Goal: Task Accomplishment & Management: Manage account settings

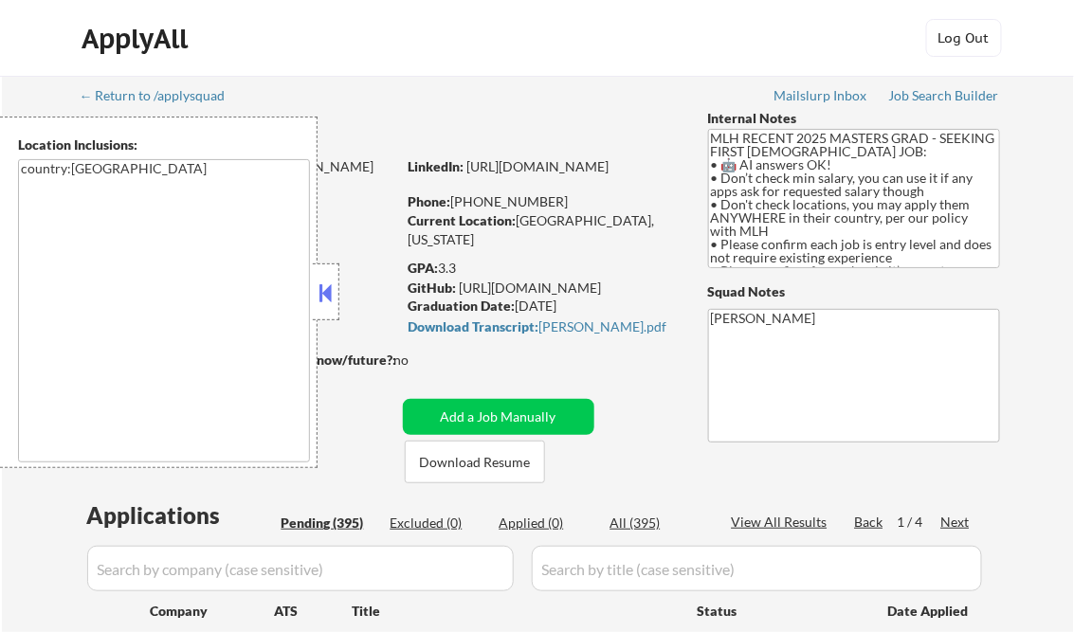
select select ""pending""
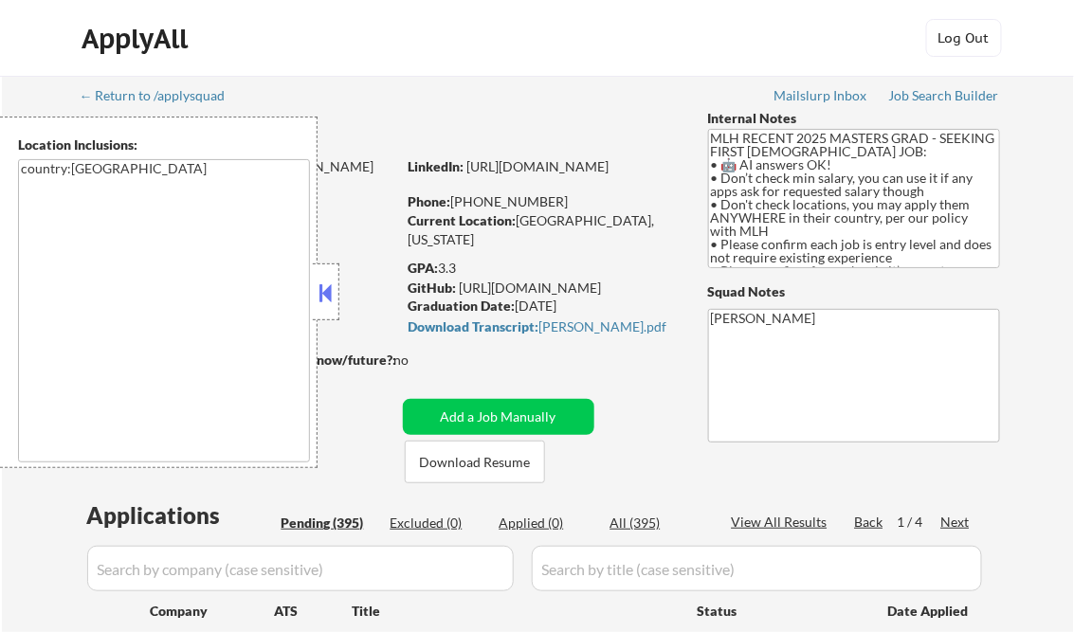
select select ""pending""
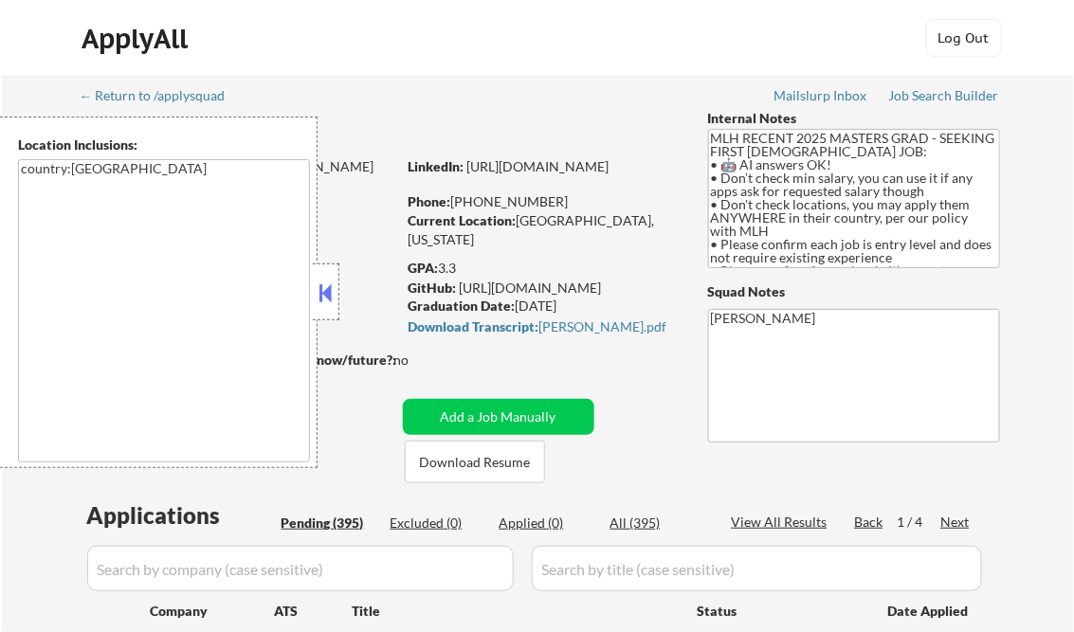
select select ""pending""
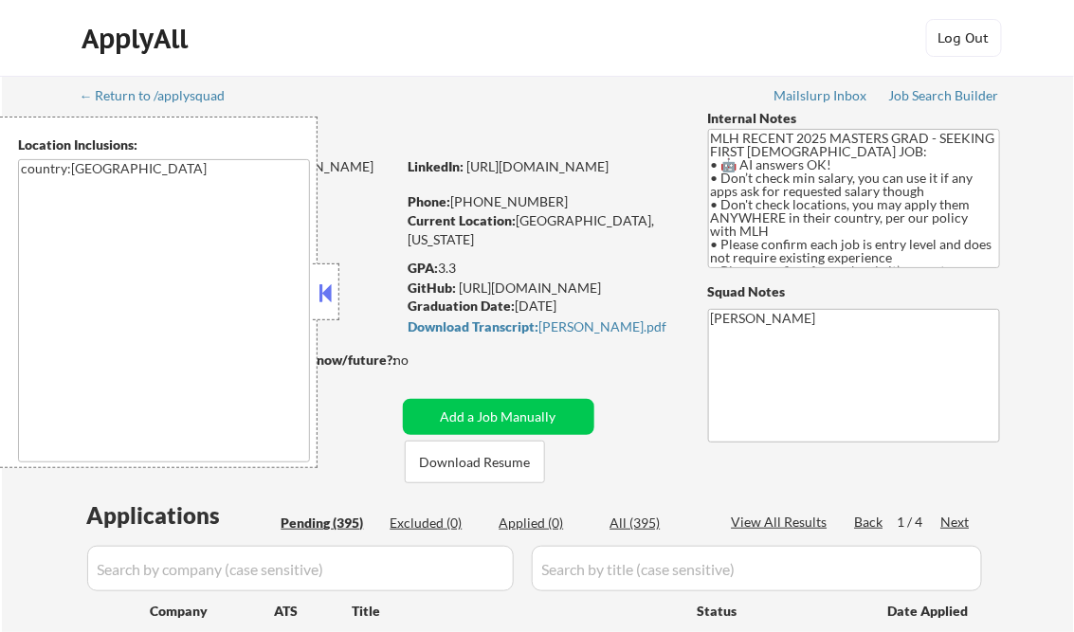
select select ""pending""
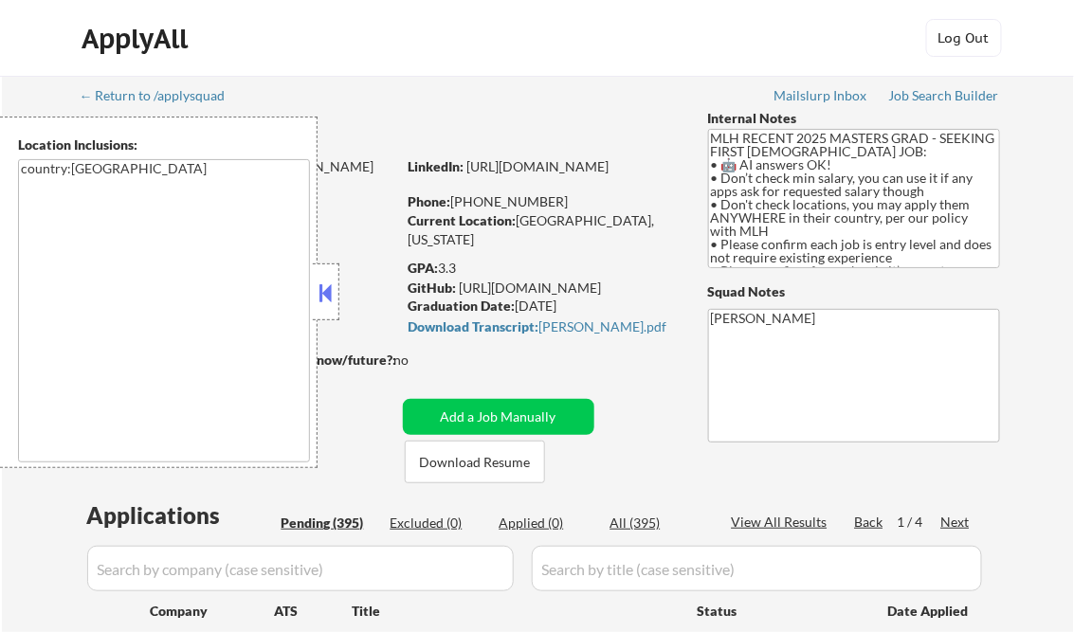
select select ""pending""
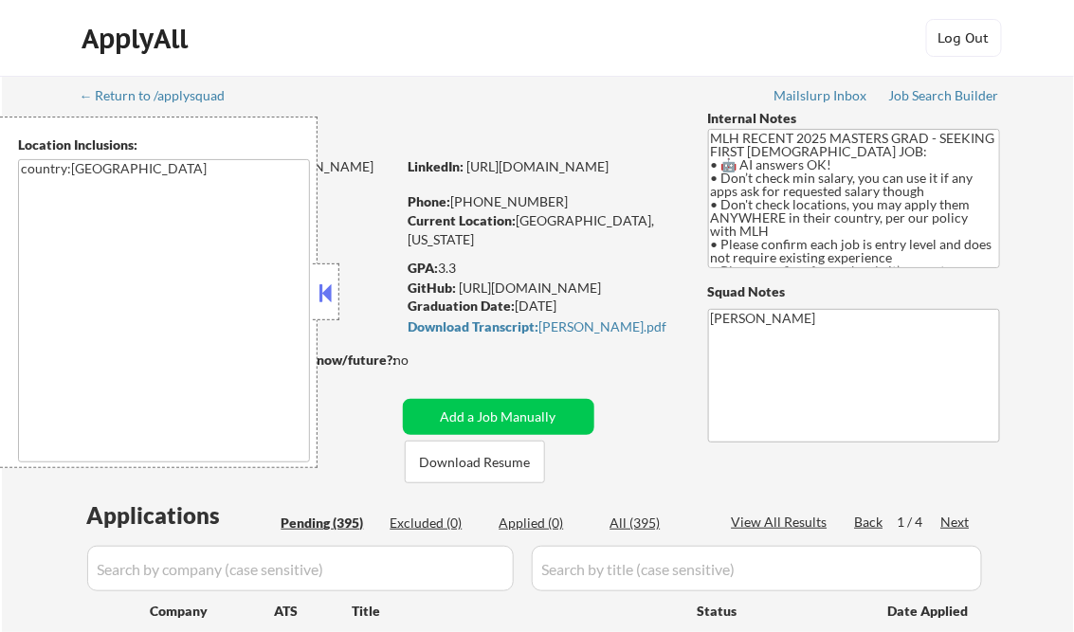
select select ""pending""
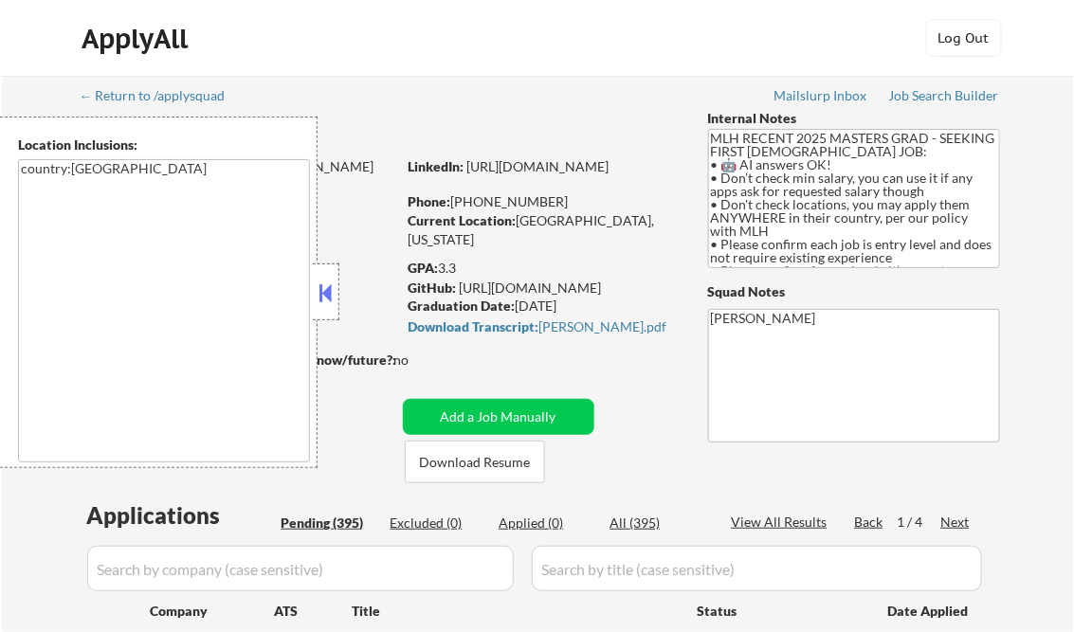
select select ""pending""
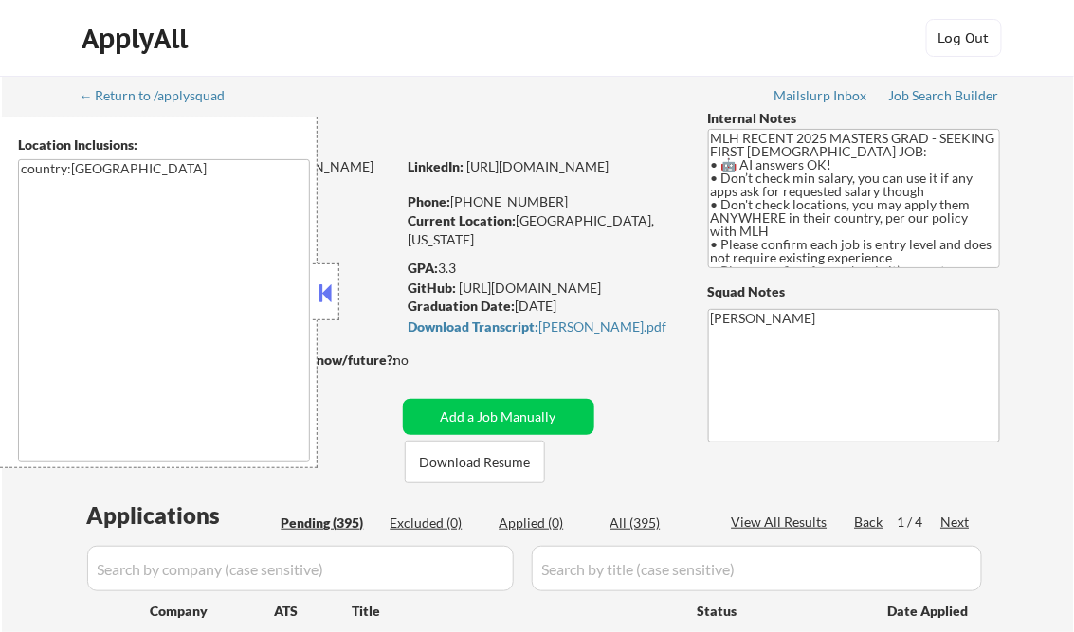
select select ""pending""
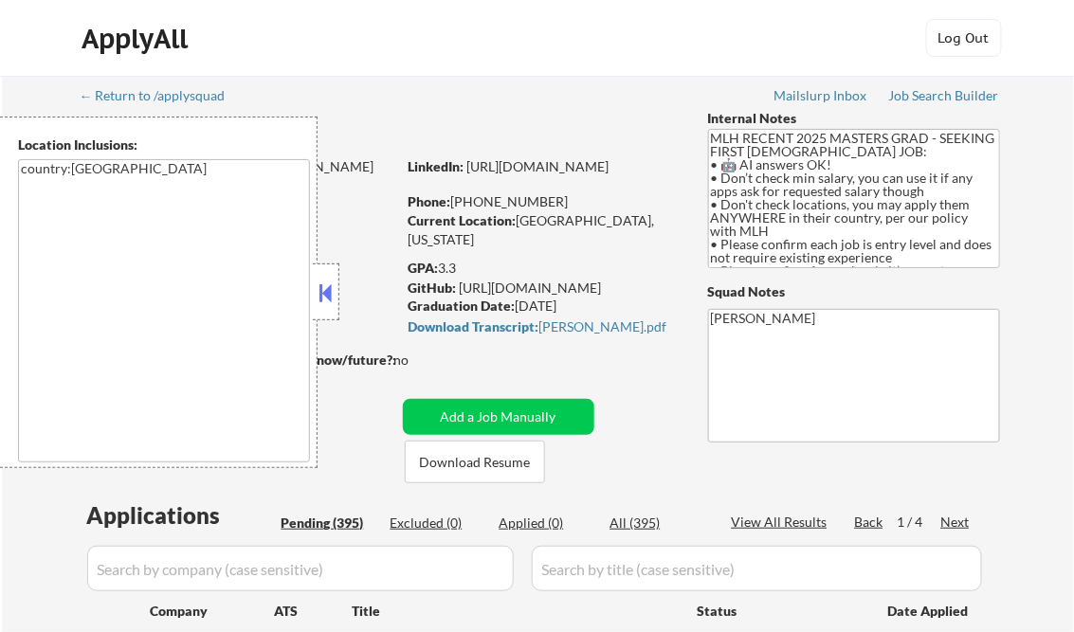
select select ""pending""
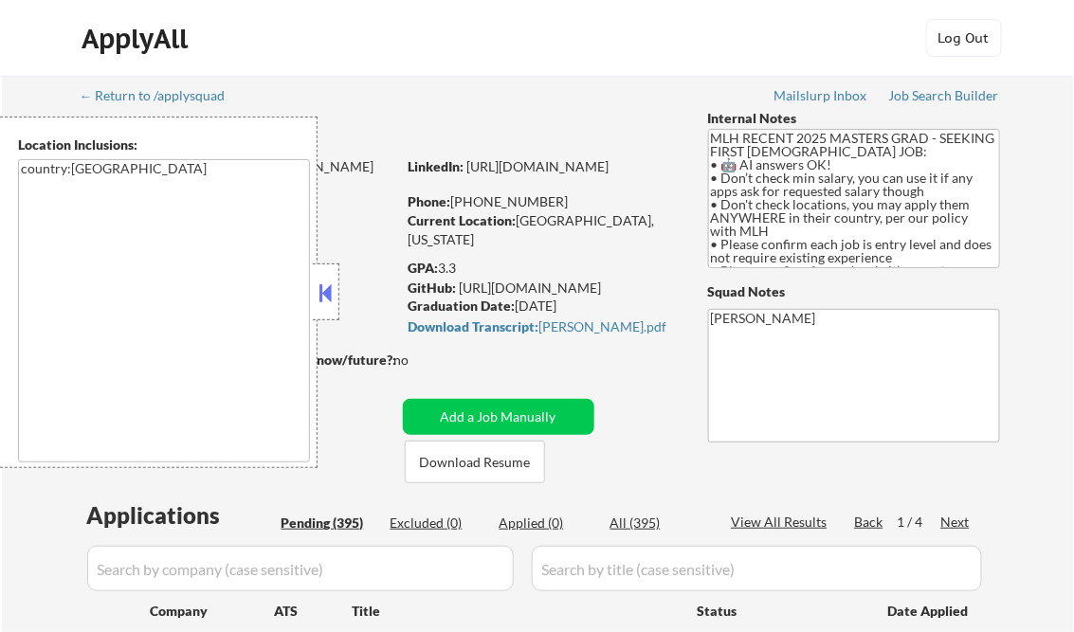
select select ""pending""
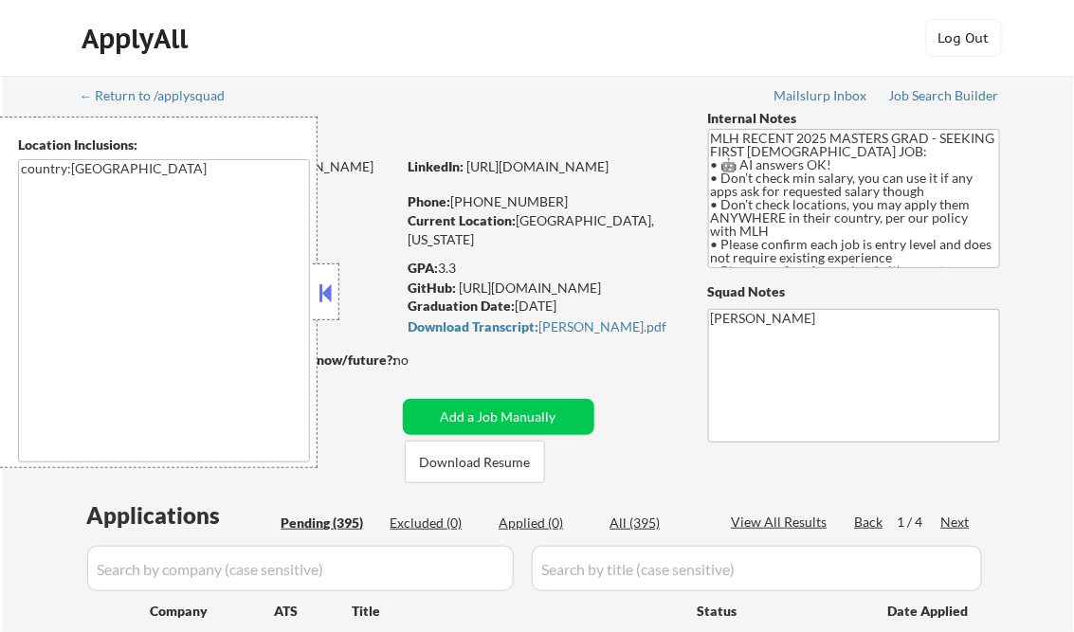
select select ""pending""
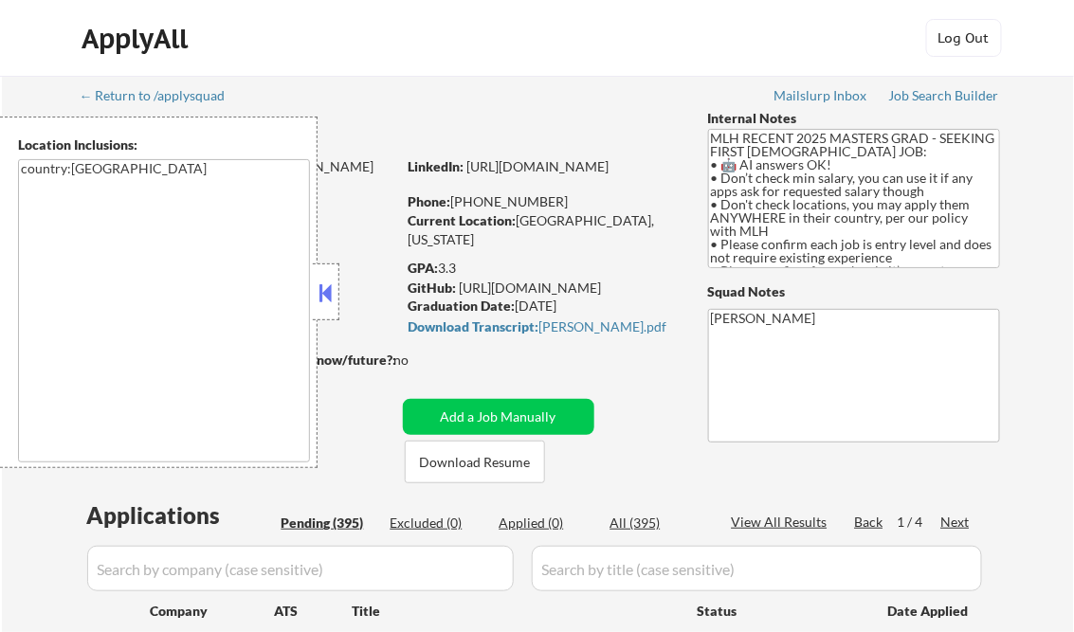
select select ""pending""
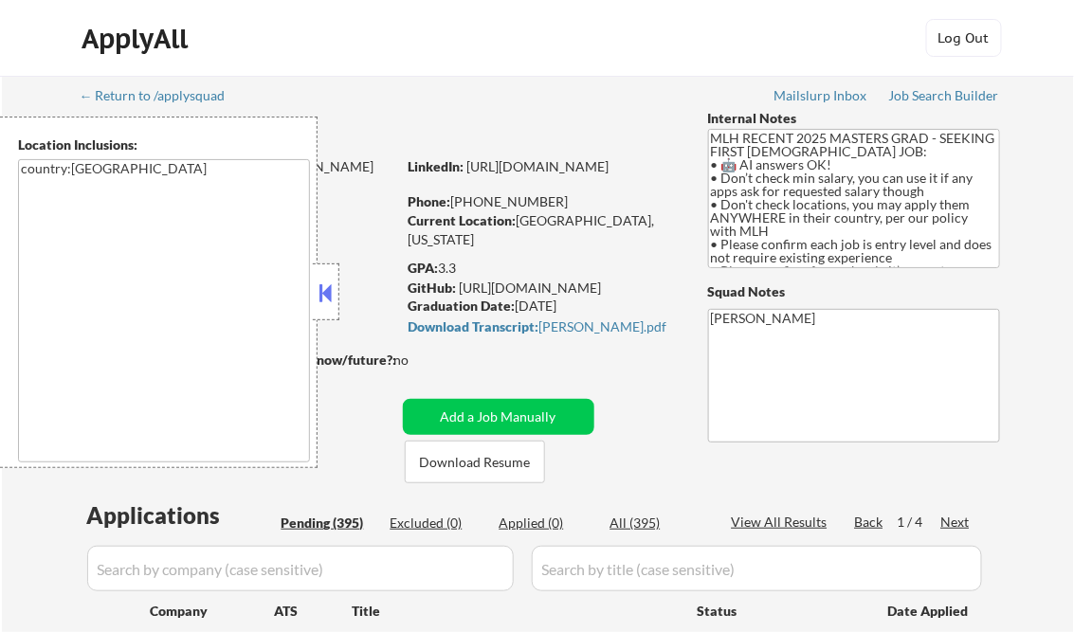
select select ""pending""
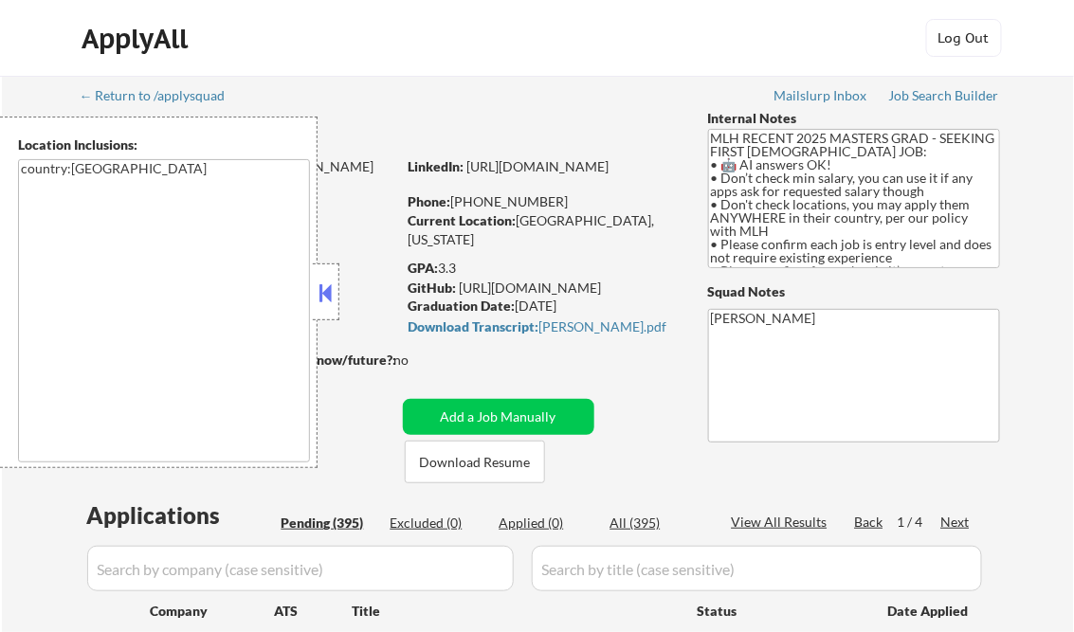
select select ""pending""
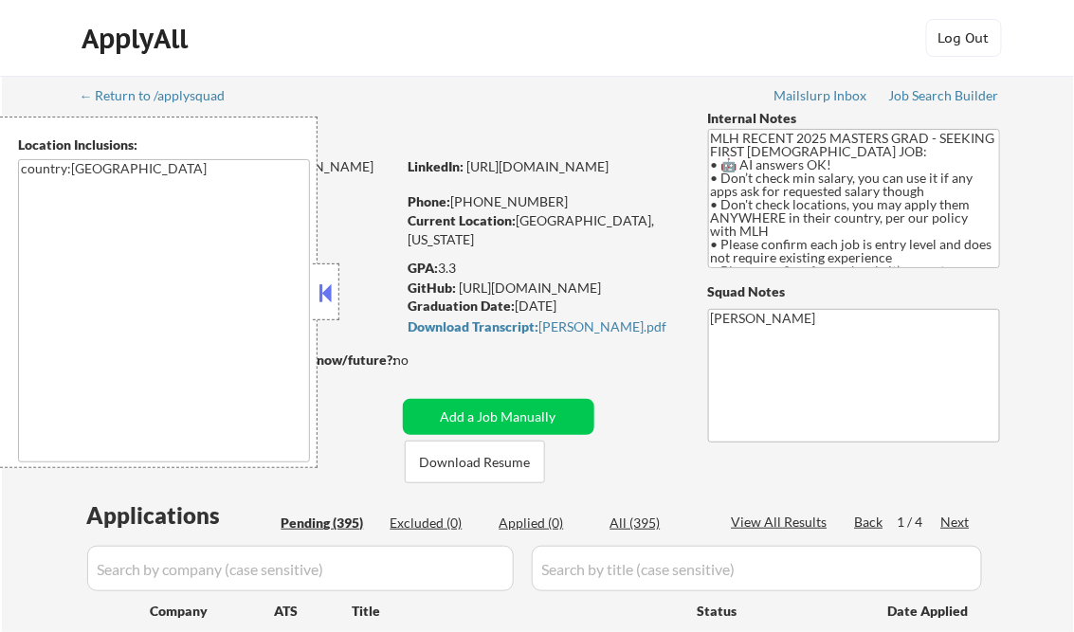
select select ""pending""
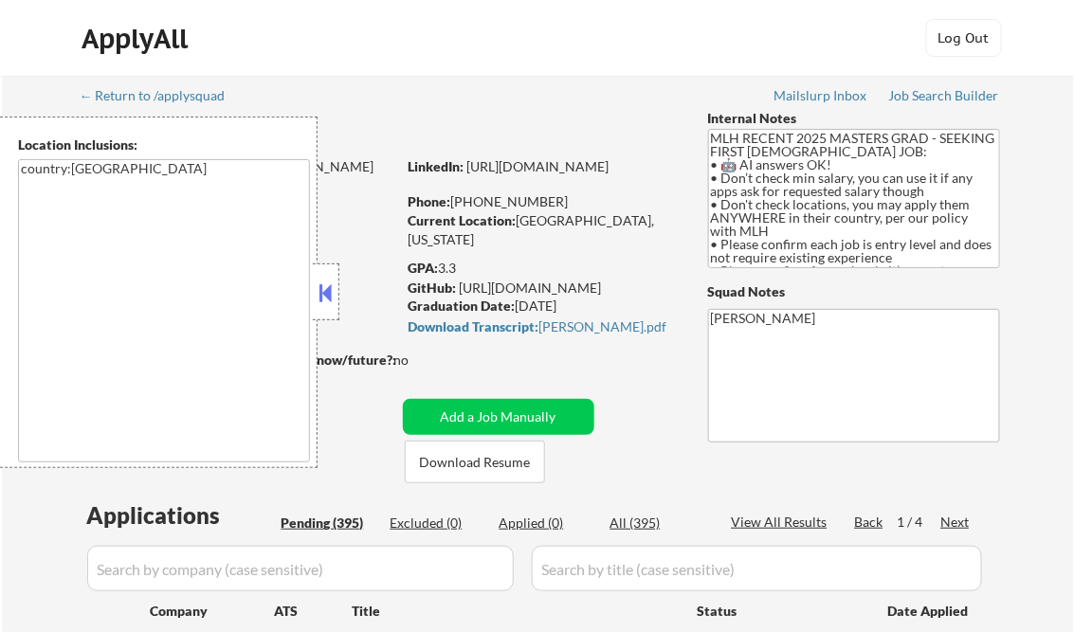
select select ""pending""
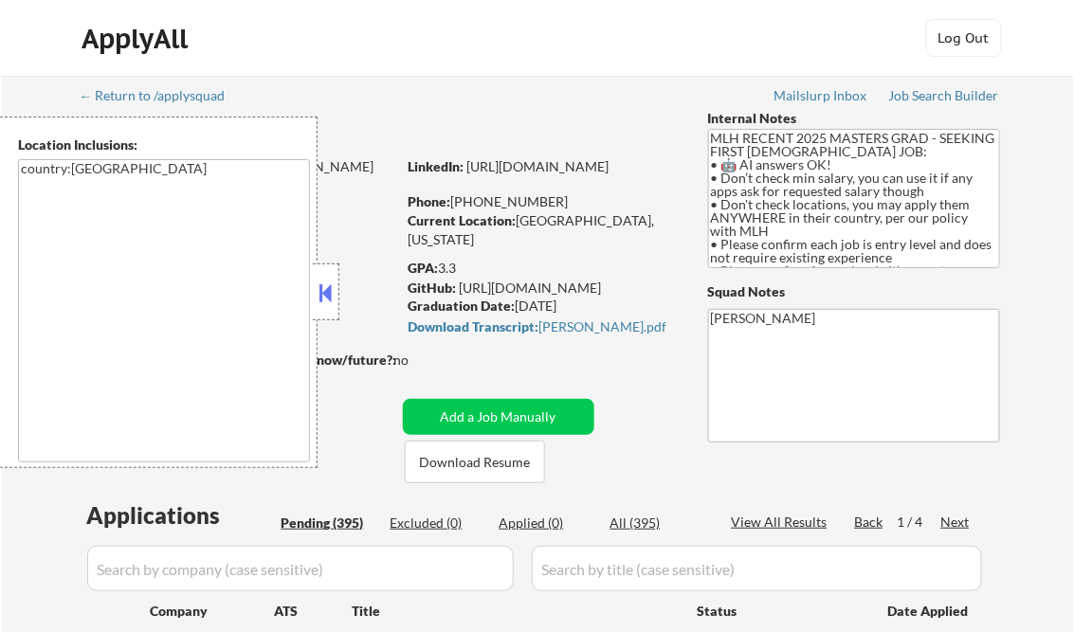
select select ""pending""
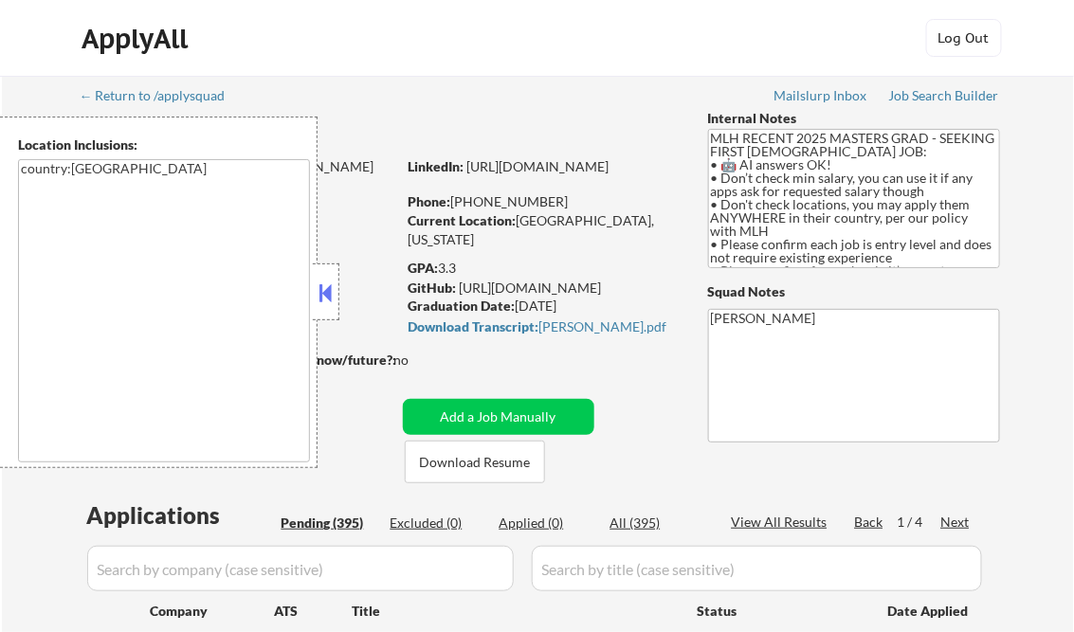
select select ""pending""
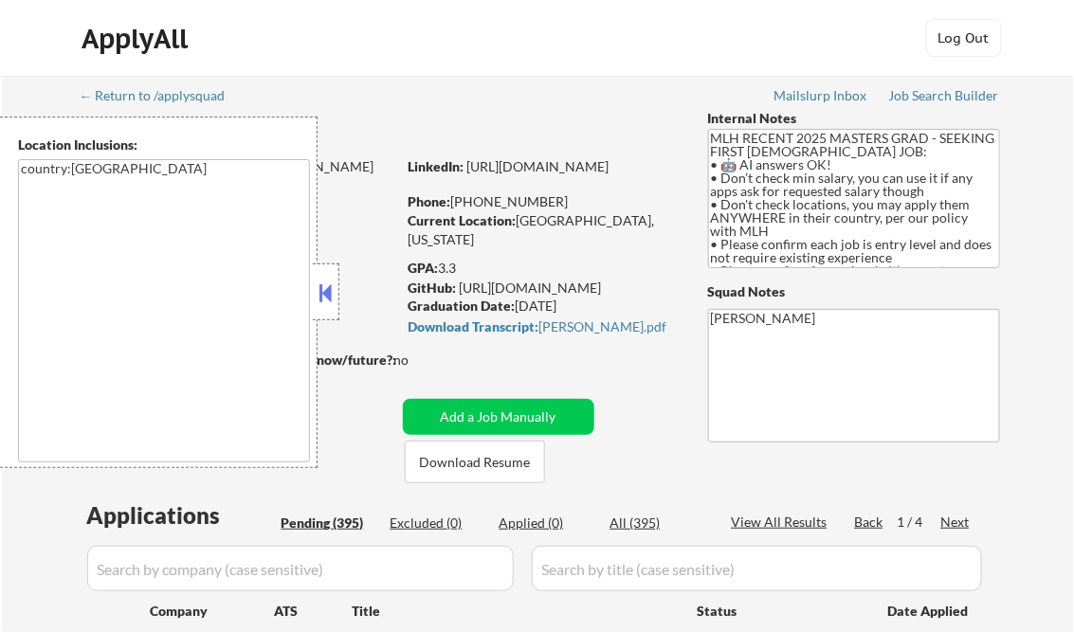
select select ""pending""
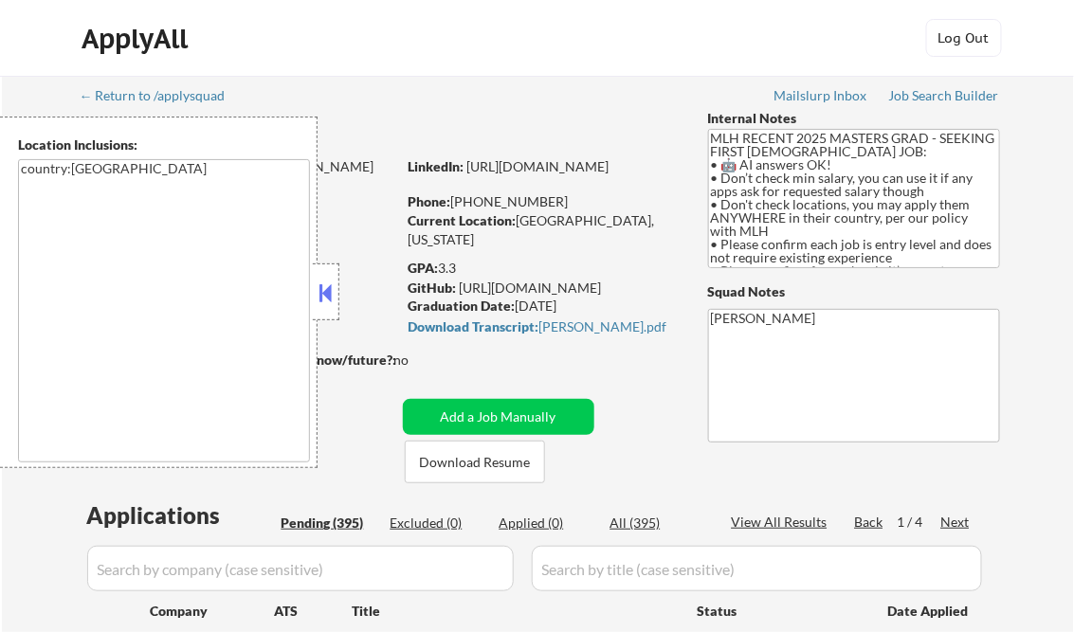
select select ""pending""
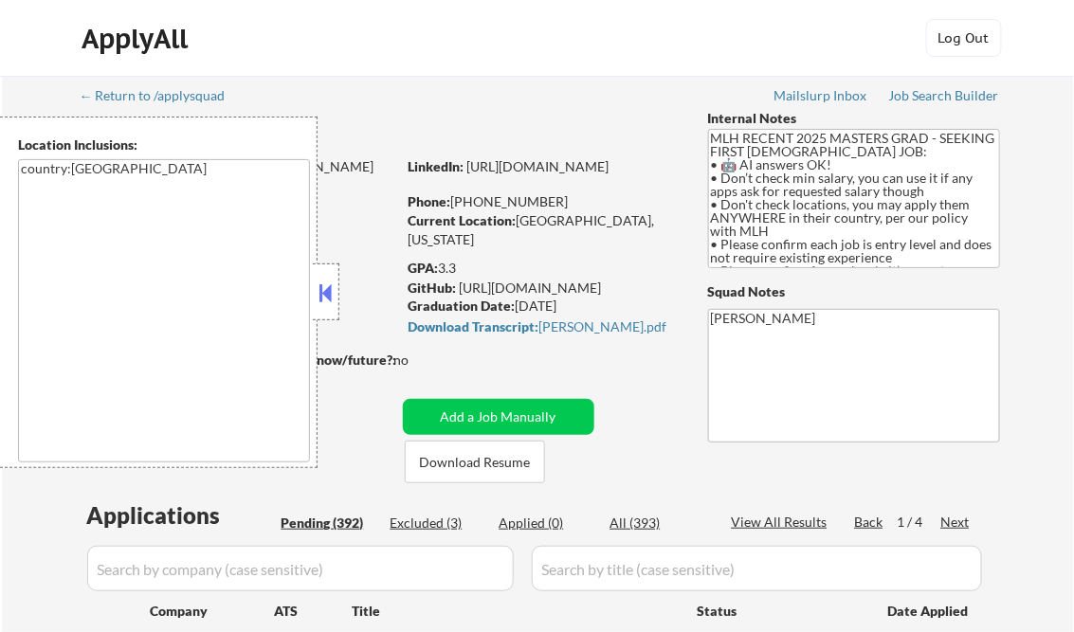
select select ""pending""
click at [322, 295] on button at bounding box center [326, 293] width 21 height 28
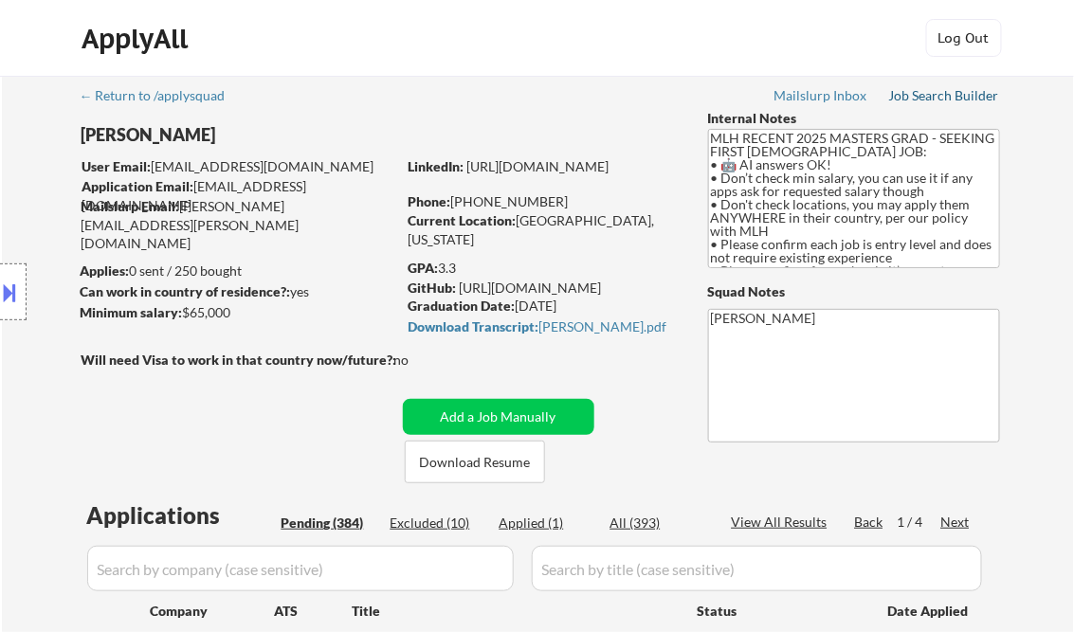
click at [947, 94] on div "Job Search Builder" at bounding box center [944, 95] width 111 height 13
select select ""pending""
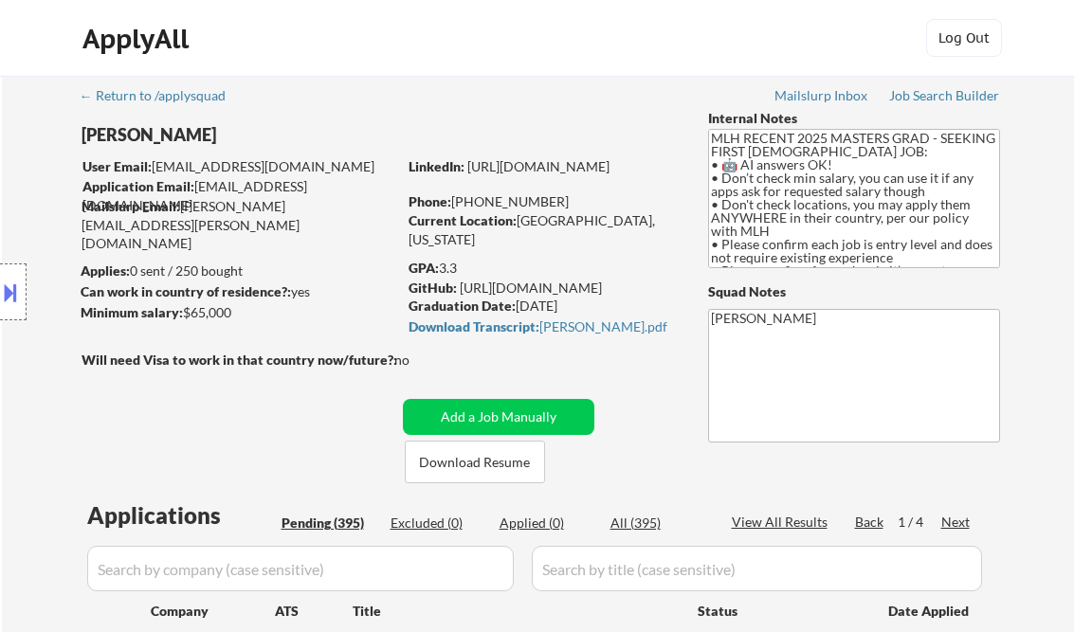
select select ""pending""
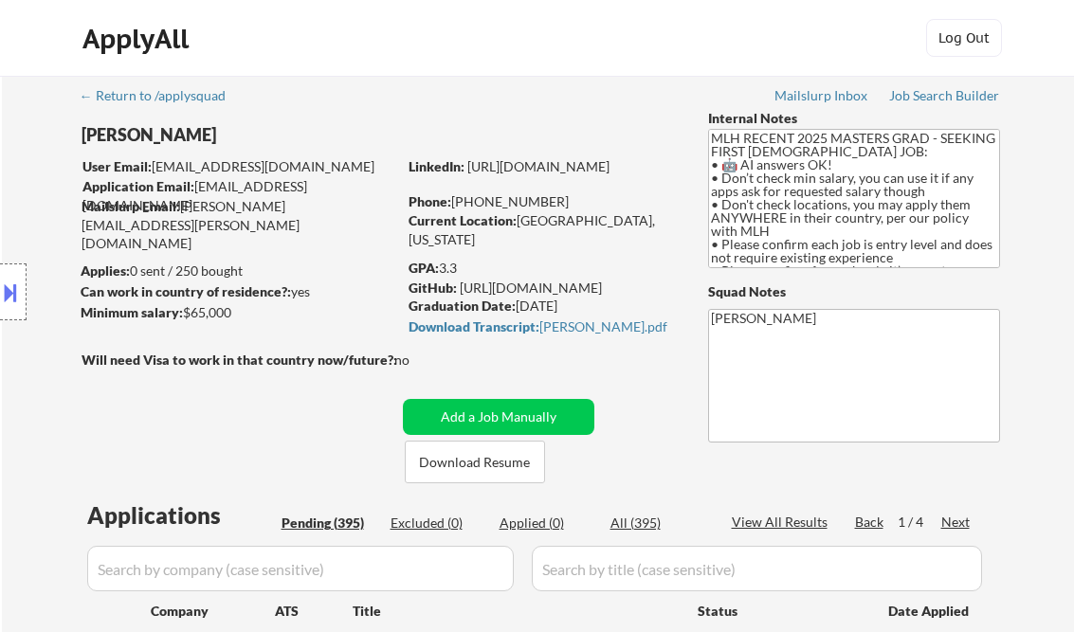
select select ""pending""
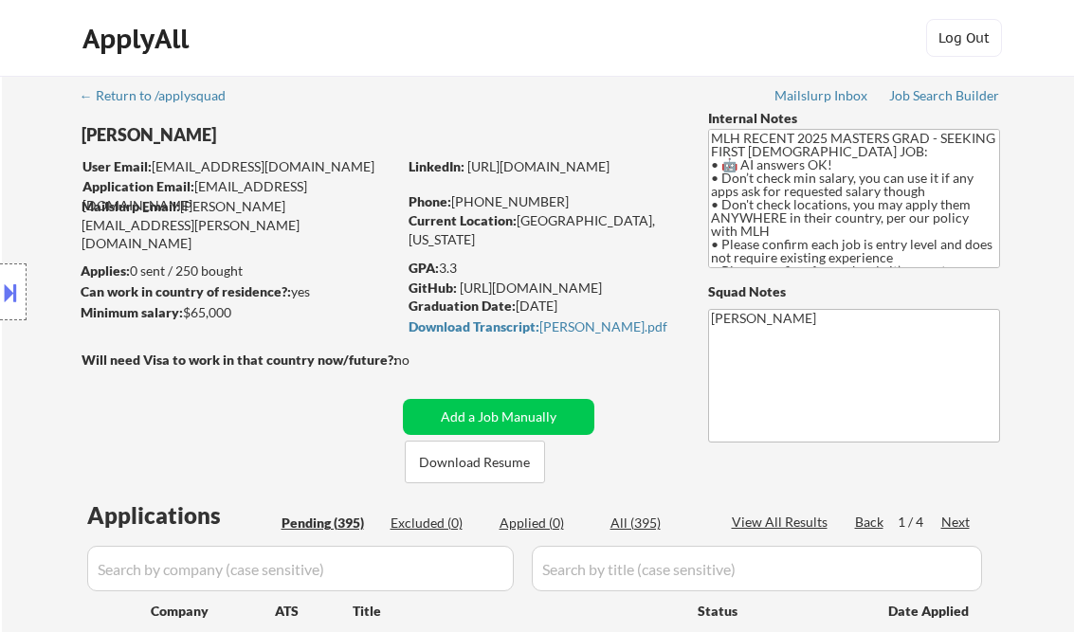
select select ""pending""
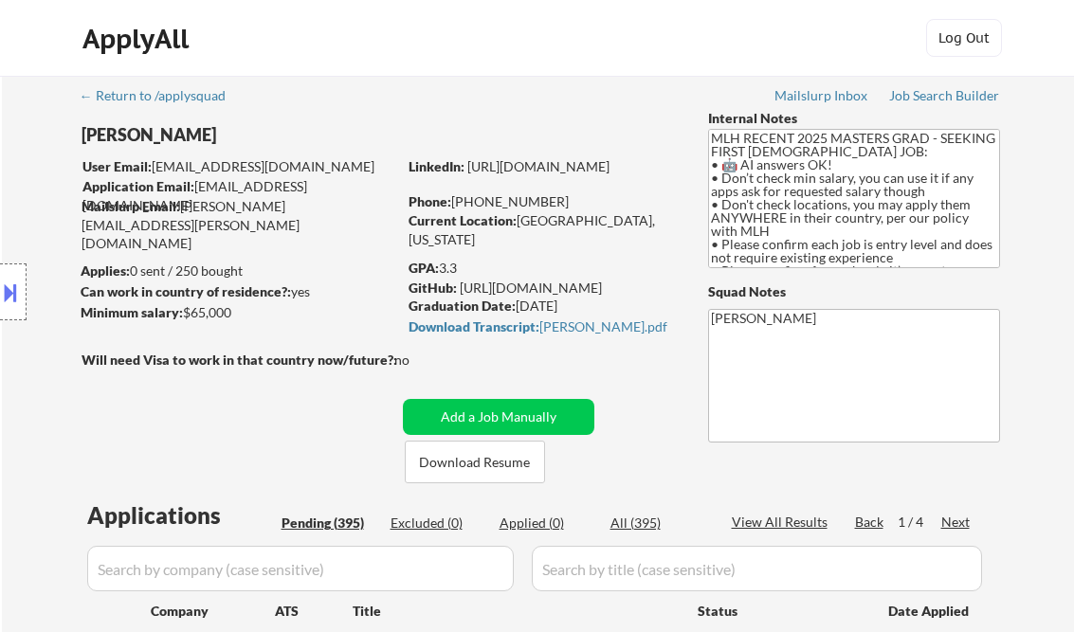
select select ""pending""
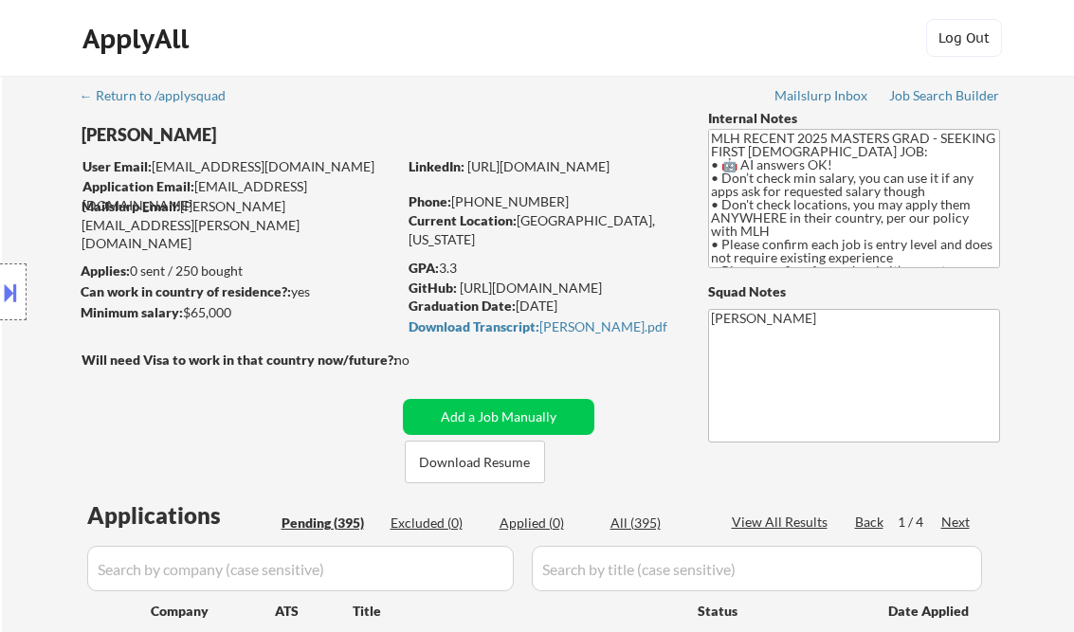
select select ""pending""
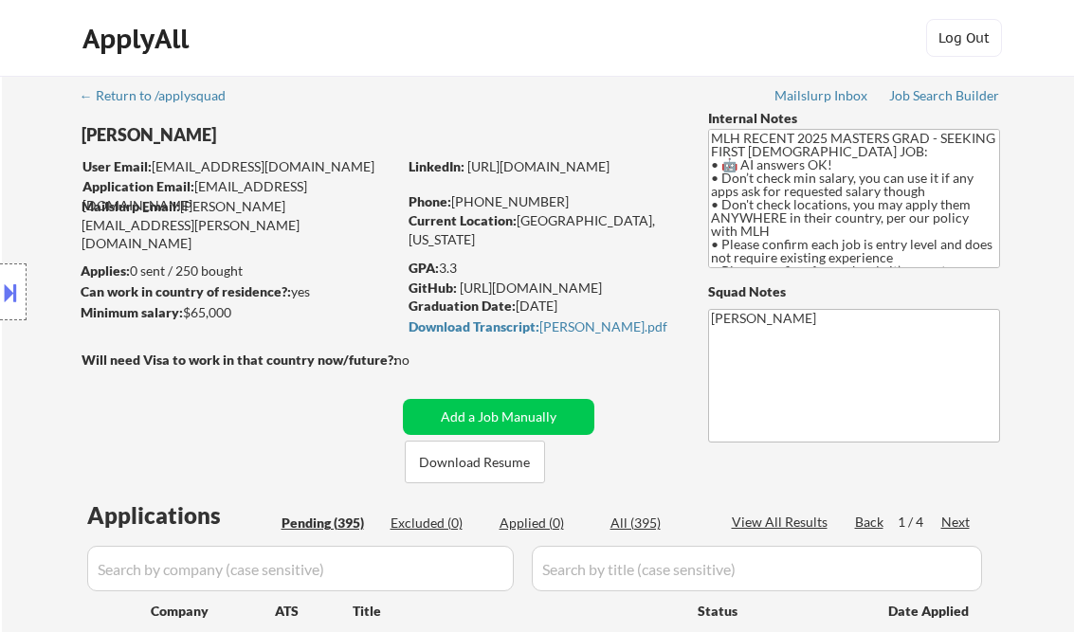
select select ""pending""
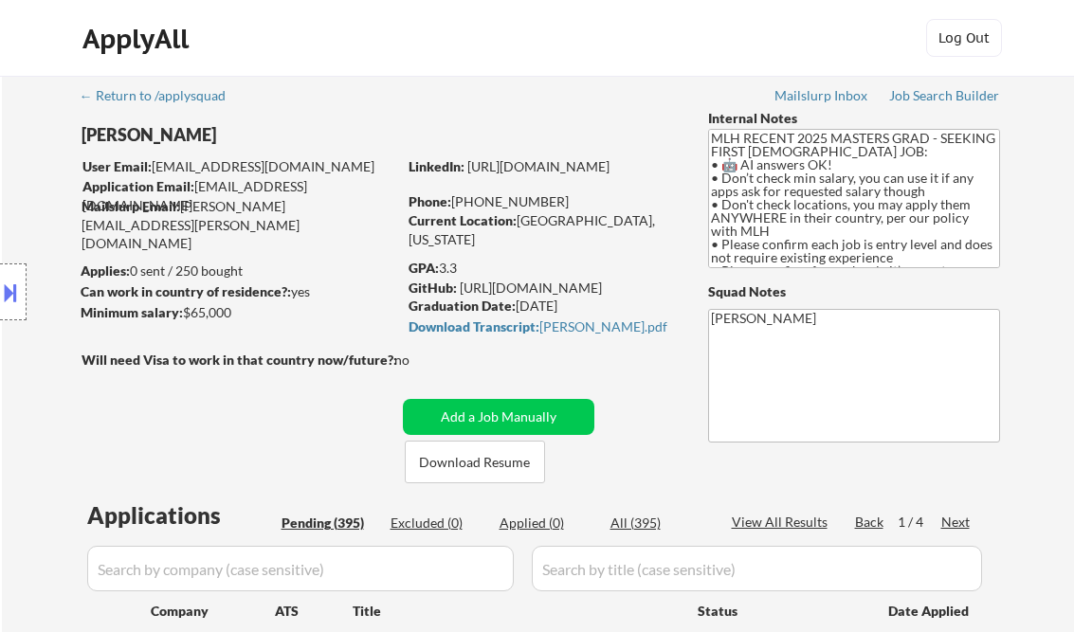
select select ""pending""
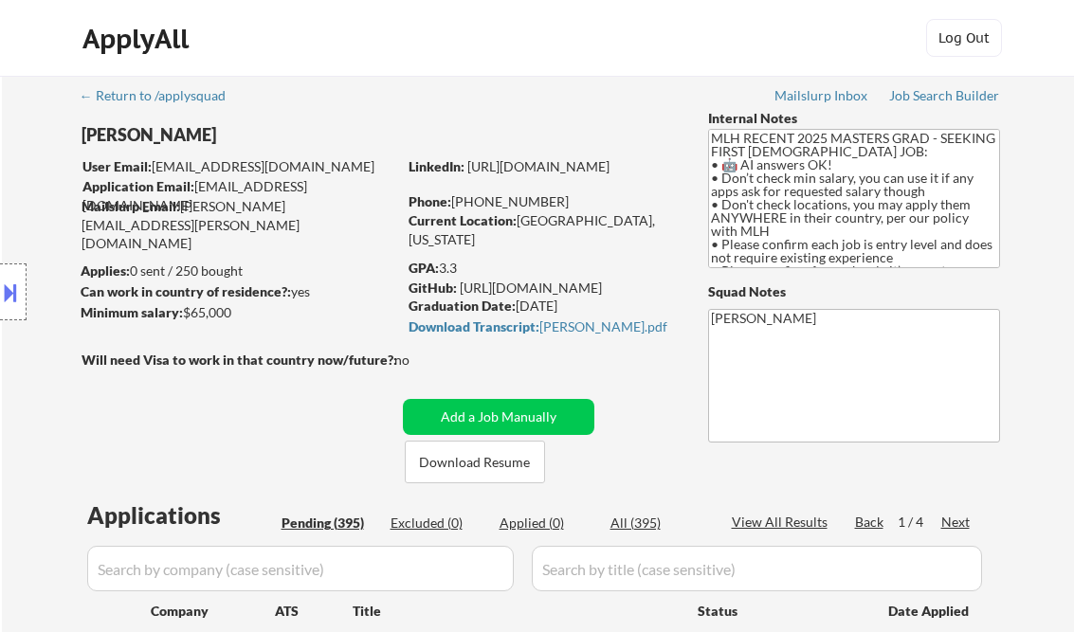
select select ""pending""
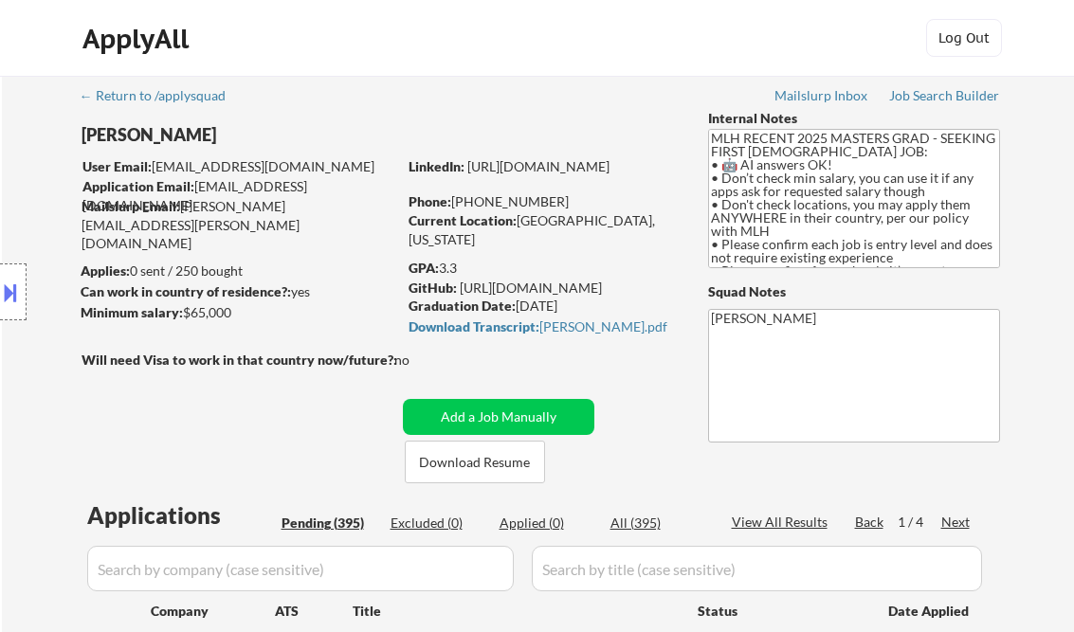
select select ""pending""
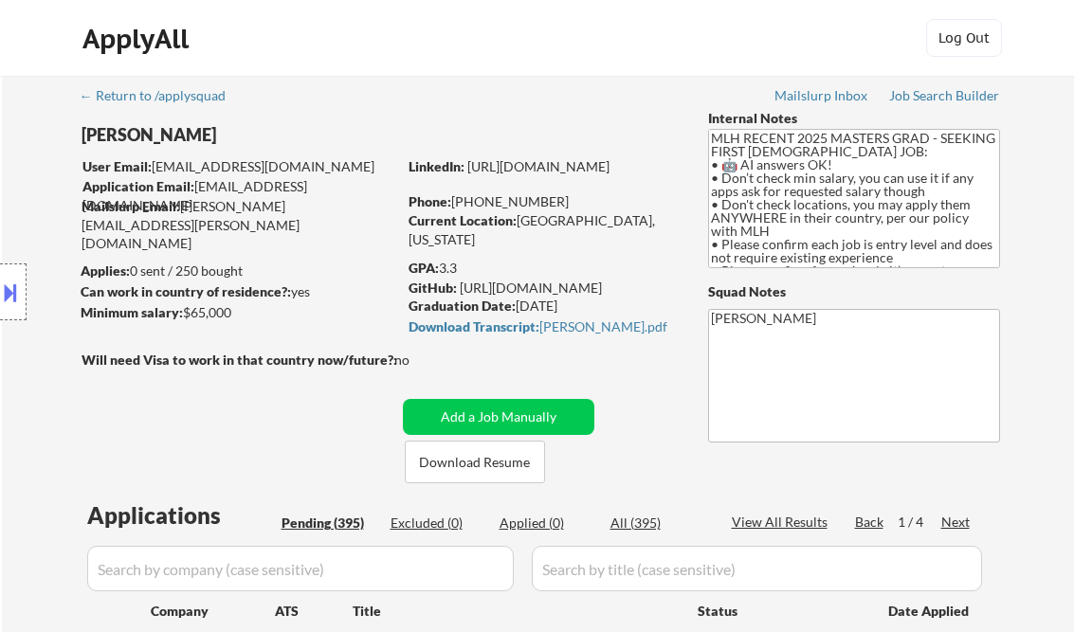
select select ""pending""
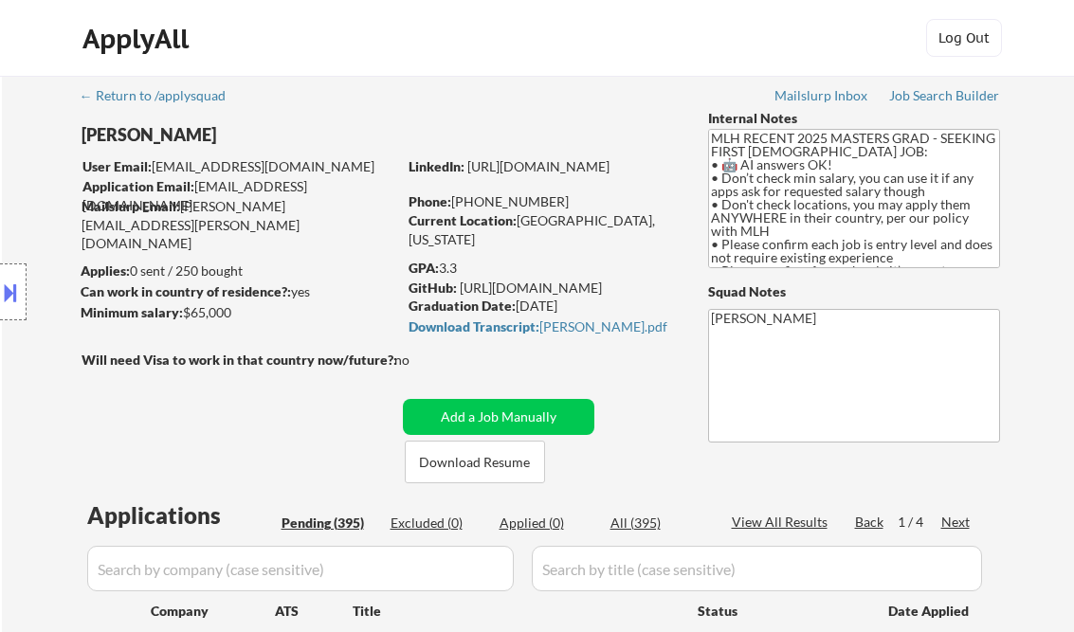
select select ""pending""
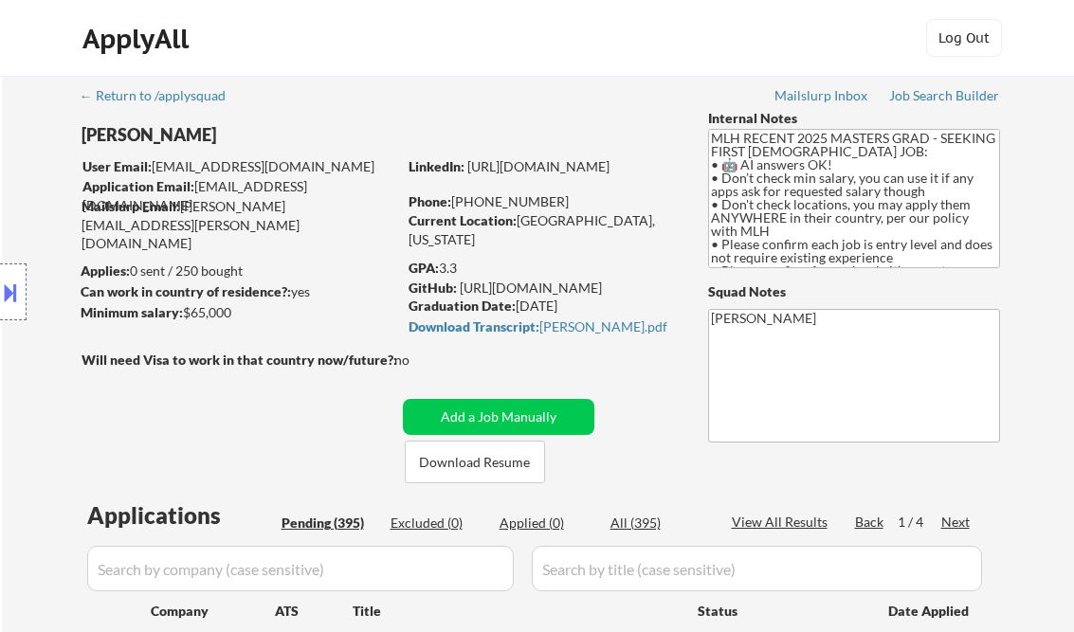
select select ""pending""
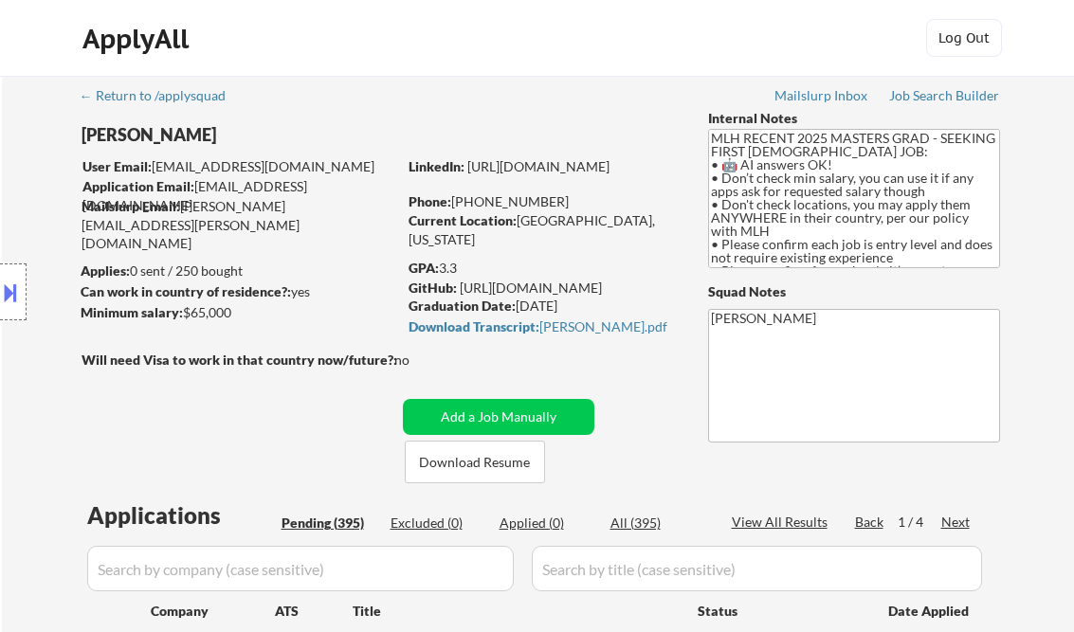
select select ""pending""
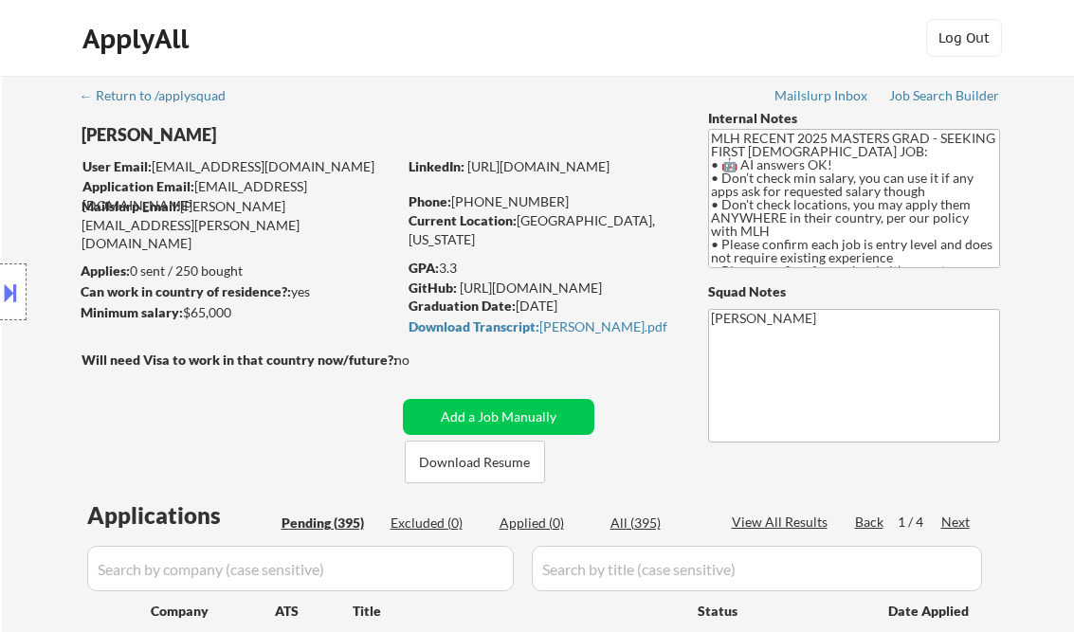
select select ""pending""
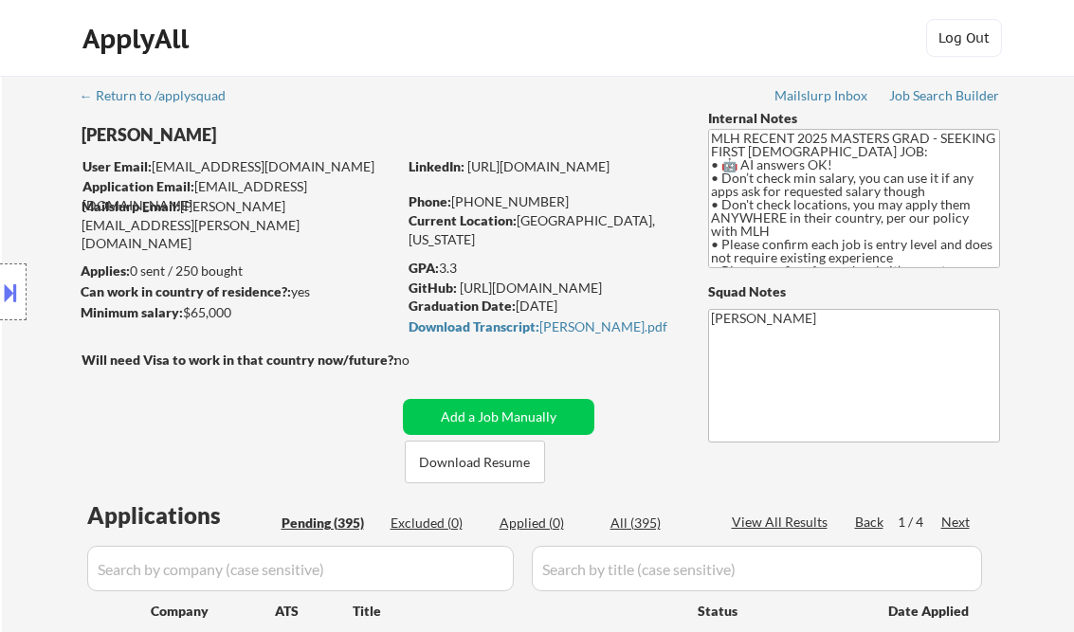
select select ""pending""
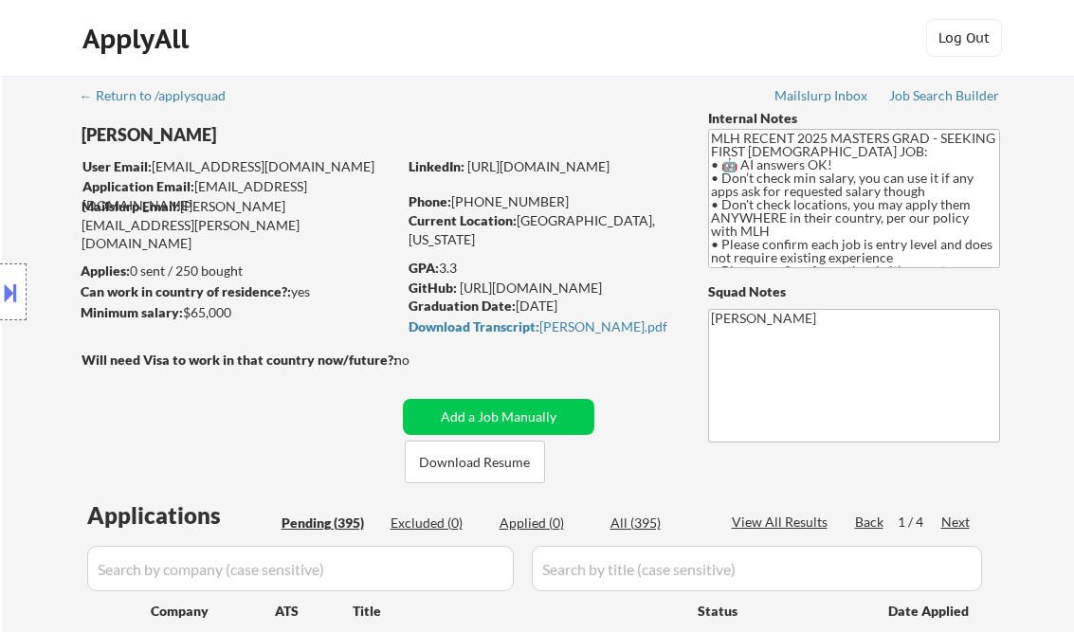
select select ""pending""
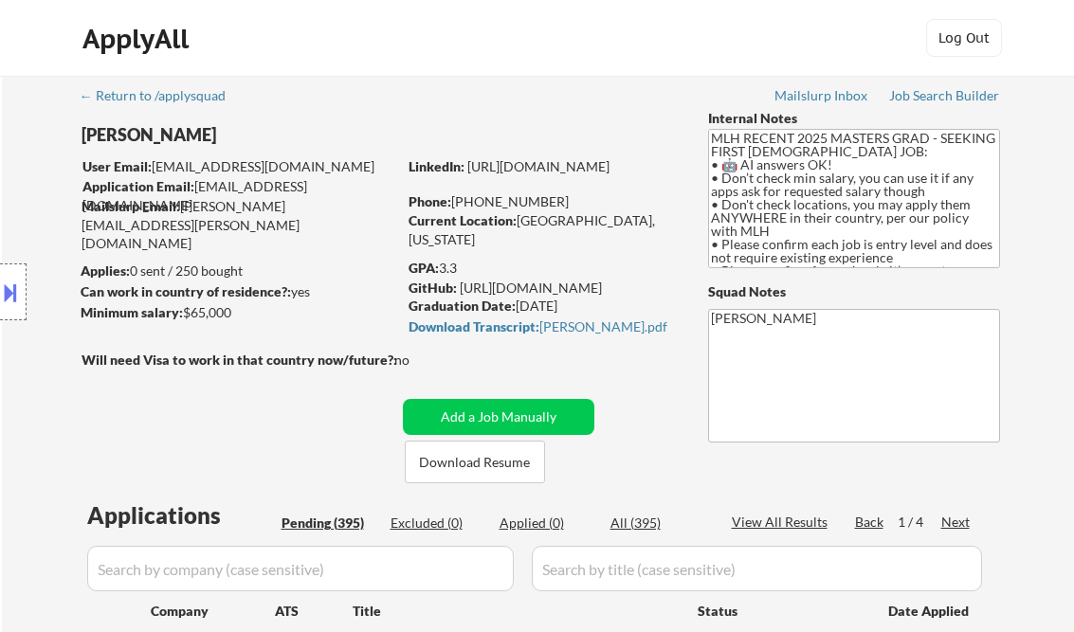
select select ""pending""
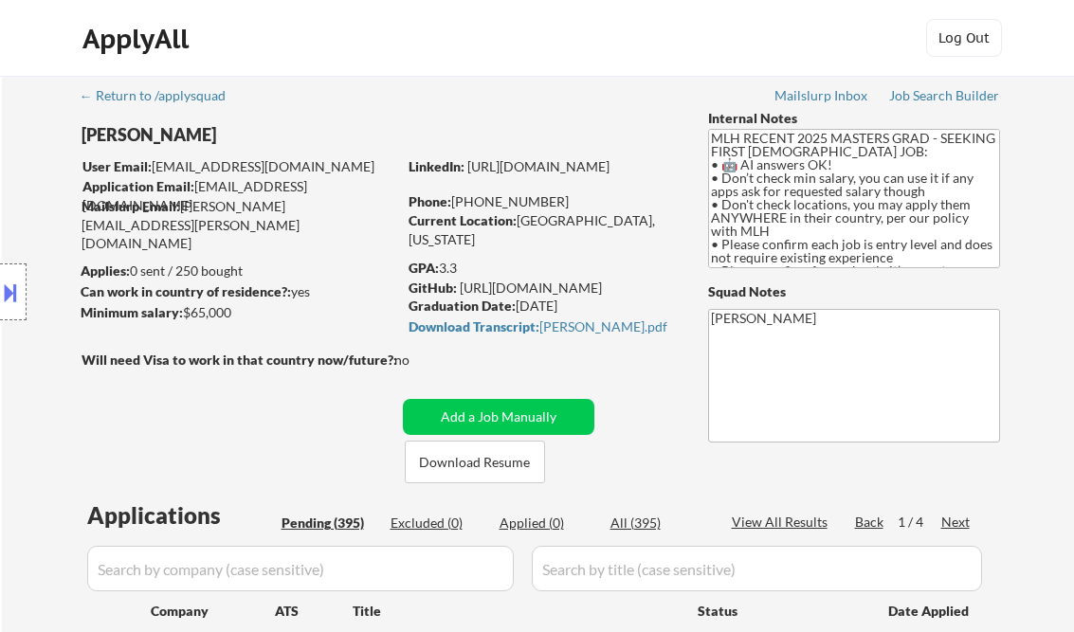
select select ""pending""
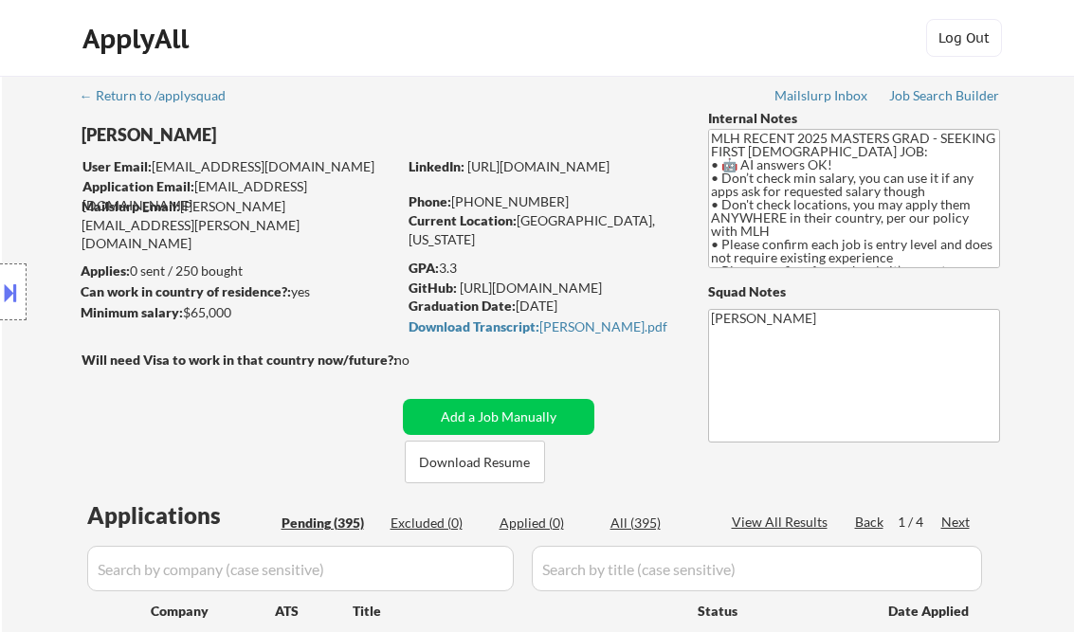
select select ""pending""
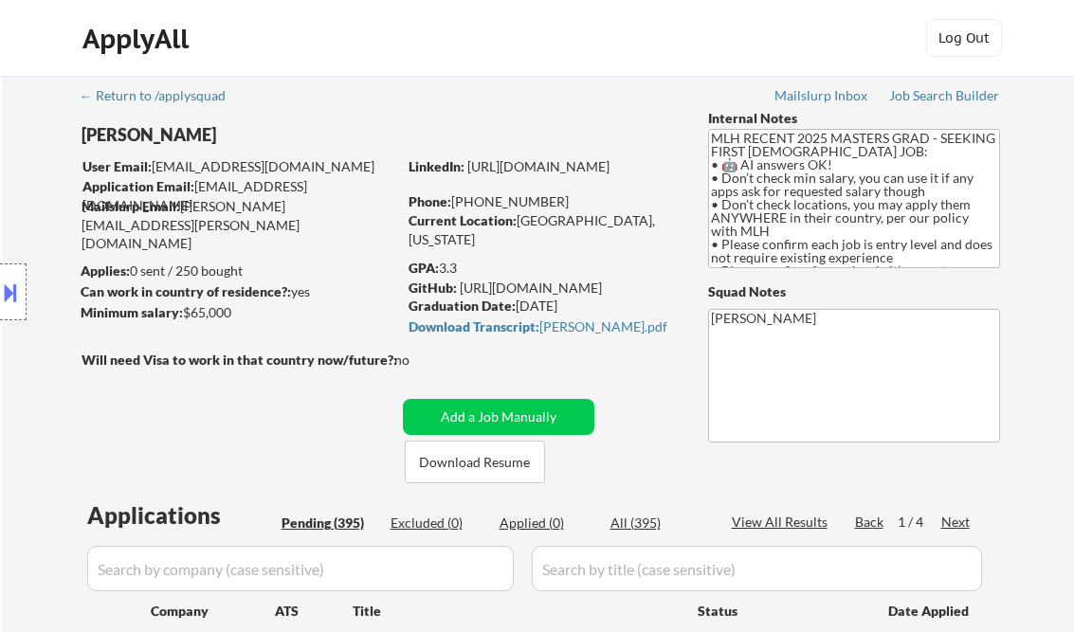
select select ""pending""
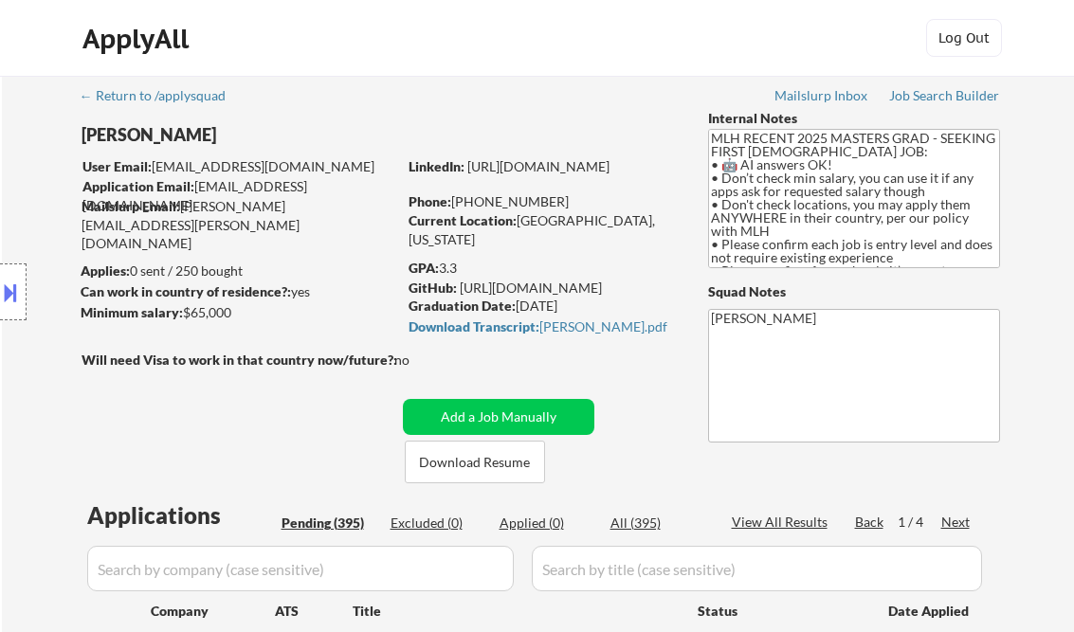
scroll to position [303, 0]
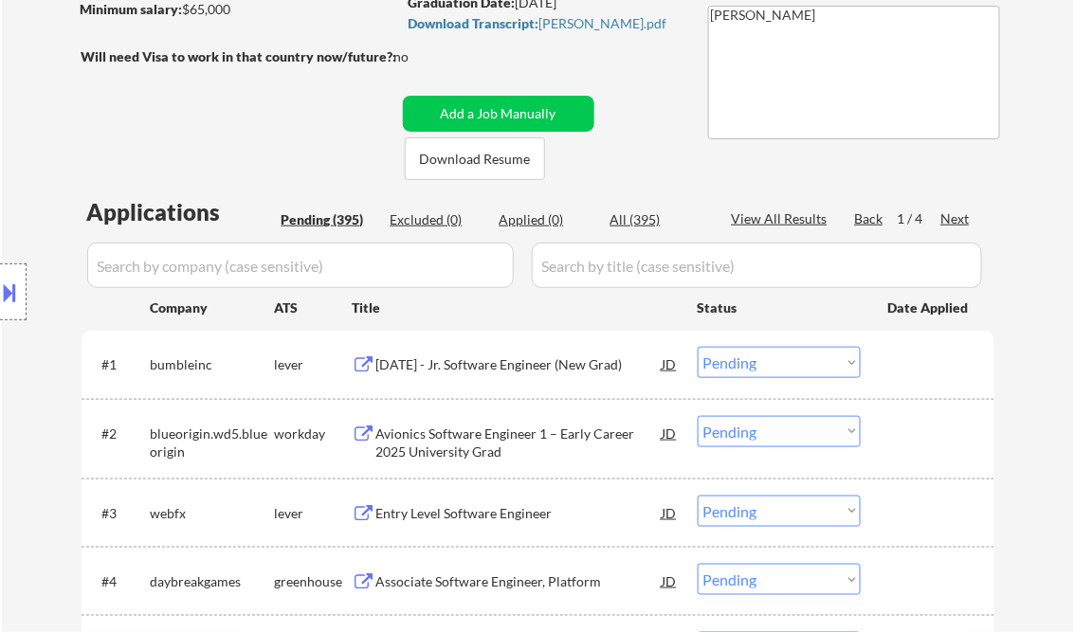
click at [478, 438] on div "Avionics Software Engineer 1 – Early Career 2025 University Grad" at bounding box center [519, 443] width 286 height 37
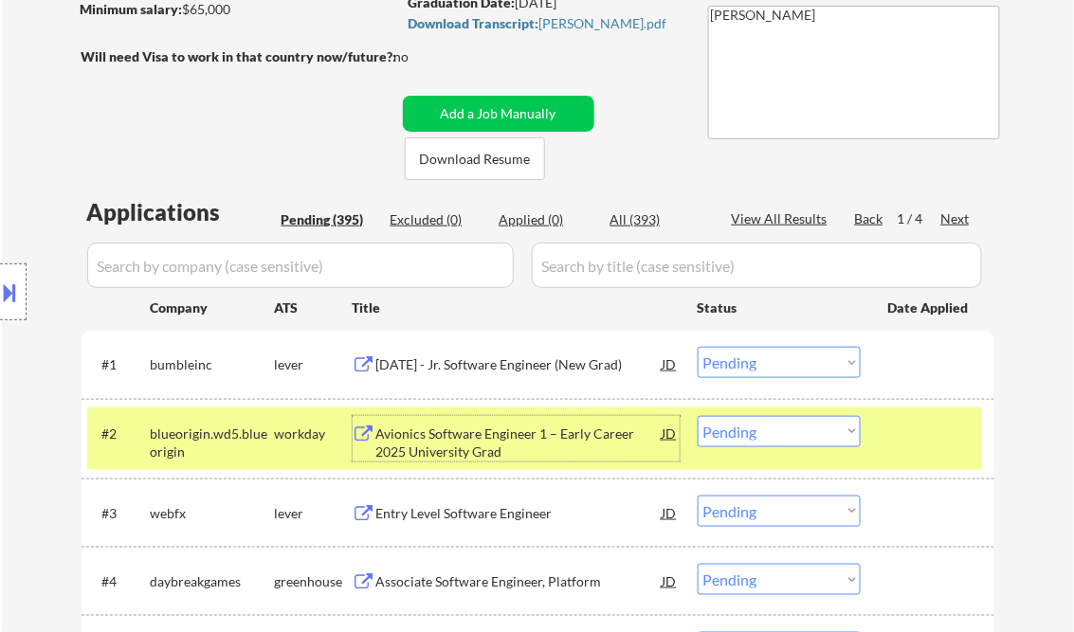
click at [765, 434] on select "Choose an option... Pending Applied Excluded (Questions) Excluded (Expired) Exc…" at bounding box center [779, 431] width 163 height 31
click at [698, 416] on select "Choose an option... Pending Applied Excluded (Questions) Excluded (Expired) Exc…" at bounding box center [779, 431] width 163 height 31
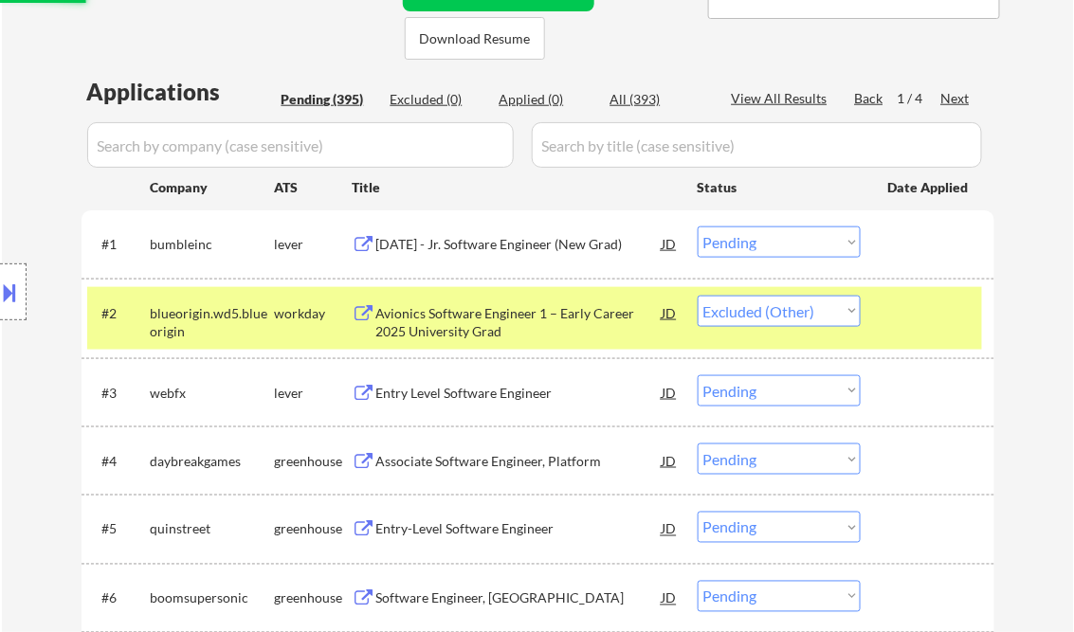
scroll to position [455, 0]
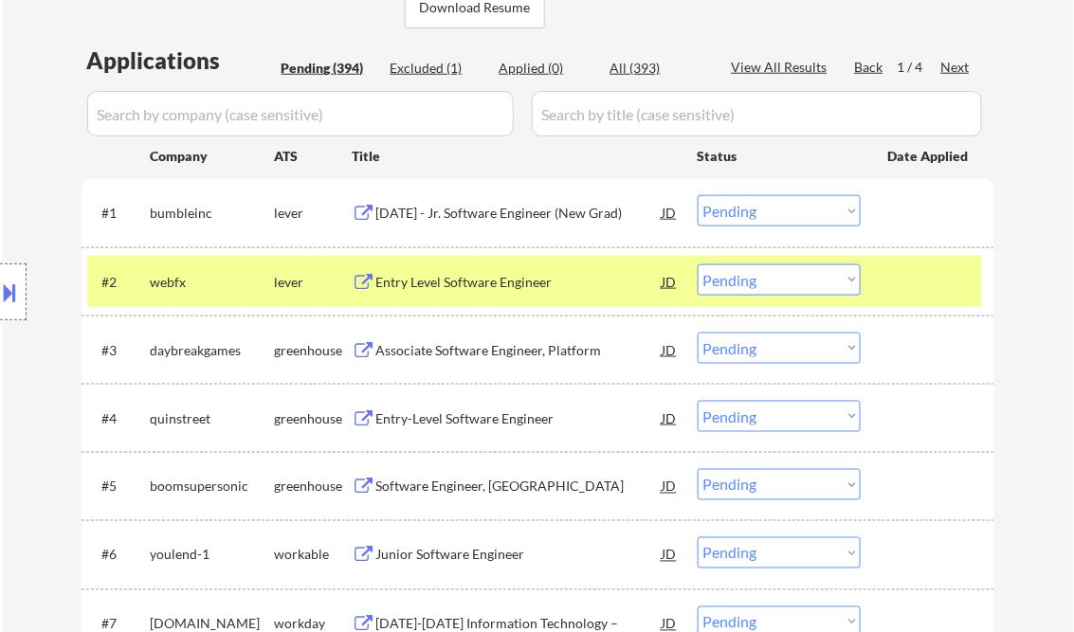
click at [527, 279] on div "Entry Level Software Engineer" at bounding box center [519, 282] width 286 height 19
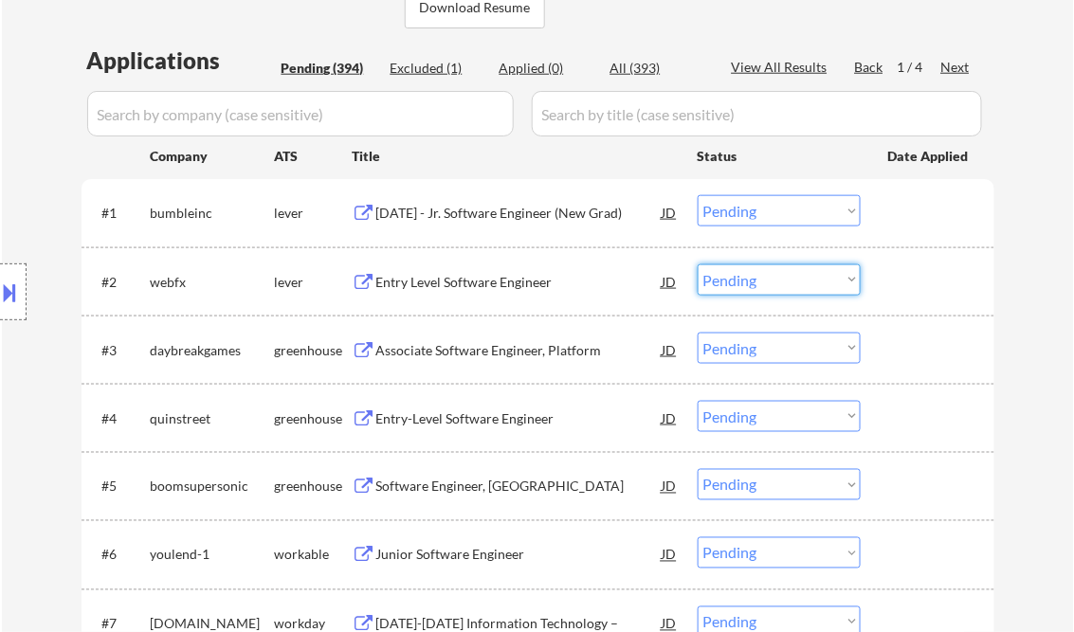
click at [772, 279] on select "Choose an option... Pending Applied Excluded (Questions) Excluded (Expired) Exc…" at bounding box center [779, 280] width 163 height 31
click at [698, 265] on select "Choose an option... Pending Applied Excluded (Questions) Excluded (Expired) Exc…" at bounding box center [779, 280] width 163 height 31
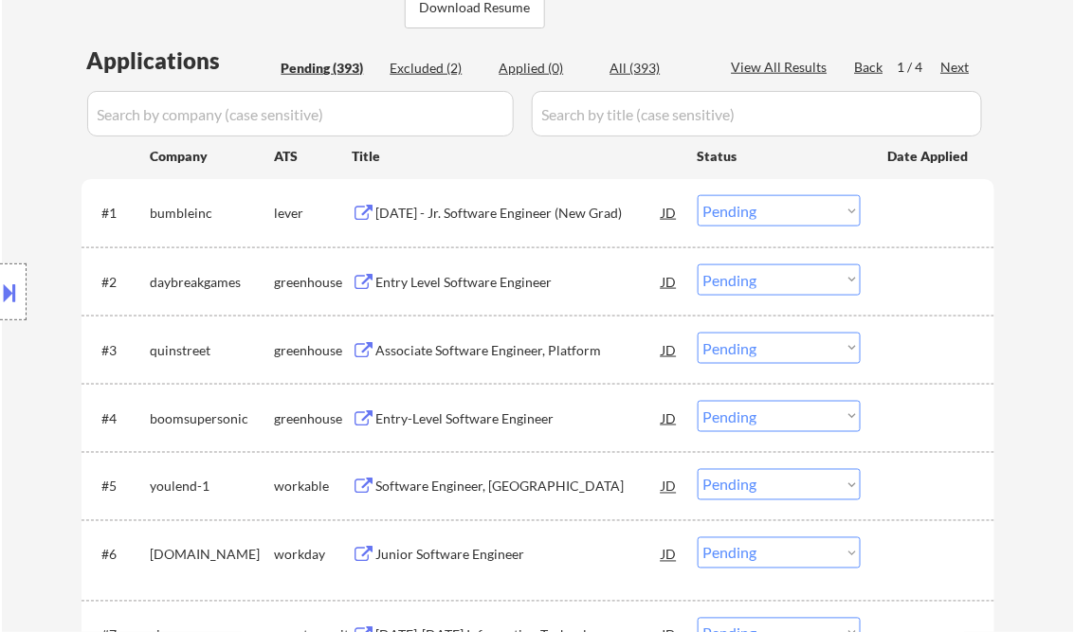
click at [477, 273] on div "Entry Level Software Engineer" at bounding box center [519, 282] width 286 height 19
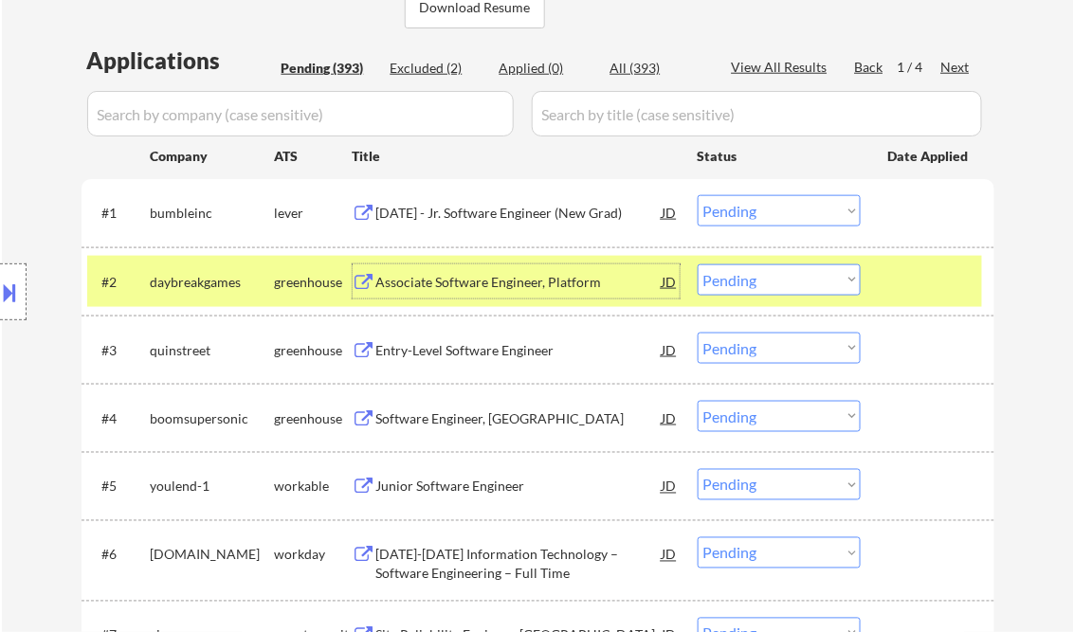
drag, startPoint x: 761, startPoint y: 274, endPoint x: 769, endPoint y: 292, distance: 19.5
click at [761, 274] on select "Choose an option... Pending Applied Excluded (Questions) Excluded (Expired) Exc…" at bounding box center [779, 280] width 163 height 31
click at [698, 265] on select "Choose an option... Pending Applied Excluded (Questions) Excluded (Expired) Exc…" at bounding box center [779, 280] width 163 height 31
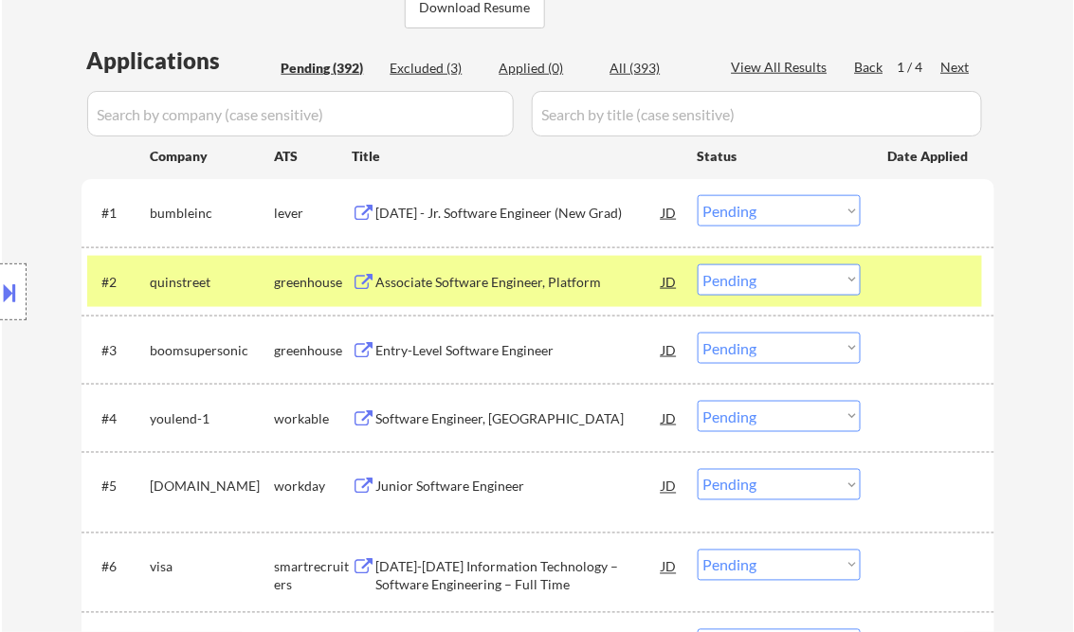
click at [914, 280] on div at bounding box center [929, 282] width 83 height 34
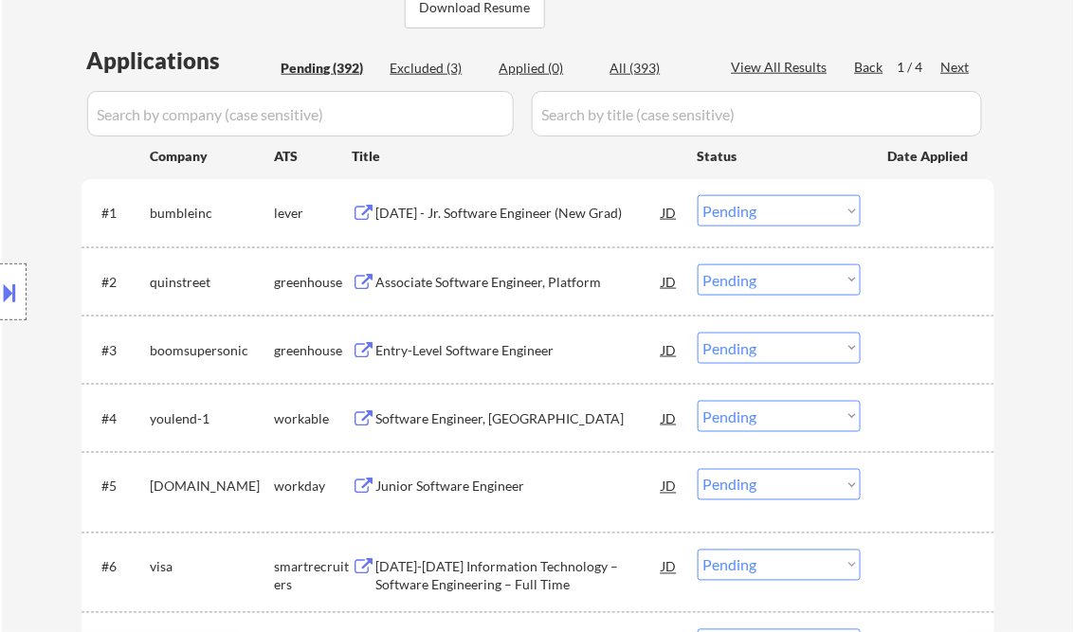
click at [477, 275] on div "Associate Software Engineer, Platform" at bounding box center [519, 282] width 286 height 19
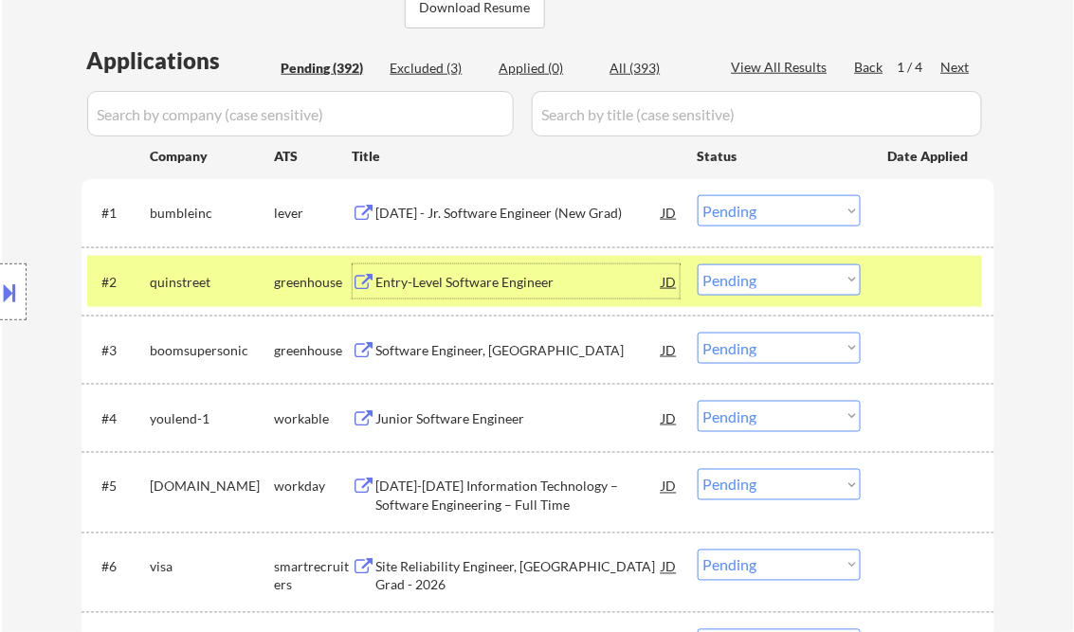
click at [758, 275] on select "Choose an option... Pending Applied Excluded (Questions) Excluded (Expired) Exc…" at bounding box center [779, 280] width 163 height 31
click at [698, 265] on select "Choose an option... Pending Applied Excluded (Questions) Excluded (Expired) Exc…" at bounding box center [779, 280] width 163 height 31
click at [553, 357] on div "Software Engineer, New Grad" at bounding box center [519, 350] width 286 height 19
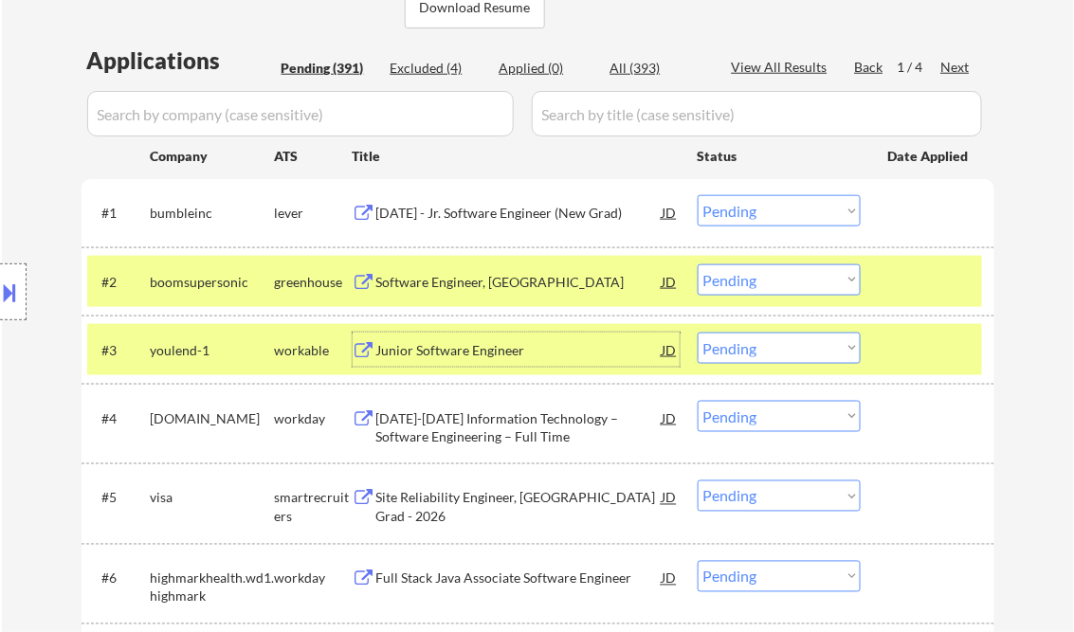
drag, startPoint x: 769, startPoint y: 283, endPoint x: 791, endPoint y: 280, distance: 22.0
click at [770, 281] on select "Choose an option... Pending Applied Excluded (Questions) Excluded (Expired) Exc…" at bounding box center [779, 280] width 163 height 31
click at [698, 265] on select "Choose an option... Pending Applied Excluded (Questions) Excluded (Expired) Exc…" at bounding box center [779, 280] width 163 height 31
select select ""pending""
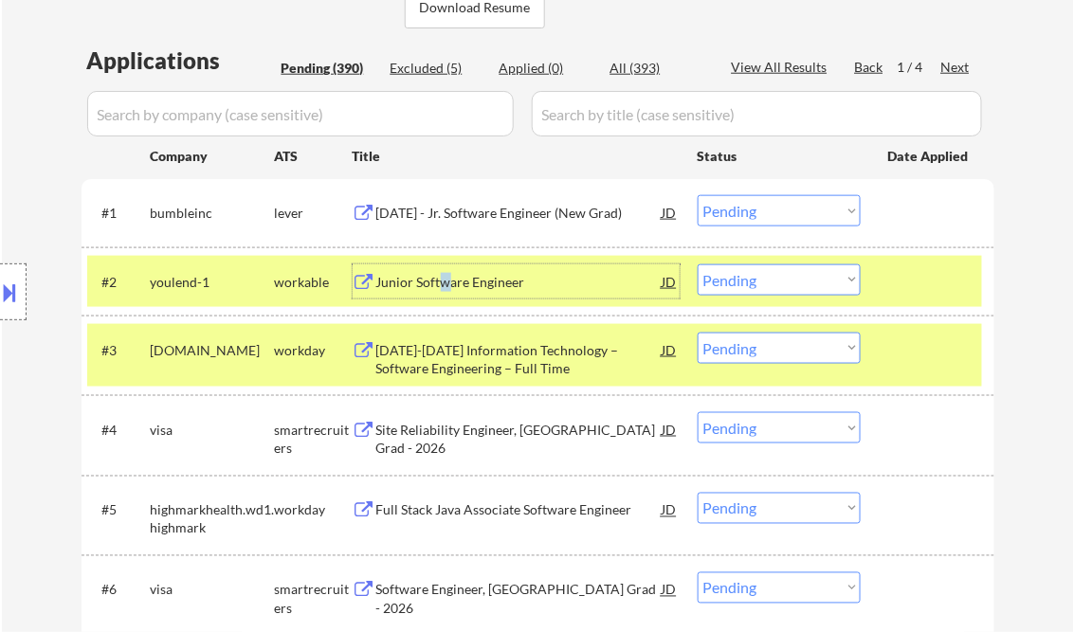
drag, startPoint x: 444, startPoint y: 277, endPoint x: 455, endPoint y: 280, distance: 11.7
click at [445, 278] on div "Junior Software Engineer" at bounding box center [519, 282] width 286 height 19
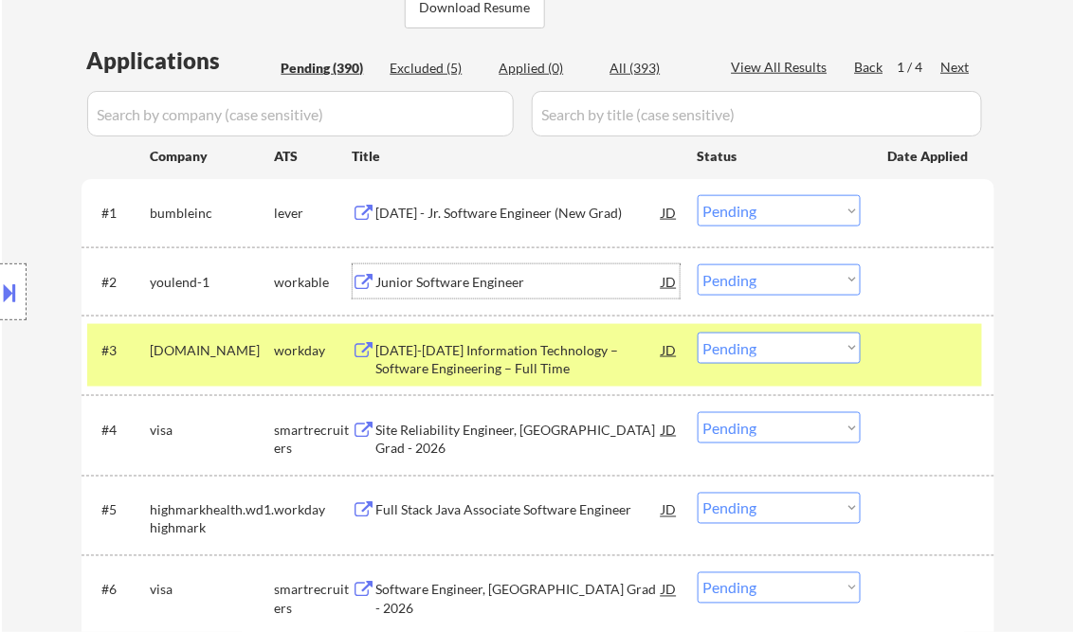
click at [530, 358] on div "2025-2026 Information Technology – Software Engineering – Full Time" at bounding box center [519, 359] width 286 height 37
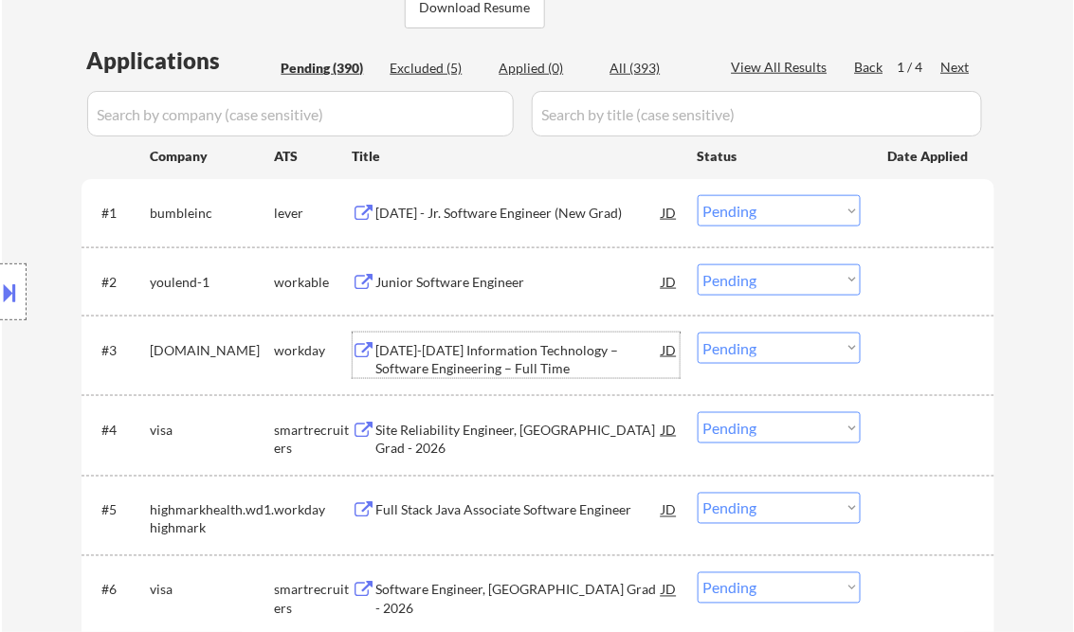
click at [751, 349] on select "Choose an option... Pending Applied Excluded (Questions) Excluded (Expired) Exc…" at bounding box center [779, 348] width 163 height 31
click at [698, 333] on select "Choose an option... Pending Applied Excluded (Questions) Excluded (Expired) Exc…" at bounding box center [779, 348] width 163 height 31
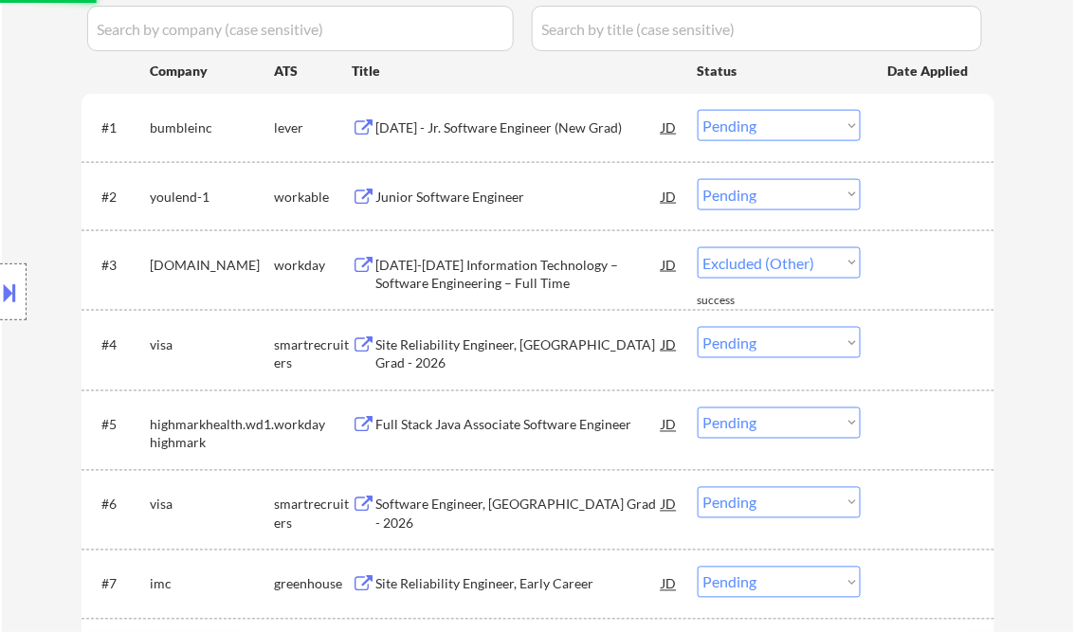
scroll to position [607, 0]
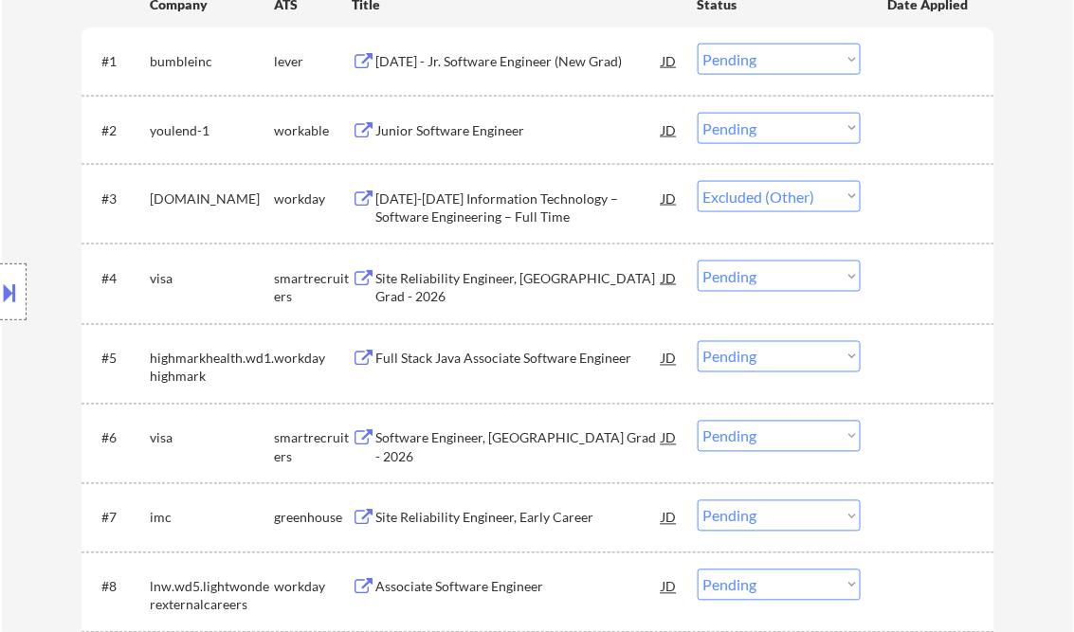
select select ""pending""
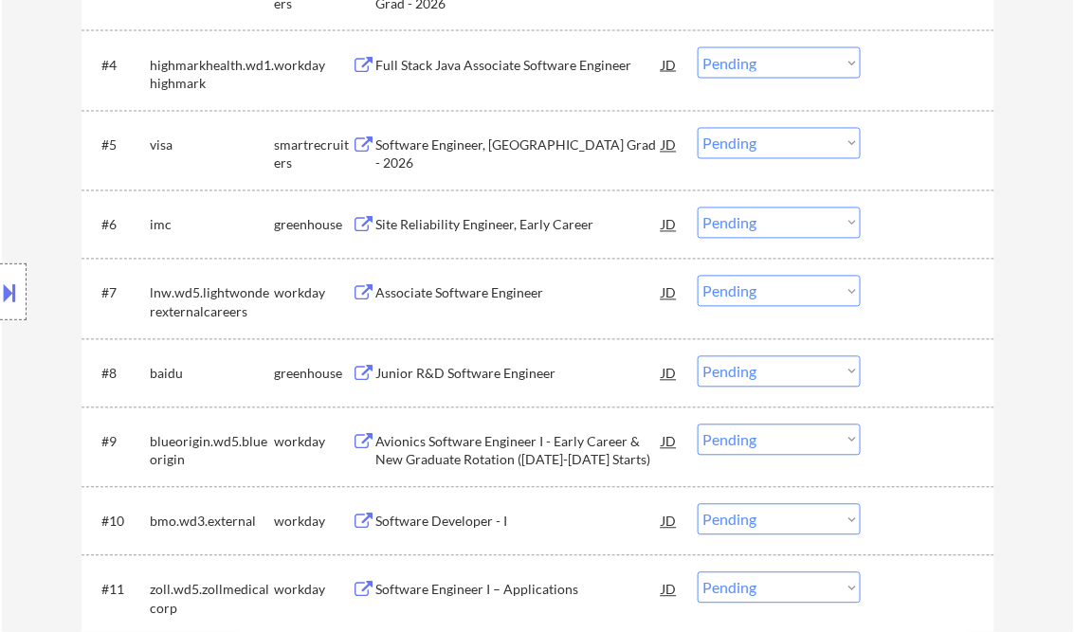
scroll to position [834, 0]
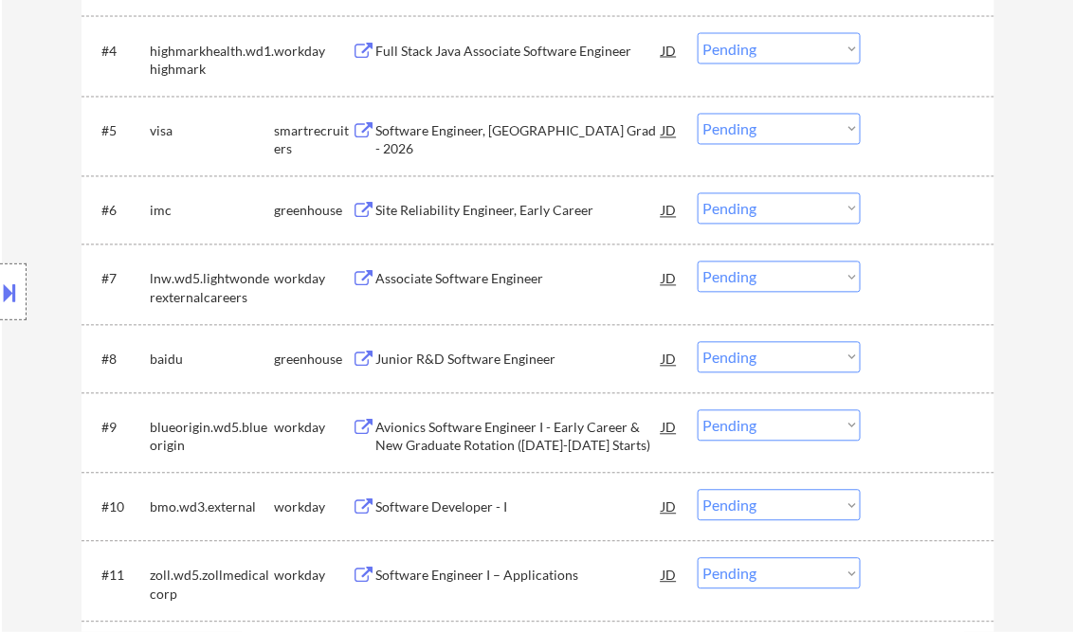
click at [463, 357] on div "Junior R&D Software Engineer" at bounding box center [519, 360] width 286 height 19
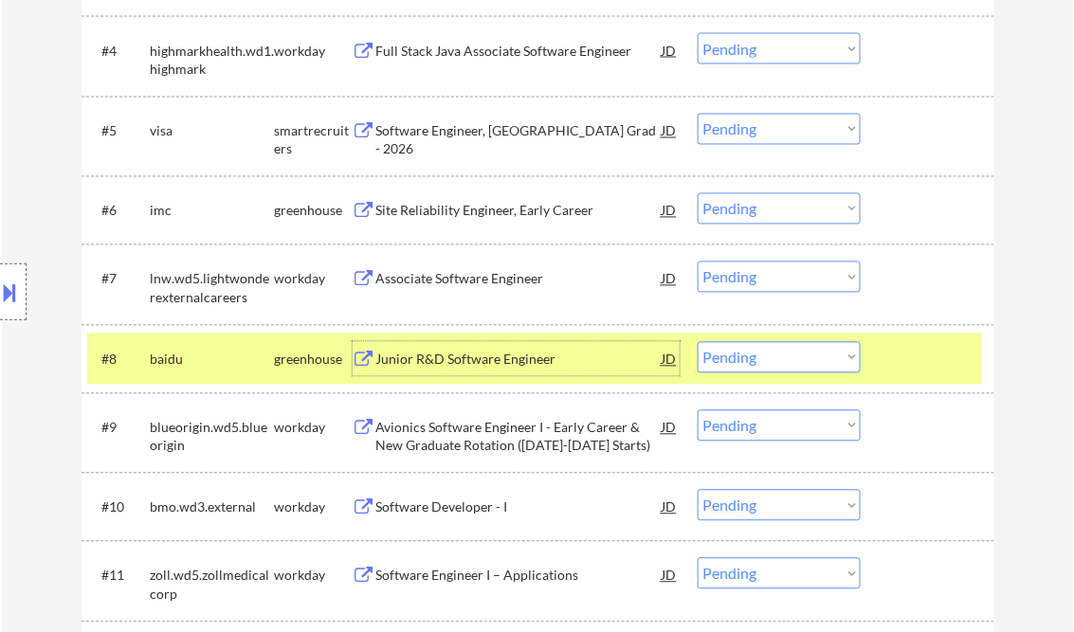
scroll to position [986, 0]
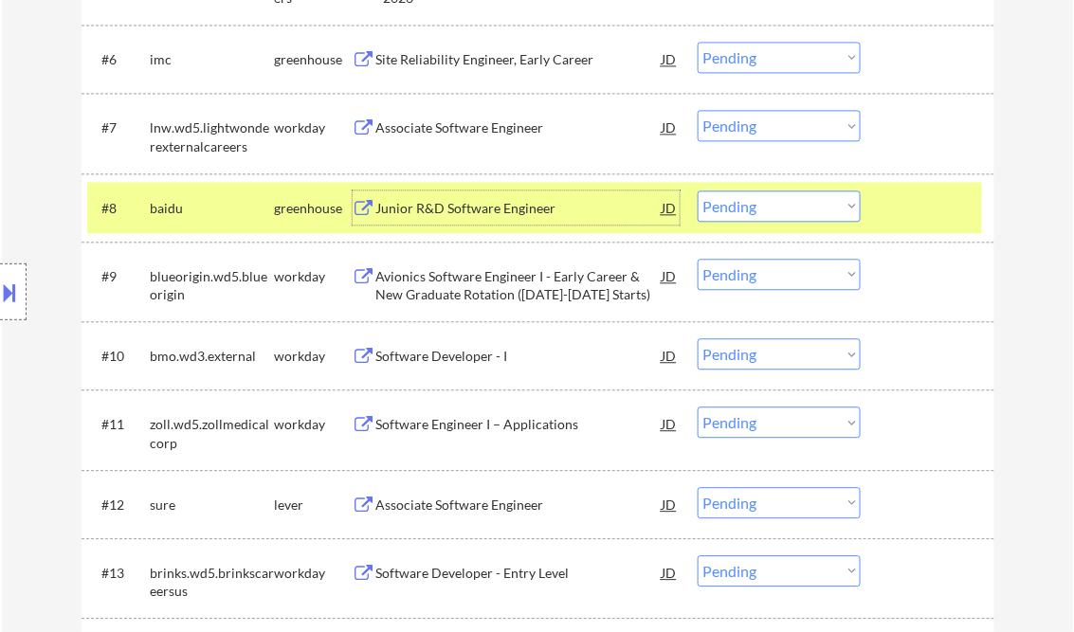
click at [753, 211] on select "Choose an option... Pending Applied Excluded (Questions) Excluded (Expired) Exc…" at bounding box center [779, 206] width 163 height 31
click at [698, 191] on select "Choose an option... Pending Applied Excluded (Questions) Excluded (Expired) Exc…" at bounding box center [779, 206] width 163 height 31
select select ""pending""
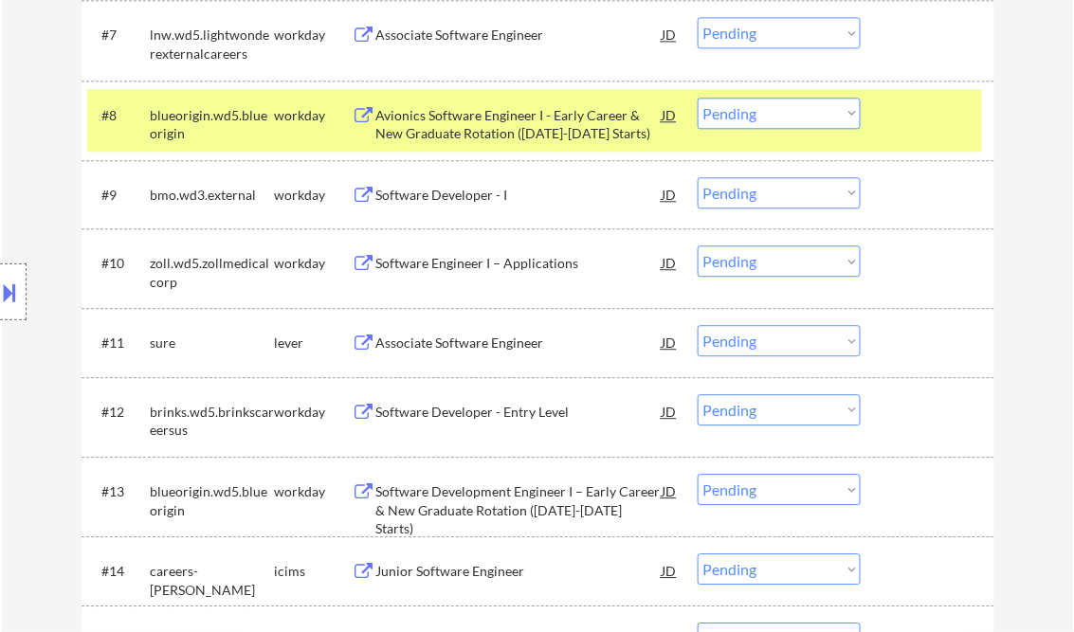
scroll to position [1138, 0]
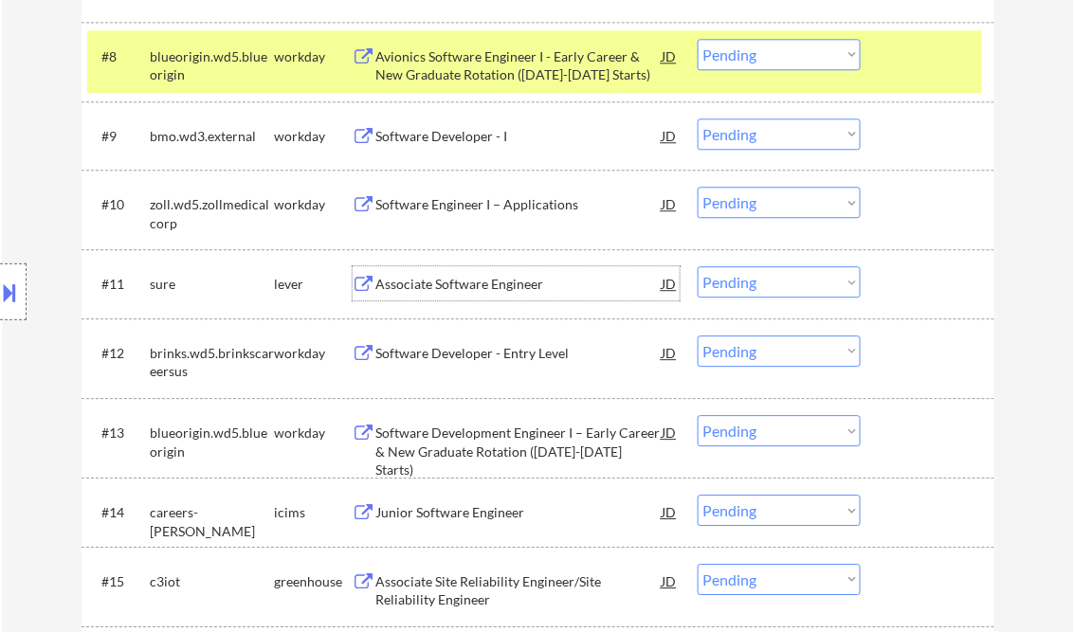
click at [465, 280] on div "Associate Software Engineer" at bounding box center [519, 284] width 286 height 19
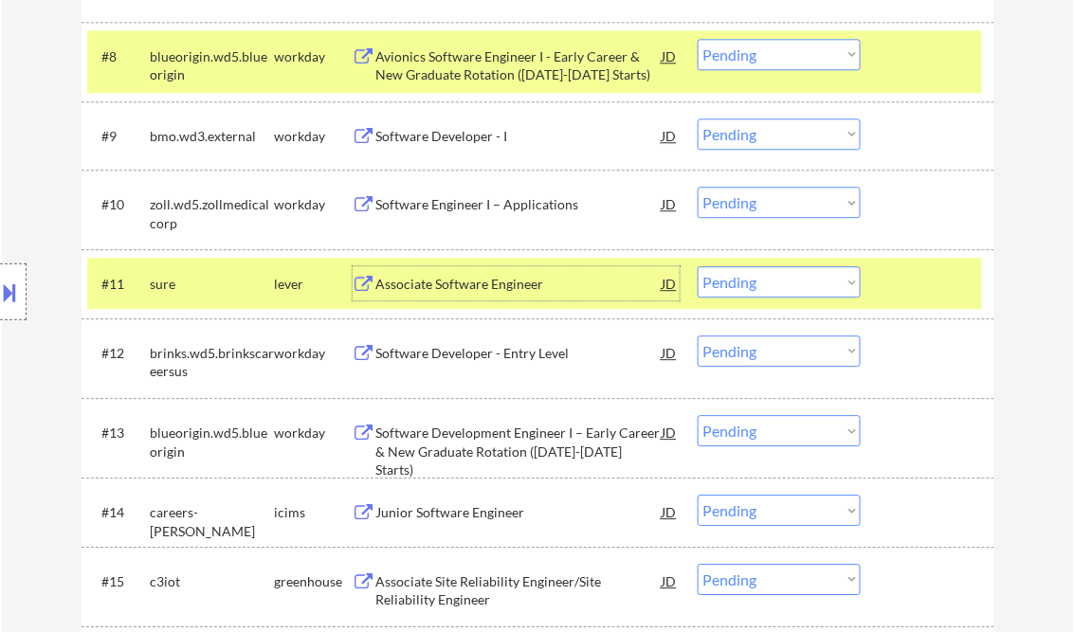
drag, startPoint x: 785, startPoint y: 289, endPoint x: 795, endPoint y: 301, distance: 15.4
click at [785, 289] on select "Choose an option... Pending Applied Excluded (Questions) Excluded (Expired) Exc…" at bounding box center [779, 281] width 163 height 31
click at [698, 266] on select "Choose an option... Pending Applied Excluded (Questions) Excluded (Expired) Exc…" at bounding box center [779, 281] width 163 height 31
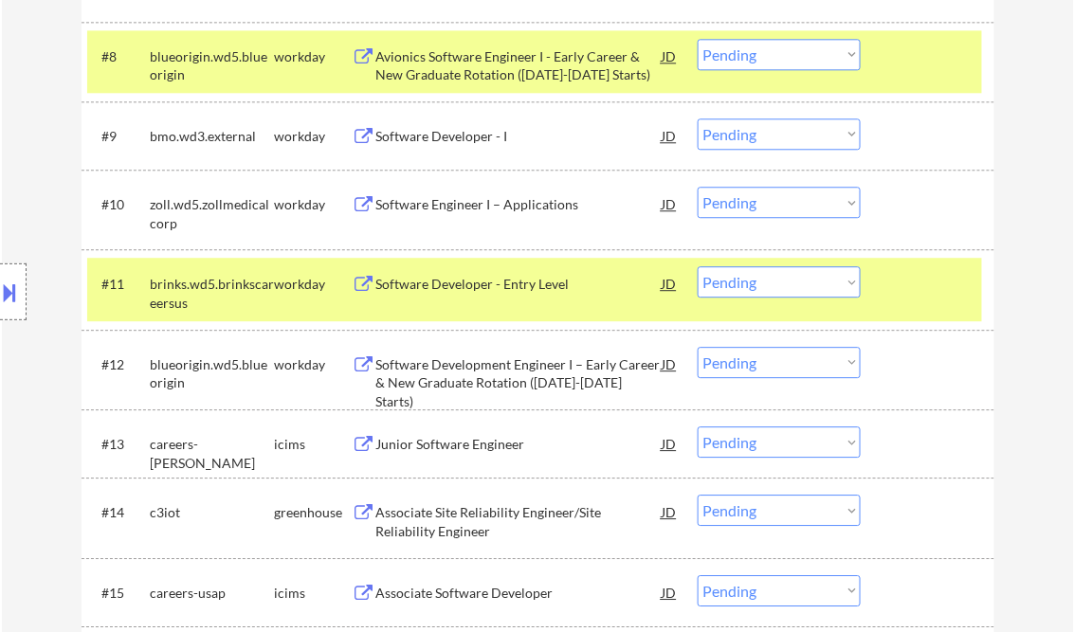
click at [462, 275] on div "Software Developer - Entry Level" at bounding box center [519, 283] width 286 height 34
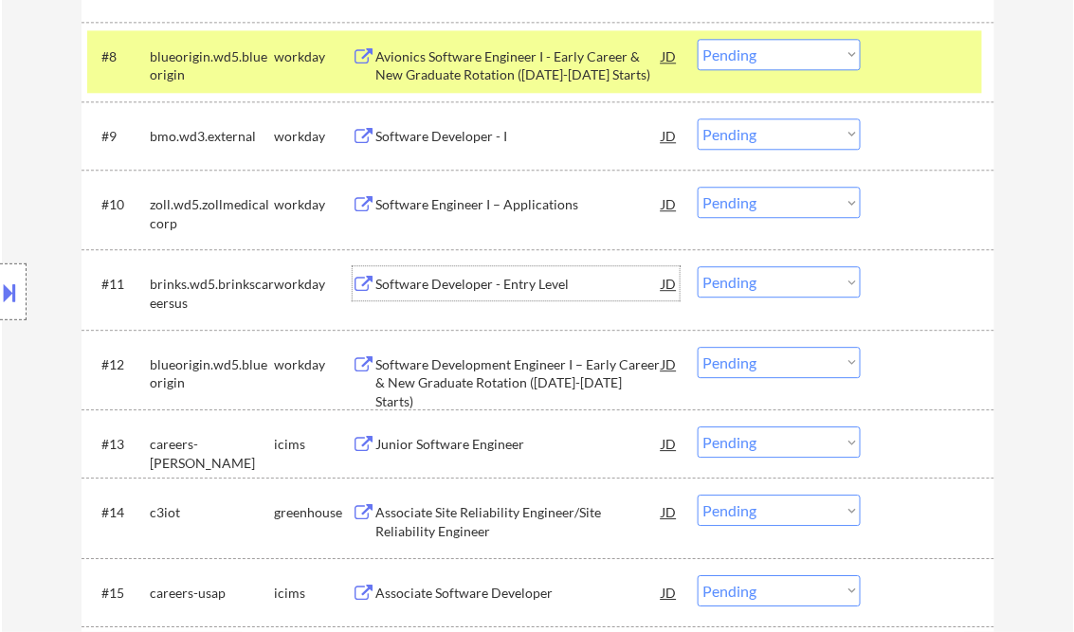
click at [744, 281] on select "Choose an option... Pending Applied Excluded (Questions) Excluded (Expired) Exc…" at bounding box center [779, 281] width 163 height 31
click at [698, 266] on select "Choose an option... Pending Applied Excluded (Questions) Excluded (Expired) Exc…" at bounding box center [779, 281] width 163 height 31
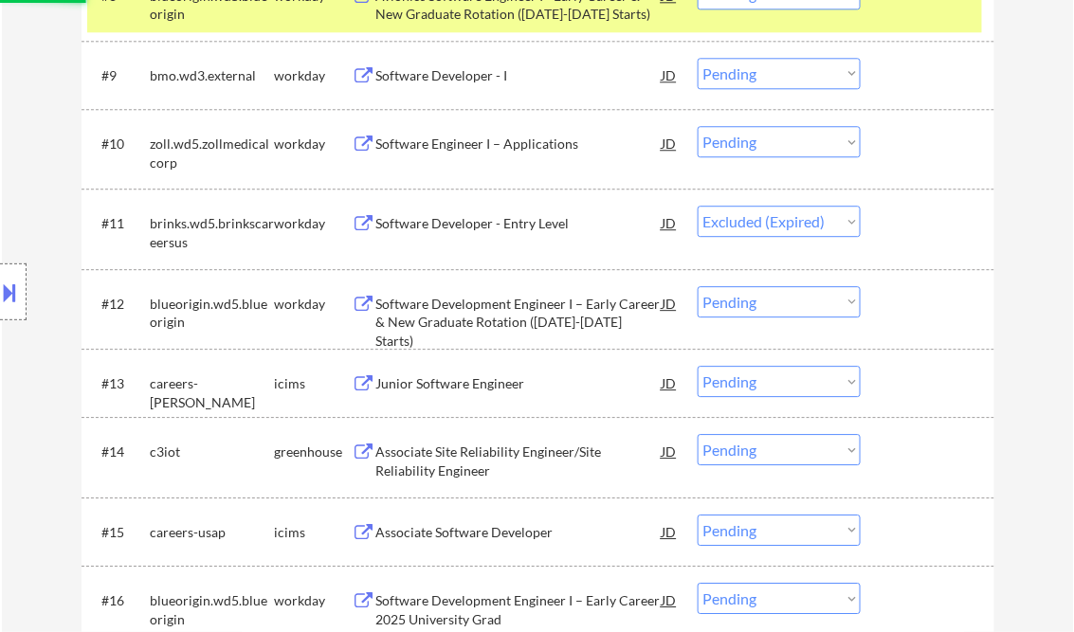
scroll to position [1214, 0]
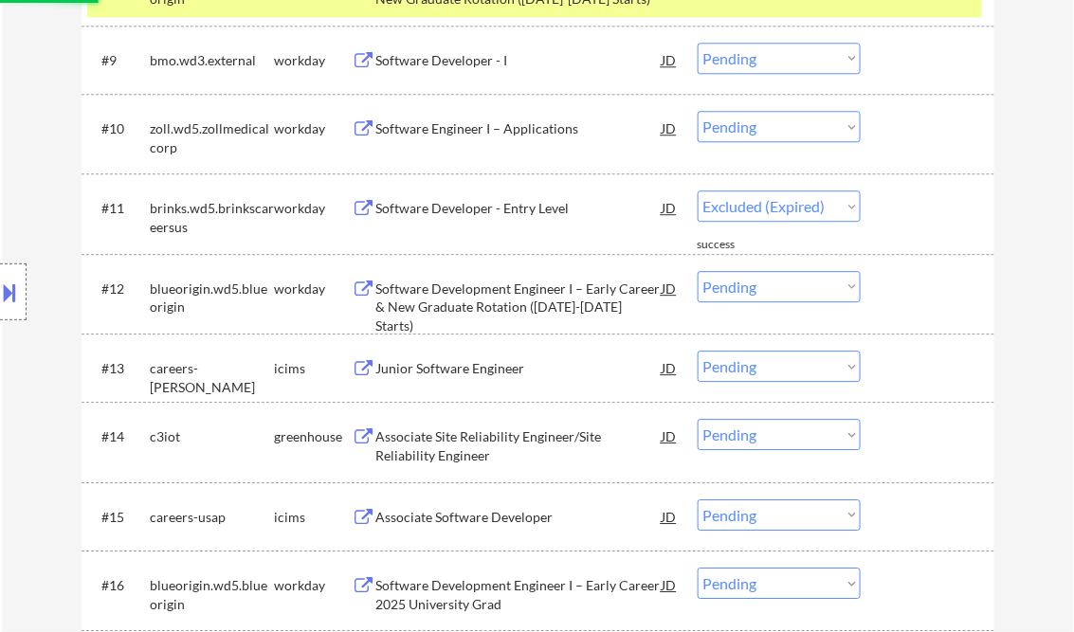
select select ""pending""
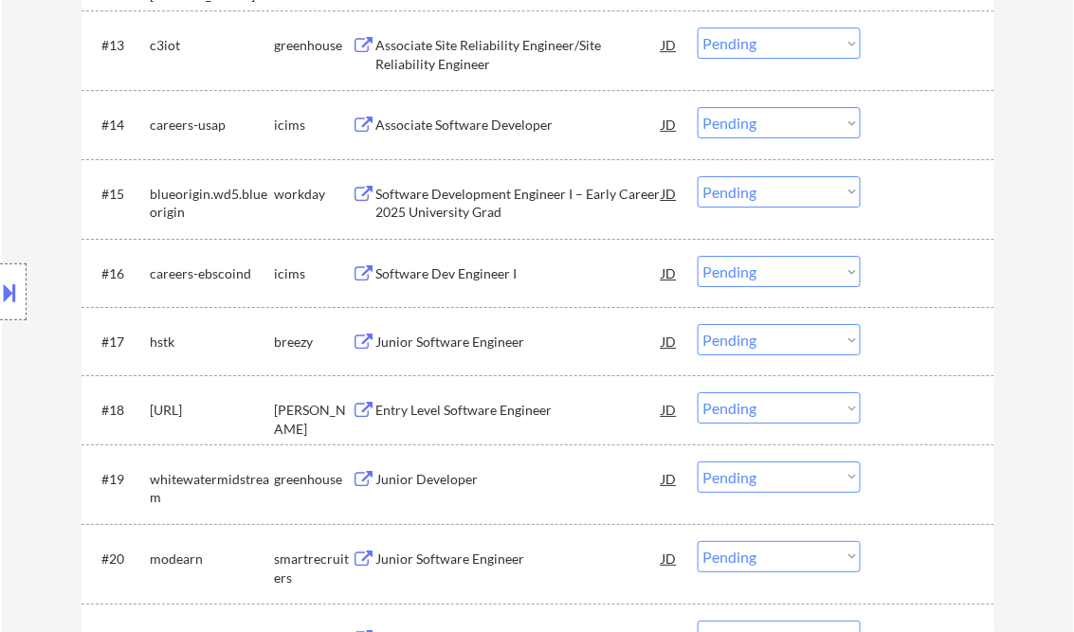
scroll to position [1669, 0]
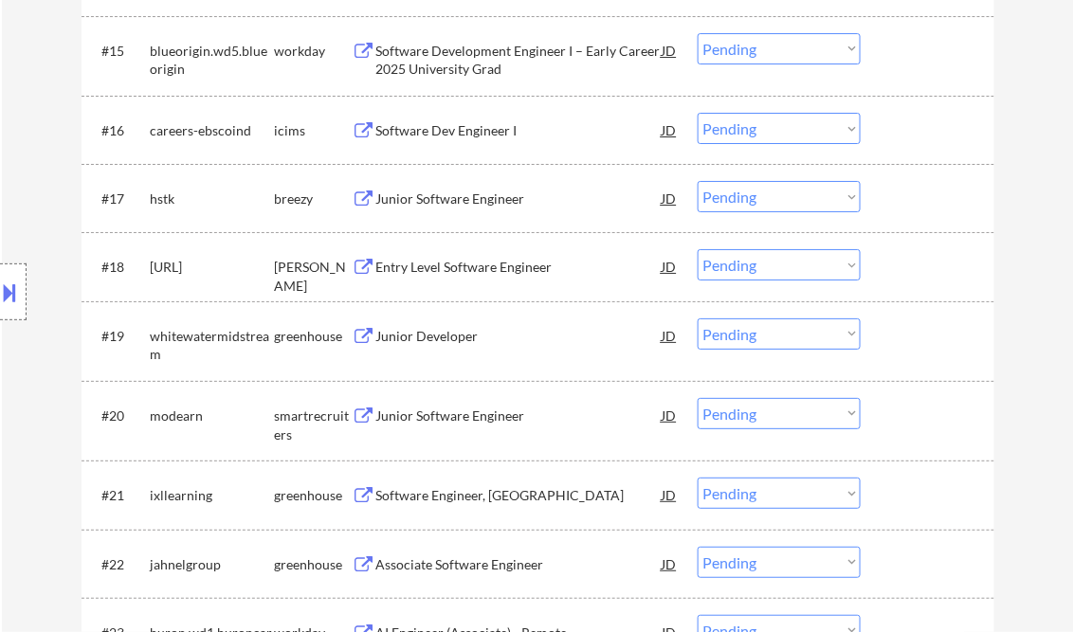
click at [428, 262] on div "Entry Level Software Engineer" at bounding box center [519, 267] width 286 height 19
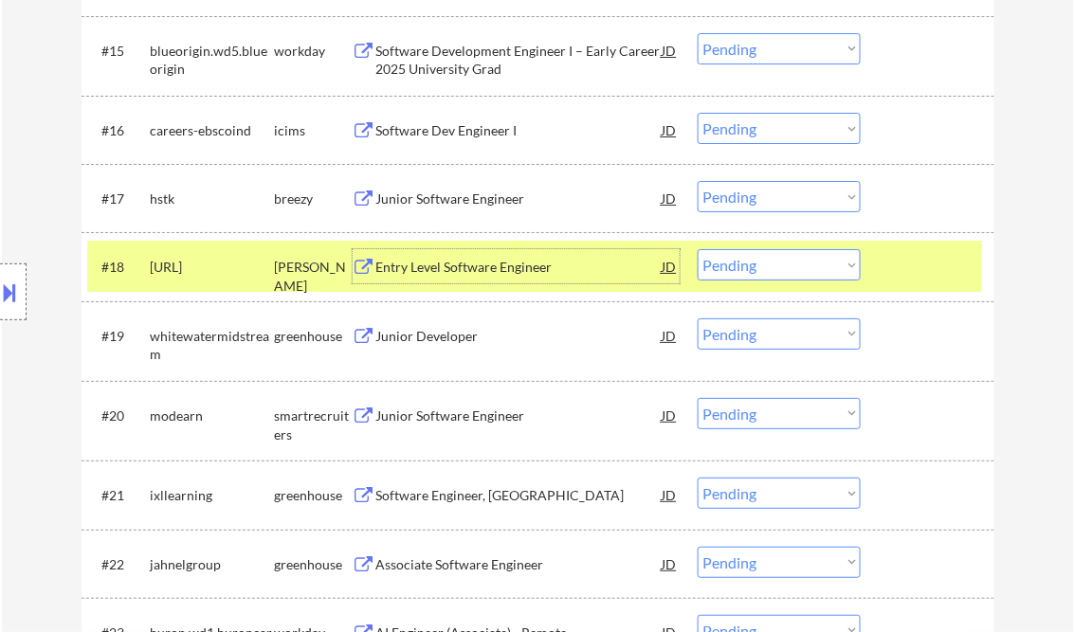
click at [787, 265] on select "Choose an option... Pending Applied Excluded (Questions) Excluded (Expired) Exc…" at bounding box center [779, 264] width 163 height 31
click at [698, 249] on select "Choose an option... Pending Applied Excluded (Questions) Excluded (Expired) Exc…" at bounding box center [779, 264] width 163 height 31
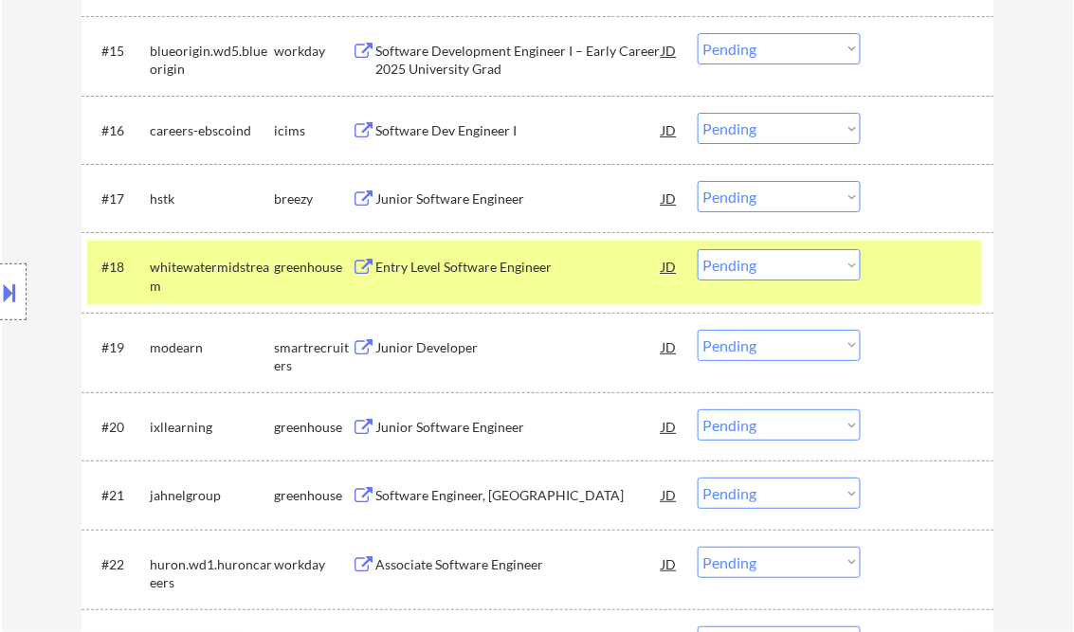
click at [958, 262] on div at bounding box center [929, 266] width 83 height 34
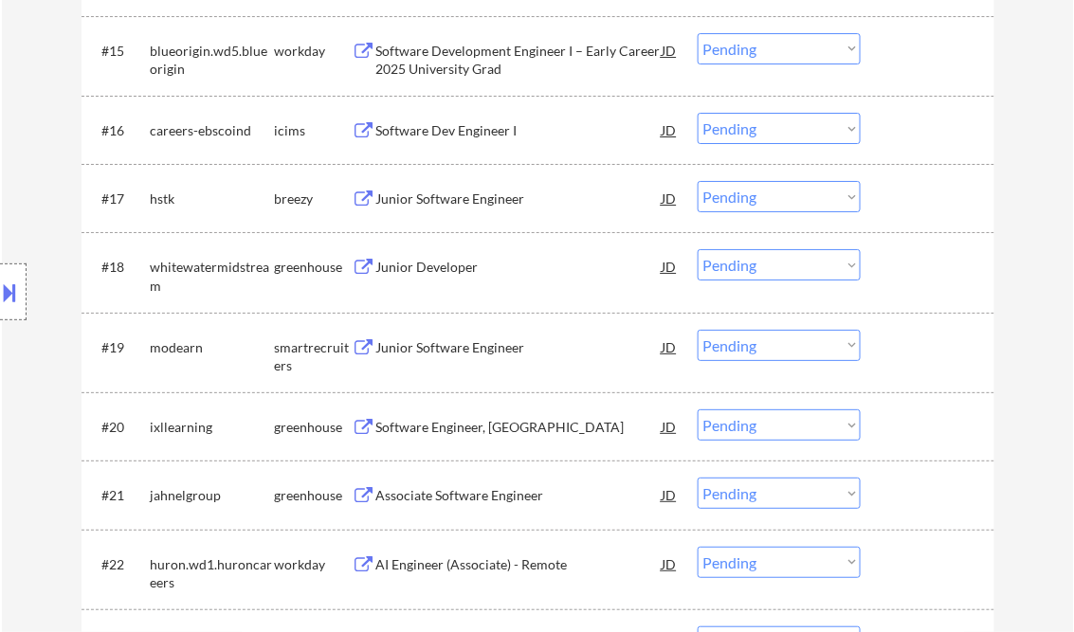
click at [423, 270] on div "Junior Developer" at bounding box center [519, 267] width 286 height 19
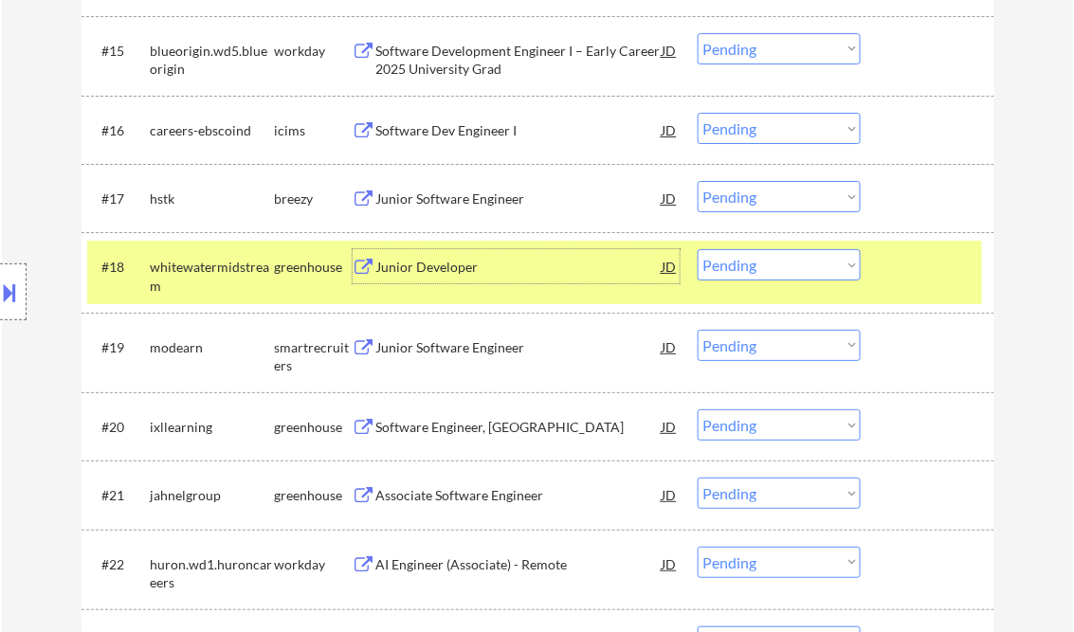
click at [776, 271] on select "Choose an option... Pending Applied Excluded (Questions) Excluded (Expired) Exc…" at bounding box center [779, 264] width 163 height 31
click at [698, 249] on select "Choose an option... Pending Applied Excluded (Questions) Excluded (Expired) Exc…" at bounding box center [779, 264] width 163 height 31
click at [473, 347] on div "Junior Software Engineer" at bounding box center [519, 347] width 286 height 19
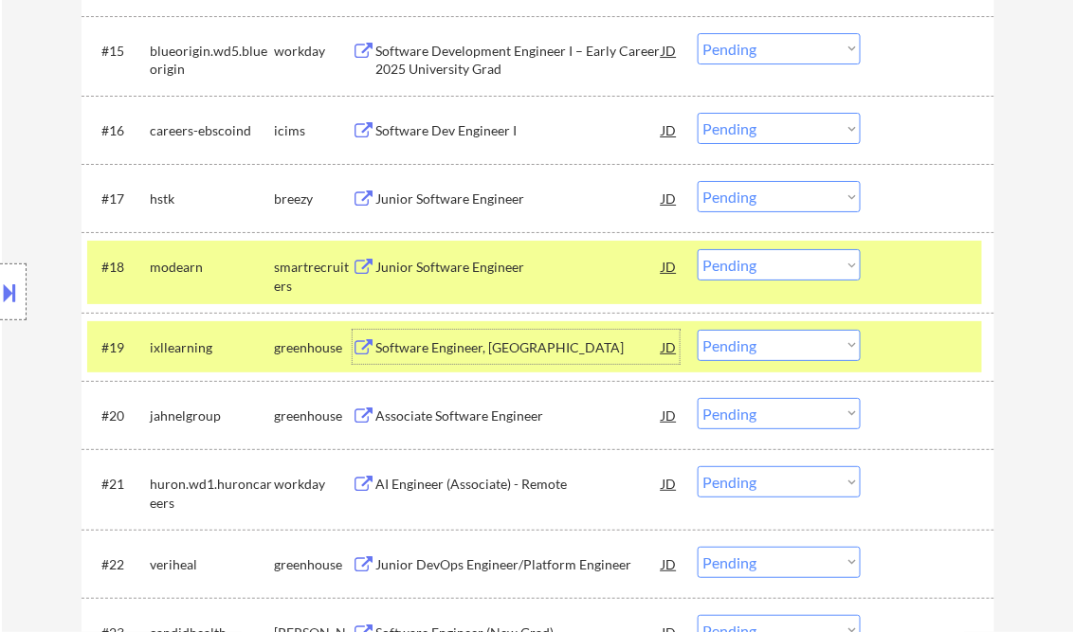
drag, startPoint x: 767, startPoint y: 264, endPoint x: 770, endPoint y: 282, distance: 18.2
click at [767, 264] on select "Choose an option... Pending Applied Excluded (Questions) Excluded (Expired) Exc…" at bounding box center [779, 264] width 163 height 31
click at [698, 249] on select "Choose an option... Pending Applied Excluded (Questions) Excluded (Expired) Exc…" at bounding box center [779, 264] width 163 height 31
select select ""pending""
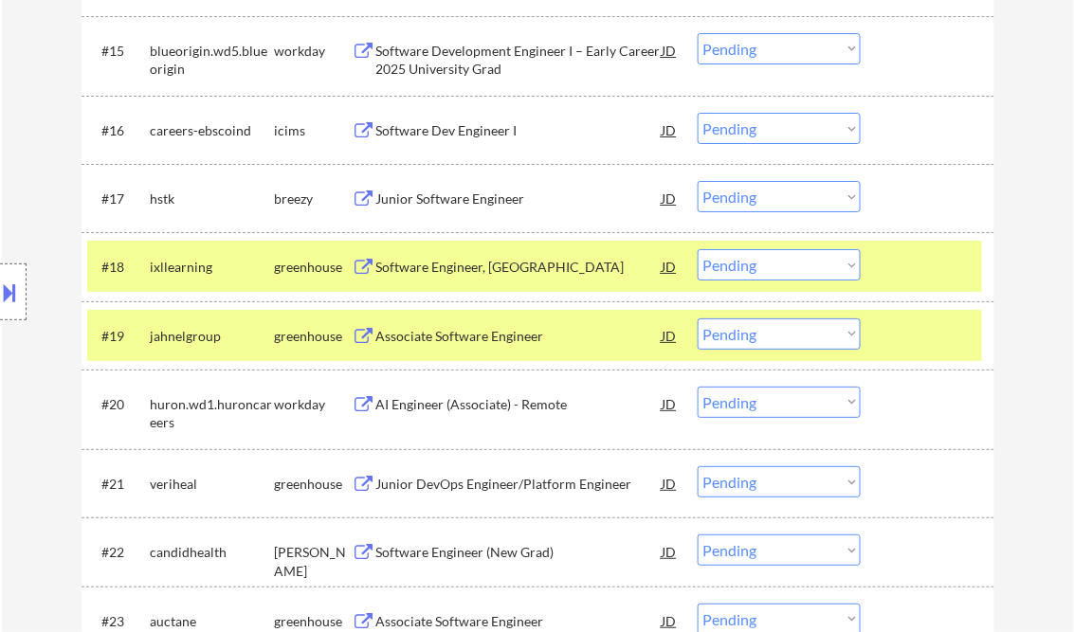
click at [442, 204] on div "Junior Software Engineer" at bounding box center [519, 199] width 286 height 19
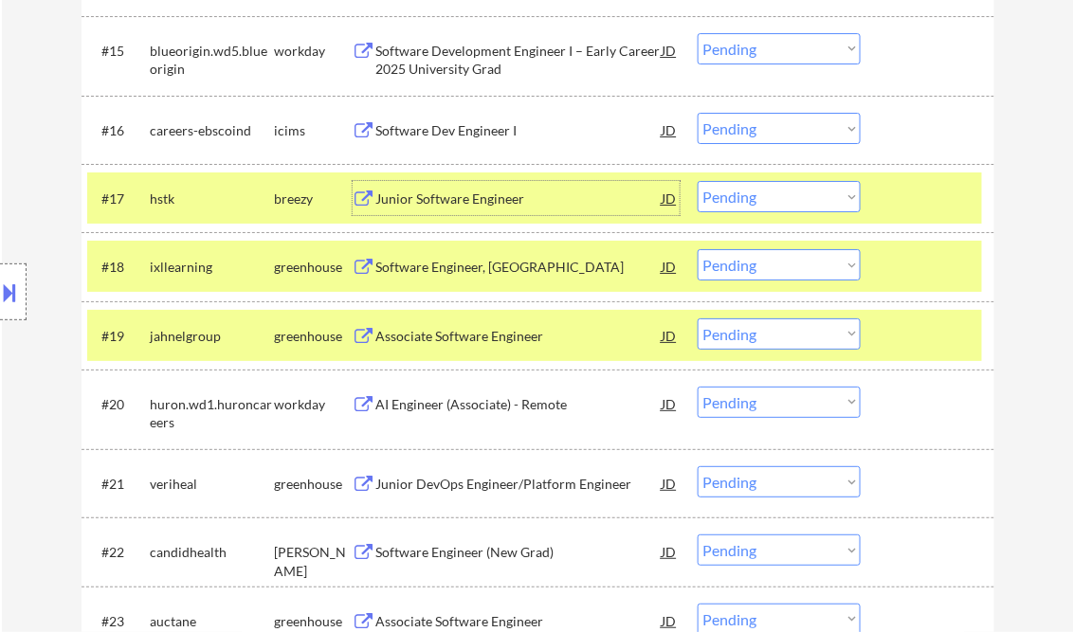
click at [781, 192] on select "Choose an option... Pending Applied Excluded (Questions) Excluded (Expired) Exc…" at bounding box center [779, 196] width 163 height 31
click at [698, 181] on select "Choose an option... Pending Applied Excluded (Questions) Excluded (Expired) Exc…" at bounding box center [779, 196] width 163 height 31
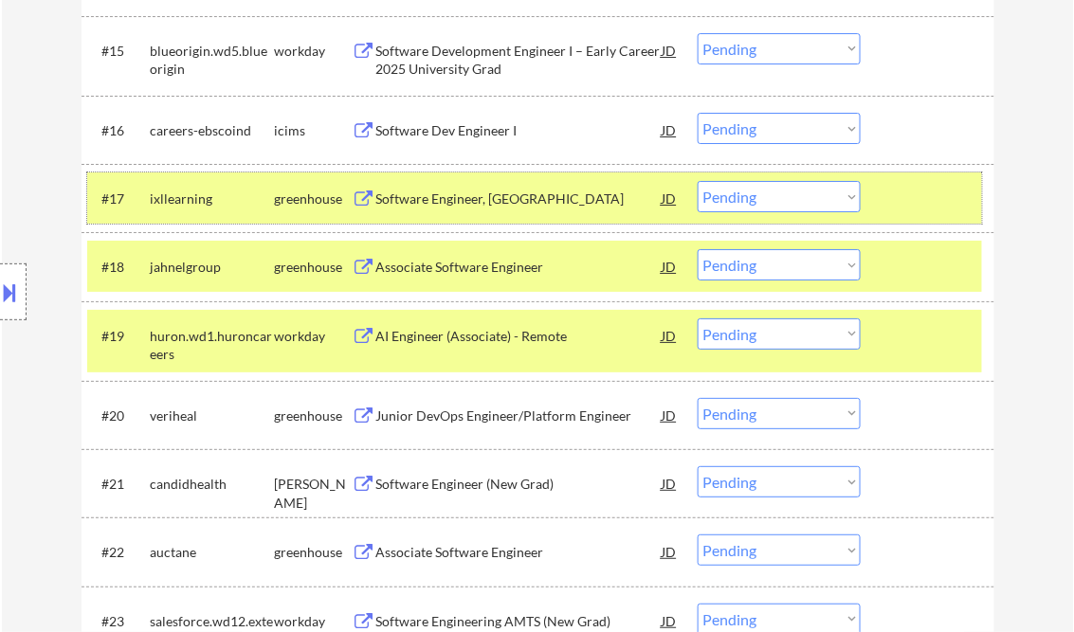
click at [927, 207] on div at bounding box center [929, 198] width 83 height 34
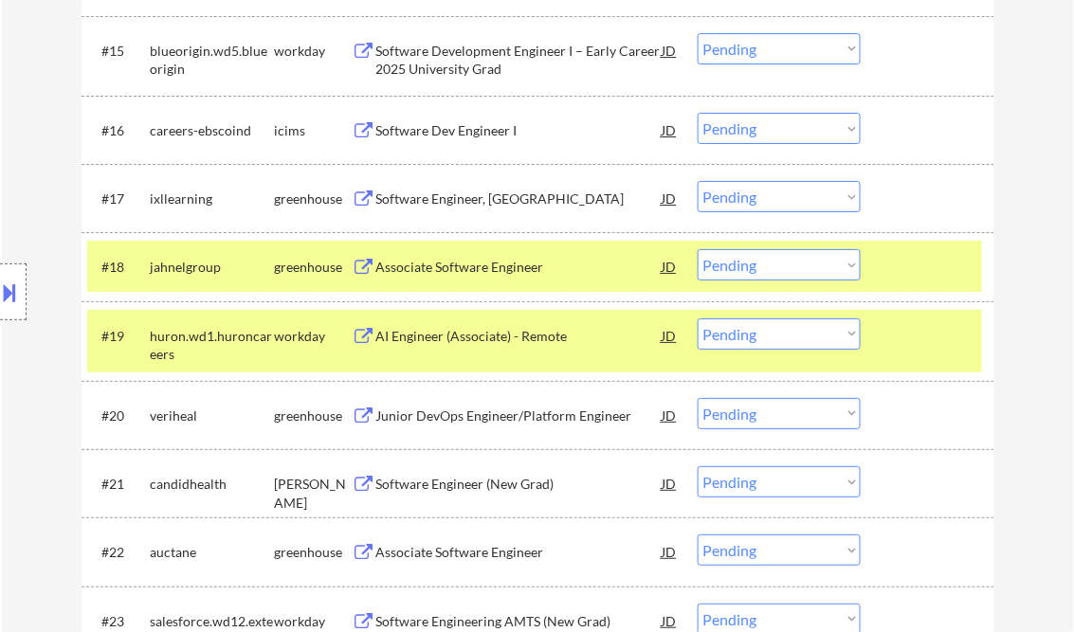
click at [920, 265] on div at bounding box center [929, 266] width 83 height 34
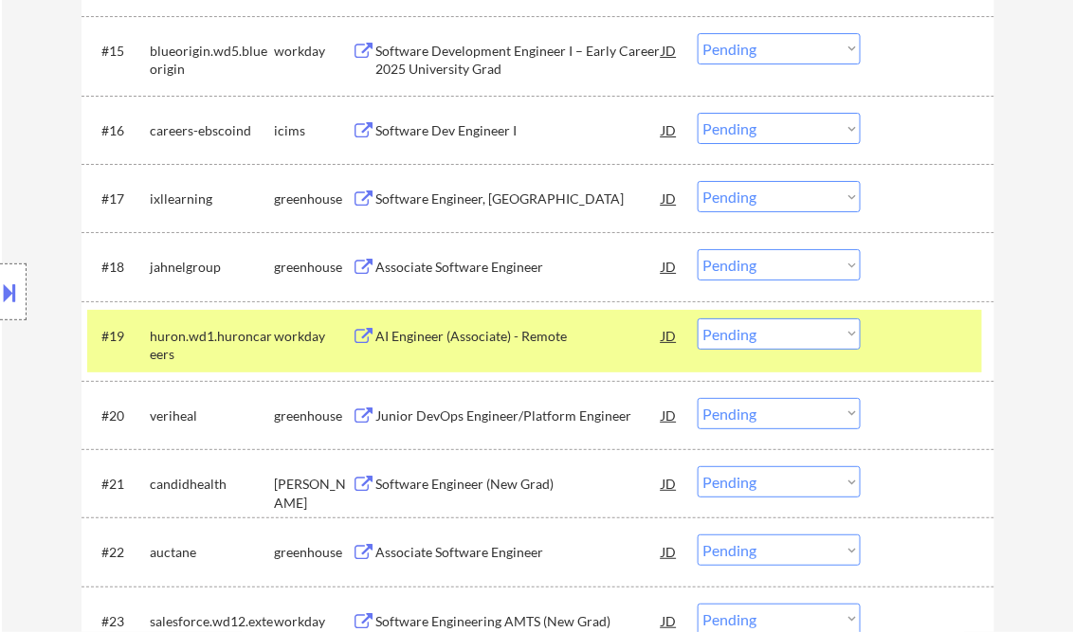
click at [931, 345] on div at bounding box center [929, 336] width 83 height 34
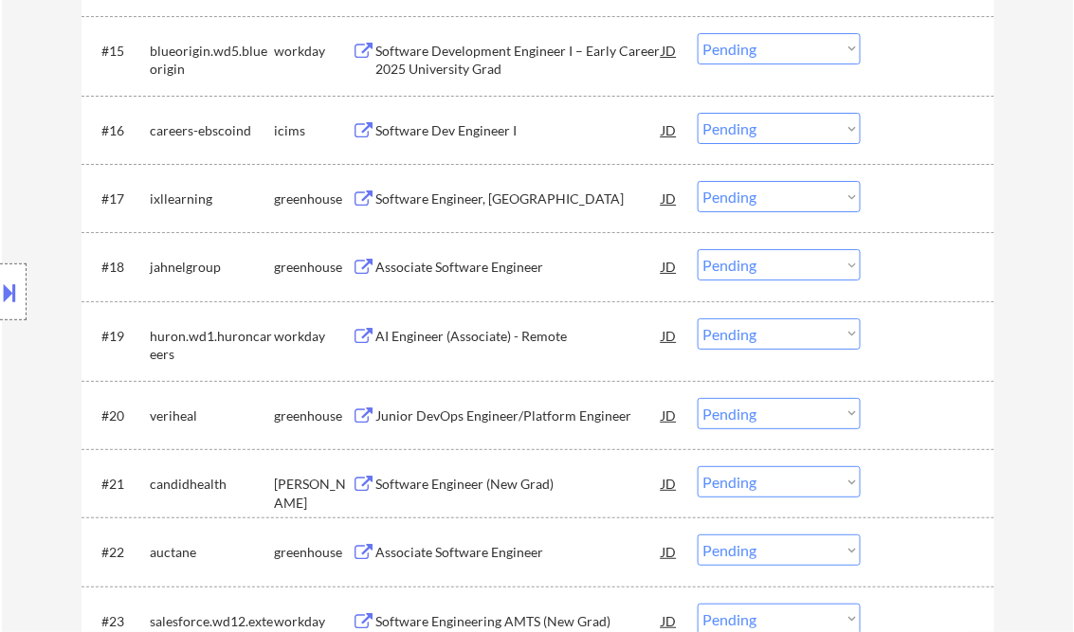
click at [487, 205] on div "Software Engineer, New Grad" at bounding box center [519, 199] width 286 height 19
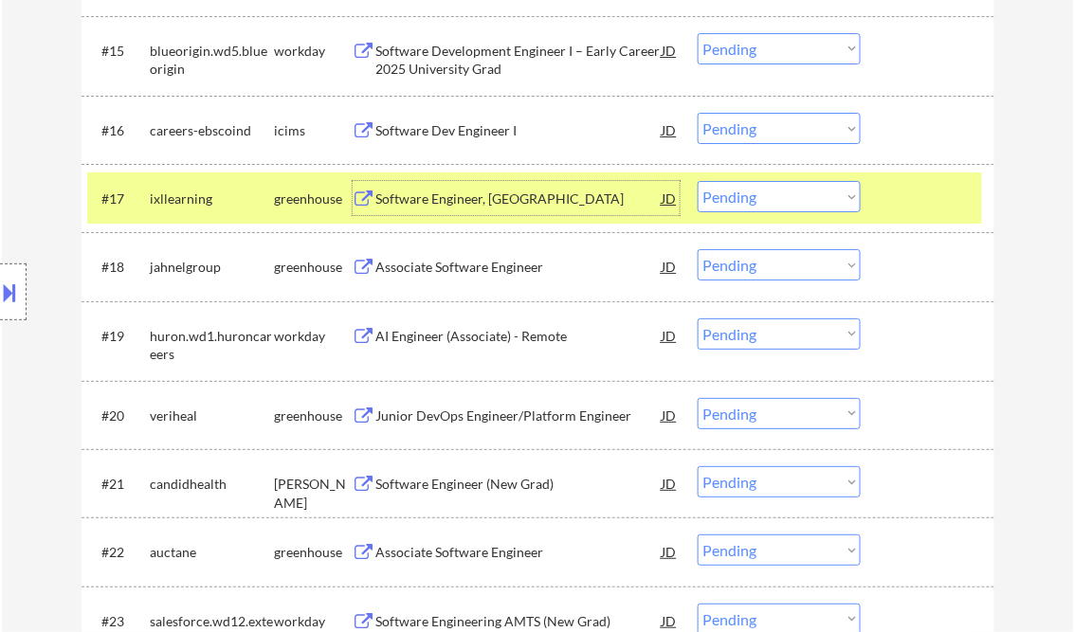
click at [743, 196] on select "Choose an option... Pending Applied Excluded (Questions) Excluded (Expired) Exc…" at bounding box center [779, 196] width 163 height 31
click at [698, 181] on select "Choose an option... Pending Applied Excluded (Questions) Excluded (Expired) Exc…" at bounding box center [779, 196] width 163 height 31
click at [506, 273] on div "Associate Software Engineer" at bounding box center [519, 267] width 286 height 19
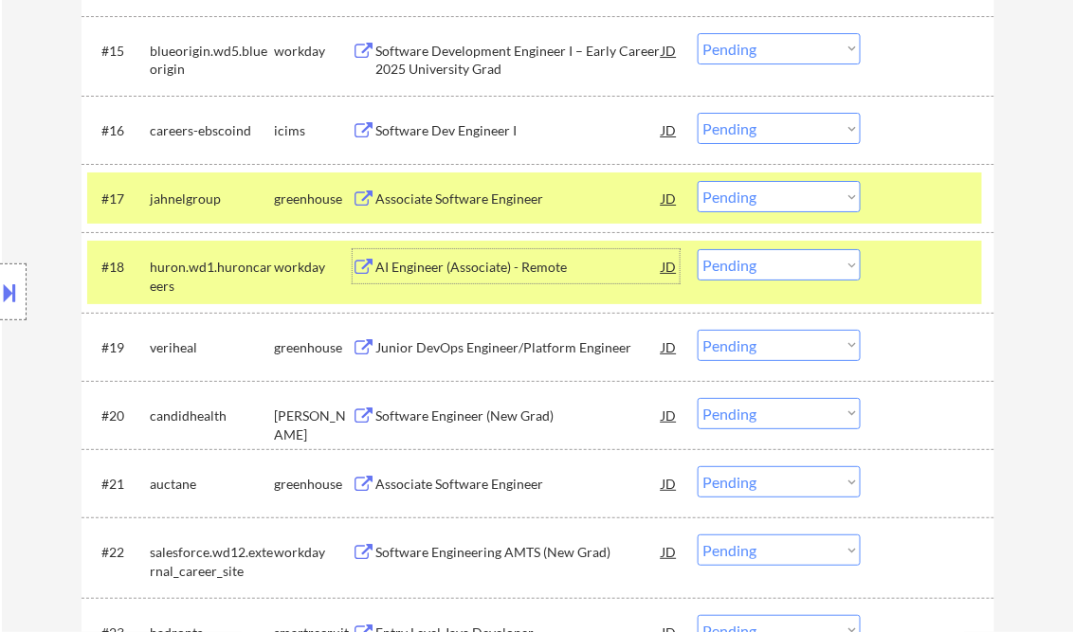
click at [768, 194] on select "Choose an option... Pending Applied Excluded (Questions) Excluded (Expired) Exc…" at bounding box center [779, 196] width 163 height 31
click at [698, 181] on select "Choose an option... Pending Applied Excluded (Questions) Excluded (Expired) Exc…" at bounding box center [779, 196] width 163 height 31
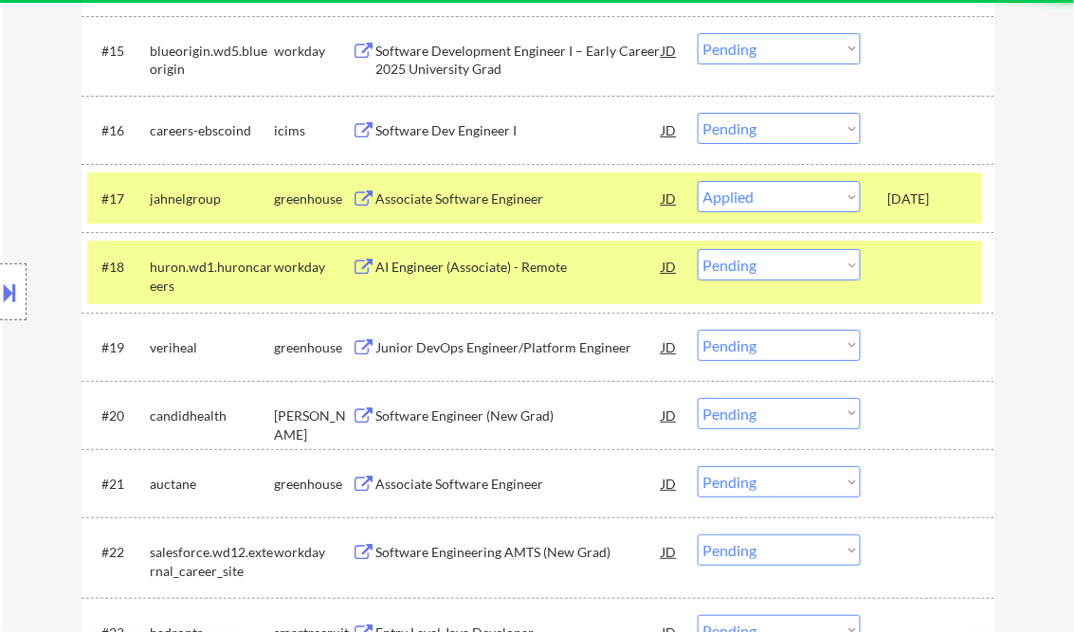
select select ""pending""
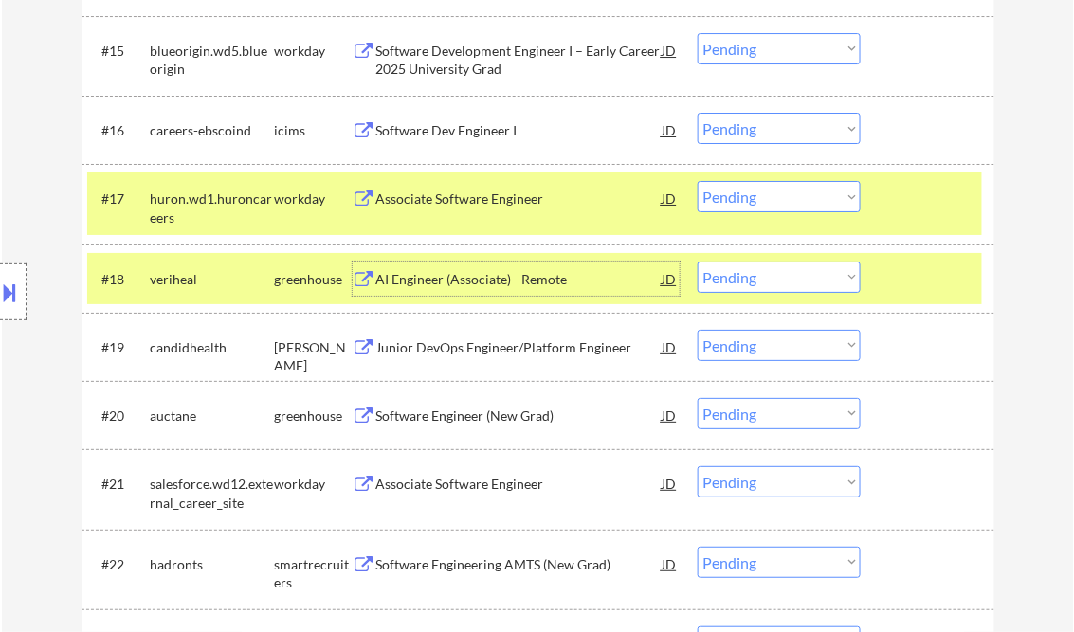
drag, startPoint x: 437, startPoint y: 280, endPoint x: 445, endPoint y: 293, distance: 15.3
click at [438, 281] on div "AI Engineer (Associate) - Remote" at bounding box center [519, 279] width 286 height 19
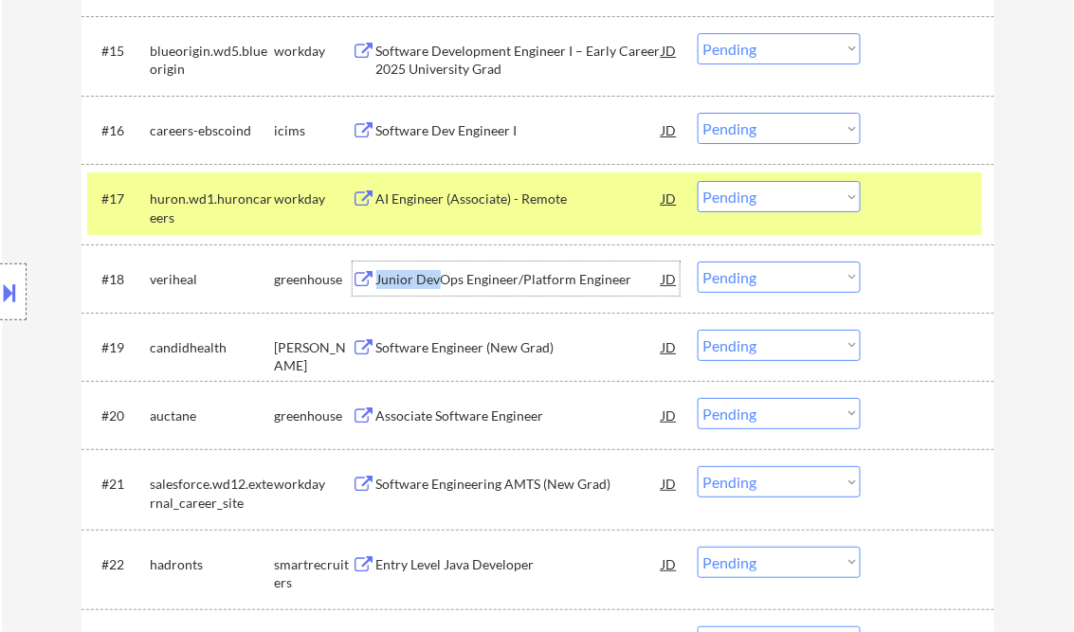
drag, startPoint x: 757, startPoint y: 280, endPoint x: 765, endPoint y: 294, distance: 16.6
click at [757, 280] on select "Choose an option... Pending Applied Excluded (Questions) Excluded (Expired) Exc…" at bounding box center [779, 277] width 163 height 31
click at [698, 262] on select "Choose an option... Pending Applied Excluded (Questions) Excluded (Expired) Exc…" at bounding box center [779, 277] width 163 height 31
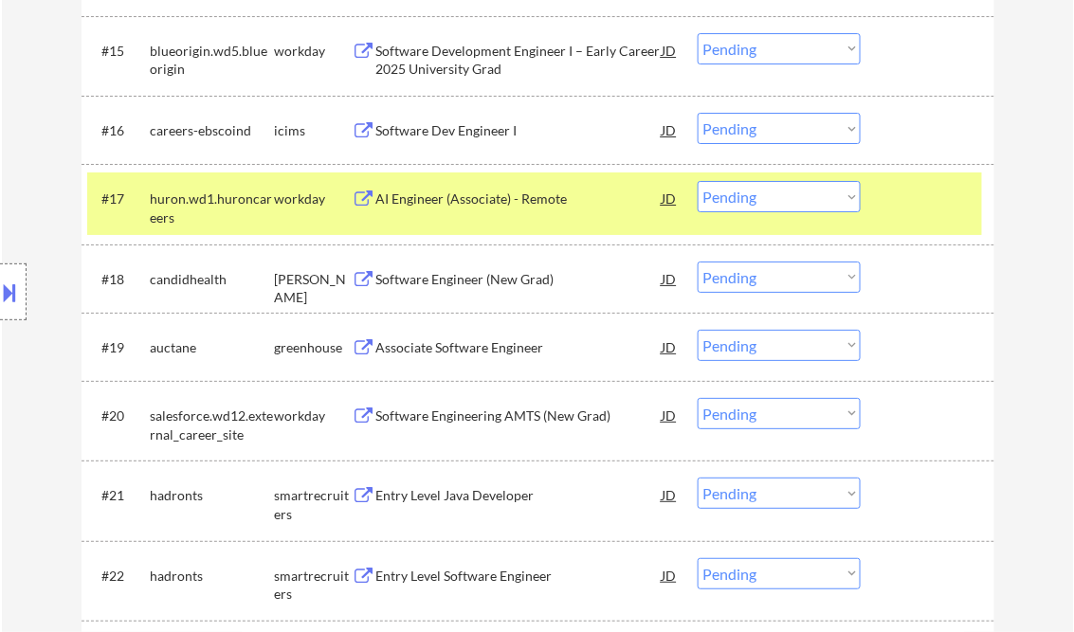
click at [448, 276] on div "Software Engineer (New Grad)" at bounding box center [519, 279] width 286 height 19
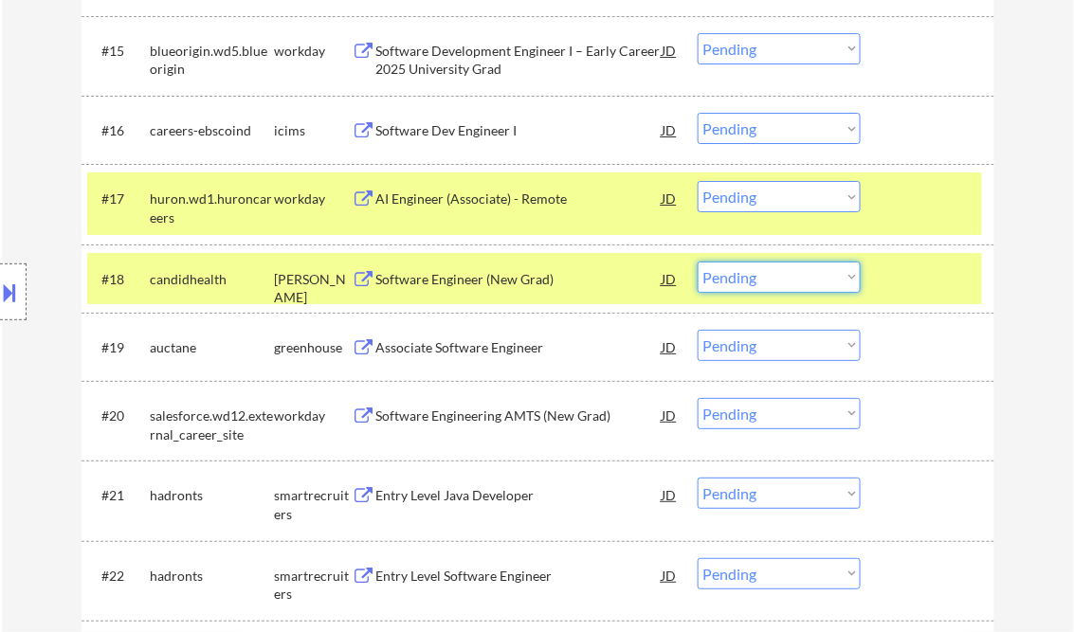
click at [778, 273] on select "Choose an option... Pending Applied Excluded (Questions) Excluded (Expired) Exc…" at bounding box center [779, 277] width 163 height 31
click at [698, 262] on select "Choose an option... Pending Applied Excluded (Questions) Excluded (Expired) Exc…" at bounding box center [779, 277] width 163 height 31
click at [918, 180] on div "#17 huron.wd1.huroncareers workday AI Engineer (Associate) - Remote JD Choose a…" at bounding box center [534, 204] width 895 height 63
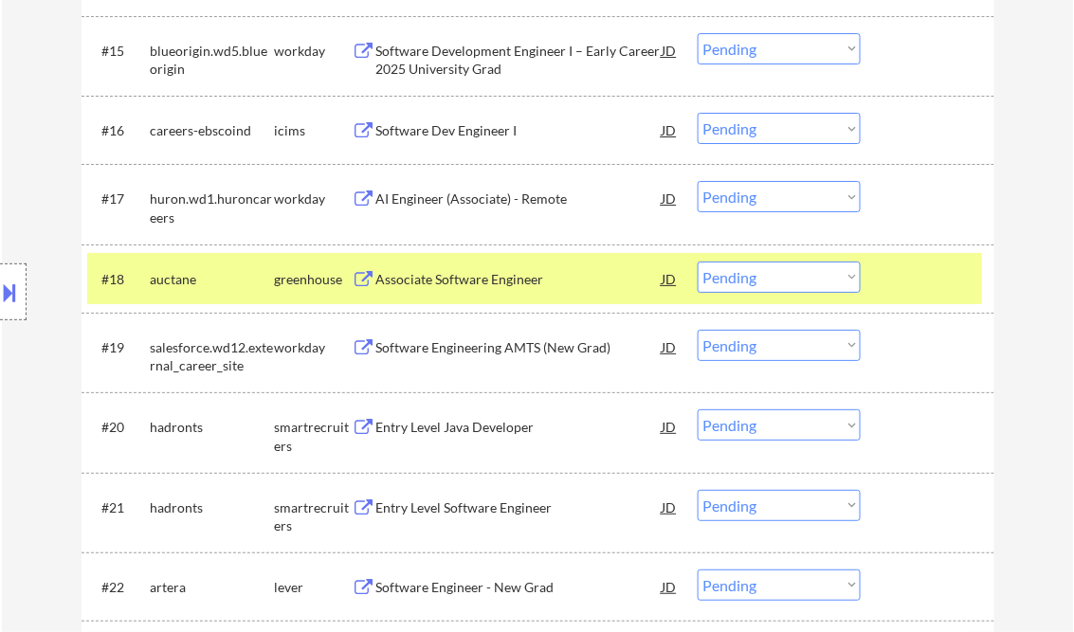
click at [466, 291] on div "Associate Software Engineer" at bounding box center [519, 279] width 286 height 34
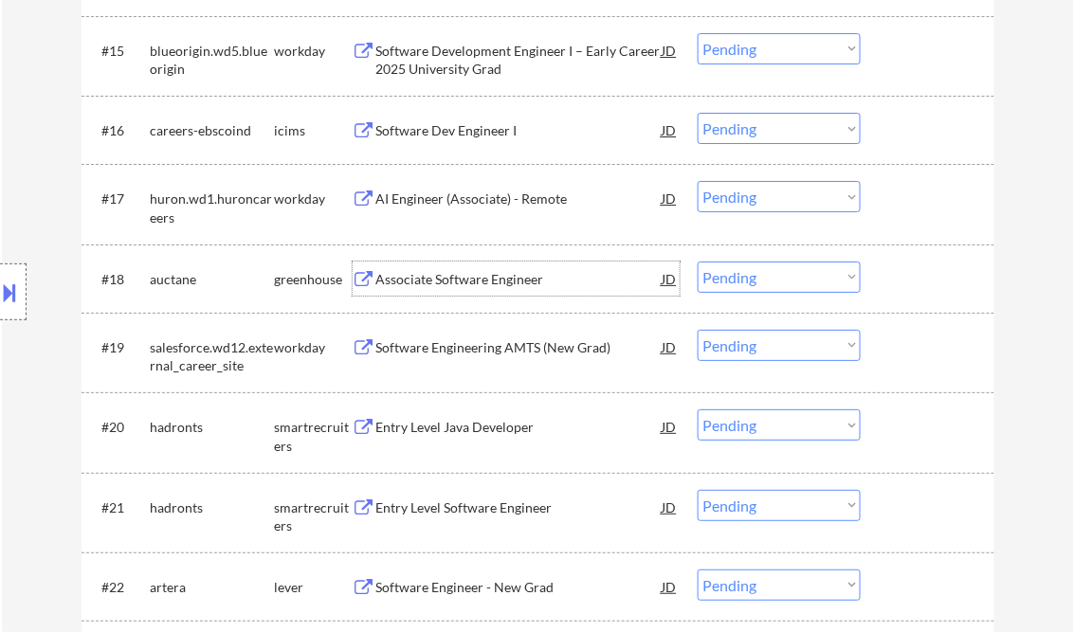
click at [806, 274] on select "Choose an option... Pending Applied Excluded (Questions) Excluded (Expired) Exc…" at bounding box center [779, 277] width 163 height 31
click at [698, 262] on select "Choose an option... Pending Applied Excluded (Questions) Excluded (Expired) Exc…" at bounding box center [779, 277] width 163 height 31
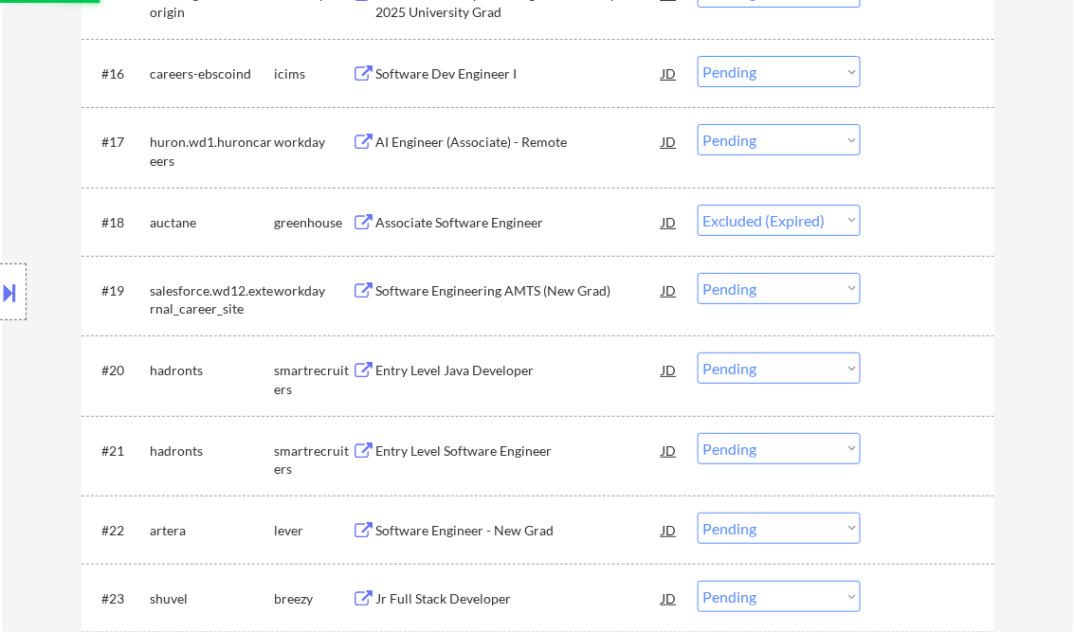
scroll to position [1744, 0]
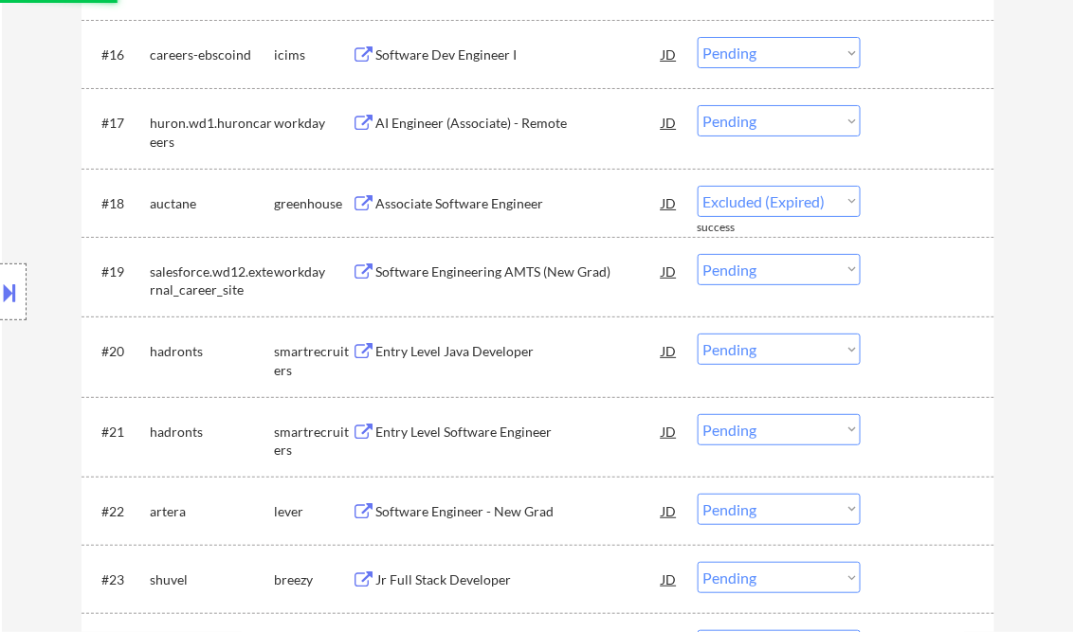
click at [475, 348] on div "Entry Level Java Developer" at bounding box center [519, 351] width 286 height 19
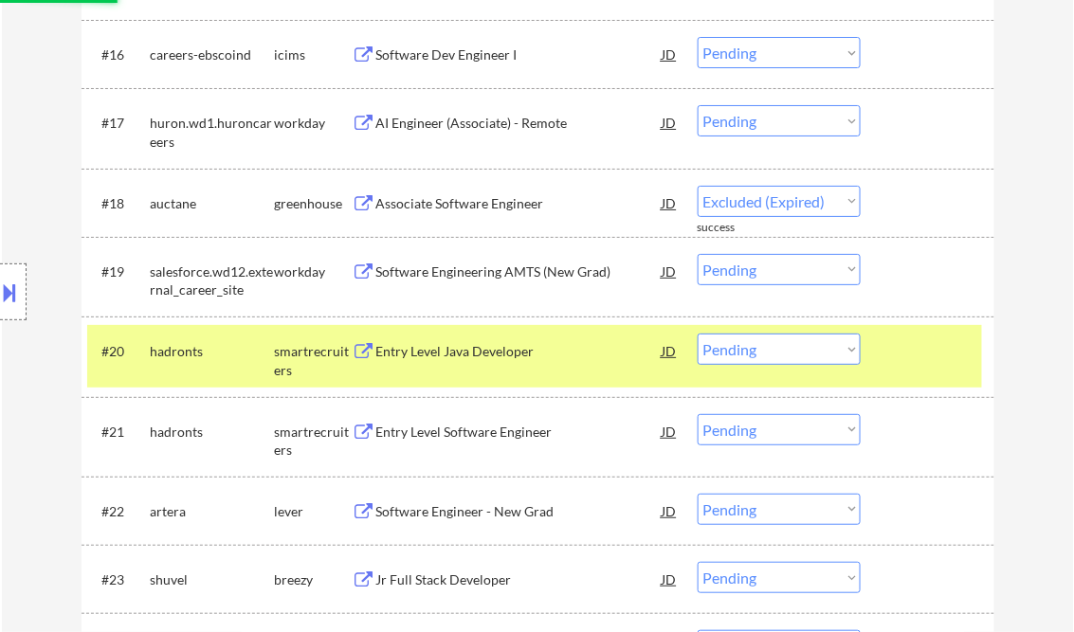
select select ""pending""
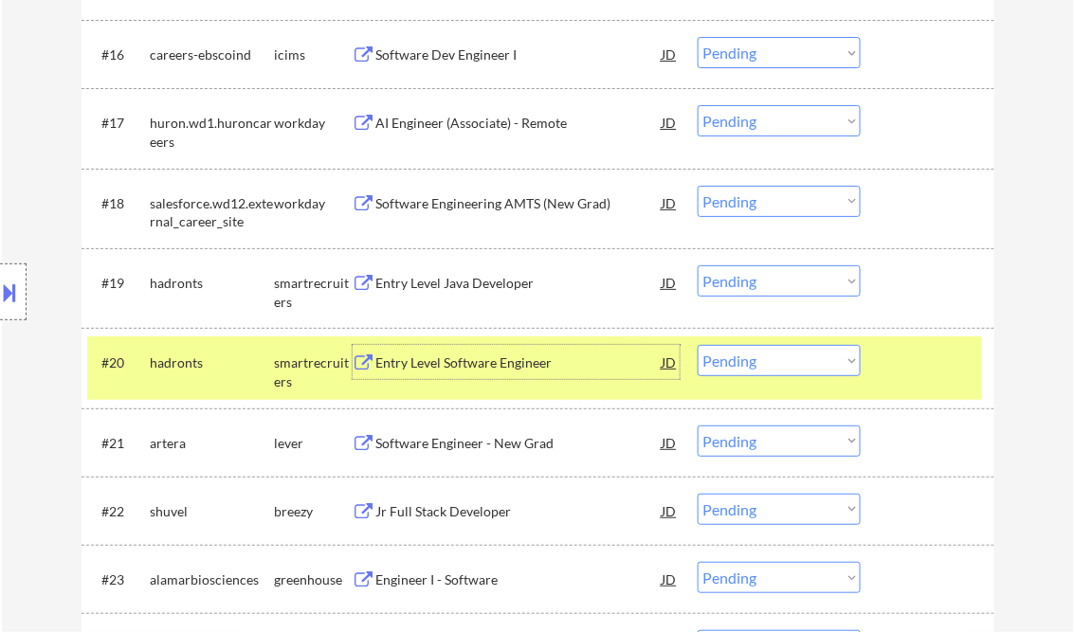
click at [805, 355] on select "Choose an option... Pending Applied Excluded (Questions) Excluded (Expired) Exc…" at bounding box center [779, 360] width 163 height 31
click at [698, 345] on select "Choose an option... Pending Applied Excluded (Questions) Excluded (Expired) Exc…" at bounding box center [779, 360] width 163 height 31
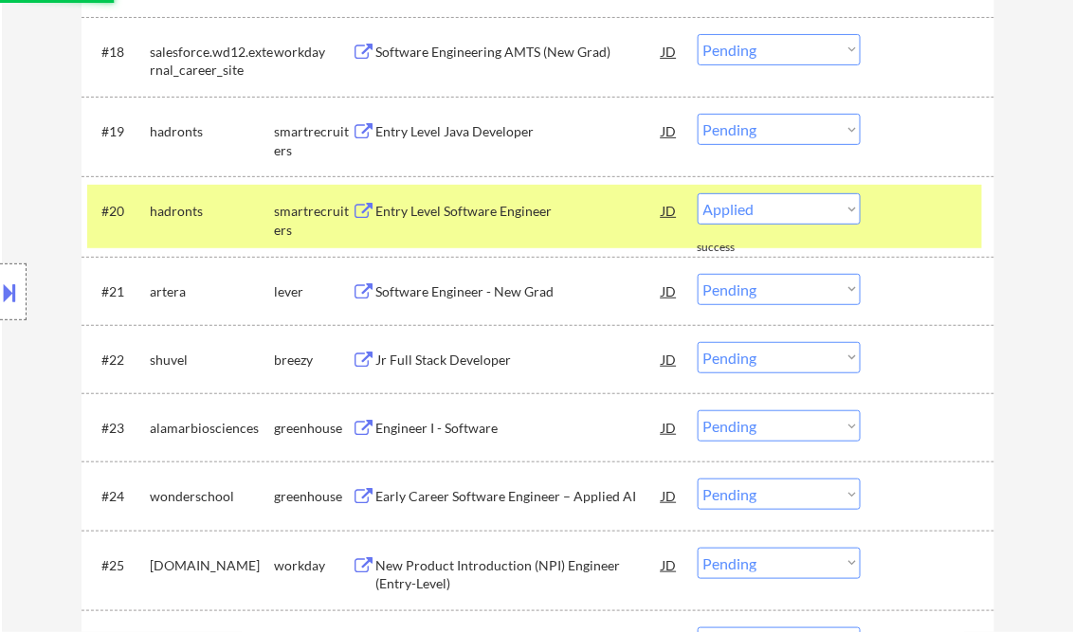
select select ""pending""
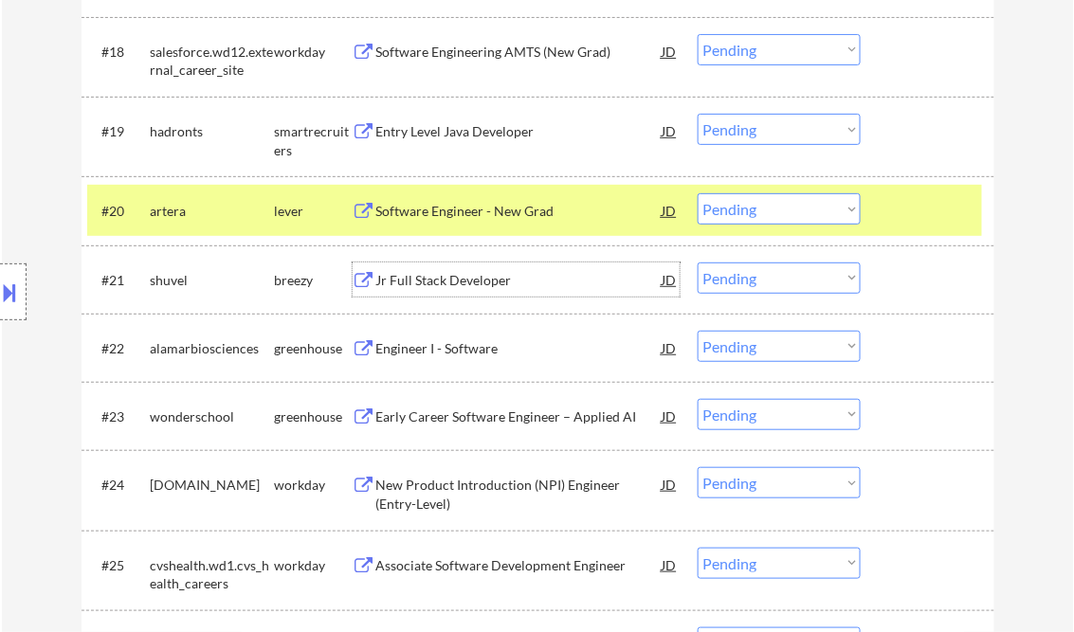
click at [479, 292] on div "Jr Full Stack Developer" at bounding box center [519, 280] width 286 height 34
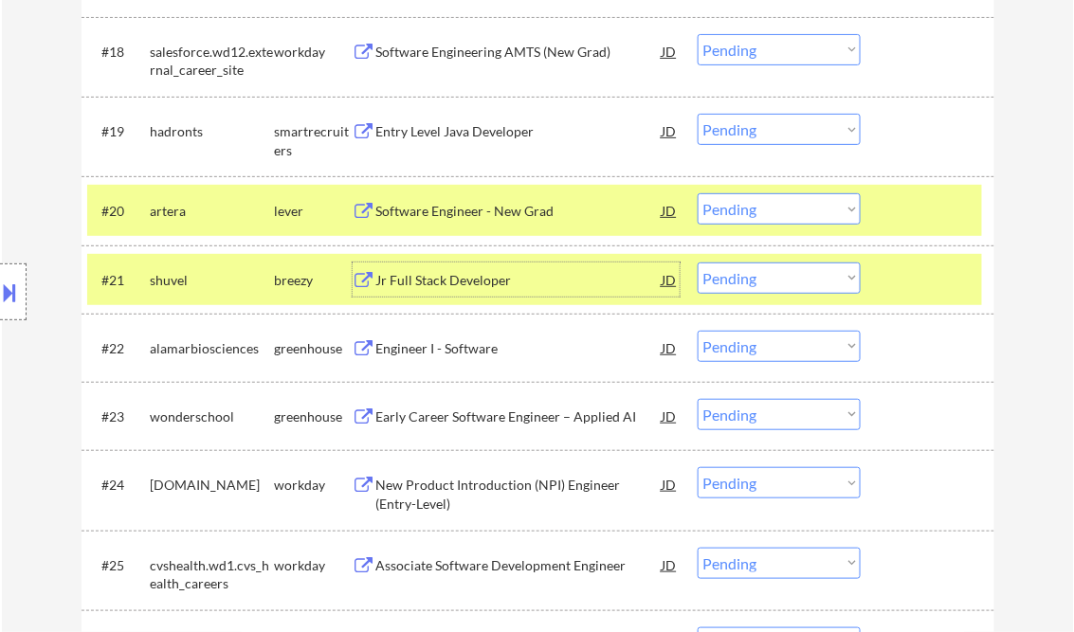
drag, startPoint x: 779, startPoint y: 279, endPoint x: 783, endPoint y: 296, distance: 17.5
click at [779, 279] on select "Choose an option... Pending Applied Excluded (Questions) Excluded (Expired) Exc…" at bounding box center [779, 278] width 163 height 31
click at [698, 263] on select "Choose an option... Pending Applied Excluded (Questions) Excluded (Expired) Exc…" at bounding box center [779, 278] width 163 height 31
click at [915, 212] on div at bounding box center [929, 210] width 83 height 34
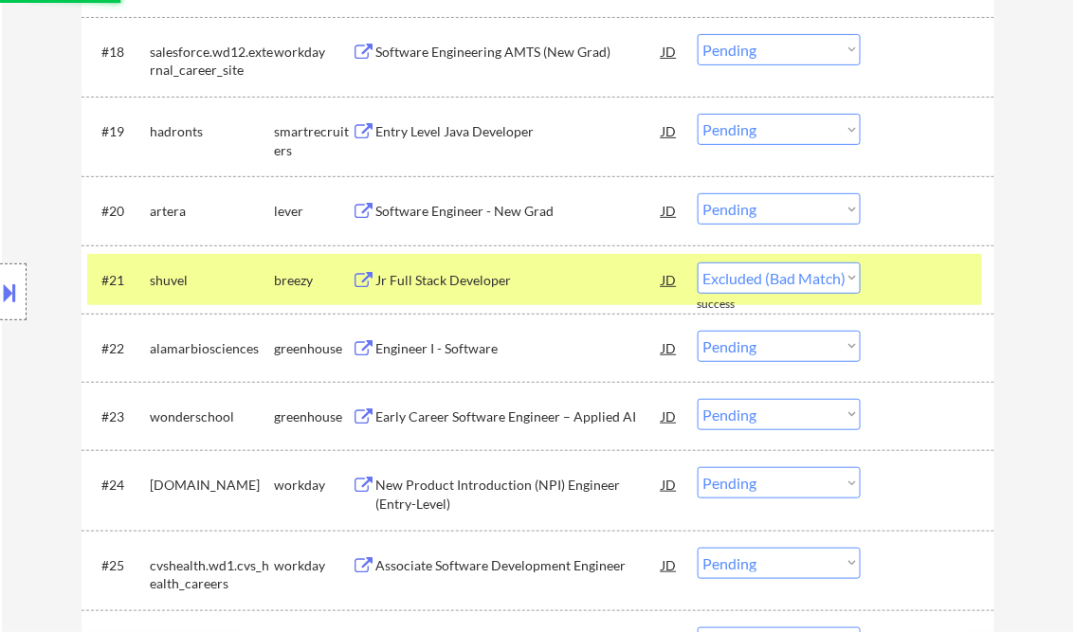
select select ""pending""
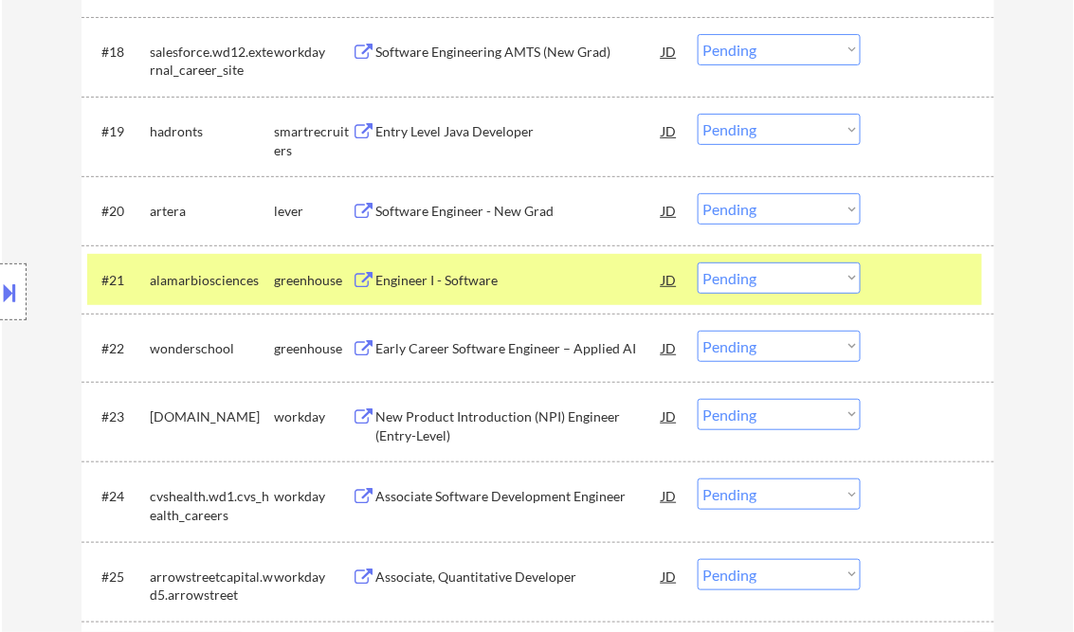
click at [466, 209] on div "Software Engineer - New Grad" at bounding box center [519, 211] width 286 height 19
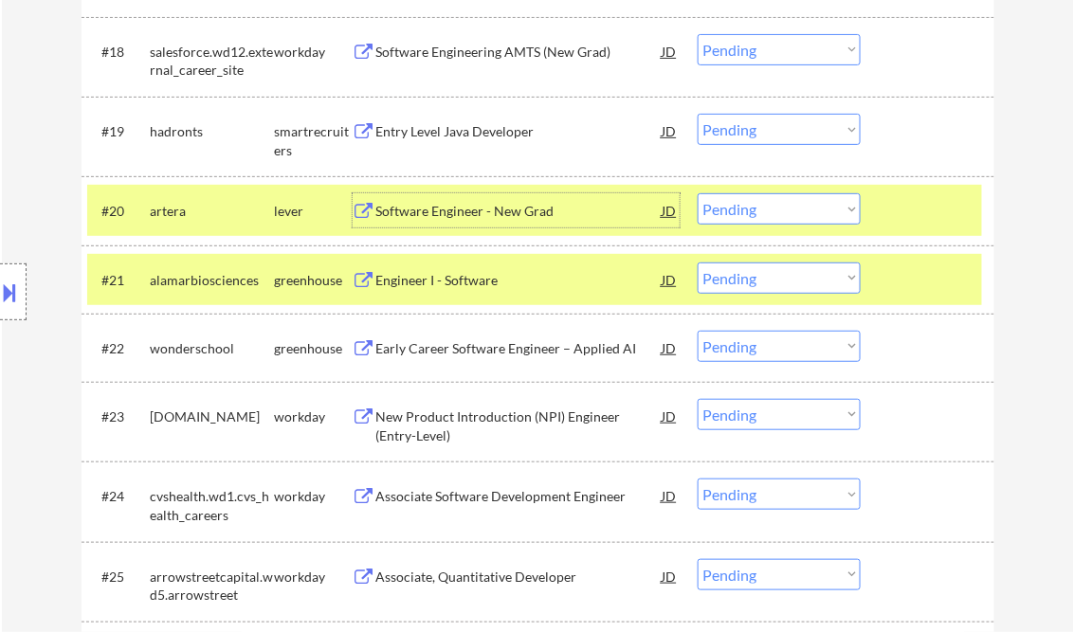
click at [778, 207] on select "Choose an option... Pending Applied Excluded (Questions) Excluded (Expired) Exc…" at bounding box center [779, 208] width 163 height 31
click at [698, 193] on select "Choose an option... Pending Applied Excluded (Questions) Excluded (Expired) Exc…" at bounding box center [779, 208] width 163 height 31
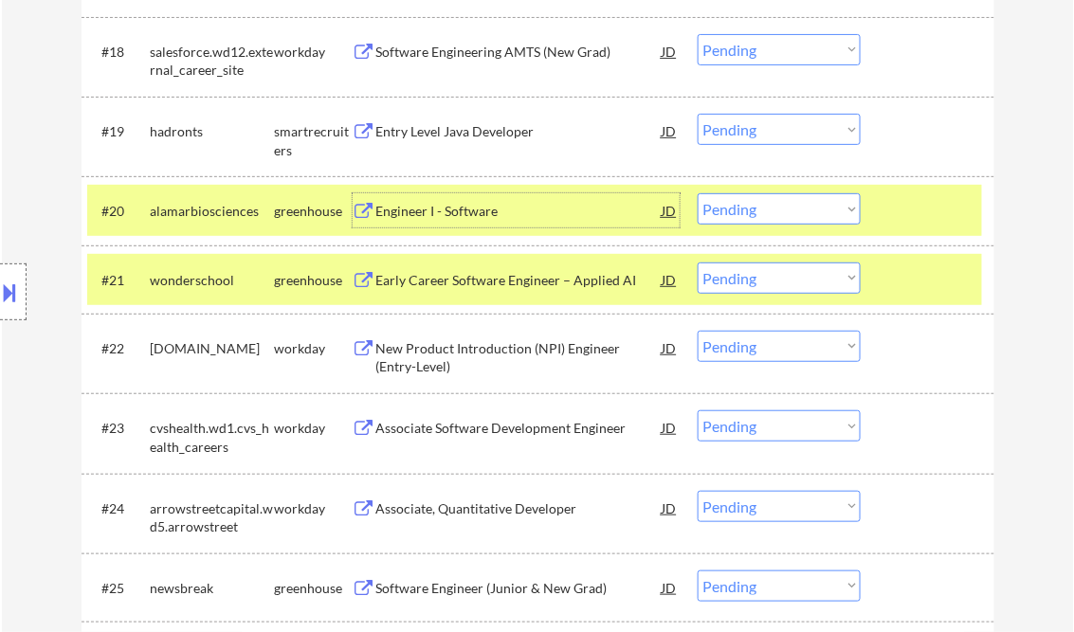
click at [478, 214] on div "Engineer I - Software" at bounding box center [519, 211] width 286 height 19
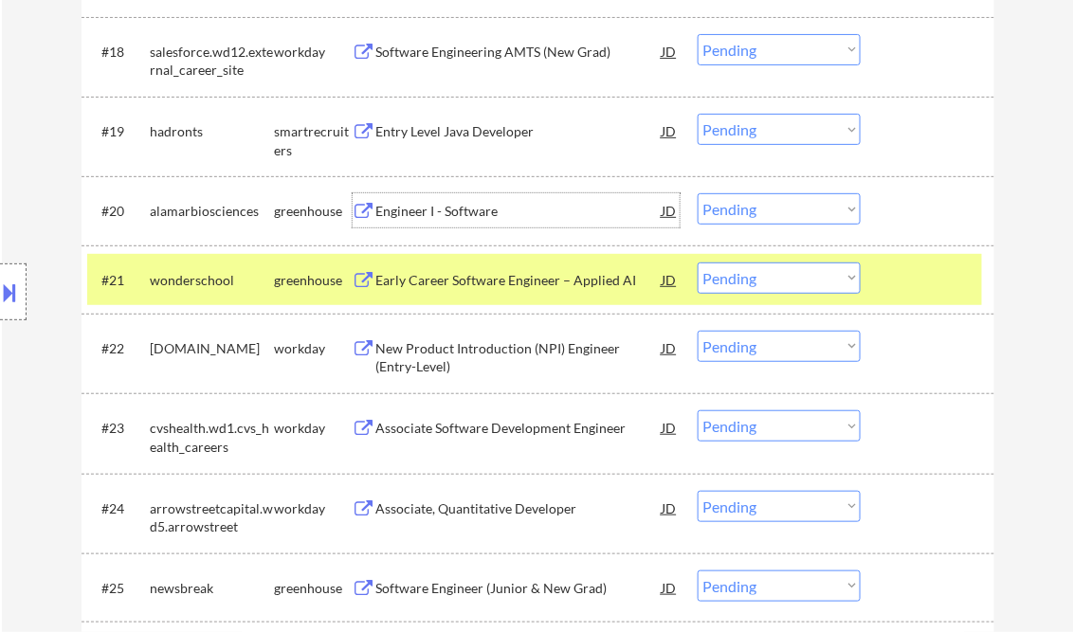
click at [737, 209] on select "Choose an option... Pending Applied Excluded (Questions) Excluded (Expired) Exc…" at bounding box center [779, 208] width 163 height 31
click at [698, 193] on select "Choose an option... Pending Applied Excluded (Questions) Excluded (Expired) Exc…" at bounding box center [779, 208] width 163 height 31
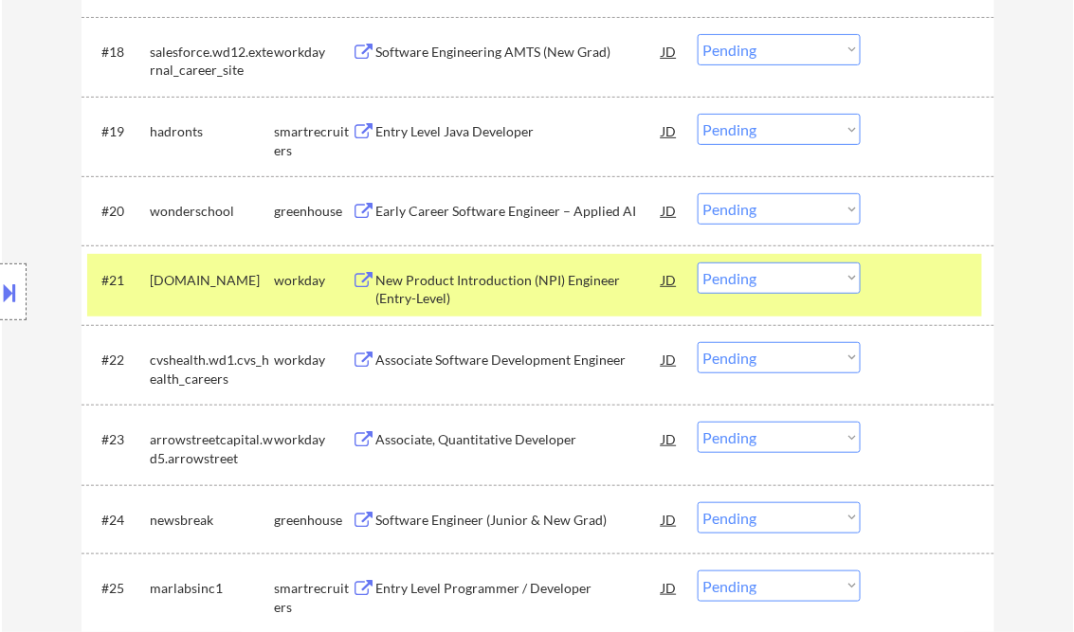
click at [946, 276] on div at bounding box center [929, 280] width 83 height 34
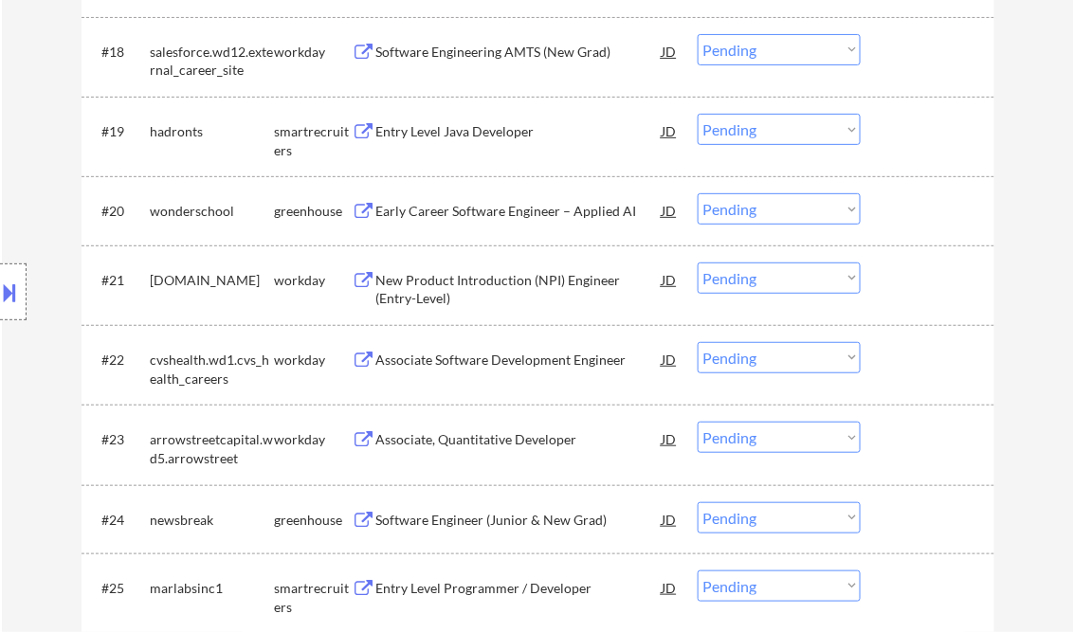
click at [503, 208] on div "Early Career Software Engineer – Applied AI" at bounding box center [519, 211] width 286 height 19
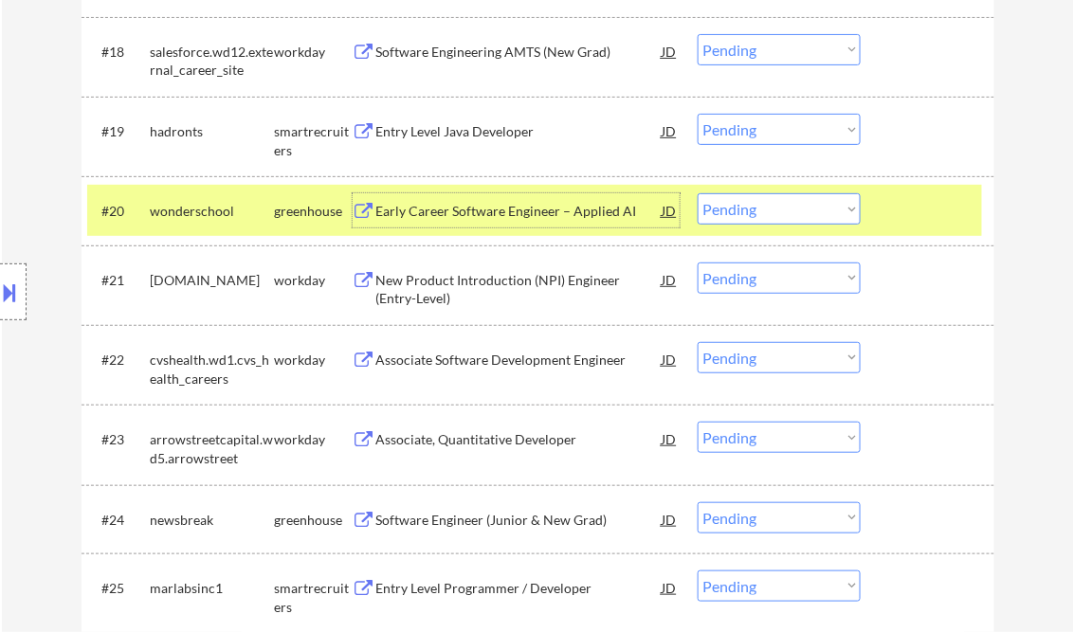
click at [738, 206] on select "Choose an option... Pending Applied Excluded (Questions) Excluded (Expired) Exc…" at bounding box center [779, 208] width 163 height 31
click at [698, 193] on select "Choose an option... Pending Applied Excluded (Questions) Excluded (Expired) Exc…" at bounding box center [779, 208] width 163 height 31
select select ""pending""
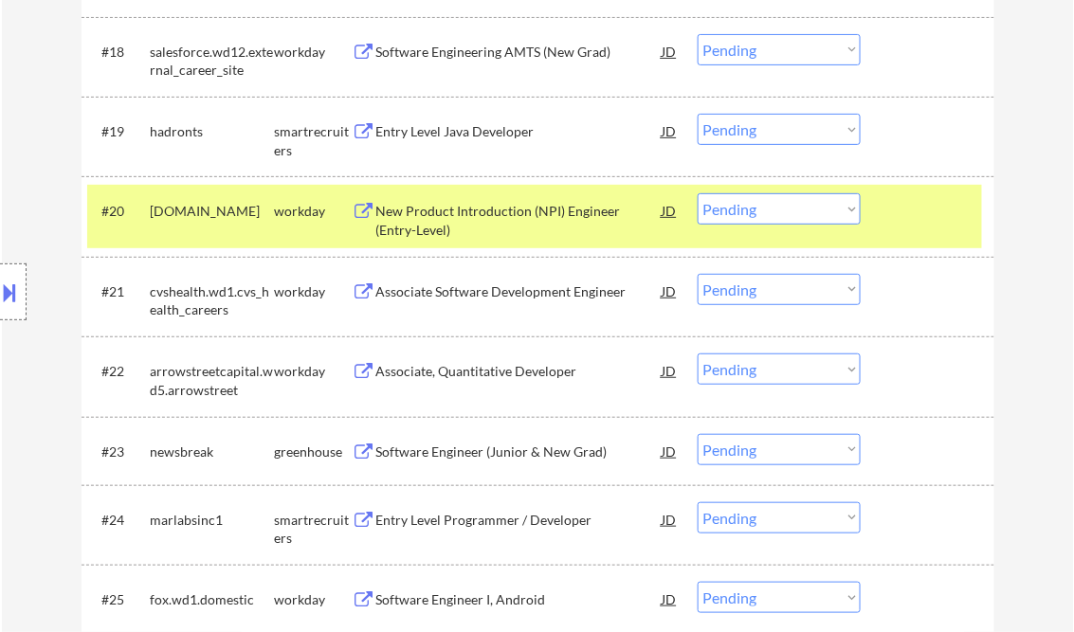
click at [472, 132] on div "Entry Level Java Developer" at bounding box center [519, 131] width 286 height 19
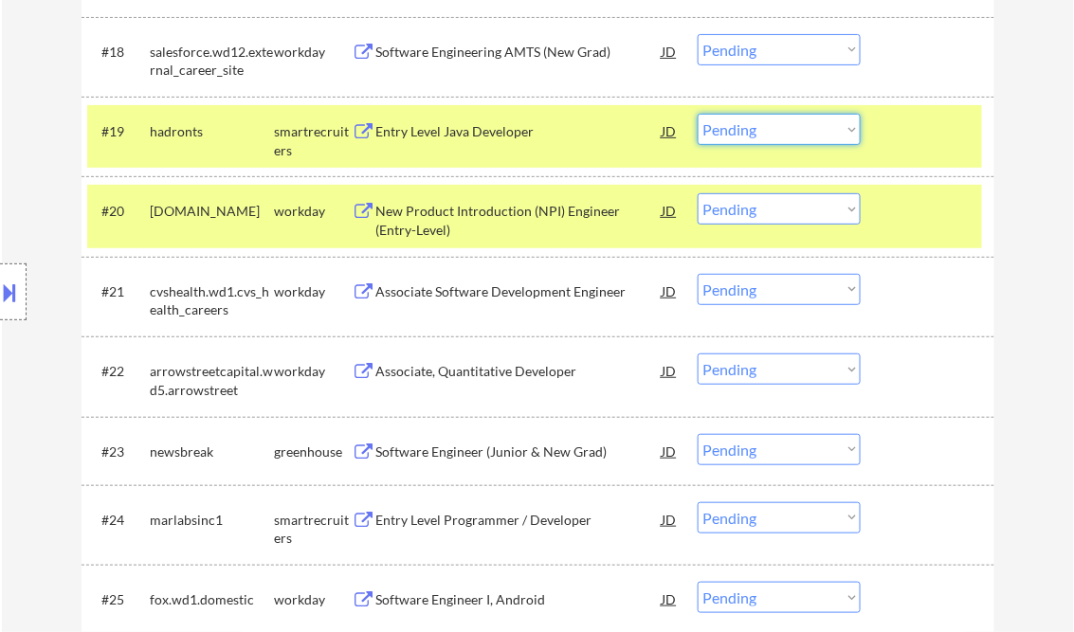
drag, startPoint x: 765, startPoint y: 132, endPoint x: 774, endPoint y: 145, distance: 15.8
click at [765, 132] on select "Choose an option... Pending Applied Excluded (Questions) Excluded (Expired) Exc…" at bounding box center [779, 129] width 163 height 31
click at [698, 114] on select "Choose an option... Pending Applied Excluded (Questions) Excluded (Expired) Exc…" at bounding box center [779, 129] width 163 height 31
select select ""pending""
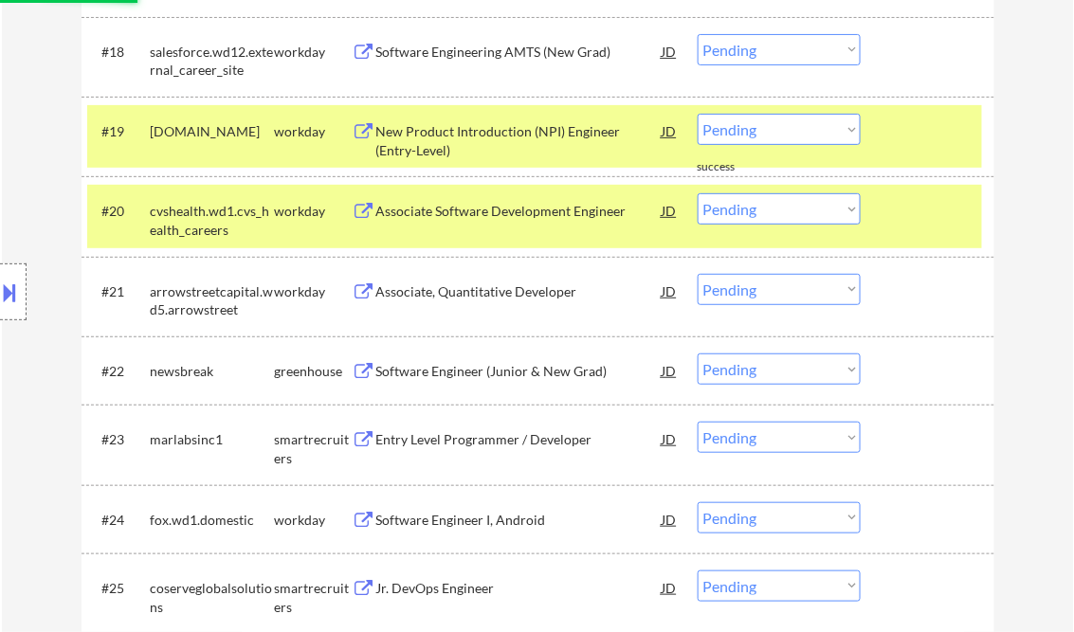
click at [901, 146] on div at bounding box center [929, 131] width 83 height 34
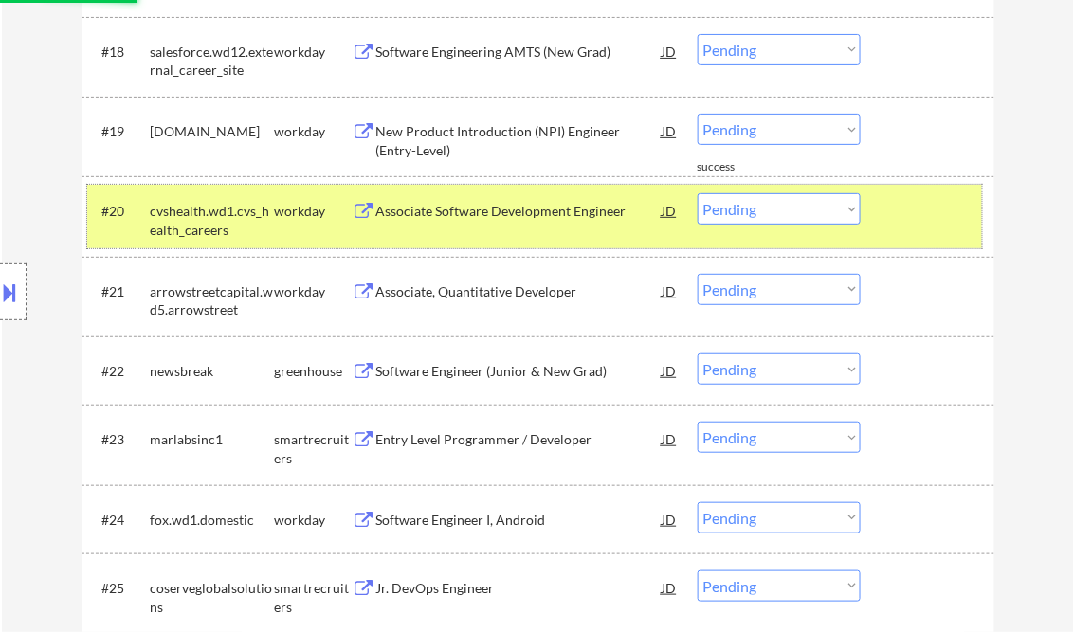
click at [920, 209] on div at bounding box center [929, 210] width 83 height 34
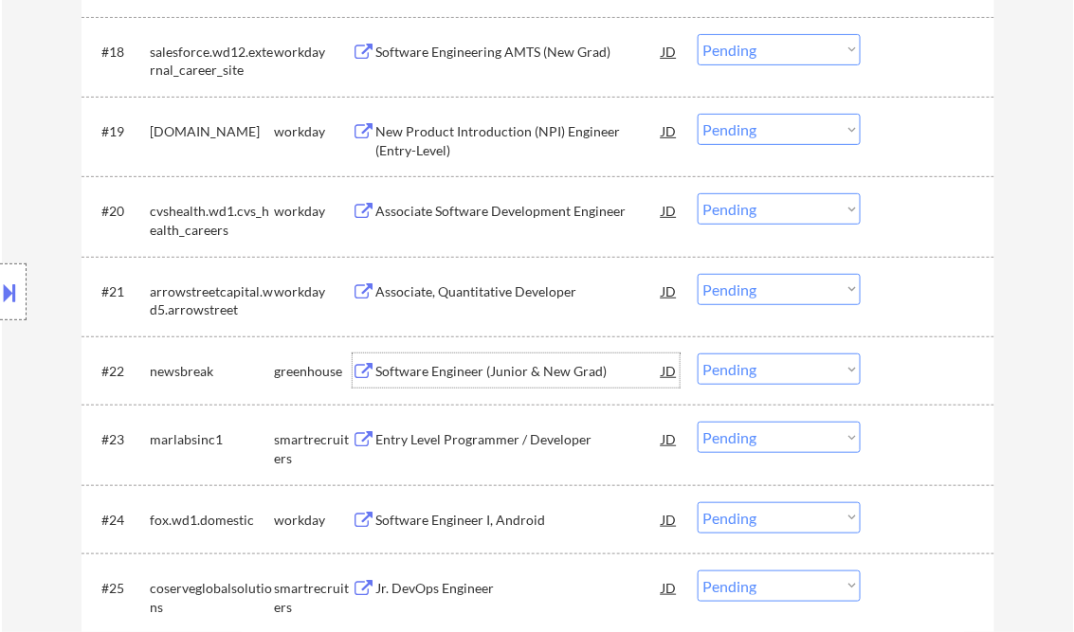
click at [447, 368] on div "Software Engineer (Junior & New Grad)" at bounding box center [519, 371] width 286 height 19
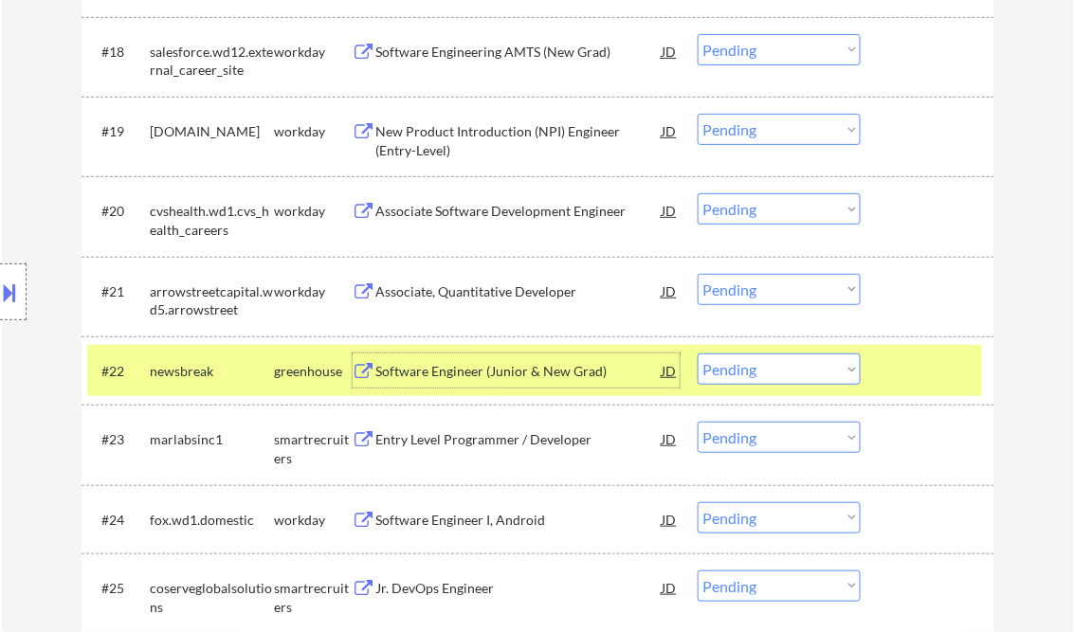
click at [739, 379] on select "Choose an option... Pending Applied Excluded (Questions) Excluded (Expired) Exc…" at bounding box center [779, 369] width 163 height 31
click at [698, 354] on select "Choose an option... Pending Applied Excluded (Questions) Excluded (Expired) Exc…" at bounding box center [779, 369] width 163 height 31
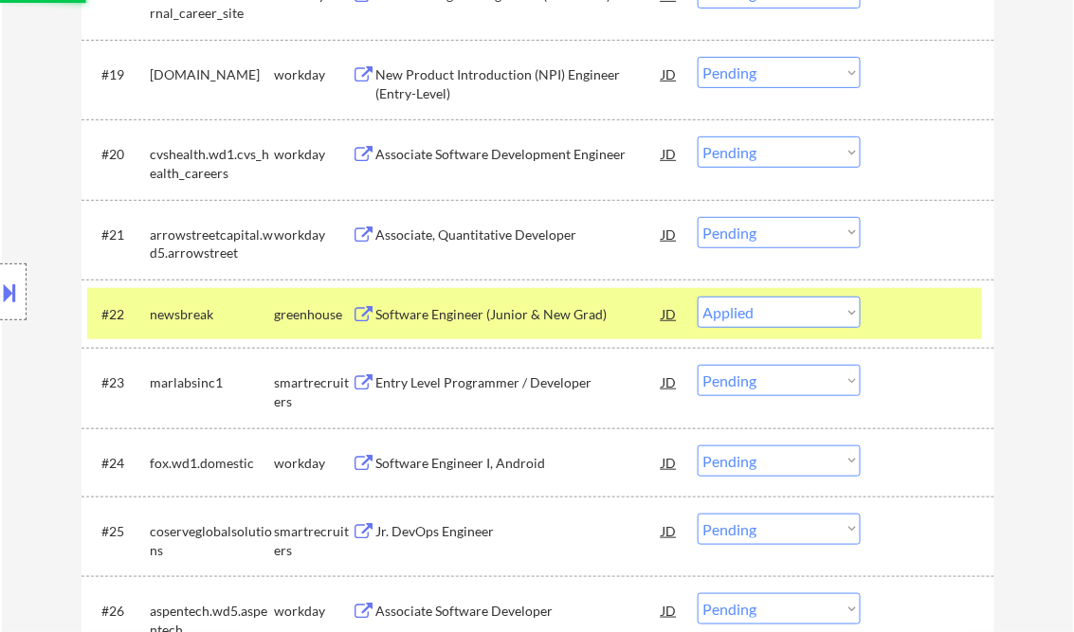
scroll to position [1972, 0]
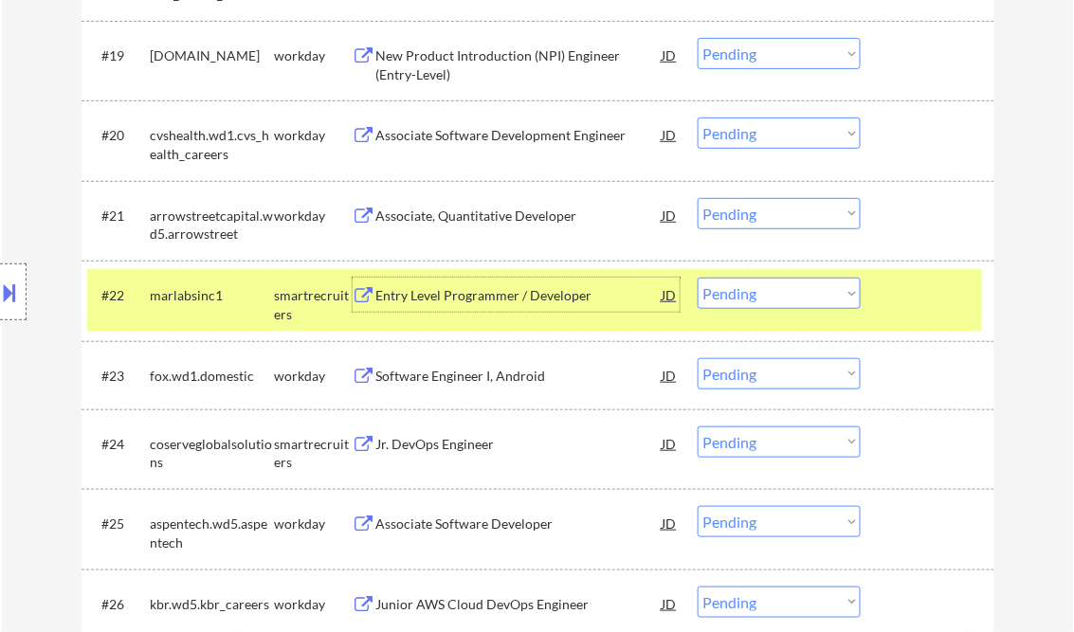
click at [457, 296] on div "Entry Level Programmer / Developer" at bounding box center [519, 295] width 286 height 19
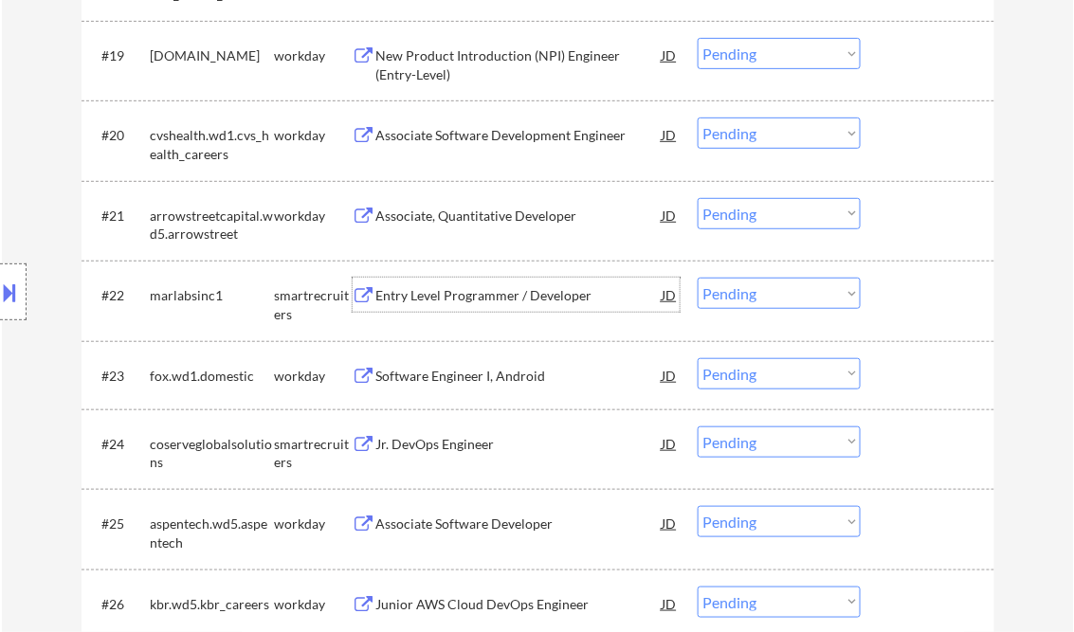
drag, startPoint x: 736, startPoint y: 289, endPoint x: 751, endPoint y: 308, distance: 24.3
click at [736, 288] on select "Choose an option... Pending Applied Excluded (Questions) Excluded (Expired) Exc…" at bounding box center [779, 293] width 163 height 31
click at [698, 278] on select "Choose an option... Pending Applied Excluded (Questions) Excluded (Expired) Exc…" at bounding box center [779, 293] width 163 height 31
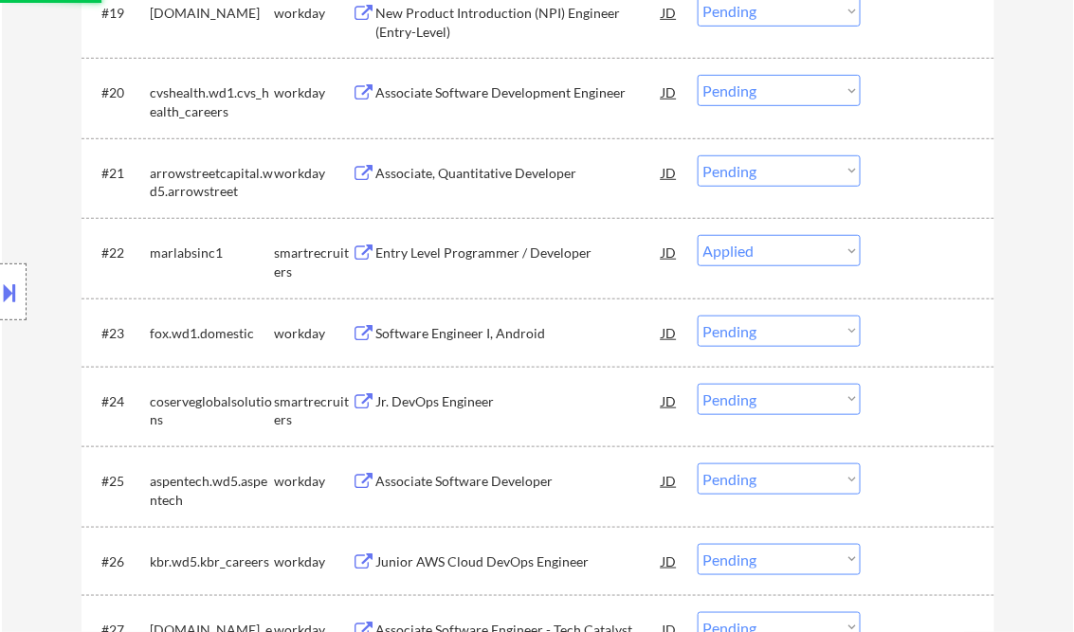
scroll to position [2124, 0]
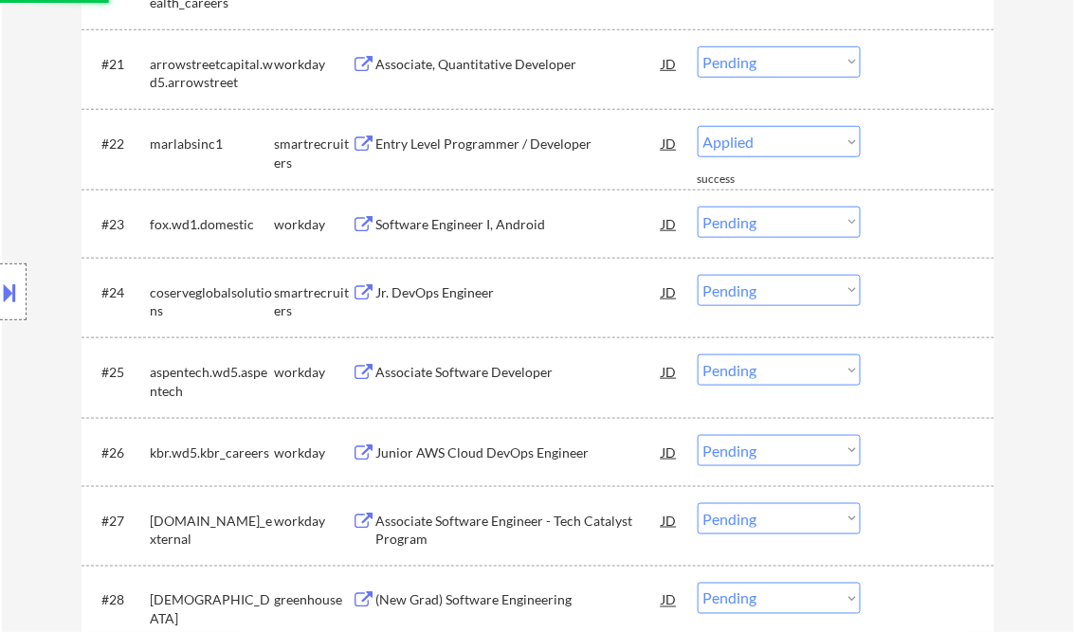
select select ""pending""
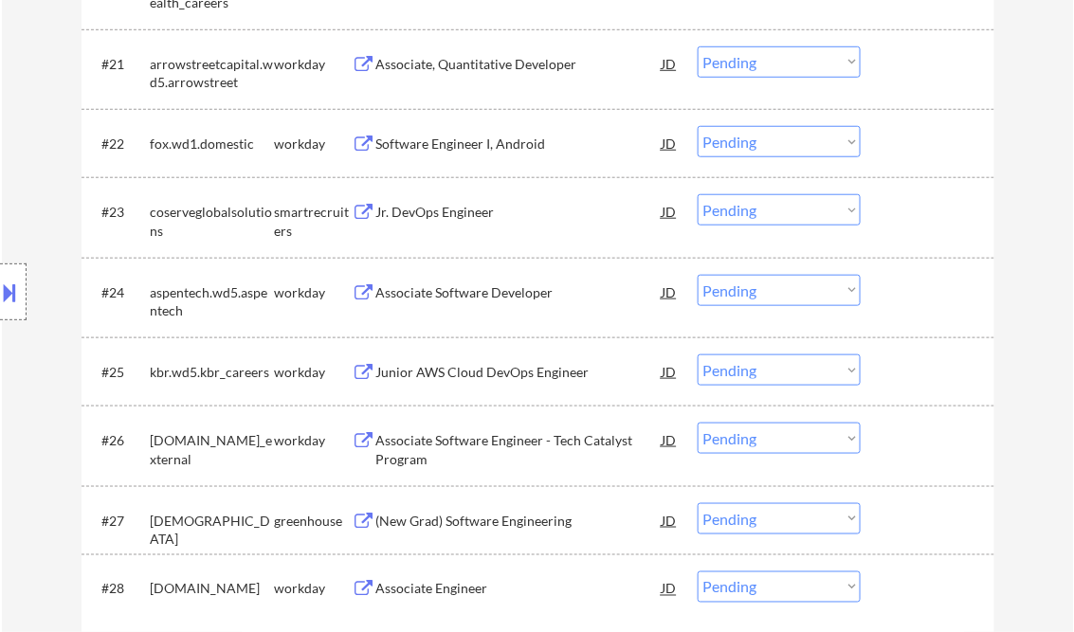
click at [421, 216] on div "Jr. DevOps Engineer" at bounding box center [519, 212] width 286 height 19
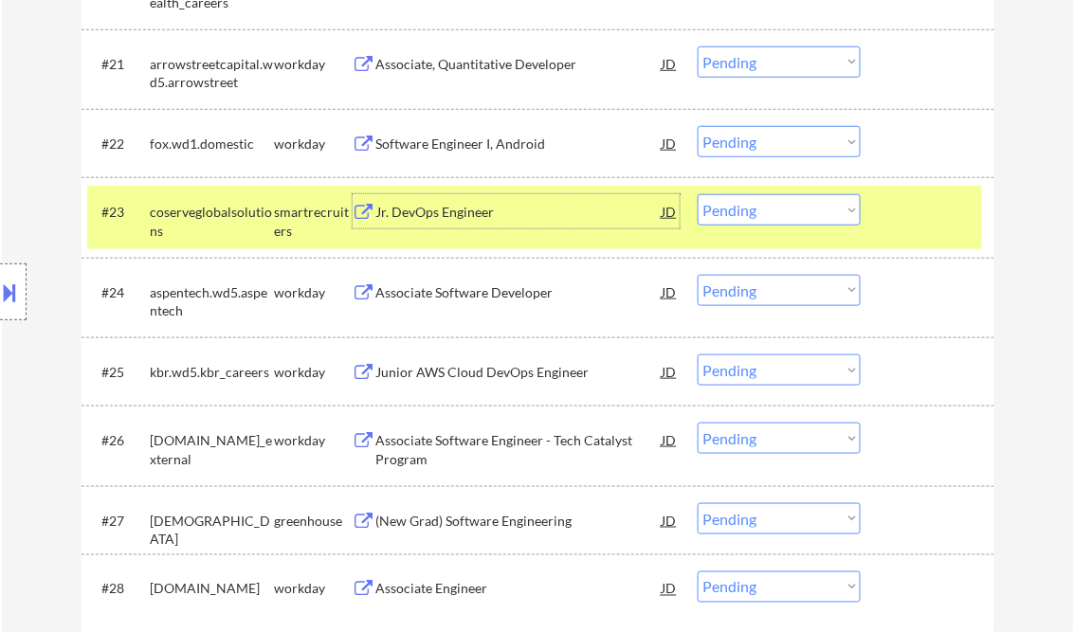
drag, startPoint x: 753, startPoint y: 207, endPoint x: 764, endPoint y: 228, distance: 24.6
click at [753, 207] on select "Choose an option... Pending Applied Excluded (Questions) Excluded (Expired) Exc…" at bounding box center [779, 209] width 163 height 31
click at [698, 194] on select "Choose an option... Pending Applied Excluded (Questions) Excluded (Expired) Exc…" at bounding box center [779, 209] width 163 height 31
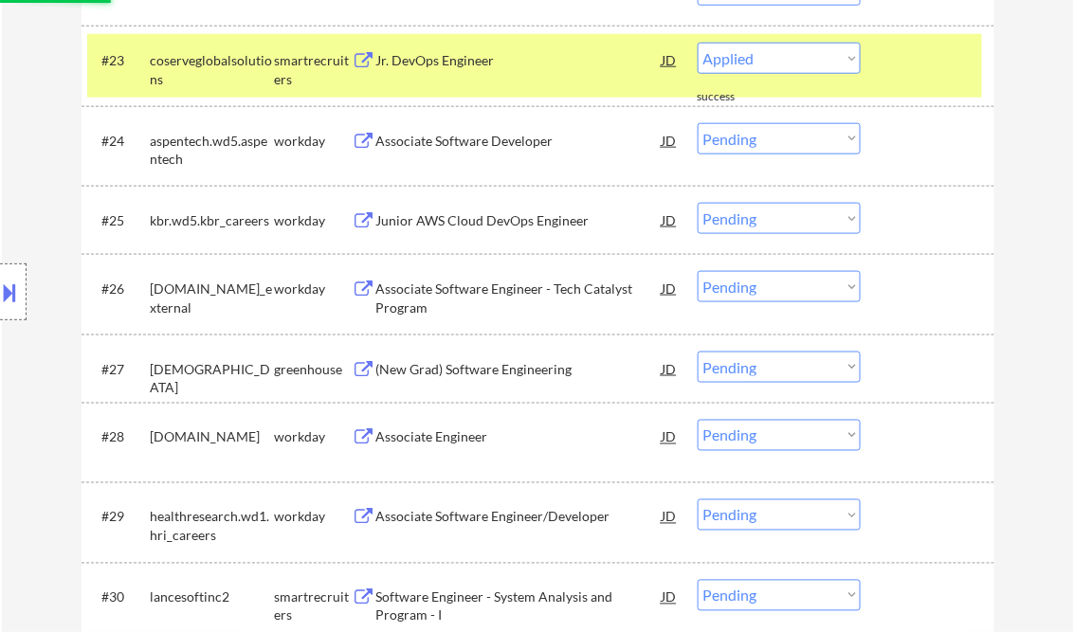
select select ""pending""
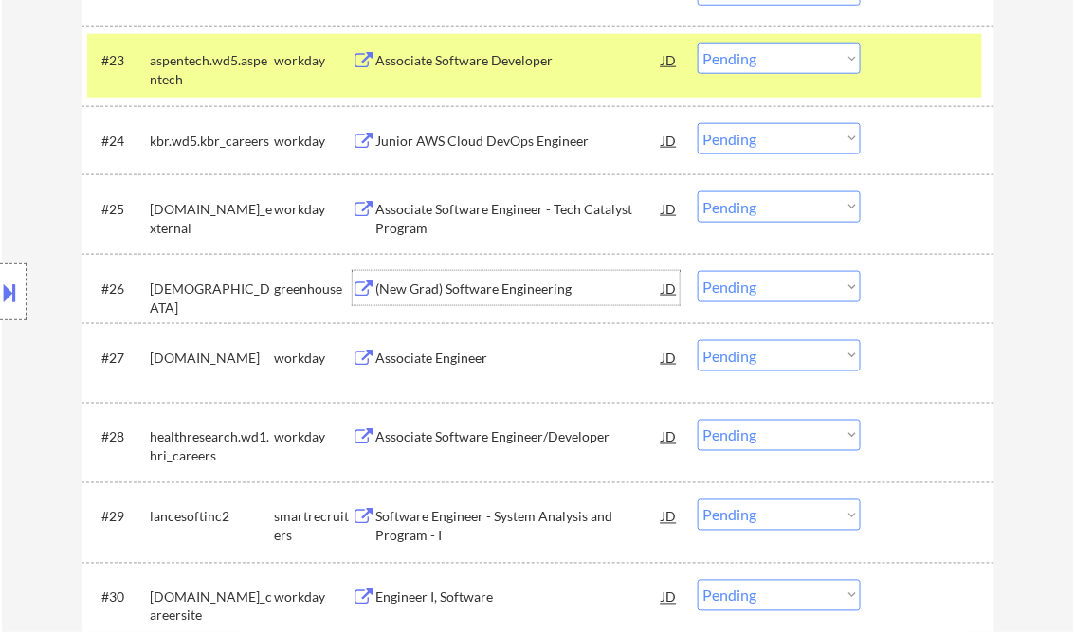
click at [448, 294] on div "(New Grad) Software Engineering" at bounding box center [519, 289] width 286 height 19
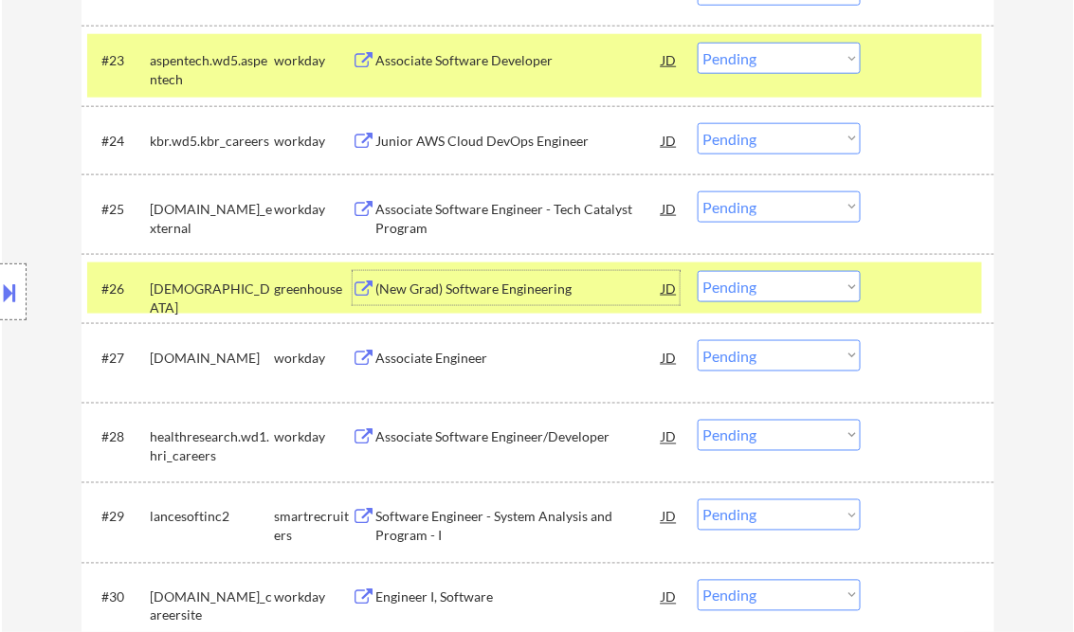
click at [497, 295] on div "(New Grad) Software Engineering" at bounding box center [519, 289] width 286 height 19
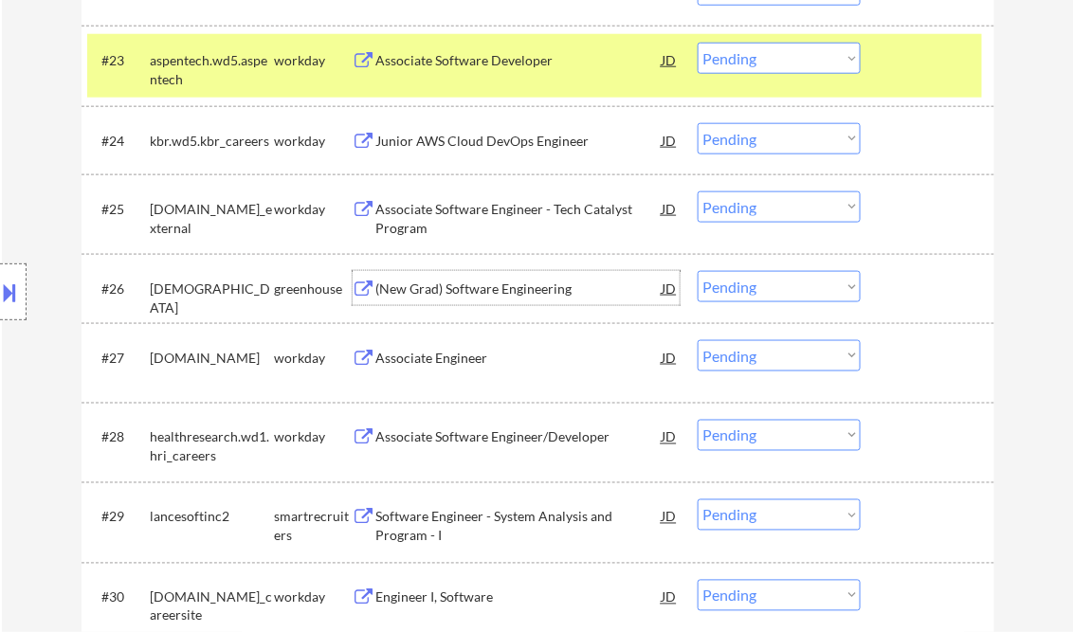
drag, startPoint x: 755, startPoint y: 285, endPoint x: 762, endPoint y: 303, distance: 19.5
click at [755, 285] on select "Choose an option... Pending Applied Excluded (Questions) Excluded (Expired) Exc…" at bounding box center [779, 286] width 163 height 31
click at [698, 271] on select "Choose an option... Pending Applied Excluded (Questions) Excluded (Expired) Exc…" at bounding box center [779, 286] width 163 height 31
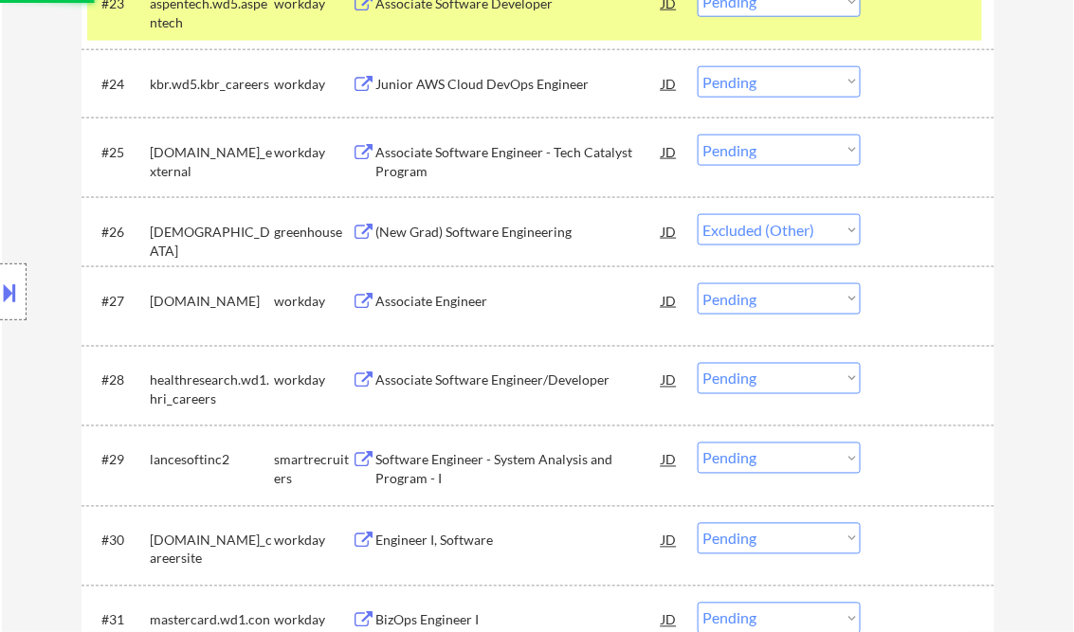
scroll to position [2351, 0]
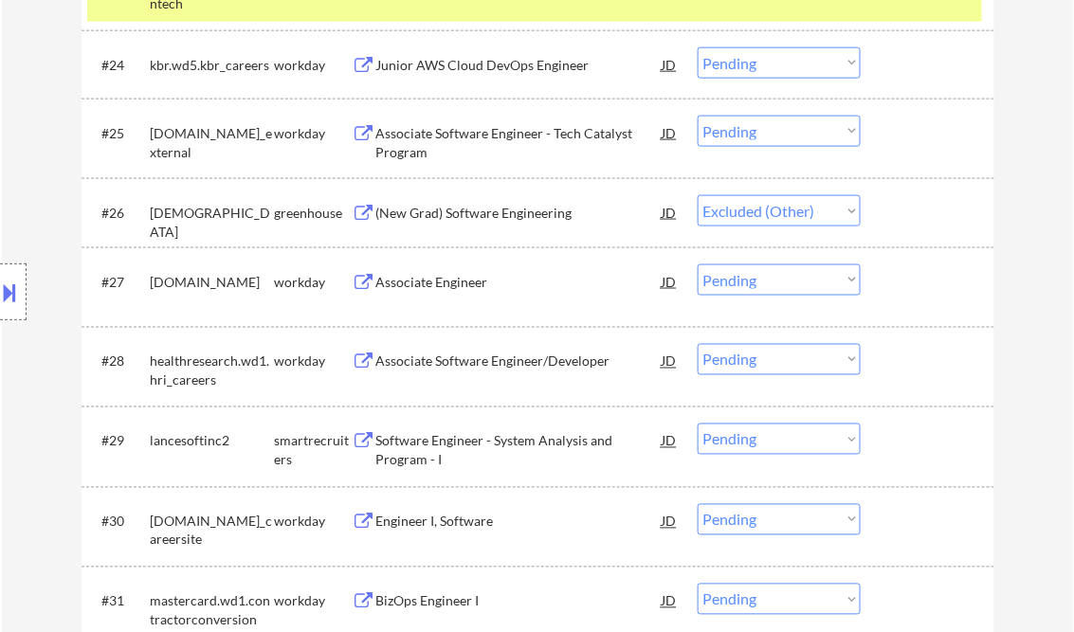
select select ""pending""
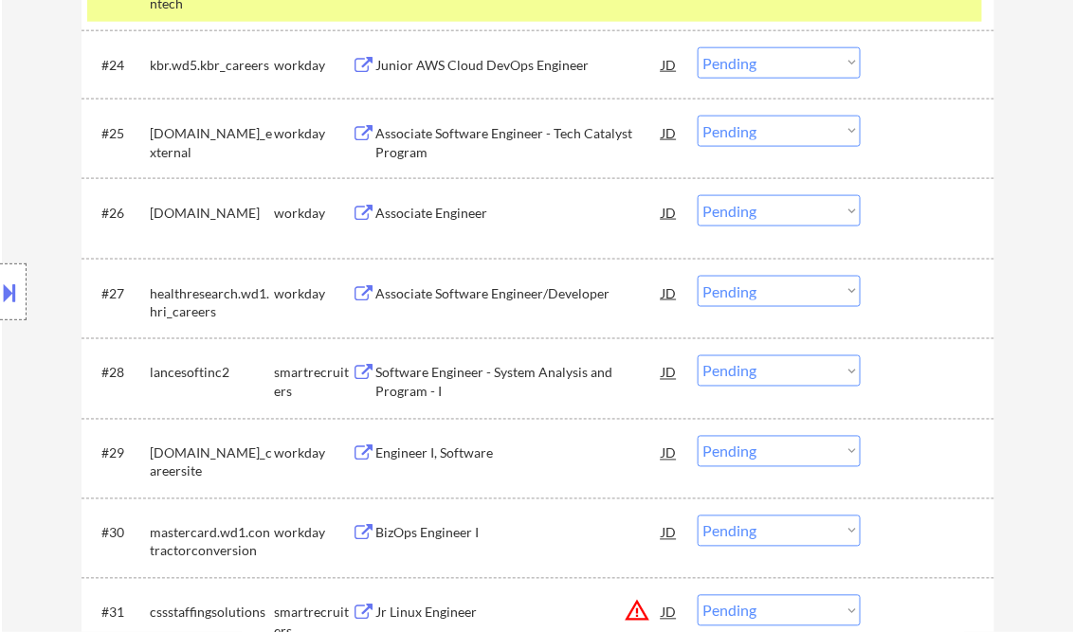
click at [469, 384] on div "Software Engineer - System Analysis and Program - I" at bounding box center [519, 382] width 286 height 37
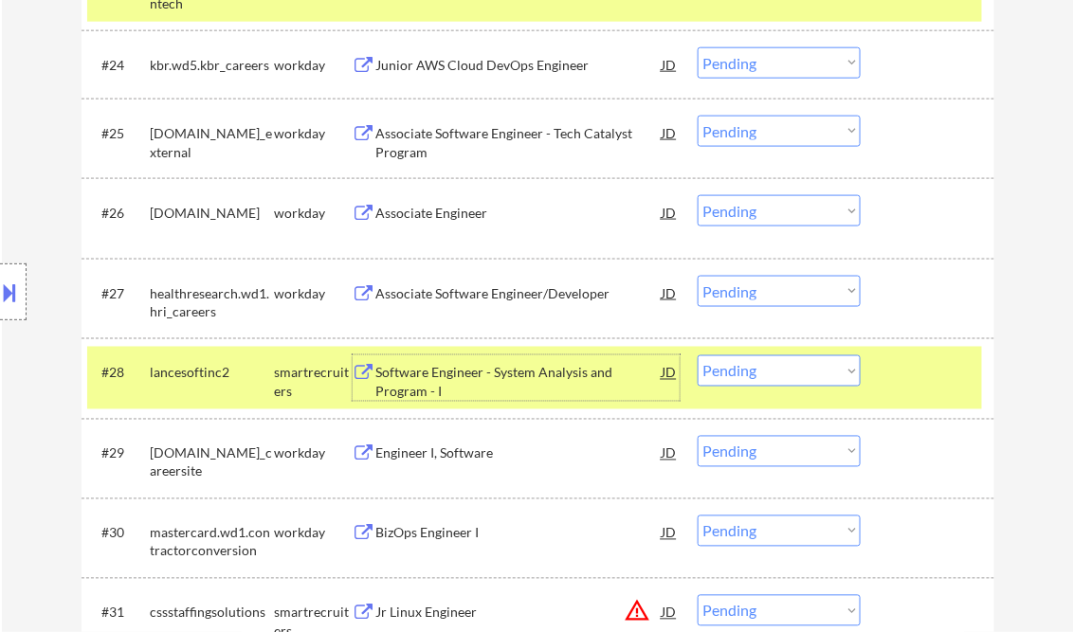
click at [774, 364] on select "Choose an option... Pending Applied Excluded (Questions) Excluded (Expired) Exc…" at bounding box center [779, 371] width 163 height 31
click at [698, 356] on select "Choose an option... Pending Applied Excluded (Questions) Excluded (Expired) Exc…" at bounding box center [779, 371] width 163 height 31
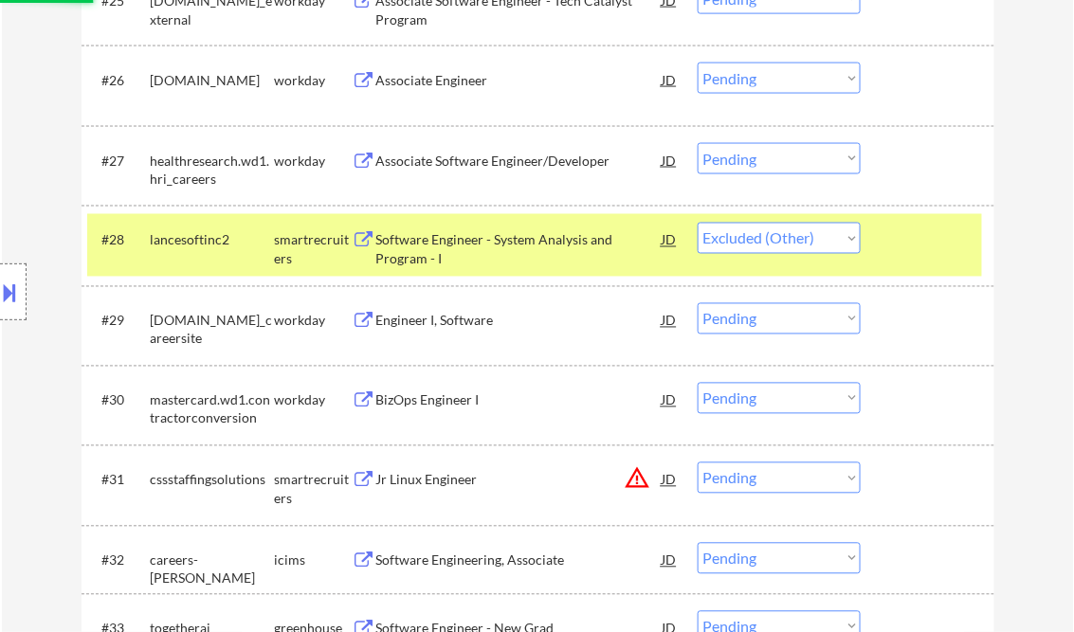
scroll to position [2503, 0]
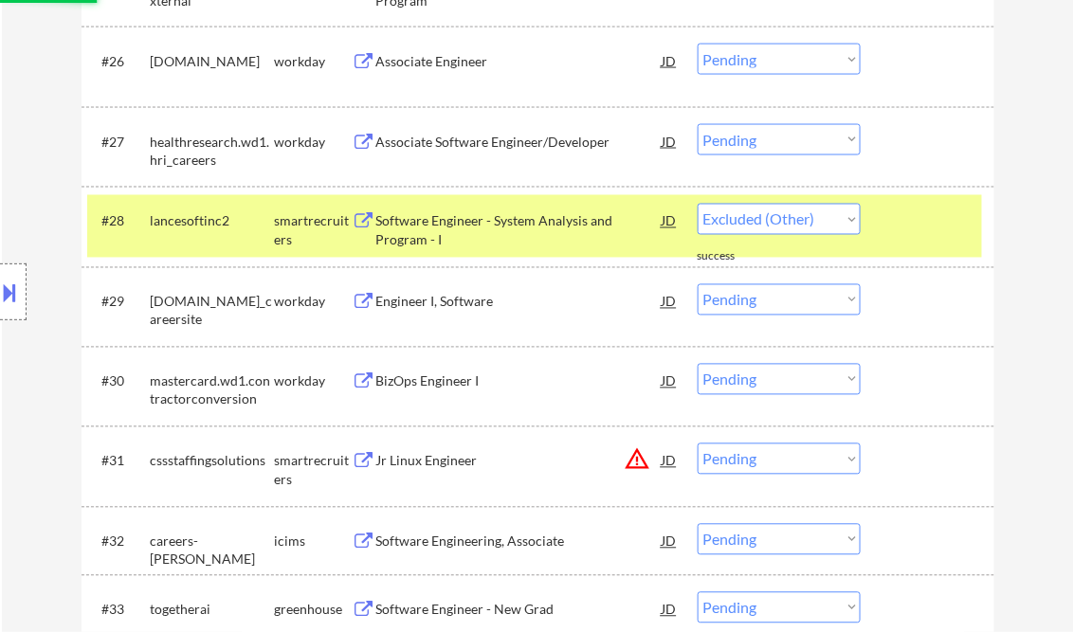
select select ""pending""
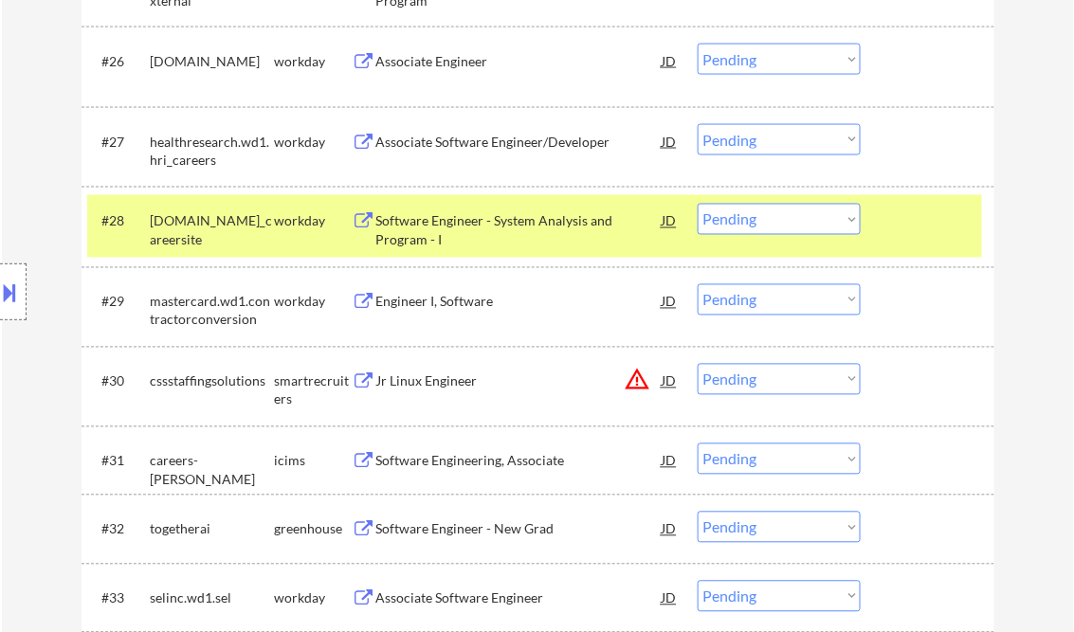
click at [461, 381] on div "Jr Linux Engineer" at bounding box center [519, 382] width 286 height 19
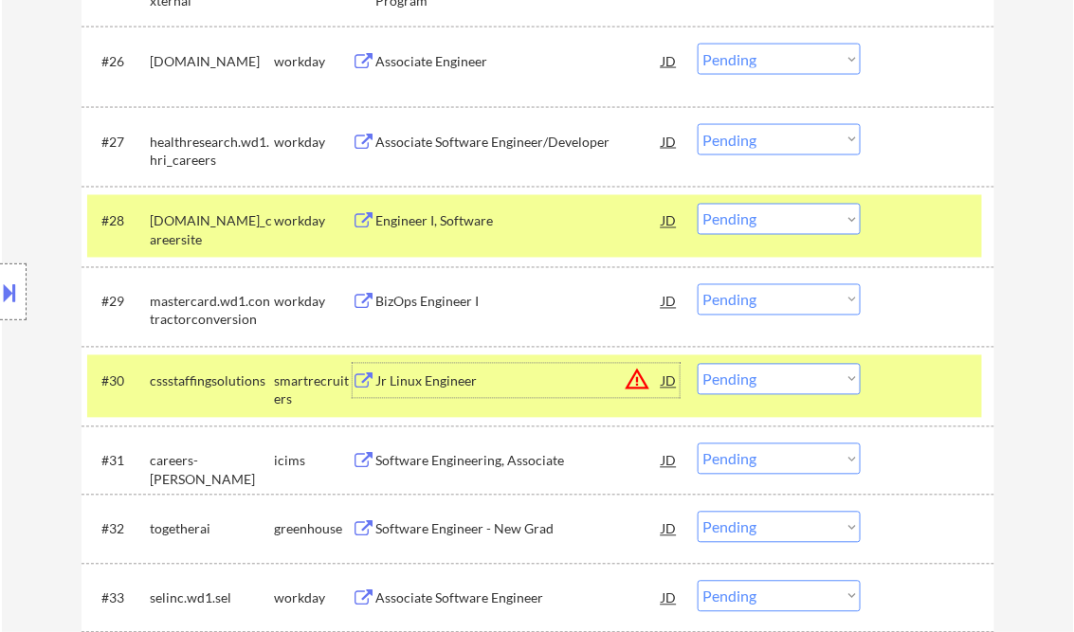
click at [837, 379] on select "Choose an option... Pending Applied Excluded (Questions) Excluded (Expired) Exc…" at bounding box center [779, 379] width 163 height 31
click at [698, 364] on select "Choose an option... Pending Applied Excluded (Questions) Excluded (Expired) Exc…" at bounding box center [779, 379] width 163 height 31
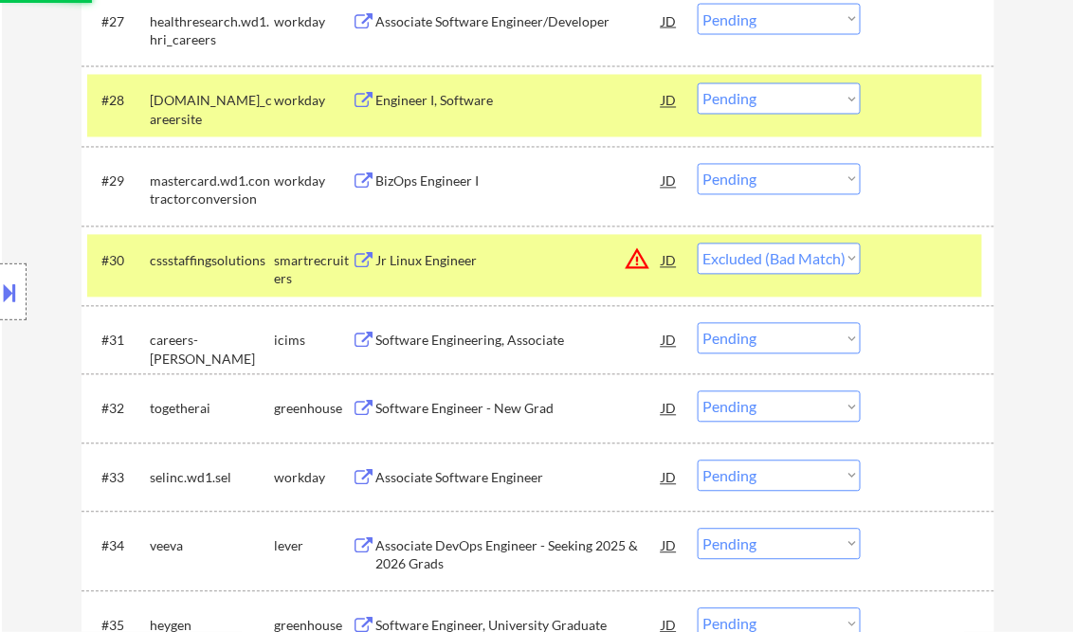
scroll to position [2655, 0]
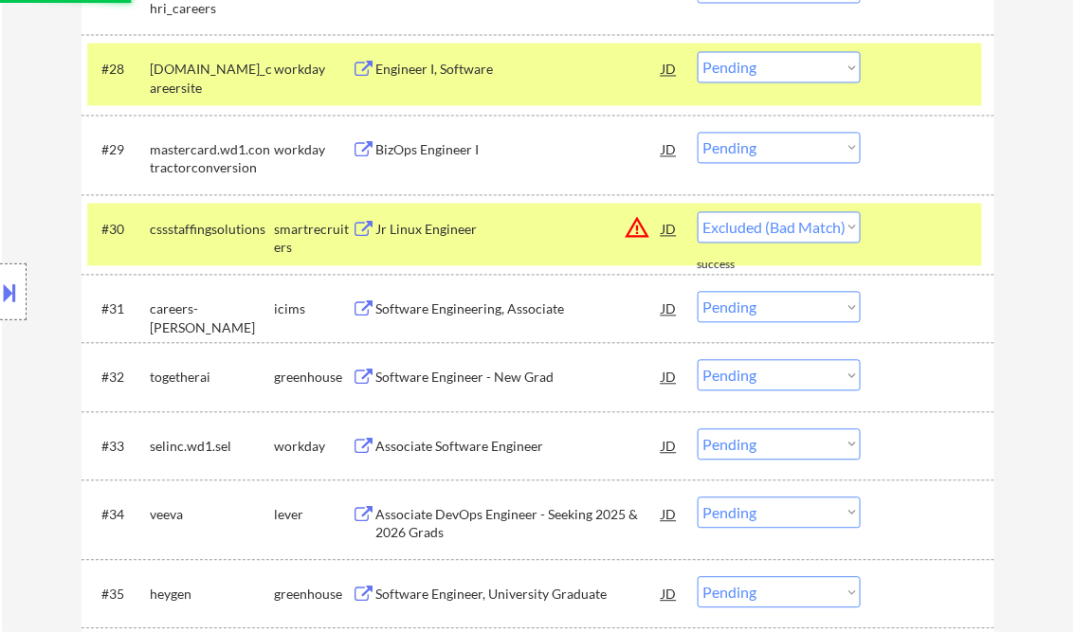
select select ""pending""
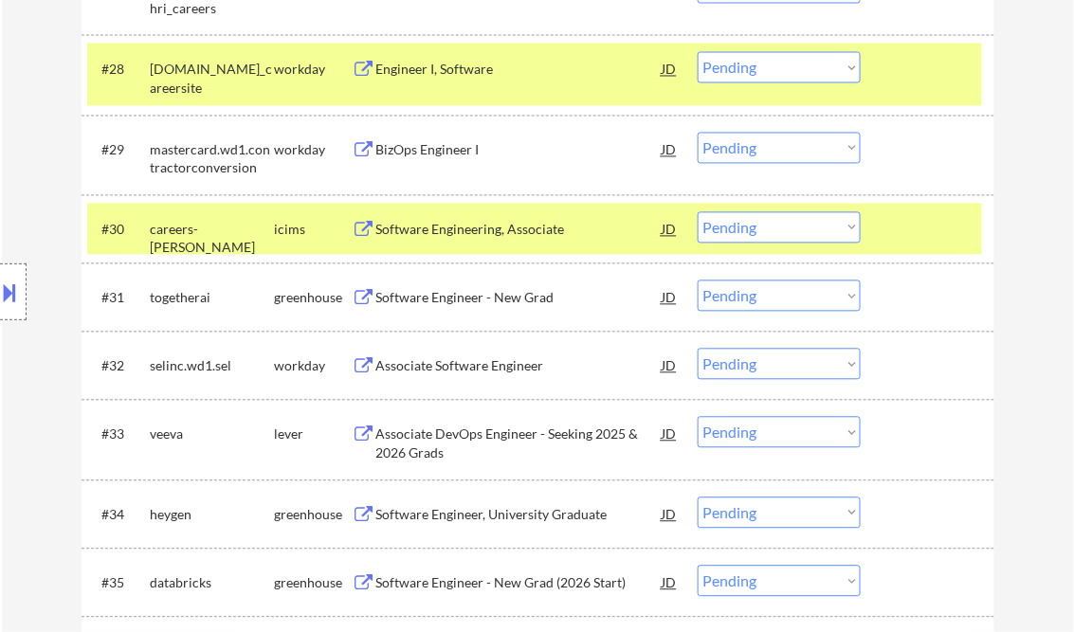
click at [476, 293] on div "Software Engineer - New Grad" at bounding box center [519, 298] width 286 height 19
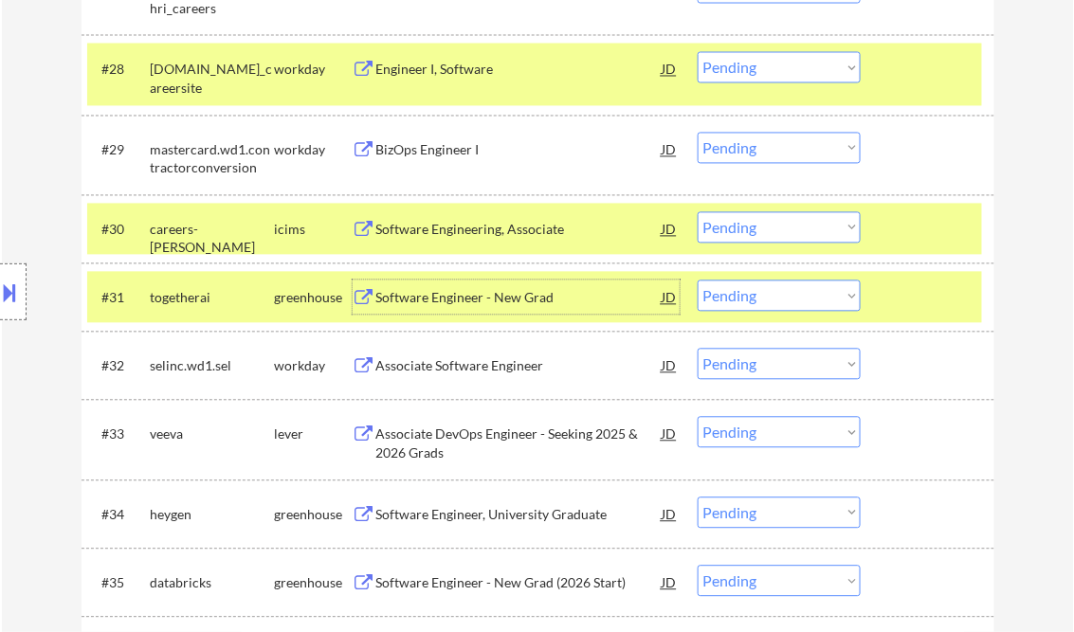
click at [809, 310] on select "Choose an option... Pending Applied Excluded (Questions) Excluded (Expired) Exc…" at bounding box center [779, 296] width 163 height 31
click at [698, 281] on select "Choose an option... Pending Applied Excluded (Questions) Excluded (Expired) Exc…" at bounding box center [779, 296] width 163 height 31
select select ""pending""
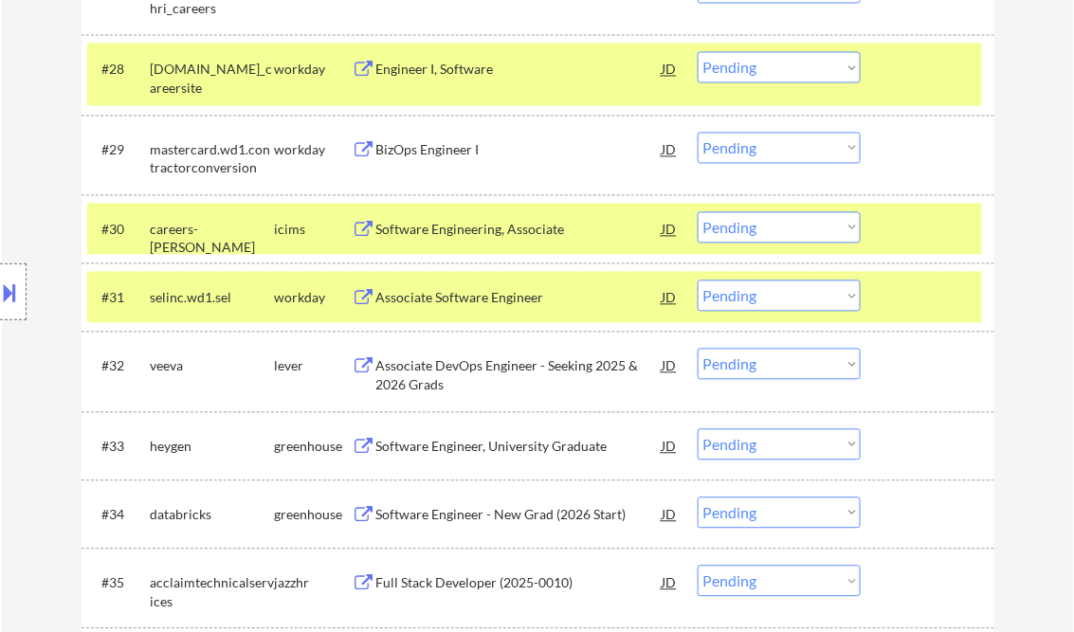
click at [451, 377] on div "Associate DevOps Engineer - Seeking 2025 & 2026 Grads" at bounding box center [519, 375] width 286 height 37
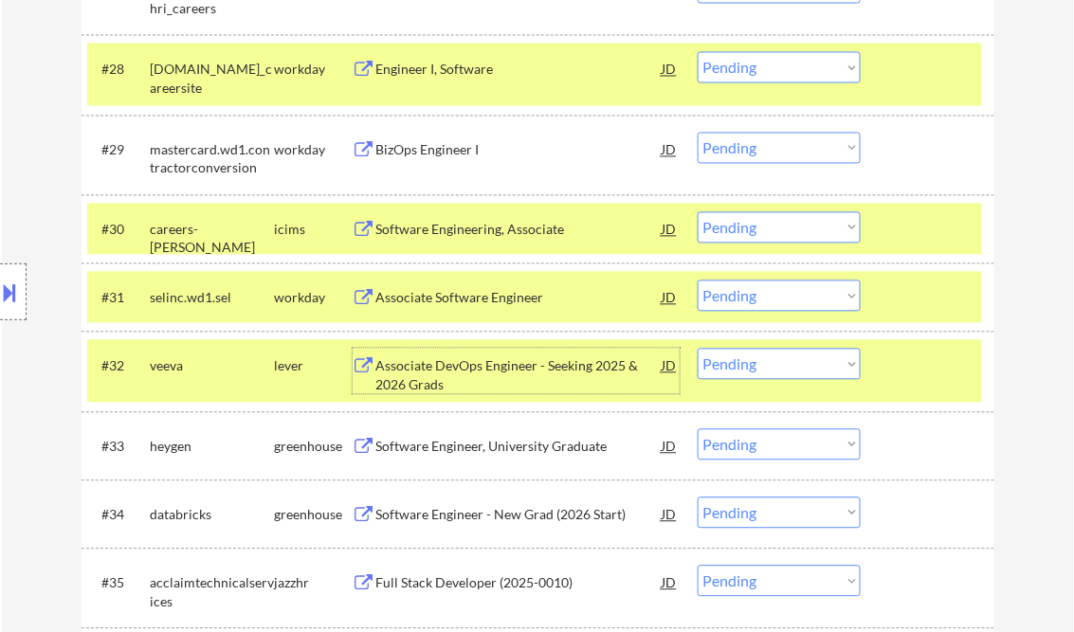
drag, startPoint x: 798, startPoint y: 369, endPoint x: 803, endPoint y: 381, distance: 13.2
click at [798, 369] on select "Choose an option... Pending Applied Excluded (Questions) Excluded (Expired) Exc…" at bounding box center [779, 364] width 163 height 31
click at [698, 349] on select "Choose an option... Pending Applied Excluded (Questions) Excluded (Expired) Exc…" at bounding box center [779, 364] width 163 height 31
click at [937, 287] on div at bounding box center [929, 298] width 83 height 34
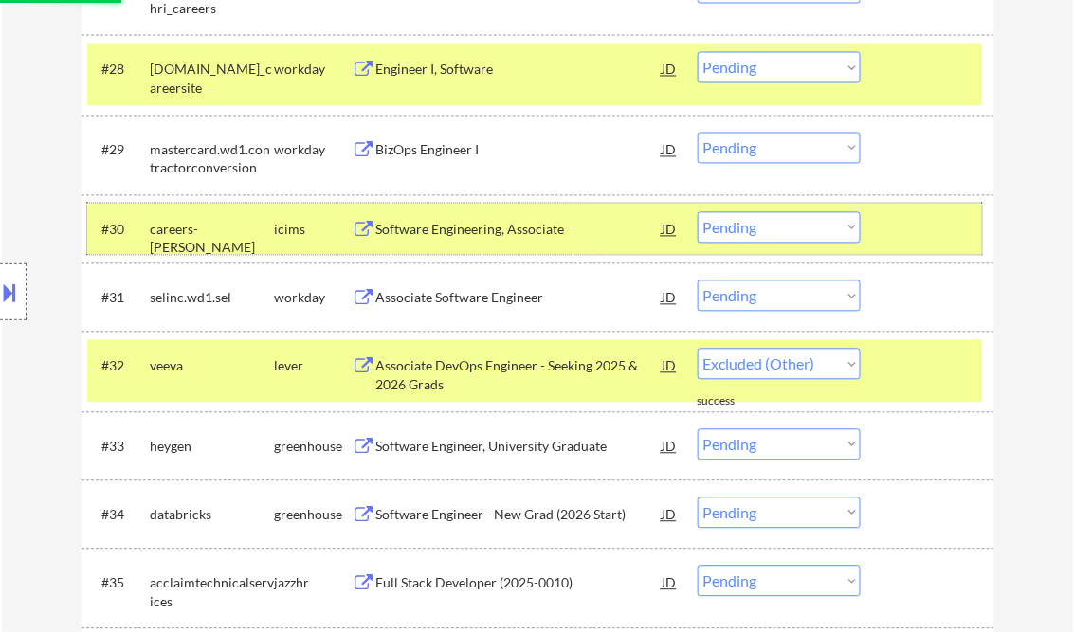
click at [922, 235] on div at bounding box center [929, 229] width 83 height 34
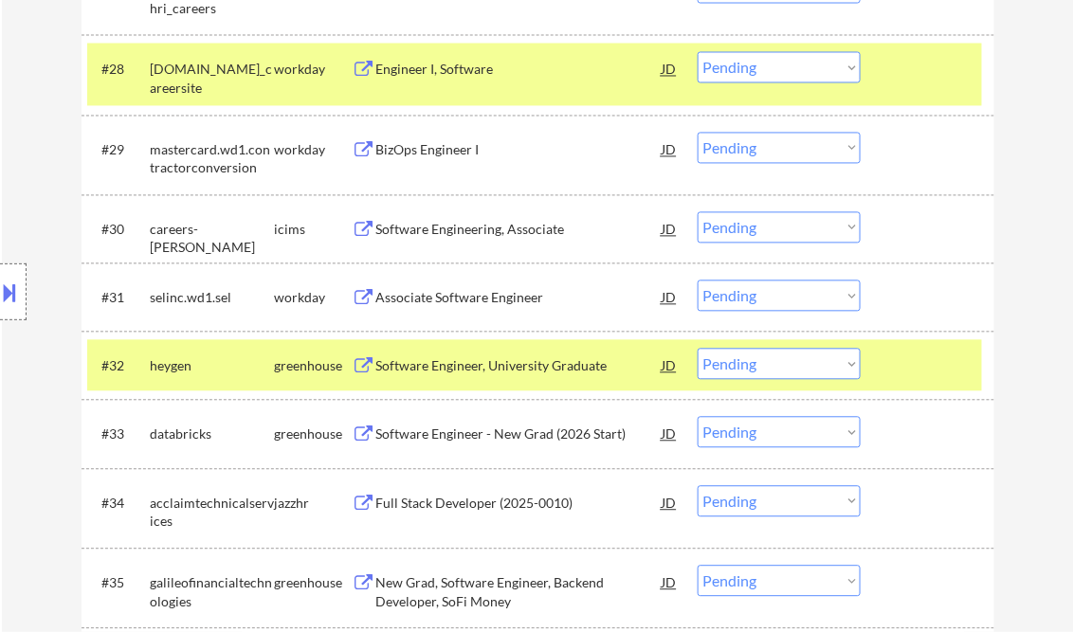
click at [478, 363] on div "Software Engineer, University Graduate" at bounding box center [519, 366] width 286 height 19
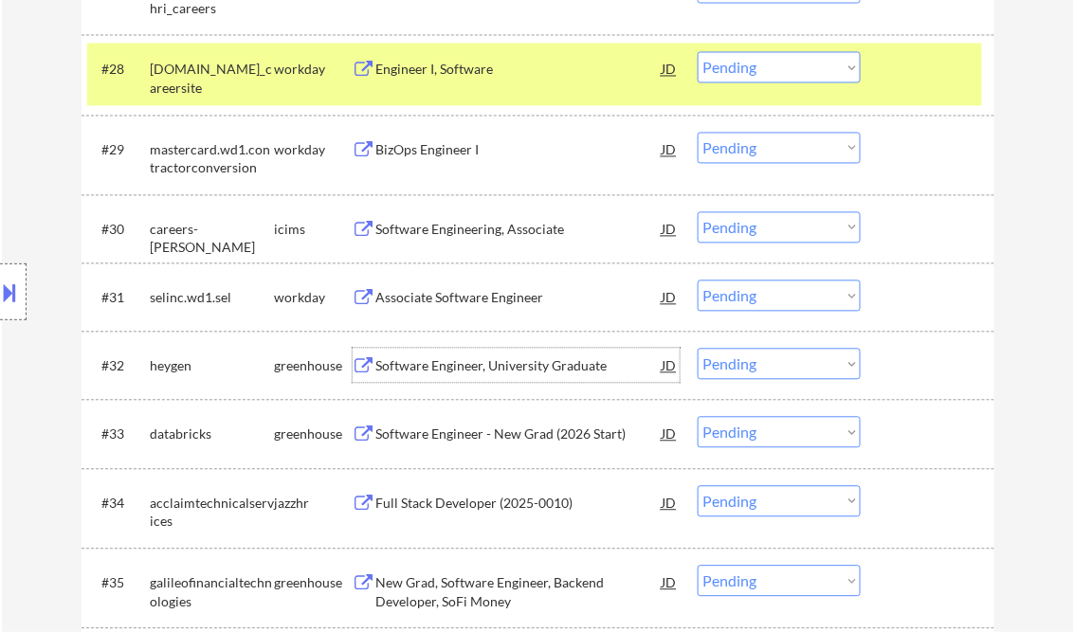
click at [752, 364] on select "Choose an option... Pending Applied Excluded (Questions) Excluded (Expired) Exc…" at bounding box center [779, 364] width 163 height 31
click at [698, 349] on select "Choose an option... Pending Applied Excluded (Questions) Excluded (Expired) Exc…" at bounding box center [779, 364] width 163 height 31
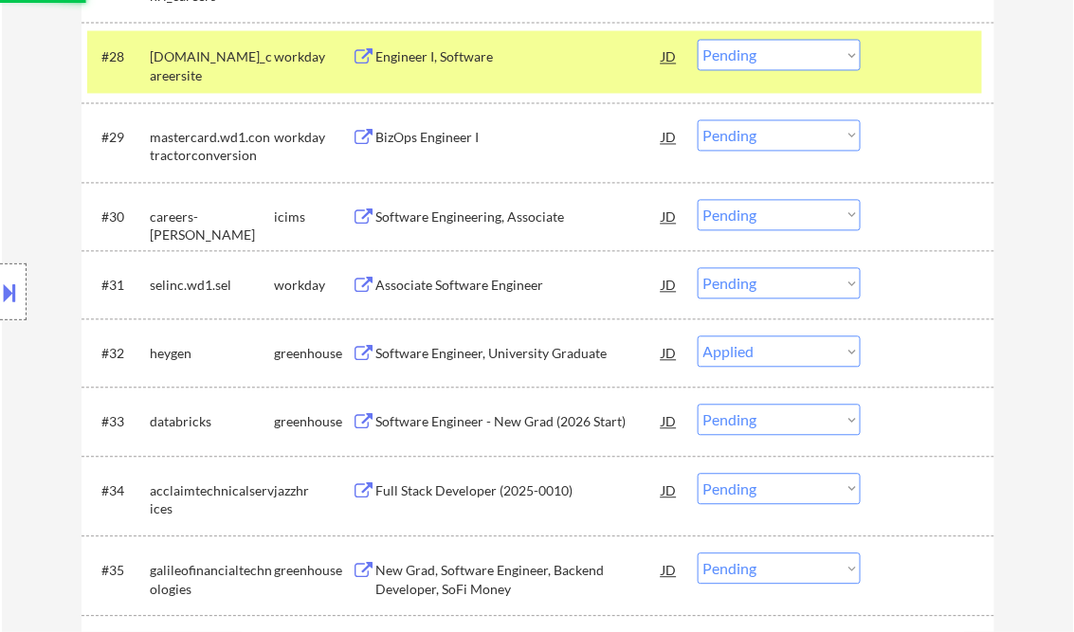
scroll to position [2730, 0]
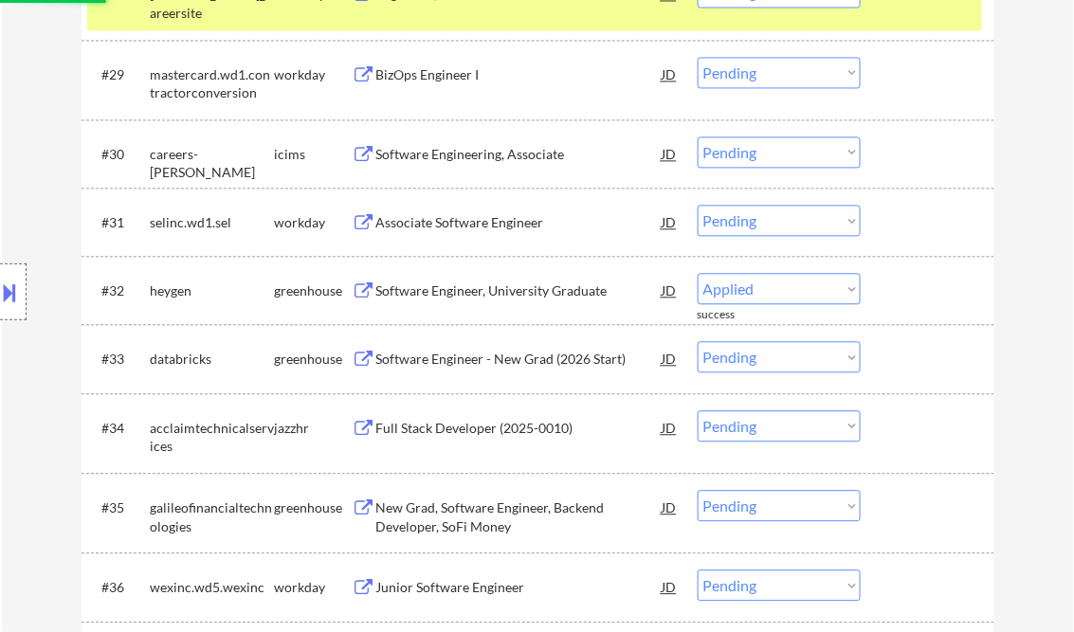
select select ""pending""
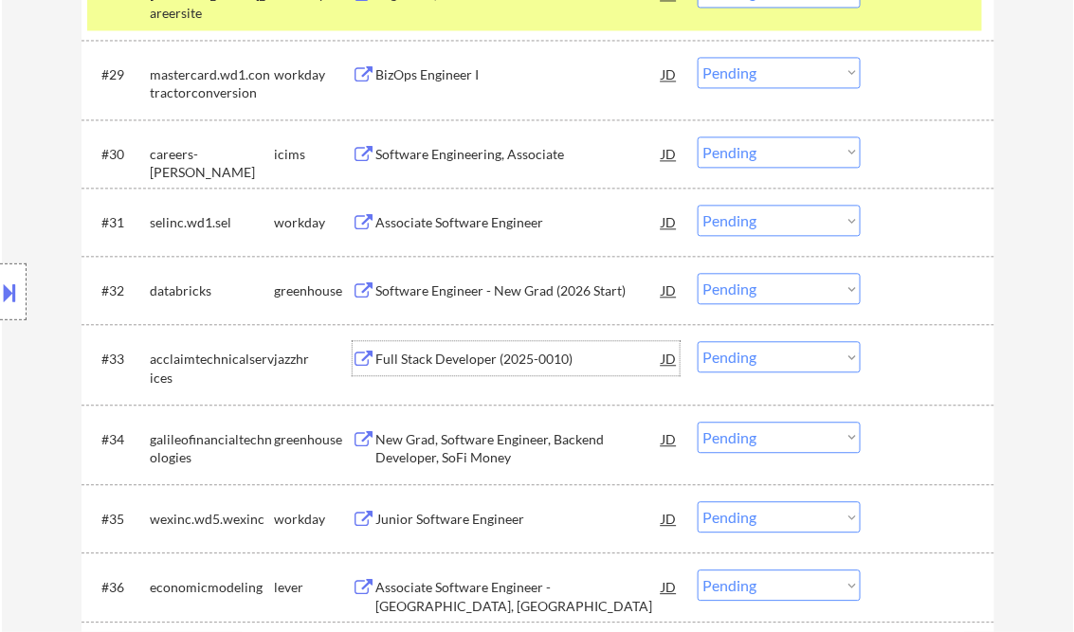
click at [470, 358] on div "Full Stack Developer (2025-0010)" at bounding box center [519, 359] width 286 height 19
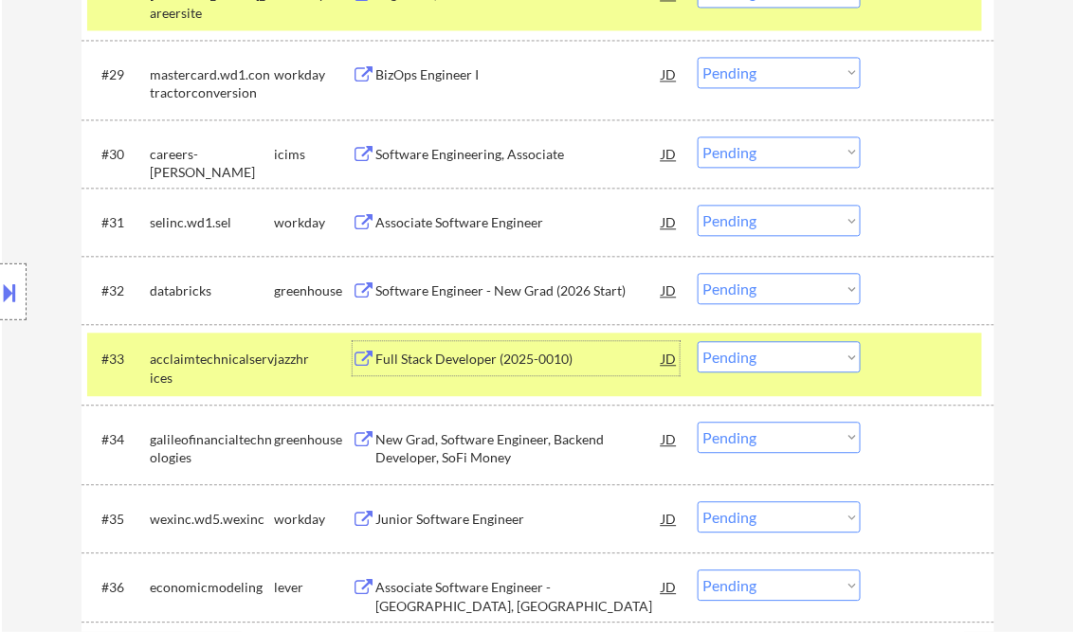
click at [740, 358] on select "Choose an option... Pending Applied Excluded (Questions) Excluded (Expired) Exc…" at bounding box center [779, 356] width 163 height 31
click at [698, 341] on select "Choose an option... Pending Applied Excluded (Questions) Excluded (Expired) Exc…" at bounding box center [779, 356] width 163 height 31
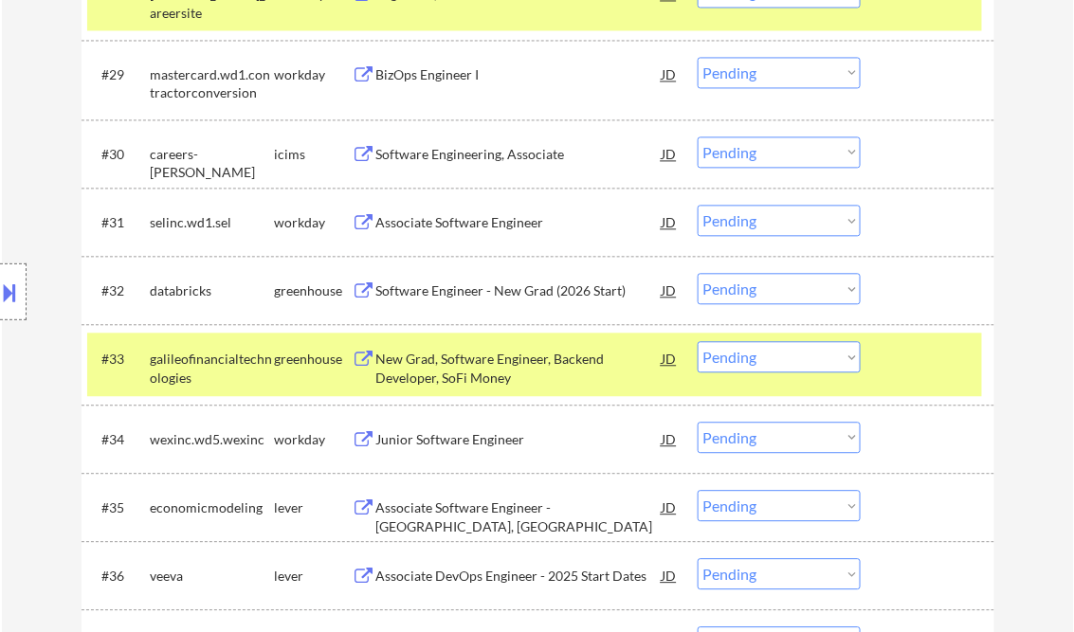
click at [463, 369] on div "New Grad, Software Engineer, Backend Developer, SoFi Money" at bounding box center [519, 368] width 286 height 37
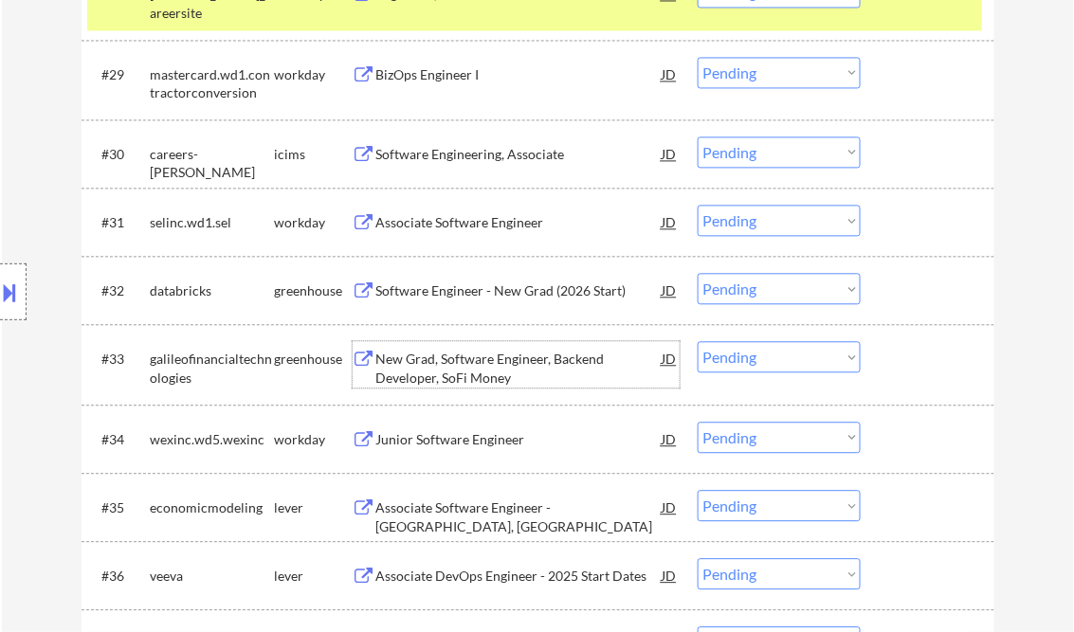
click at [773, 359] on select "Choose an option... Pending Applied Excluded (Questions) Excluded (Expired) Exc…" at bounding box center [779, 356] width 163 height 31
click at [698, 341] on select "Choose an option... Pending Applied Excluded (Questions) Excluded (Expired) Exc…" at bounding box center [779, 356] width 163 height 31
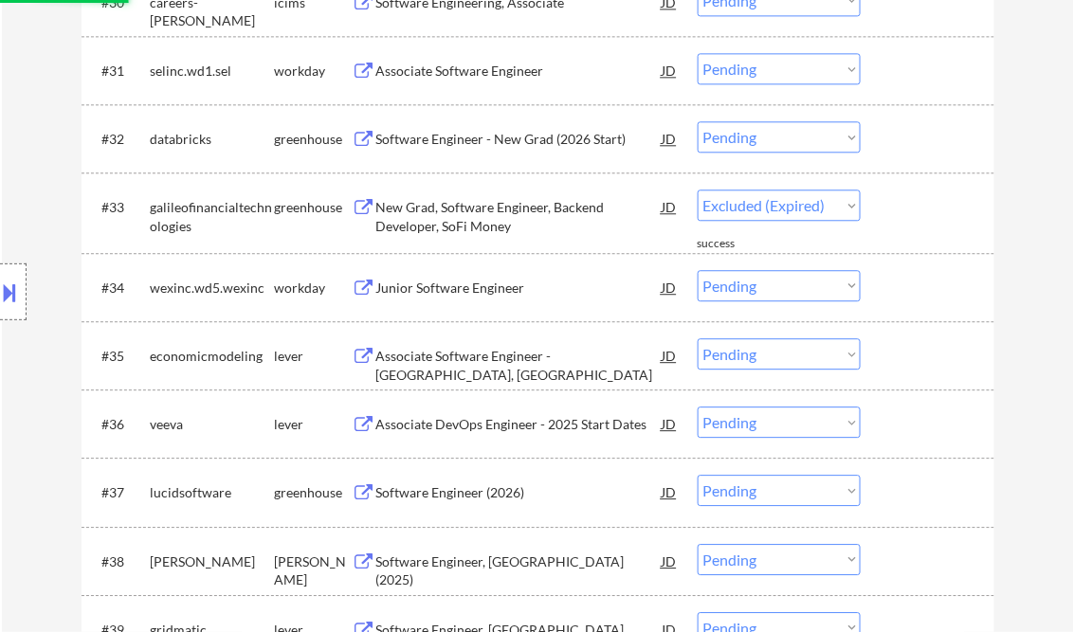
select select ""pending""
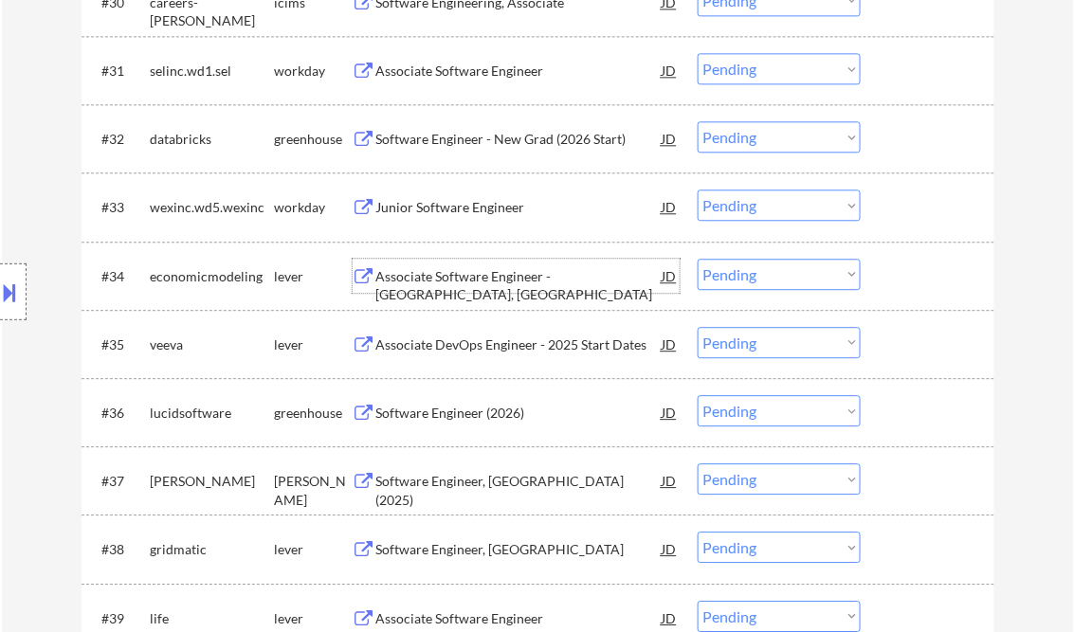
click at [496, 276] on div "Associate Software Engineer - Moscow, ID" at bounding box center [519, 285] width 286 height 37
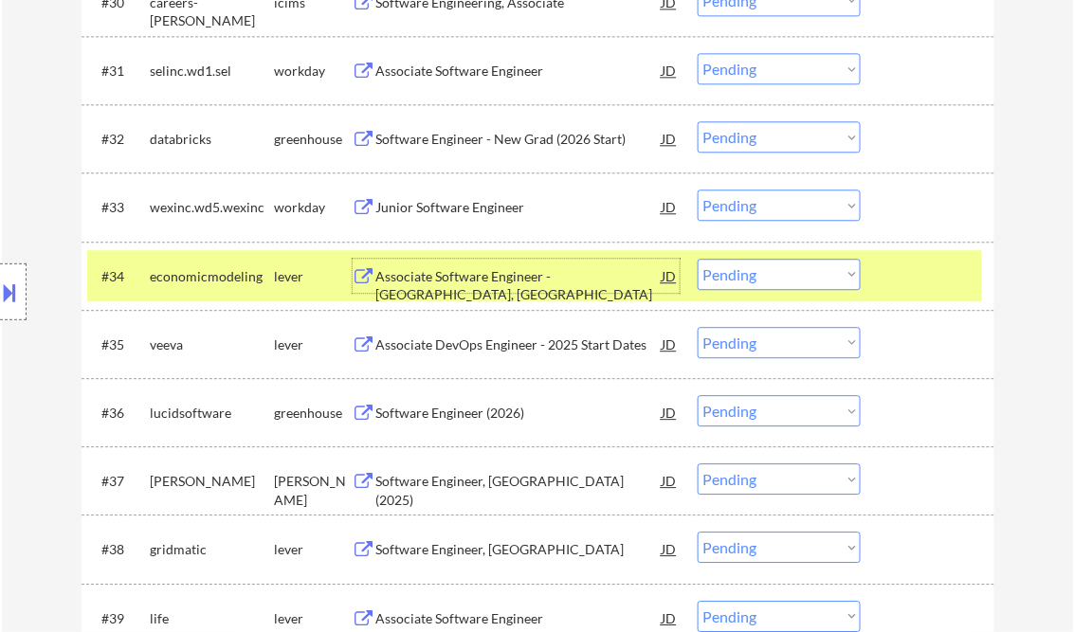
click at [747, 274] on select "Choose an option... Pending Applied Excluded (Questions) Excluded (Expired) Exc…" at bounding box center [779, 274] width 163 height 31
click at [698, 259] on select "Choose an option... Pending Applied Excluded (Questions) Excluded (Expired) Exc…" at bounding box center [779, 274] width 163 height 31
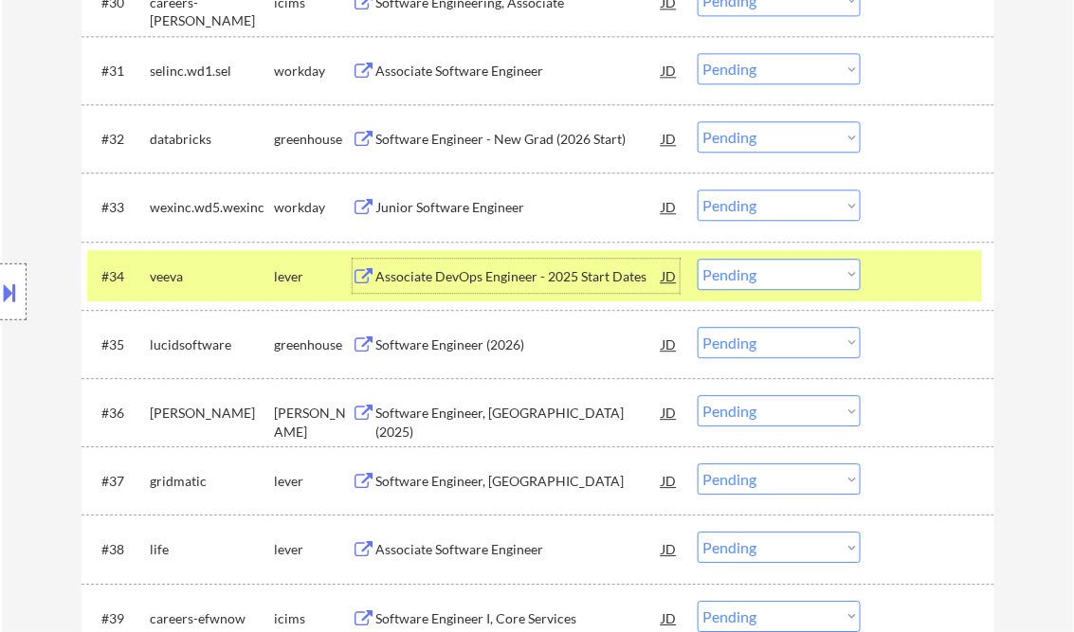
click at [533, 283] on div "Associate DevOps Engineer - 2025 Start Dates" at bounding box center [519, 276] width 286 height 19
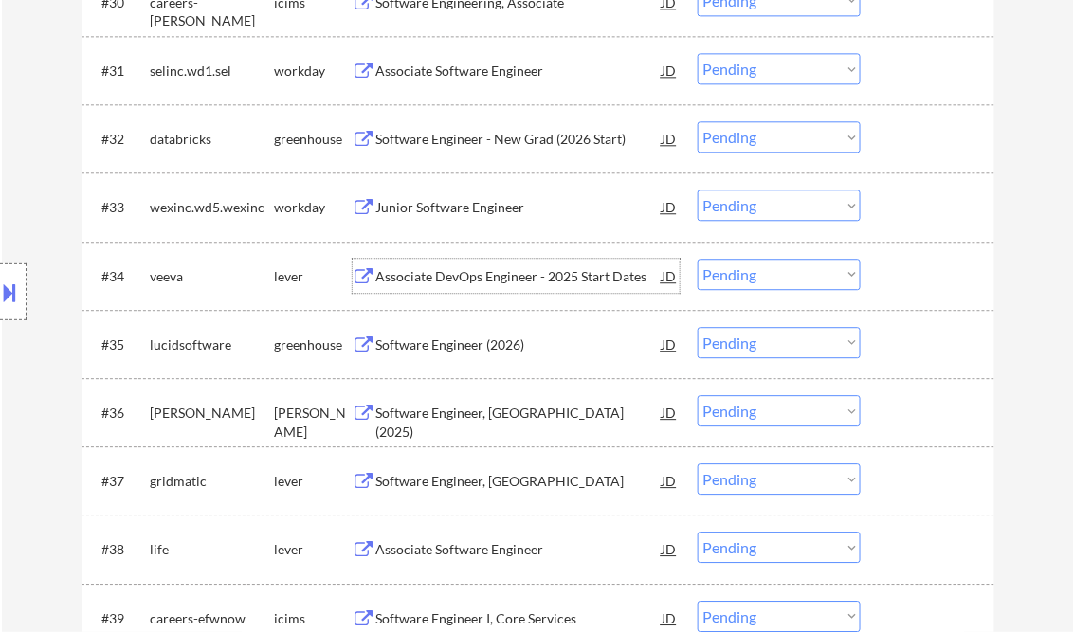
click at [781, 264] on select "Choose an option... Pending Applied Excluded (Questions) Excluded (Expired) Exc…" at bounding box center [779, 274] width 163 height 31
click at [698, 259] on select "Choose an option... Pending Applied Excluded (Questions) Excluded (Expired) Exc…" at bounding box center [779, 274] width 163 height 31
select select ""pending""
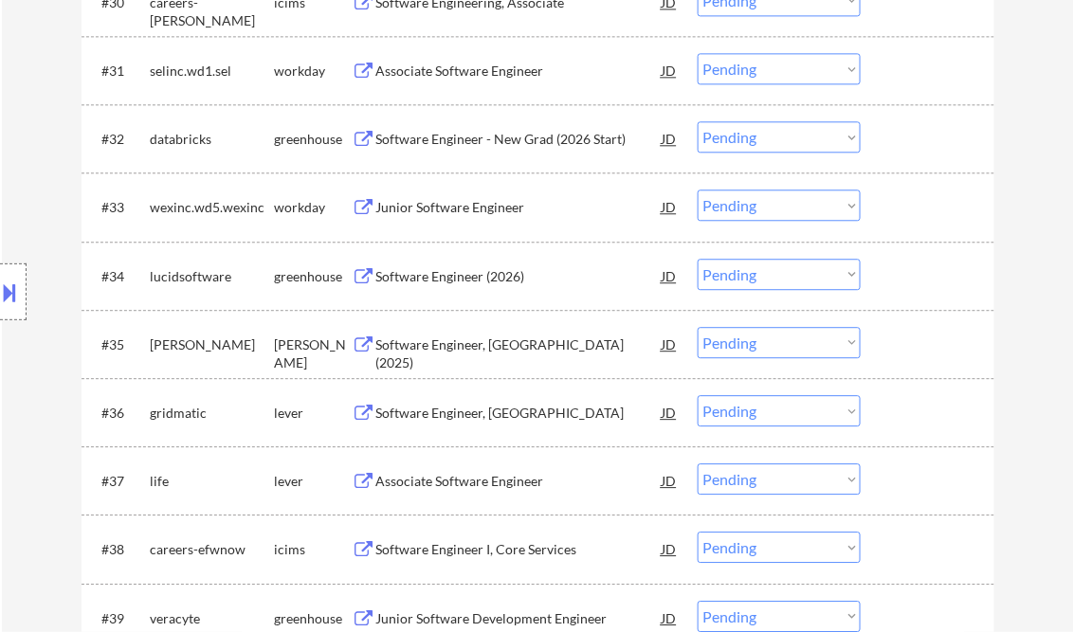
click at [469, 345] on div "Software Engineer, New Grad (2025)" at bounding box center [519, 354] width 286 height 37
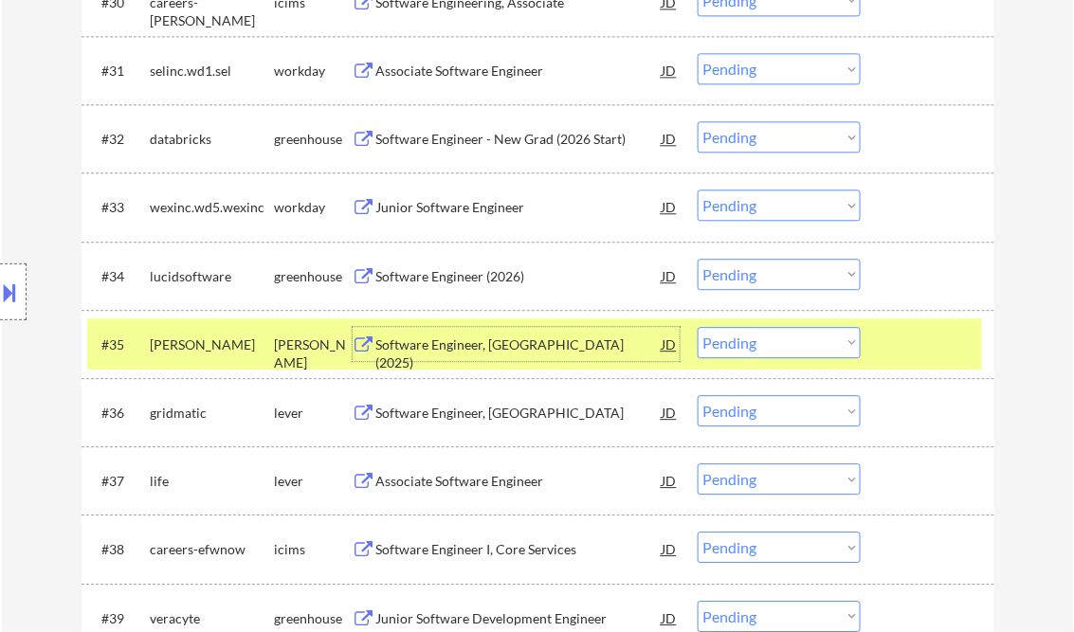
click at [811, 338] on select "Choose an option... Pending Applied Excluded (Questions) Excluded (Expired) Exc…" at bounding box center [779, 342] width 163 height 31
click at [698, 327] on select "Choose an option... Pending Applied Excluded (Questions) Excluded (Expired) Exc…" at bounding box center [779, 342] width 163 height 31
click at [455, 423] on div "Software Engineer, New Grad" at bounding box center [519, 412] width 286 height 34
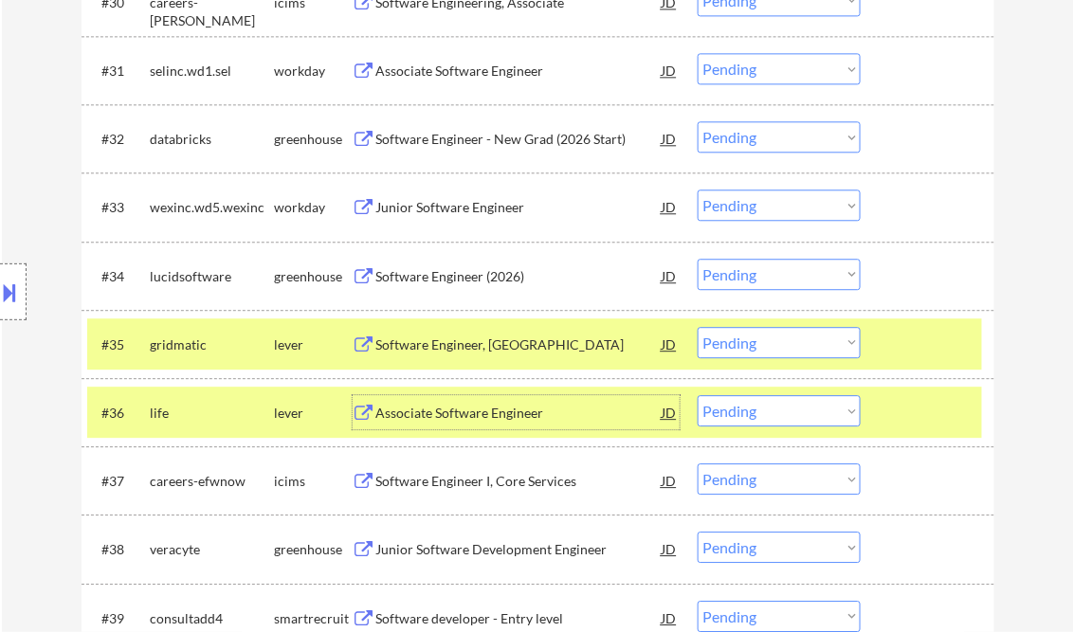
click at [510, 348] on div "Software Engineer, New Grad" at bounding box center [519, 345] width 286 height 19
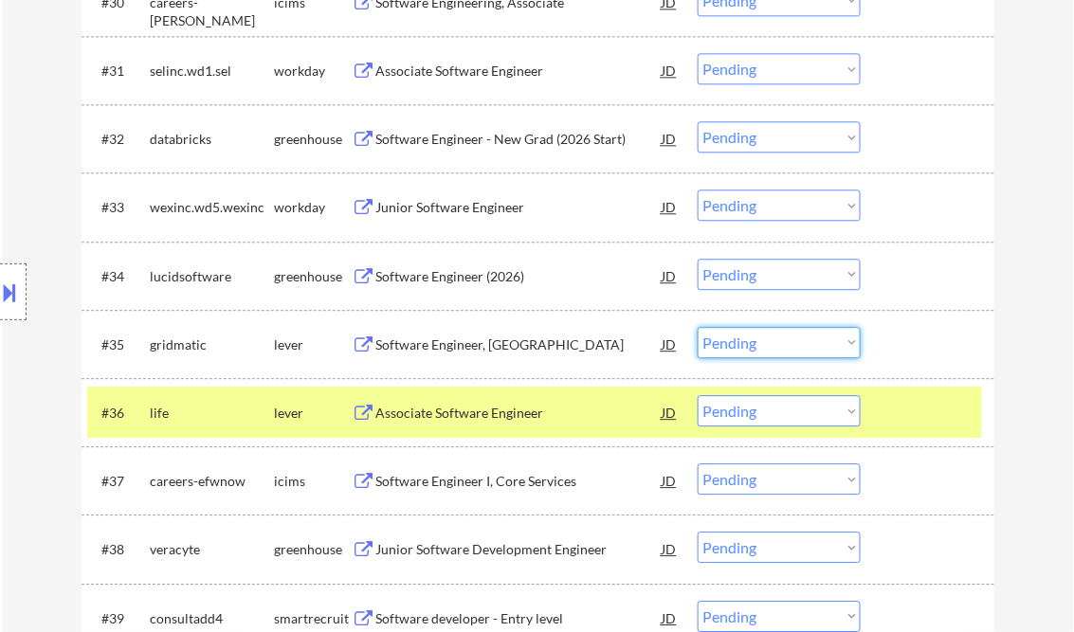
click at [772, 344] on select "Choose an option... Pending Applied Excluded (Questions) Excluded (Expired) Exc…" at bounding box center [779, 342] width 163 height 31
click at [698, 327] on select "Choose an option... Pending Applied Excluded (Questions) Excluded (Expired) Exc…" at bounding box center [779, 342] width 163 height 31
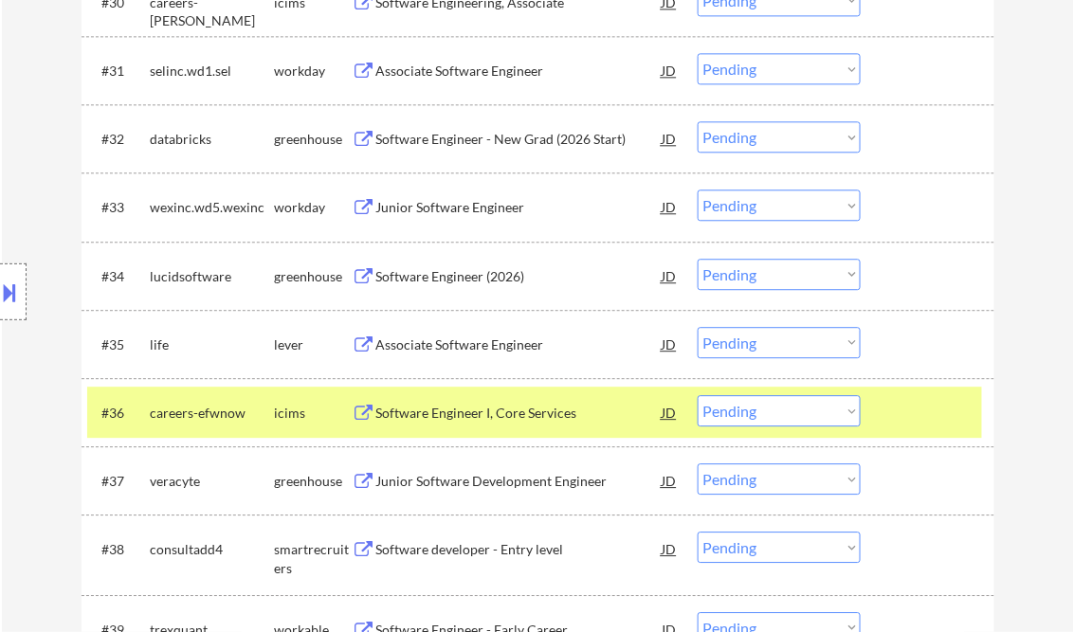
click at [486, 340] on div "Associate Software Engineer" at bounding box center [519, 345] width 286 height 19
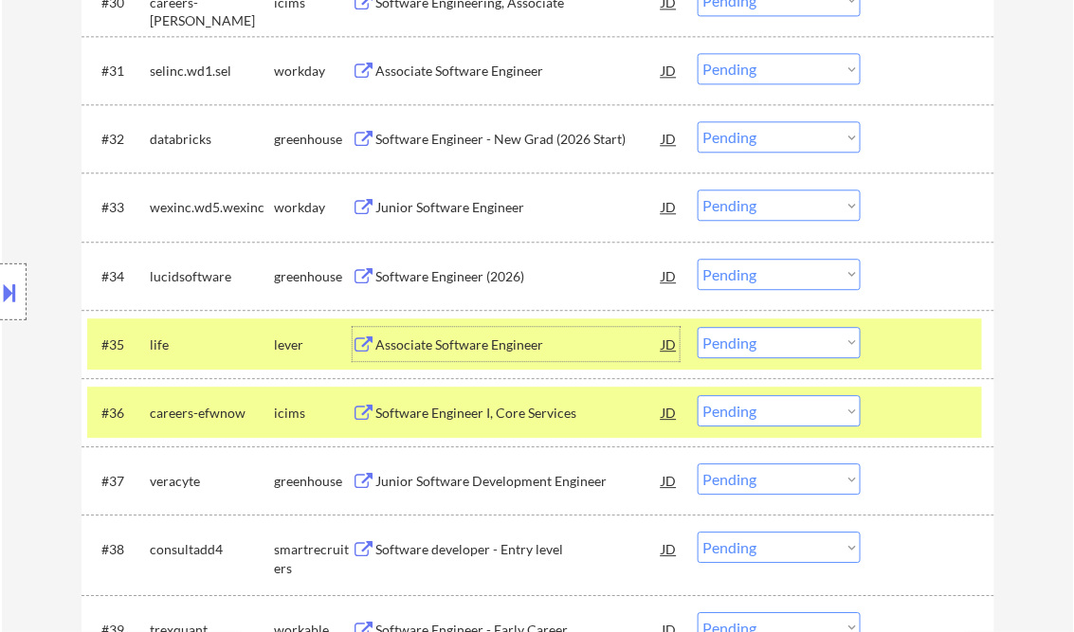
drag, startPoint x: 758, startPoint y: 344, endPoint x: 777, endPoint y: 360, distance: 24.9
click at [758, 344] on select "Choose an option... Pending Applied Excluded (Questions) Excluded (Expired) Exc…" at bounding box center [779, 342] width 163 height 31
click at [698, 327] on select "Choose an option... Pending Applied Excluded (Questions) Excluded (Expired) Exc…" at bounding box center [779, 342] width 163 height 31
select select ""pending""
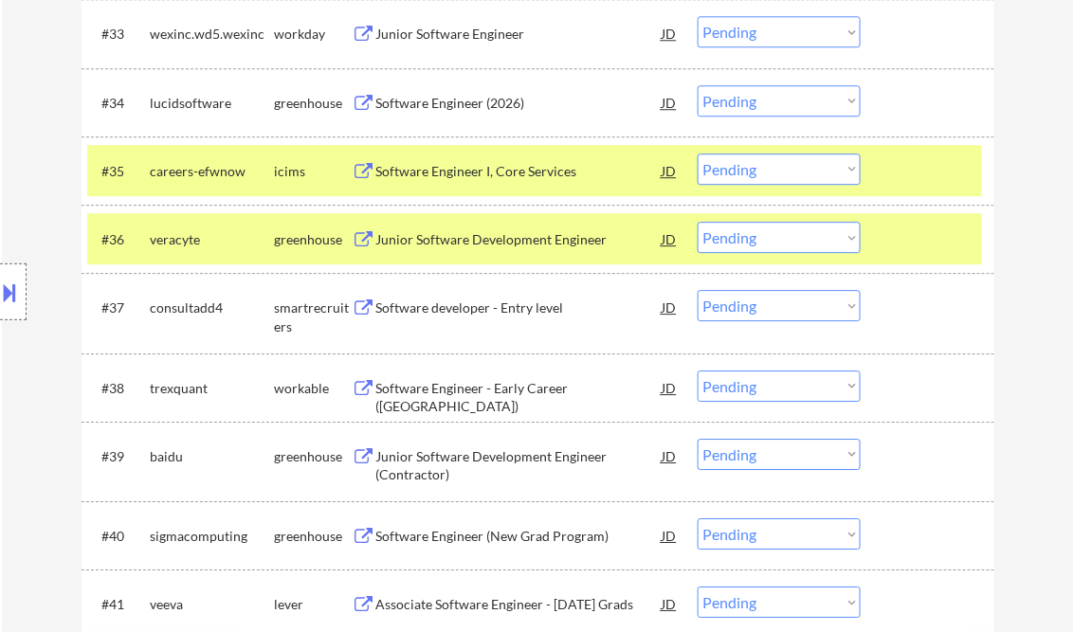
scroll to position [3079, 0]
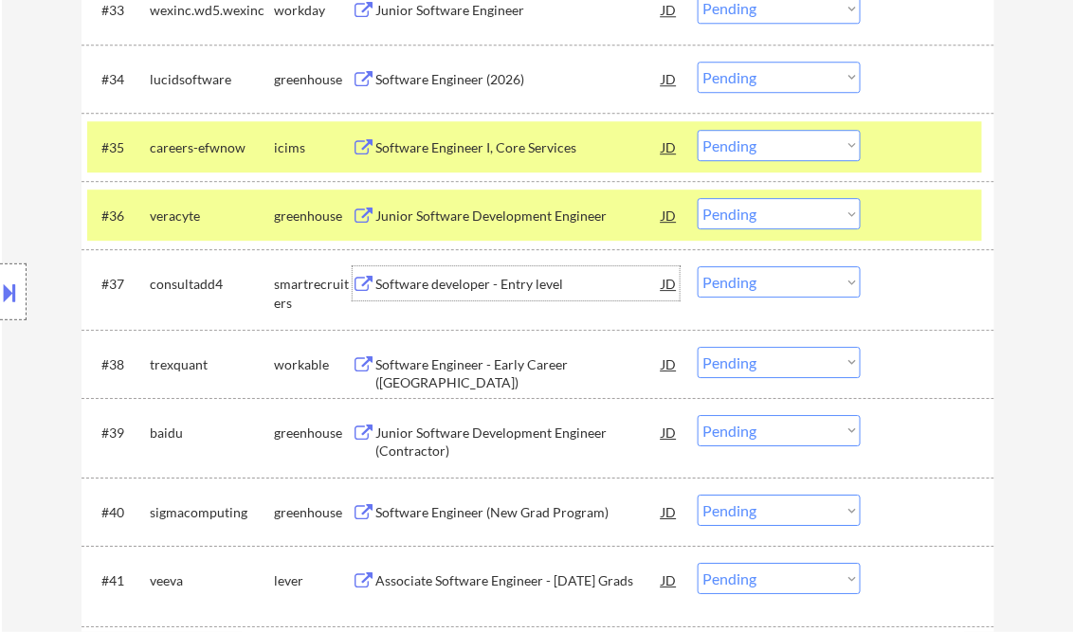
click at [493, 287] on div "Software developer - Entry level" at bounding box center [519, 284] width 286 height 19
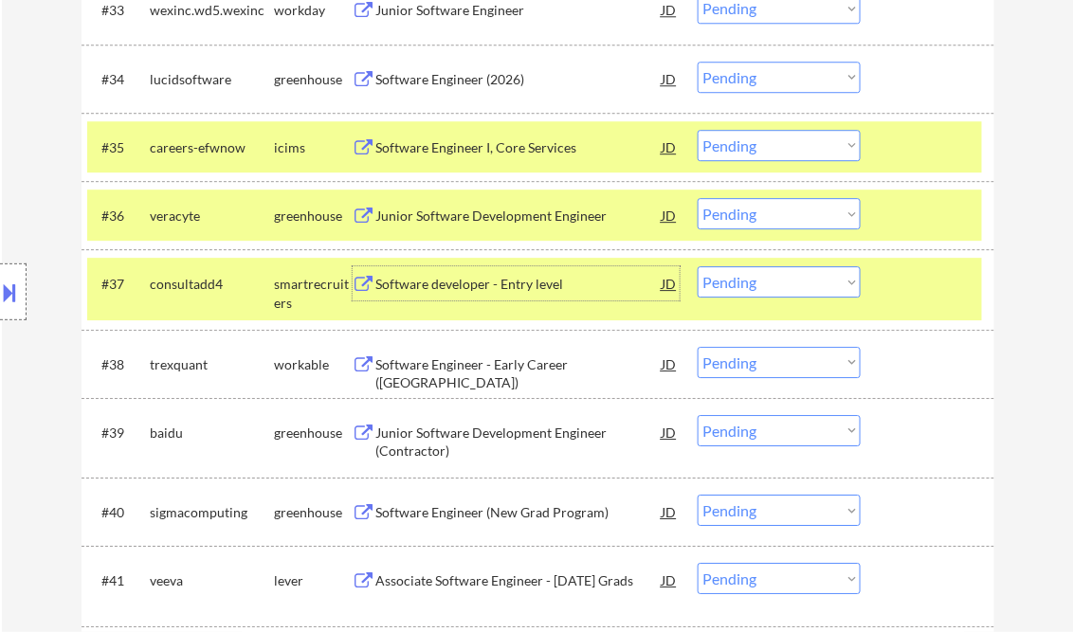
click at [755, 285] on select "Choose an option... Pending Applied Excluded (Questions) Excluded (Expired) Exc…" at bounding box center [779, 281] width 163 height 31
click at [698, 266] on select "Choose an option... Pending Applied Excluded (Questions) Excluded (Expired) Exc…" at bounding box center [779, 281] width 163 height 31
select select ""pending""
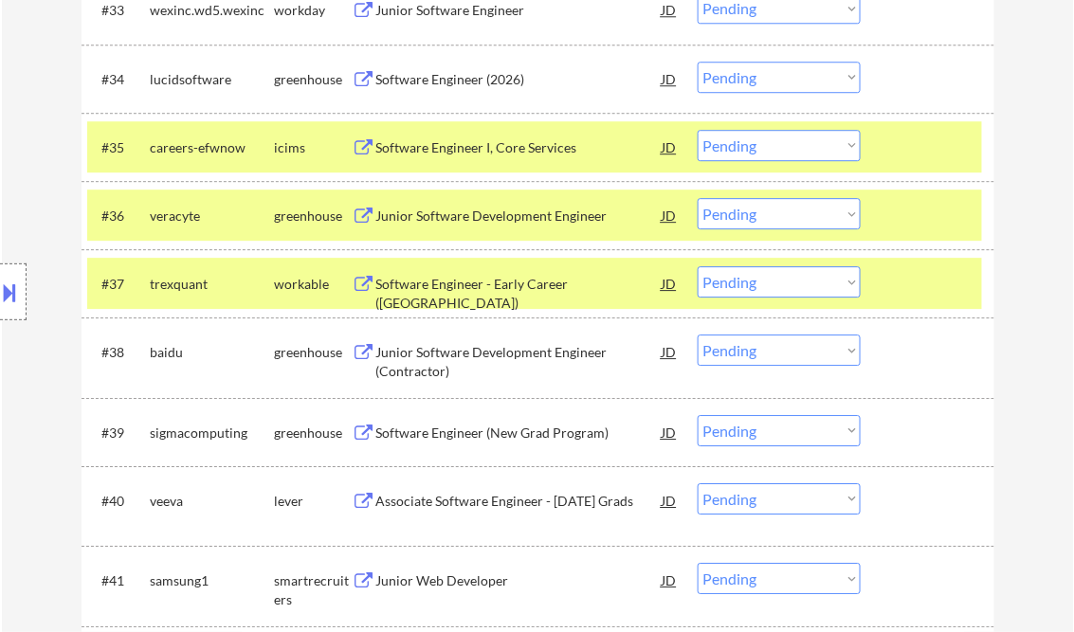
click at [487, 224] on div "Junior Software Development Engineer" at bounding box center [519, 216] width 286 height 19
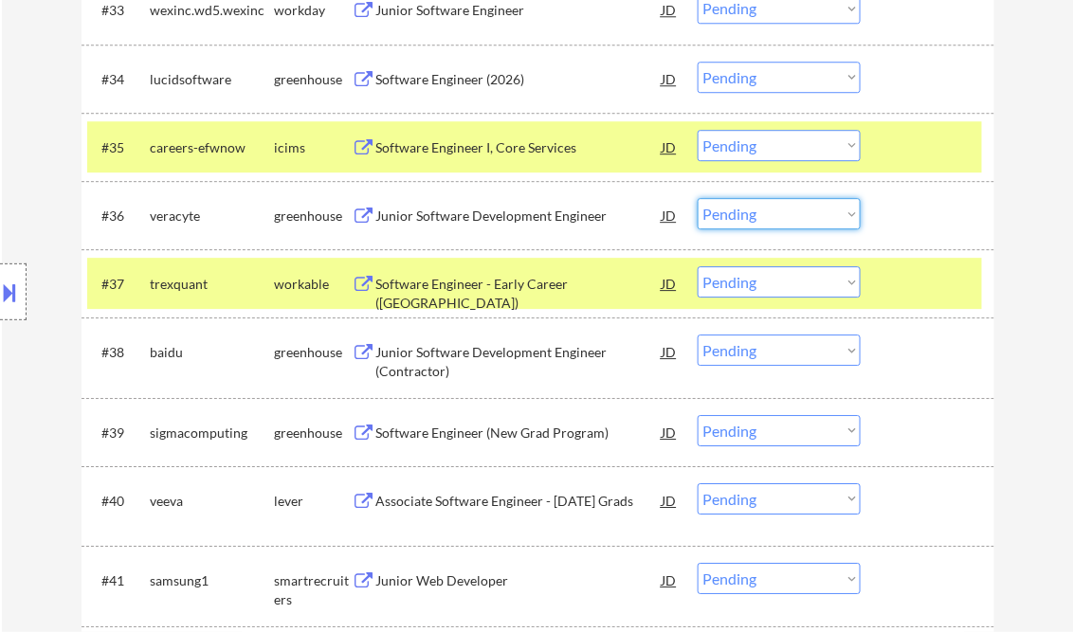
drag, startPoint x: 729, startPoint y: 211, endPoint x: 758, endPoint y: 229, distance: 34.5
click at [730, 211] on select "Choose an option... Pending Applied Excluded (Questions) Excluded (Expired) Exc…" at bounding box center [779, 213] width 163 height 31
click at [698, 198] on select "Choose an option... Pending Applied Excluded (Questions) Excluded (Expired) Exc…" at bounding box center [779, 213] width 163 height 31
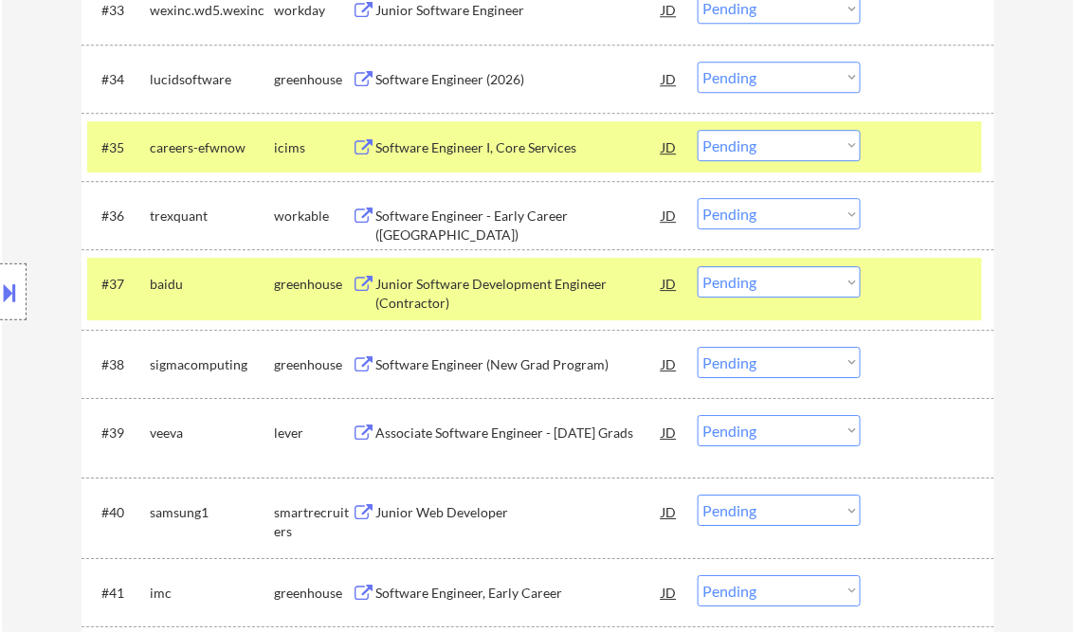
click at [881, 151] on div "#35 careers-efwnow icims Software Engineer I, Core Services JD warning_amber Ch…" at bounding box center [534, 146] width 895 height 51
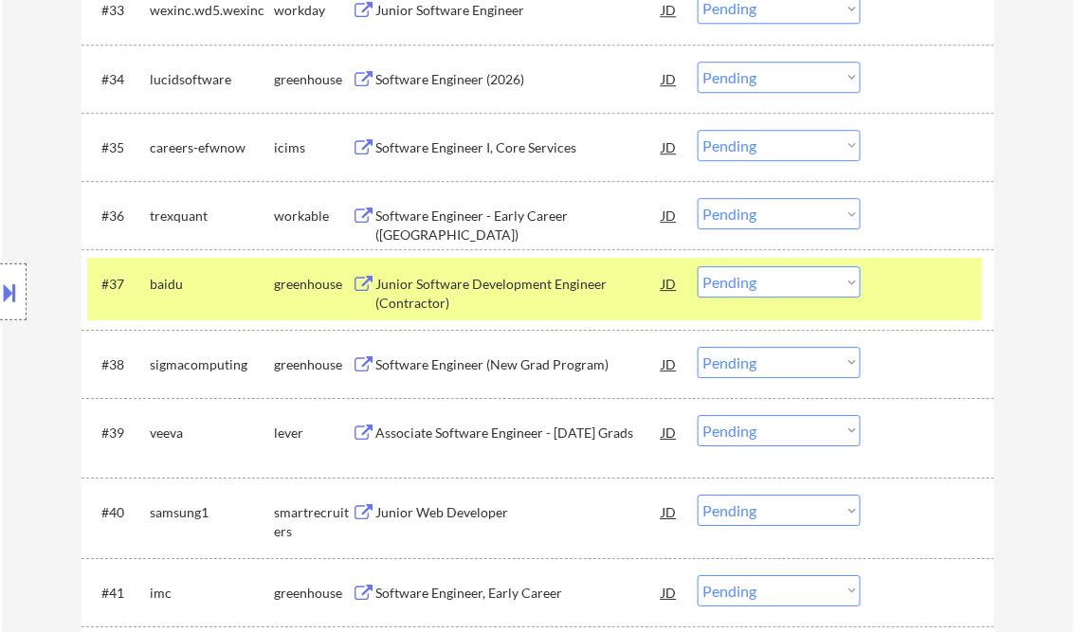
click at [501, 213] on div "Software Engineer - Early Career (USA)" at bounding box center [519, 225] width 286 height 37
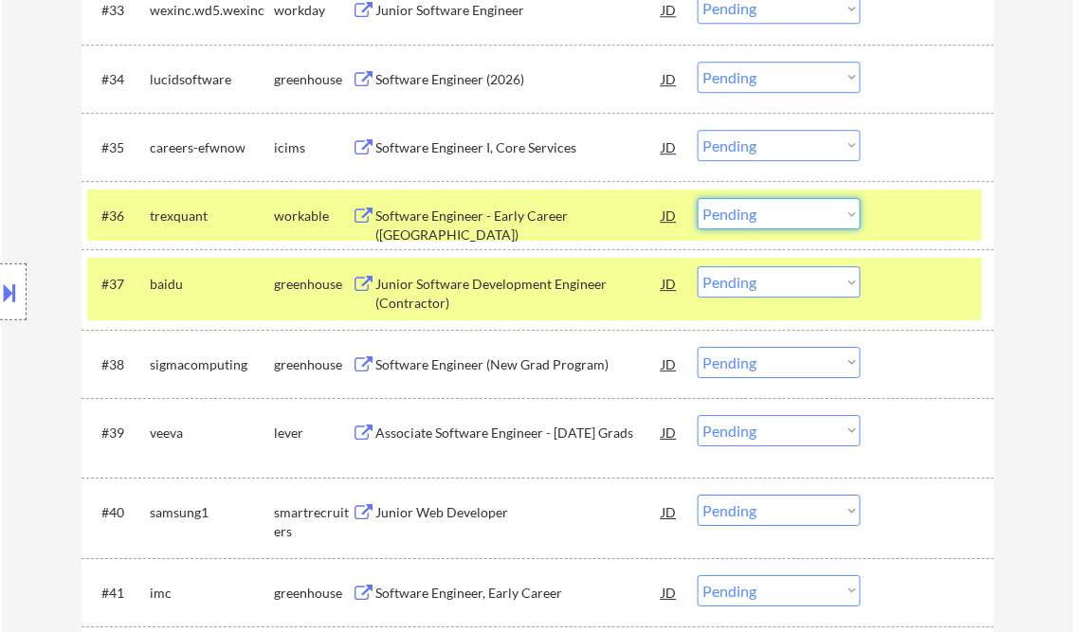
drag, startPoint x: 746, startPoint y: 212, endPoint x: 764, endPoint y: 231, distance: 26.2
click at [746, 212] on select "Choose an option... Pending Applied Excluded (Questions) Excluded (Expired) Exc…" at bounding box center [779, 213] width 163 height 31
click at [698, 198] on select "Choose an option... Pending Applied Excluded (Questions) Excluded (Expired) Exc…" at bounding box center [779, 213] width 163 height 31
select select ""pending""
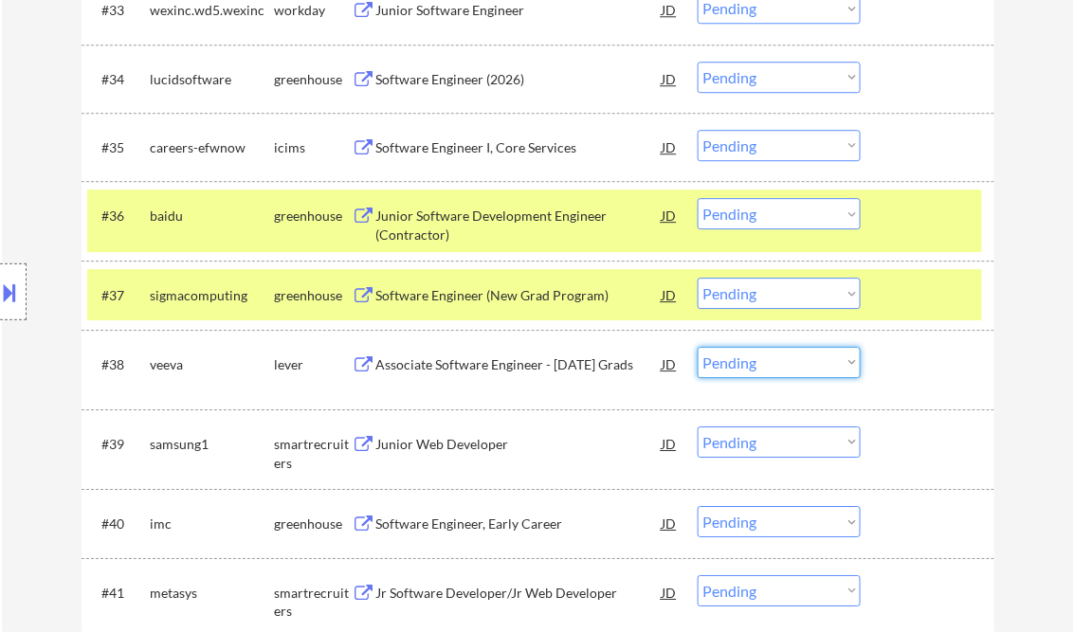
click at [739, 369] on select "Choose an option... Pending Applied Excluded (Questions) Excluded (Expired) Exc…" at bounding box center [779, 362] width 163 height 31
click at [698, 347] on select "Choose an option... Pending Applied Excluded (Questions) Excluded (Expired) Exc…" at bounding box center [779, 362] width 163 height 31
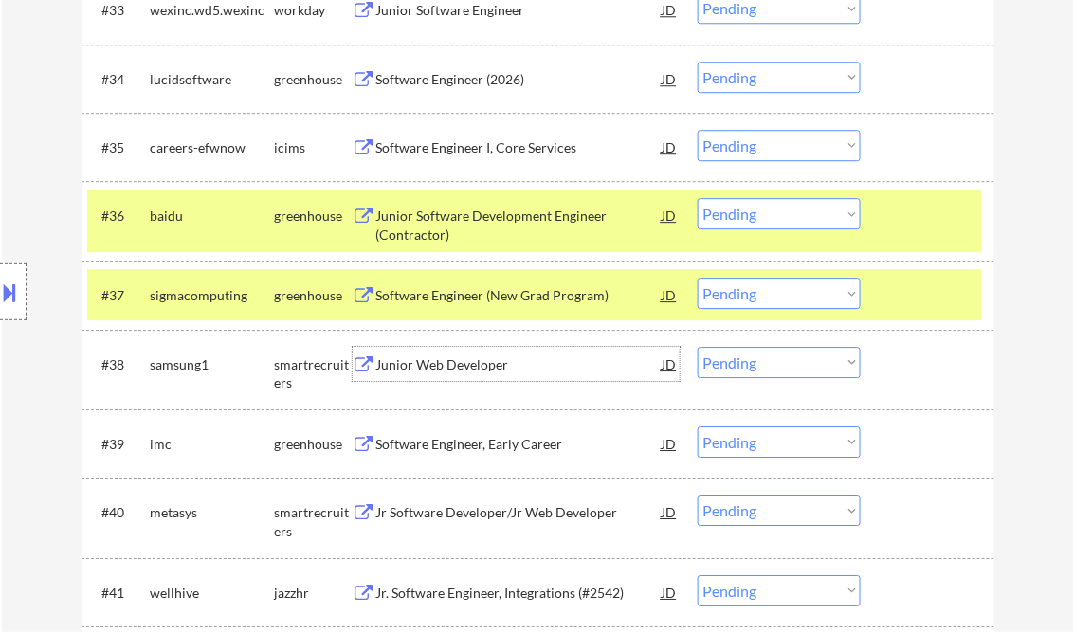
click at [458, 368] on div "Junior Web Developer" at bounding box center [519, 365] width 286 height 19
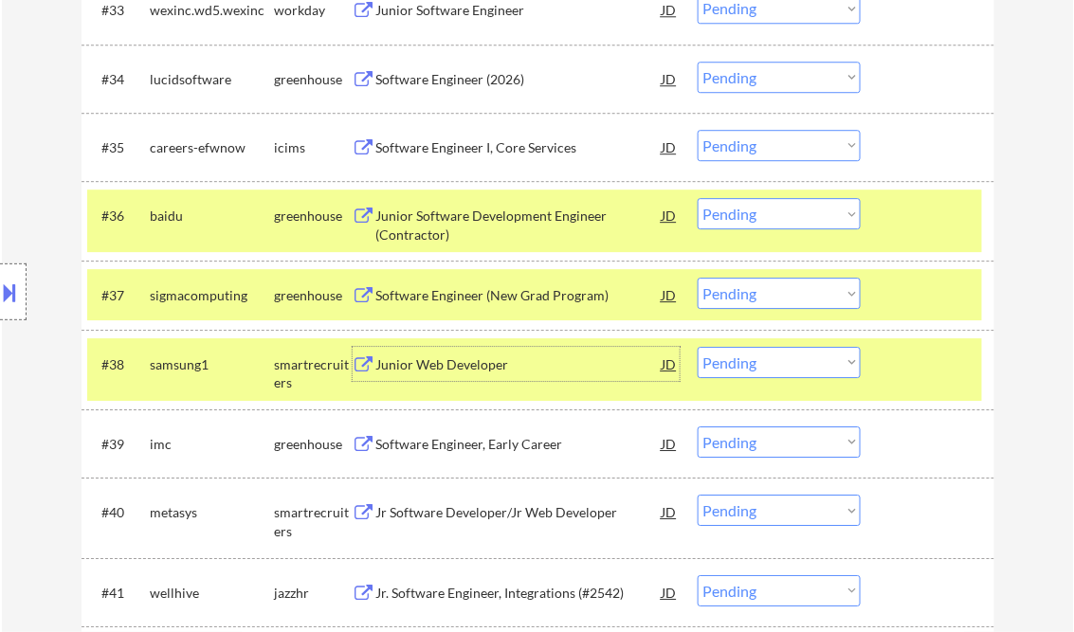
drag, startPoint x: 752, startPoint y: 359, endPoint x: 780, endPoint y: 377, distance: 33.7
click at [754, 362] on select "Choose an option... Pending Applied Excluded (Questions) Excluded (Expired) Exc…" at bounding box center [779, 362] width 163 height 31
click at [698, 347] on select "Choose an option... Pending Applied Excluded (Questions) Excluded (Expired) Exc…" at bounding box center [779, 362] width 163 height 31
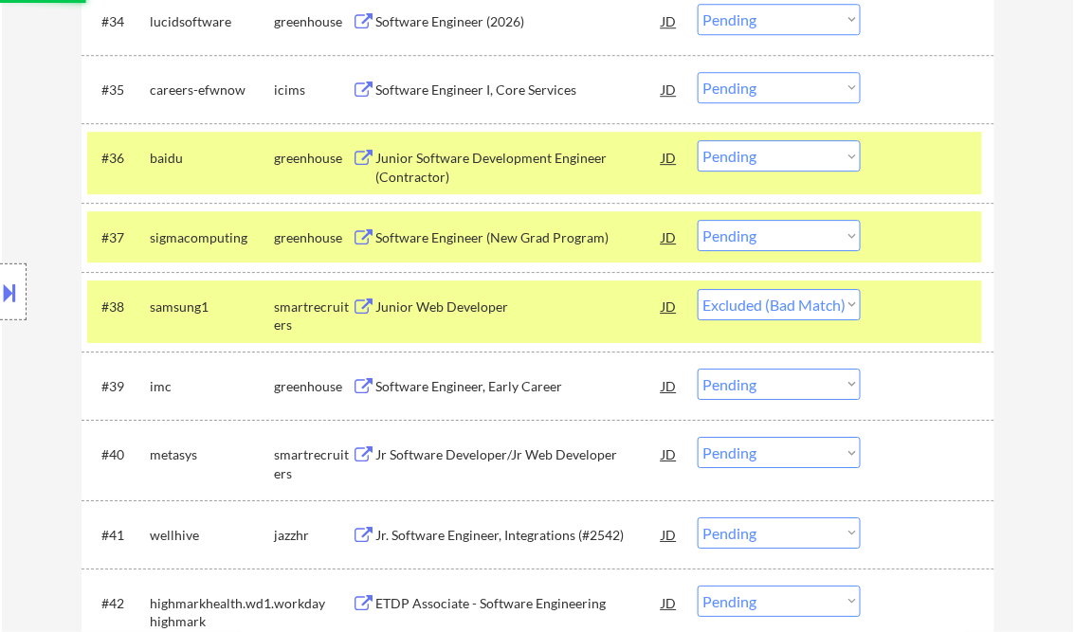
scroll to position [3155, 0]
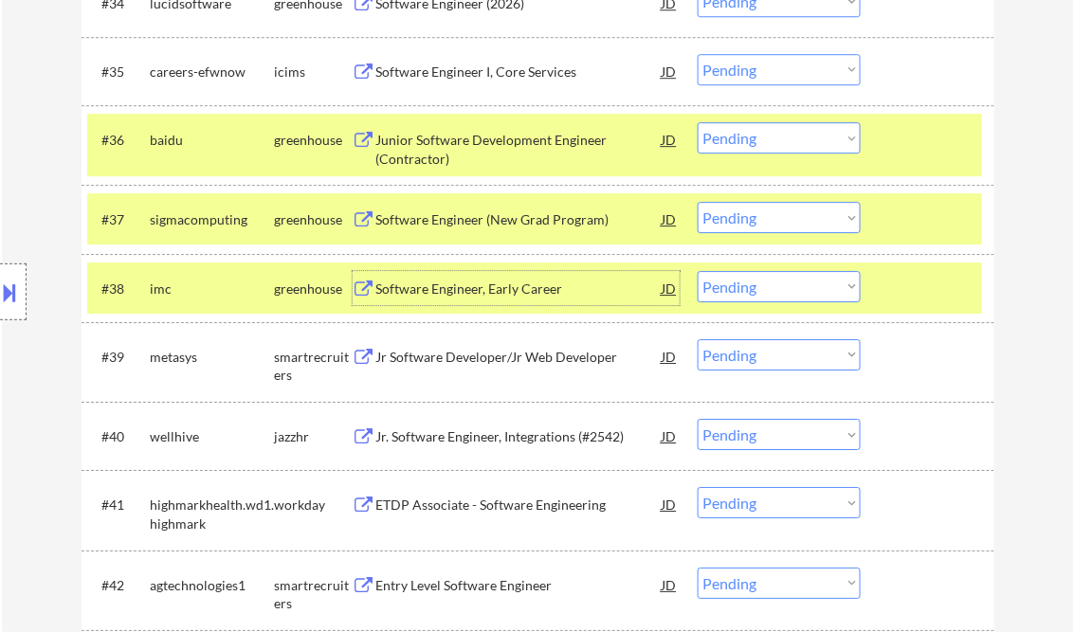
click at [460, 292] on div "Software Engineer, Early Career" at bounding box center [519, 289] width 286 height 19
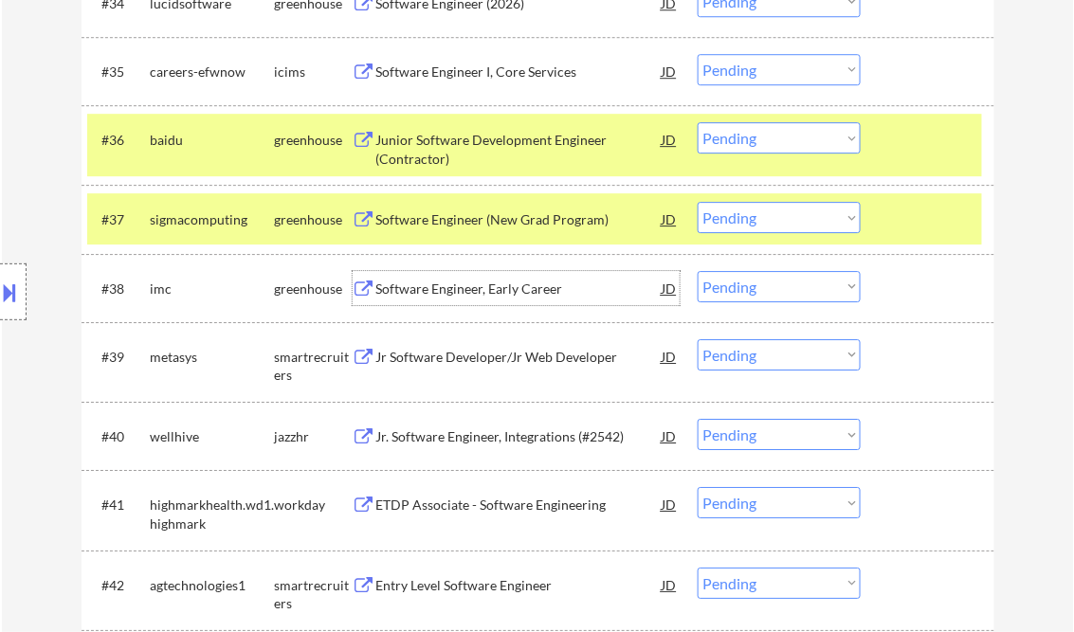
click at [721, 279] on select "Choose an option... Pending Applied Excluded (Questions) Excluded (Expired) Exc…" at bounding box center [779, 286] width 163 height 31
click at [698, 271] on select "Choose an option... Pending Applied Excluded (Questions) Excluded (Expired) Exc…" at bounding box center [779, 286] width 163 height 31
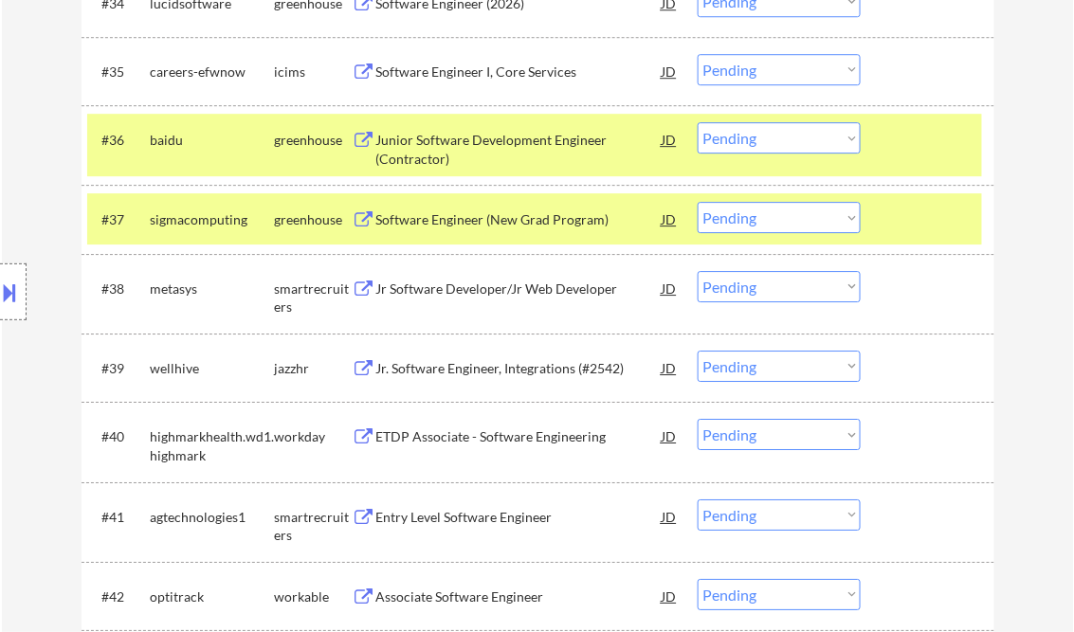
click at [918, 147] on div at bounding box center [929, 139] width 83 height 34
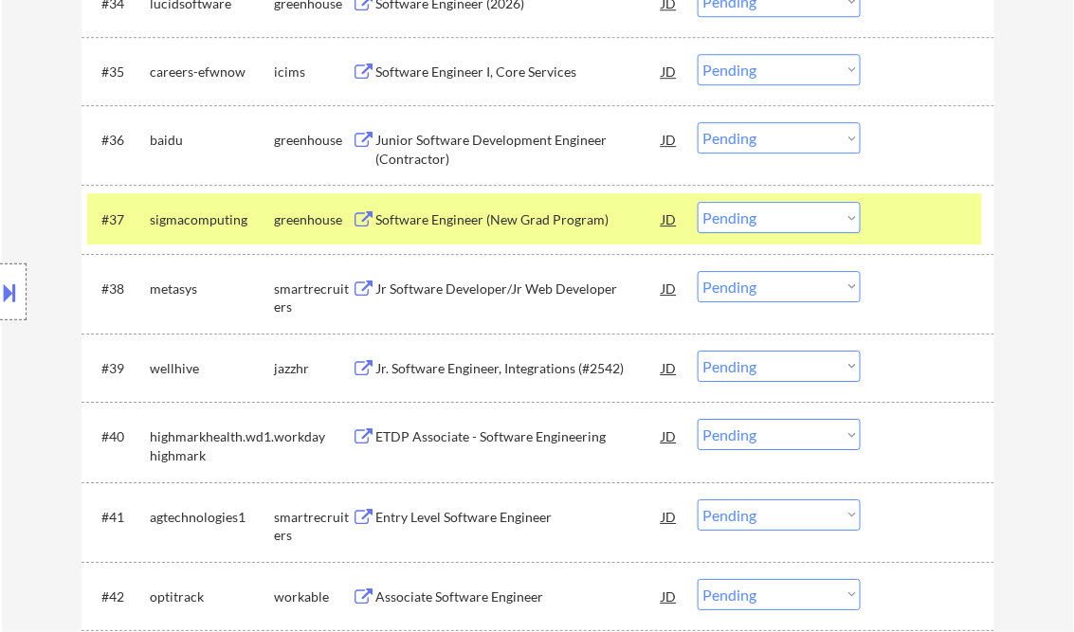
click at [457, 294] on div "Jr Software Developer/Jr Web Developer" at bounding box center [519, 289] width 286 height 19
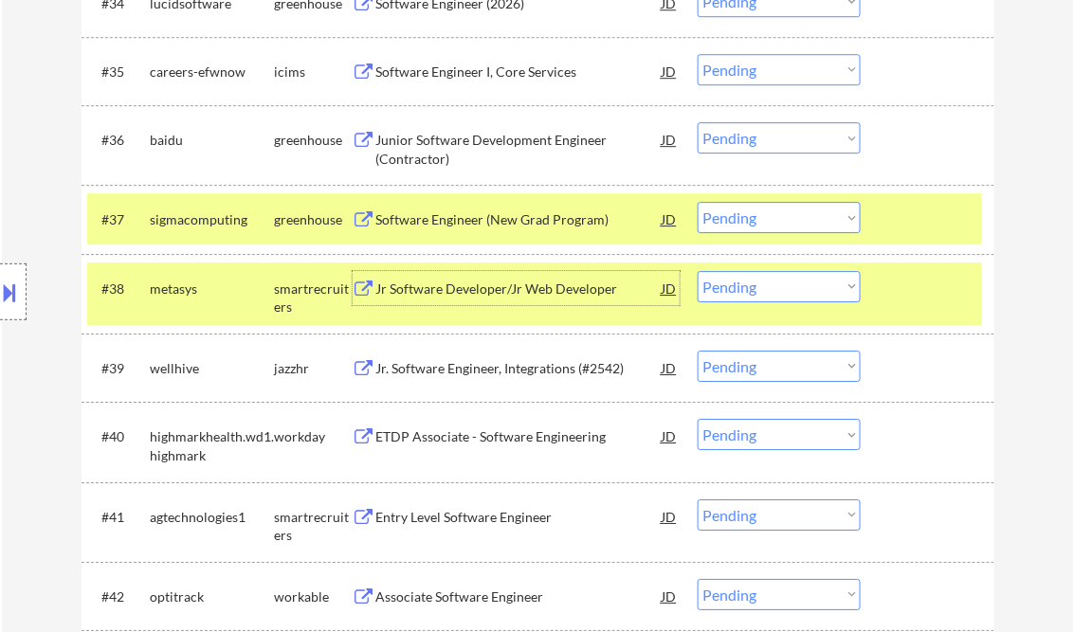
click at [715, 290] on select "Choose an option... Pending Applied Excluded (Questions) Excluded (Expired) Exc…" at bounding box center [779, 286] width 163 height 31
click at [698, 271] on select "Choose an option... Pending Applied Excluded (Questions) Excluded (Expired) Exc…" at bounding box center [779, 286] width 163 height 31
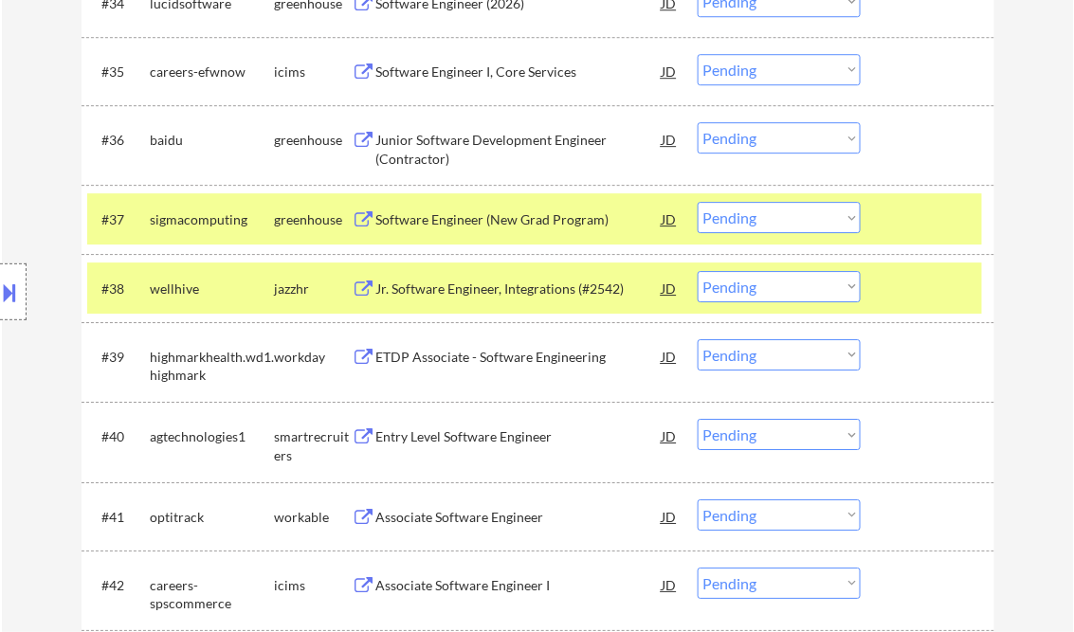
click at [504, 289] on div "Jr. Software Engineer, Integrations (#2542)" at bounding box center [519, 289] width 286 height 19
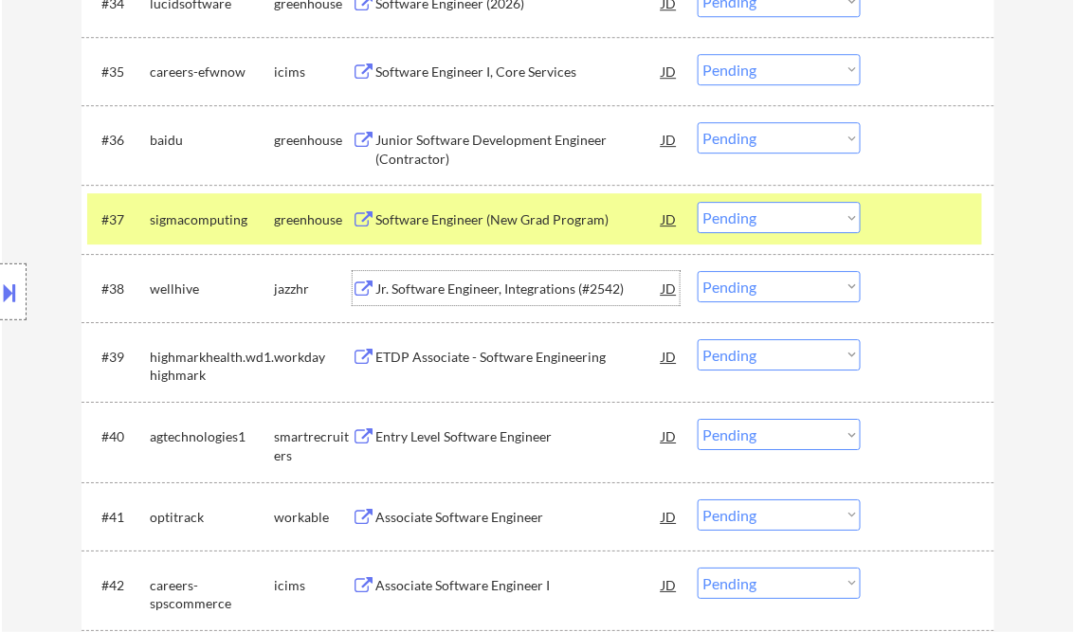
drag, startPoint x: 755, startPoint y: 283, endPoint x: 775, endPoint y: 296, distance: 23.4
click at [755, 283] on select "Choose an option... Pending Applied Excluded (Questions) Excluded (Expired) Exc…" at bounding box center [779, 286] width 163 height 31
click at [698, 271] on select "Choose an option... Pending Applied Excluded (Questions) Excluded (Expired) Exc…" at bounding box center [779, 286] width 163 height 31
select select ""pending""
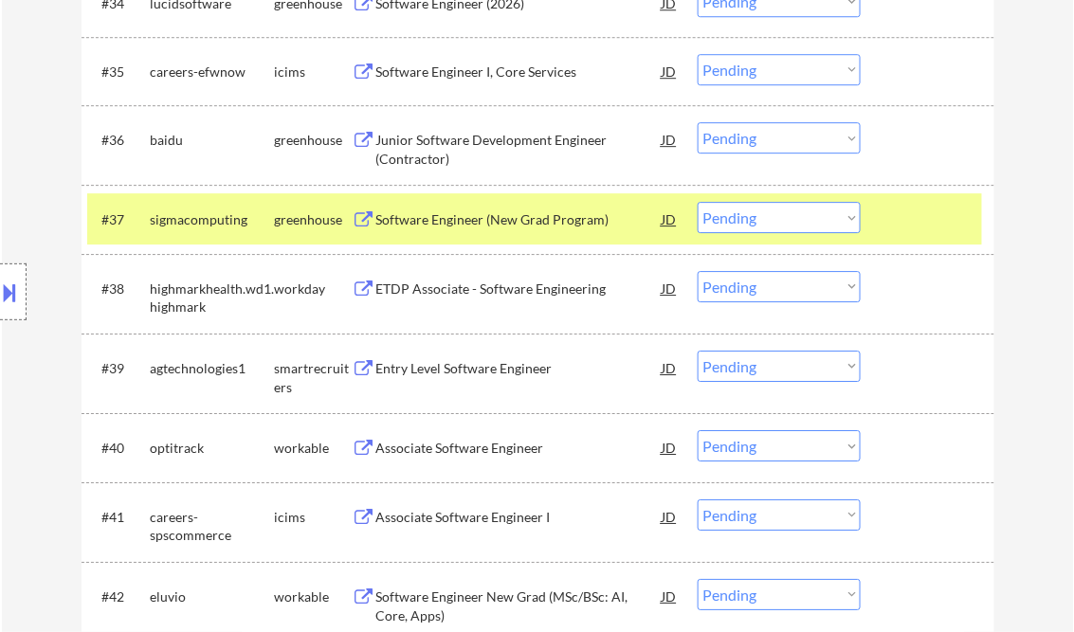
click at [470, 372] on div "Entry Level Software Engineer" at bounding box center [519, 368] width 286 height 19
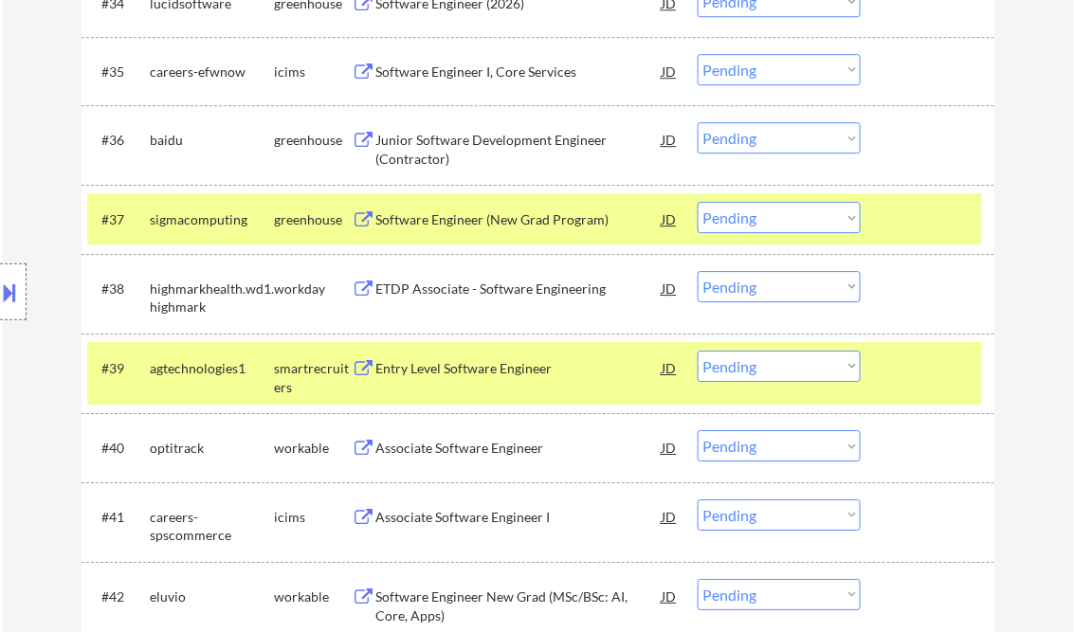
select select ""pending""
drag, startPoint x: 751, startPoint y: 362, endPoint x: 753, endPoint y: 380, distance: 18.1
click at [751, 362] on select "Choose an option... Pending Applied Excluded (Questions) Excluded (Expired) Exc…" at bounding box center [779, 366] width 163 height 31
click at [698, 351] on select "Choose an option... Pending Applied Excluded (Questions) Excluded (Expired) Exc…" at bounding box center [779, 366] width 163 height 31
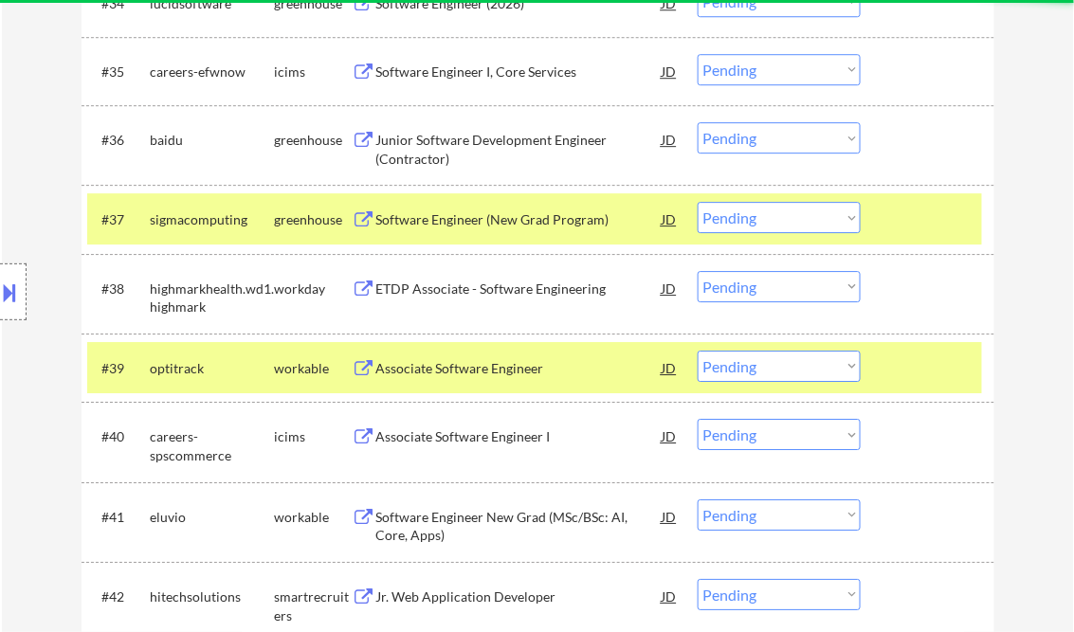
click at [456, 368] on div "Associate Software Engineer" at bounding box center [519, 368] width 286 height 19
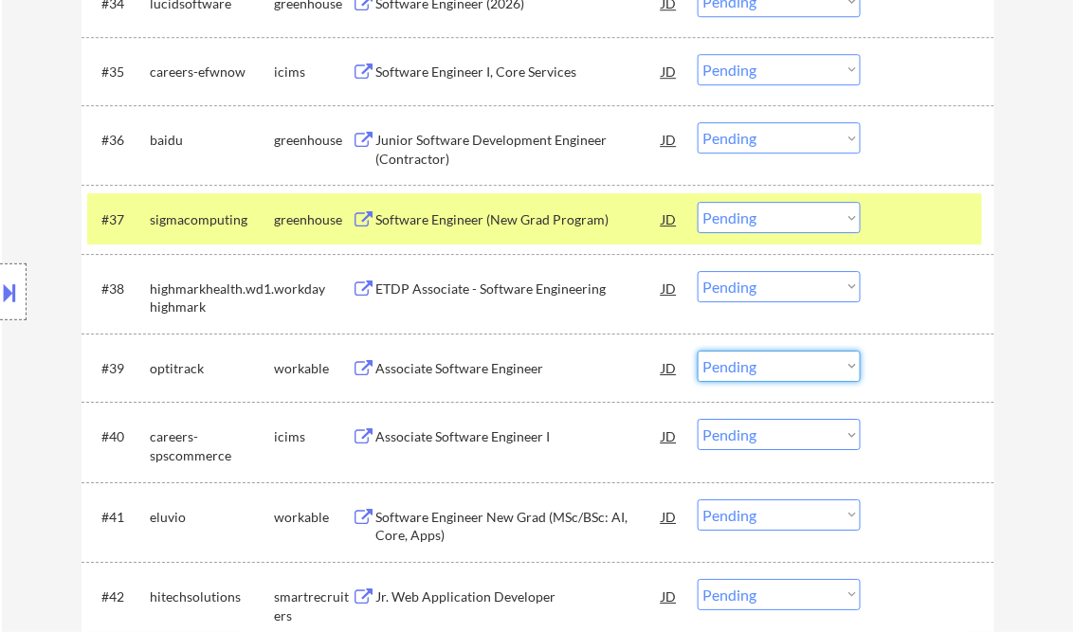
click at [735, 364] on select "Choose an option... Pending Applied Excluded (Questions) Excluded (Expired) Exc…" at bounding box center [779, 366] width 163 height 31
click at [698, 351] on select "Choose an option... Pending Applied Excluded (Questions) Excluded (Expired) Exc…" at bounding box center [779, 366] width 163 height 31
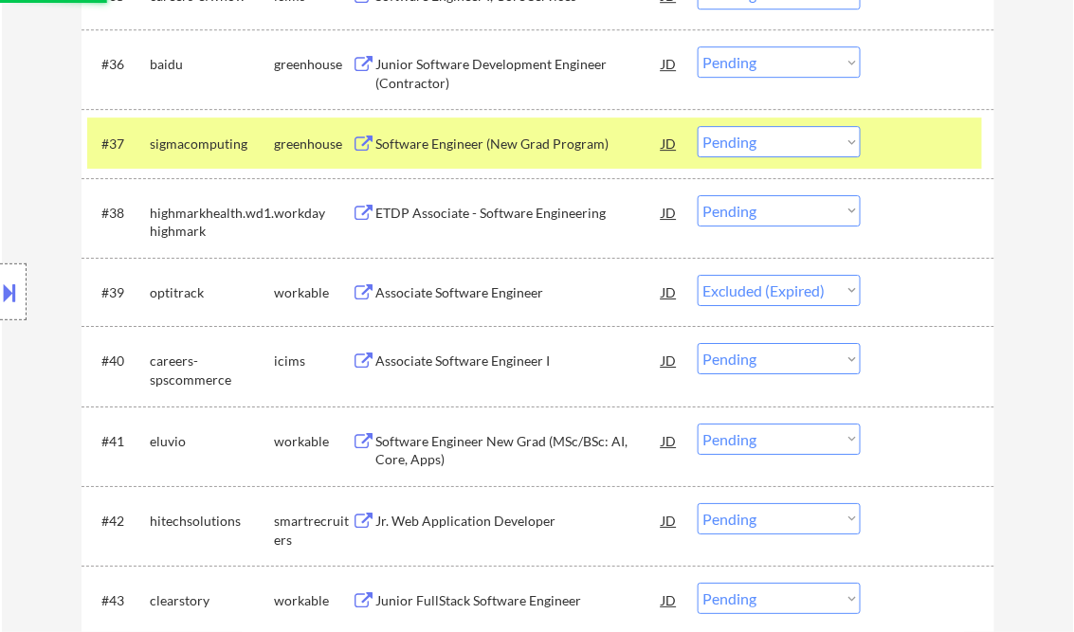
scroll to position [3383, 0]
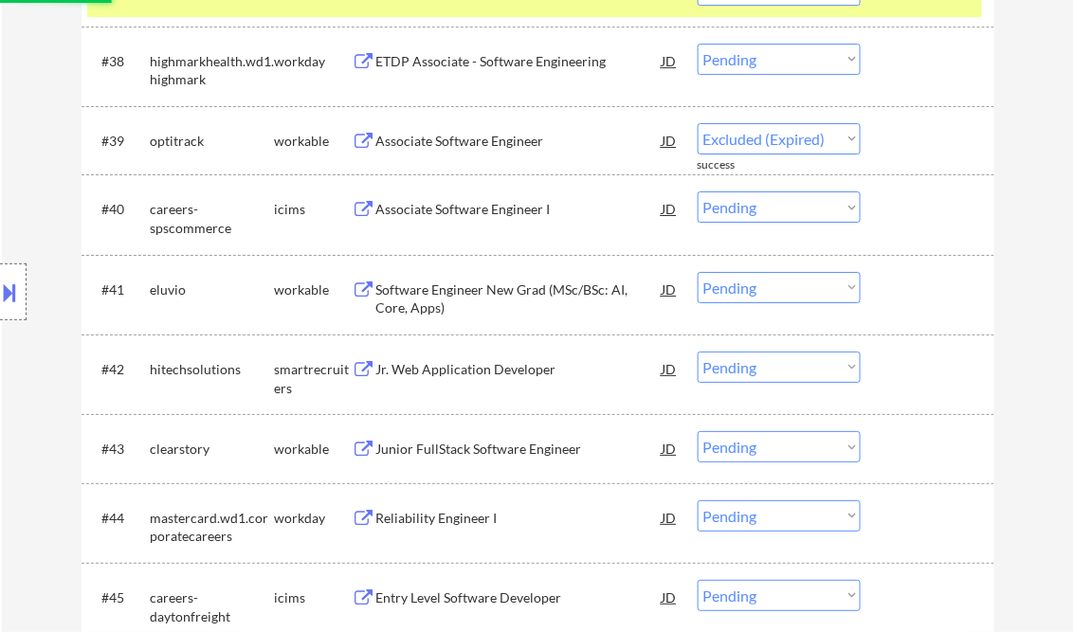
select select ""pending""
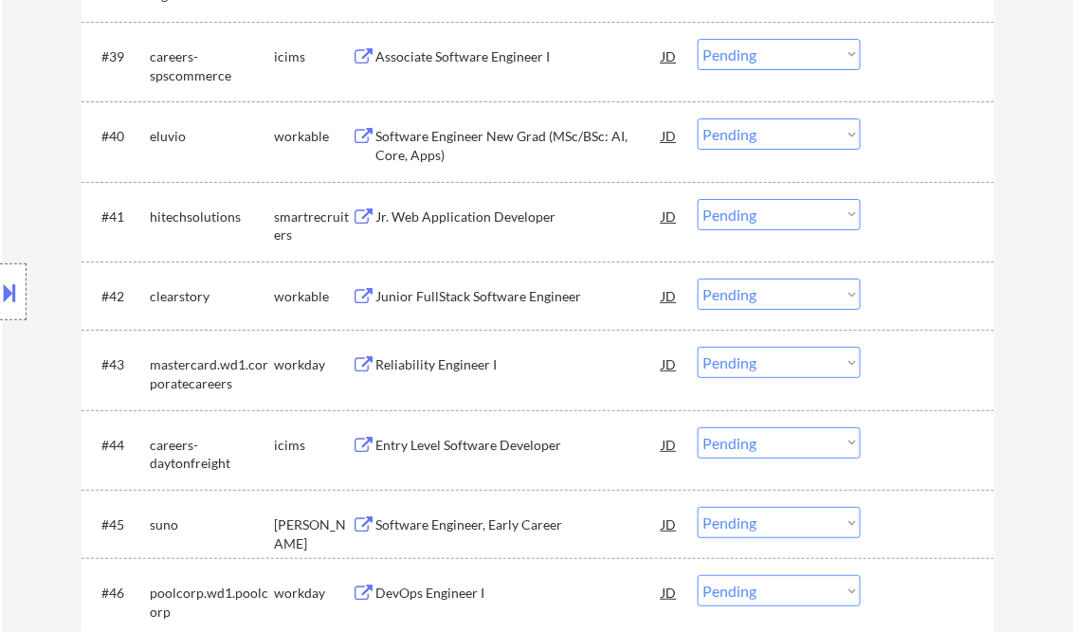
scroll to position [3534, 0]
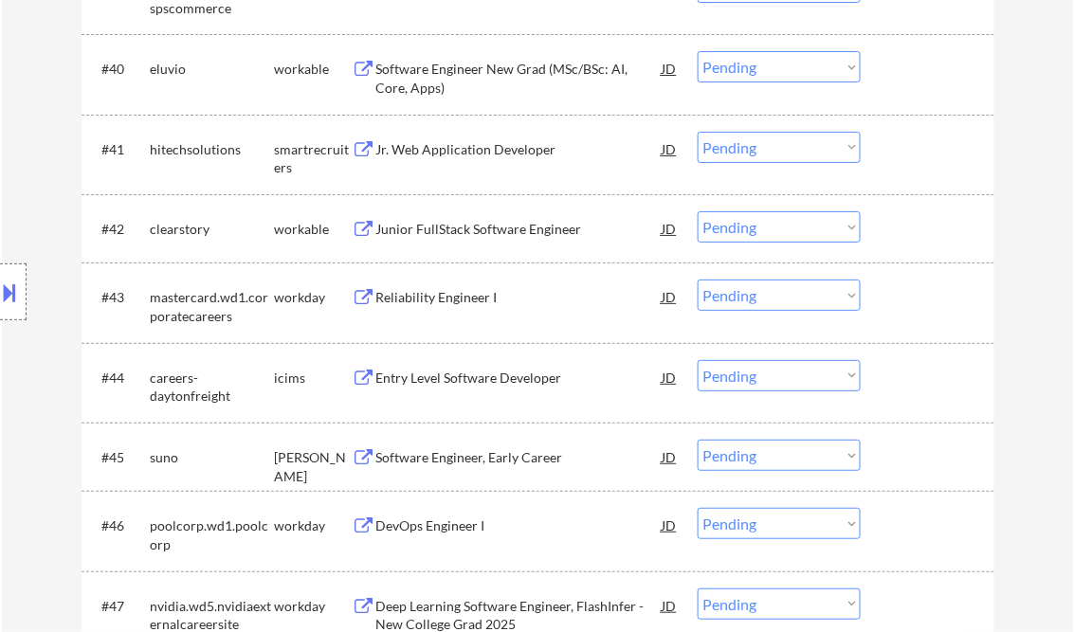
click at [465, 450] on div "Software Engineer, Early Career" at bounding box center [519, 457] width 286 height 19
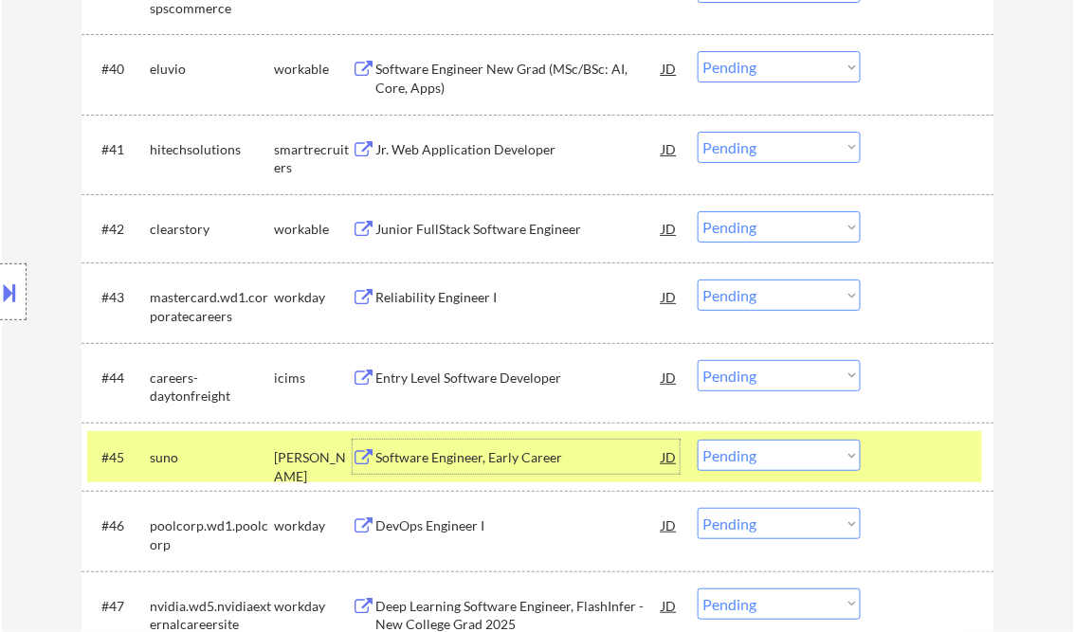
click at [794, 460] on select "Choose an option... Pending Applied Excluded (Questions) Excluded (Expired) Exc…" at bounding box center [779, 455] width 163 height 31
click at [698, 440] on select "Choose an option... Pending Applied Excluded (Questions) Excluded (Expired) Exc…" at bounding box center [779, 455] width 163 height 31
select select ""pending""
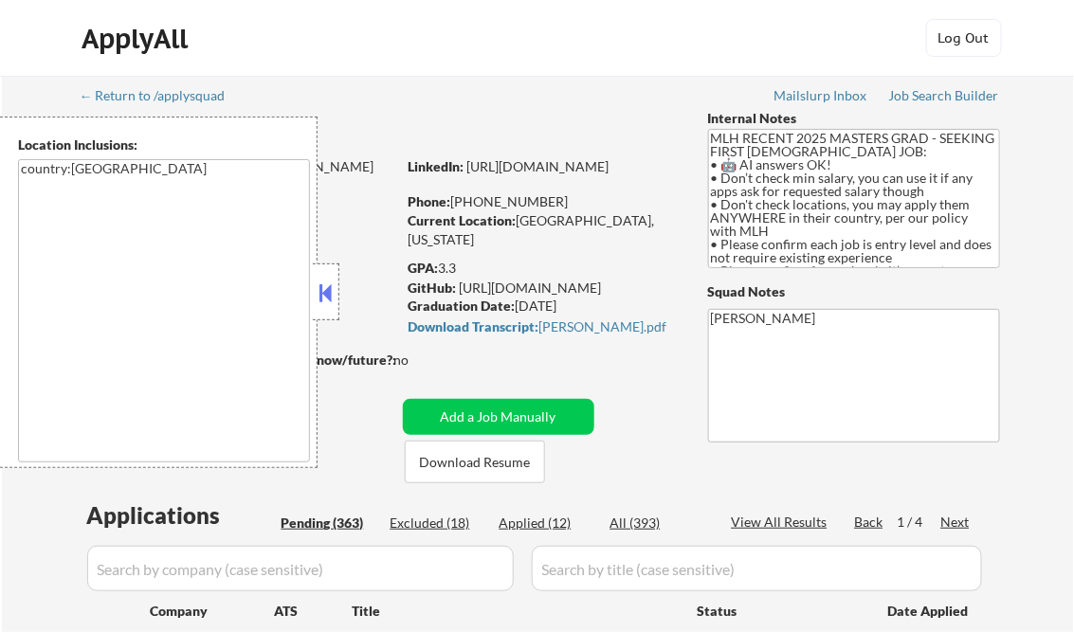
select select ""pending""
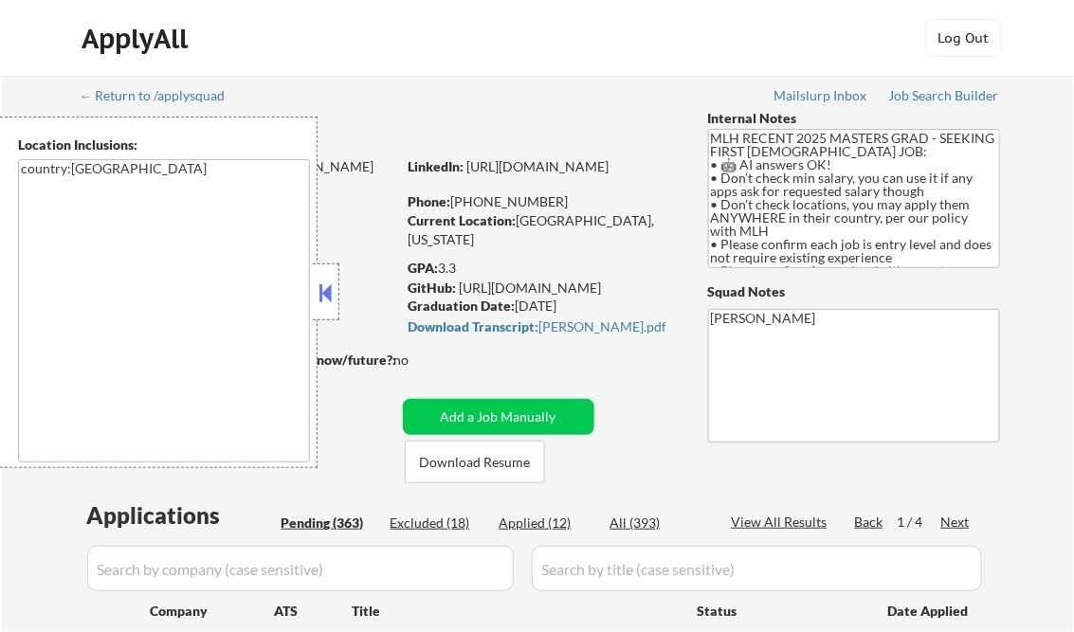
select select ""pending""
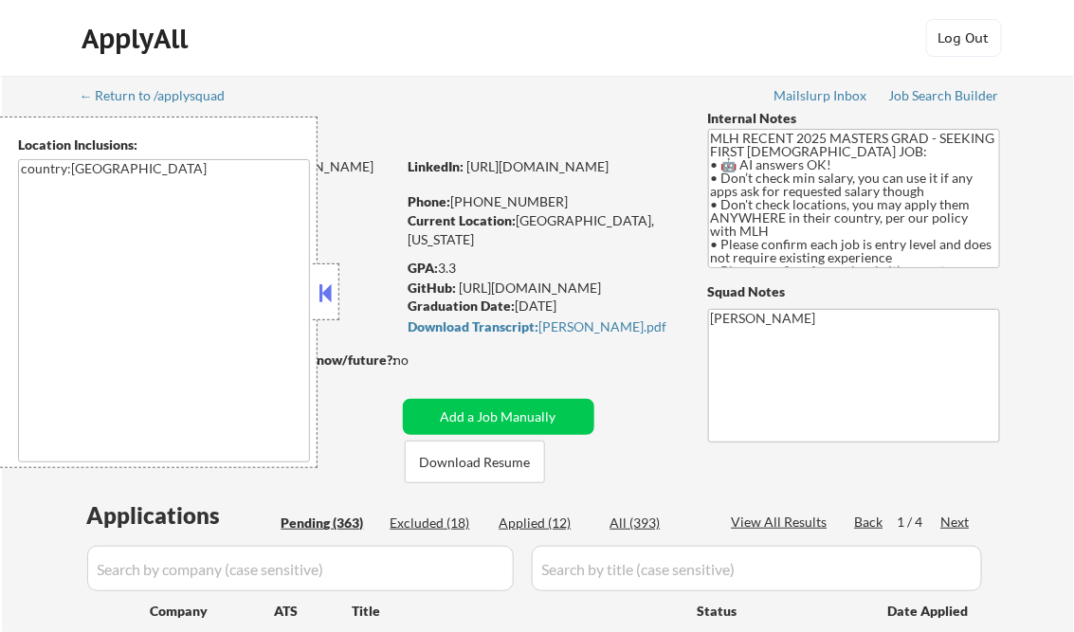
select select ""pending""
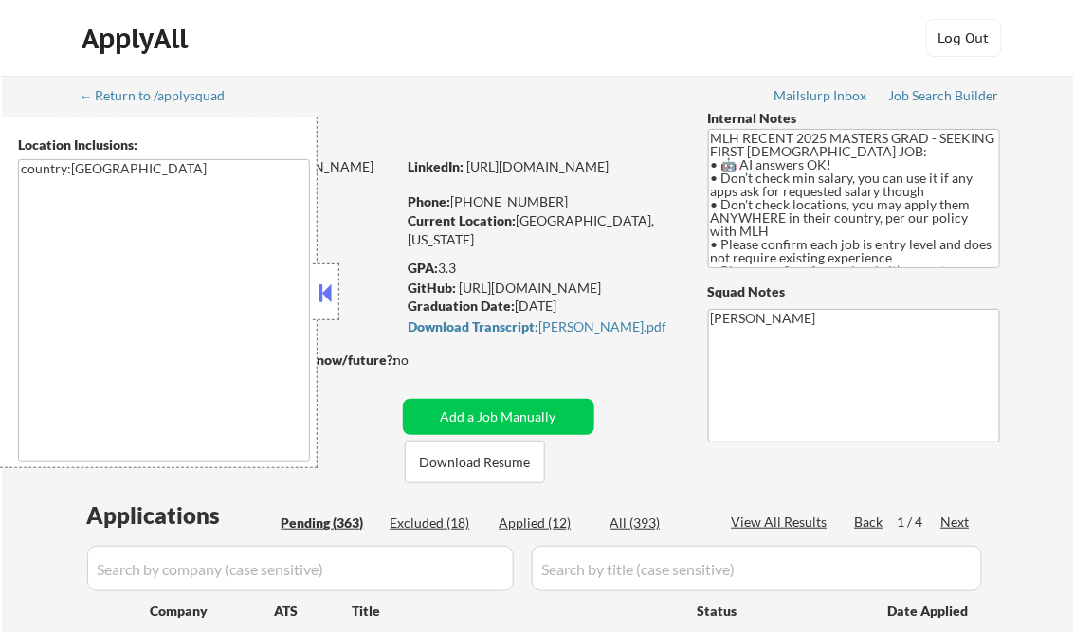
select select ""pending""
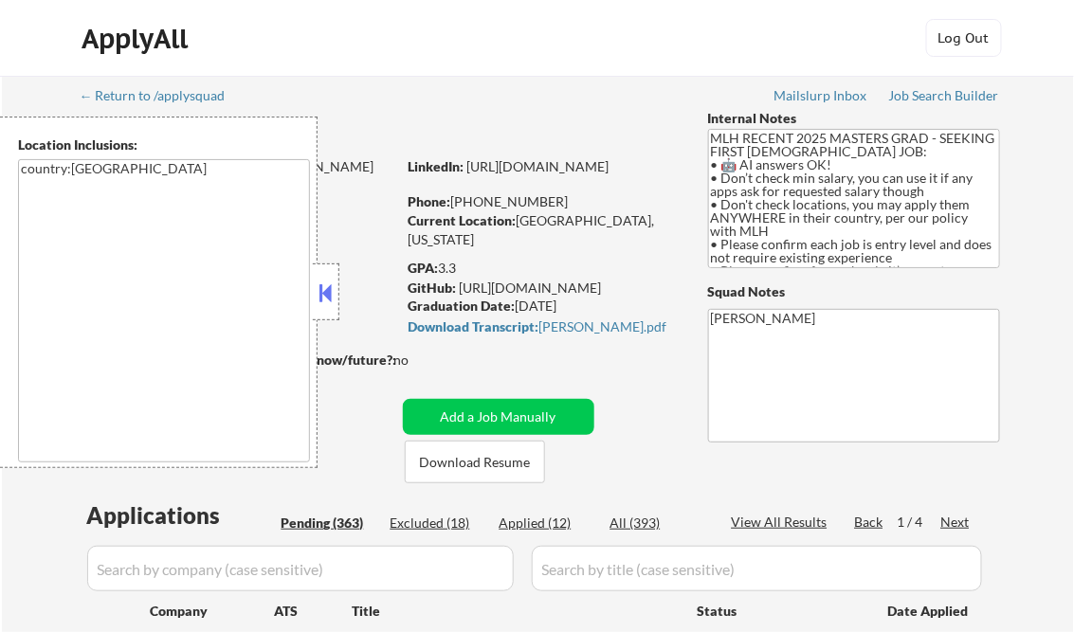
select select ""pending""
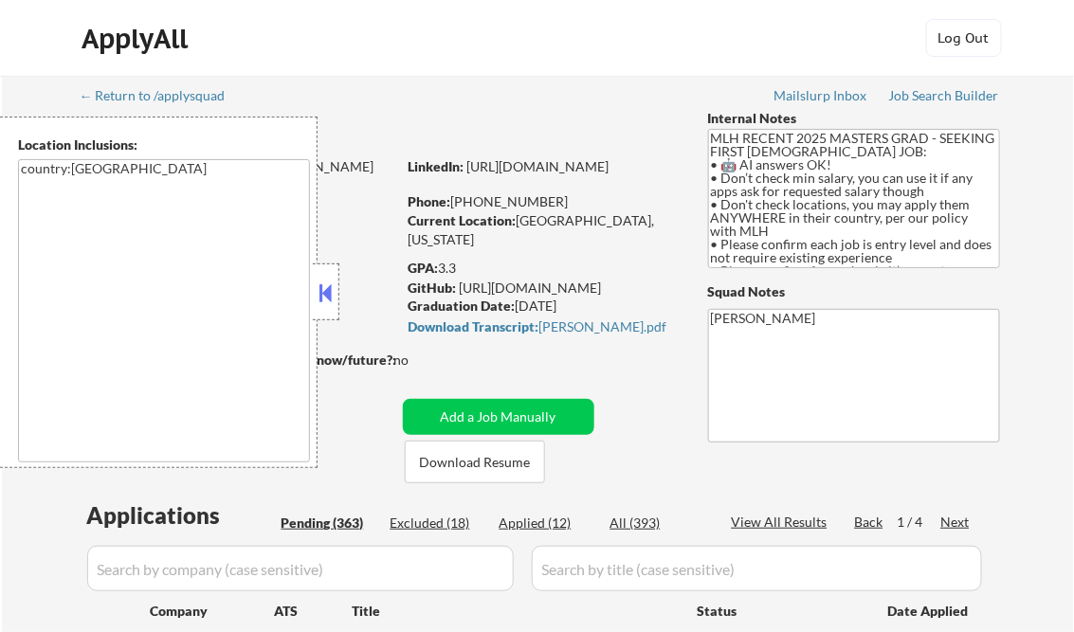
select select ""pending""
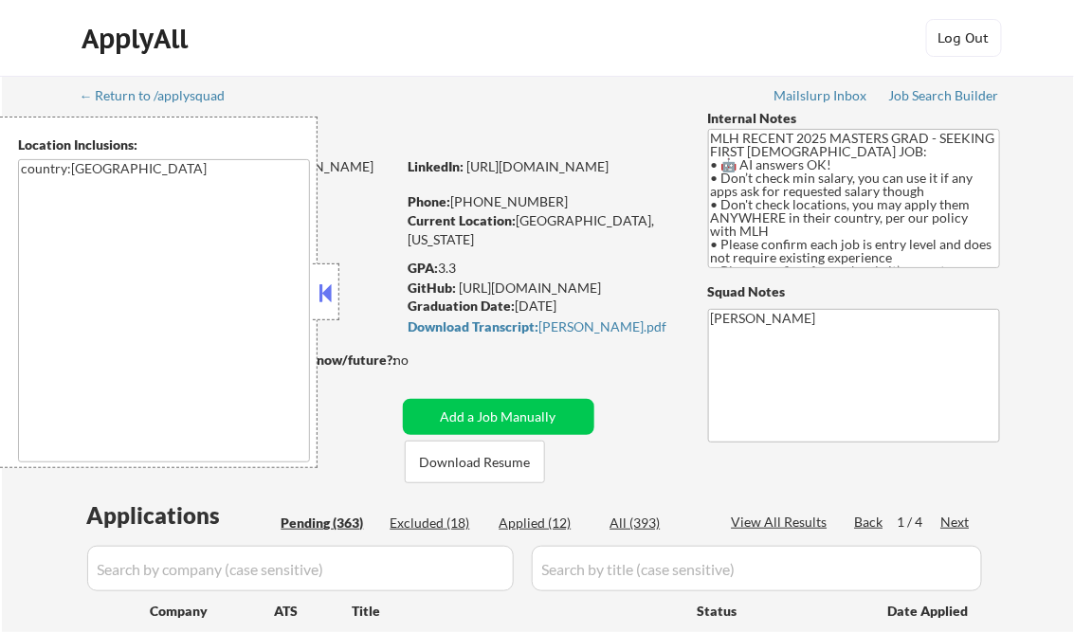
select select ""pending""
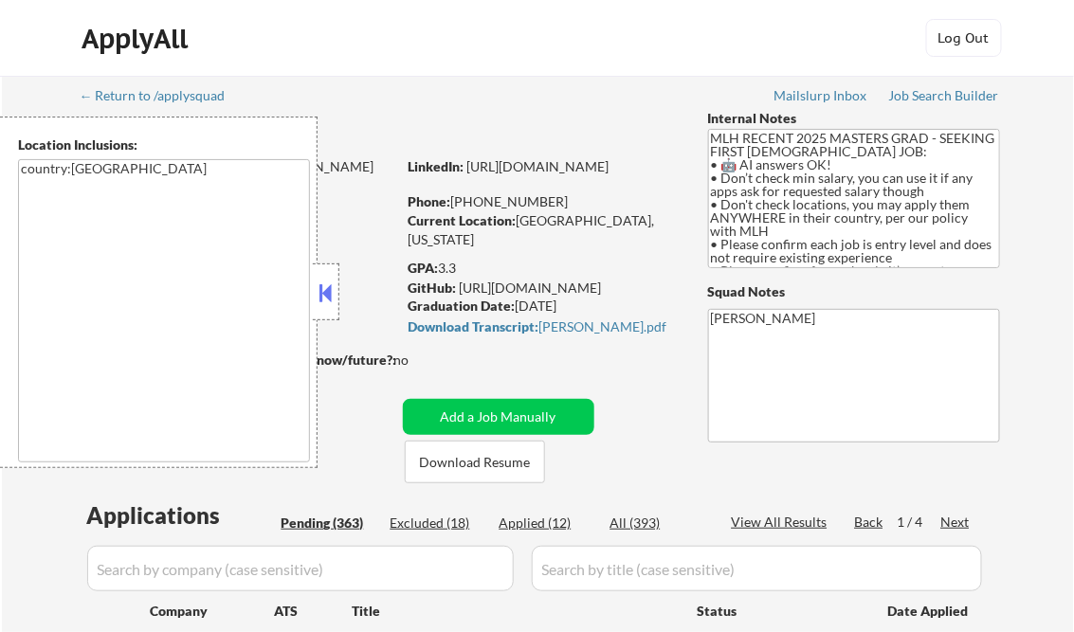
select select ""pending""
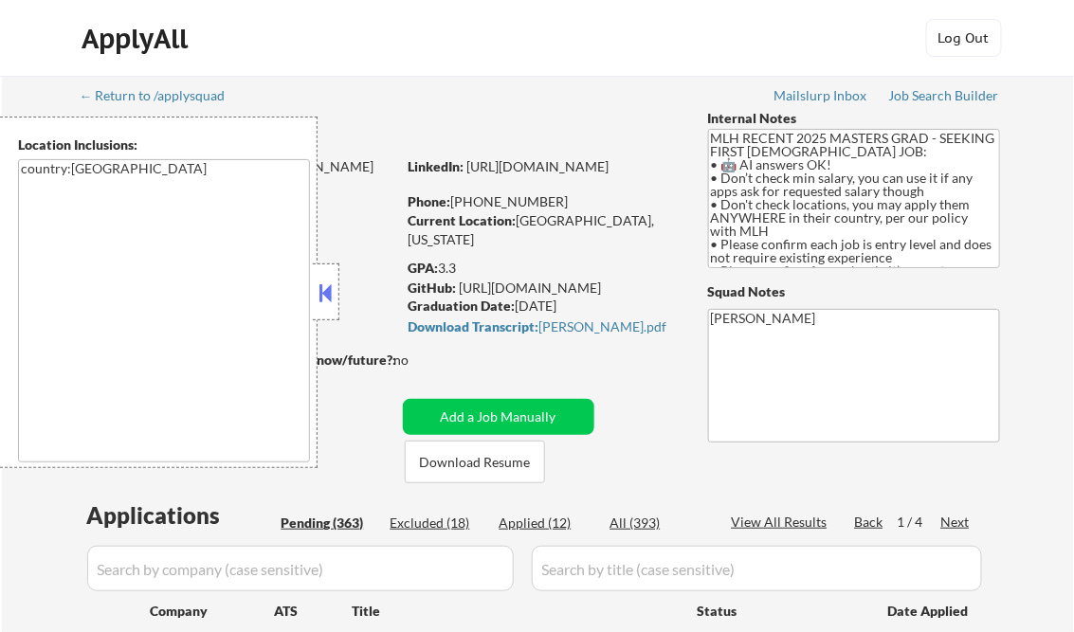
select select ""pending""
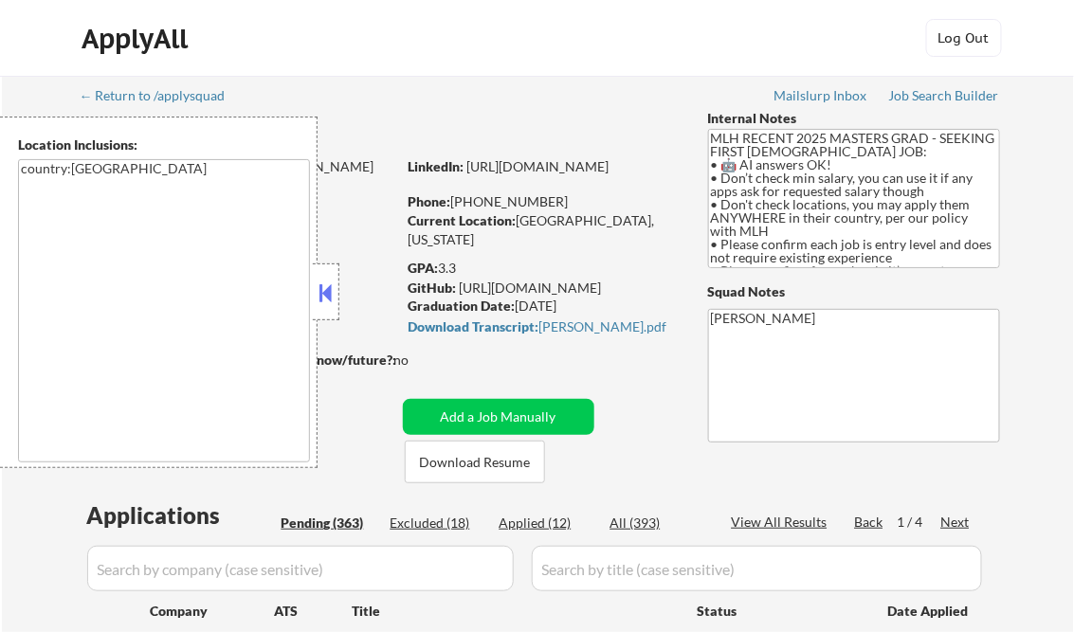
select select ""pending""
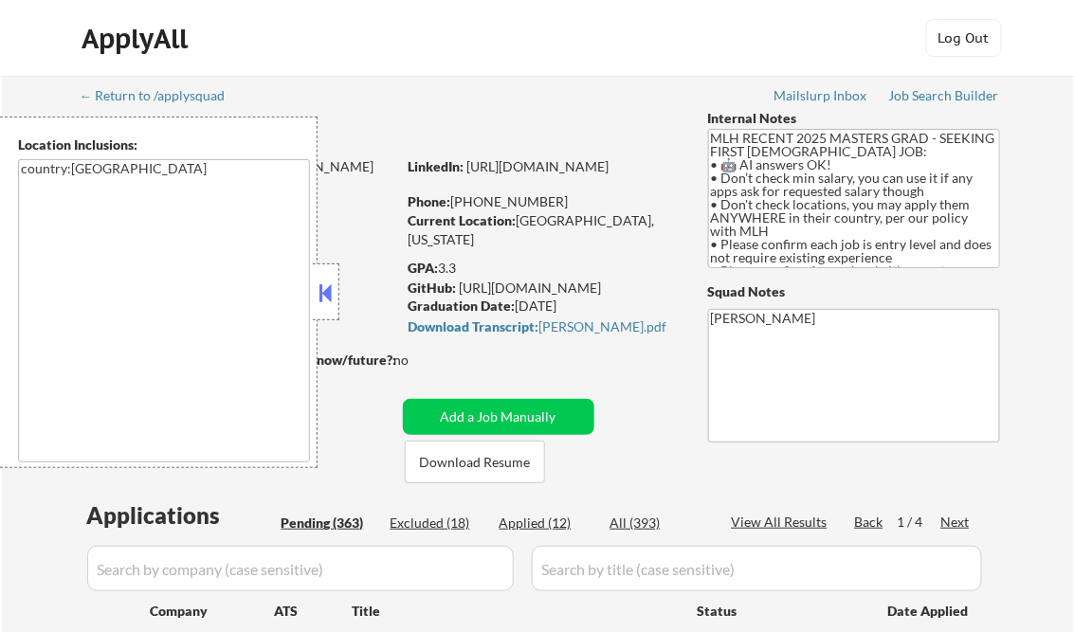
select select ""pending""
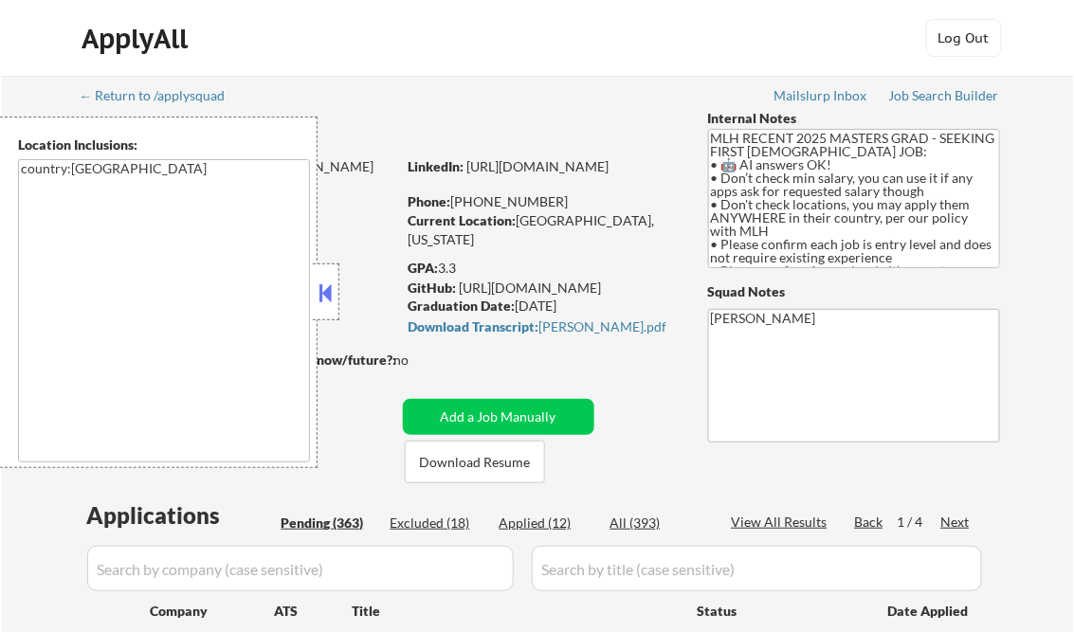
select select ""pending""
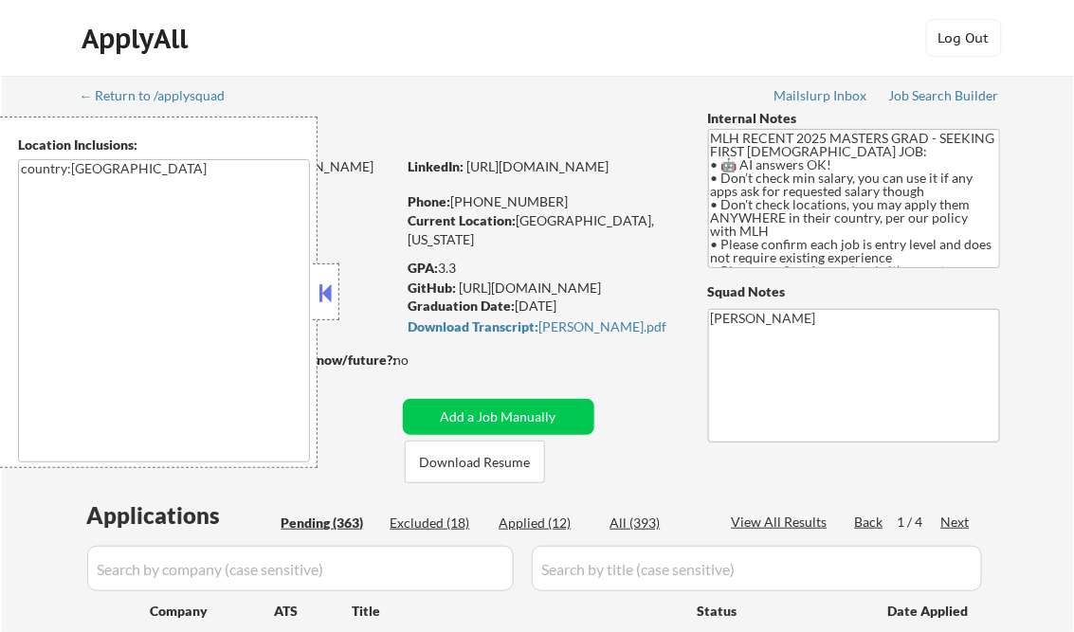
select select ""pending""
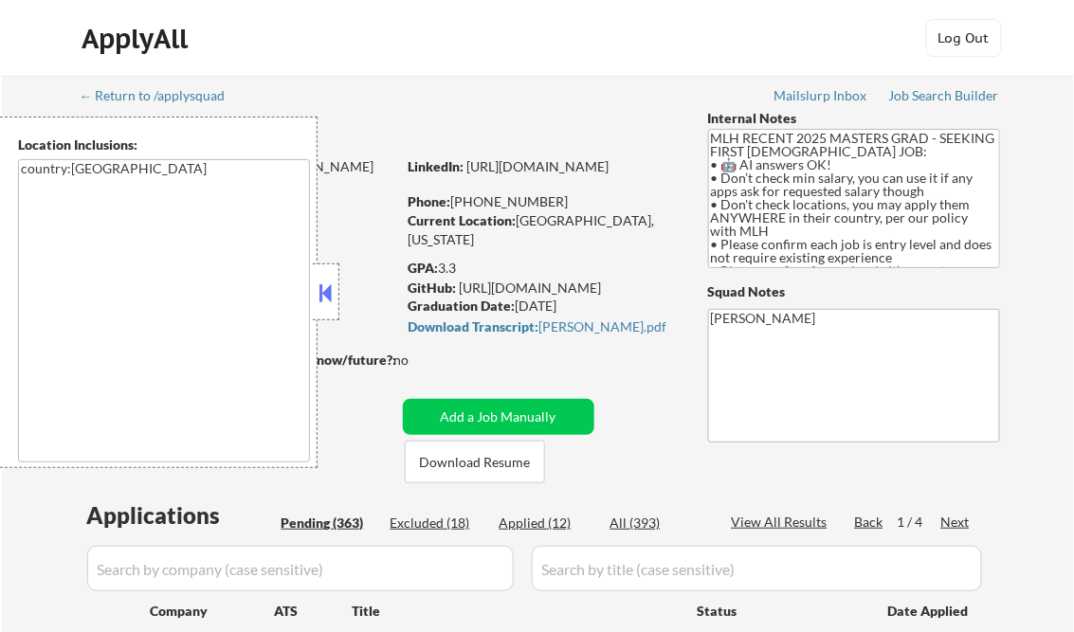
select select ""pending""
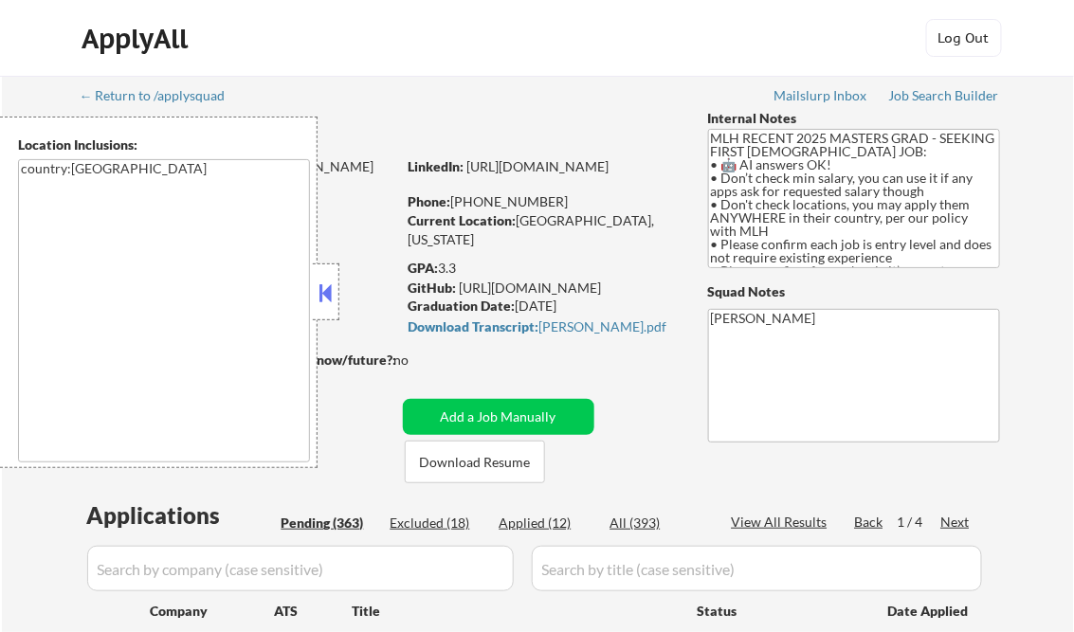
select select ""pending""
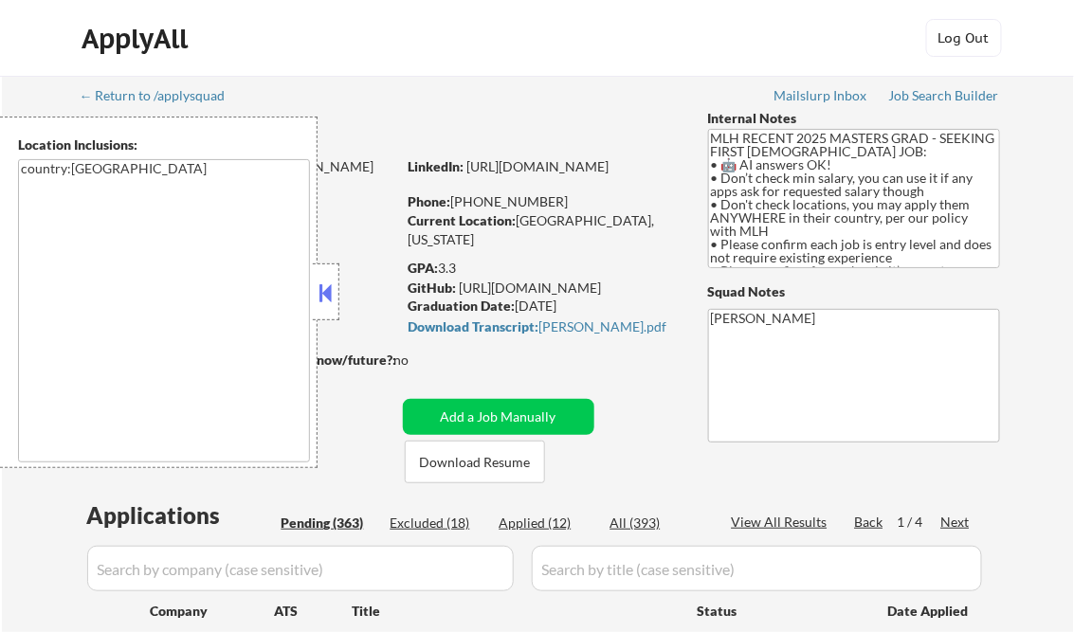
select select ""pending""
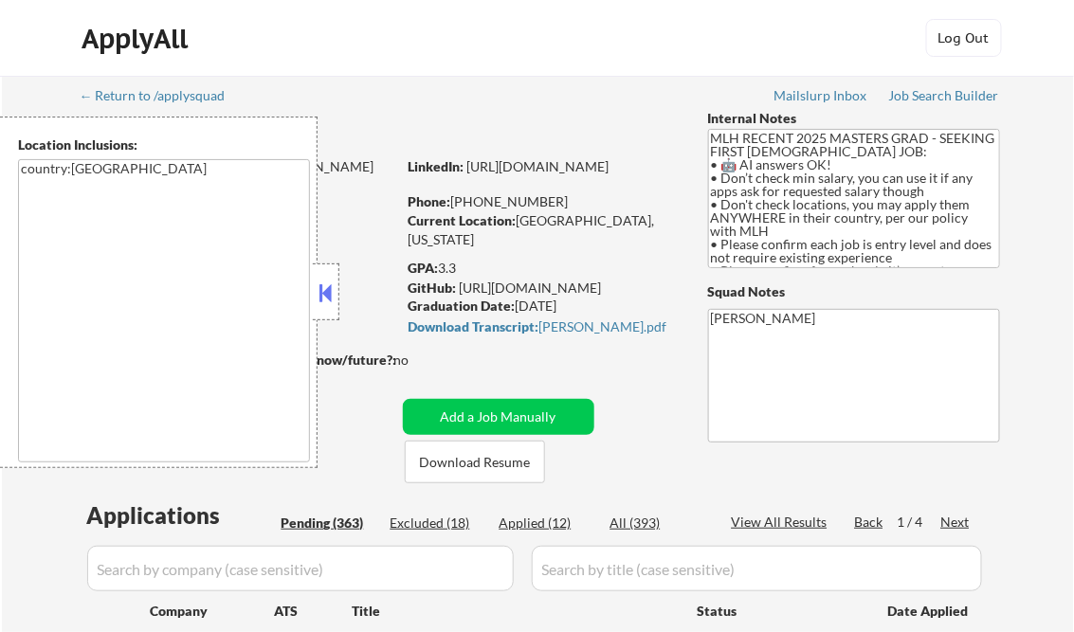
select select ""pending""
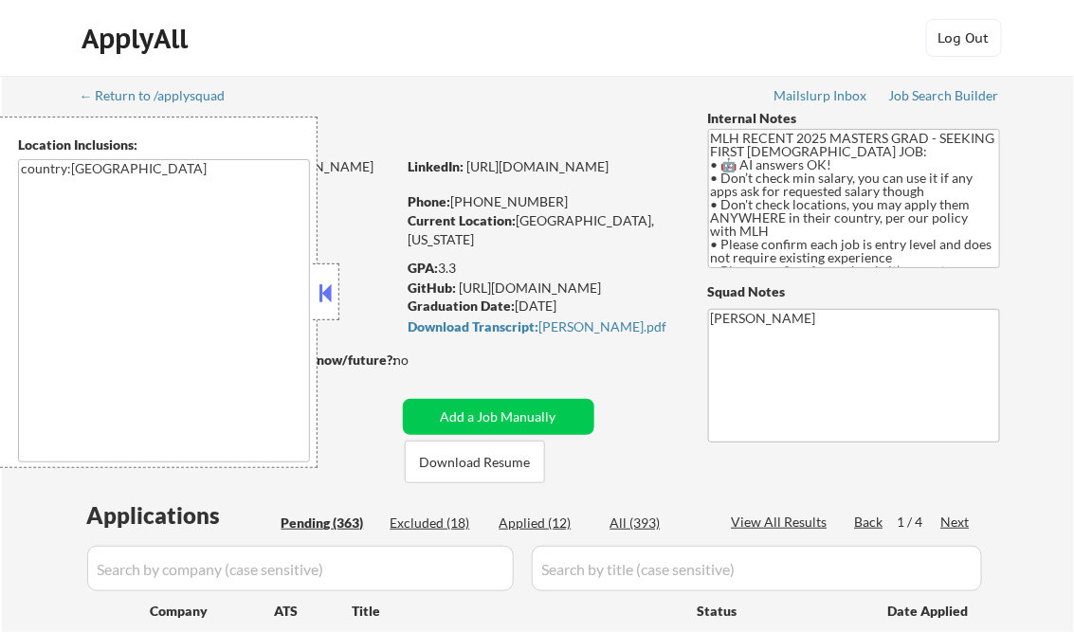
select select ""pending""
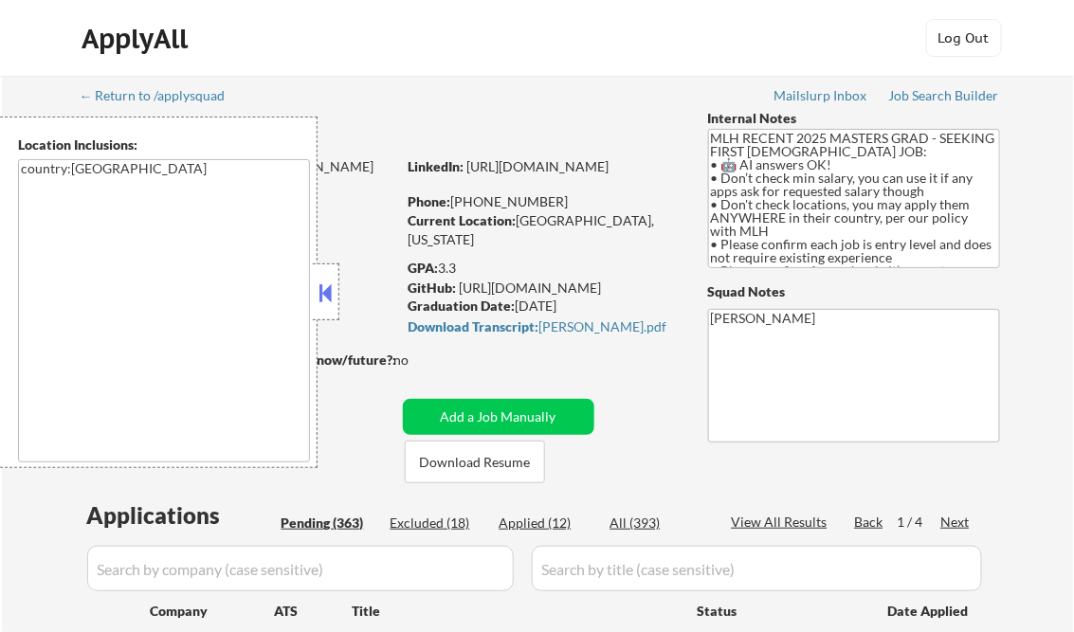
select select ""pending""
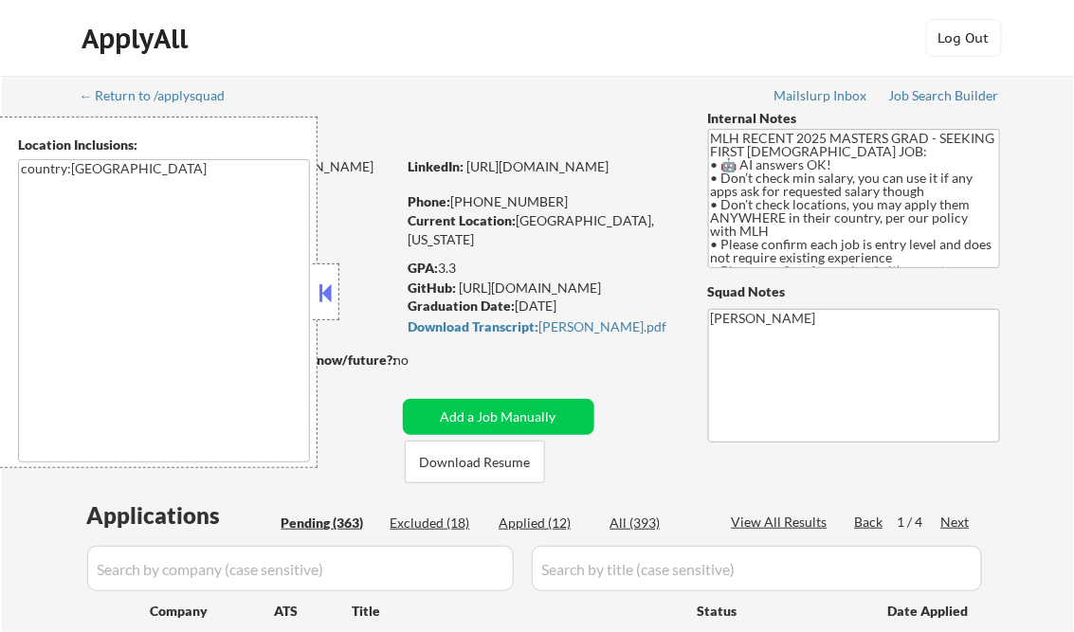
select select ""pending""
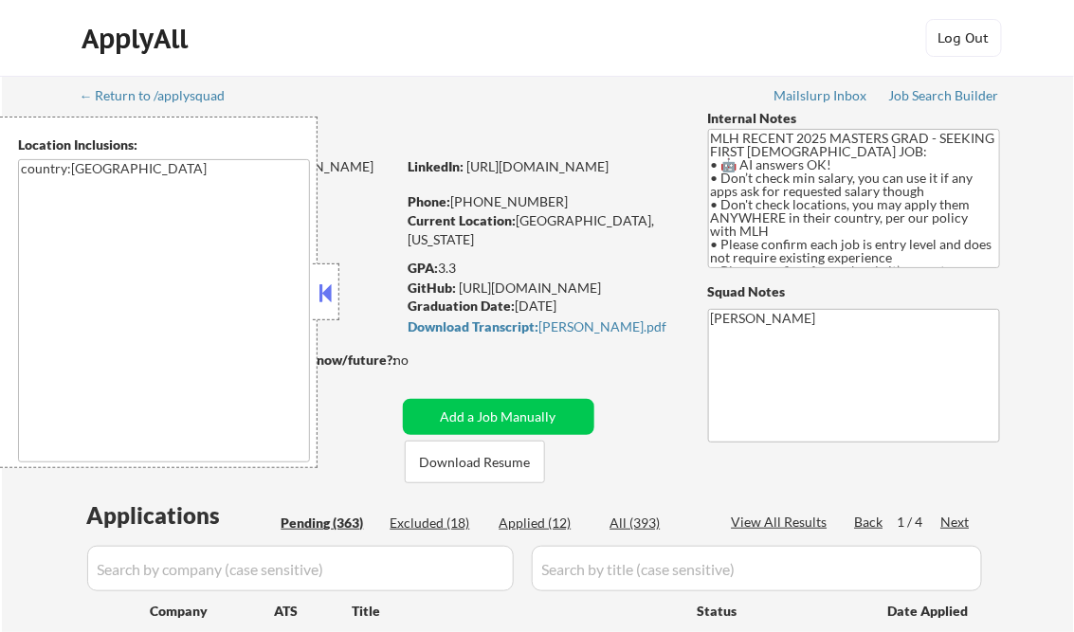
scroll to position [2655, 0]
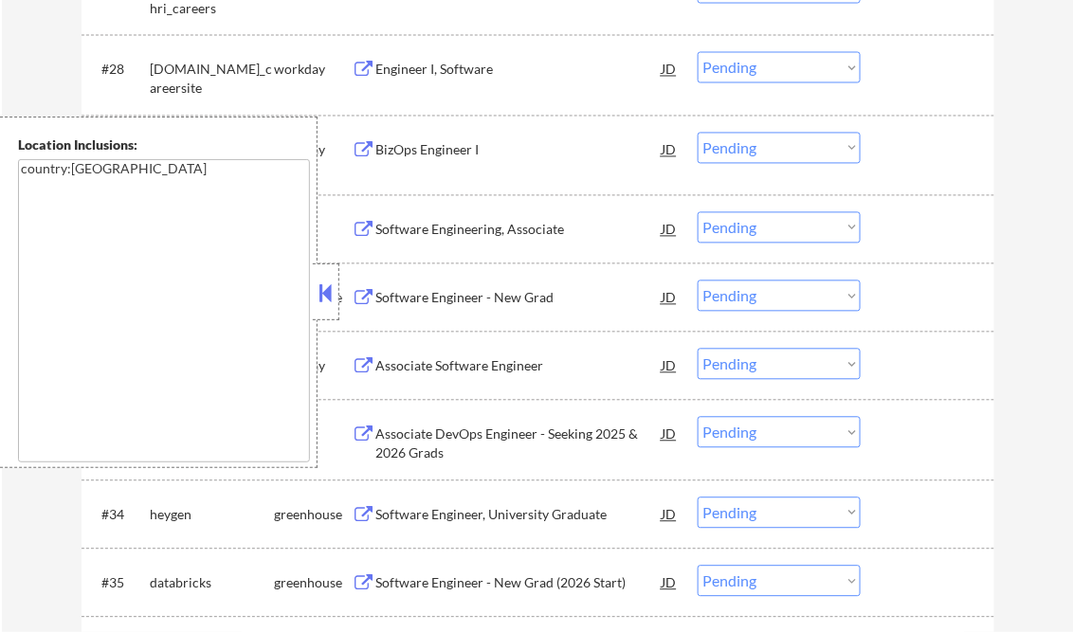
click at [324, 288] on button at bounding box center [326, 293] width 21 height 28
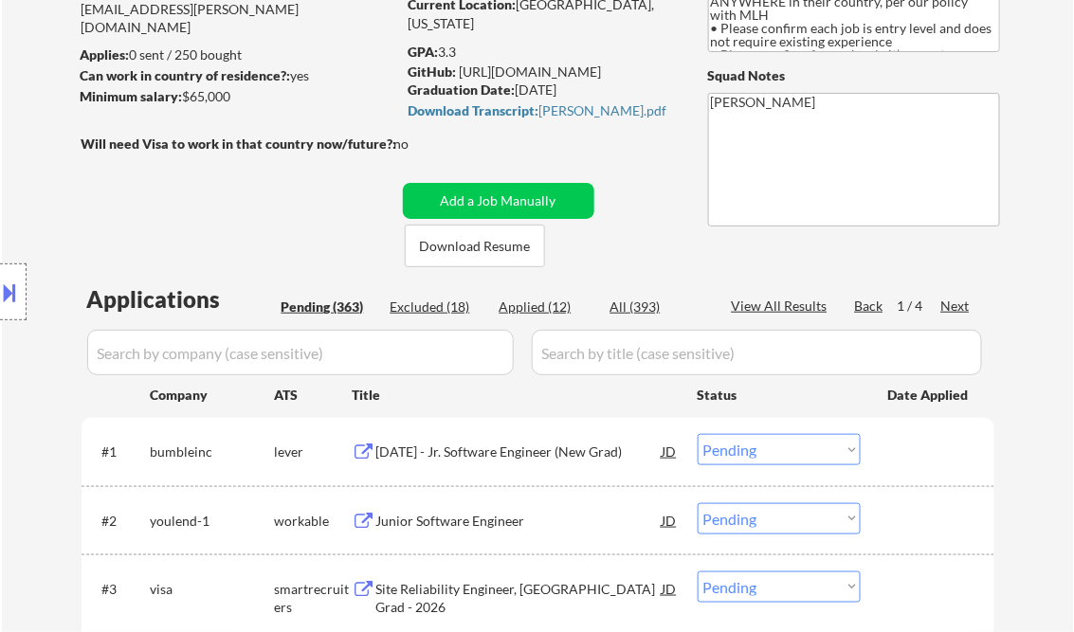
scroll to position [152, 0]
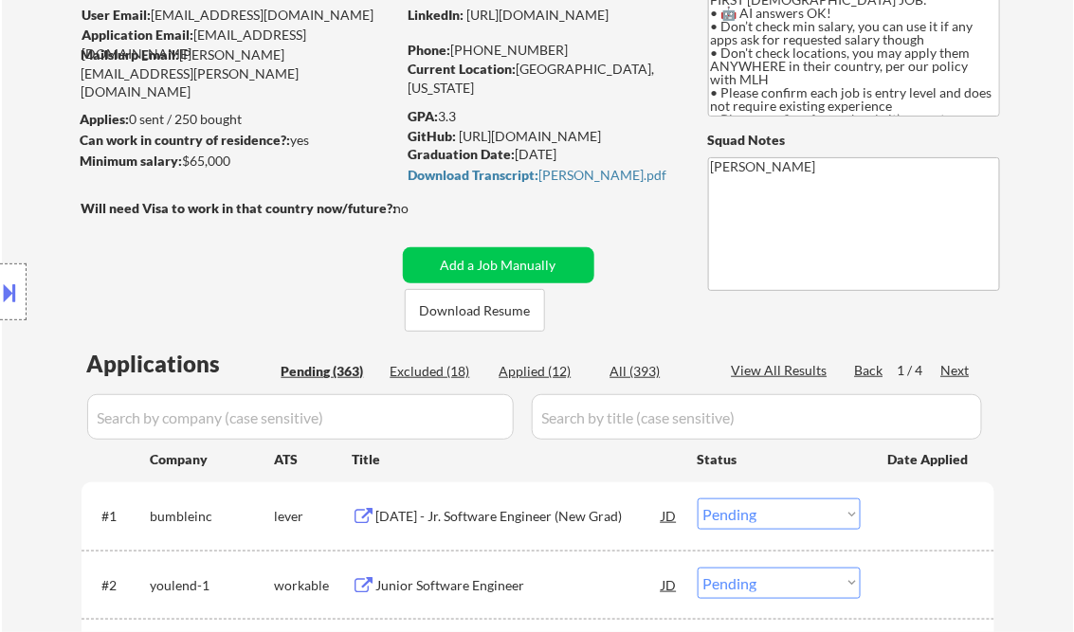
drag, startPoint x: 559, startPoint y: 371, endPoint x: 584, endPoint y: 368, distance: 24.8
click at [559, 370] on div "Applied (12)" at bounding box center [547, 371] width 95 height 19
select select ""applied""
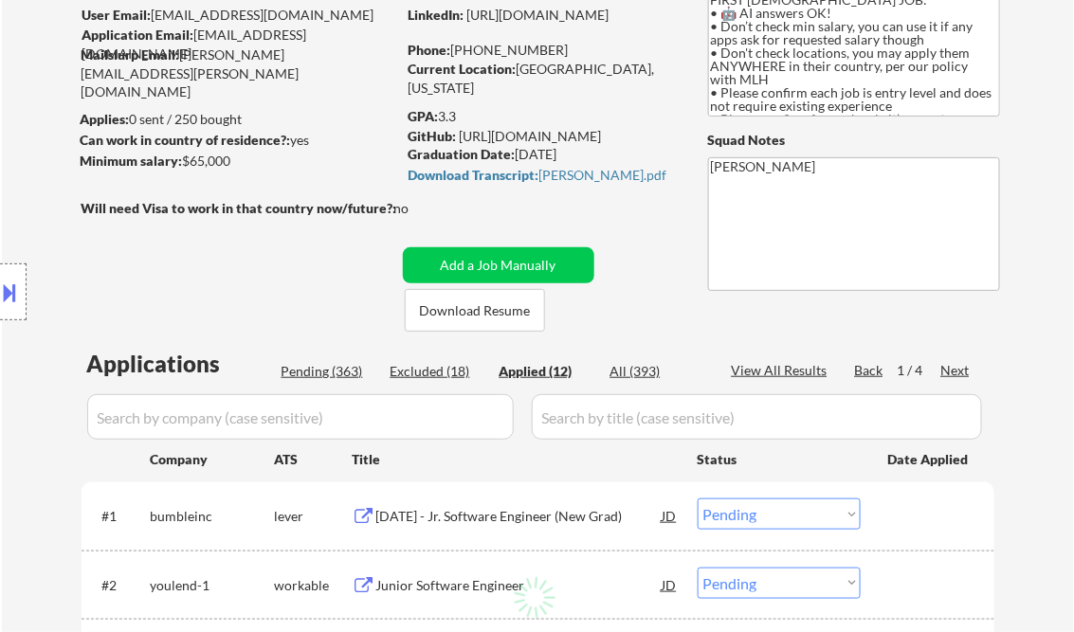
select select ""applied""
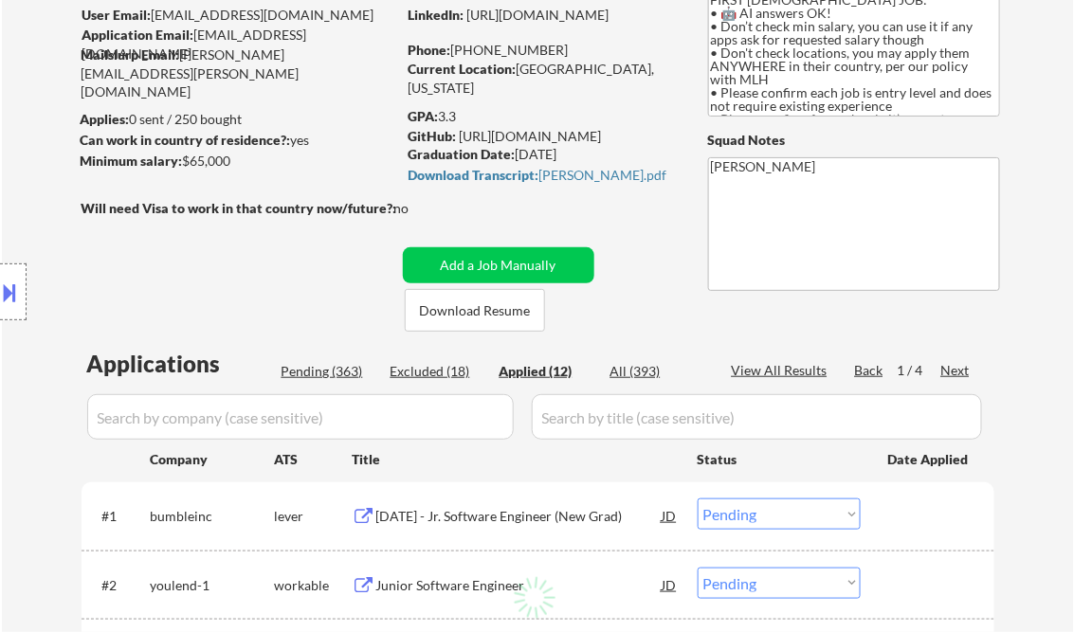
select select ""applied""
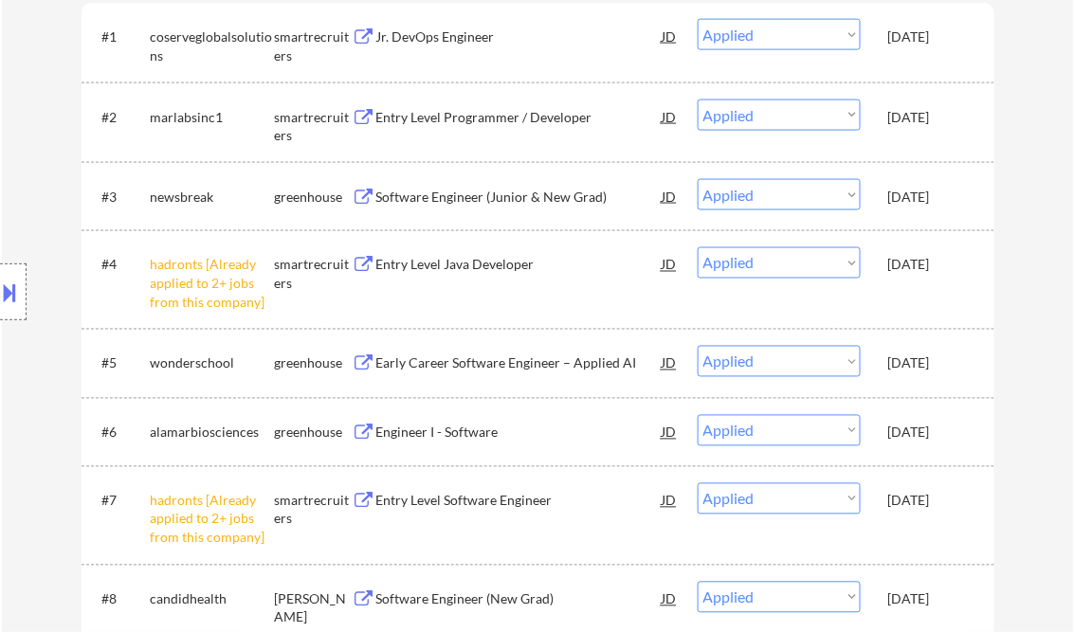
scroll to position [531, 0]
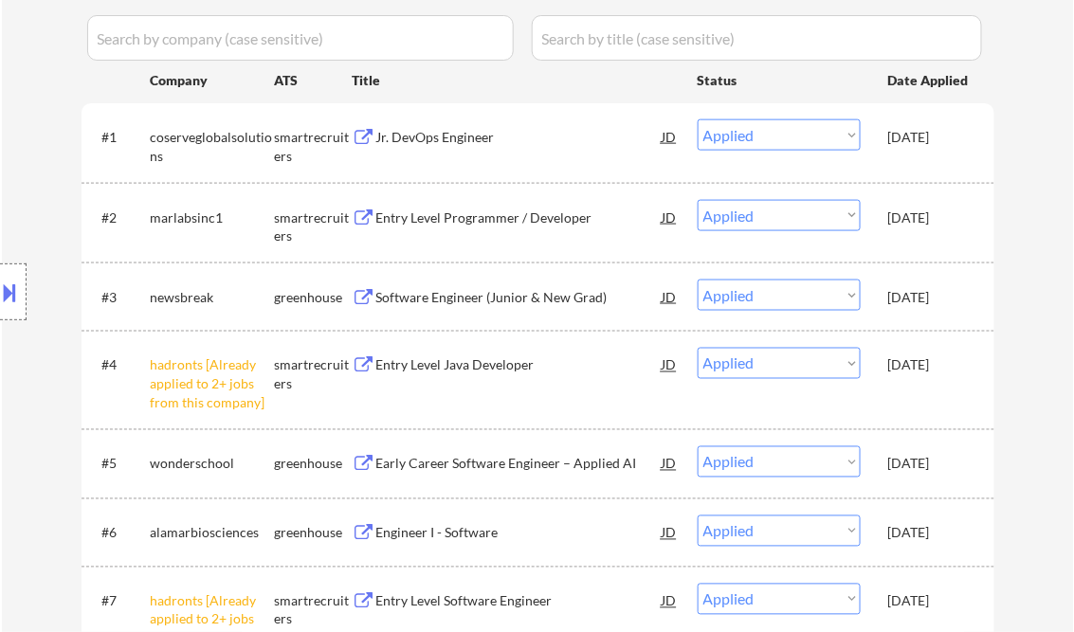
select select ""applied""
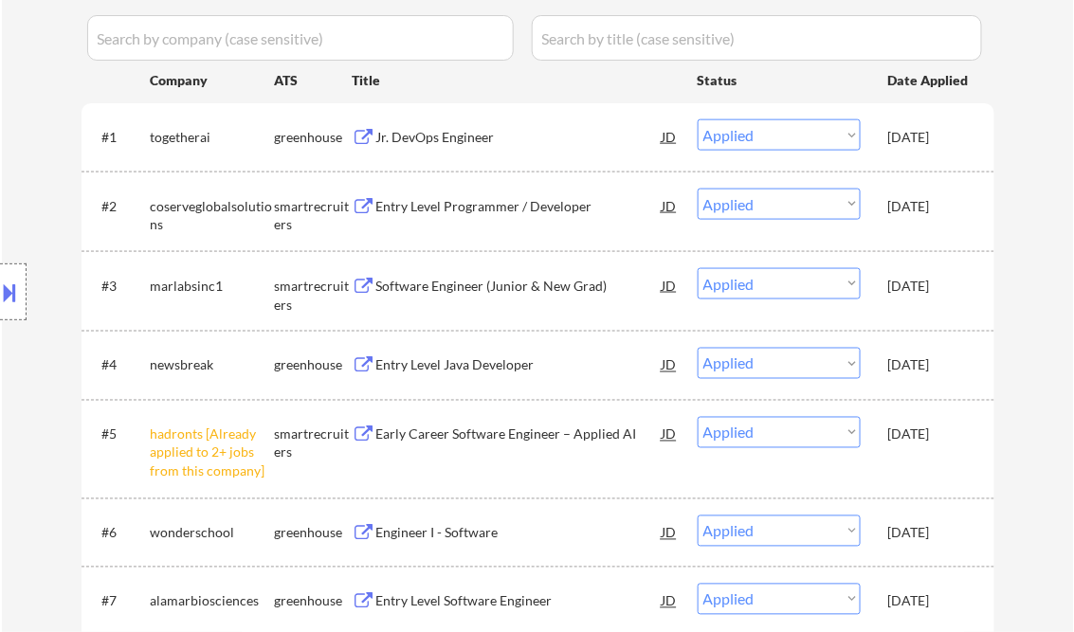
select select ""applied""
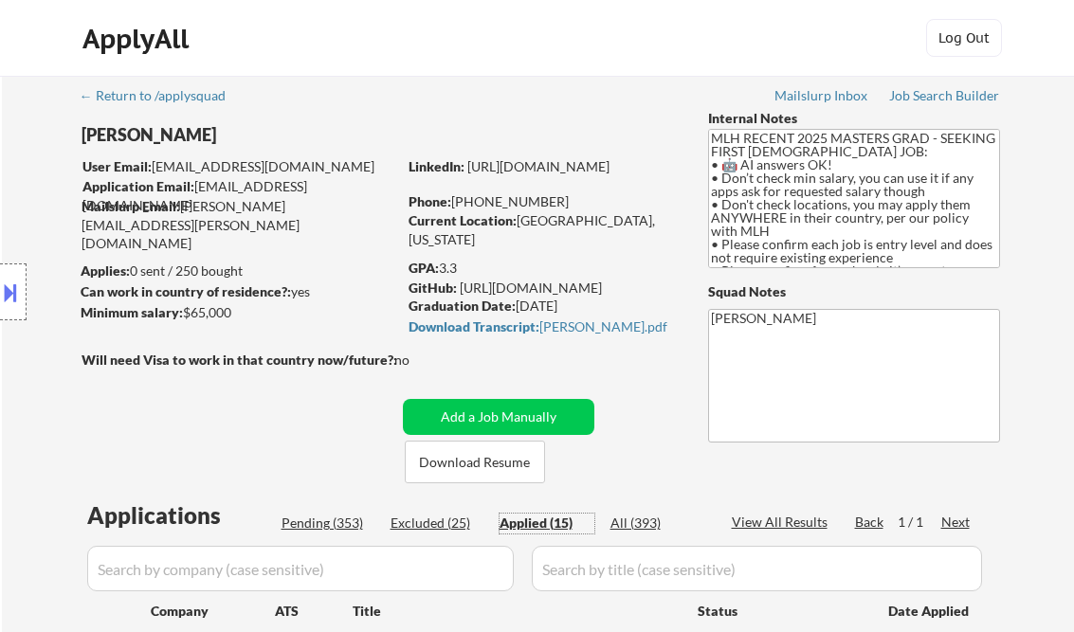
select select ""applied""
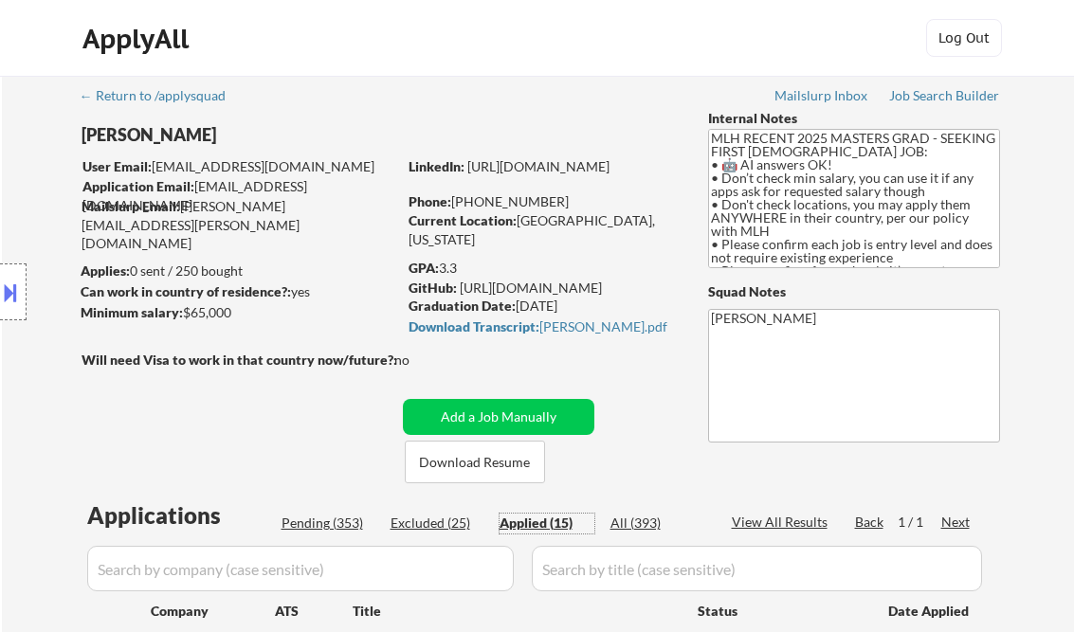
select select ""applied""
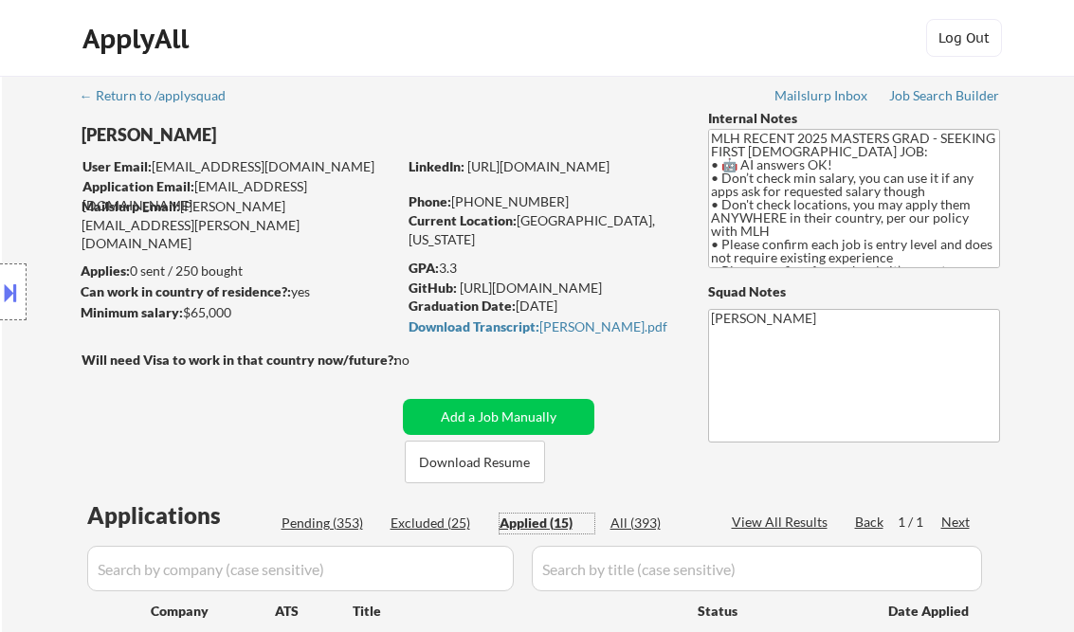
select select ""applied""
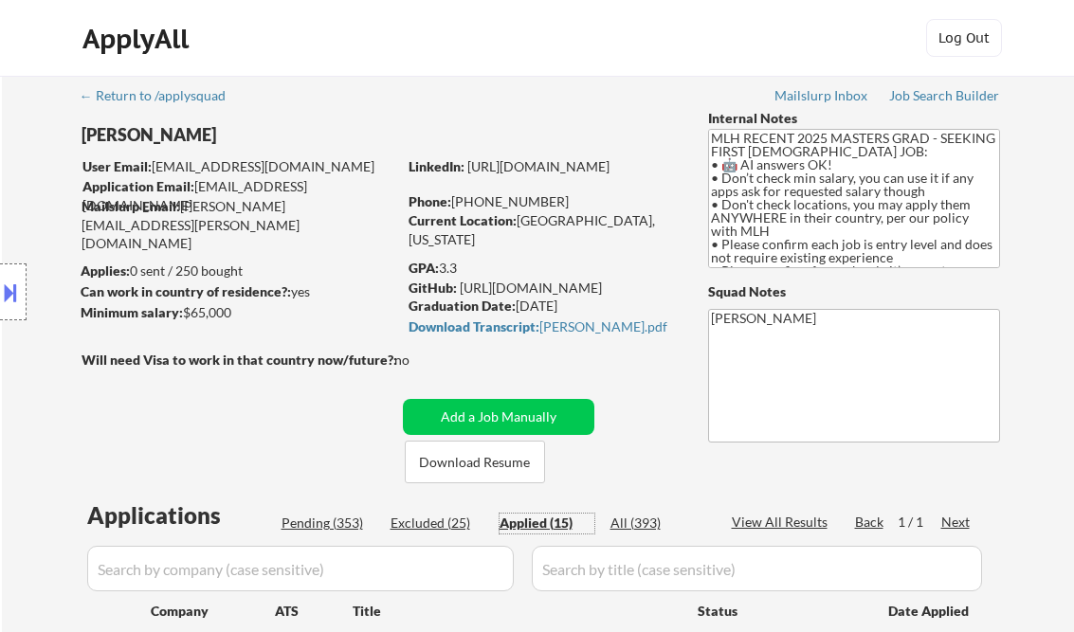
scroll to position [379, 0]
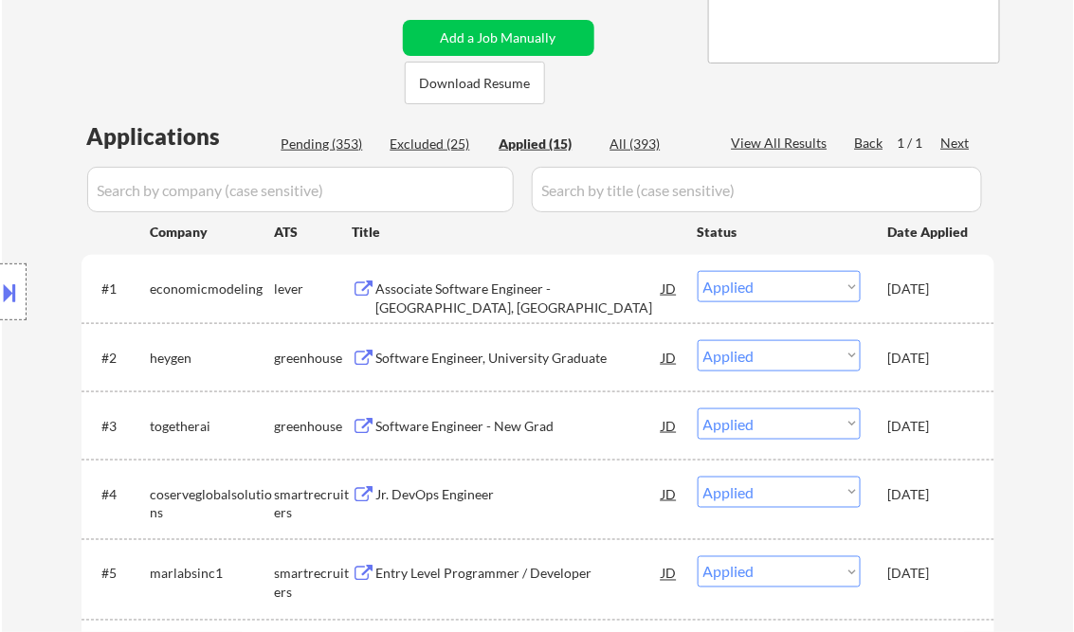
select select ""applied""
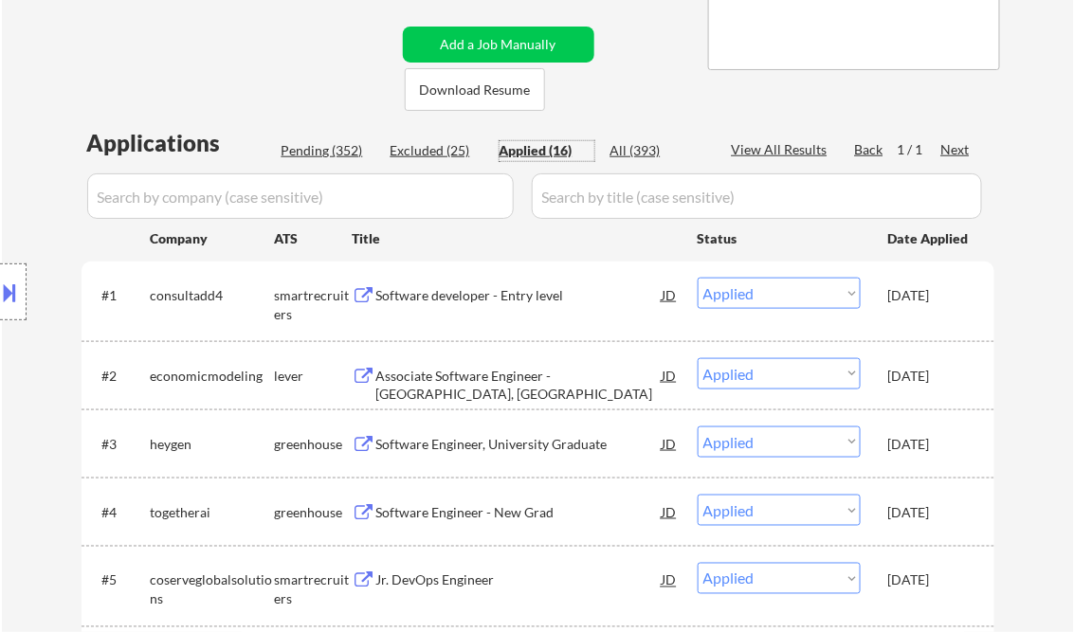
scroll to position [303, 0]
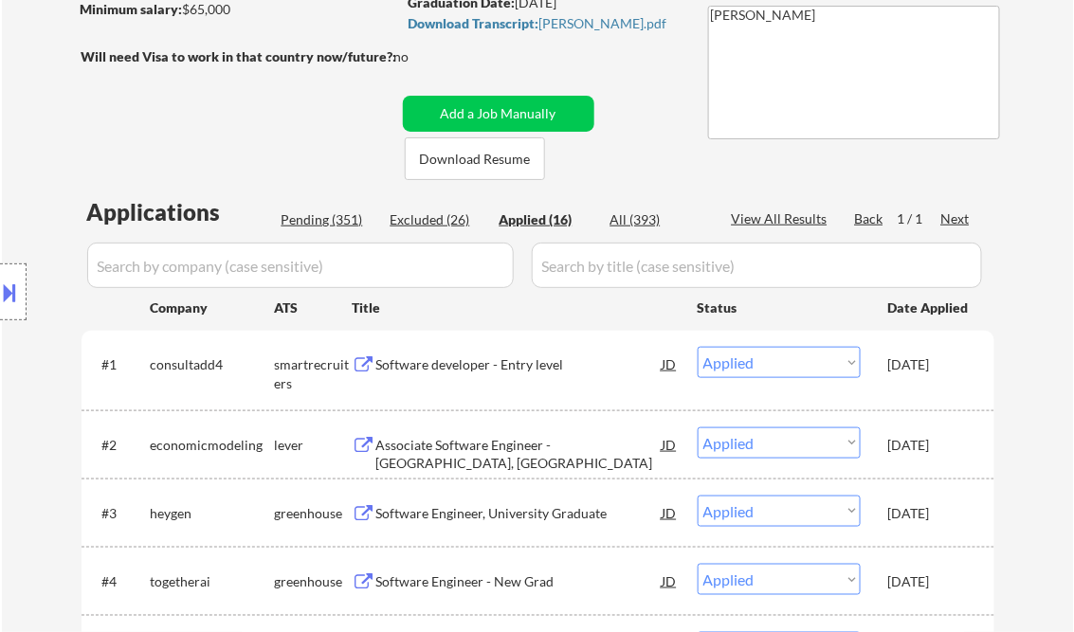
select select ""applied""
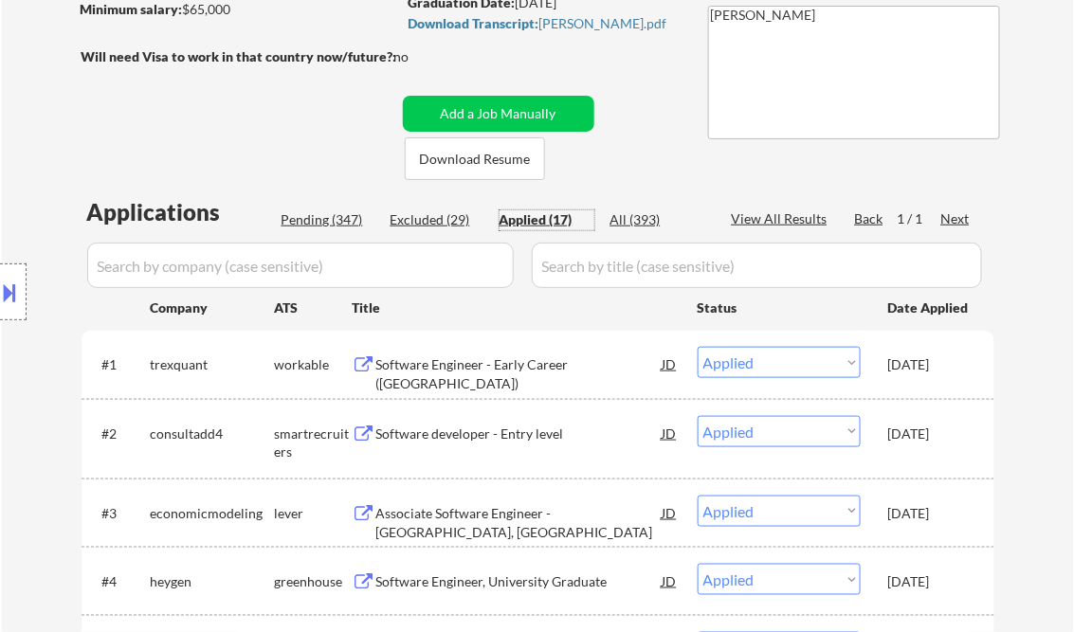
select select ""applied""
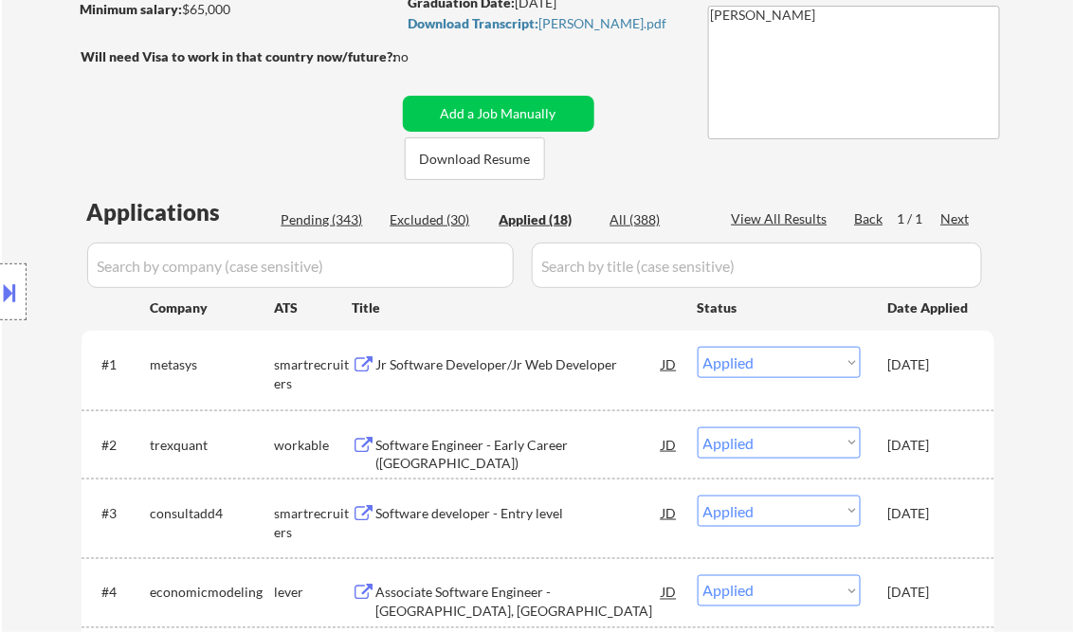
select select ""applied""
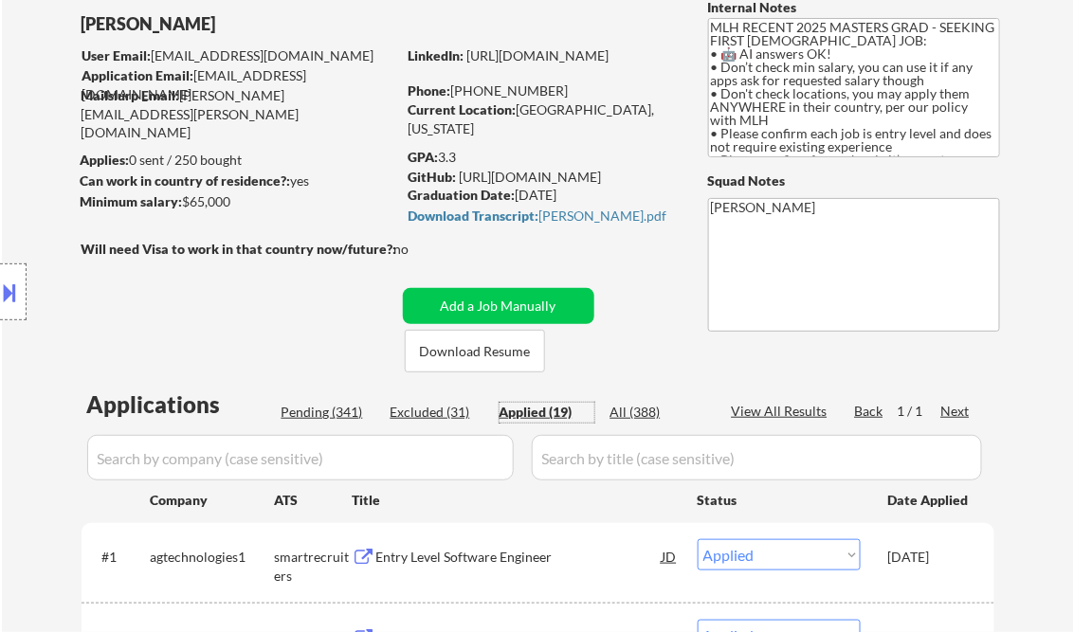
scroll to position [76, 0]
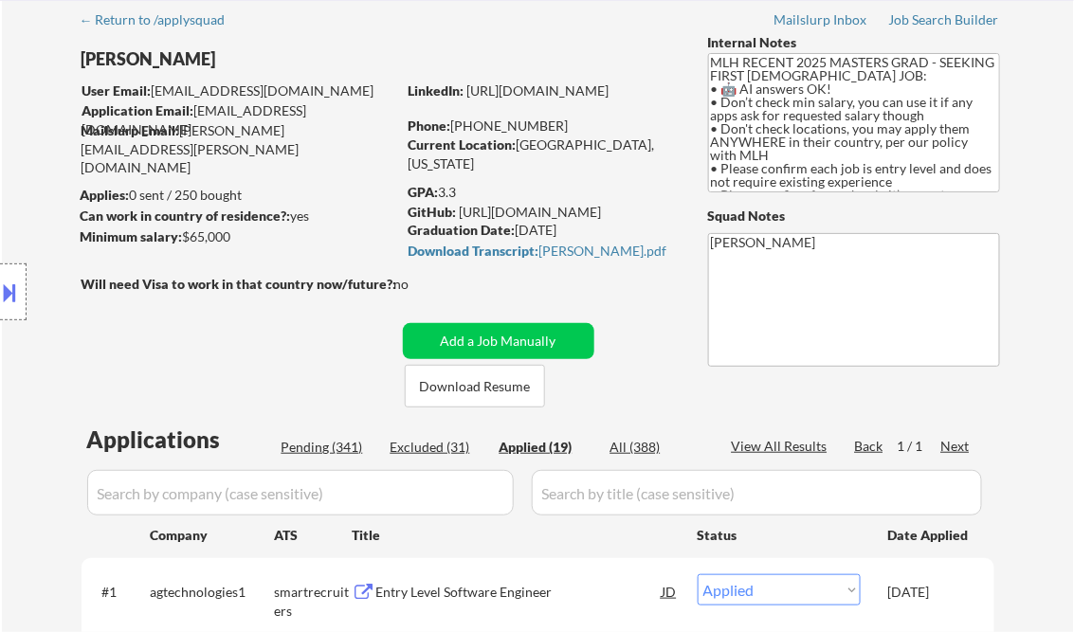
drag, startPoint x: 443, startPoint y: 192, endPoint x: 466, endPoint y: 195, distance: 23.9
click at [466, 195] on div "GPA: 3.3" at bounding box center [544, 192] width 271 height 19
copy div "3.3"
select select ""applied""
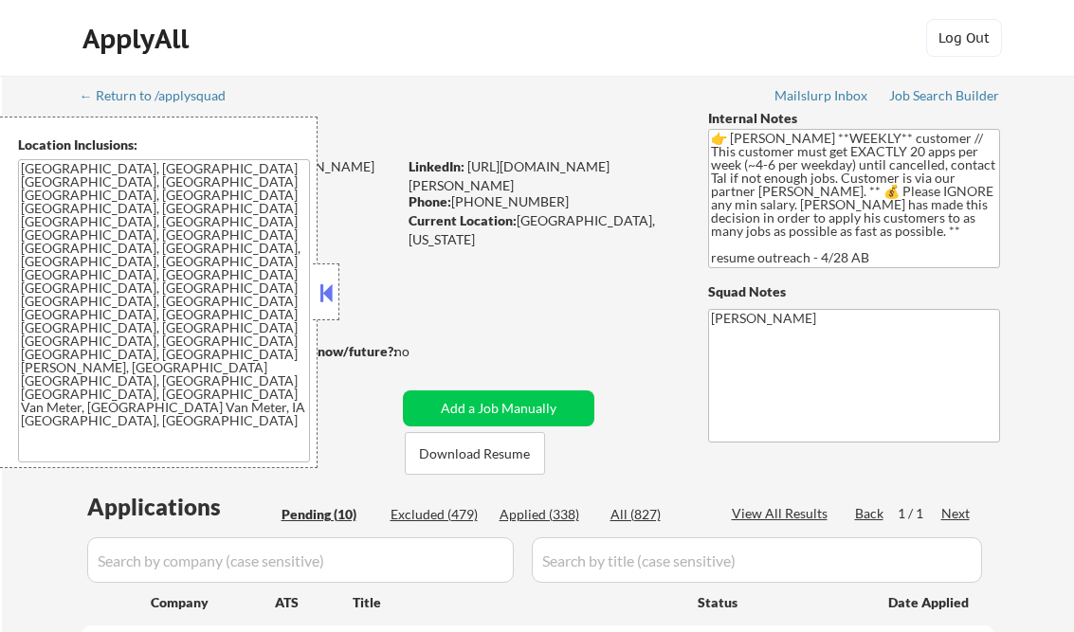
select select ""pending""
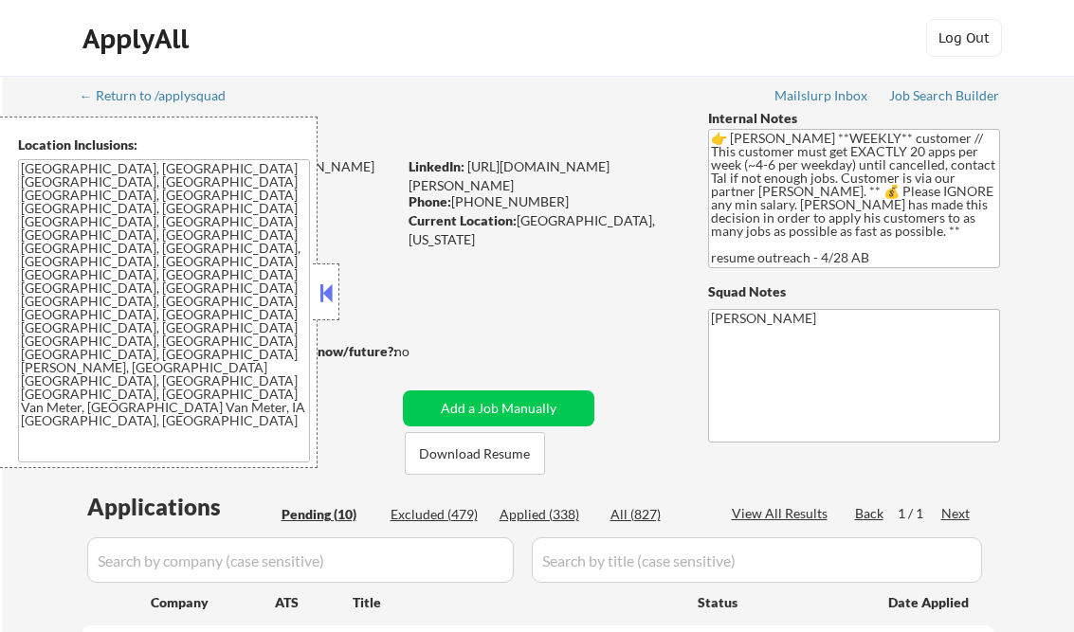
select select ""pending""
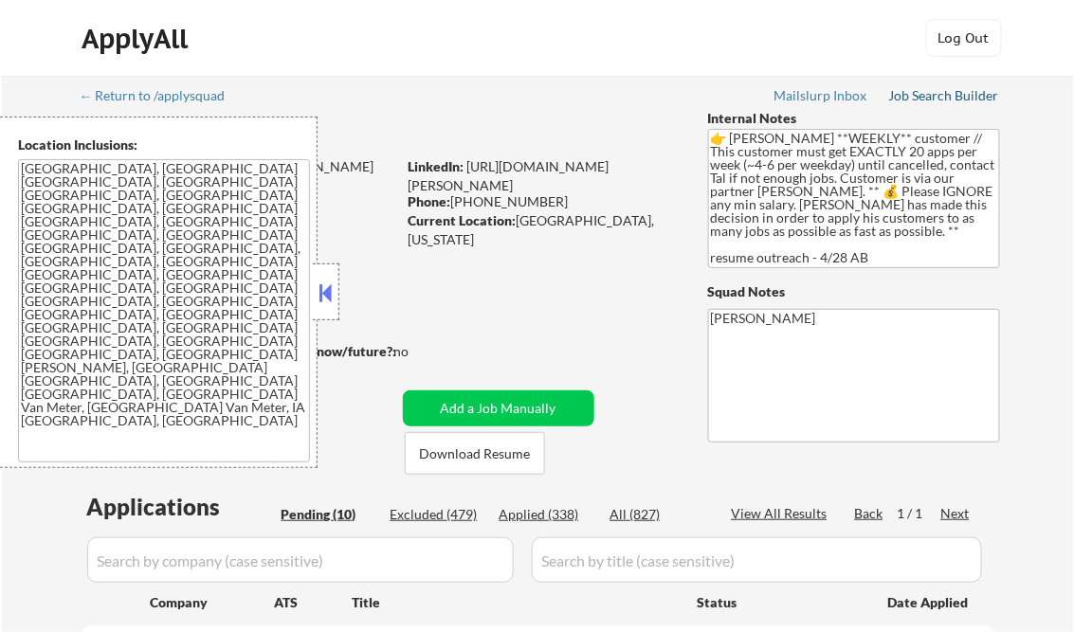
click at [930, 95] on div "Job Search Builder" at bounding box center [944, 95] width 111 height 13
click at [322, 293] on button at bounding box center [326, 293] width 21 height 28
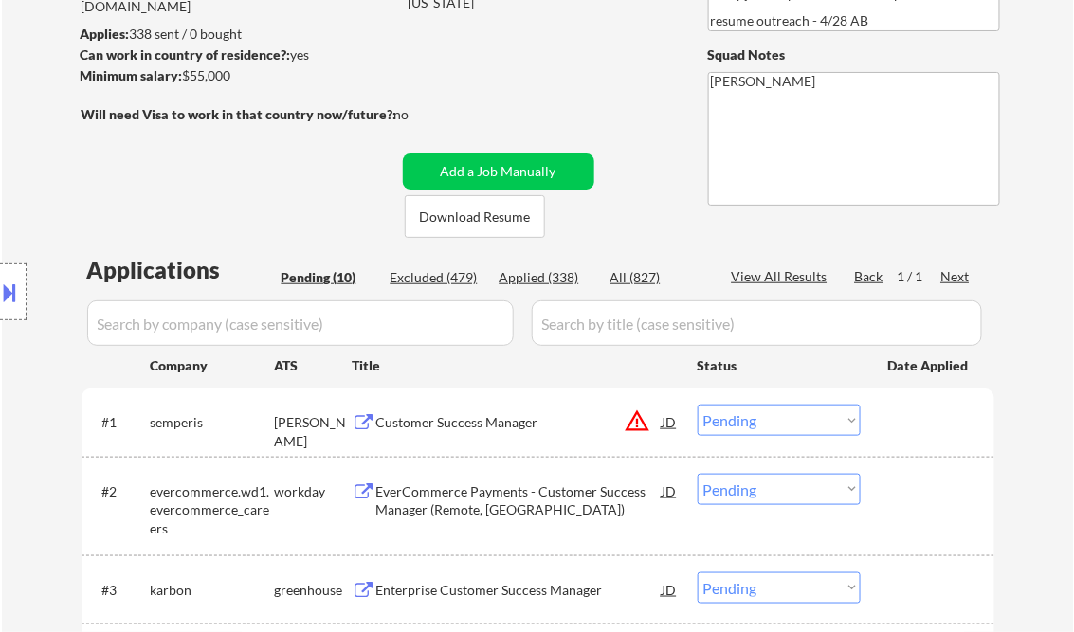
scroll to position [303, 0]
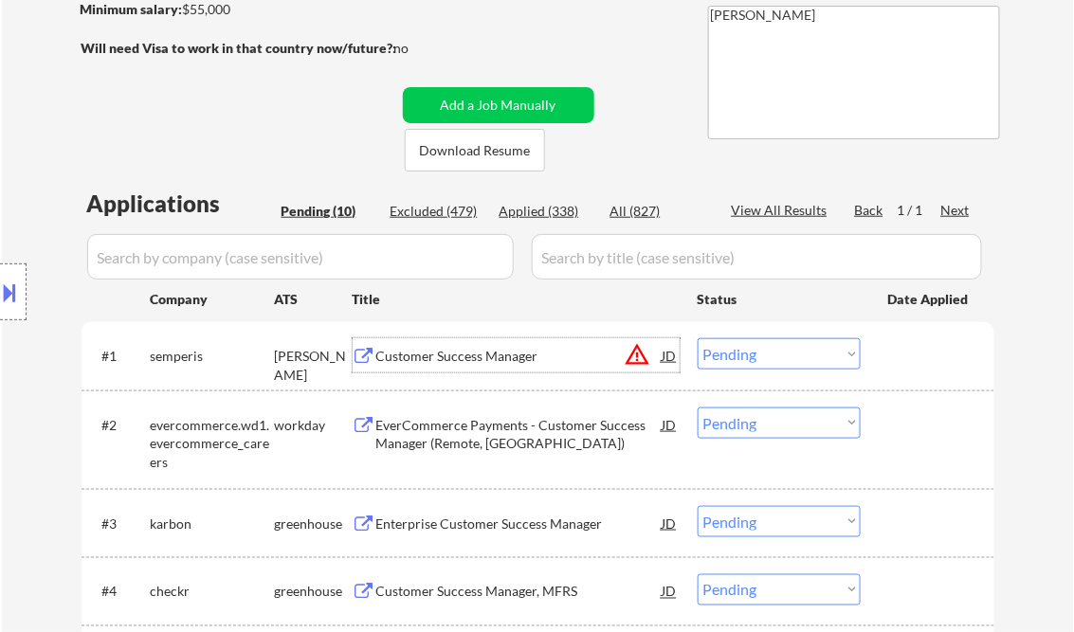
click at [455, 360] on div "Customer Success Manager" at bounding box center [519, 356] width 286 height 19
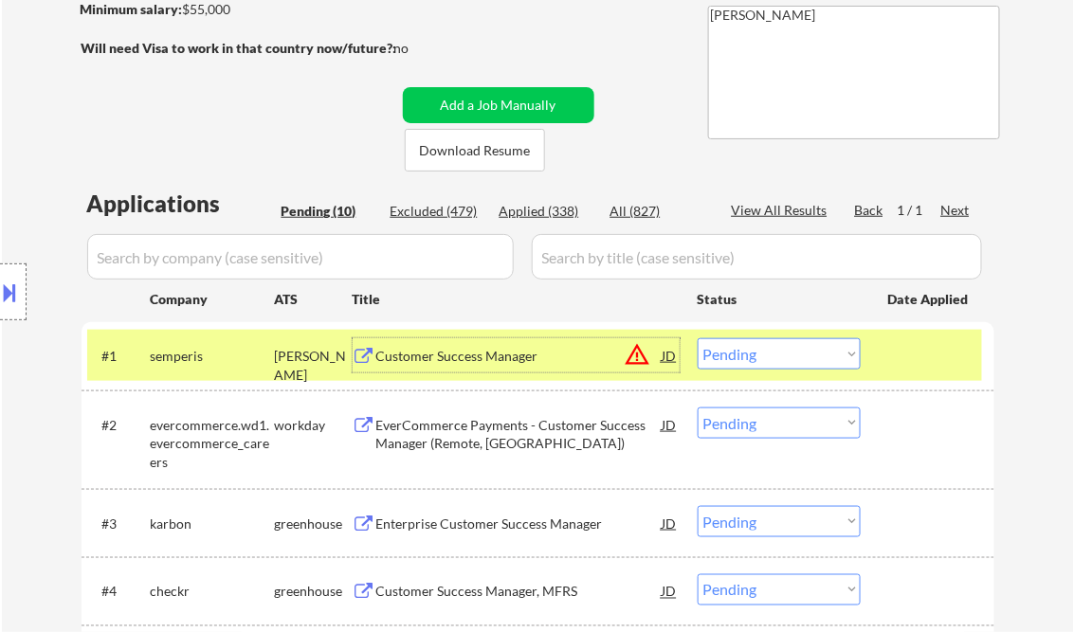
click at [16, 286] on button at bounding box center [10, 292] width 21 height 31
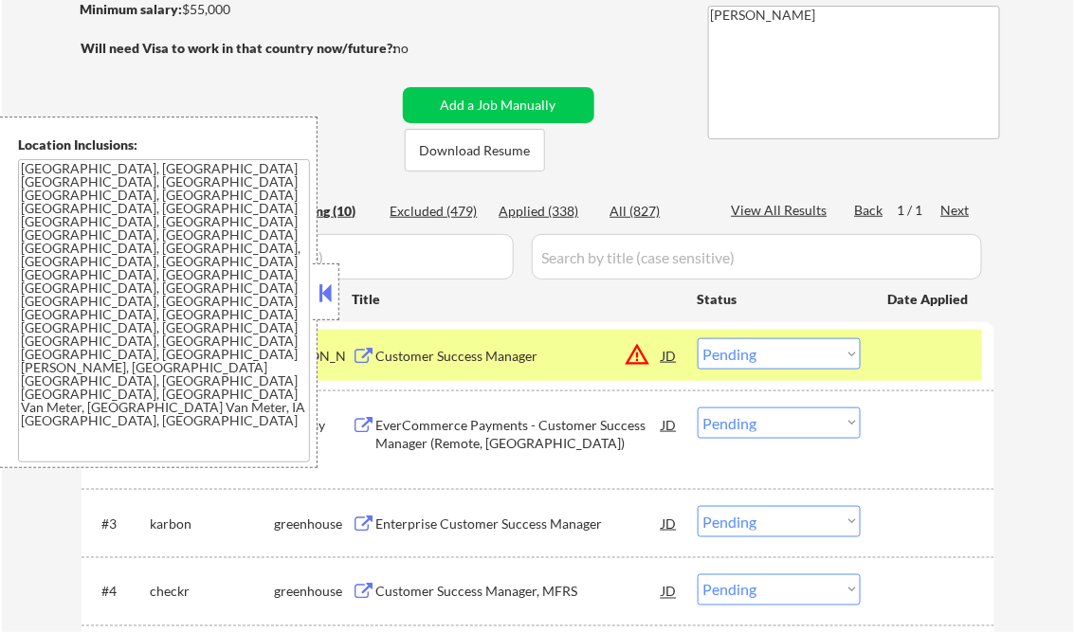
click at [326, 272] on div at bounding box center [326, 292] width 27 height 57
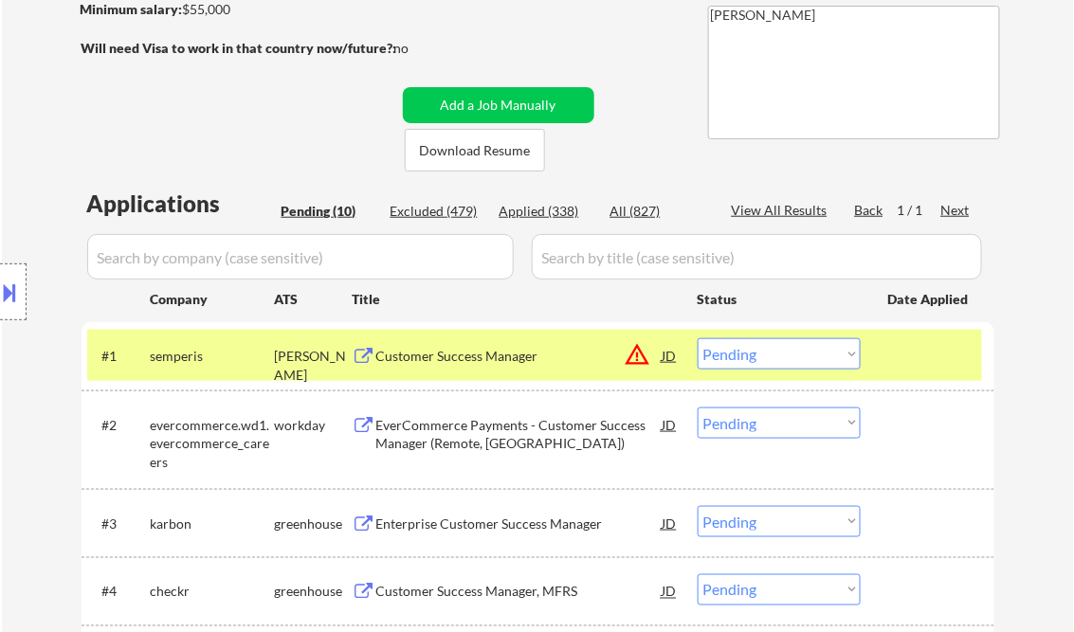
click at [784, 360] on select "Choose an option... Pending Applied Excluded (Questions) Excluded (Expired) Exc…" at bounding box center [779, 353] width 163 height 31
click at [698, 338] on select "Choose an option... Pending Applied Excluded (Questions) Excluded (Expired) Exc…" at bounding box center [779, 353] width 163 height 31
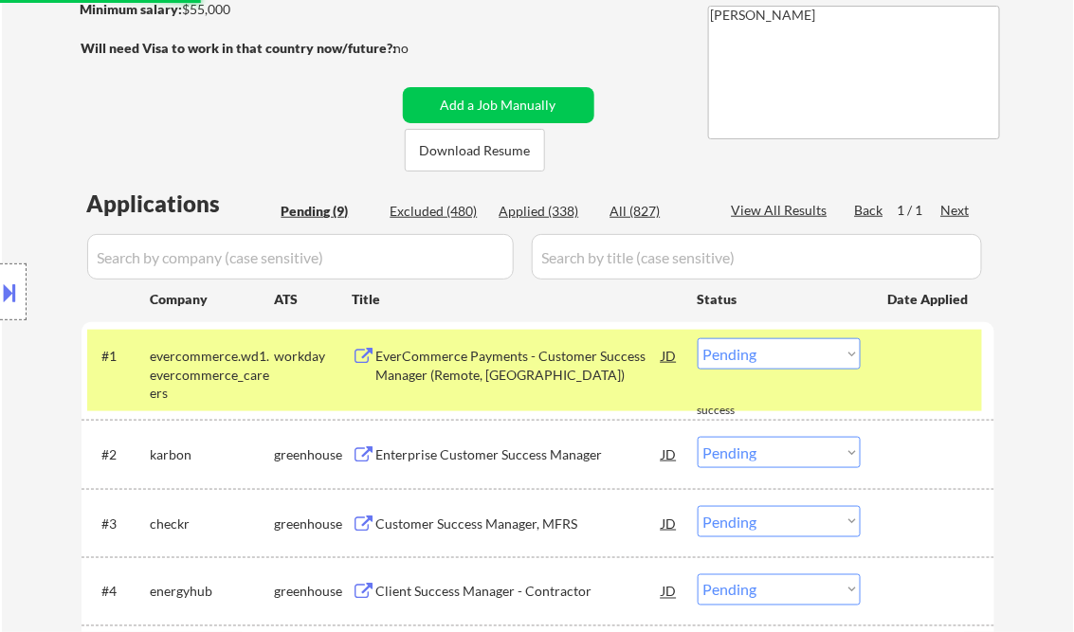
click at [462, 368] on div "EverCommerce Payments - Customer Success Manager (Remote, [GEOGRAPHIC_DATA])" at bounding box center [519, 365] width 286 height 37
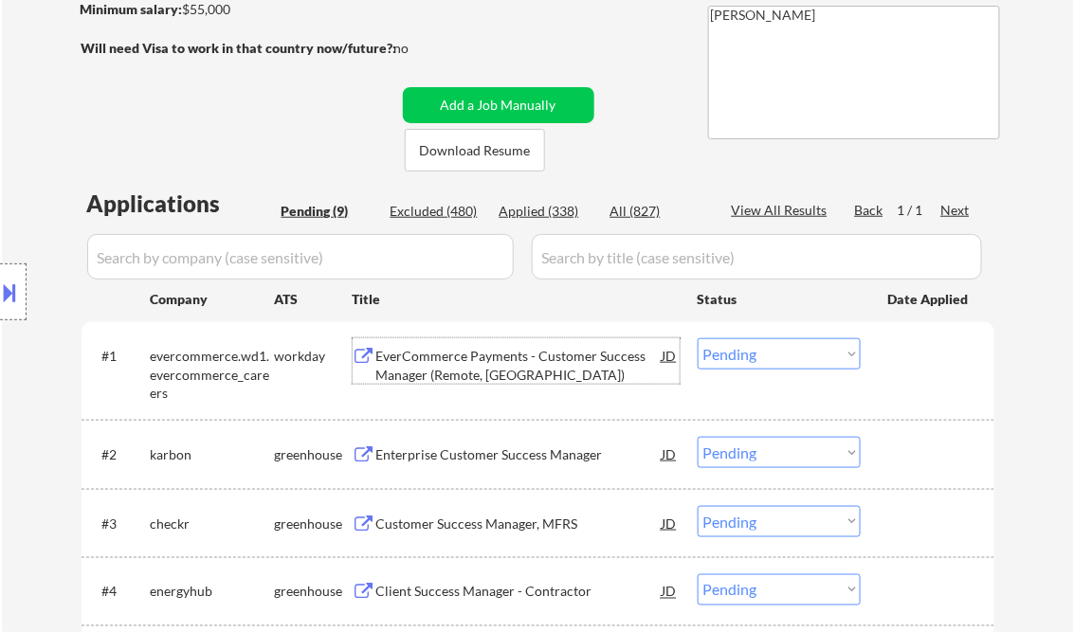
click at [770, 355] on select "Choose an option... Pending Applied Excluded (Questions) Excluded (Expired) Exc…" at bounding box center [779, 353] width 163 height 31
click at [698, 338] on select "Choose an option... Pending Applied Excluded (Questions) Excluded (Expired) Exc…" at bounding box center [779, 353] width 163 height 31
click at [512, 440] on div "Enterprise Customer Success Manager" at bounding box center [519, 454] width 286 height 34
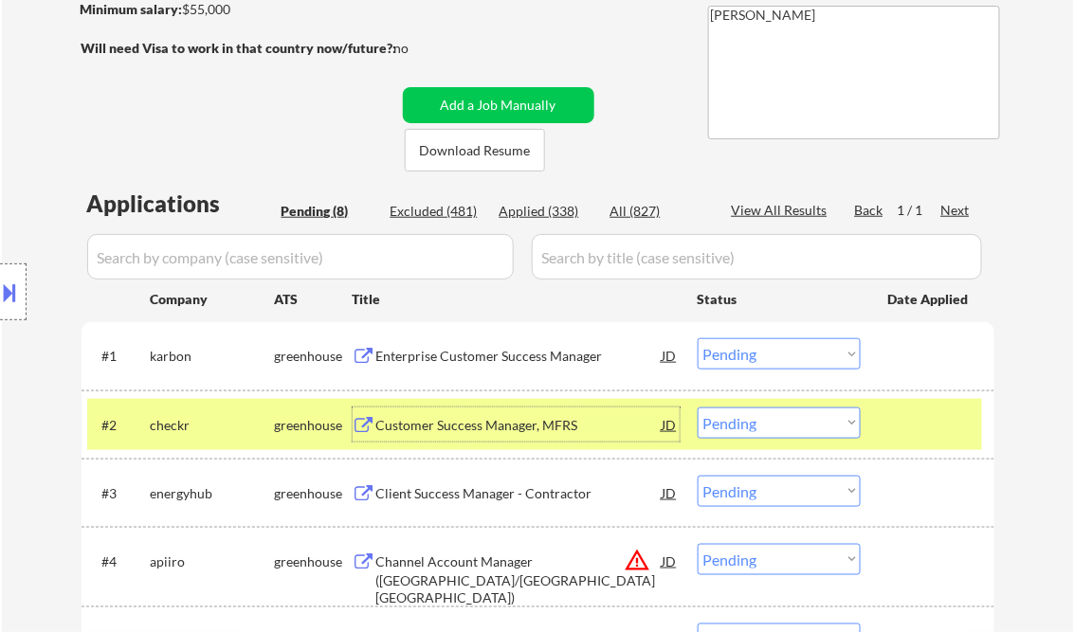
click at [24, 285] on div at bounding box center [13, 292] width 27 height 57
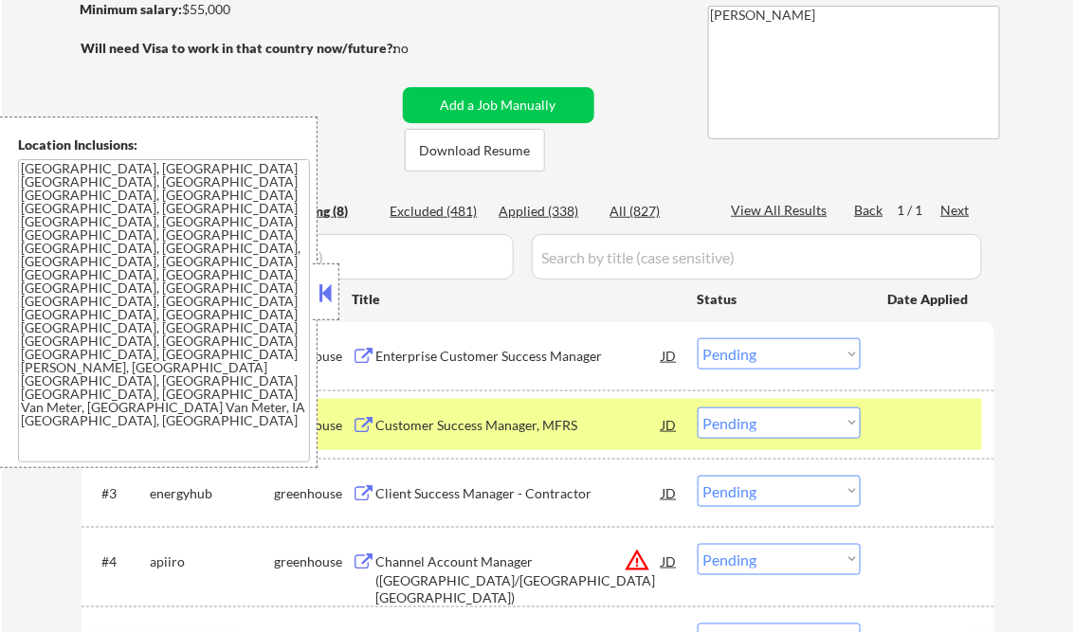
drag, startPoint x: 326, startPoint y: 293, endPoint x: 299, endPoint y: 305, distance: 30.1
click at [326, 293] on button at bounding box center [326, 293] width 21 height 28
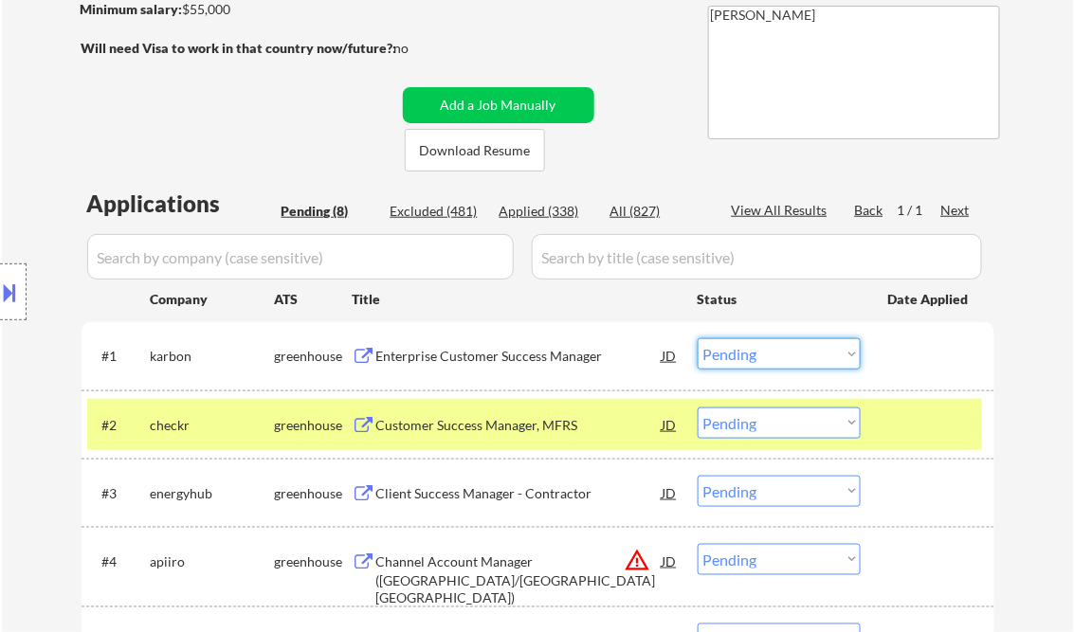
click at [766, 350] on select "Choose an option... Pending Applied Excluded (Questions) Excluded (Expired) Exc…" at bounding box center [779, 353] width 163 height 31
click at [698, 338] on select "Choose an option... Pending Applied Excluded (Questions) Excluded (Expired) Exc…" at bounding box center [779, 353] width 163 height 31
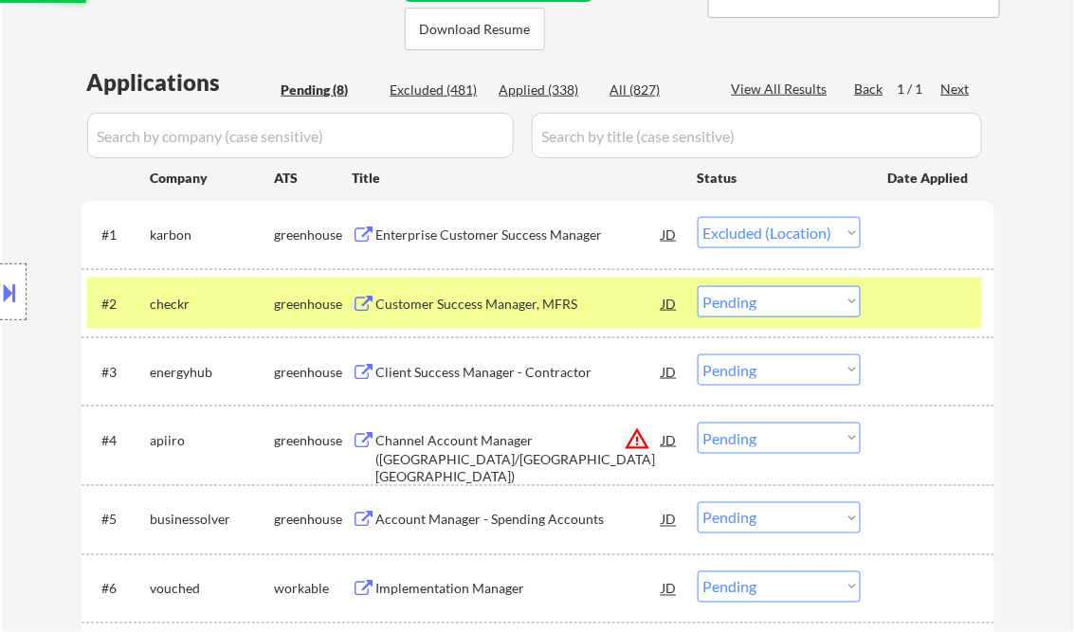
scroll to position [455, 0]
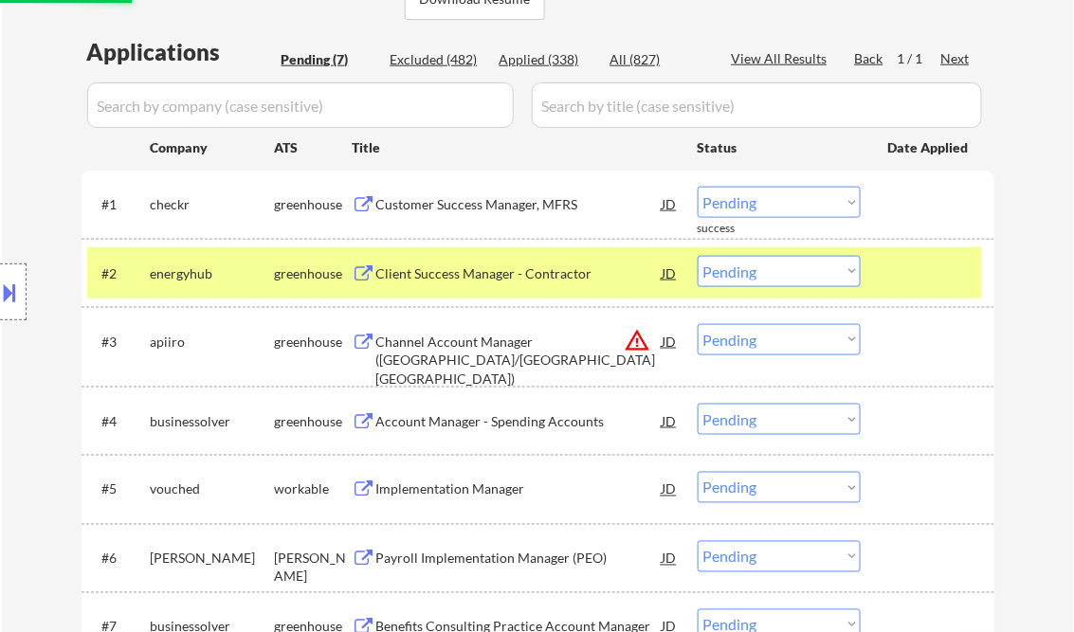
click at [453, 208] on div "Customer Success Manager, MFRS" at bounding box center [519, 204] width 286 height 19
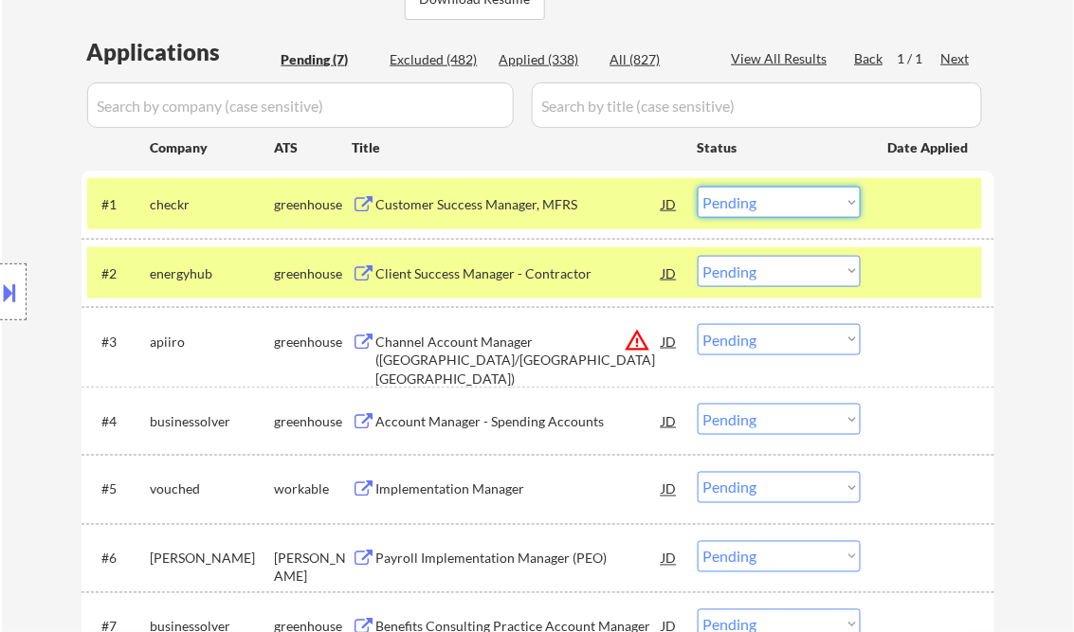
drag, startPoint x: 746, startPoint y: 203, endPoint x: 755, endPoint y: 216, distance: 15.8
click at [746, 203] on select "Choose an option... Pending Applied Excluded (Questions) Excluded (Expired) Exc…" at bounding box center [779, 202] width 163 height 31
click at [698, 187] on select "Choose an option... Pending Applied Excluded (Questions) Excluded (Expired) Exc…" at bounding box center [779, 202] width 163 height 31
click at [533, 267] on div "Client Success Manager - Contractor" at bounding box center [519, 274] width 286 height 19
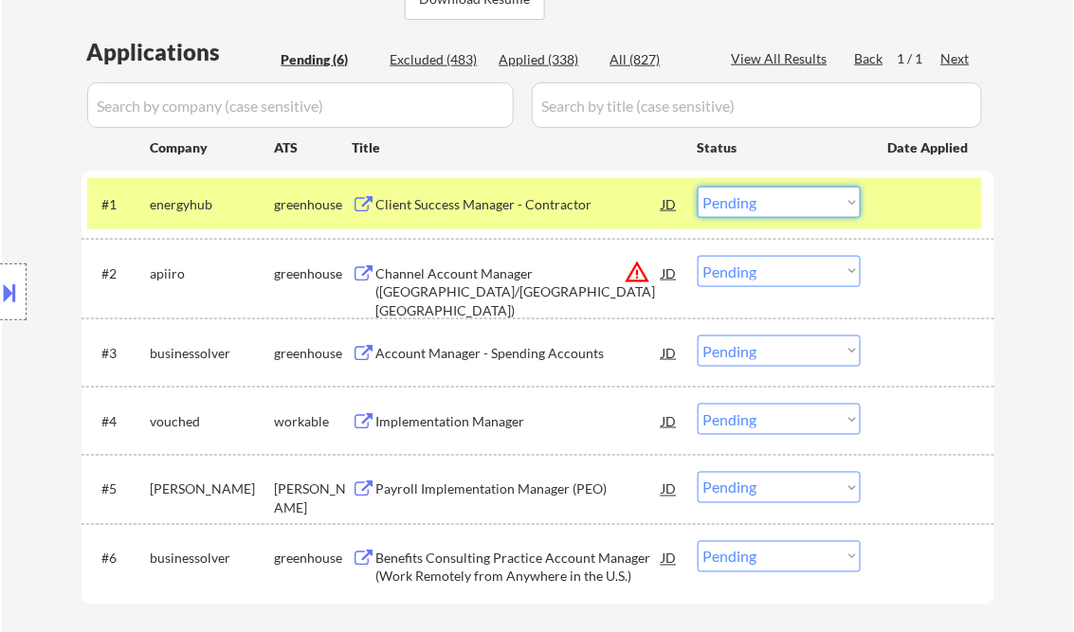
drag, startPoint x: 766, startPoint y: 201, endPoint x: 796, endPoint y: 220, distance: 35.8
click at [766, 201] on select "Choose an option... Pending Applied Excluded (Questions) Excluded (Expired) Exc…" at bounding box center [779, 202] width 163 height 31
click at [698, 187] on select "Choose an option... Pending Applied Excluded (Questions) Excluded (Expired) Exc…" at bounding box center [779, 202] width 163 height 31
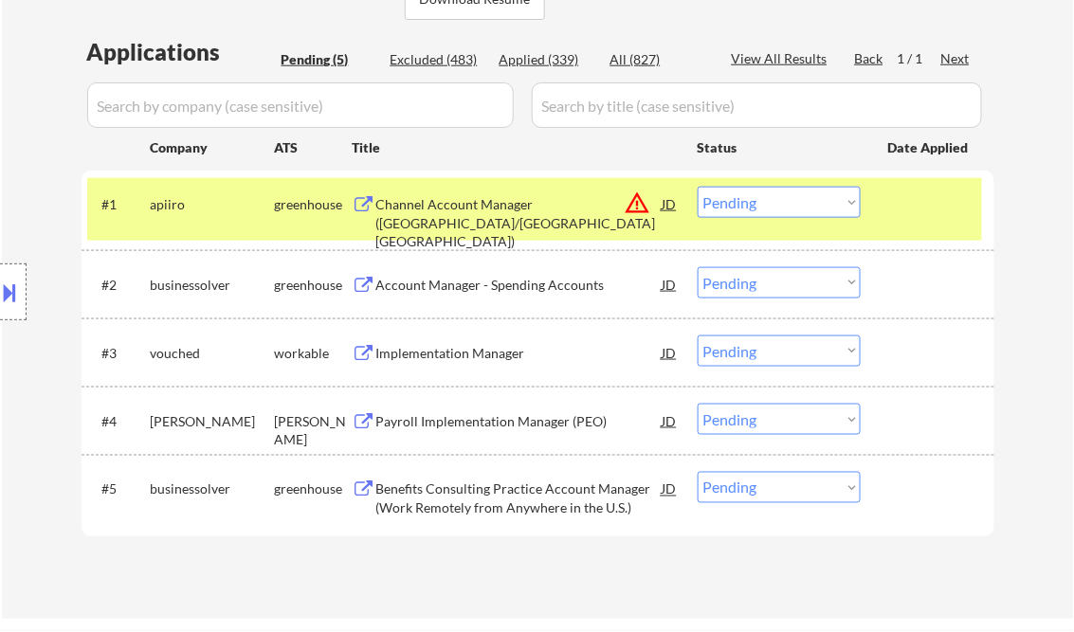
drag, startPoint x: 804, startPoint y: 199, endPoint x: 814, endPoint y: 220, distance: 23.3
click at [804, 199] on select "Choose an option... Pending Applied Excluded (Questions) Excluded (Expired) Exc…" at bounding box center [779, 202] width 163 height 31
click at [698, 187] on select "Choose an option... Pending Applied Excluded (Questions) Excluded (Expired) Exc…" at bounding box center [779, 202] width 163 height 31
click at [457, 283] on div "Account Manager - Spending Accounts" at bounding box center [519, 285] width 286 height 19
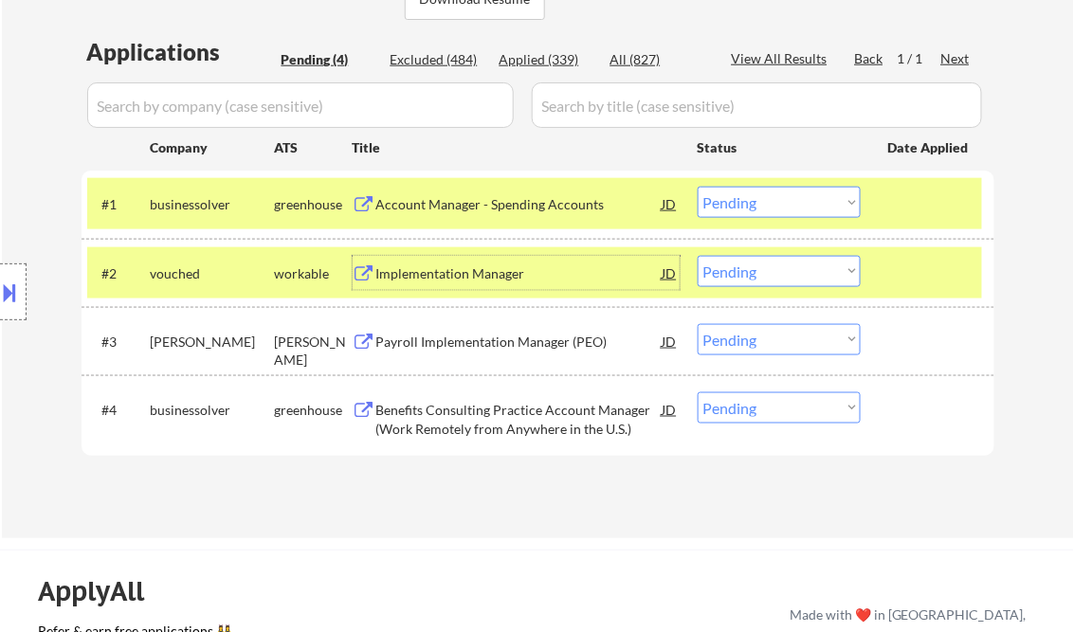
drag, startPoint x: 733, startPoint y: 203, endPoint x: 744, endPoint y: 220, distance: 20.5
click at [733, 203] on select "Choose an option... Pending Applied Excluded (Questions) Excluded (Expired) Exc…" at bounding box center [779, 202] width 163 height 31
click at [698, 187] on select "Choose an option... Pending Applied Excluded (Questions) Excluded (Expired) Exc…" at bounding box center [779, 202] width 163 height 31
click at [481, 272] on div "Implementation Manager" at bounding box center [519, 274] width 286 height 19
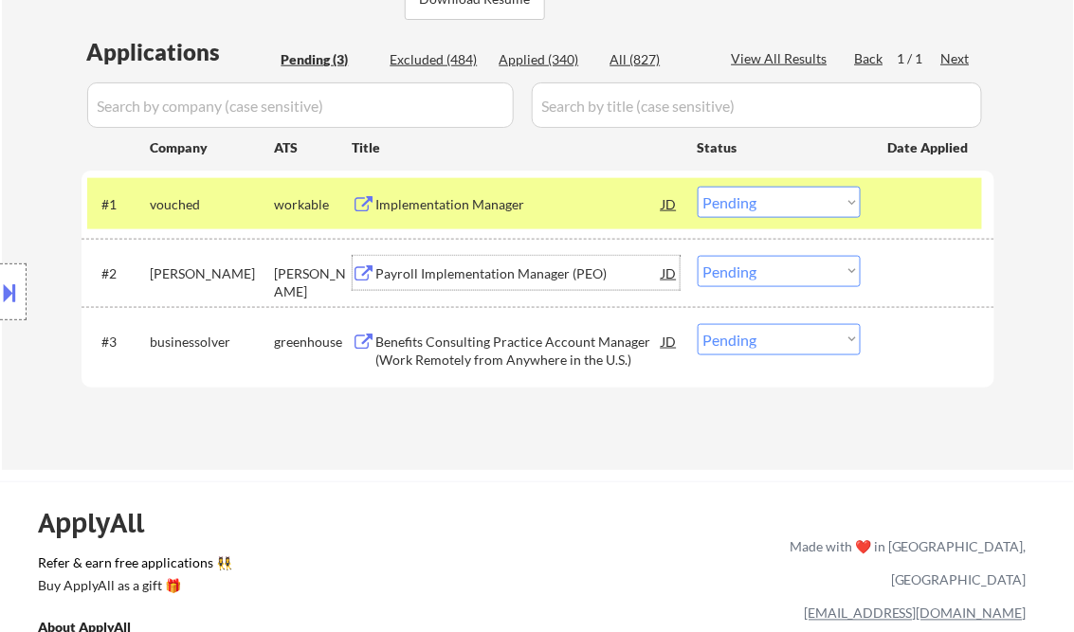
click at [773, 201] on select "Choose an option... Pending Applied Excluded (Questions) Excluded (Expired) Exc…" at bounding box center [779, 202] width 163 height 31
click at [698, 187] on select "Choose an option... Pending Applied Excluded (Questions) Excluded (Expired) Exc…" at bounding box center [779, 202] width 163 height 31
click at [502, 277] on div "Payroll Implementation Manager (PEO)" at bounding box center [519, 274] width 286 height 19
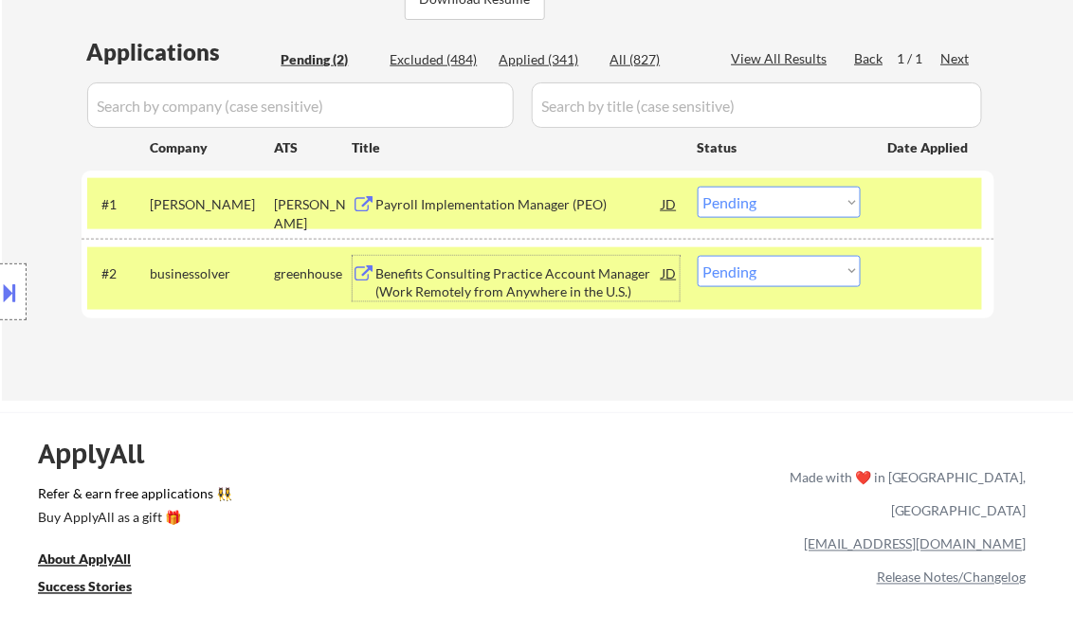
drag, startPoint x: 769, startPoint y: 198, endPoint x: 792, endPoint y: 220, distance: 31.5
click at [769, 198] on select "Choose an option... Pending Applied Excluded (Questions) Excluded (Expired) Exc…" at bounding box center [779, 202] width 163 height 31
click at [698, 187] on select "Choose an option... Pending Applied Excluded (Questions) Excluded (Expired) Exc…" at bounding box center [779, 202] width 163 height 31
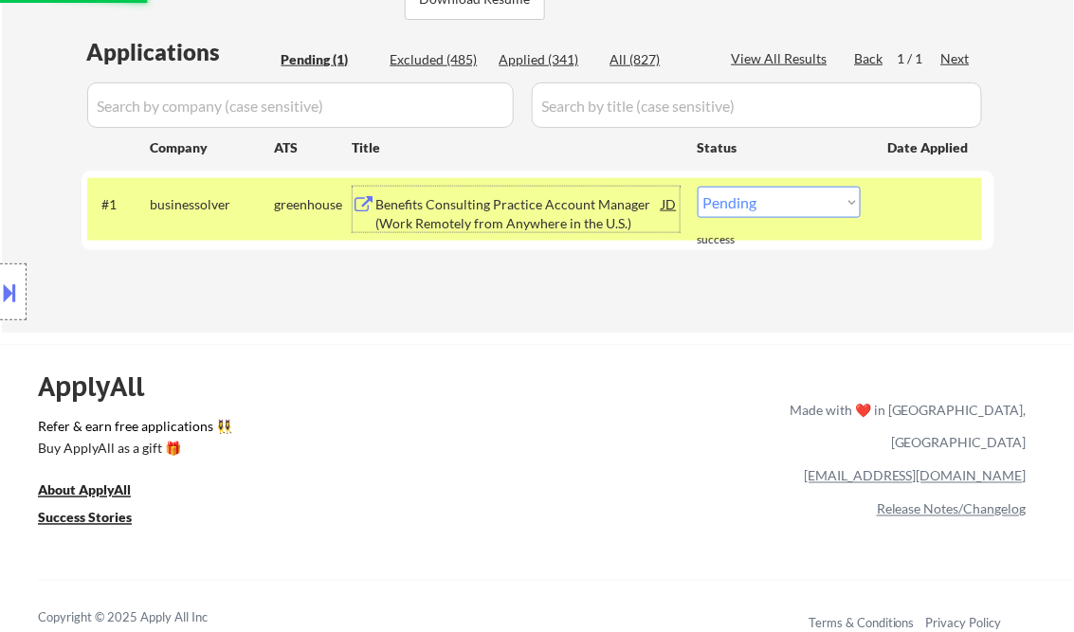
click at [501, 224] on div "Benefits Consulting Practice Account Manager (Work Remotely from Anywhere in th…" at bounding box center [519, 213] width 286 height 37
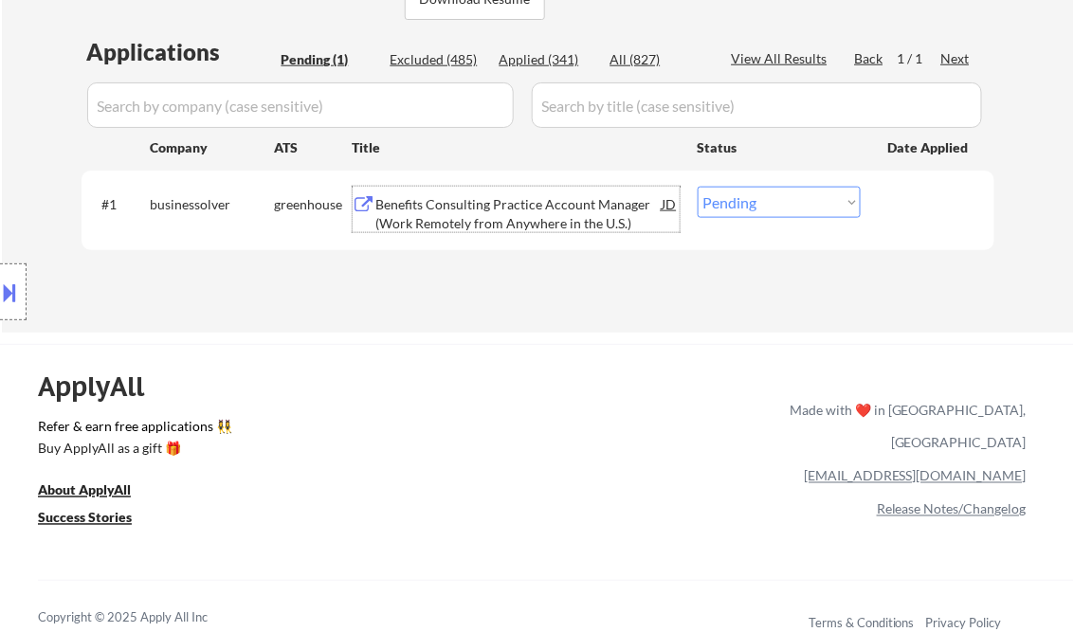
drag, startPoint x: 755, startPoint y: 194, endPoint x: 774, endPoint y: 216, distance: 28.9
click at [756, 193] on select "Choose an option... Pending Applied Excluded (Questions) Excluded (Expired) Exc…" at bounding box center [779, 202] width 163 height 31
select select ""excluded__expired_""
click at [698, 187] on select "Choose an option... Pending Applied Excluded (Questions) Excluded (Expired) Exc…" at bounding box center [779, 202] width 163 height 31
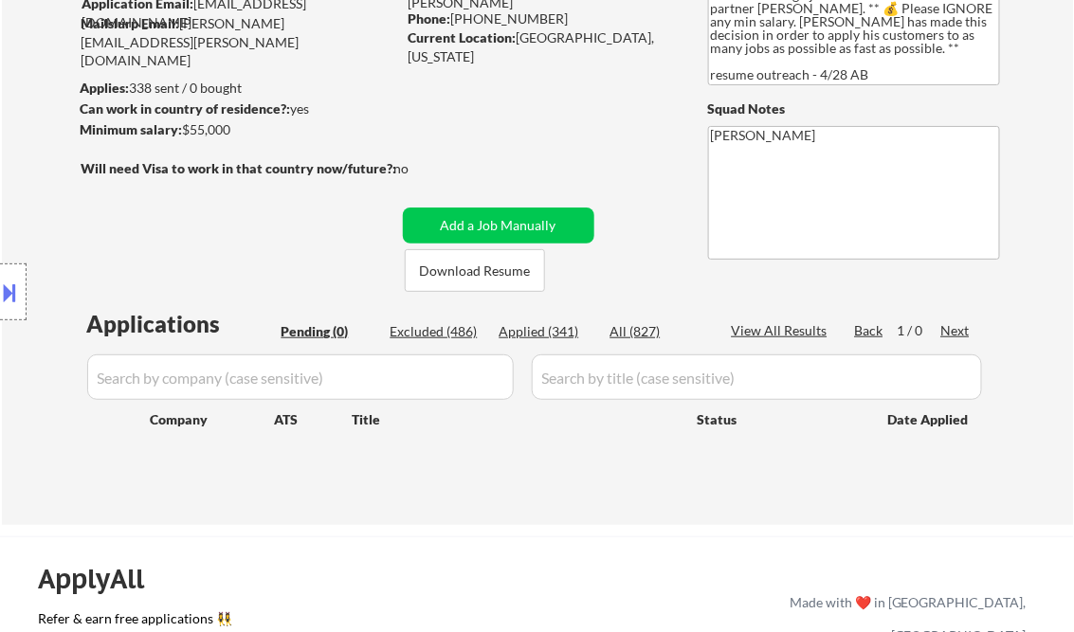
scroll to position [76, 0]
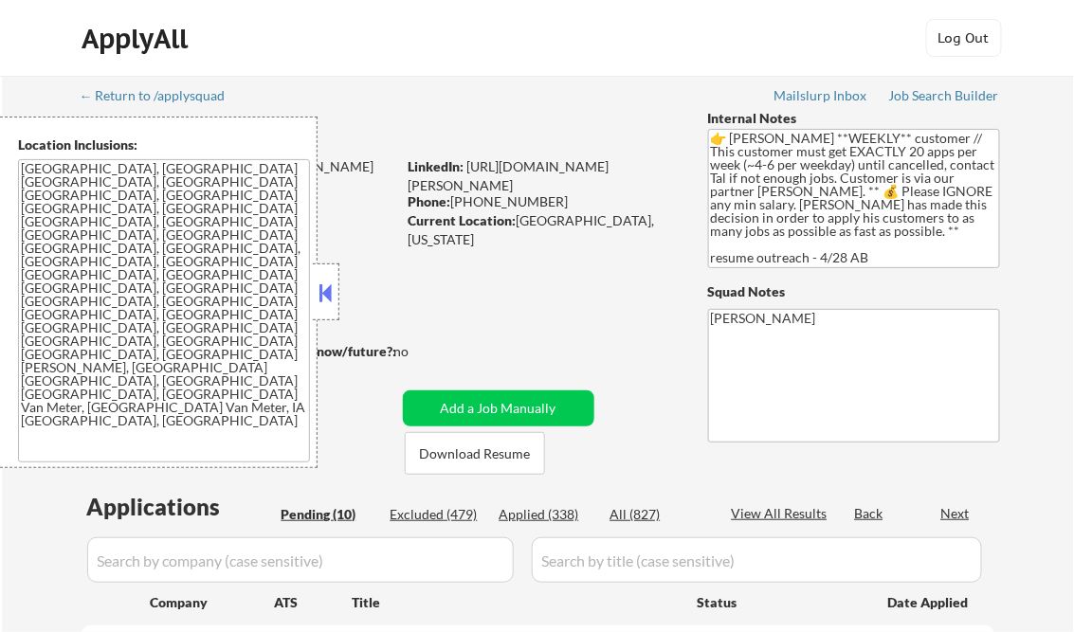
select select ""pending""
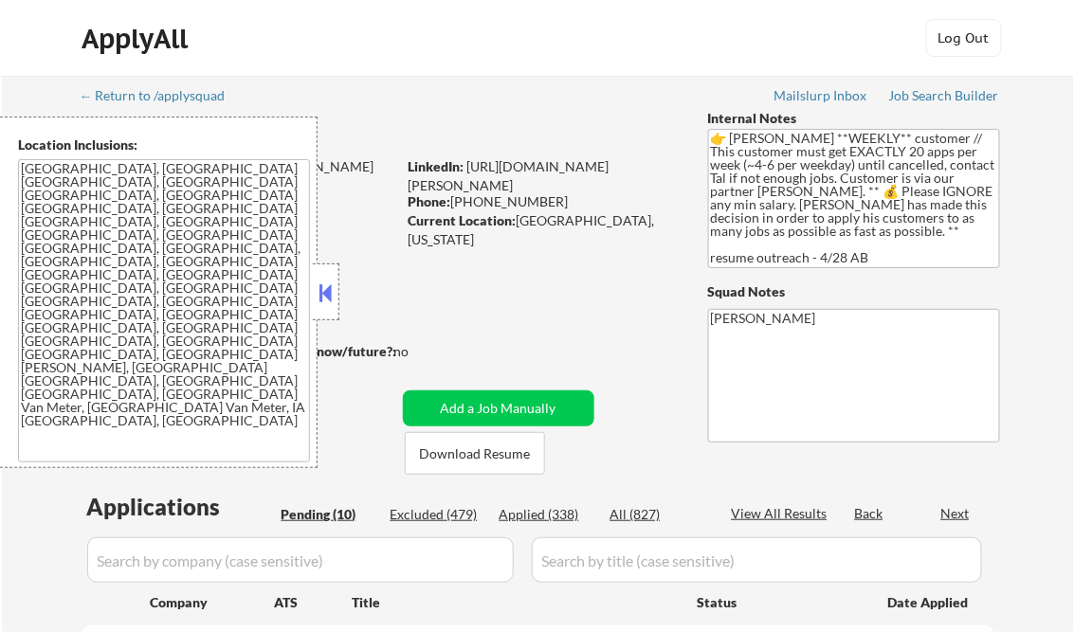
select select ""pending""
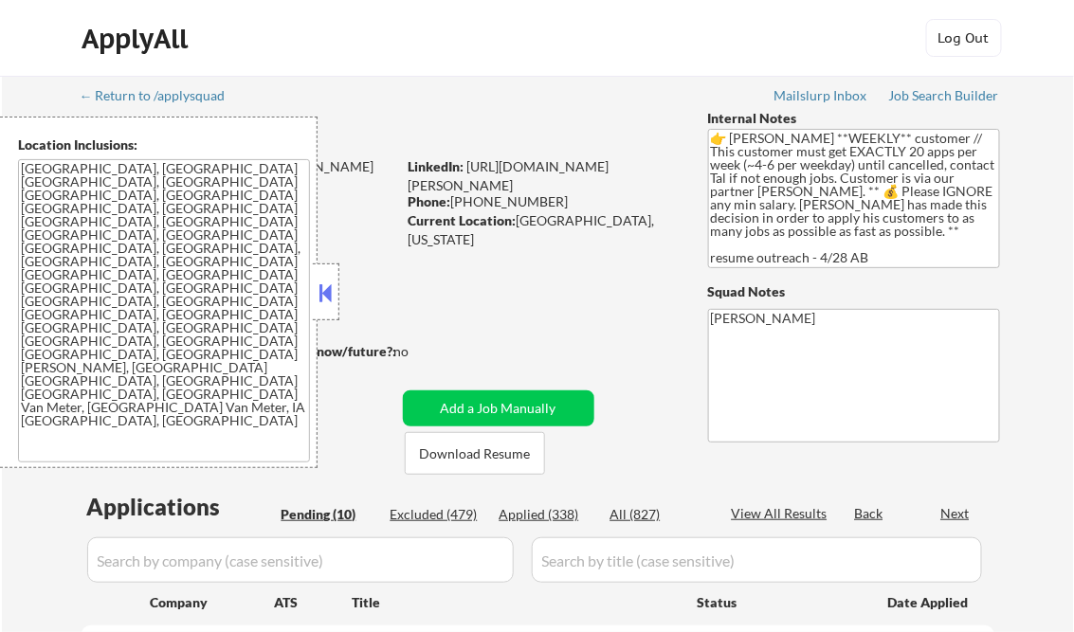
click at [316, 290] on button at bounding box center [326, 293] width 21 height 28
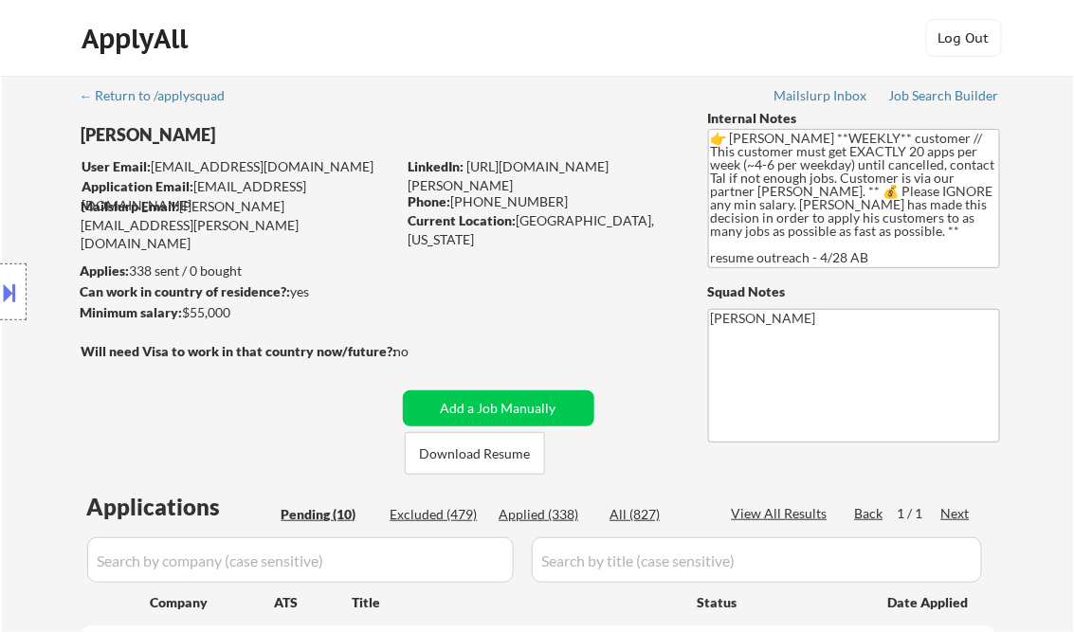
click at [558, 519] on div "Applied (338)" at bounding box center [547, 514] width 95 height 19
click at [773, 513] on div "View All Results" at bounding box center [782, 513] width 101 height 19
select select ""applied""
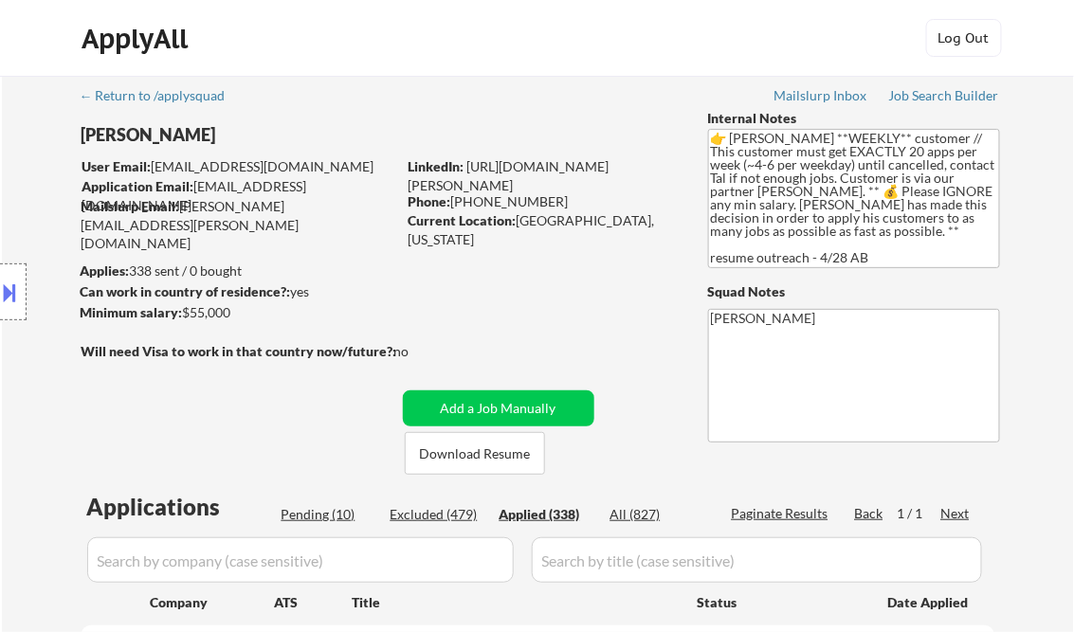
select select ""applied""
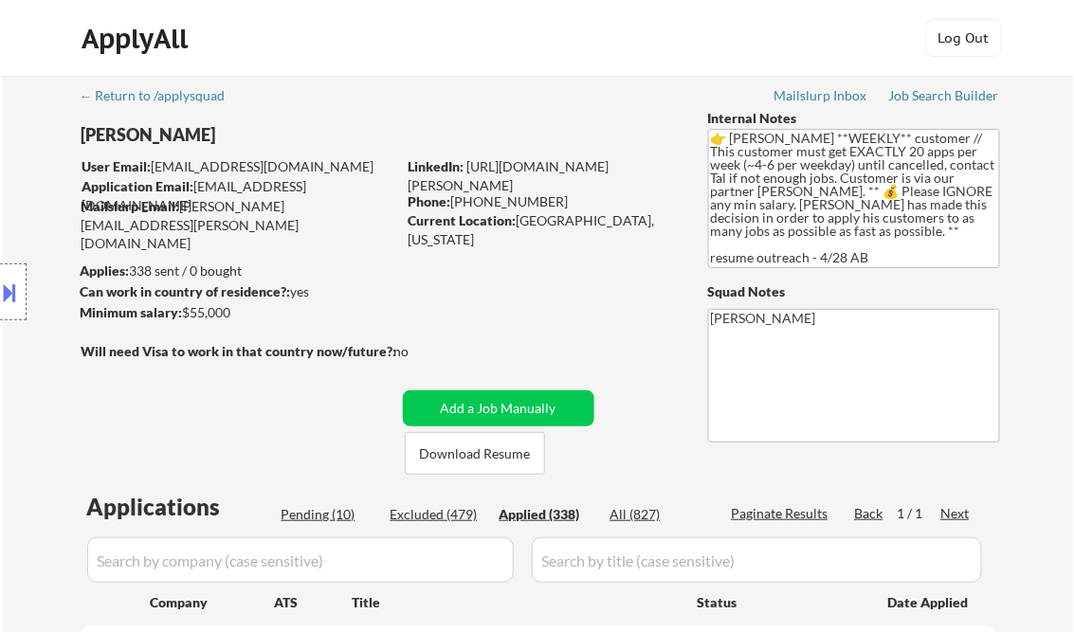
select select ""applied""
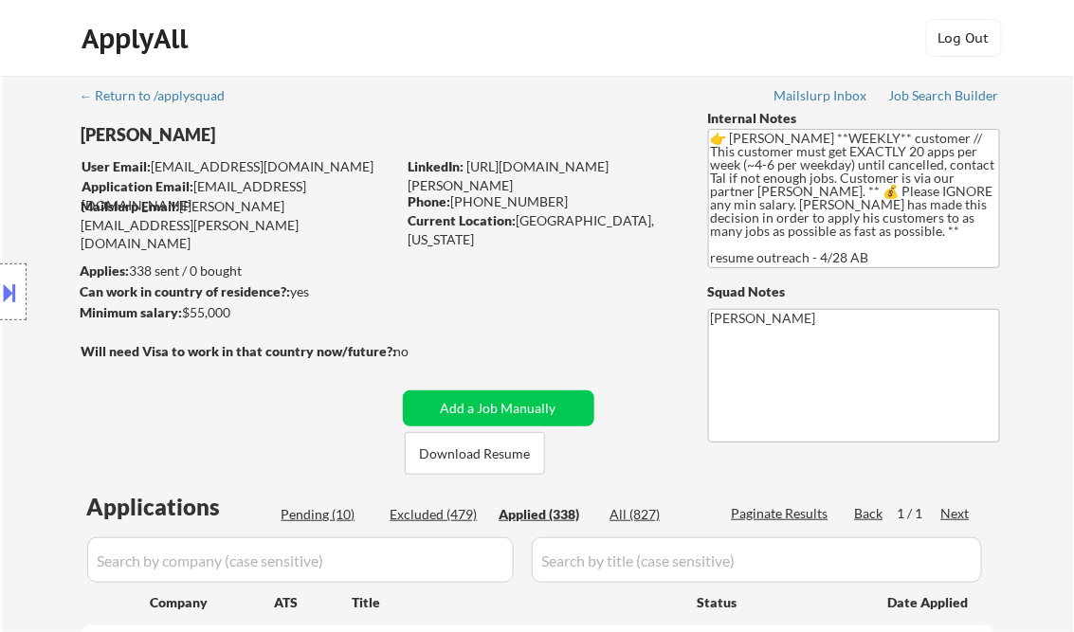
select select ""applied""
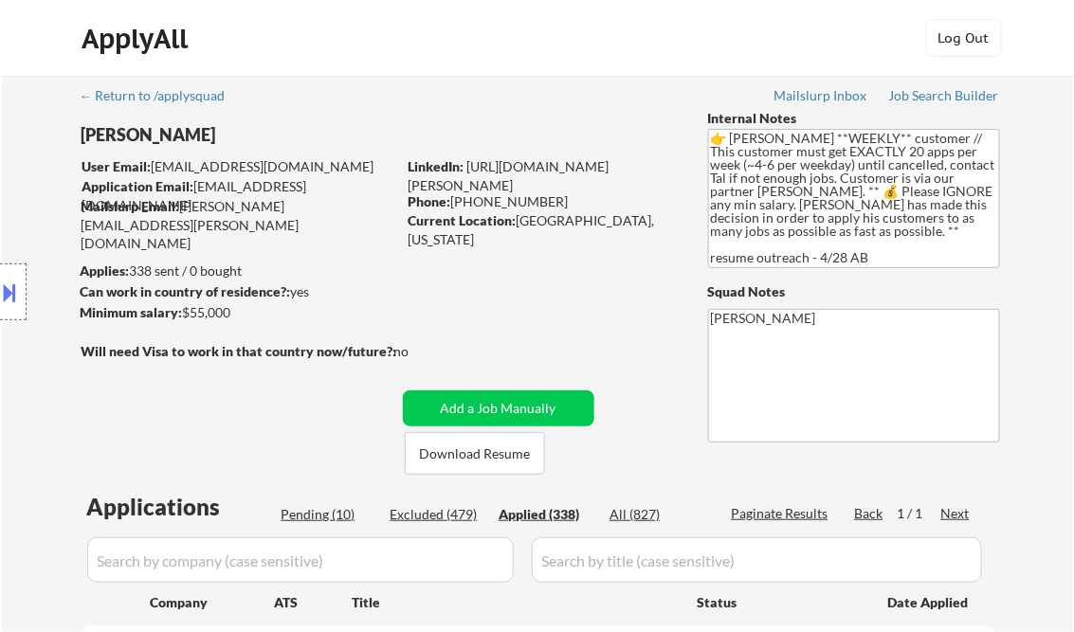
select select ""applied""
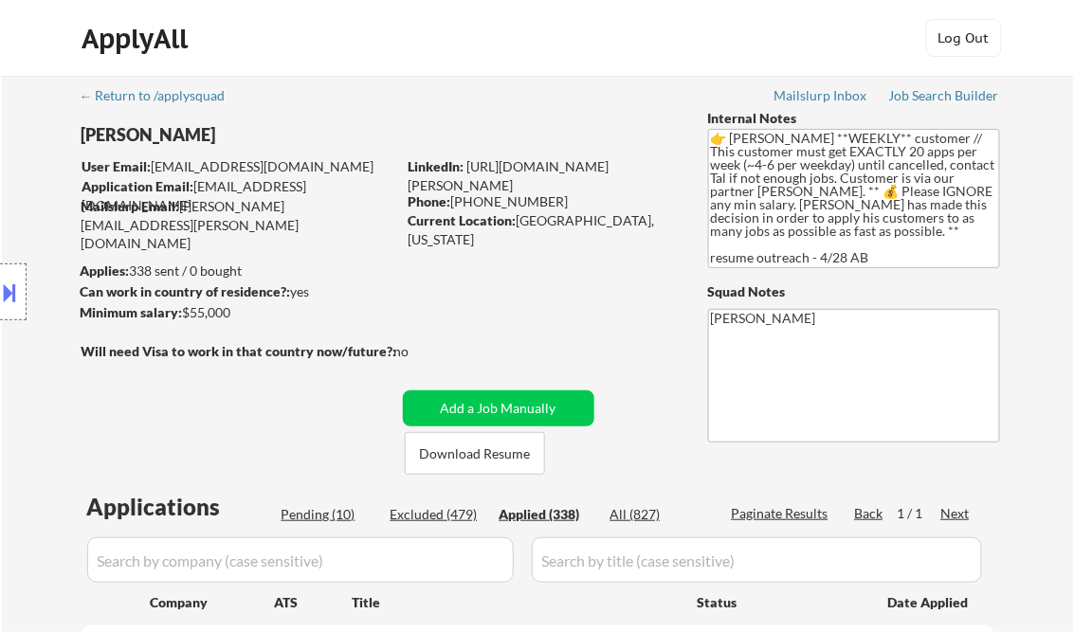
select select ""applied""
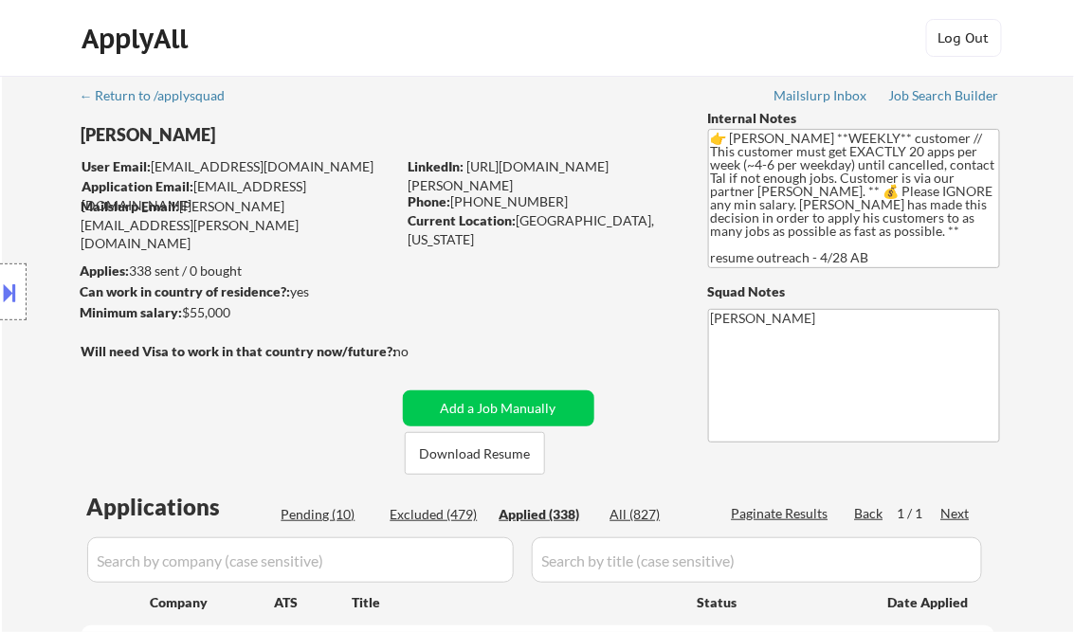
select select ""applied""
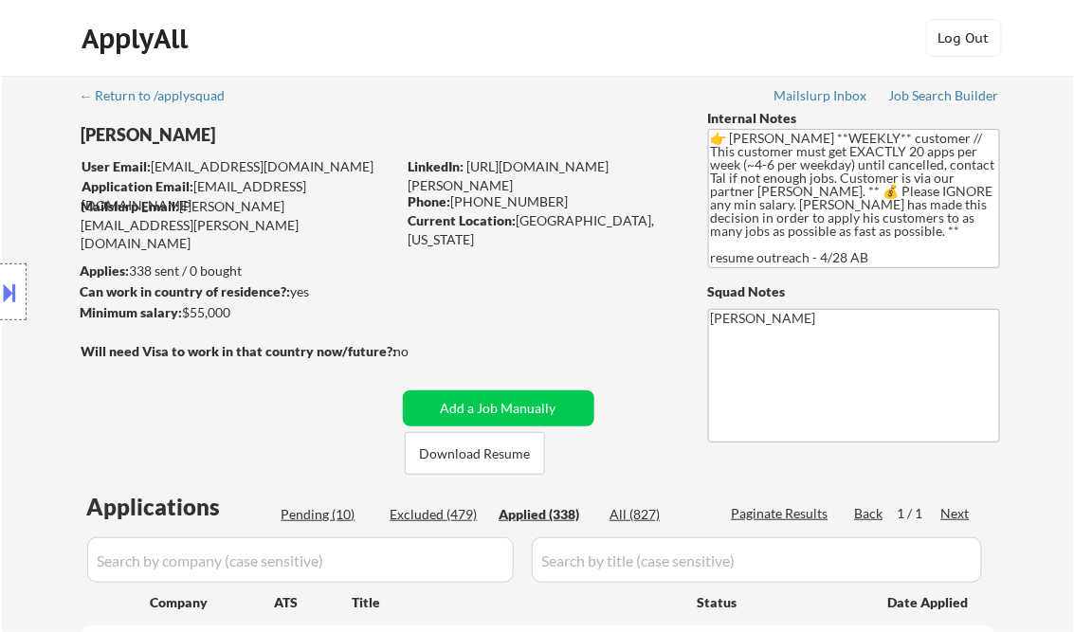
select select ""applied""
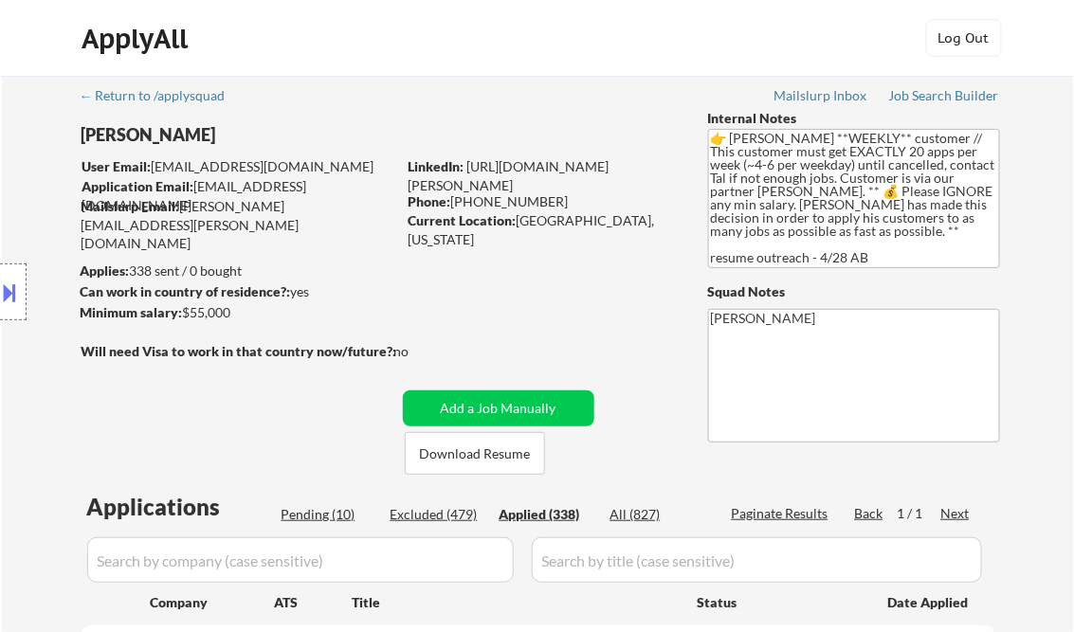
select select ""applied""
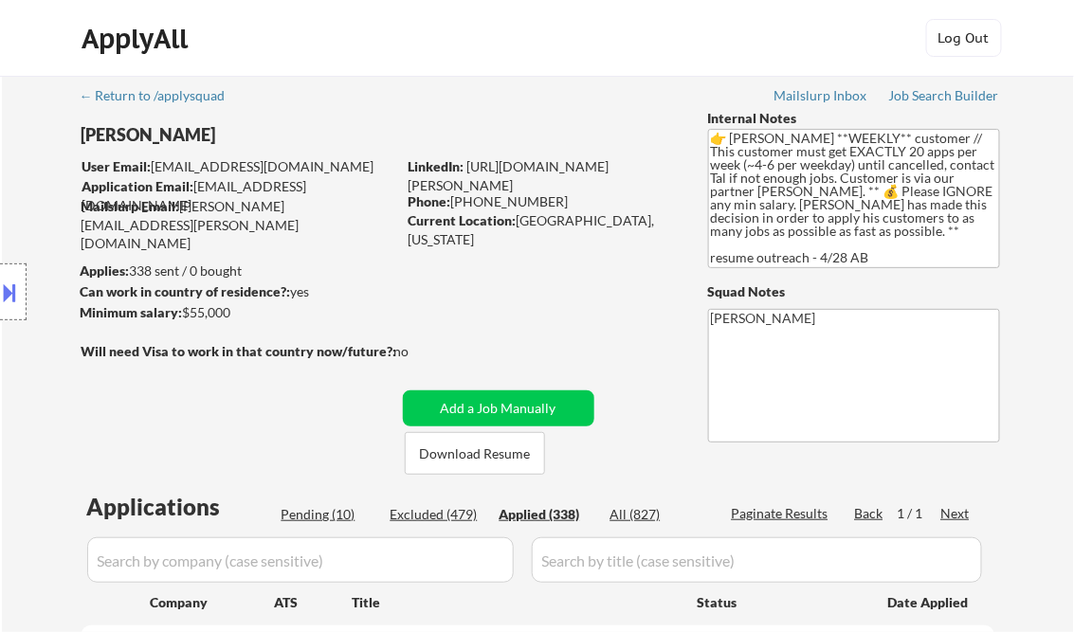
select select ""applied""
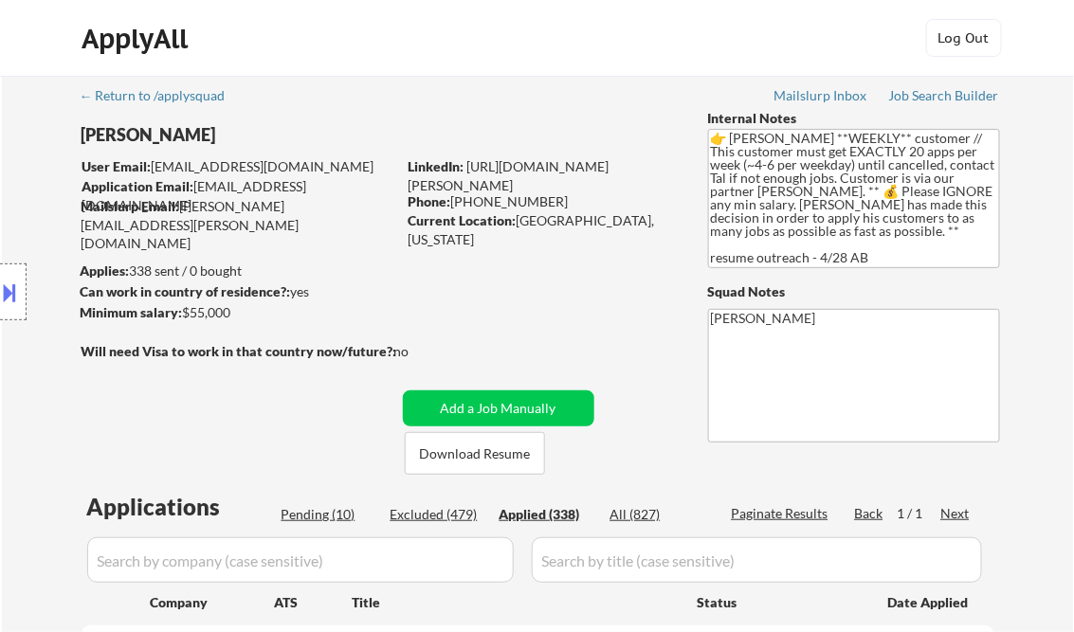
select select ""applied""
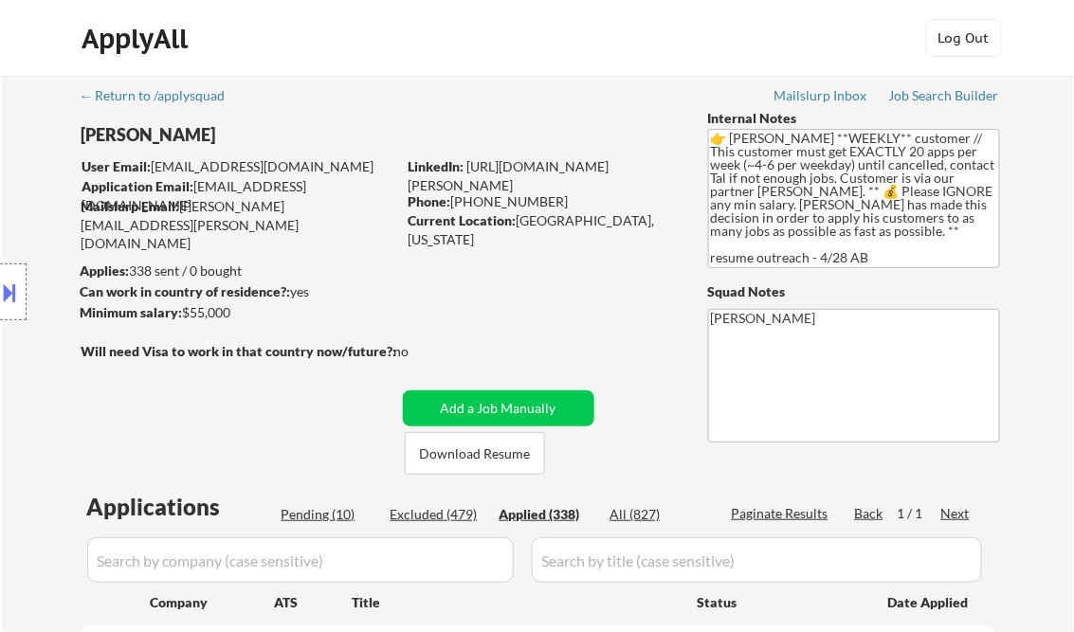
select select ""applied""
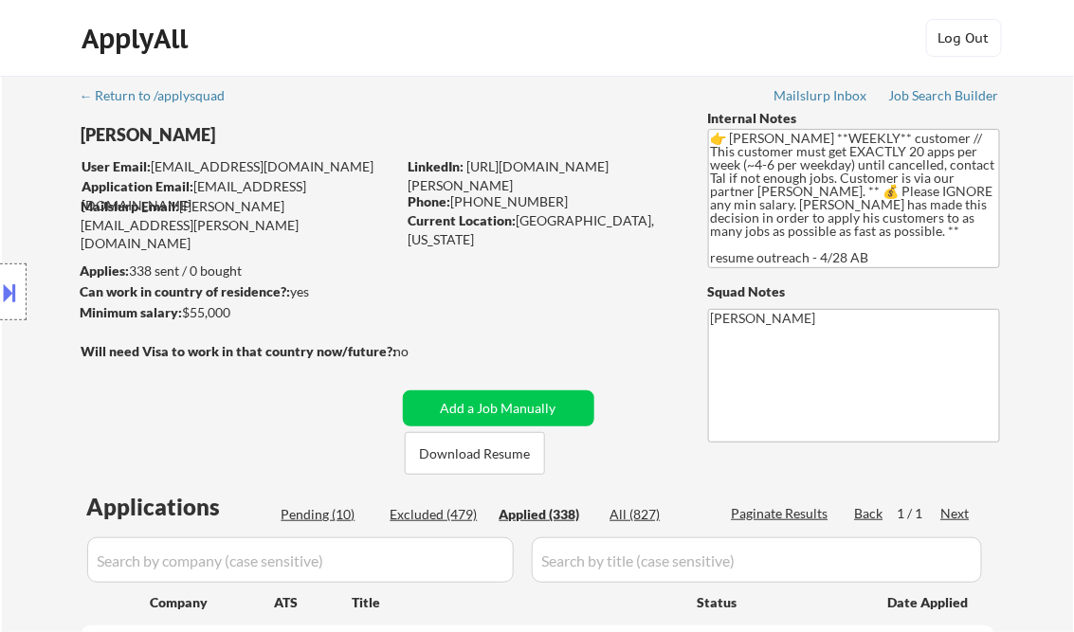
select select ""applied""
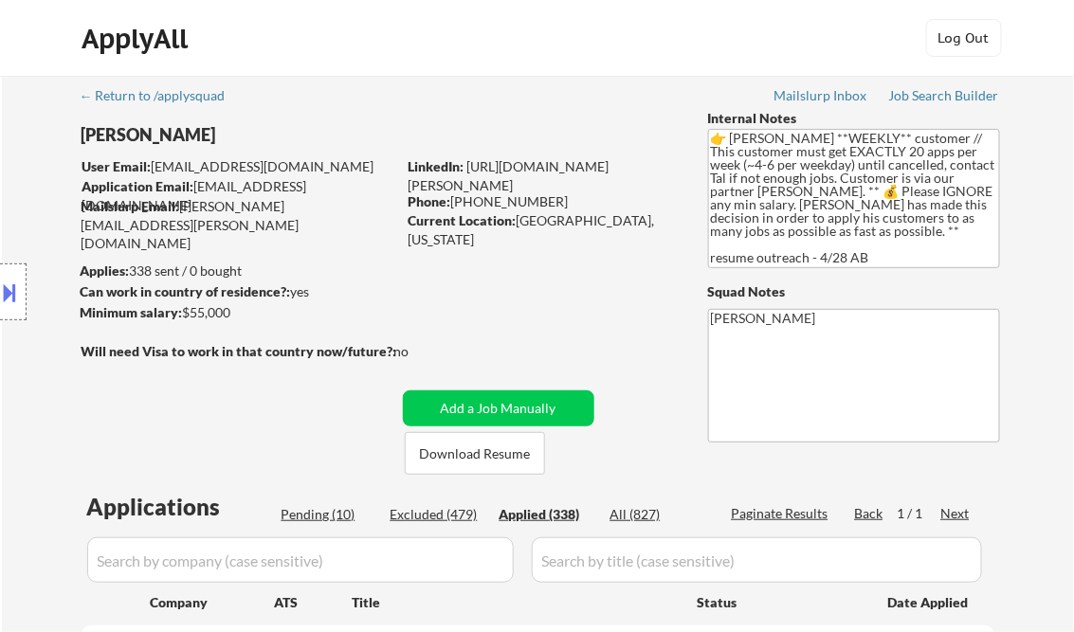
select select ""applied""
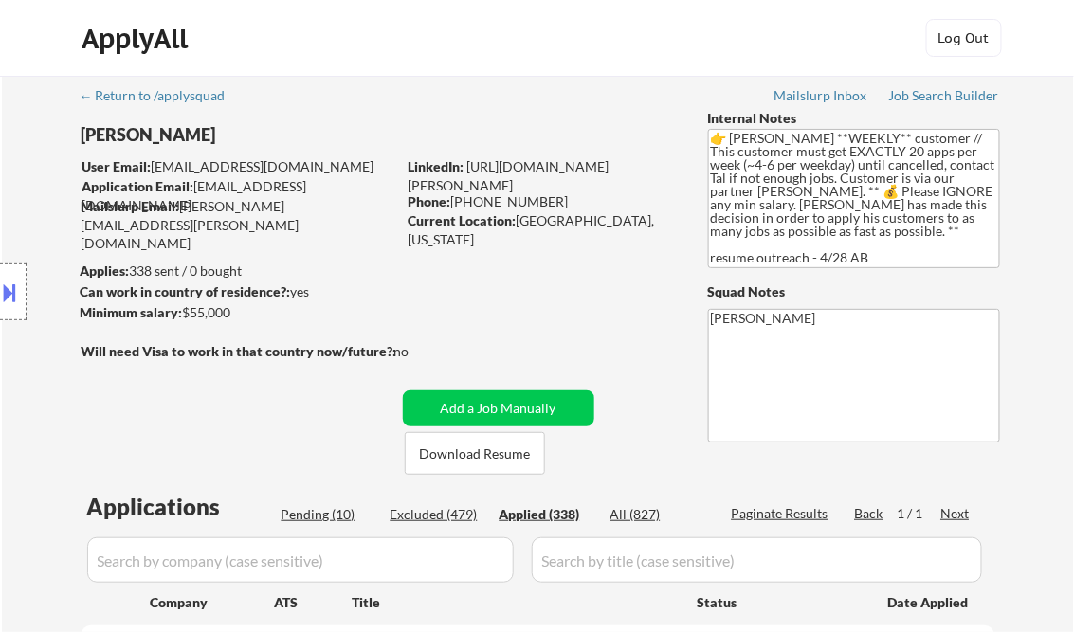
select select ""applied""
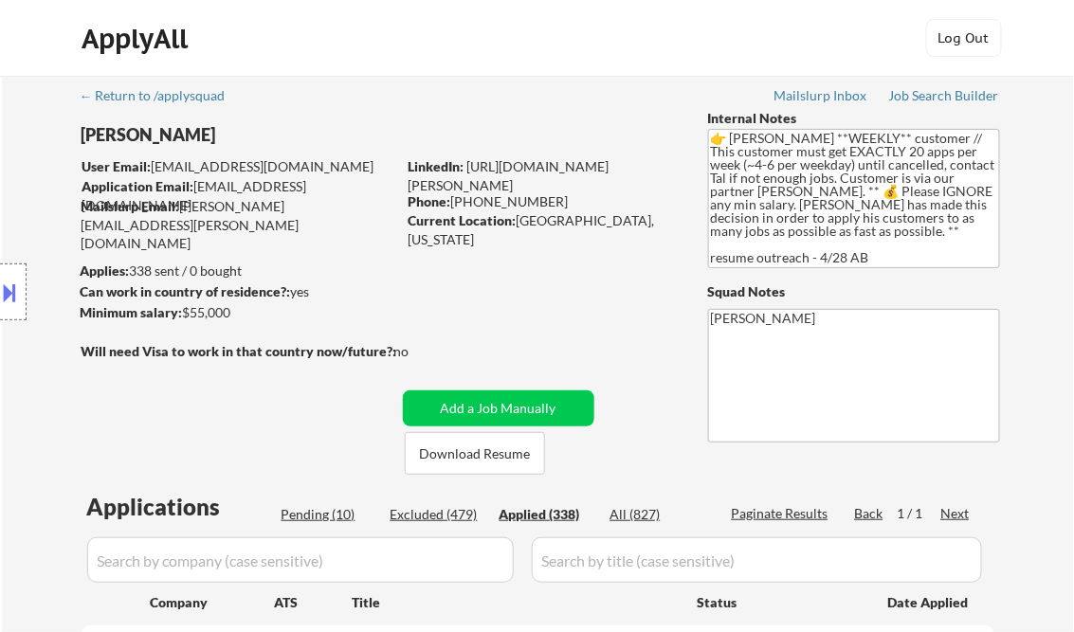
select select ""applied""
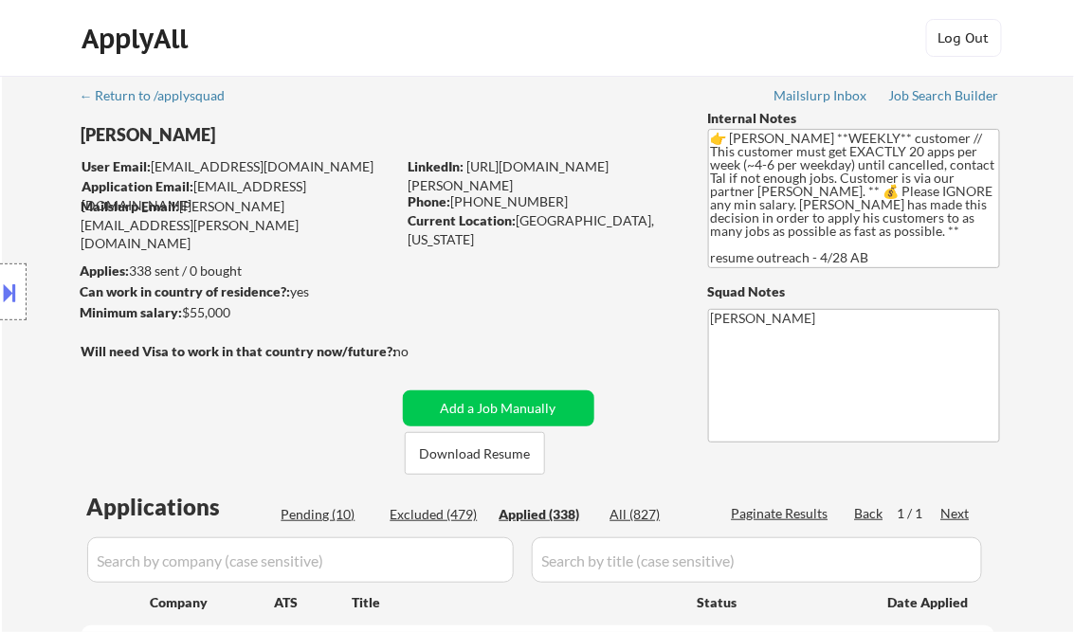
select select ""applied""
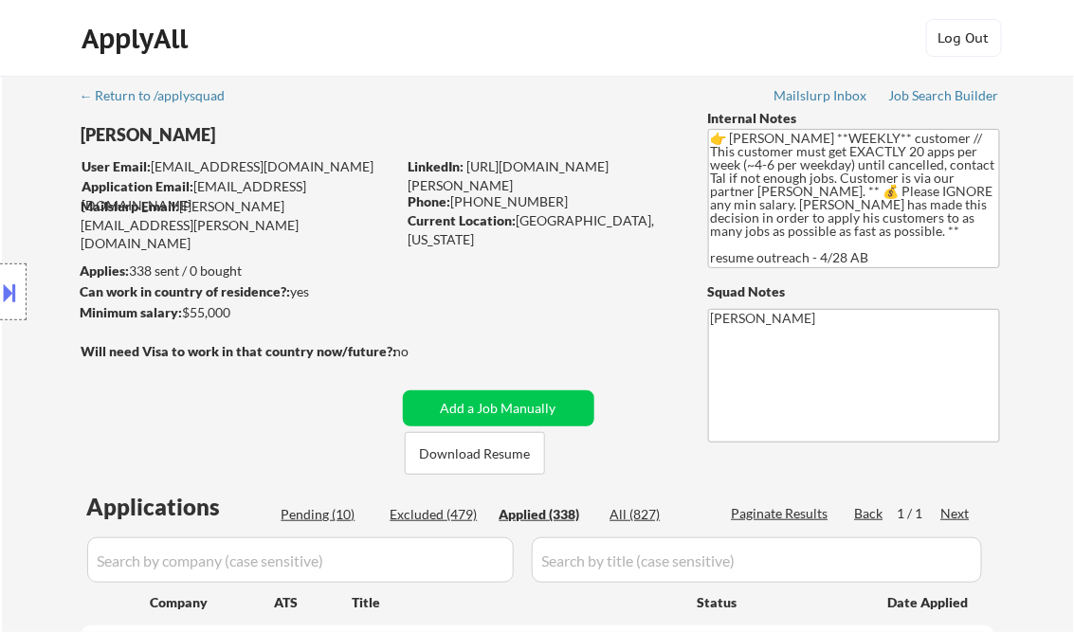
select select ""applied""
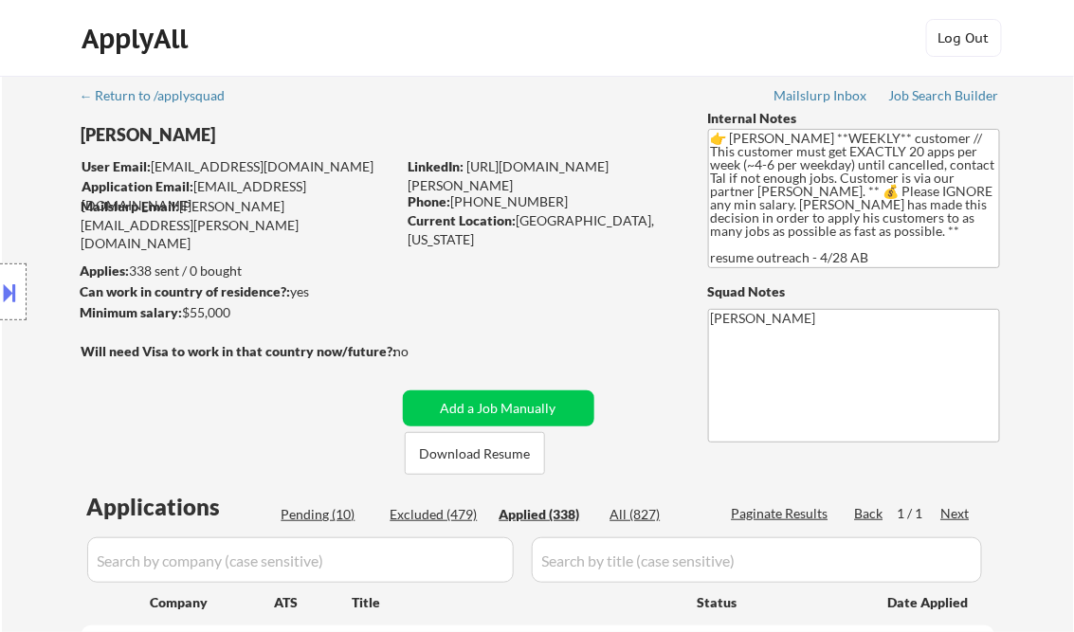
select select ""applied""
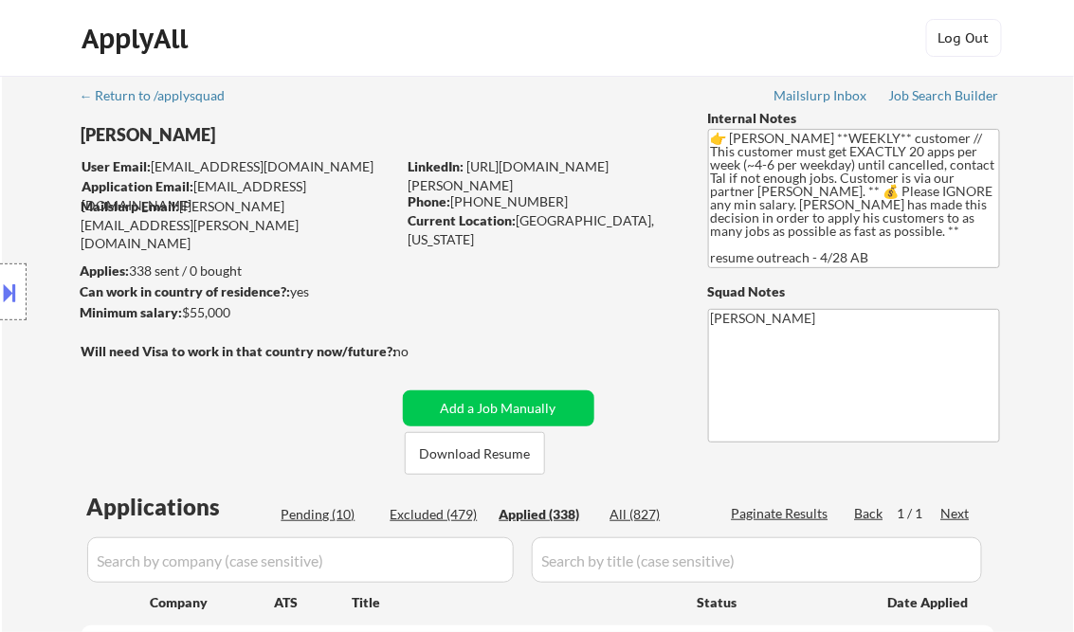
select select ""applied""
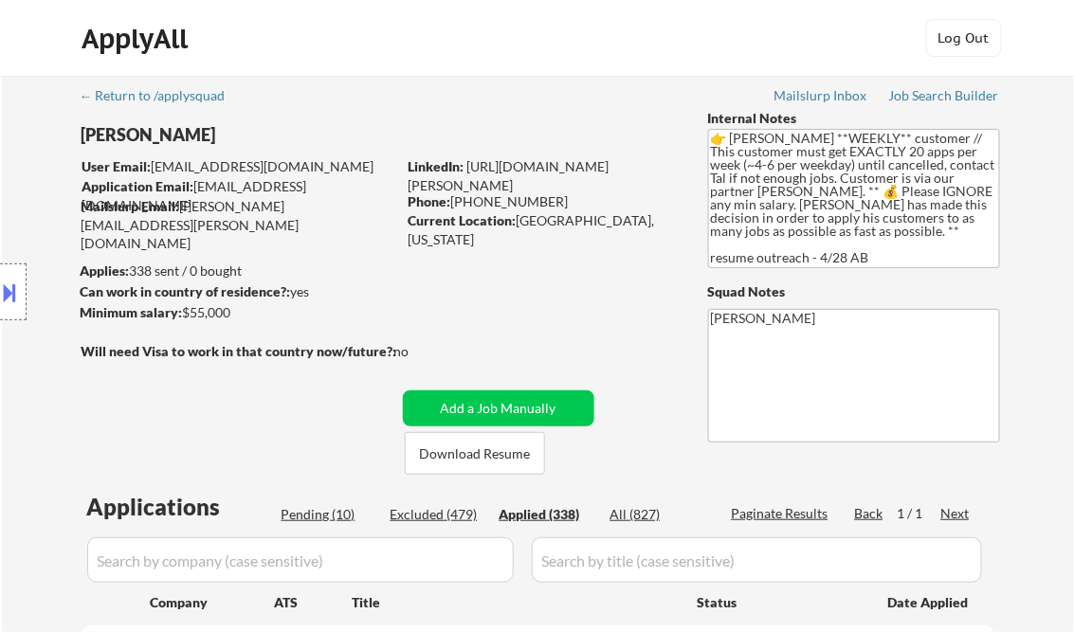
select select ""applied""
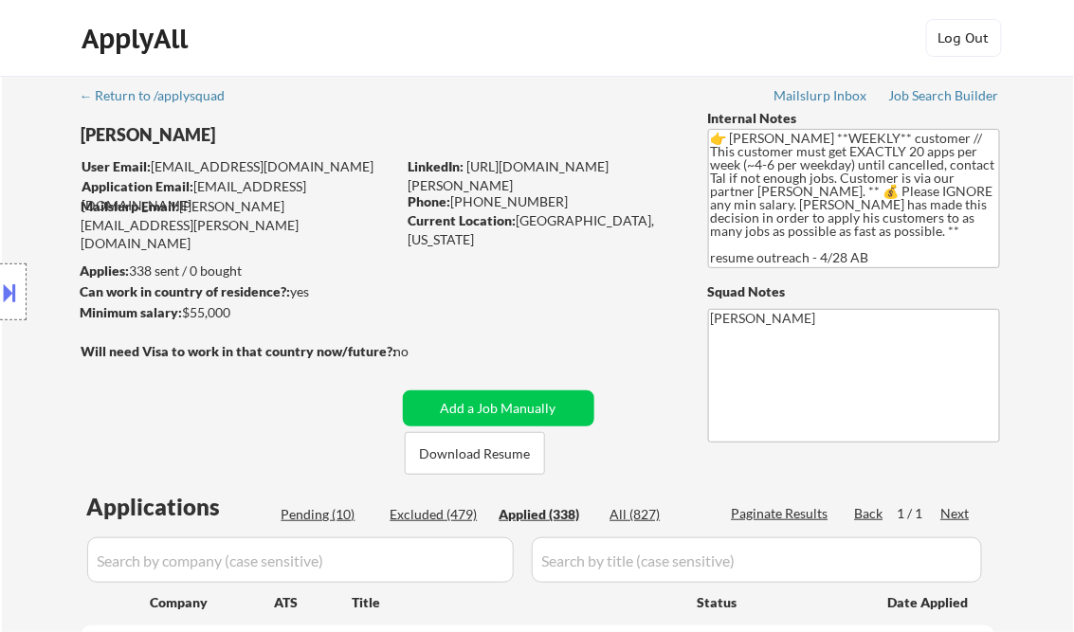
select select ""applied""
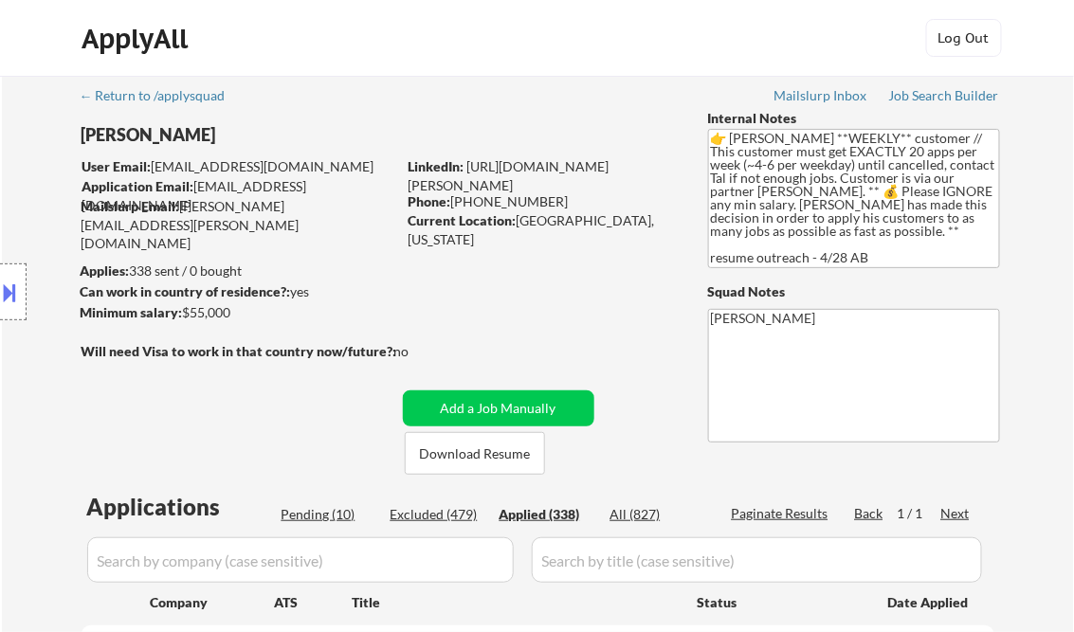
select select ""applied""
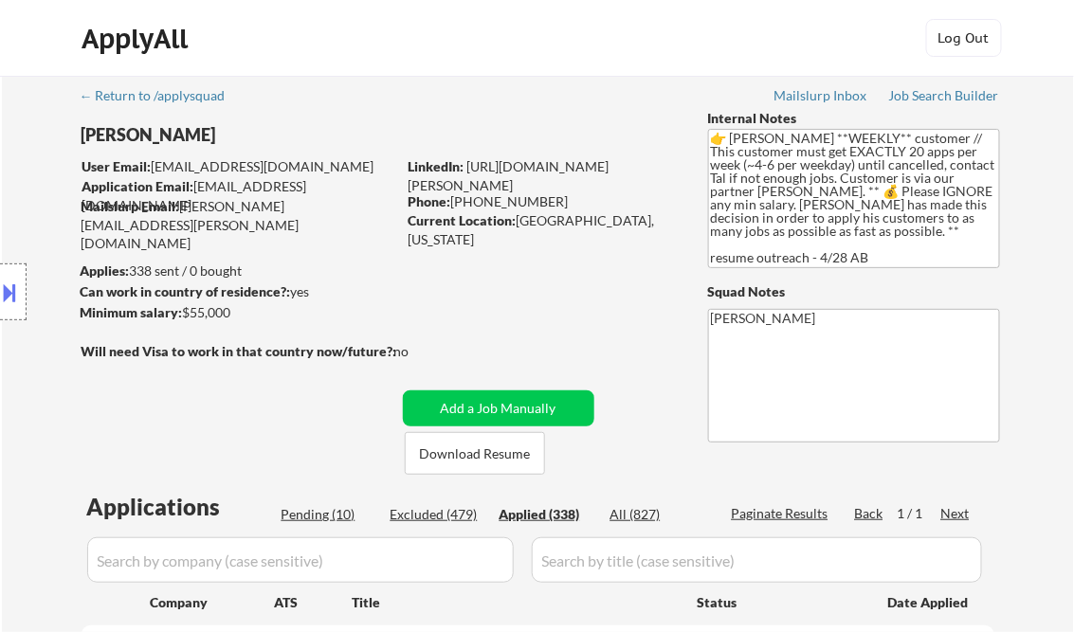
select select ""applied""
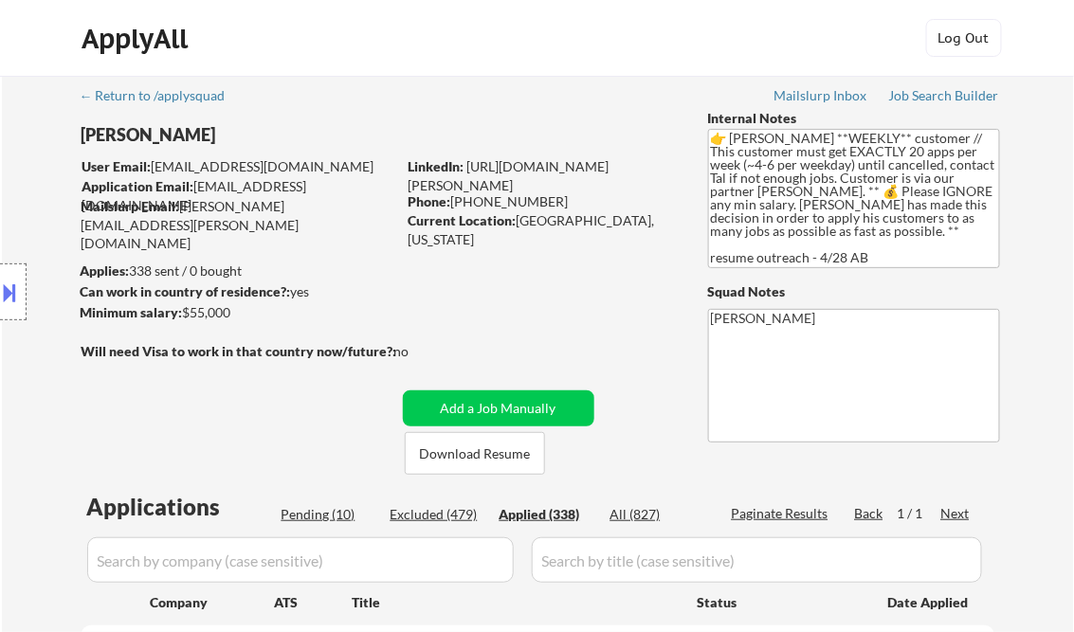
select select ""applied""
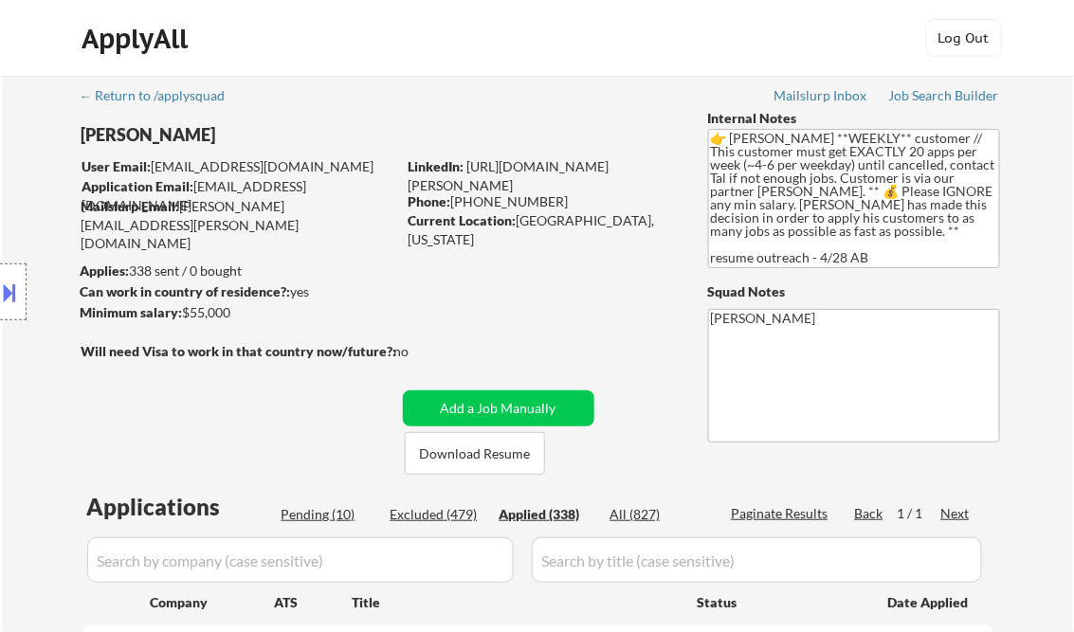
select select ""applied""
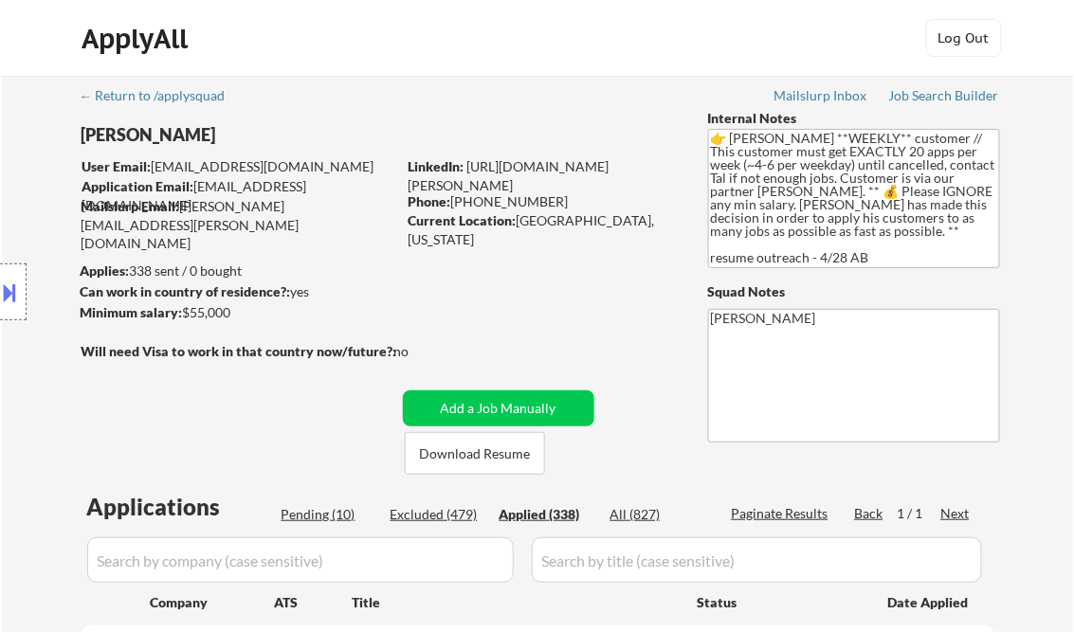
select select ""applied""
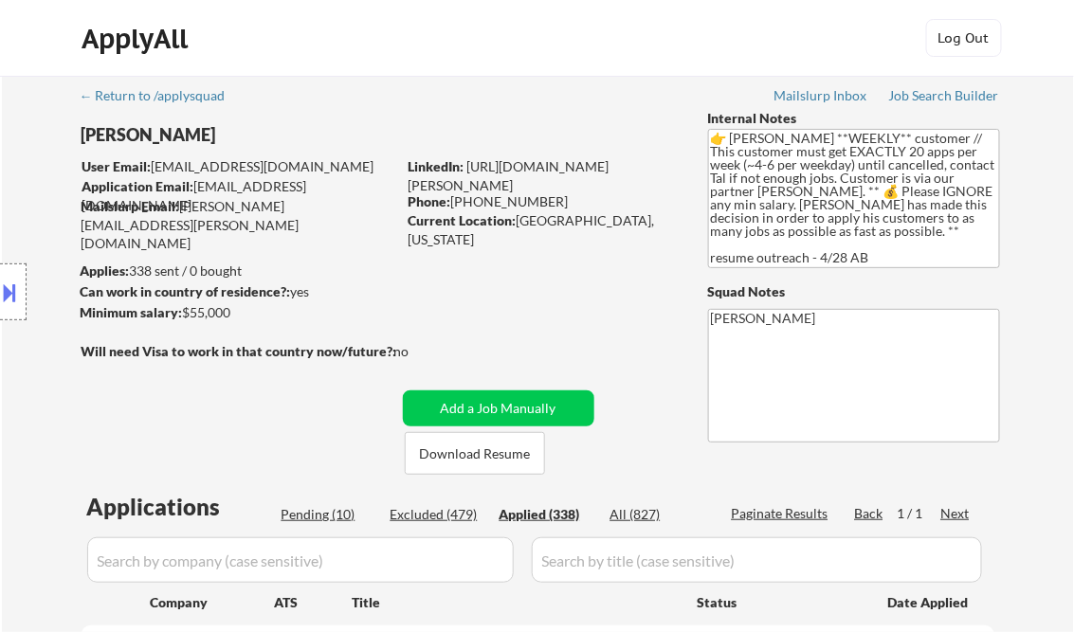
select select ""applied""
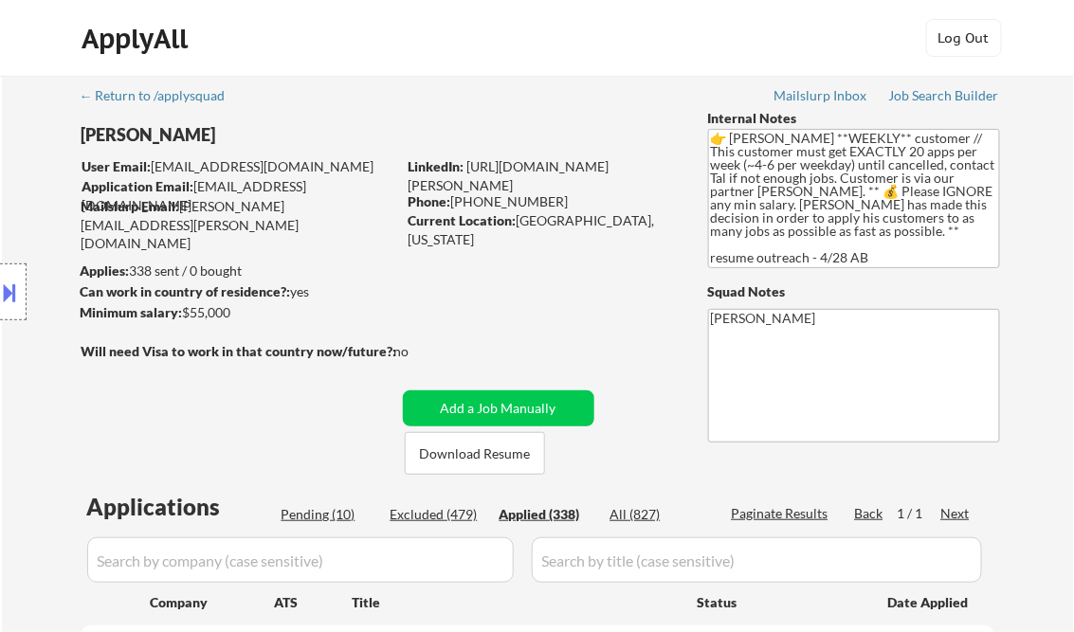
select select ""applied""
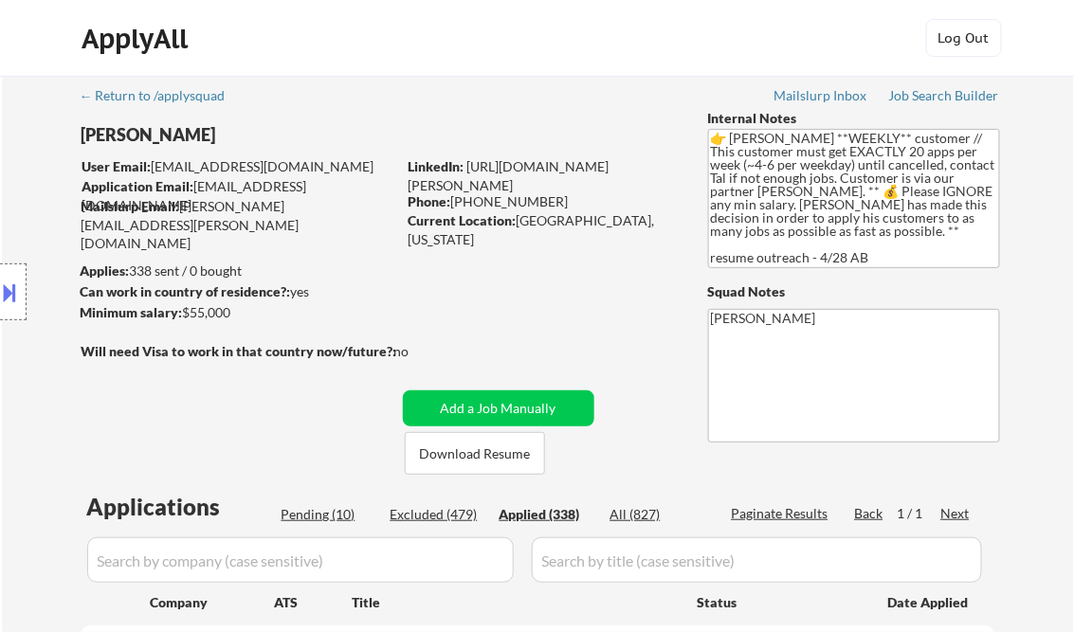
select select ""applied""
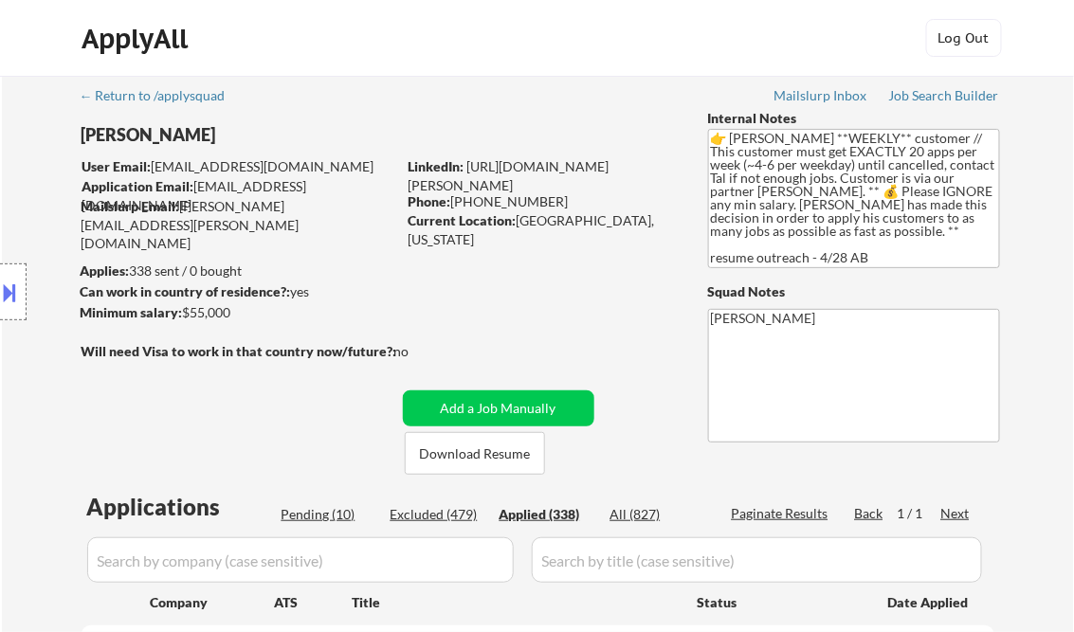
select select ""applied""
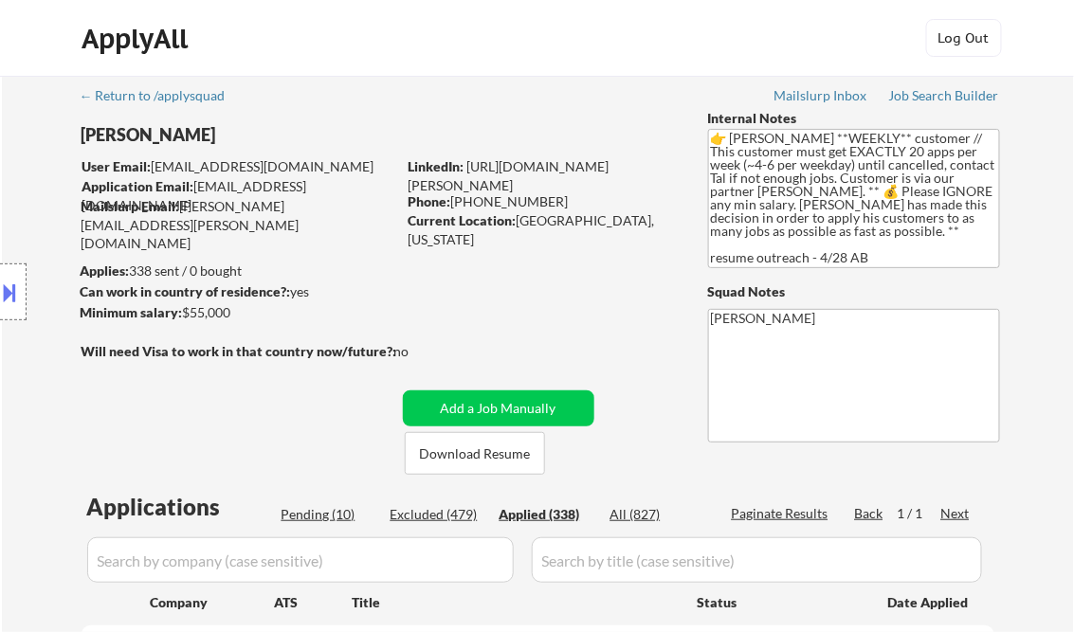
select select ""applied""
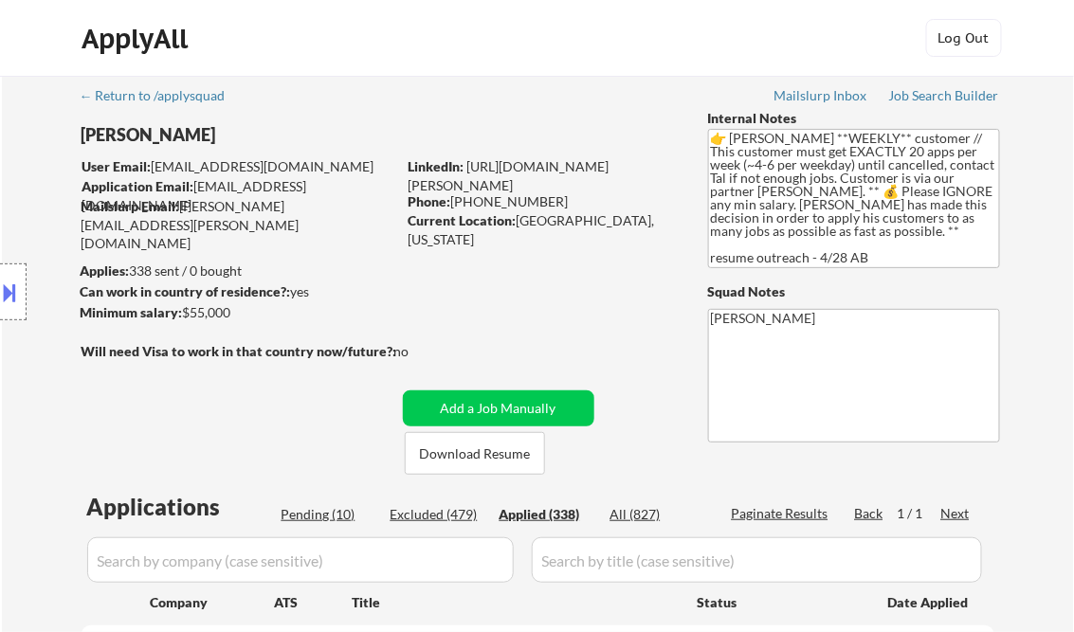
select select ""applied""
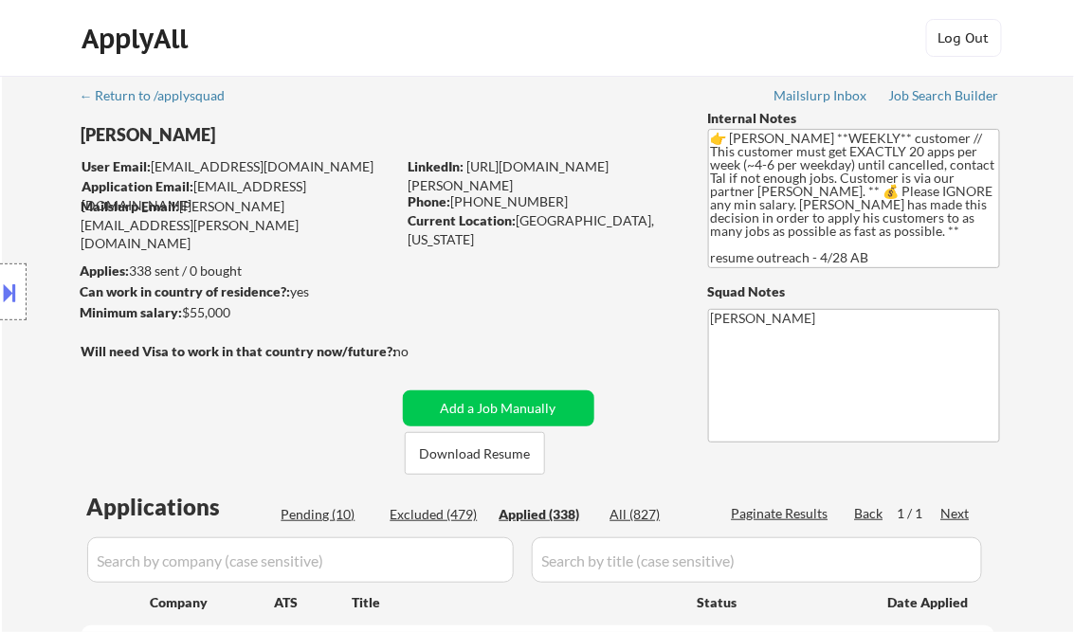
select select ""applied""
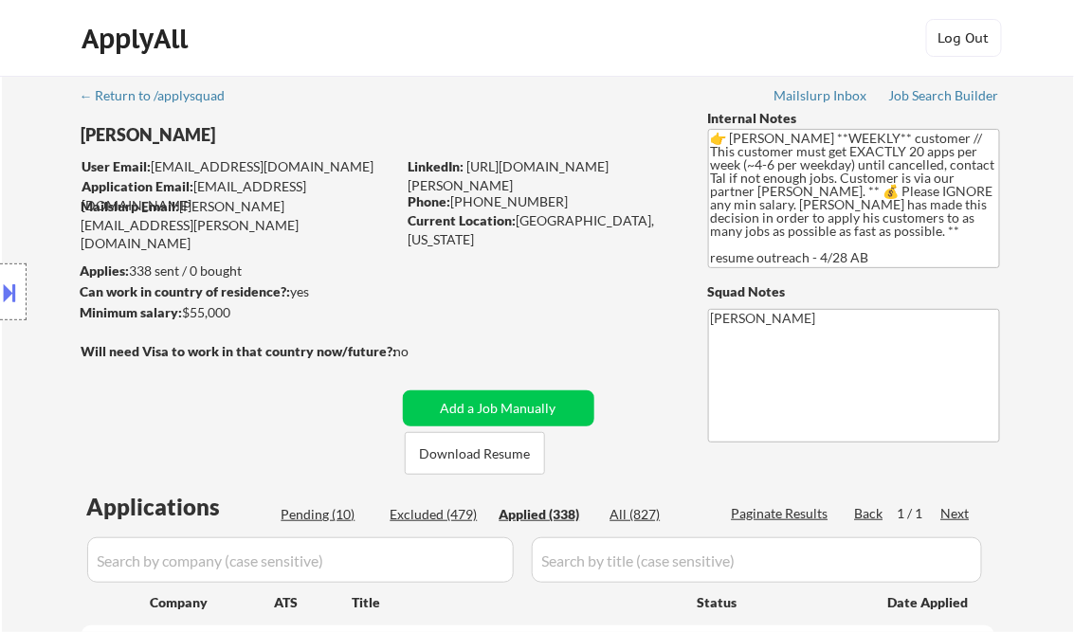
select select ""applied""
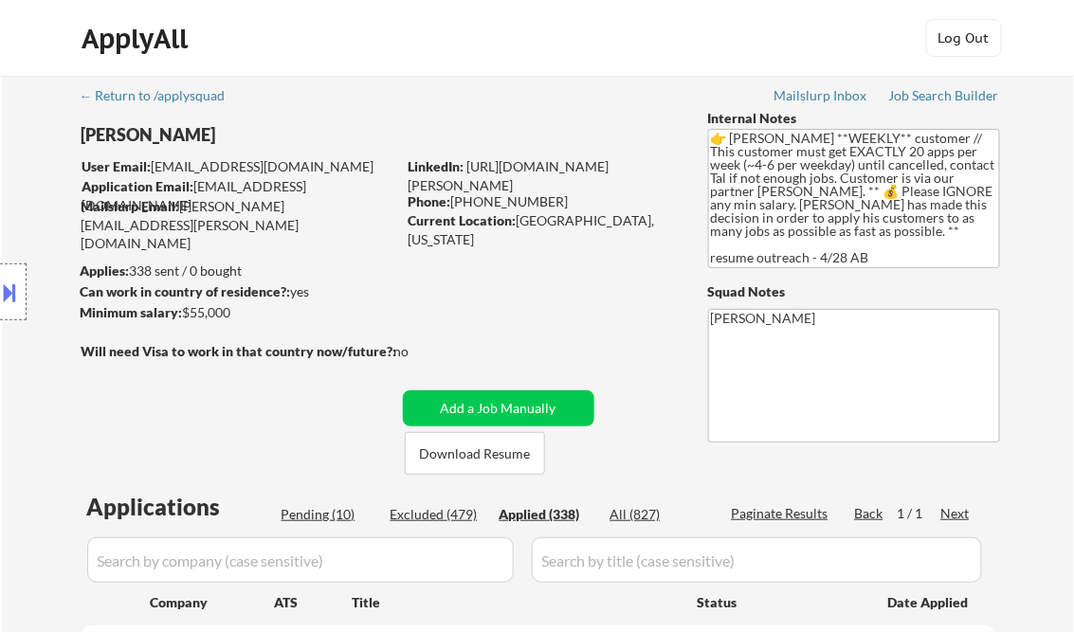
select select ""applied""
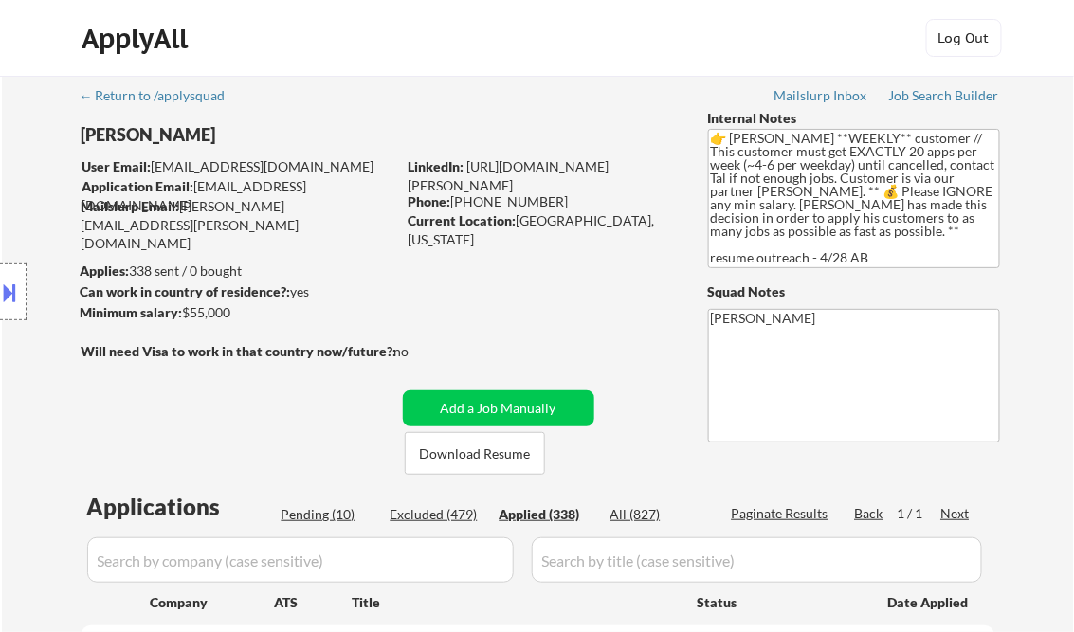
select select ""applied""
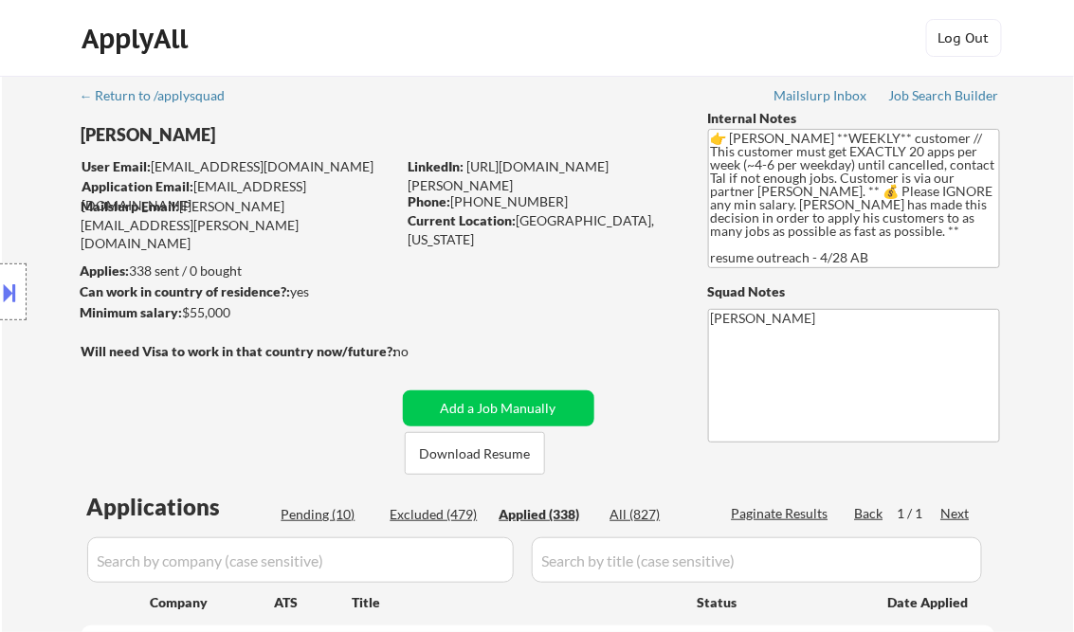
select select ""applied""
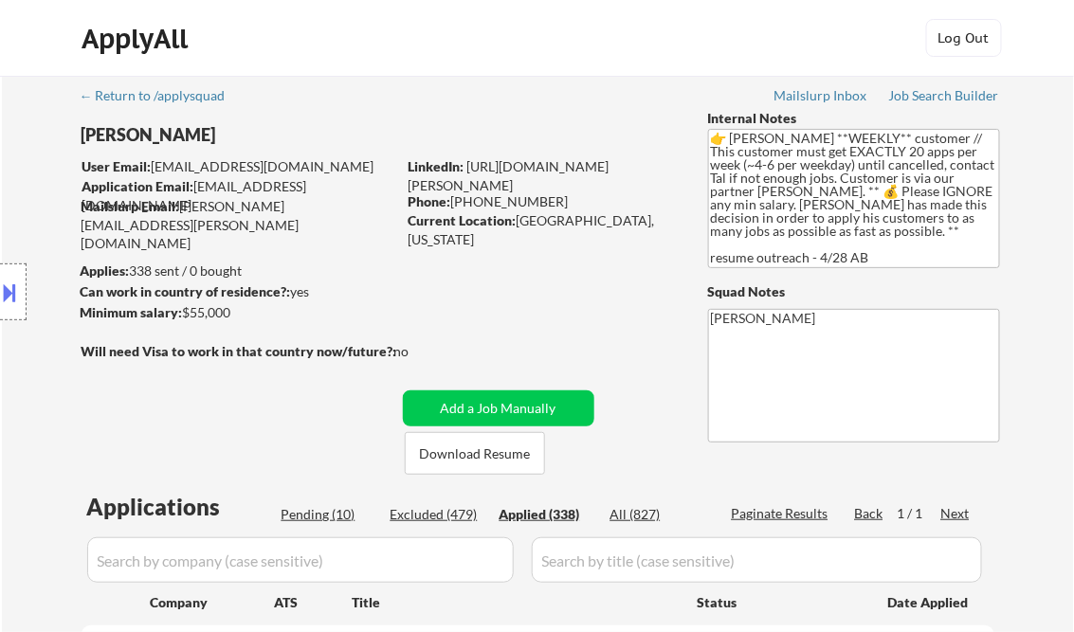
select select ""applied""
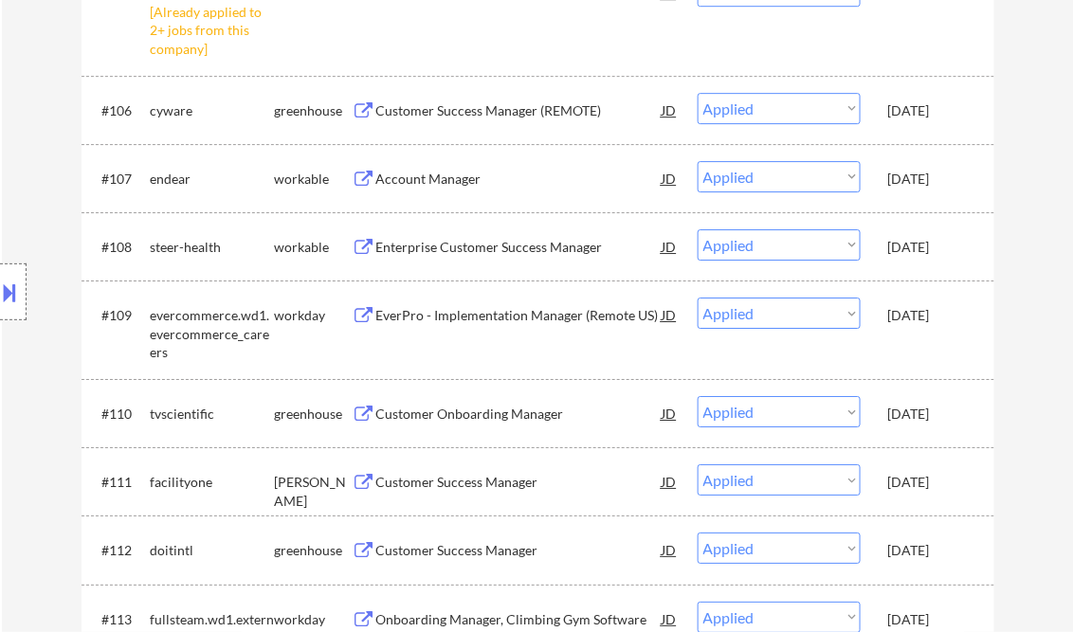
scroll to position [9473, 0]
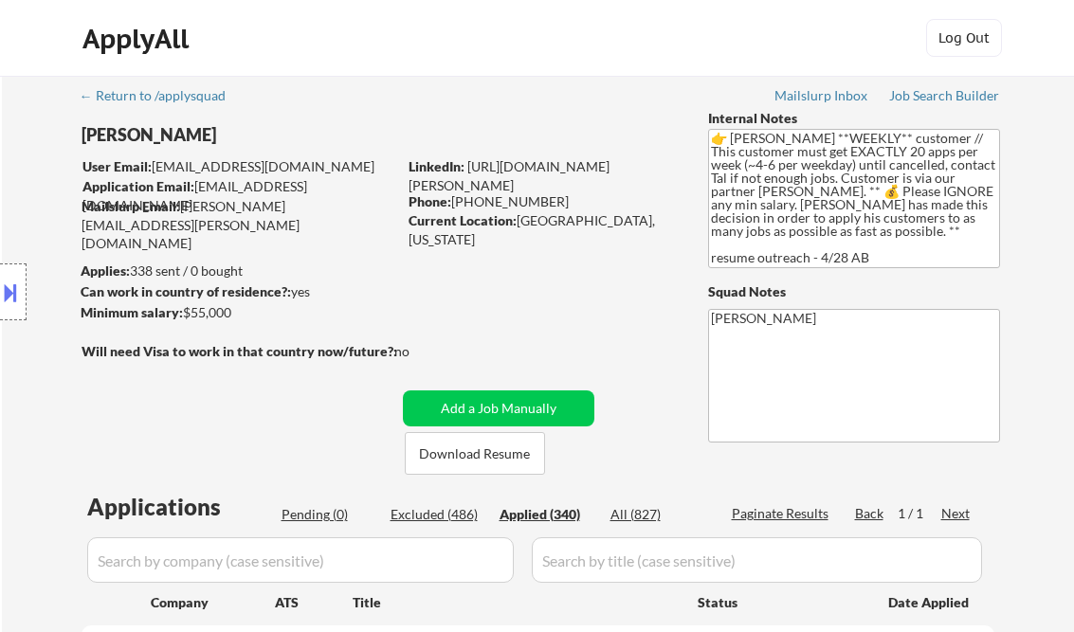
select select ""applied""
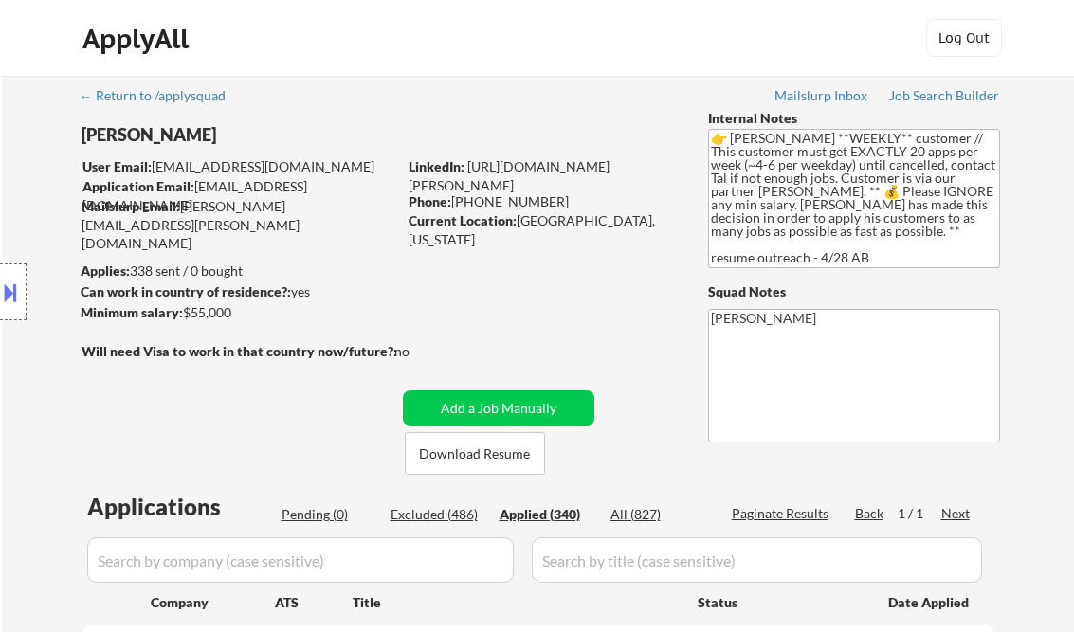
select select ""applied""
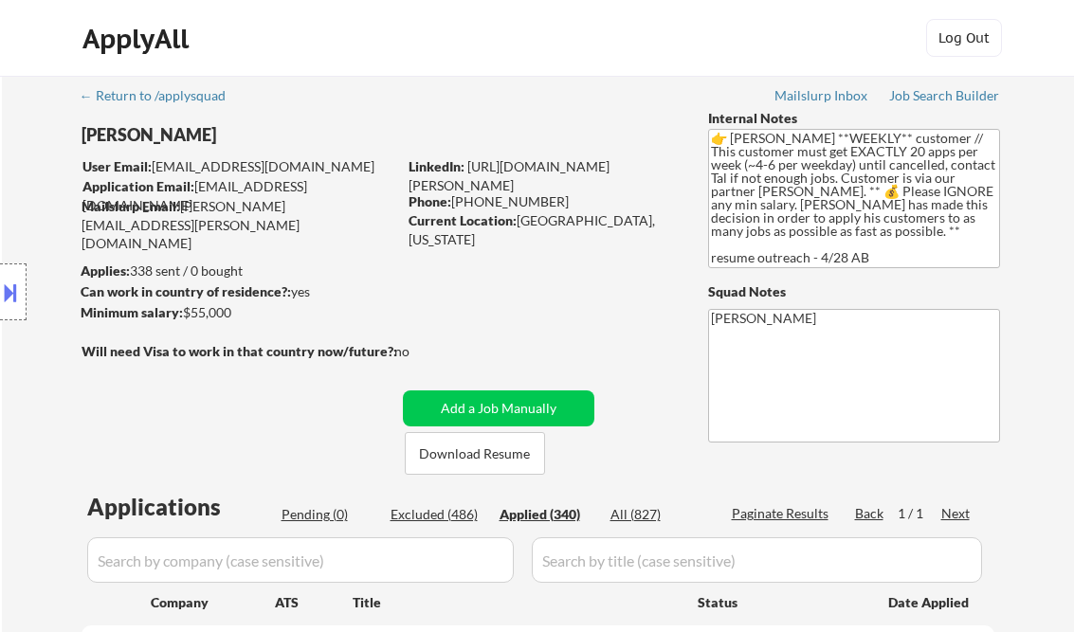
select select ""applied""
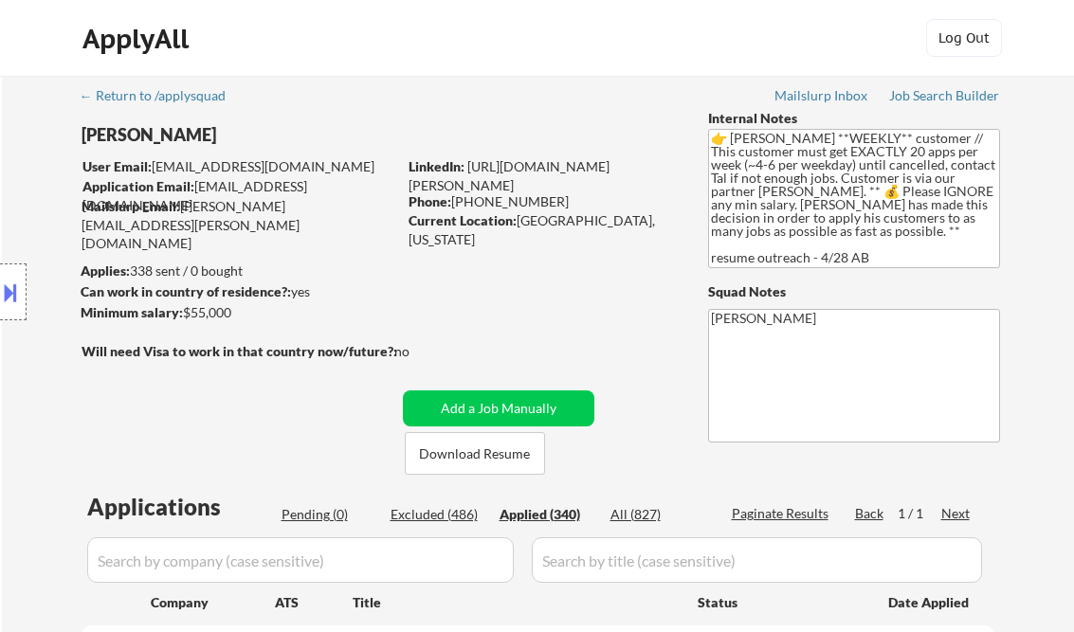
select select ""applied""
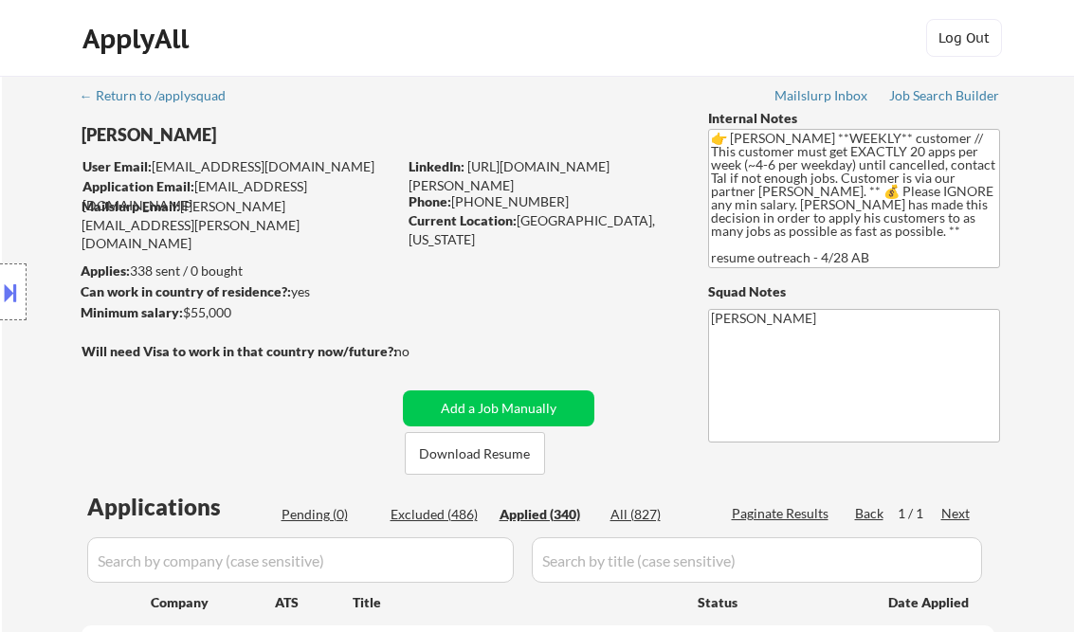
select select ""applied""
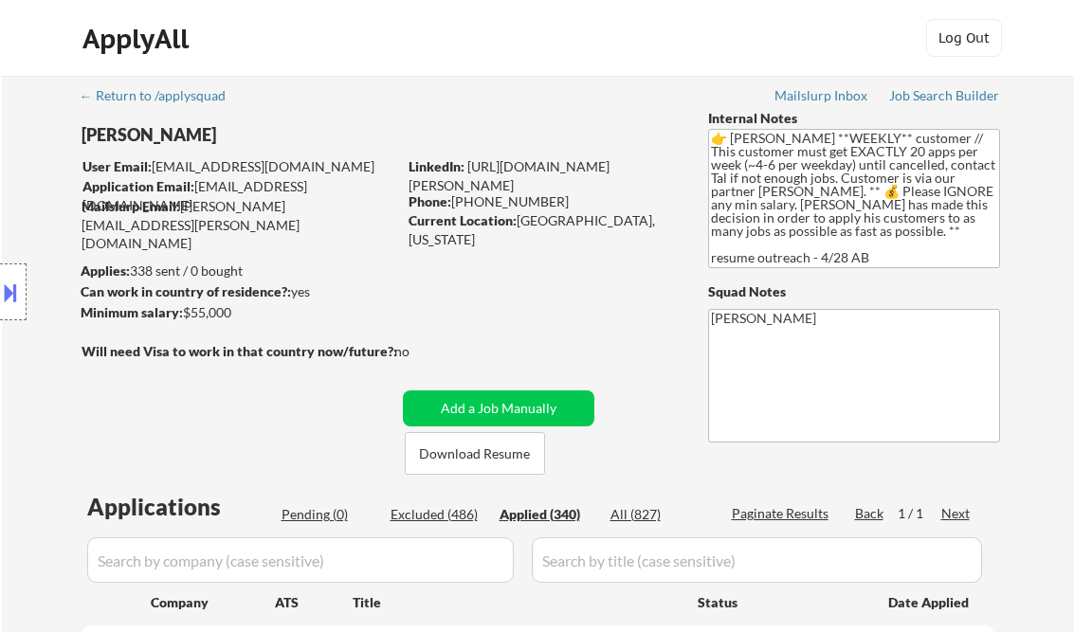
select select ""applied""
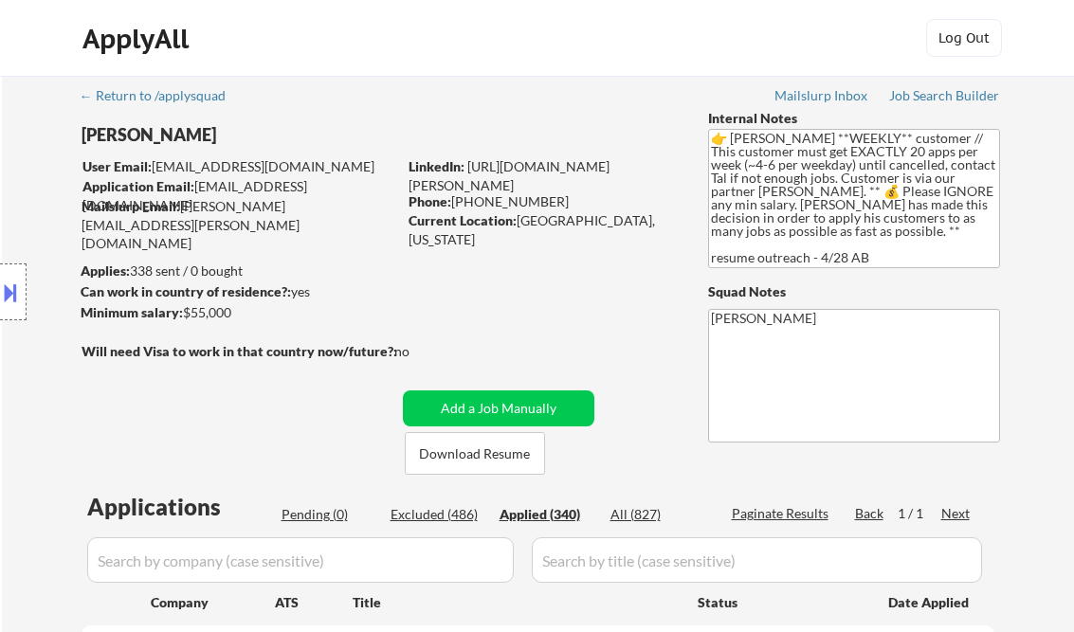
select select ""applied""
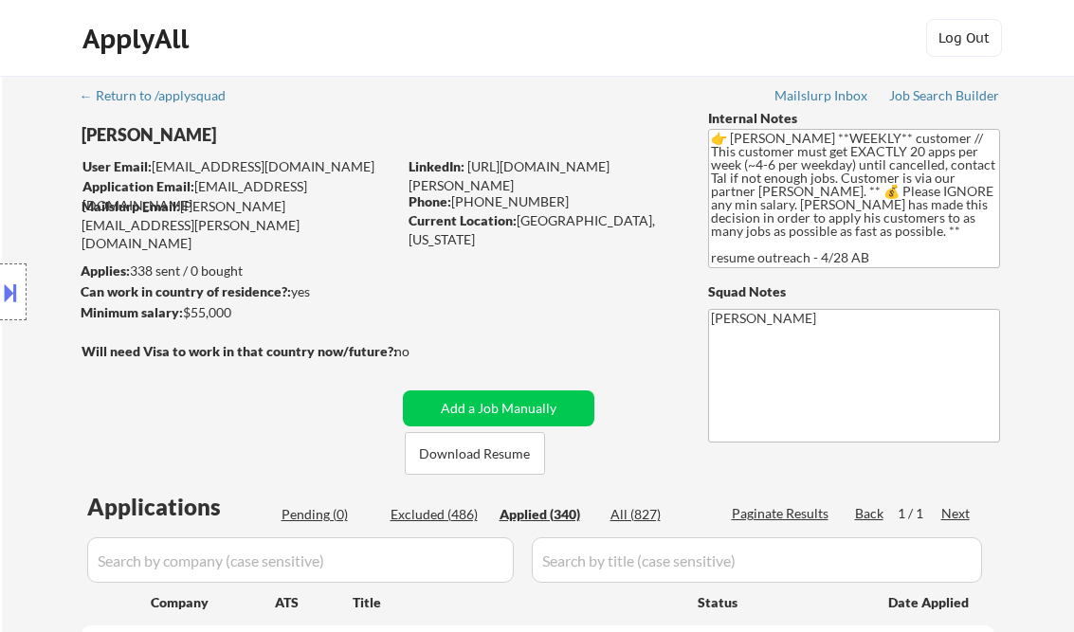
select select ""applied""
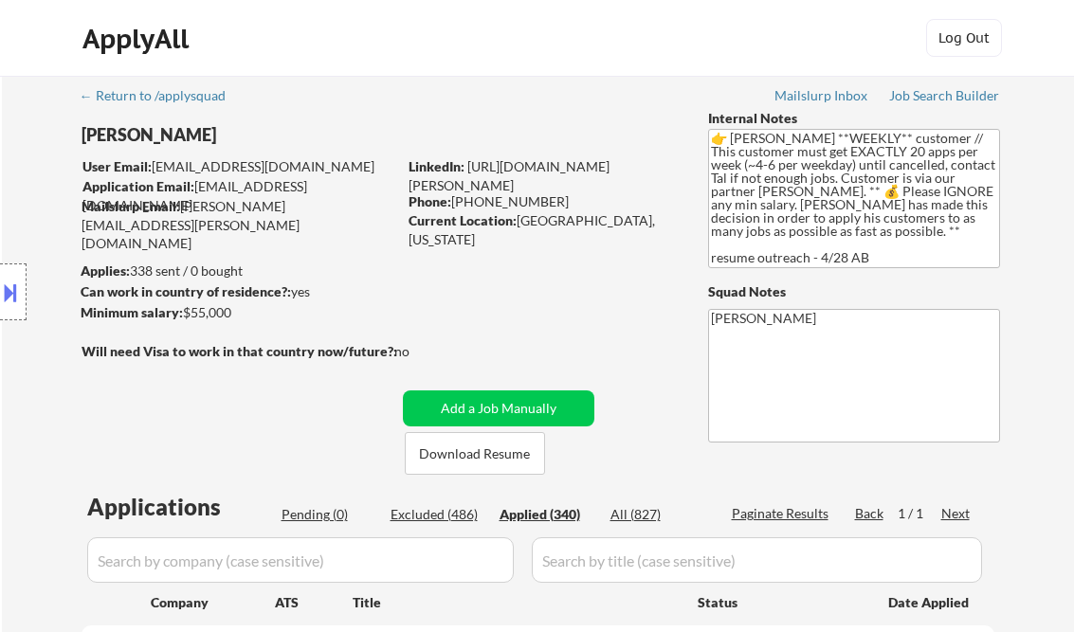
select select ""applied""
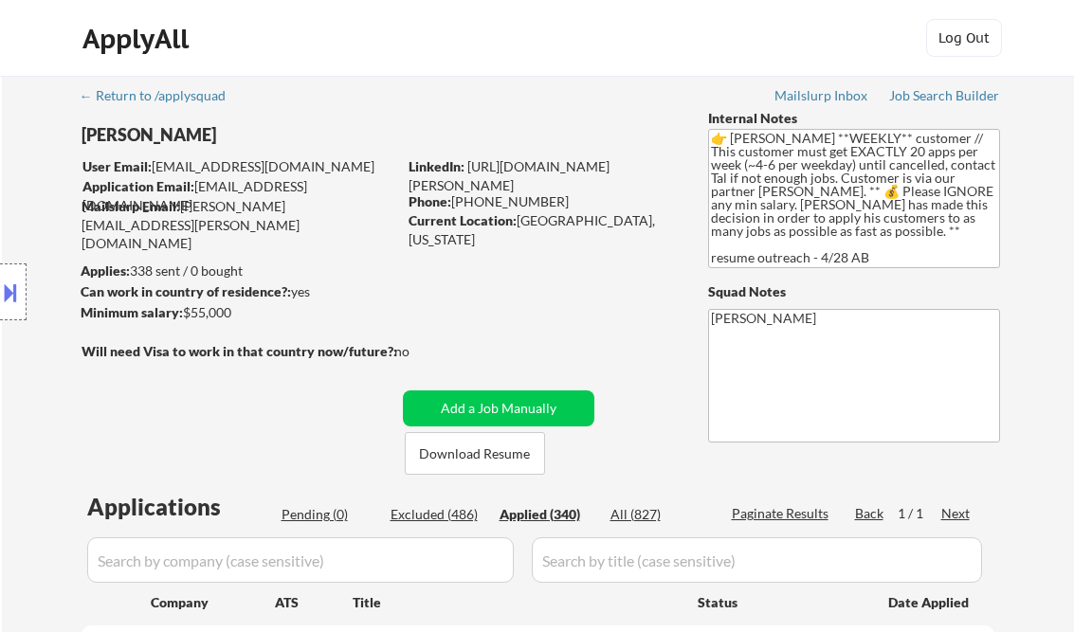
select select ""applied""
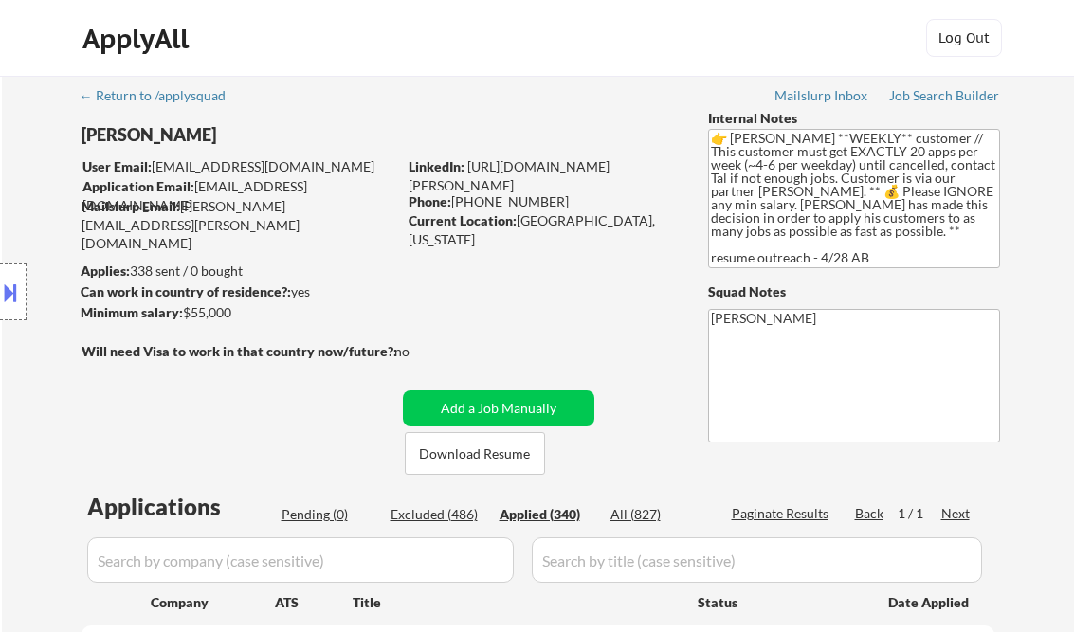
select select ""applied""
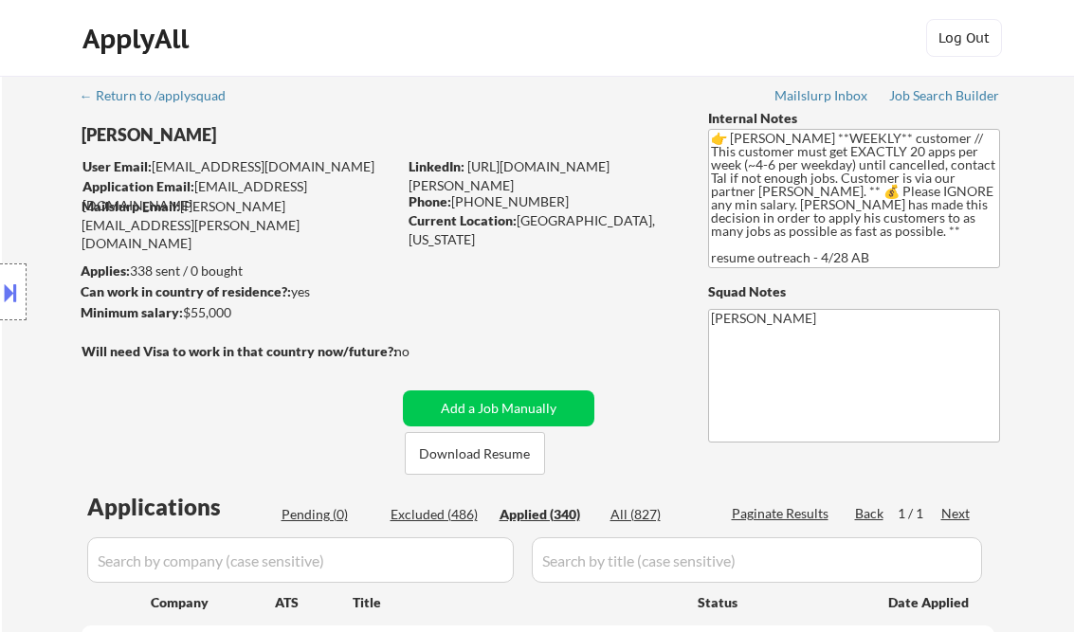
select select ""applied""
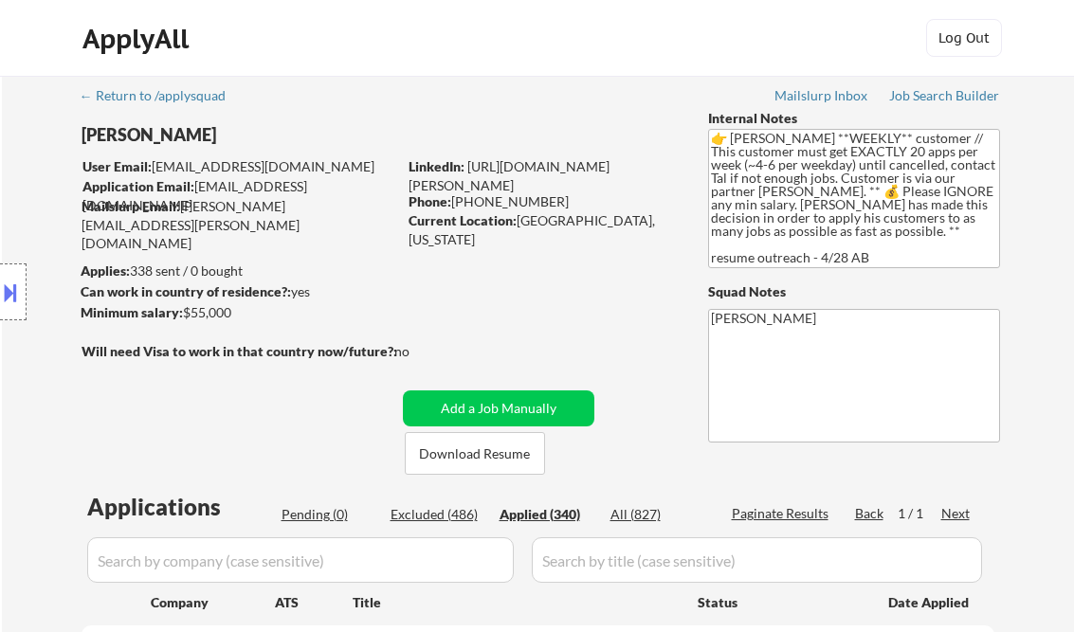
select select ""applied""
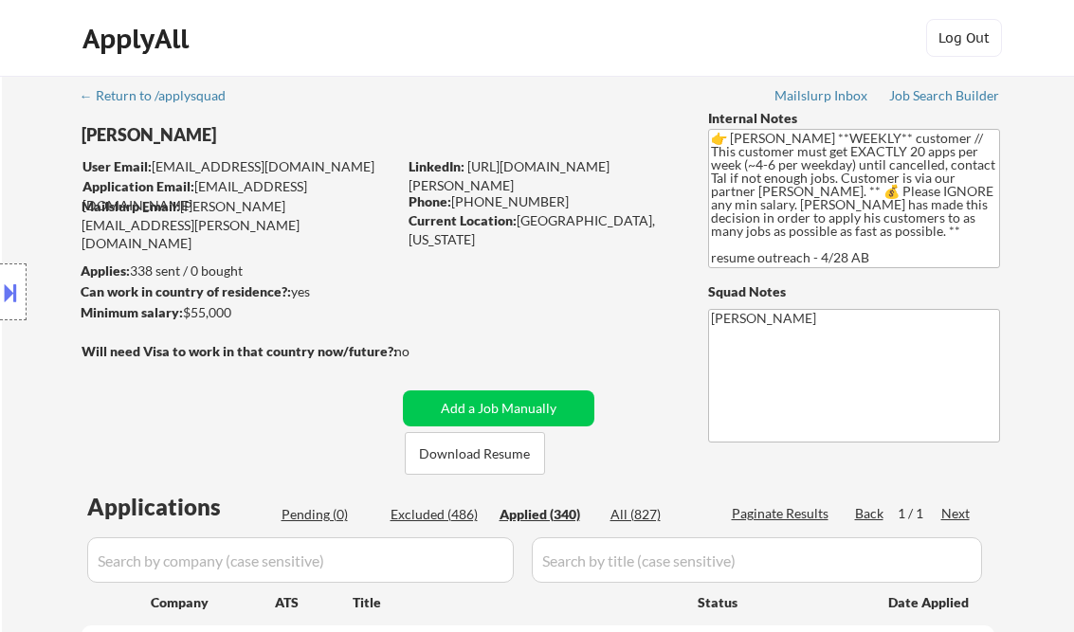
select select ""applied""
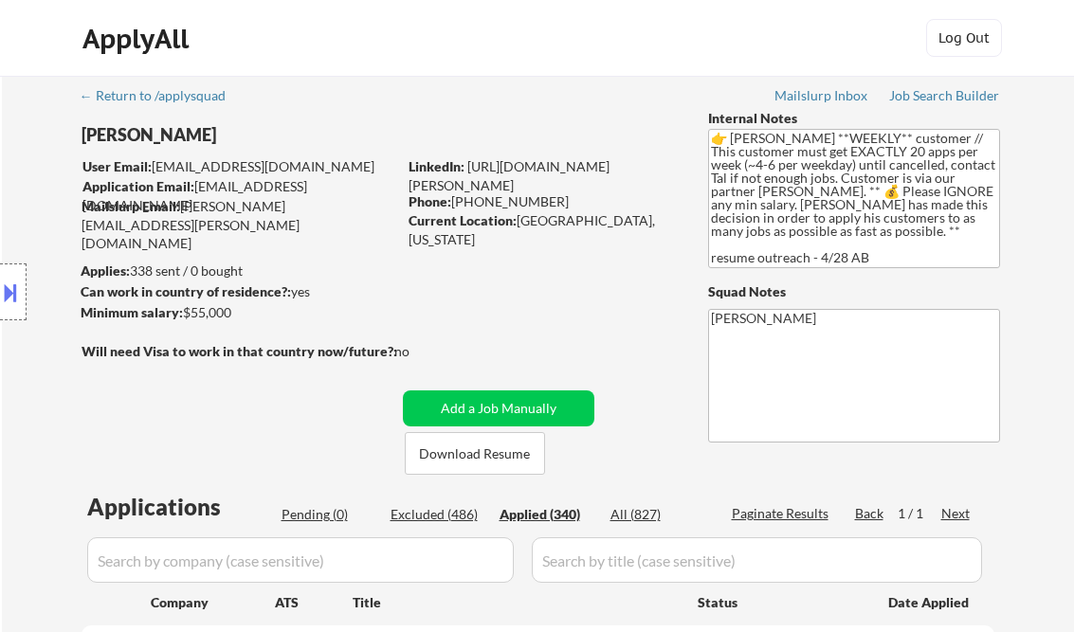
select select ""applied""
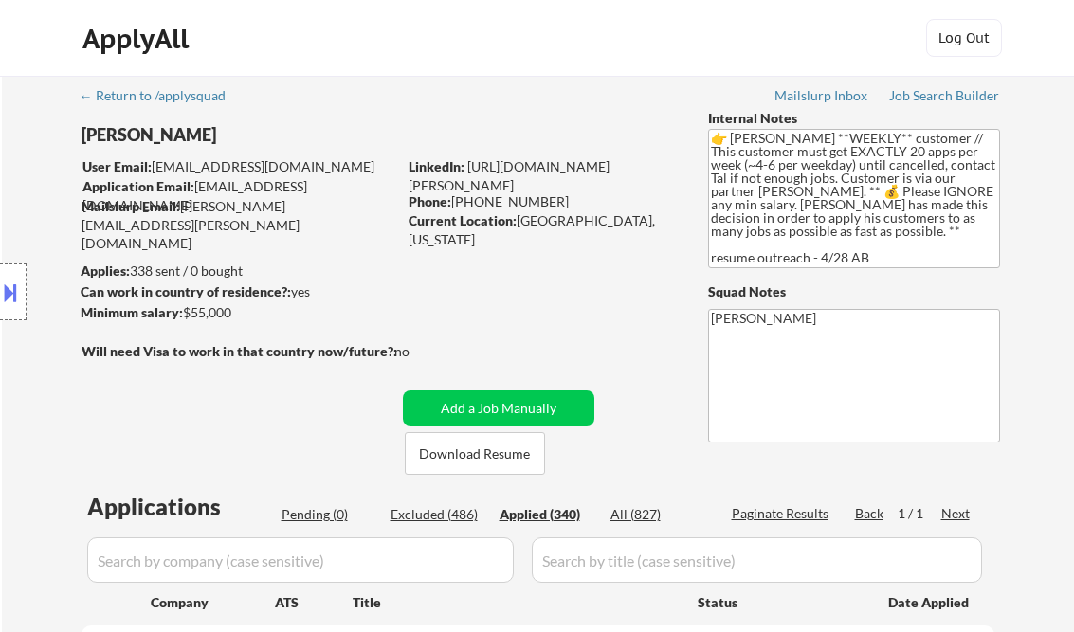
select select ""applied""
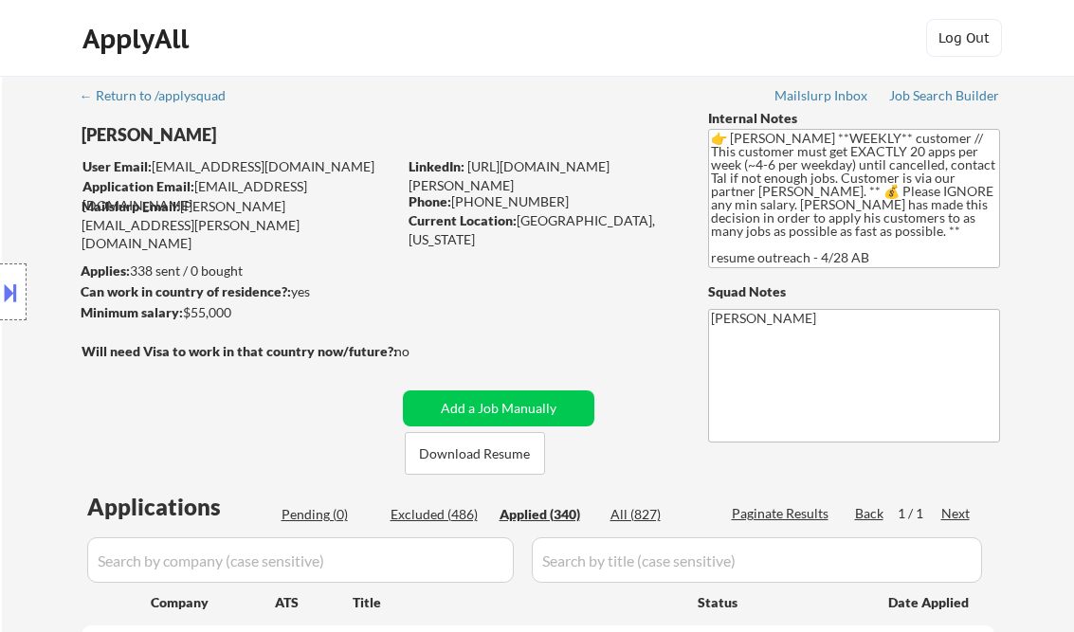
select select ""applied""
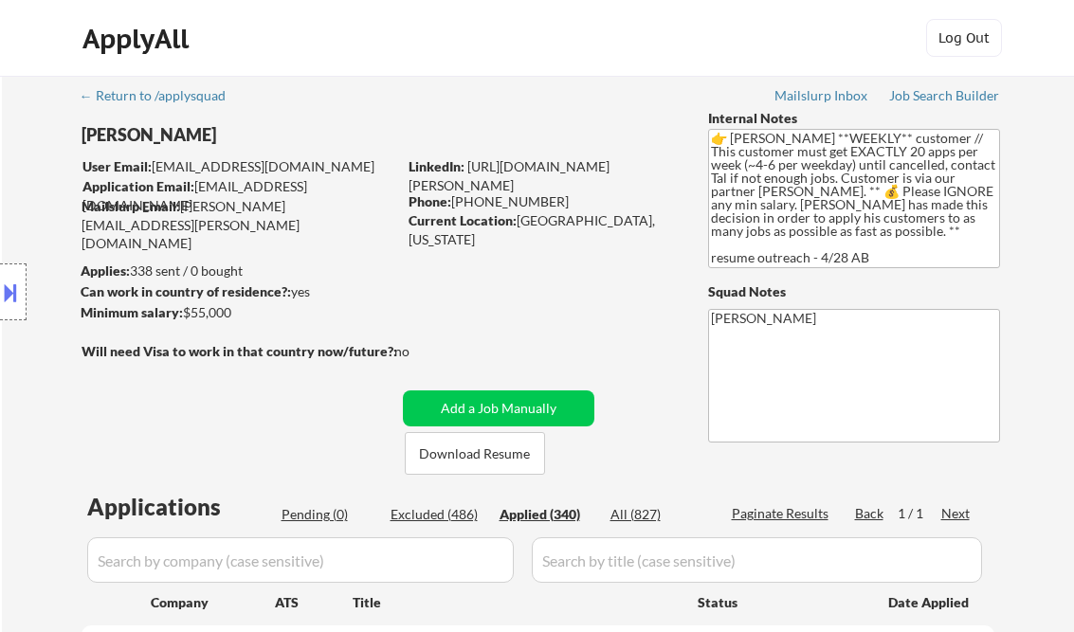
select select ""applied""
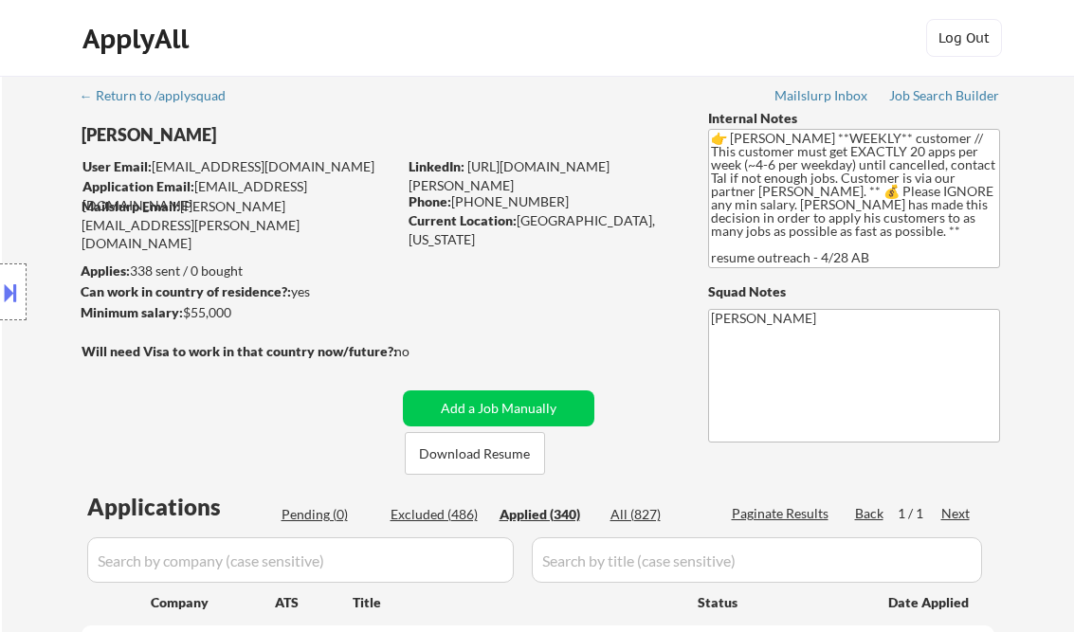
select select ""applied""
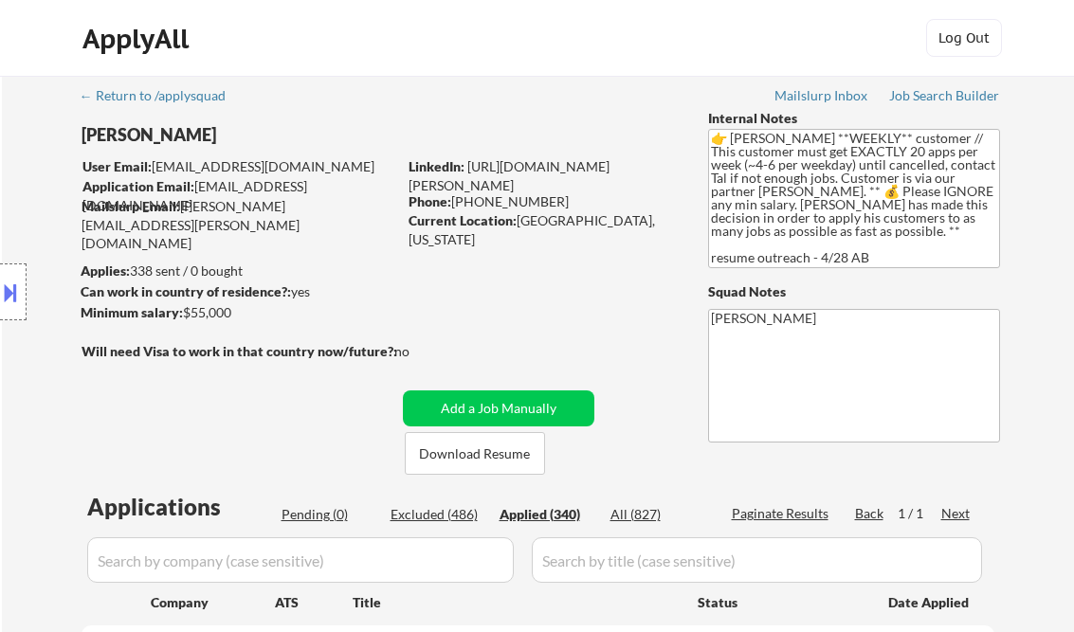
select select ""applied""
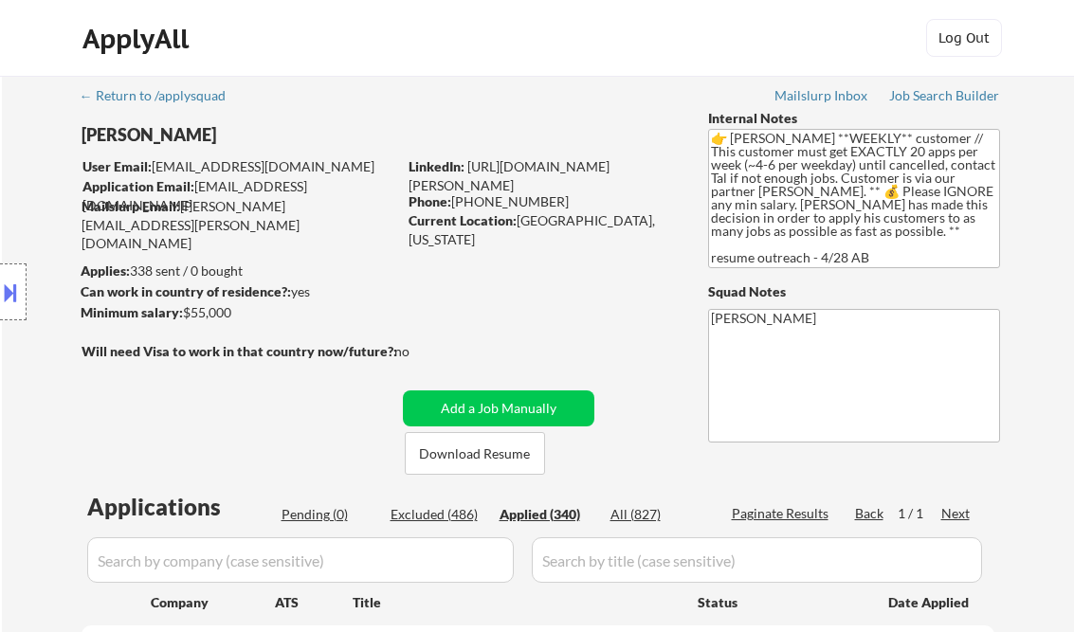
select select ""applied""
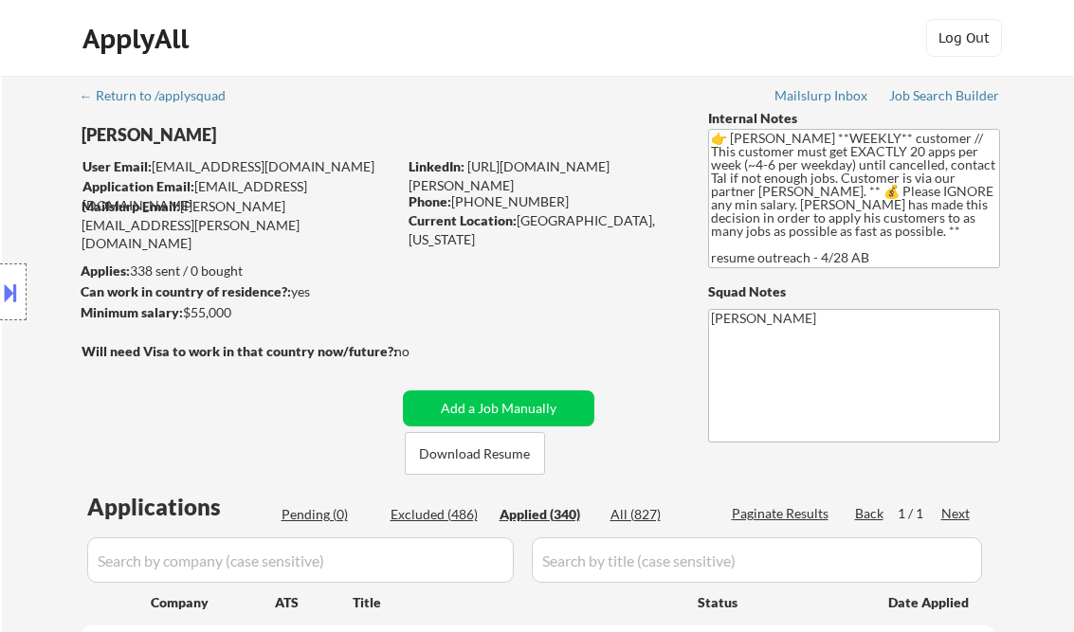
select select ""applied""
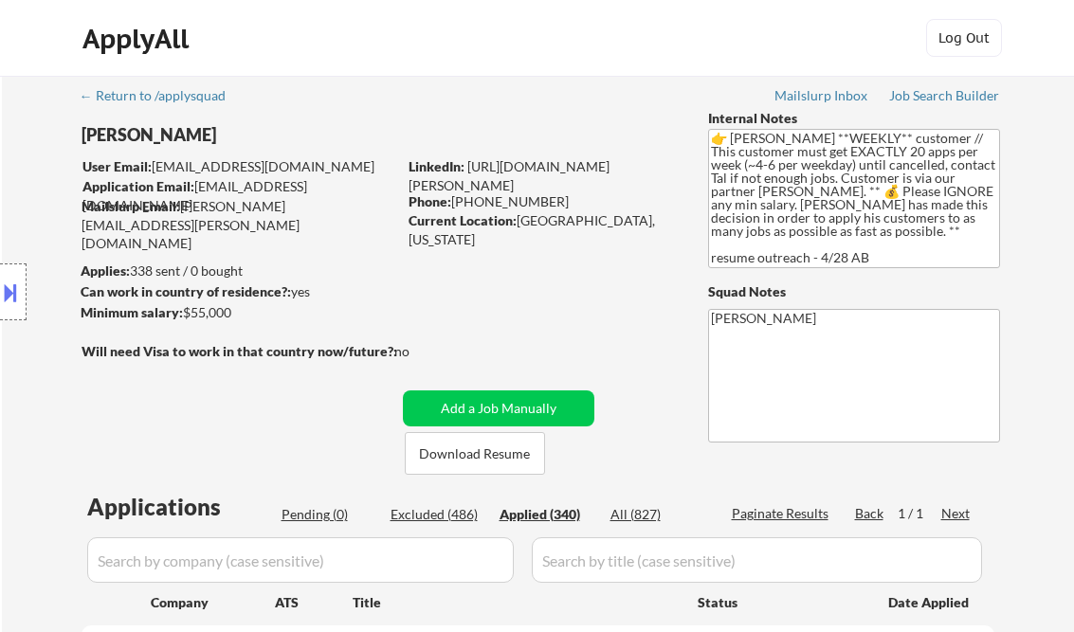
select select ""applied""
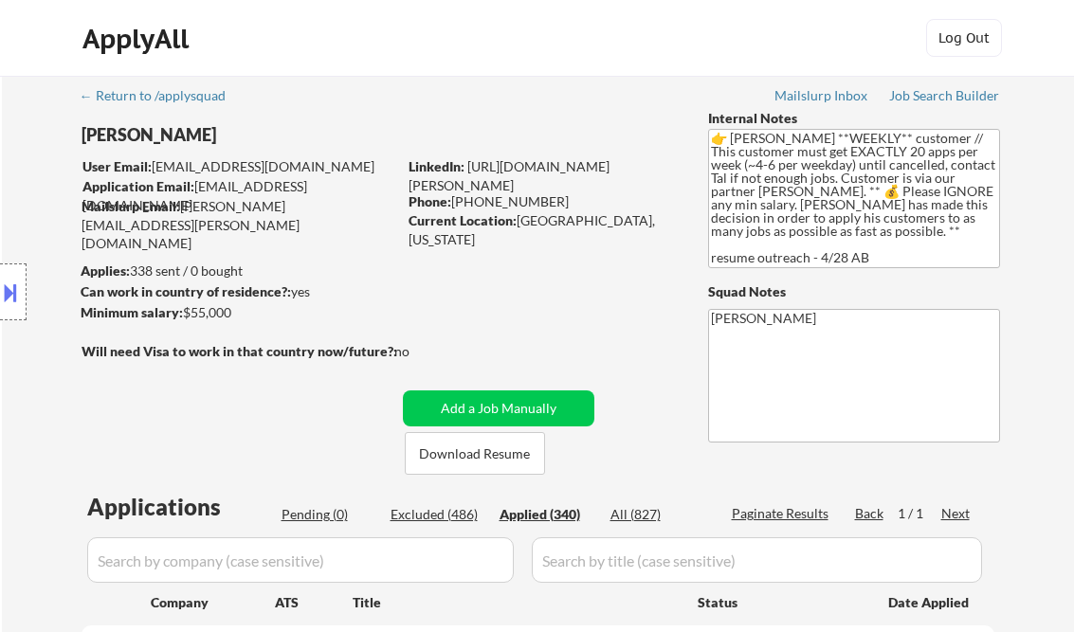
select select ""applied""
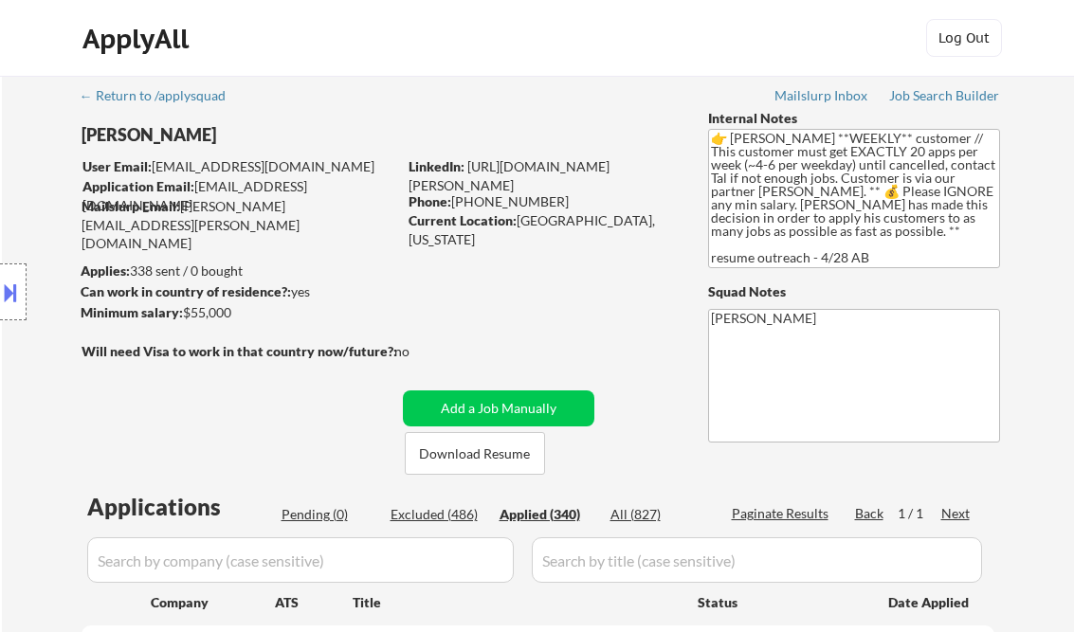
select select ""applied""
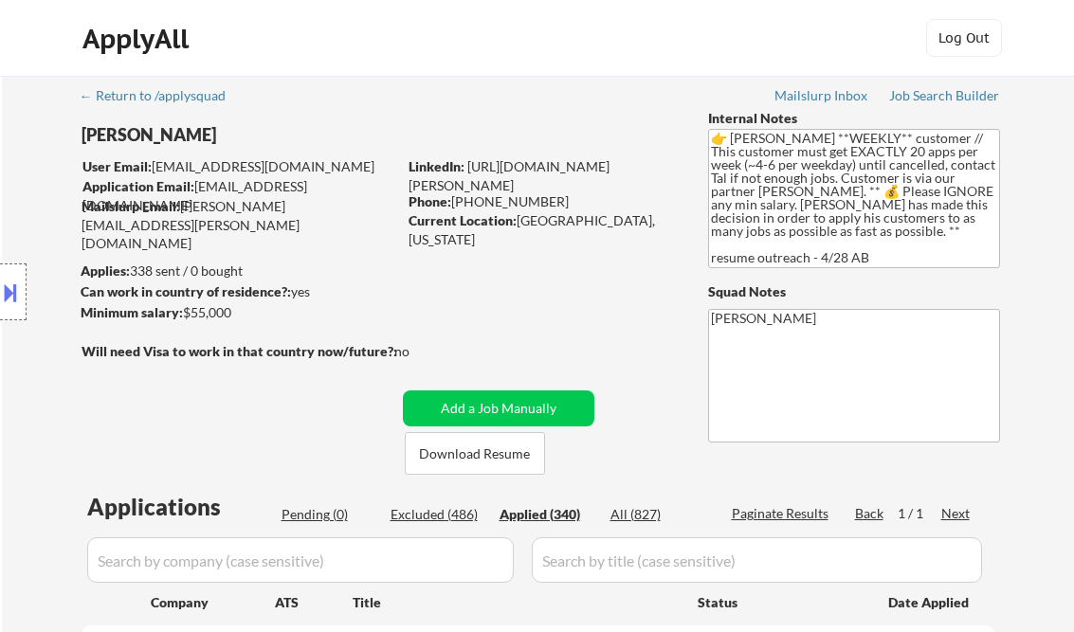
select select ""applied""
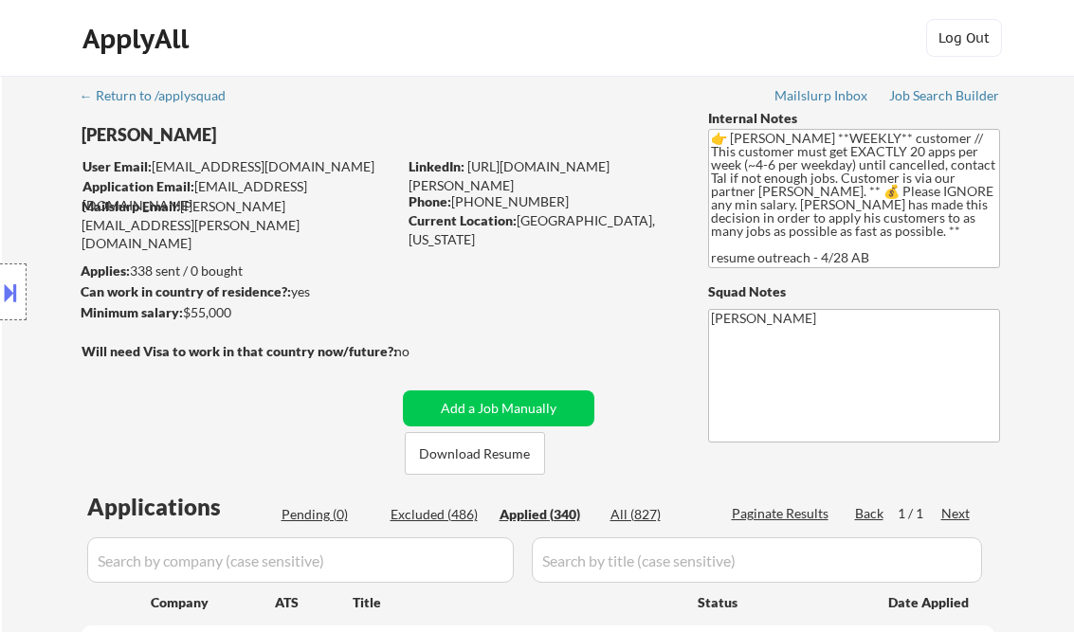
select select ""applied""
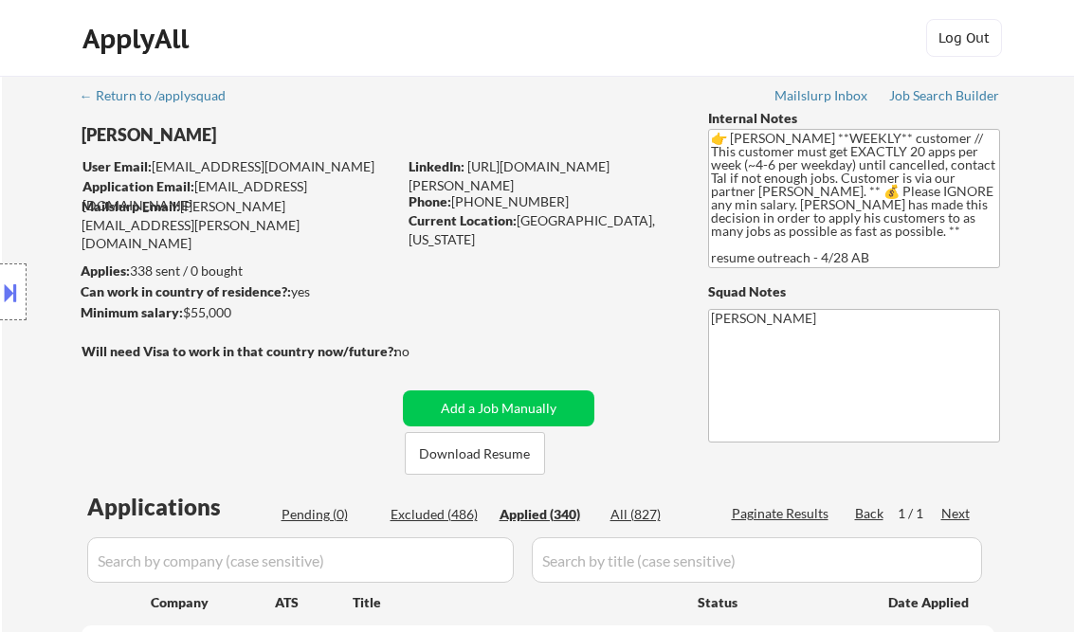
select select ""applied""
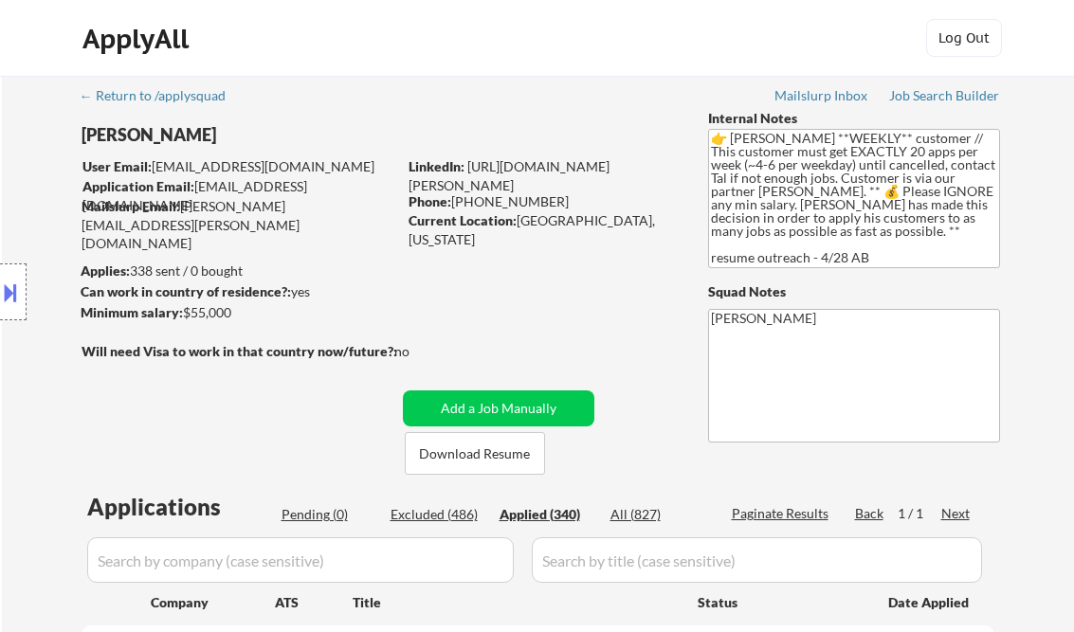
select select ""applied""
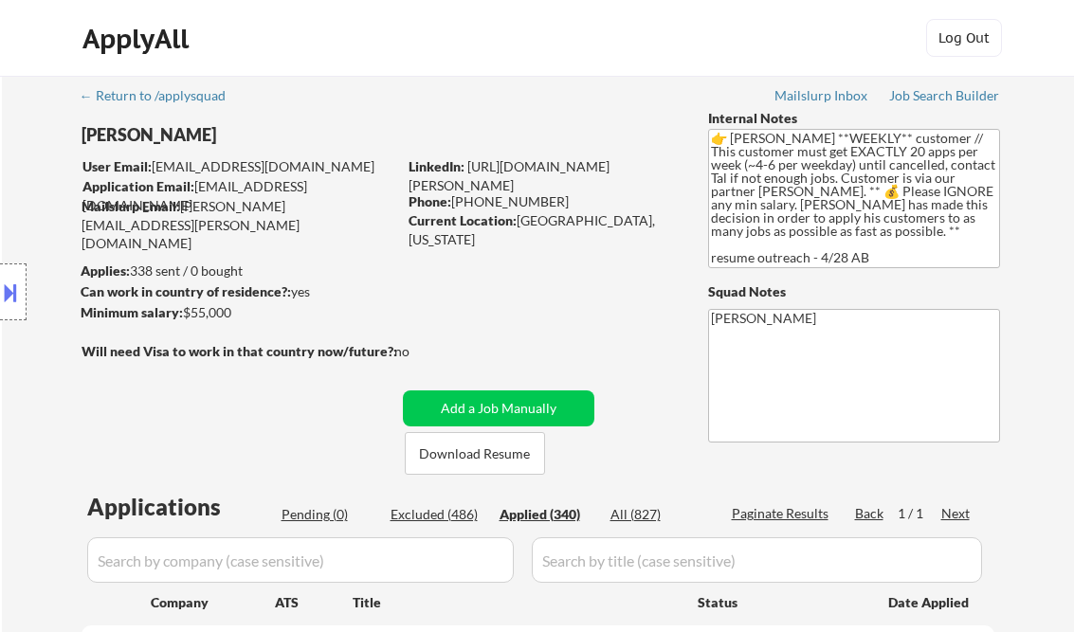
select select ""applied""
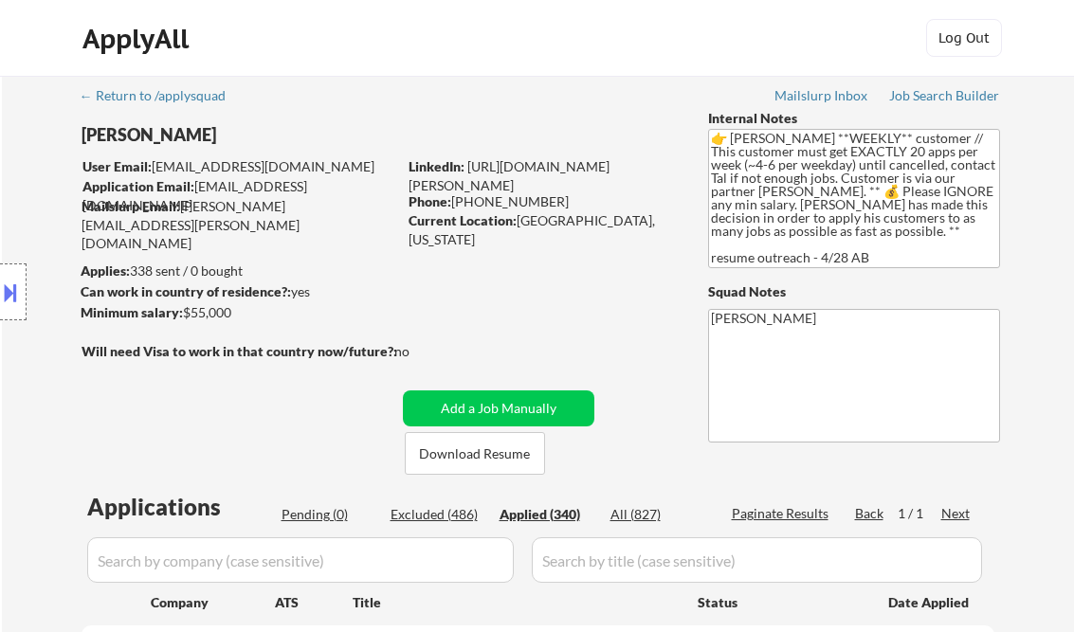
select select ""applied""
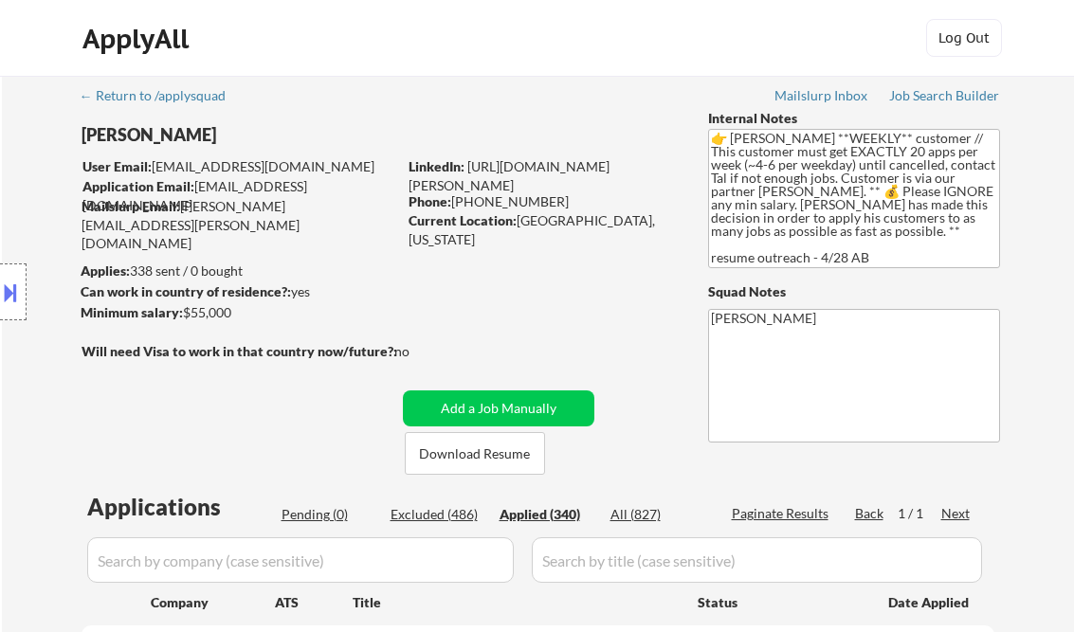
select select ""applied""
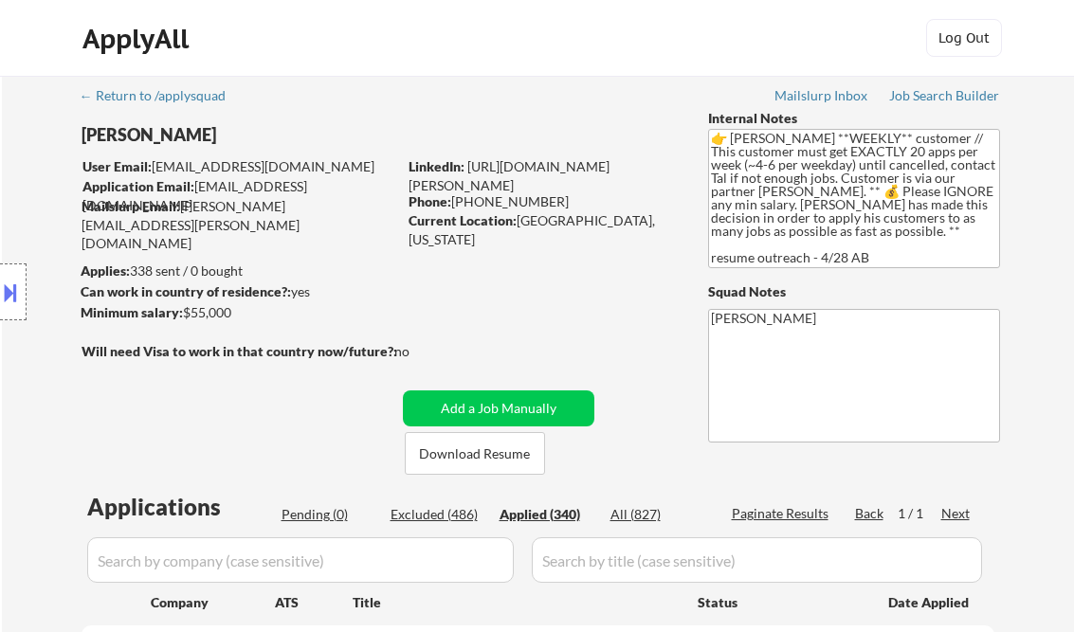
select select ""applied""
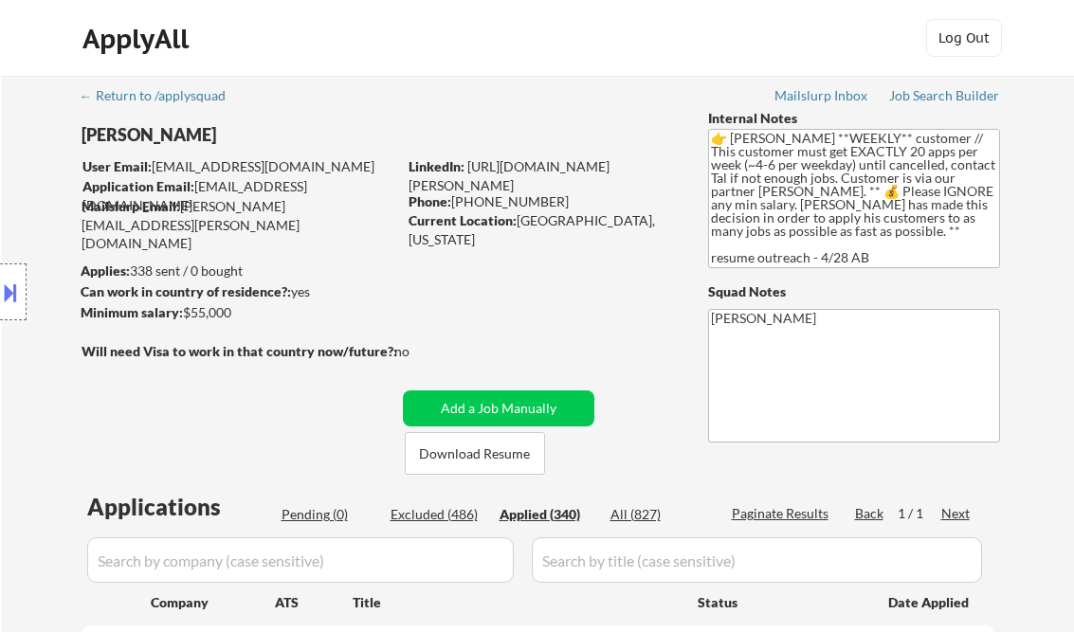
select select ""applied""
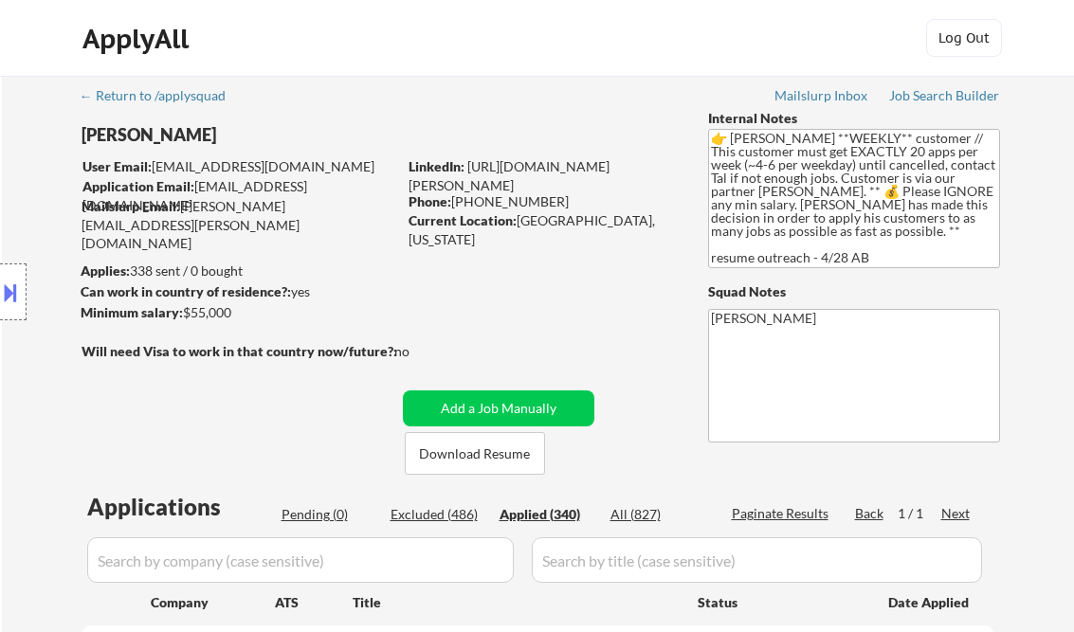
select select ""applied""
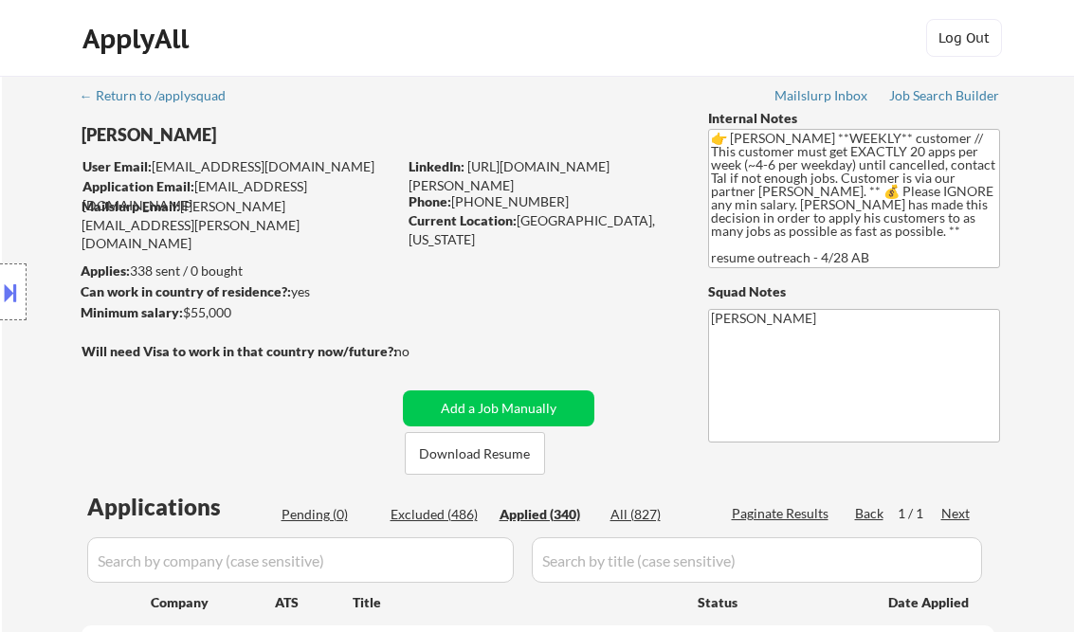
select select ""applied""
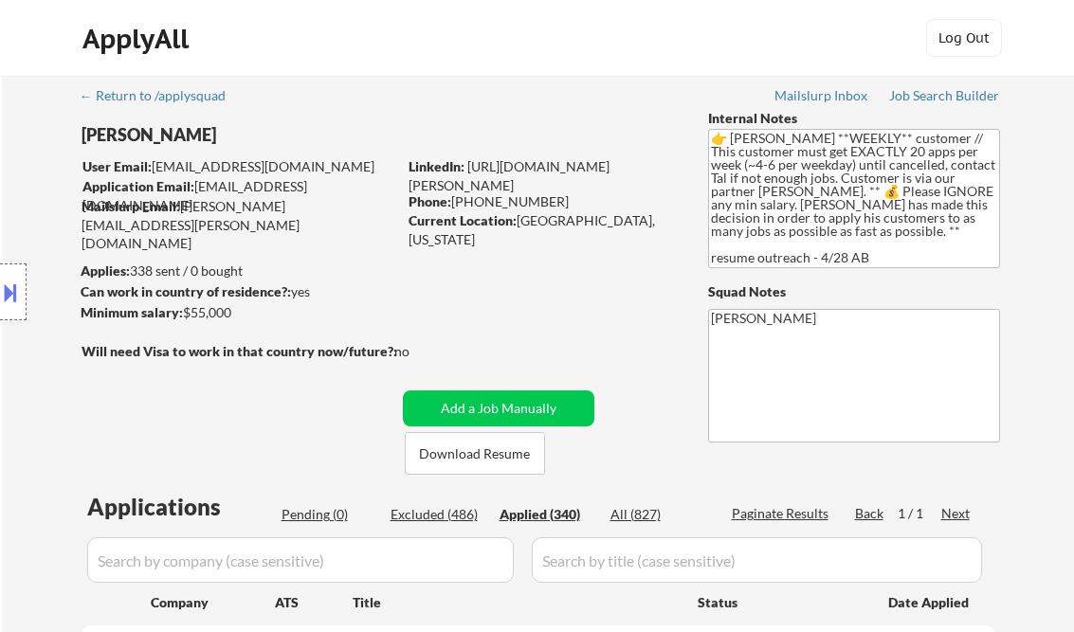
select select ""applied""
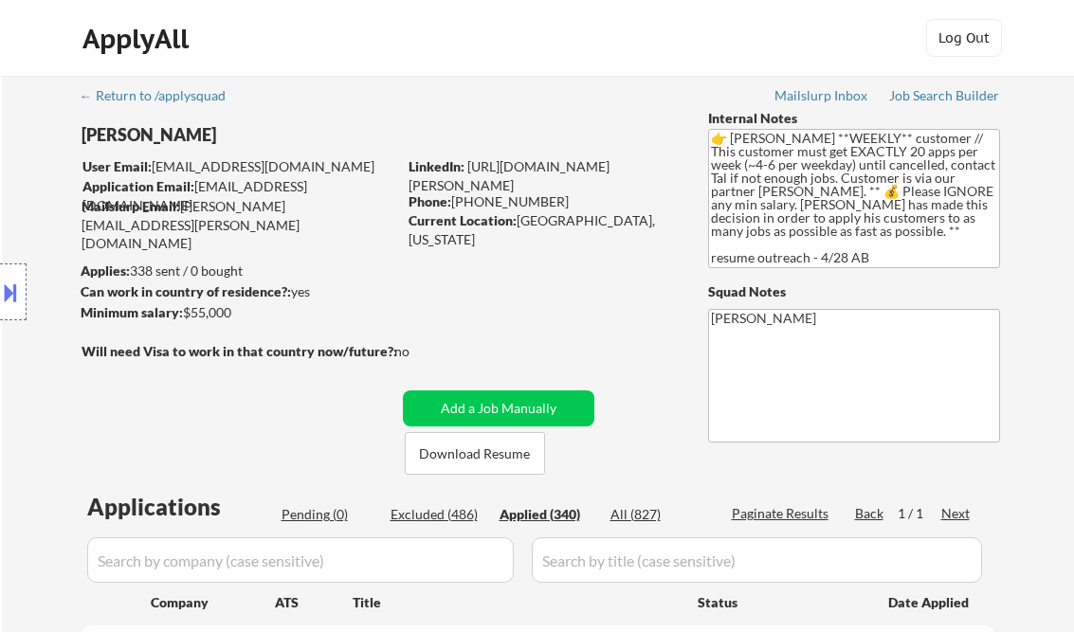
select select ""applied""
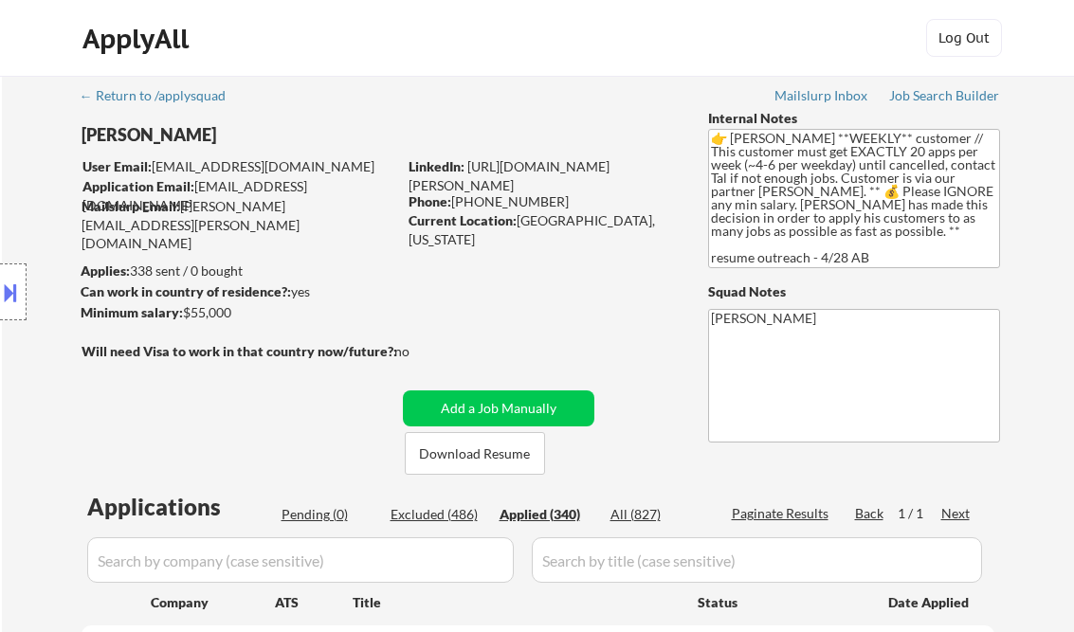
select select ""applied""
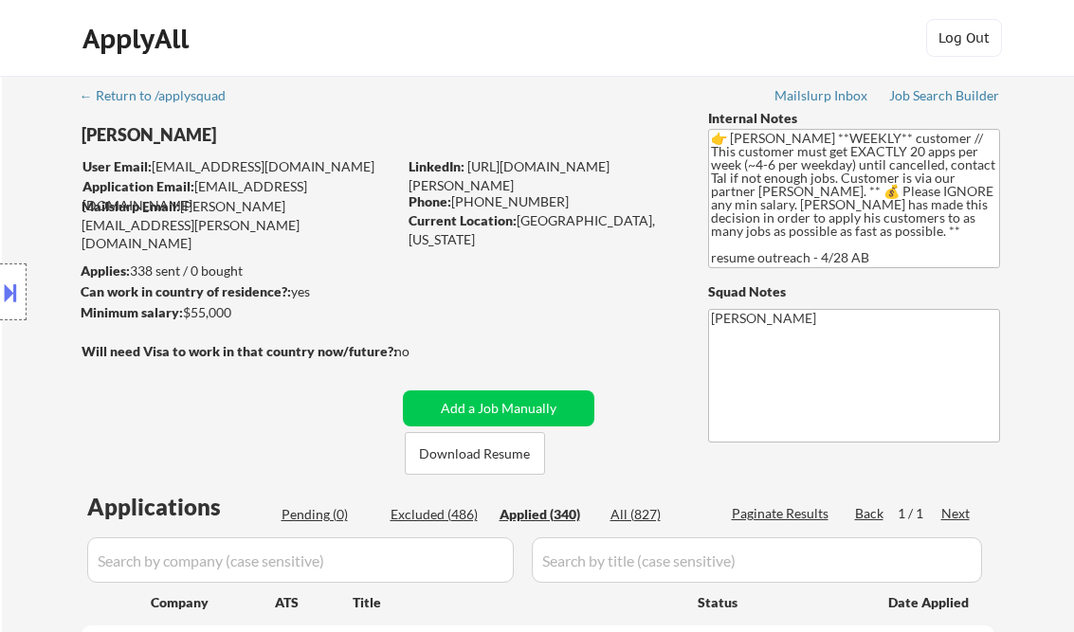
select select ""applied""
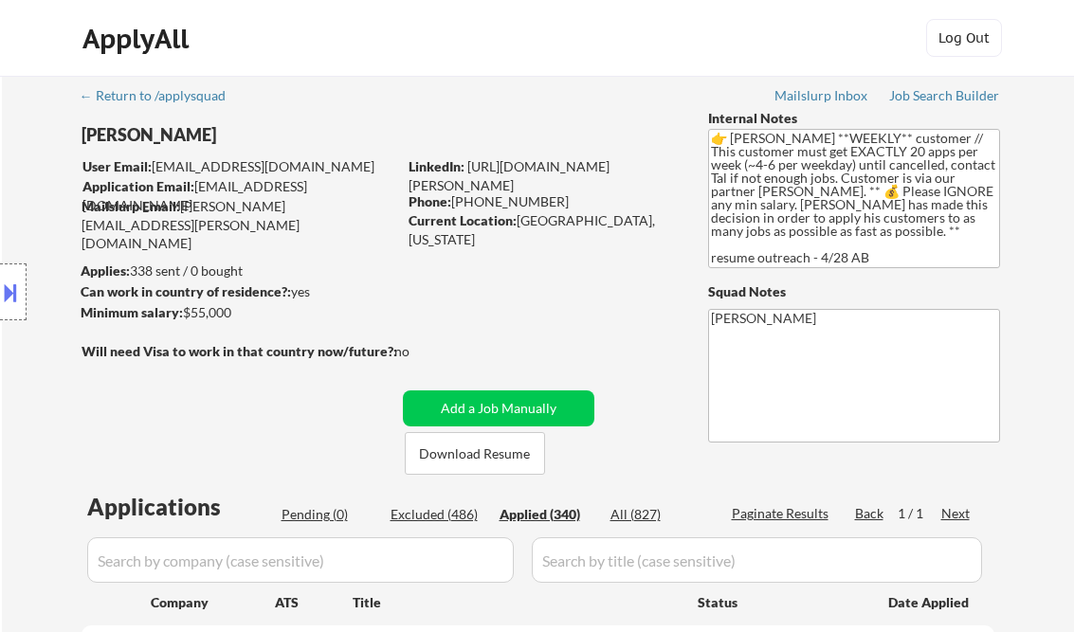
scroll to position [9473, 0]
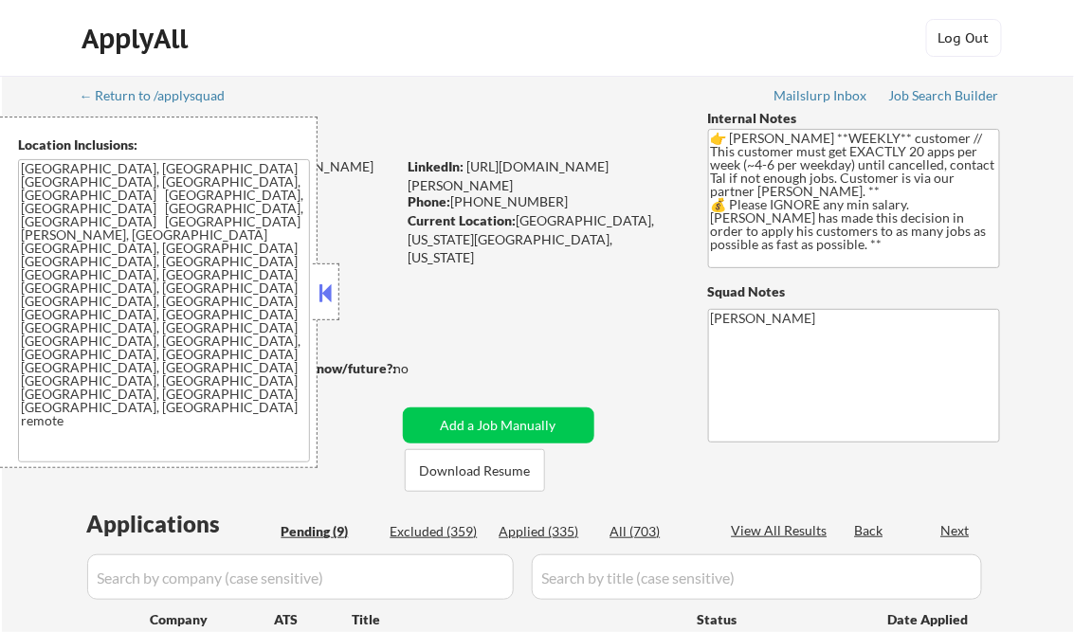
click at [323, 300] on button at bounding box center [326, 293] width 21 height 28
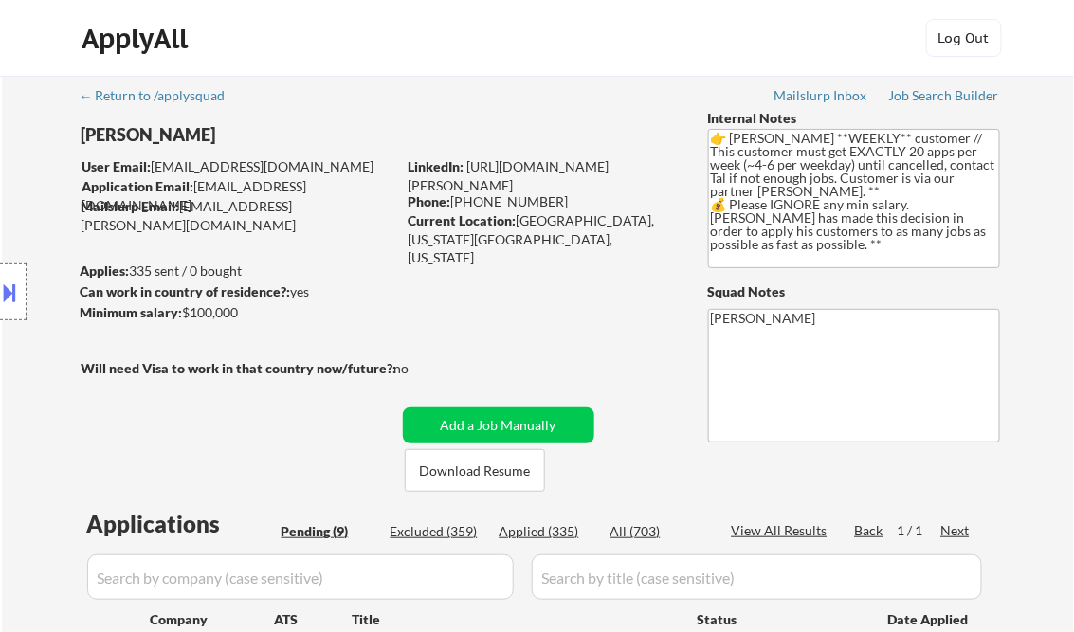
select select ""pending""
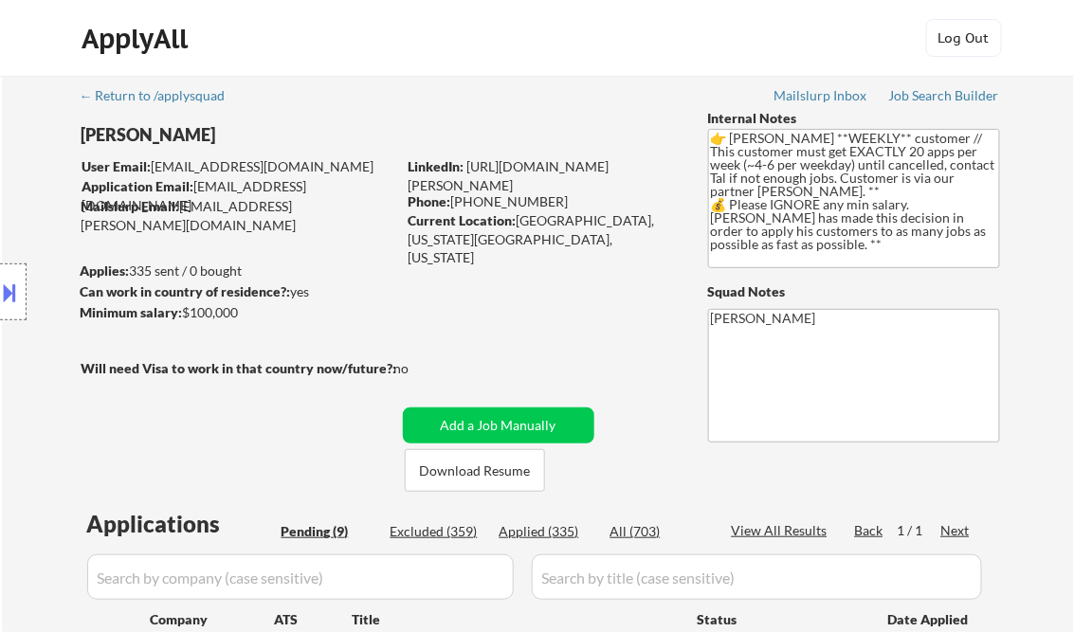
select select ""pending""
click at [954, 99] on div "Job Search Builder" at bounding box center [944, 95] width 111 height 13
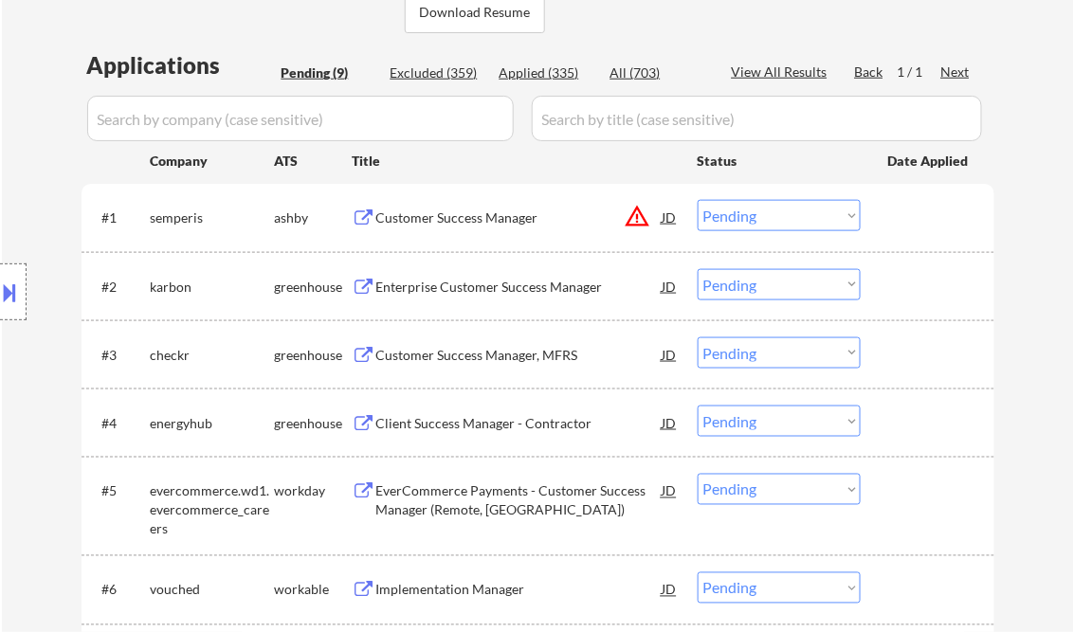
scroll to position [531, 0]
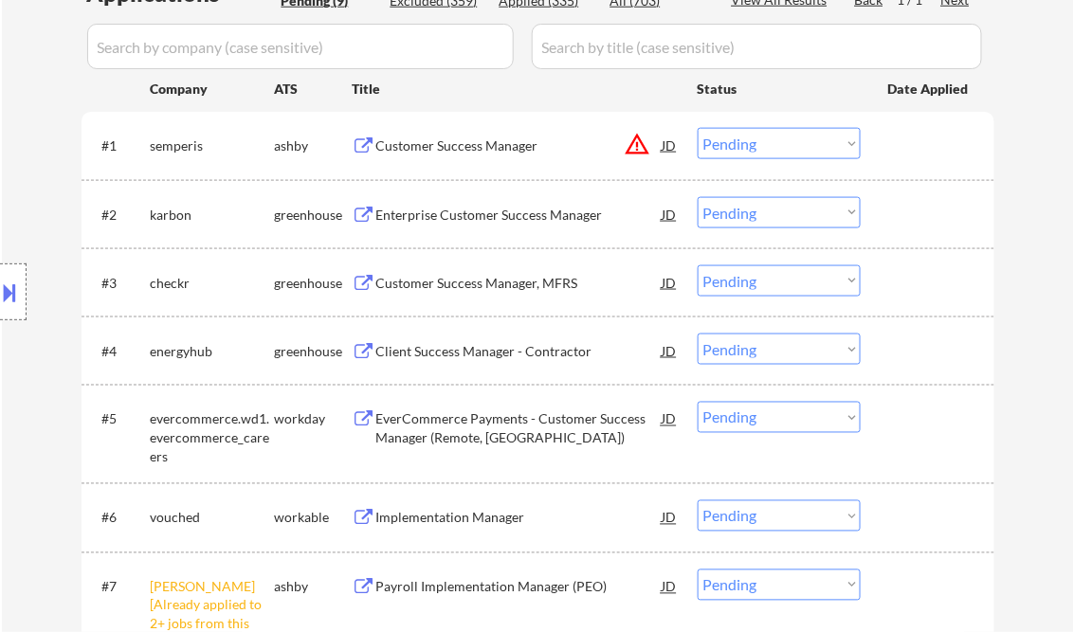
click at [483, 143] on div "Customer Success Manager" at bounding box center [519, 146] width 286 height 19
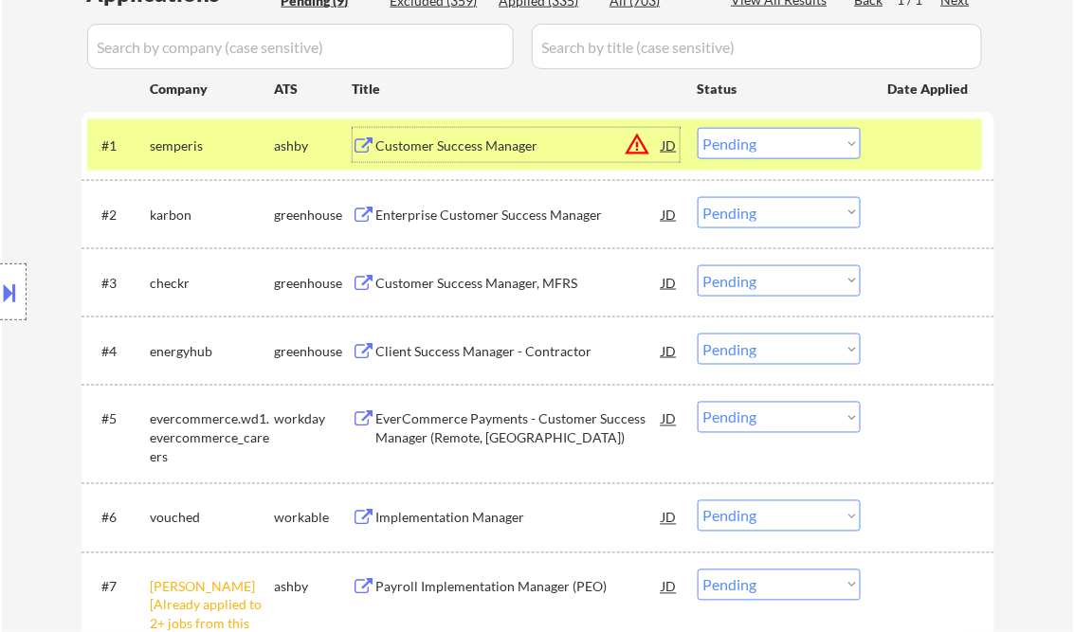
click at [13, 295] on button at bounding box center [10, 292] width 21 height 31
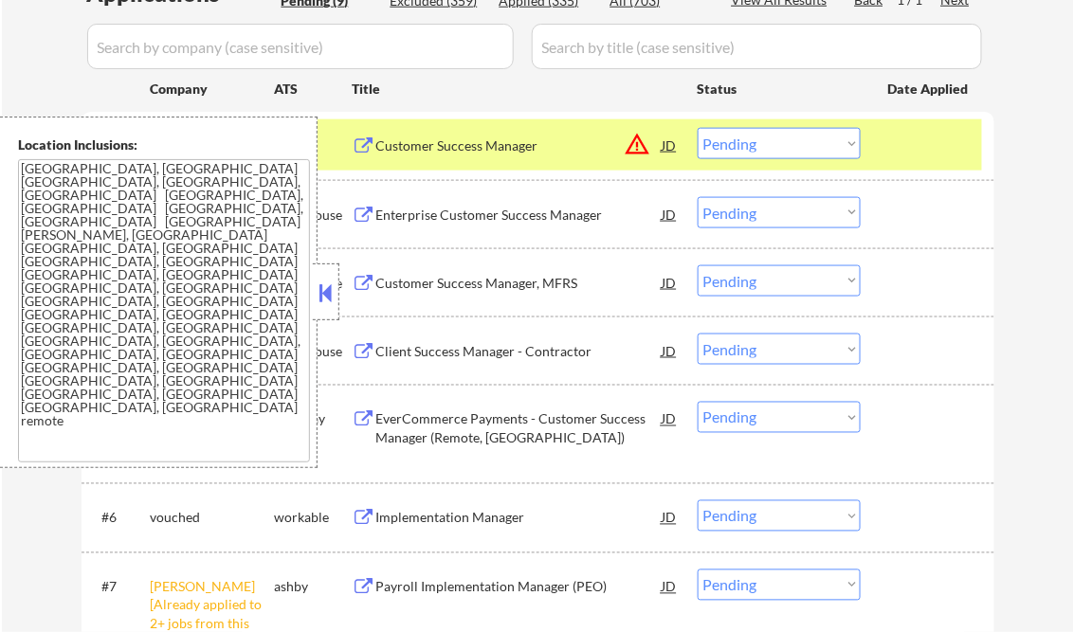
click at [324, 303] on button at bounding box center [326, 293] width 21 height 28
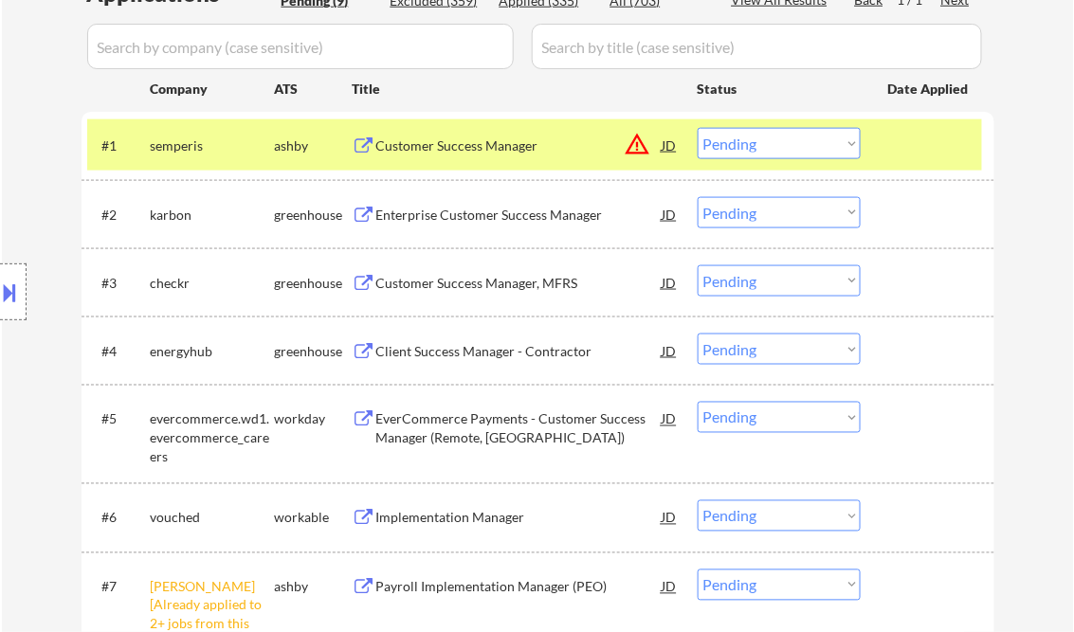
click at [746, 153] on select "Choose an option... Pending Applied Excluded (Questions) Excluded (Expired) Exc…" at bounding box center [779, 143] width 163 height 31
click at [698, 128] on select "Choose an option... Pending Applied Excluded (Questions) Excluded (Expired) Exc…" at bounding box center [779, 143] width 163 height 31
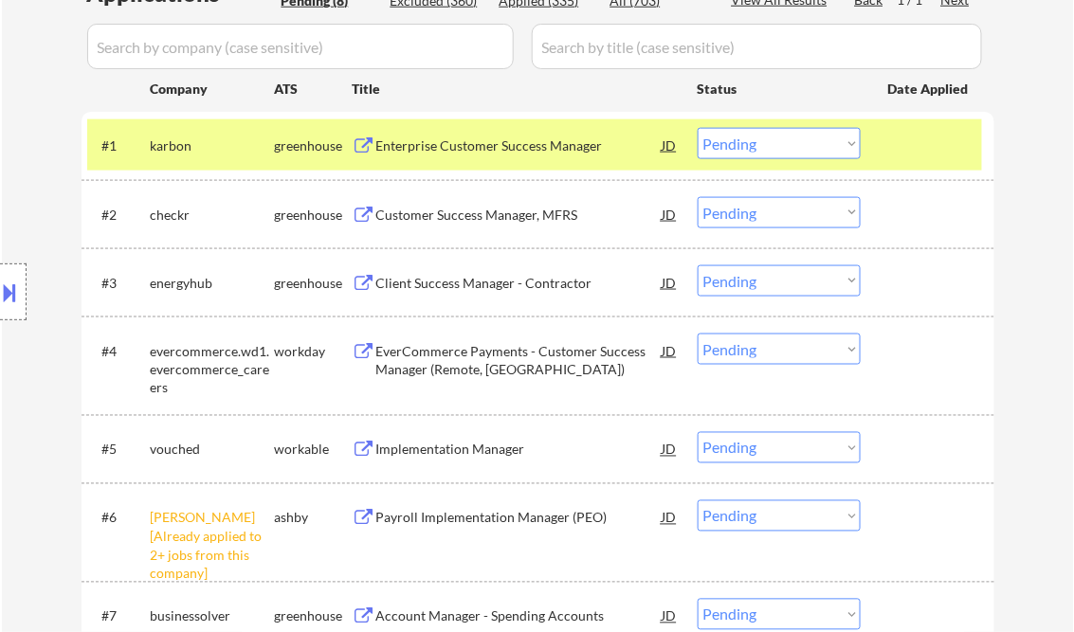
click at [480, 140] on div "Enterprise Customer Success Manager" at bounding box center [519, 146] width 286 height 19
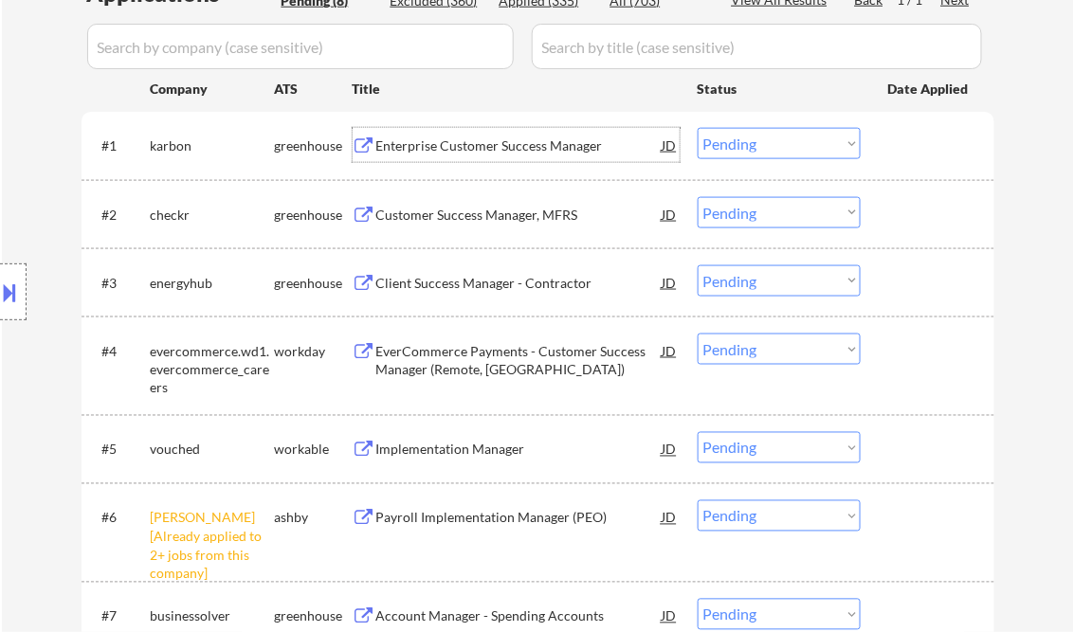
click at [785, 150] on select "Choose an option... Pending Applied Excluded (Questions) Excluded (Expired) Exc…" at bounding box center [779, 143] width 163 height 31
click at [698, 128] on select "Choose an option... Pending Applied Excluded (Questions) Excluded (Expired) Exc…" at bounding box center [779, 143] width 163 height 31
click at [450, 218] on div "Customer Success Manager, MFRS" at bounding box center [519, 215] width 286 height 19
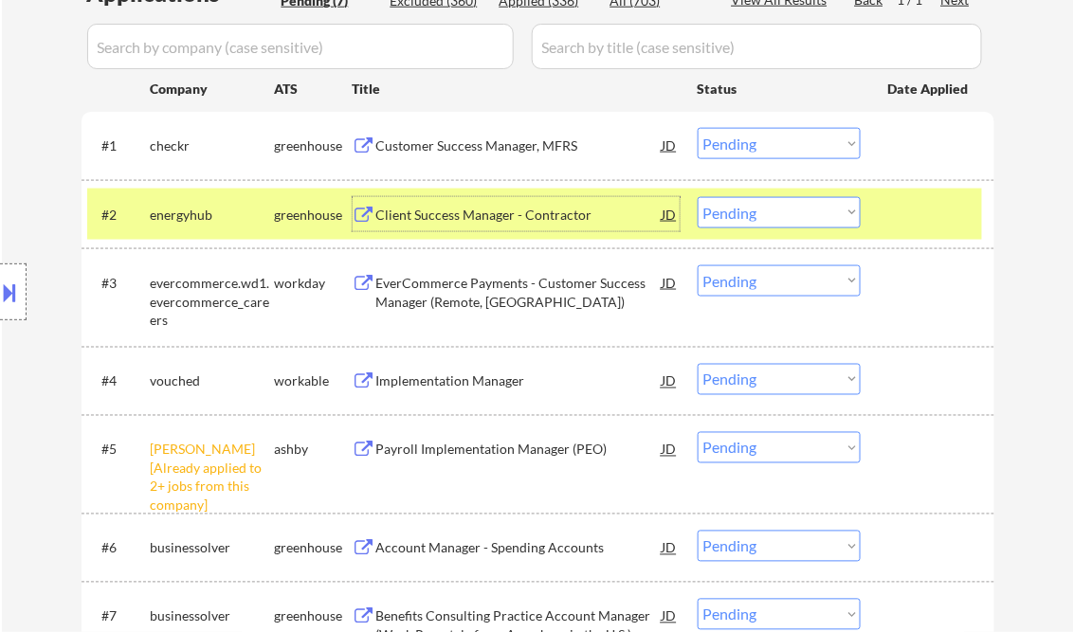
drag, startPoint x: 716, startPoint y: 141, endPoint x: 757, endPoint y: 160, distance: 45.0
click at [717, 141] on select "Choose an option... Pending Applied Excluded (Questions) Excluded (Expired) Exc…" at bounding box center [779, 143] width 163 height 31
click at [698, 128] on select "Choose an option... Pending Applied Excluded (Questions) Excluded (Expired) Exc…" at bounding box center [779, 143] width 163 height 31
click at [480, 216] on div "Client Success Manager - Contractor" at bounding box center [519, 215] width 286 height 19
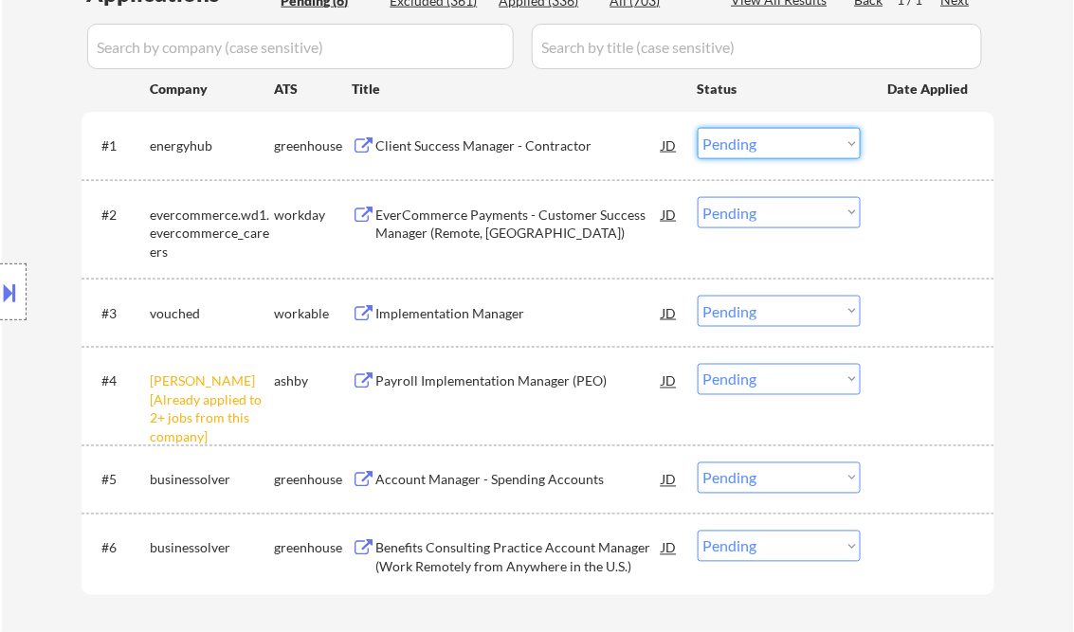
drag, startPoint x: 766, startPoint y: 146, endPoint x: 776, endPoint y: 159, distance: 16.9
click at [766, 146] on select "Choose an option... Pending Applied Excluded (Questions) Excluded (Expired) Exc…" at bounding box center [779, 143] width 163 height 31
click at [698, 128] on select "Choose an option... Pending Applied Excluded (Questions) Excluded (Expired) Exc…" at bounding box center [779, 143] width 163 height 31
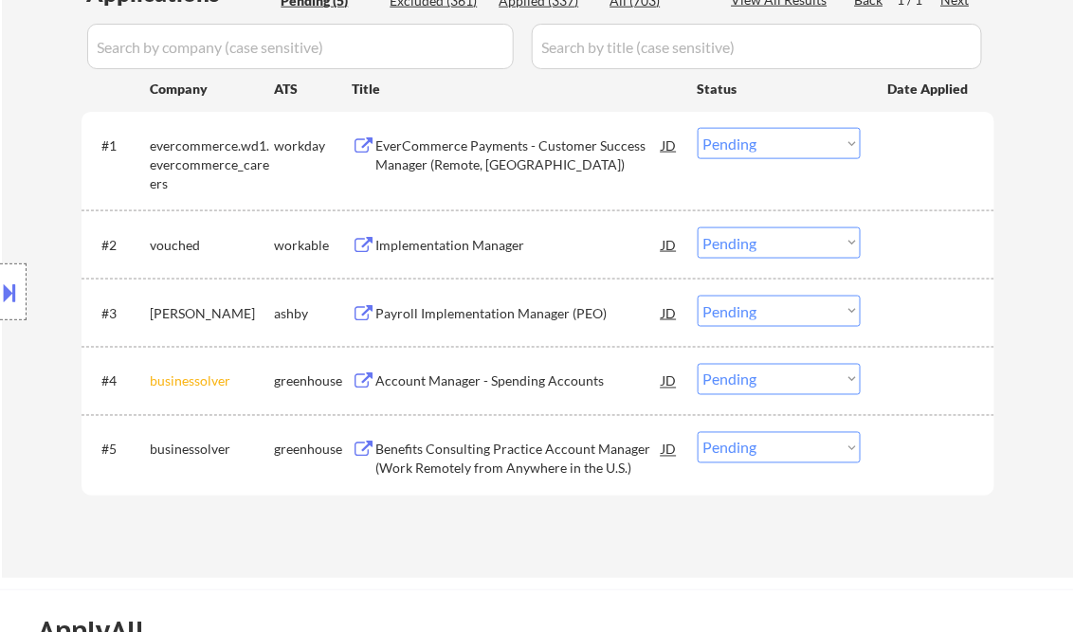
click at [415, 158] on div "EverCommerce Payments - Customer Success Manager (Remote, [GEOGRAPHIC_DATA])" at bounding box center [519, 155] width 286 height 37
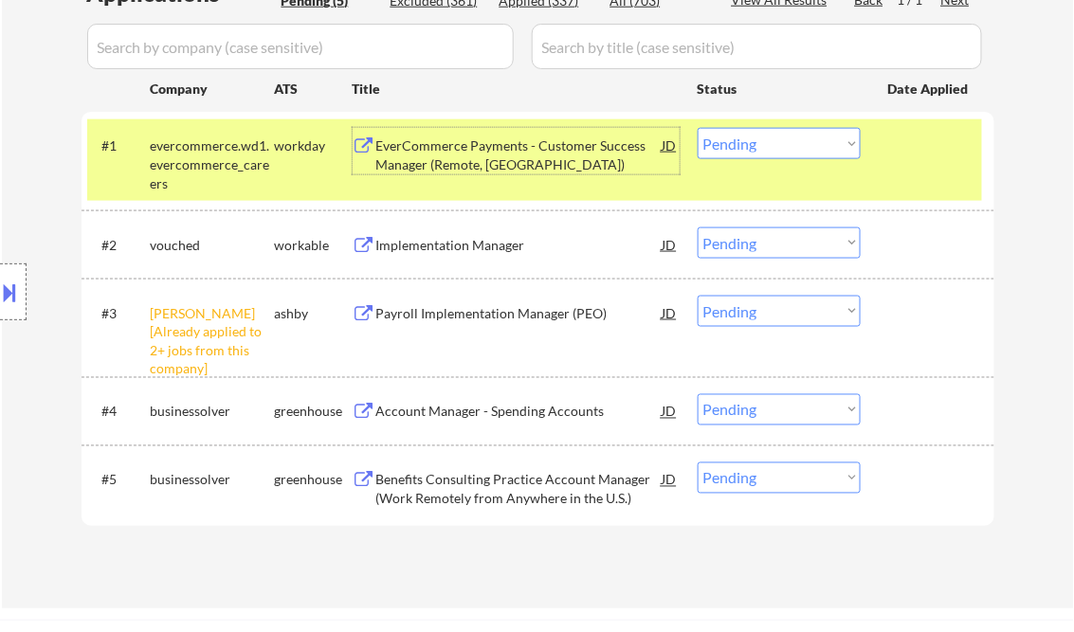
click at [779, 144] on select "Choose an option... Pending Applied Excluded (Questions) Excluded (Expired) Exc…" at bounding box center [779, 143] width 163 height 31
click at [698, 128] on select "Choose an option... Pending Applied Excluded (Questions) Excluded (Expired) Exc…" at bounding box center [779, 143] width 163 height 31
select select ""pending""
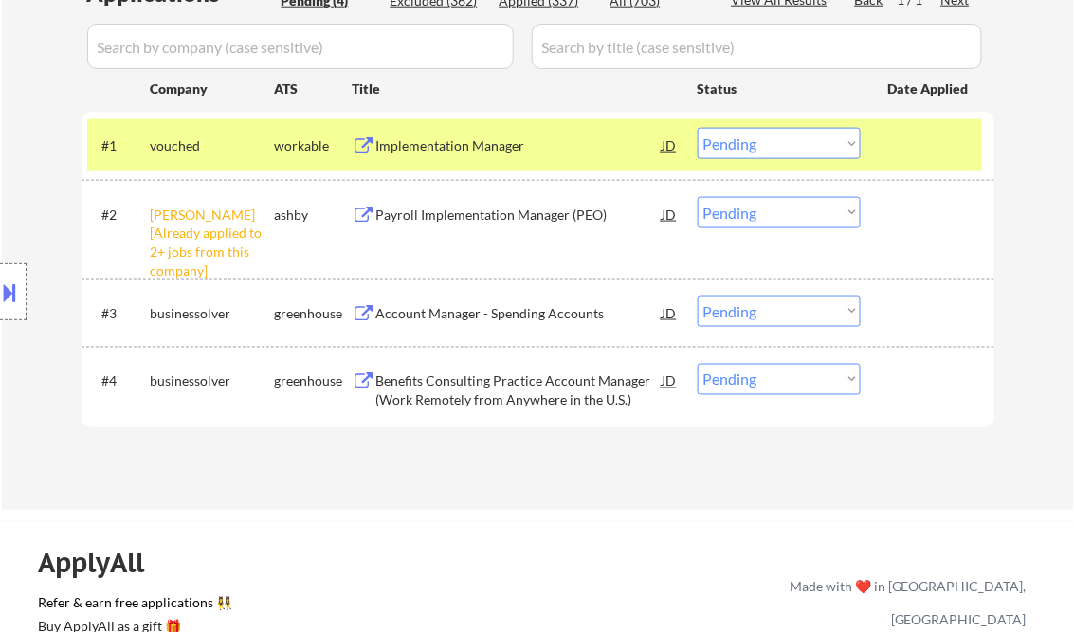
click at [752, 206] on select "Choose an option... Pending Applied Excluded (Questions) Excluded (Expired) Exc…" at bounding box center [779, 212] width 163 height 31
click at [698, 197] on select "Choose an option... Pending Applied Excluded (Questions) Excluded (Expired) Exc…" at bounding box center [779, 212] width 163 height 31
click at [489, 137] on div "Implementation Manager" at bounding box center [519, 146] width 286 height 19
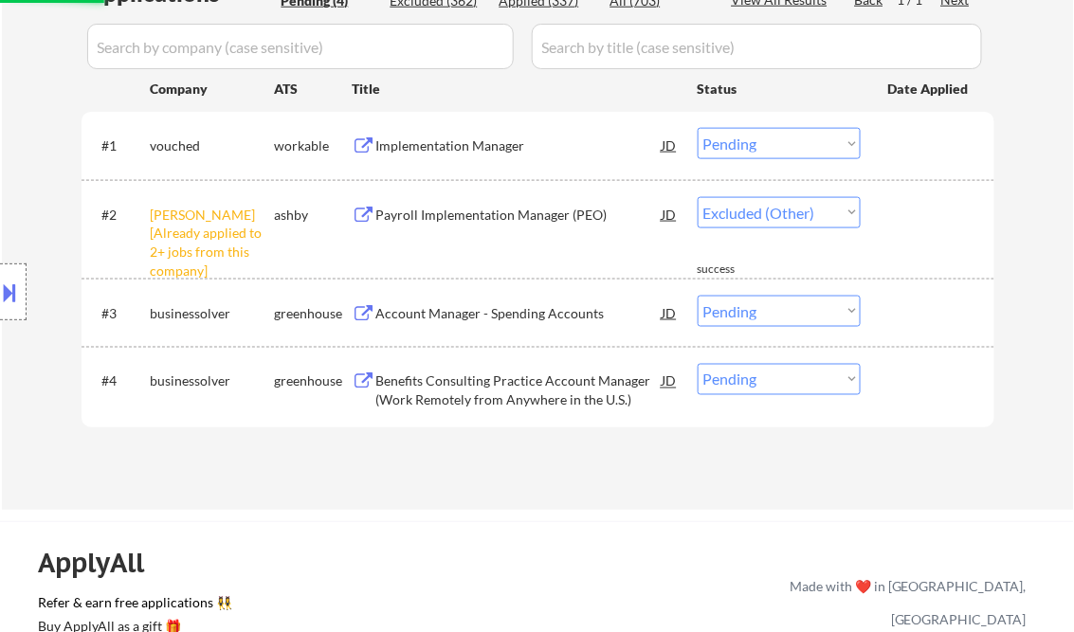
select select ""pending""
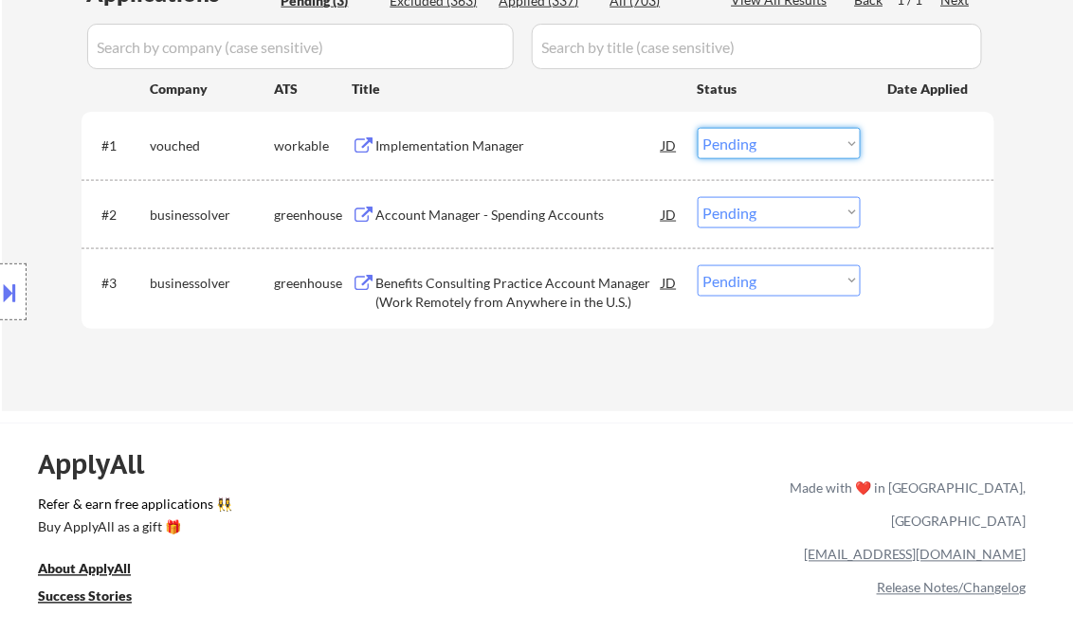
click at [769, 150] on select "Choose an option... Pending Applied Excluded (Questions) Excluded (Expired) Exc…" at bounding box center [779, 143] width 163 height 31
click at [698, 128] on select "Choose an option... Pending Applied Excluded (Questions) Excluded (Expired) Exc…" at bounding box center [779, 143] width 163 height 31
click at [506, 219] on div "Account Manager - Spending Accounts" at bounding box center [519, 215] width 286 height 19
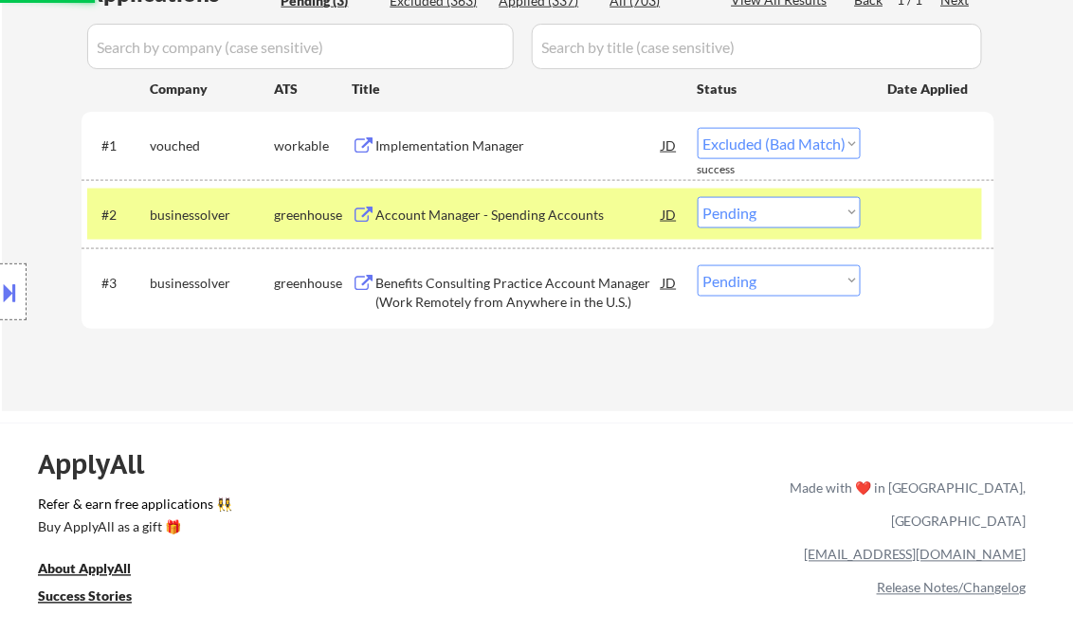
select select ""pending""
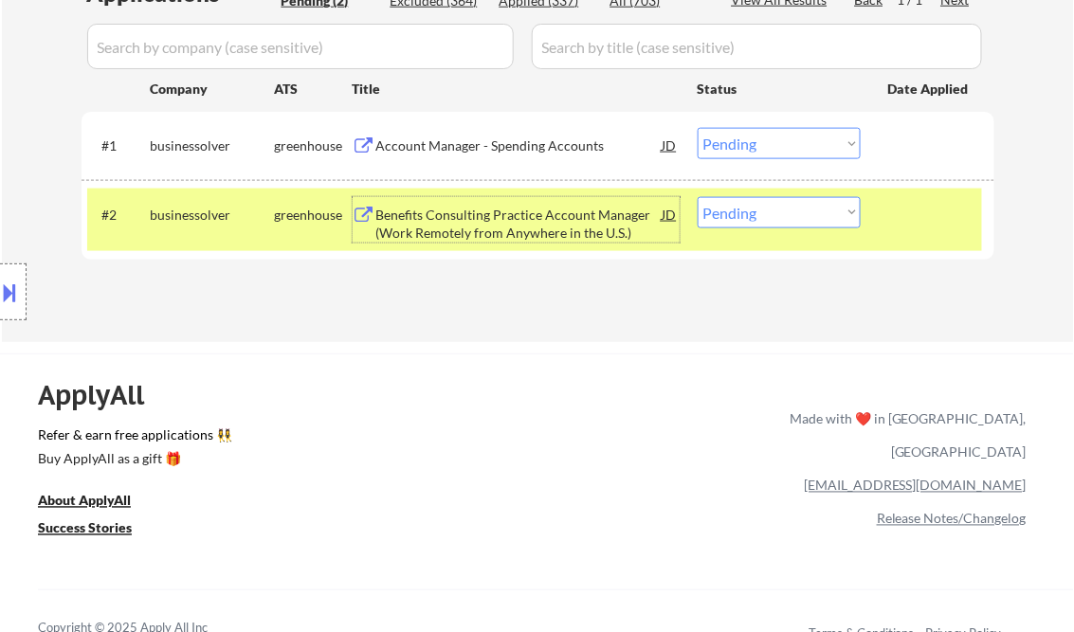
click at [576, 215] on div "Benefits Consulting Practice Account Manager (Work Remotely from Anywhere in th…" at bounding box center [519, 224] width 286 height 37
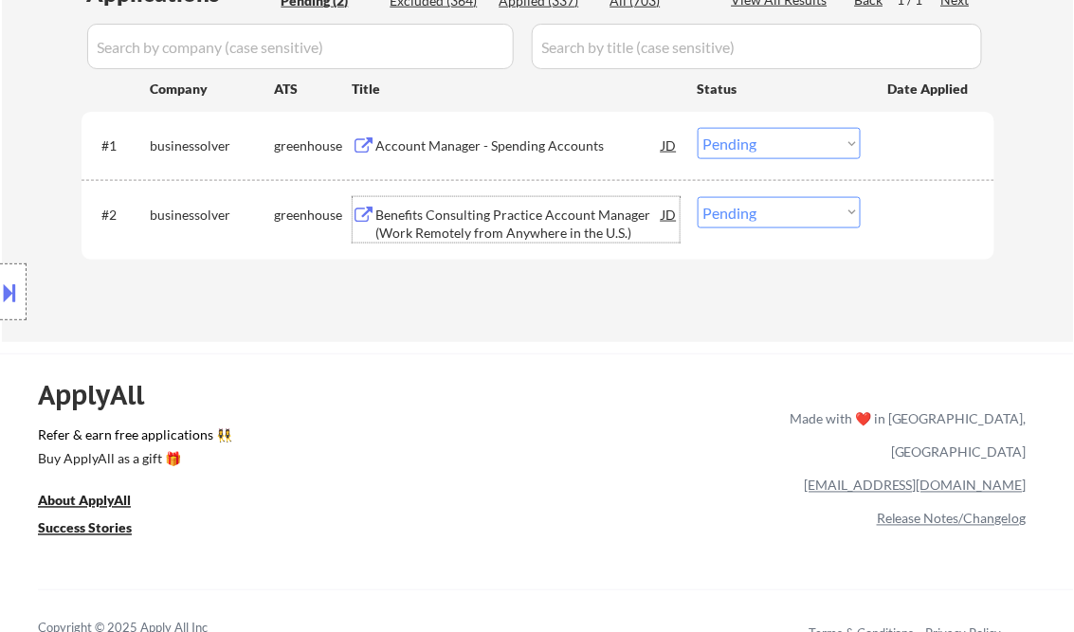
click at [747, 209] on select "Choose an option... Pending Applied Excluded (Questions) Excluded (Expired) Exc…" at bounding box center [779, 212] width 163 height 31
select select ""excluded__expired_""
click at [698, 197] on select "Choose an option... Pending Applied Excluded (Questions) Excluded (Expired) Exc…" at bounding box center [779, 212] width 163 height 31
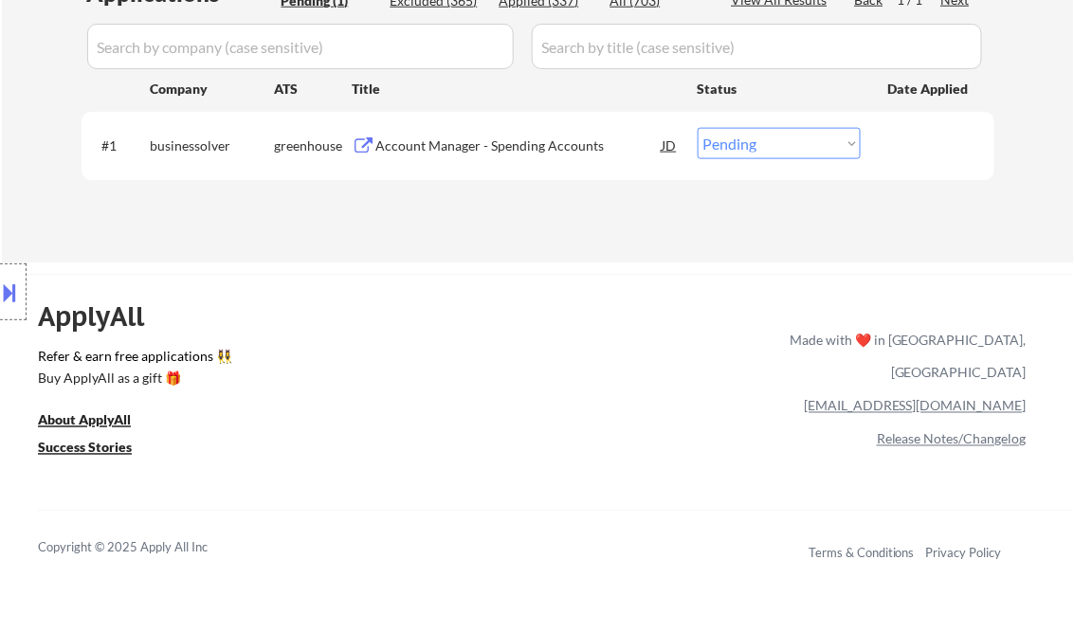
drag, startPoint x: 775, startPoint y: 143, endPoint x: 782, endPoint y: 157, distance: 16.1
click at [775, 143] on select "Choose an option... Pending Applied Excluded (Questions) Excluded (Expired) Exc…" at bounding box center [779, 143] width 163 height 31
select select ""excluded__bad_match_""
click at [698, 128] on select "Choose an option... Pending Applied Excluded (Questions) Excluded (Expired) Exc…" at bounding box center [779, 143] width 163 height 31
click at [443, 263] on div "← Return to /applysquad Mailslurp Inbox Job Search Builder [PERSON_NAME] User E…" at bounding box center [537, 351] width 1074 height 1765
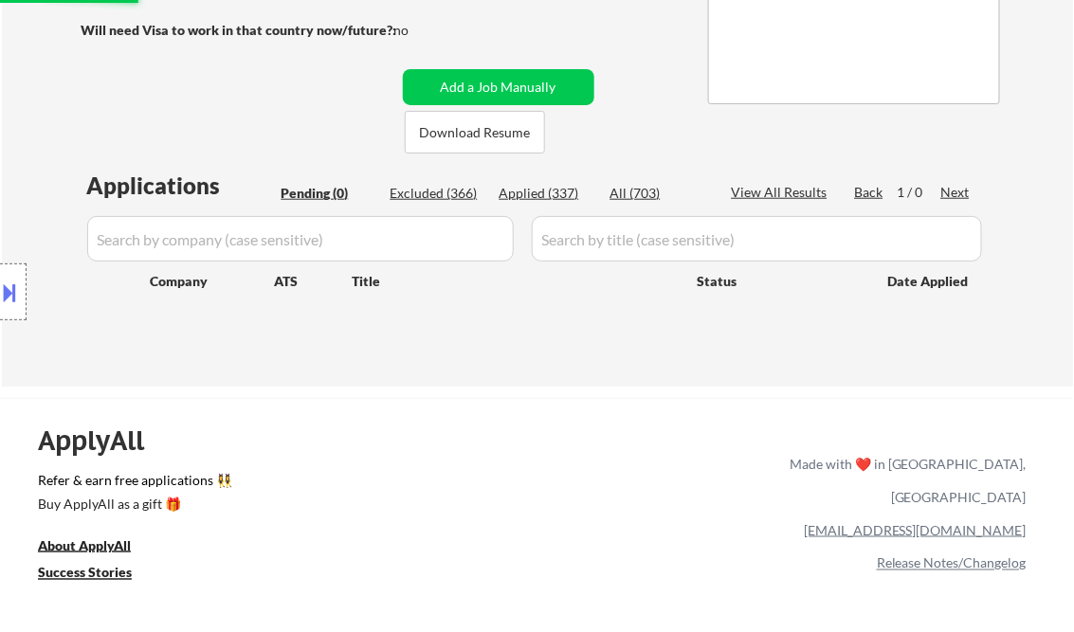
scroll to position [303, 0]
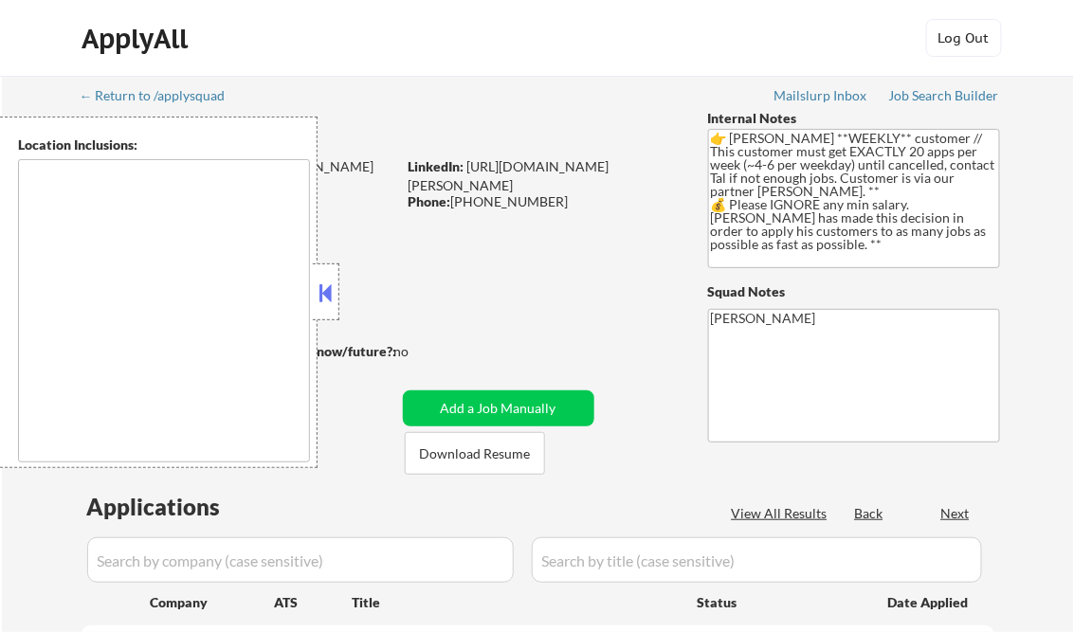
type textarea "[GEOGRAPHIC_DATA], [GEOGRAPHIC_DATA] [GEOGRAPHIC_DATA], [GEOGRAPHIC_DATA], [GEO…"
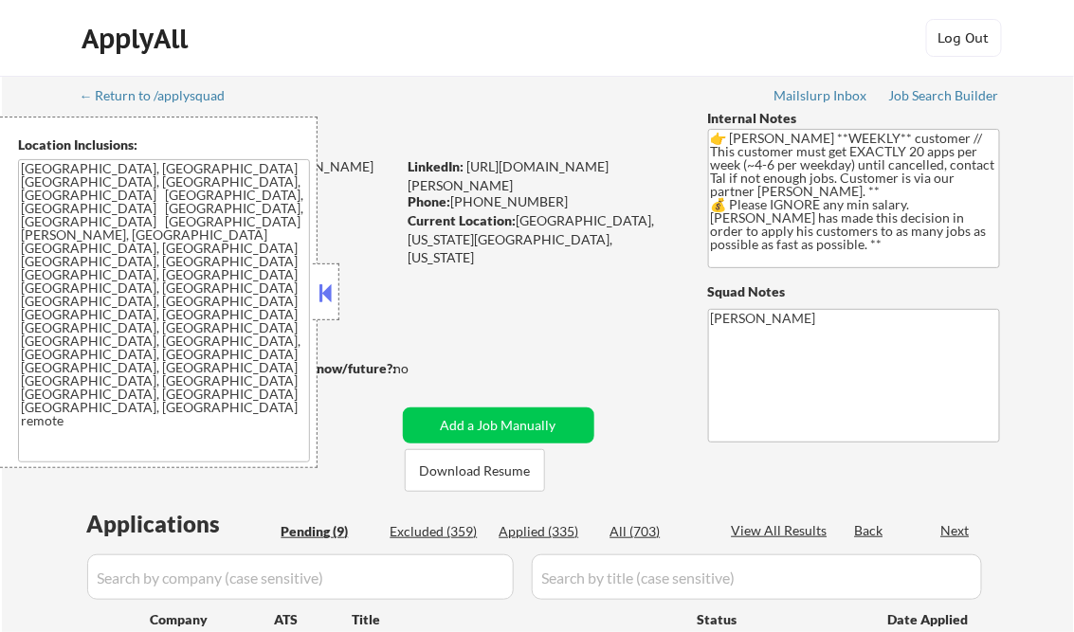
select select ""pending""
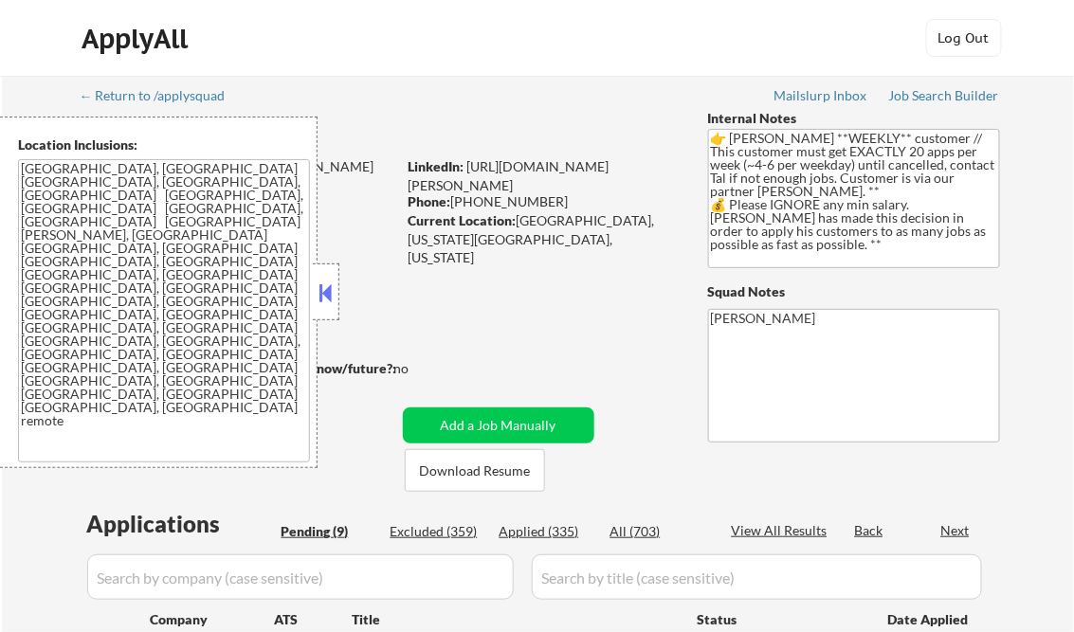
select select ""pending""
click at [328, 289] on button at bounding box center [326, 293] width 21 height 28
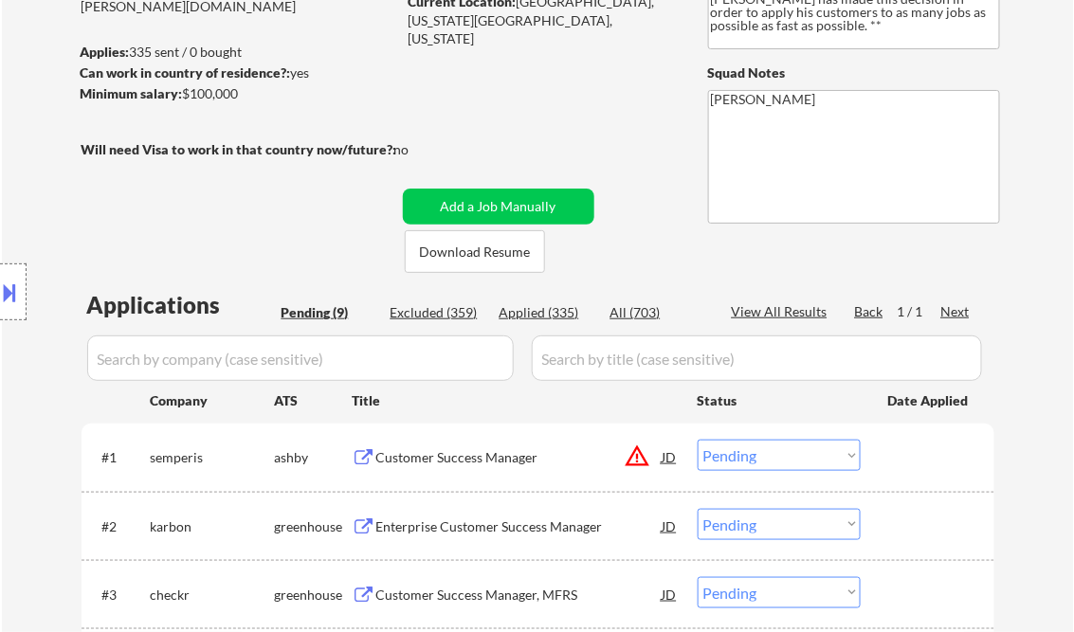
scroll to position [228, 0]
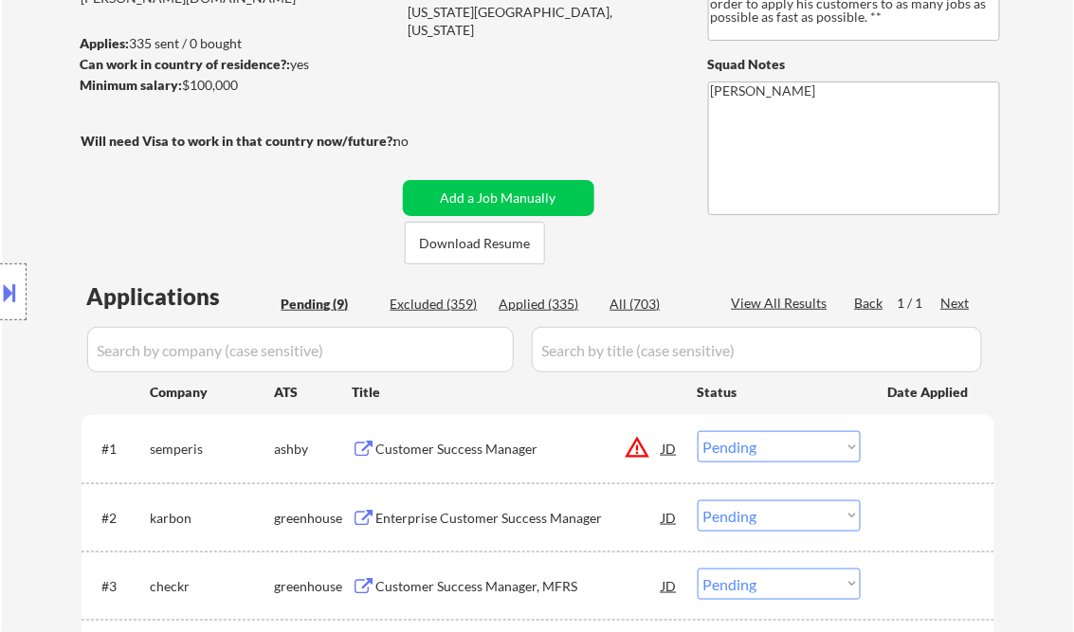
click at [548, 302] on div "Applied (335)" at bounding box center [547, 304] width 95 height 19
click at [787, 306] on div "View All Results" at bounding box center [782, 303] width 101 height 19
select select ""applied""
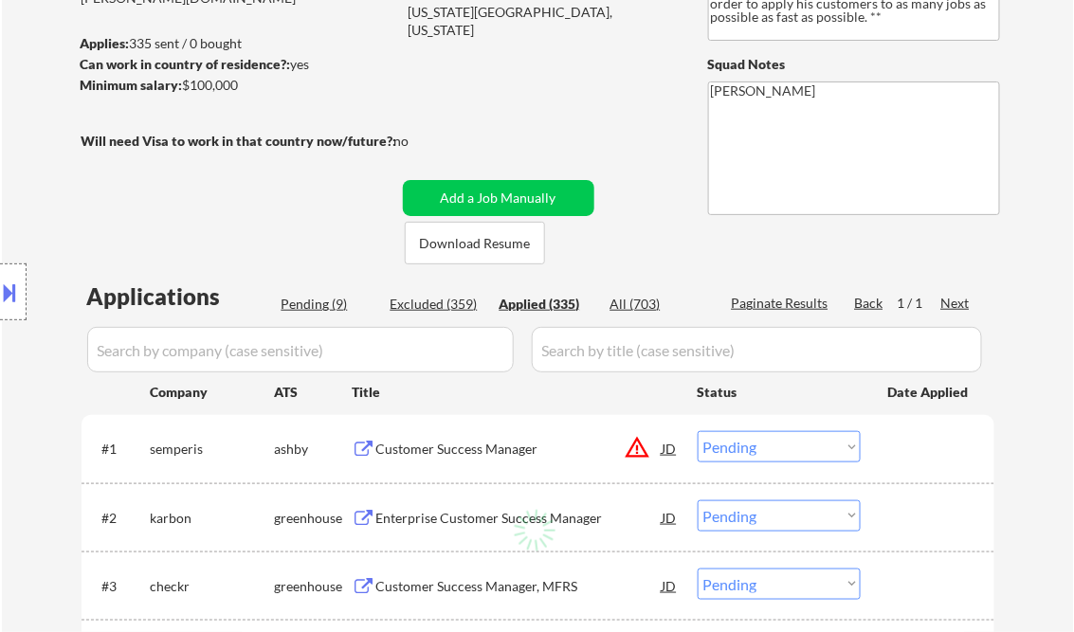
select select ""applied""
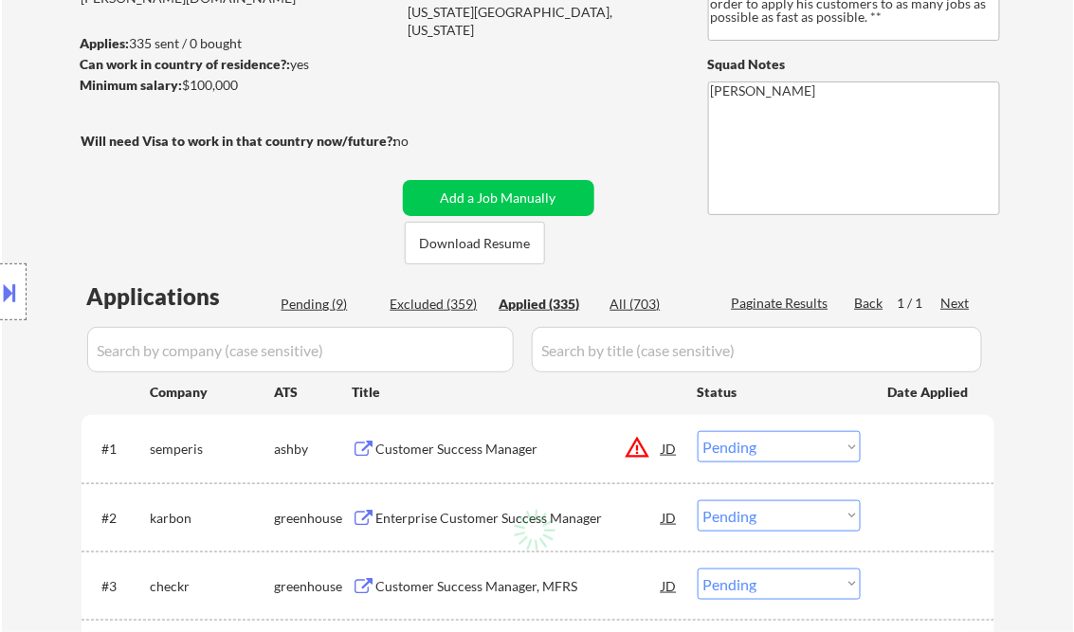
select select ""applied""
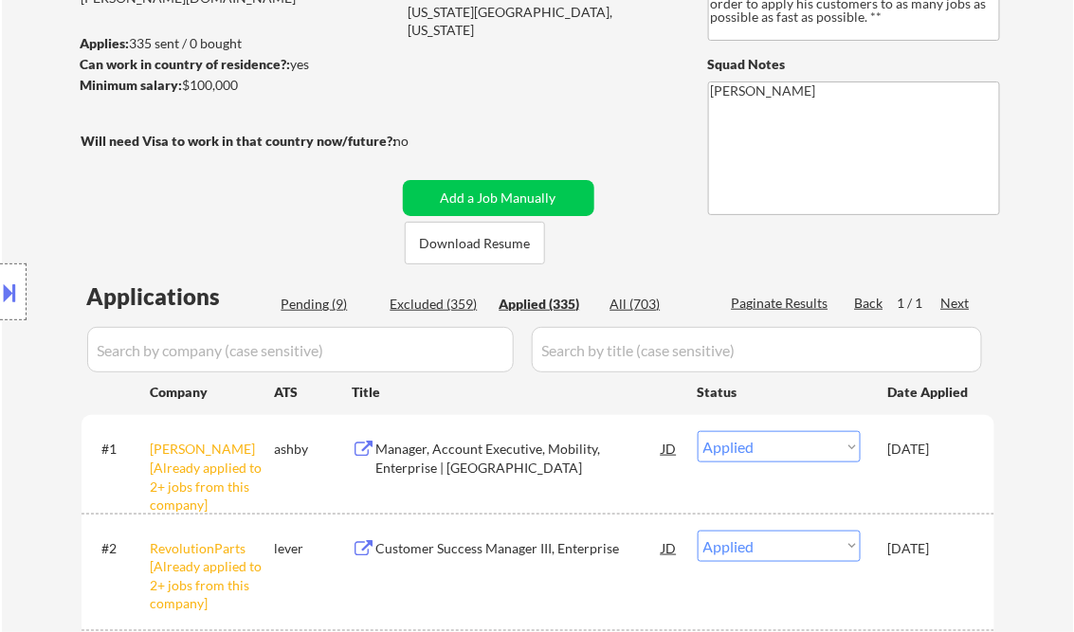
select select ""applied""
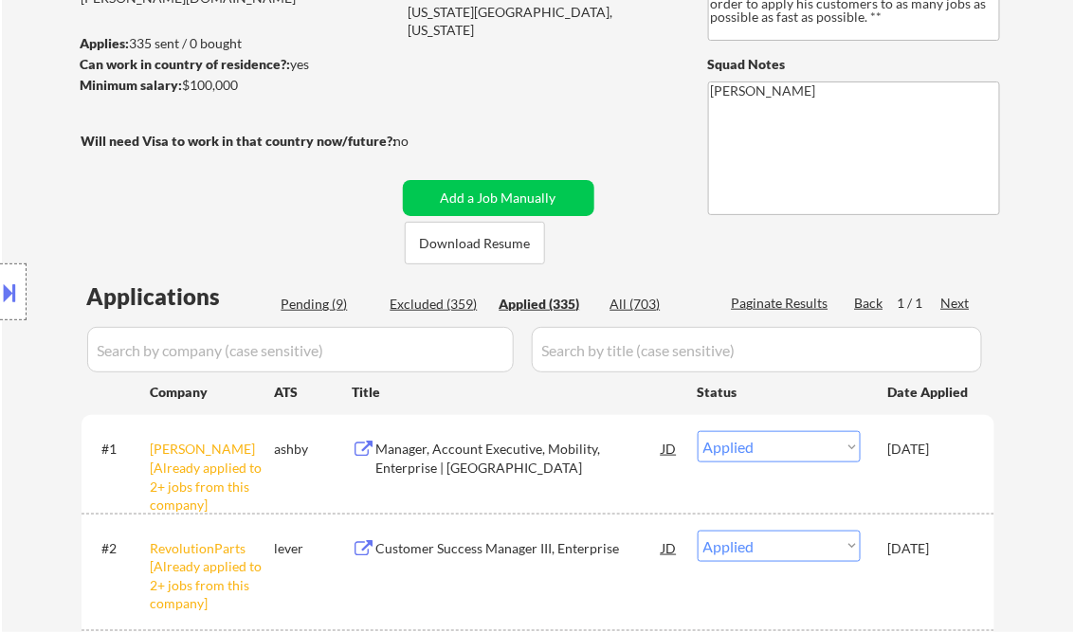
select select ""applied""
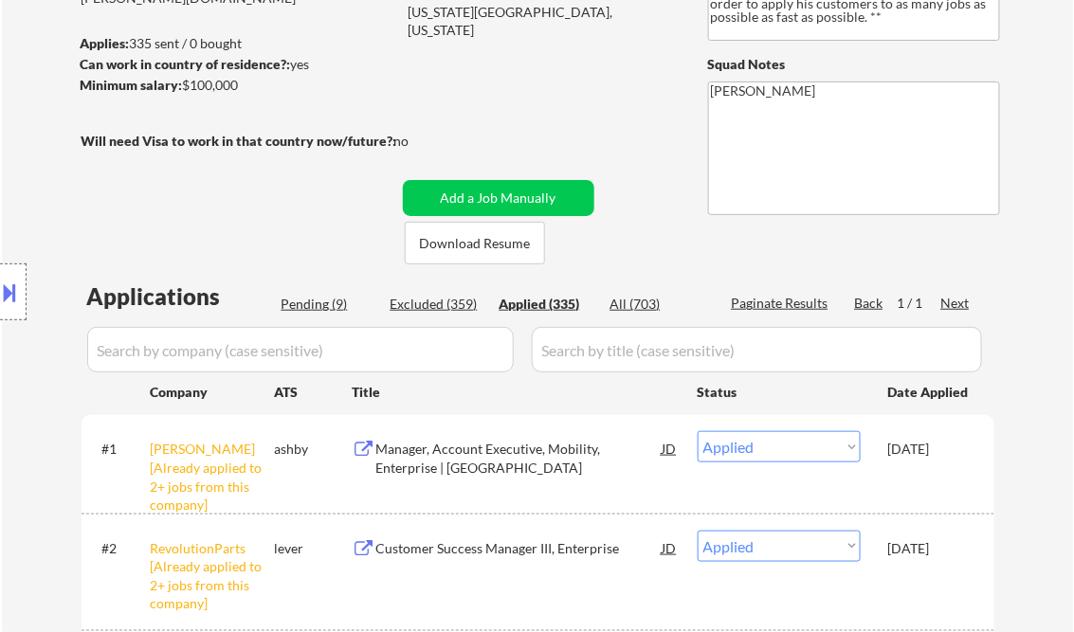
select select ""applied""
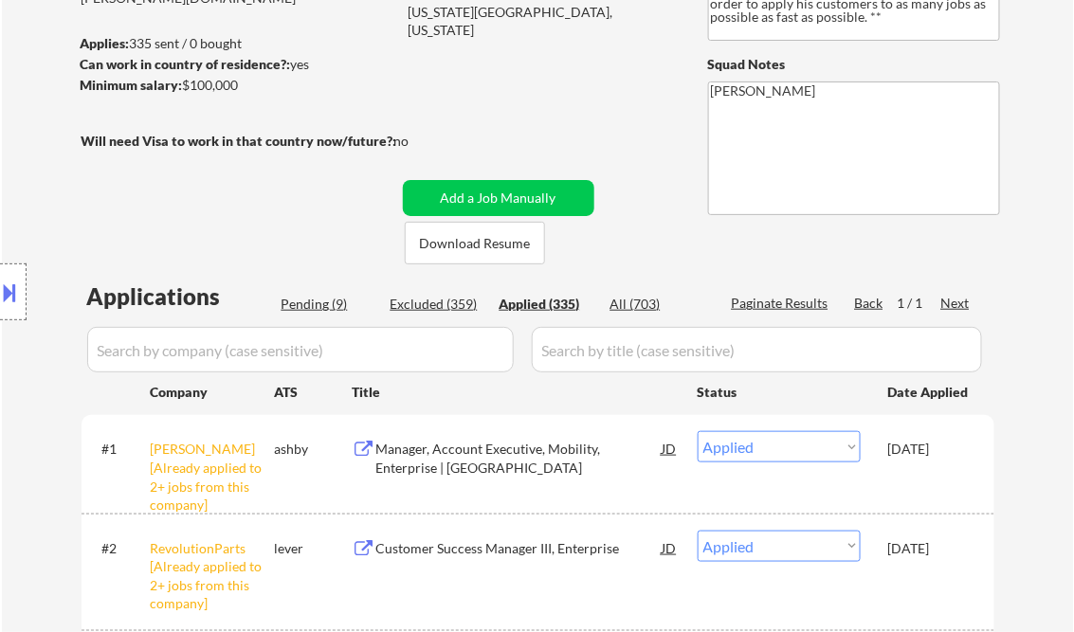
select select ""applied""
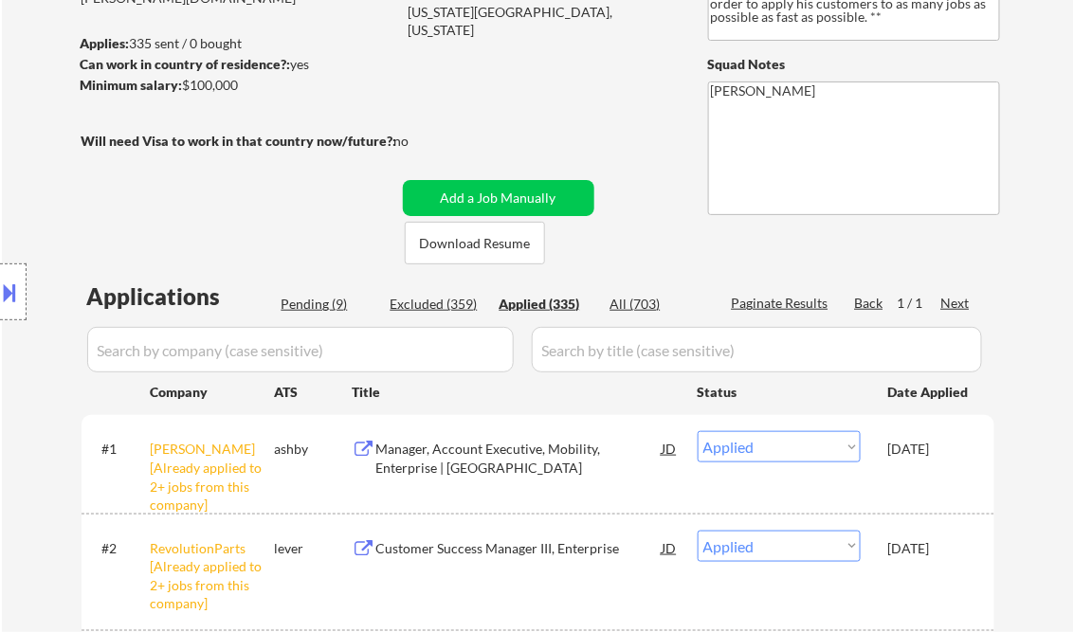
select select ""applied""
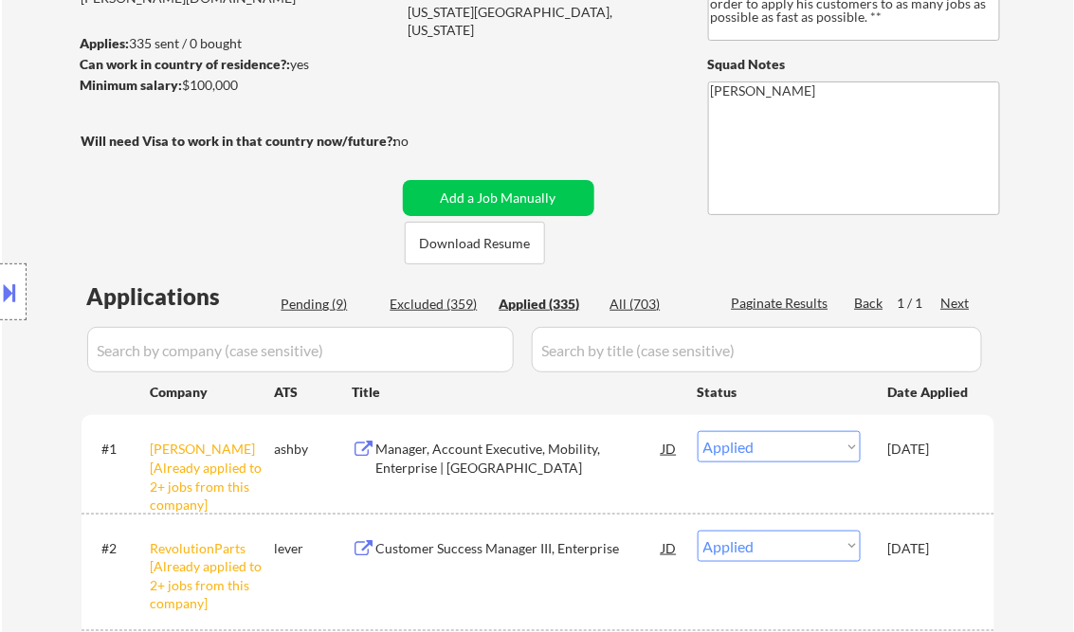
select select ""applied""
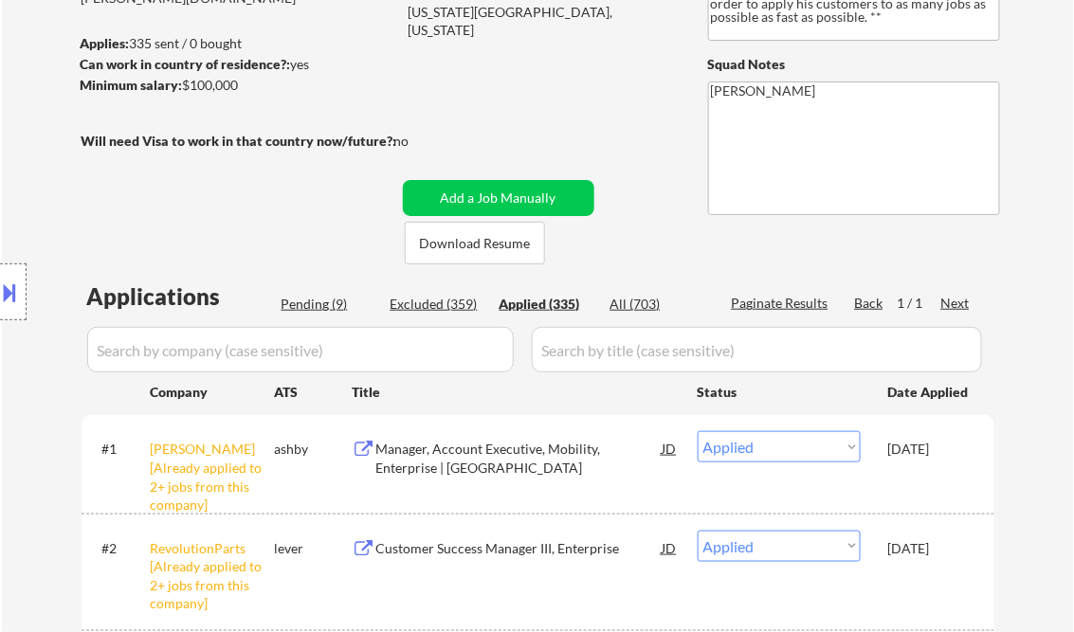
select select ""applied""
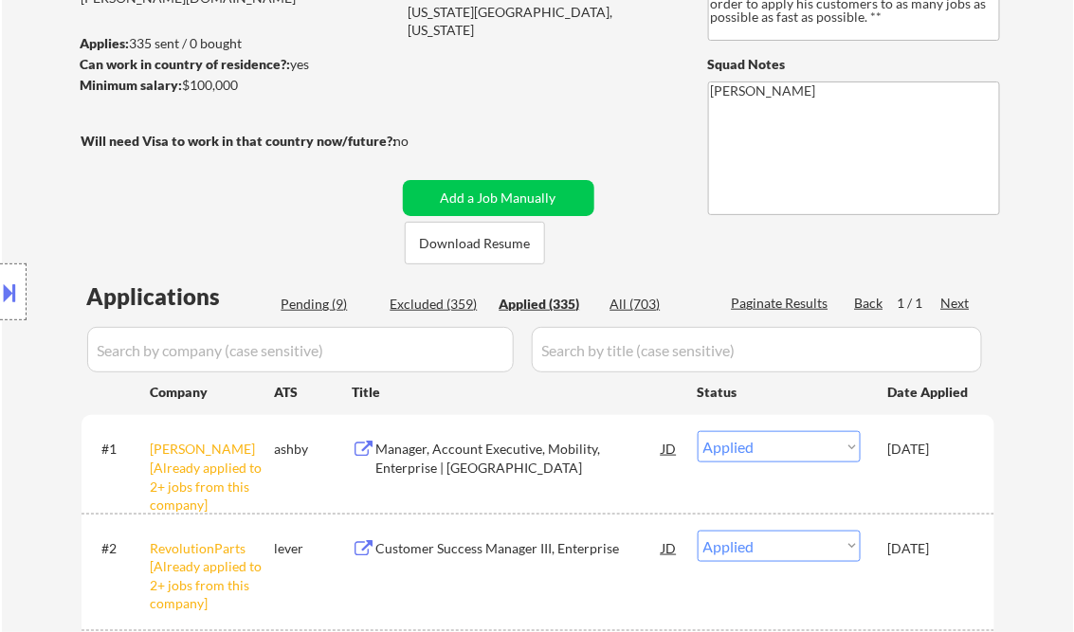
select select ""applied""
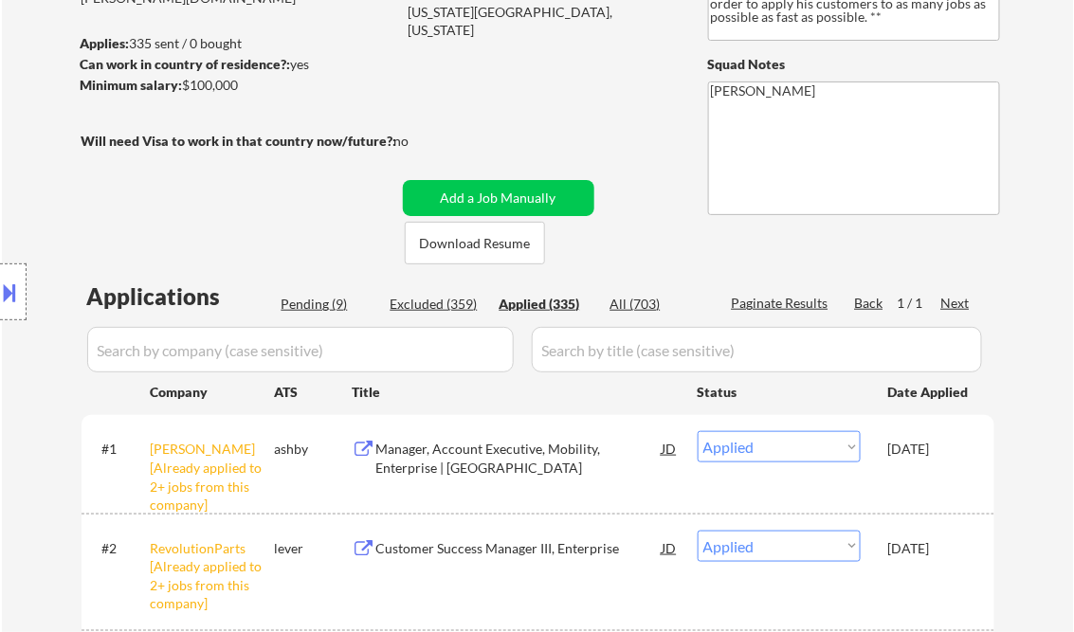
select select ""applied""
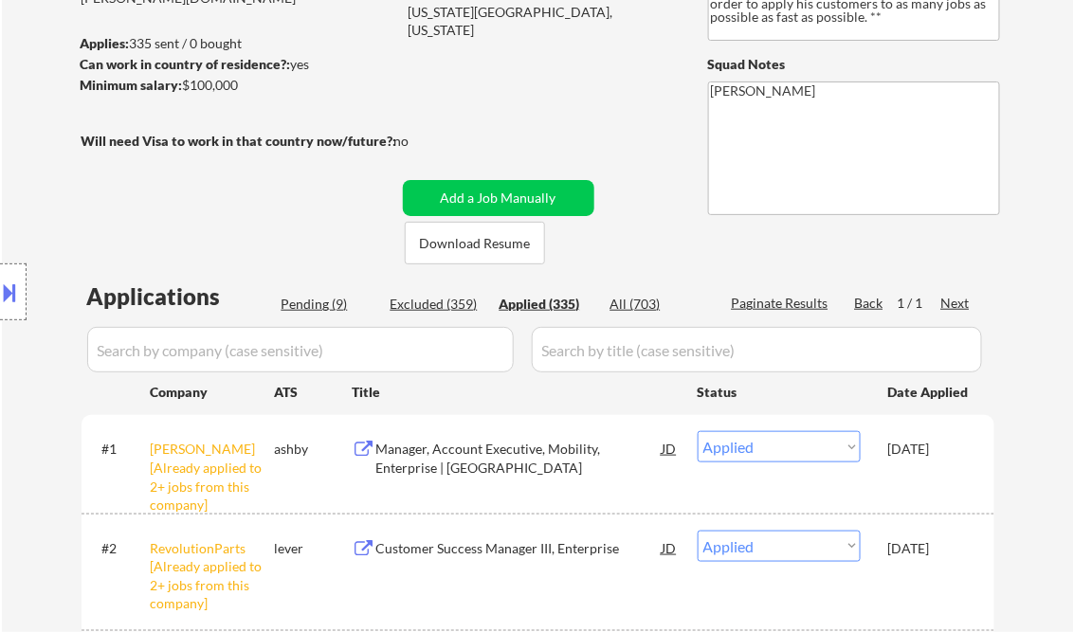
select select ""applied""
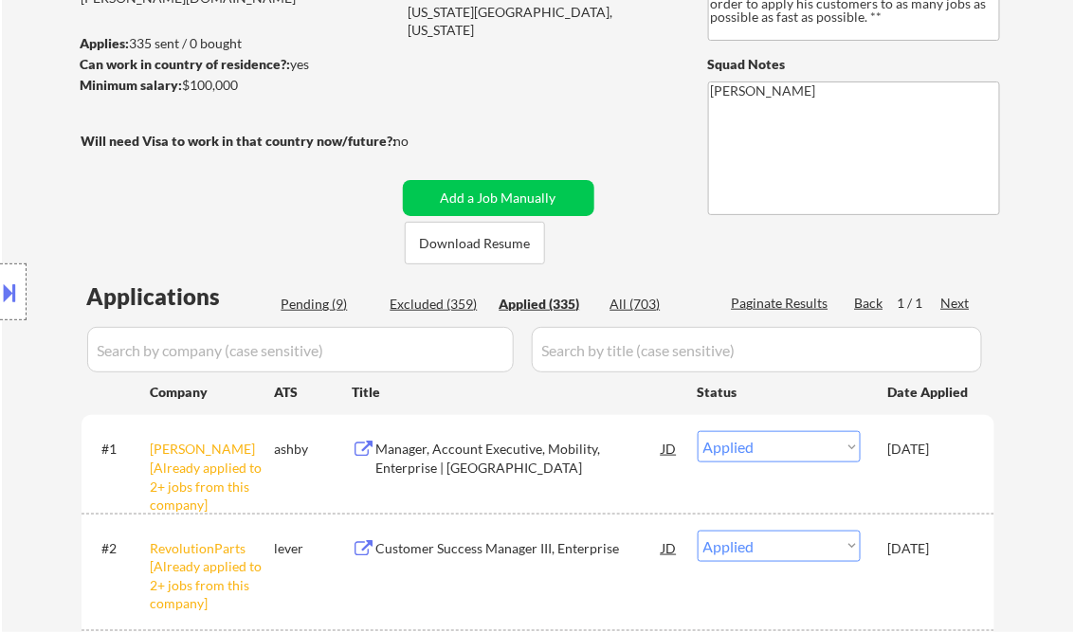
select select ""applied""
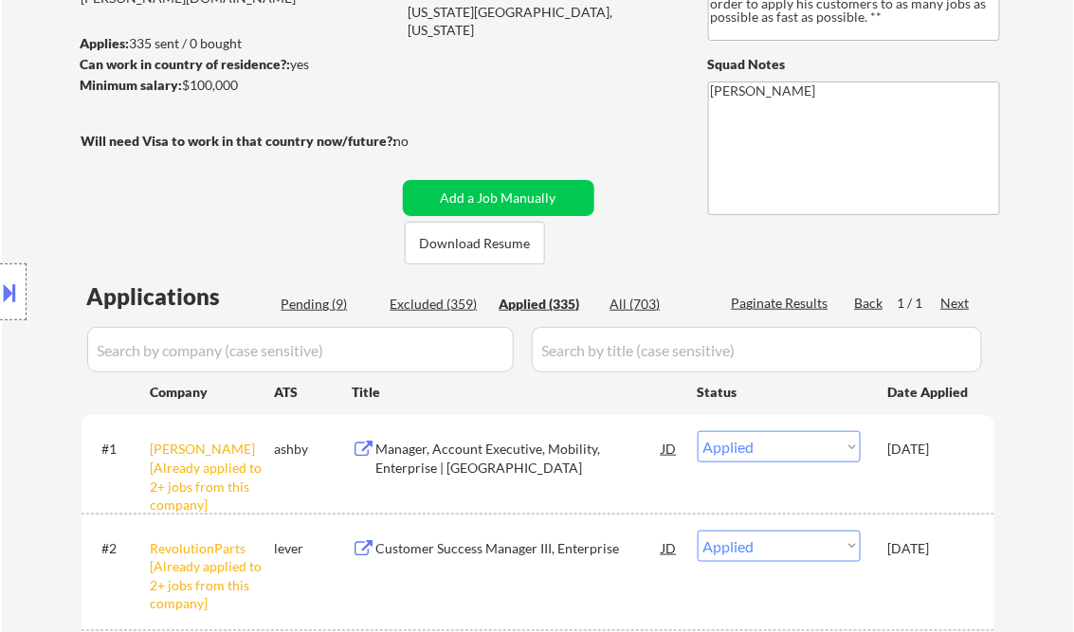
select select ""applied""
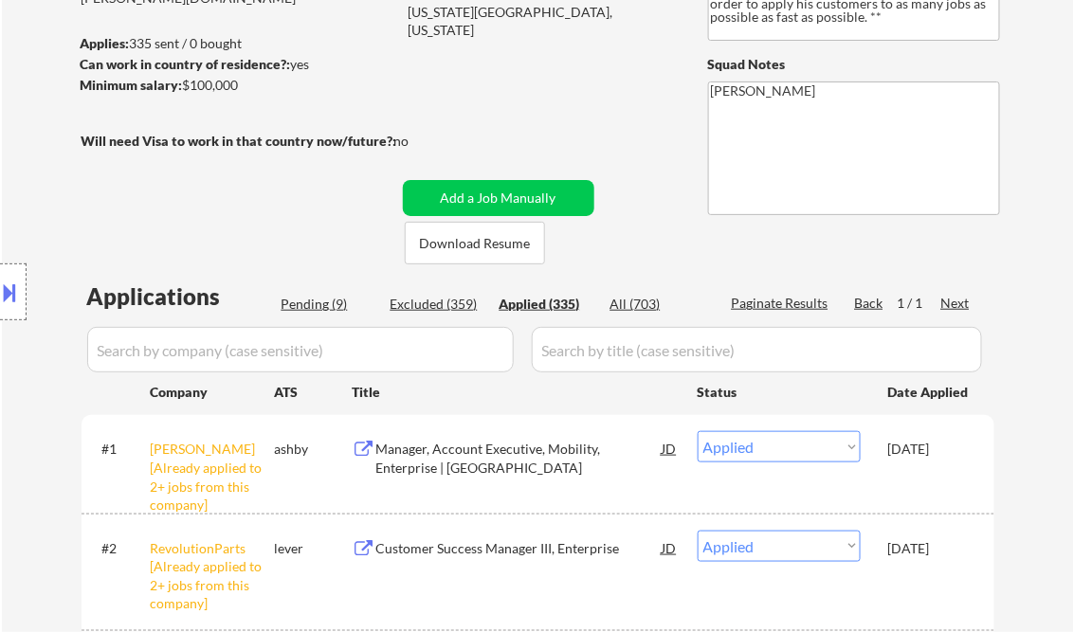
select select ""applied""
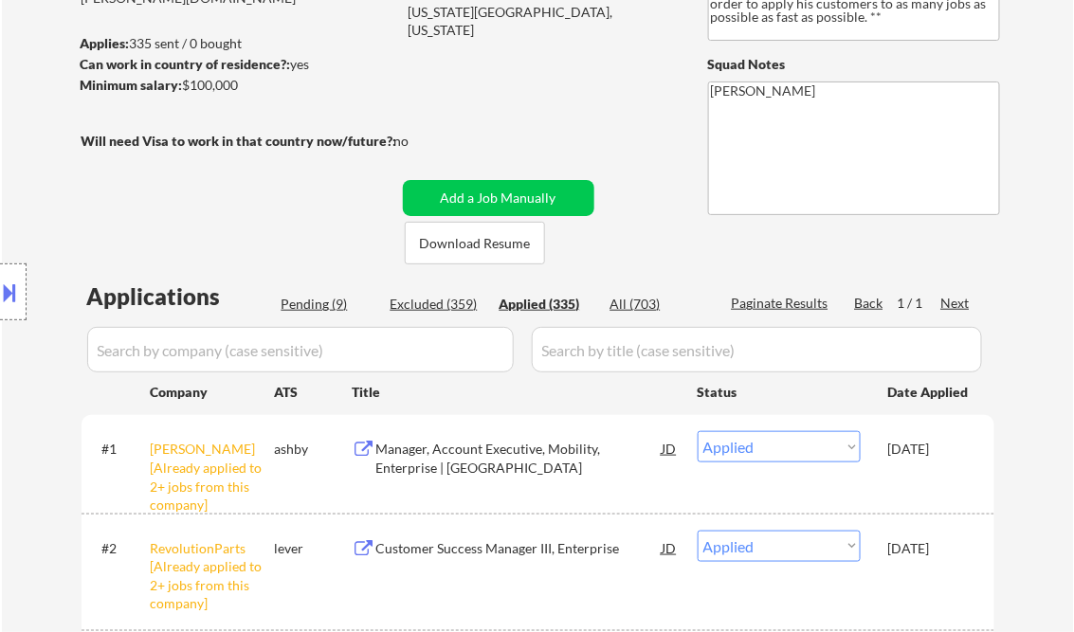
select select ""applied""
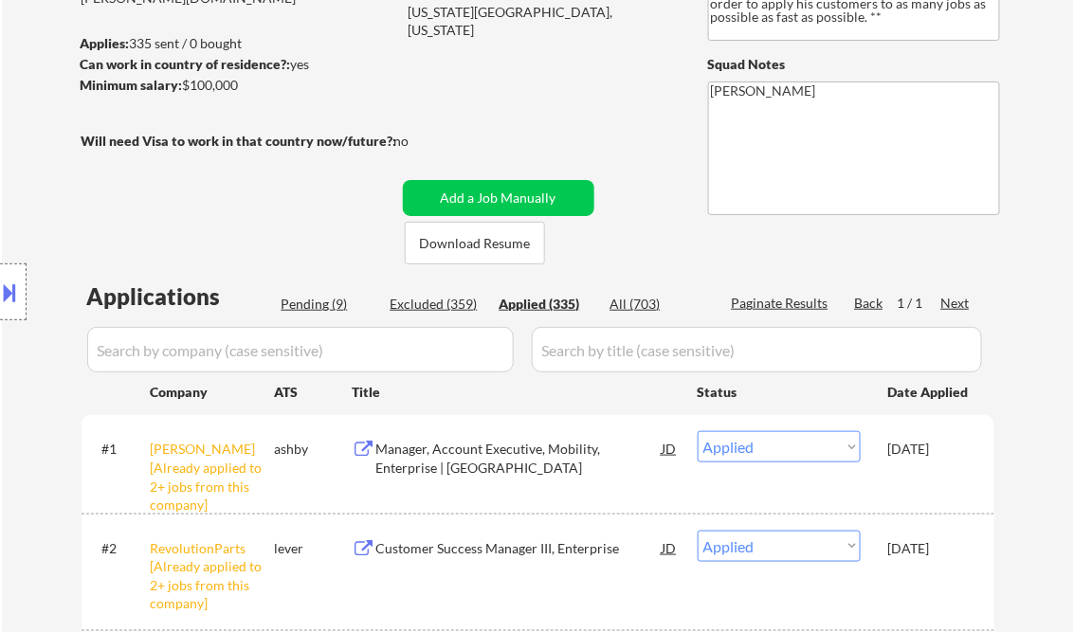
select select ""applied""
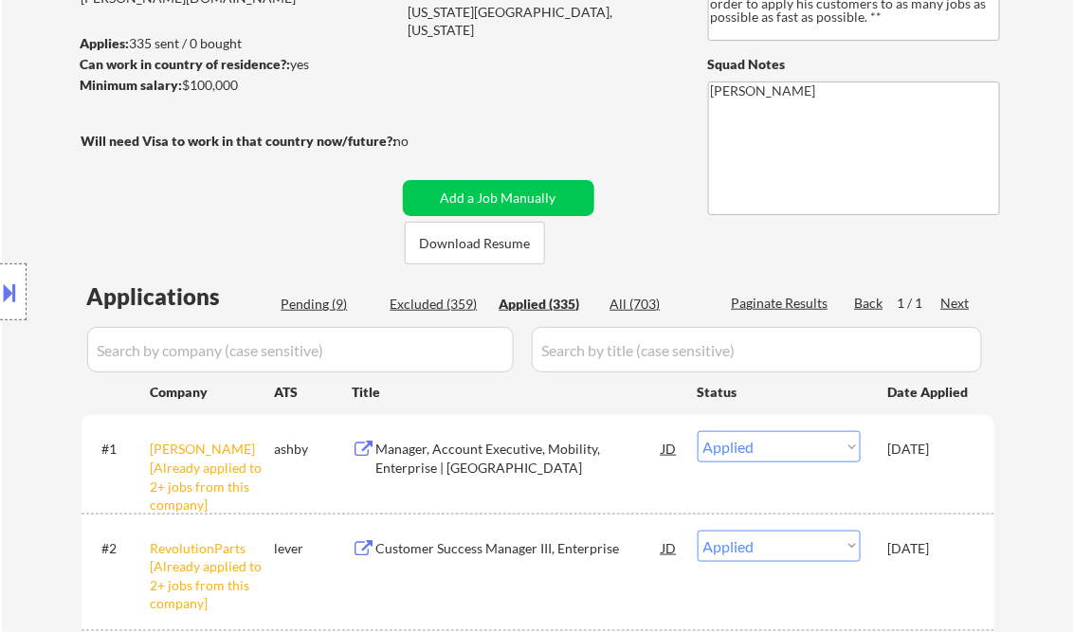
select select ""applied""
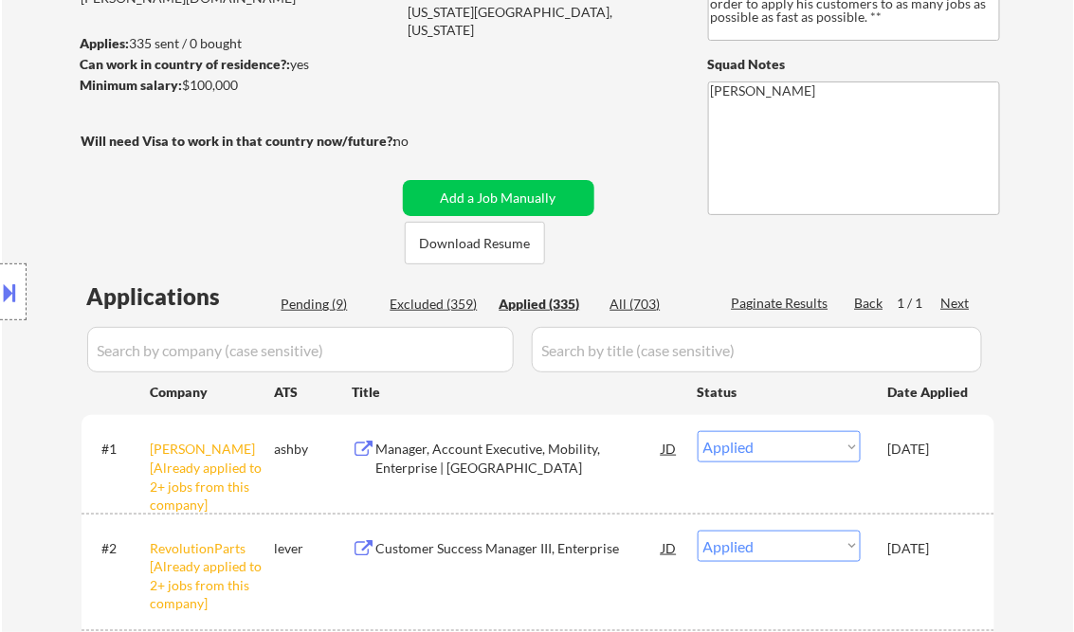
select select ""applied""
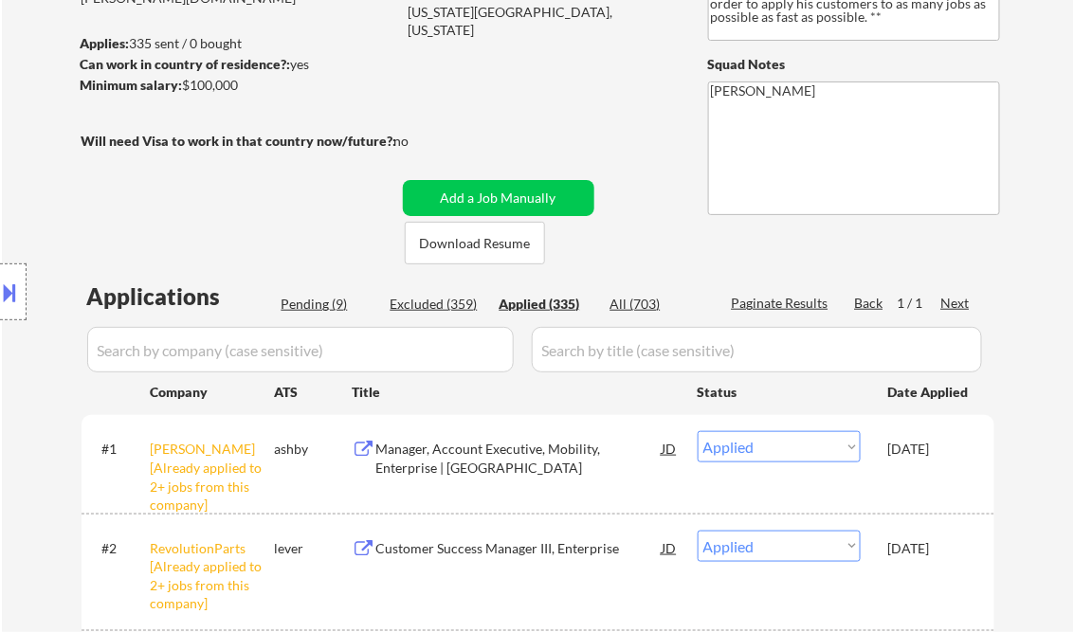
select select ""applied""
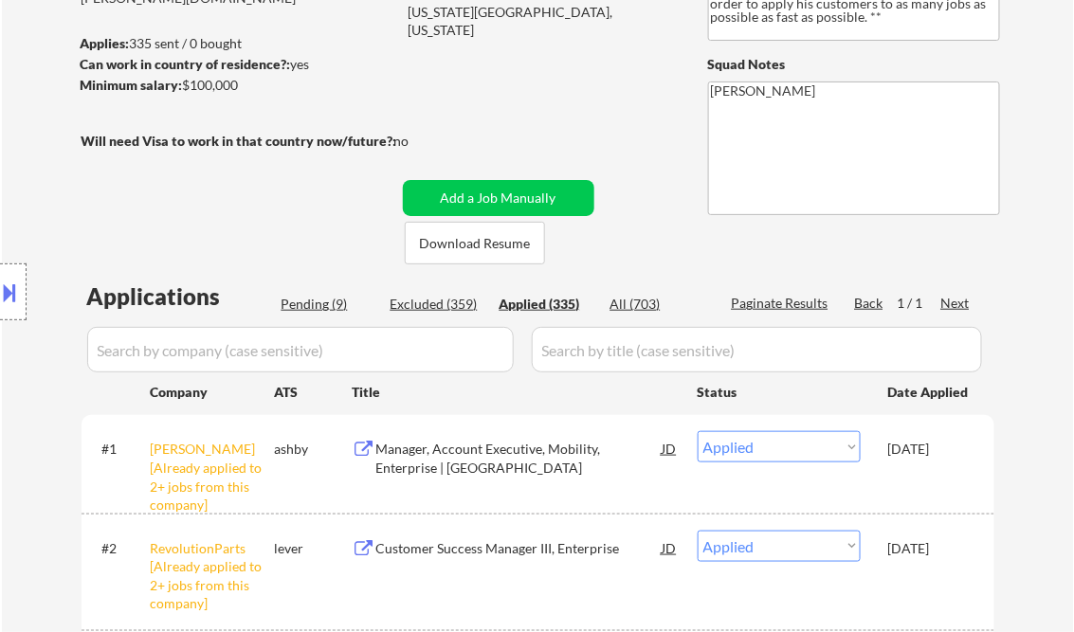
select select ""applied""
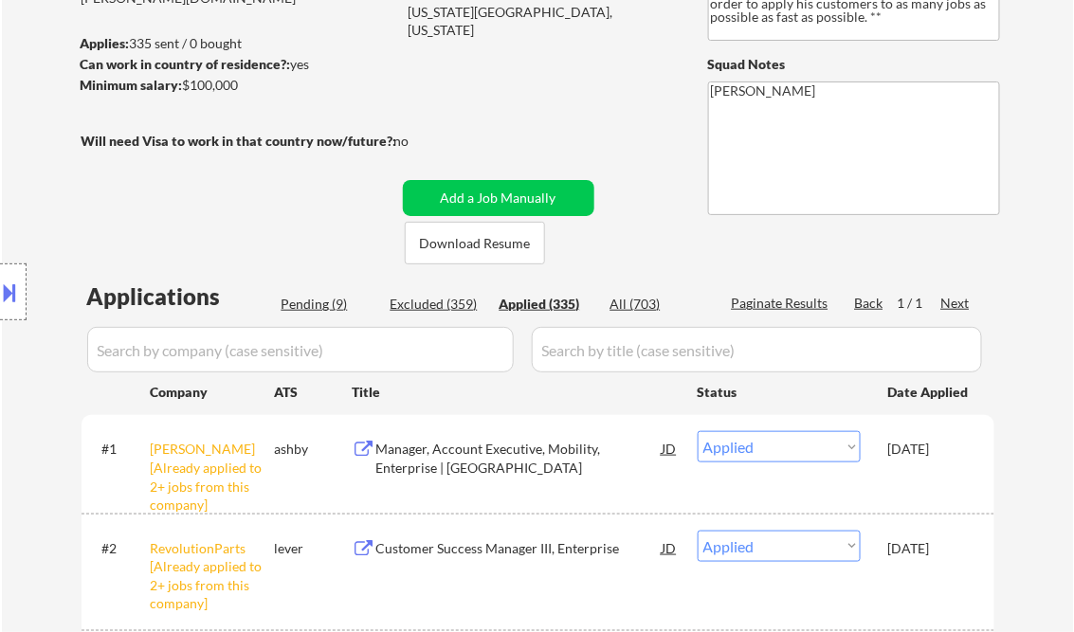
select select ""applied""
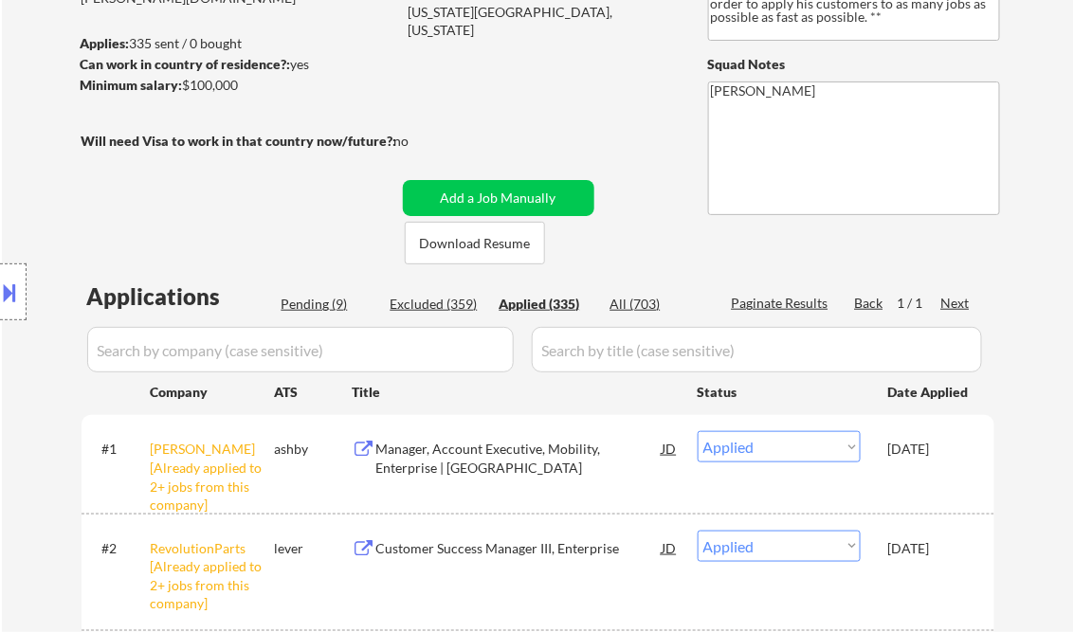
select select ""applied""
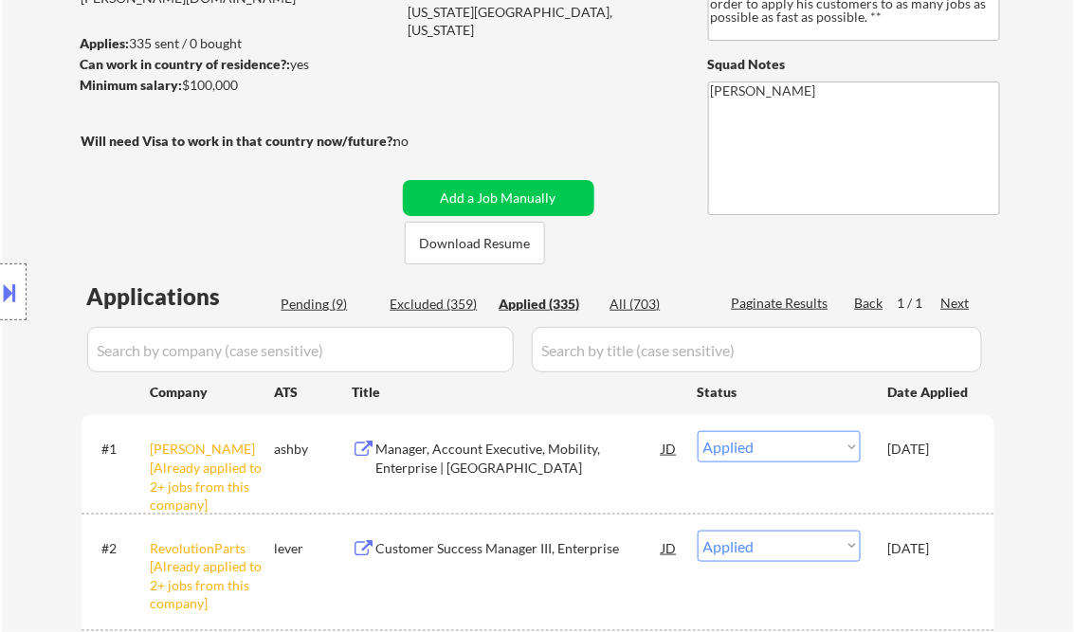
select select ""applied""
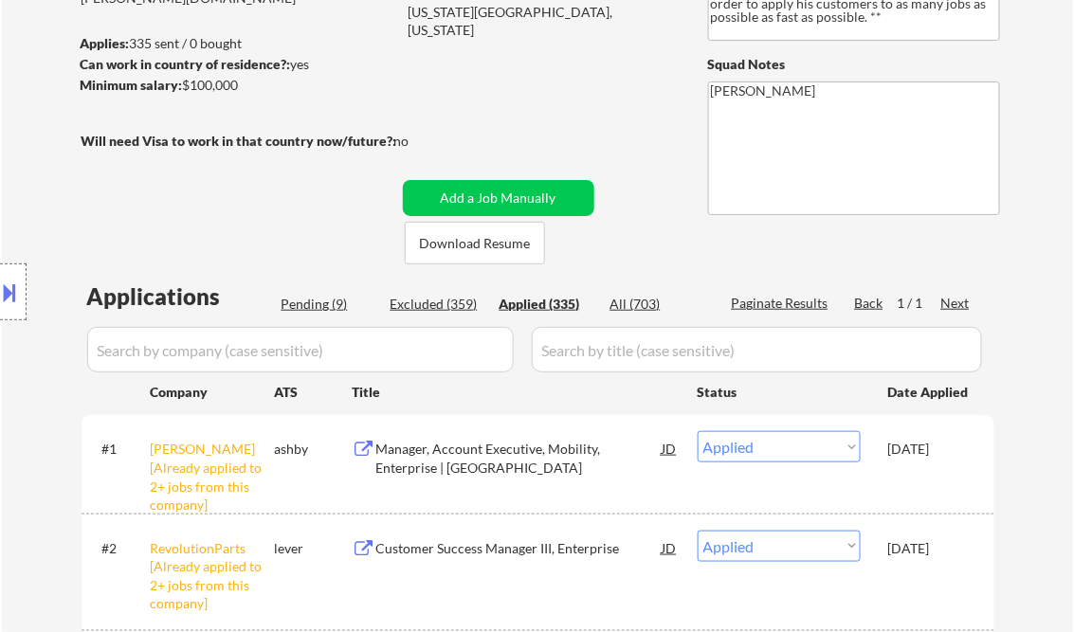
select select ""applied""
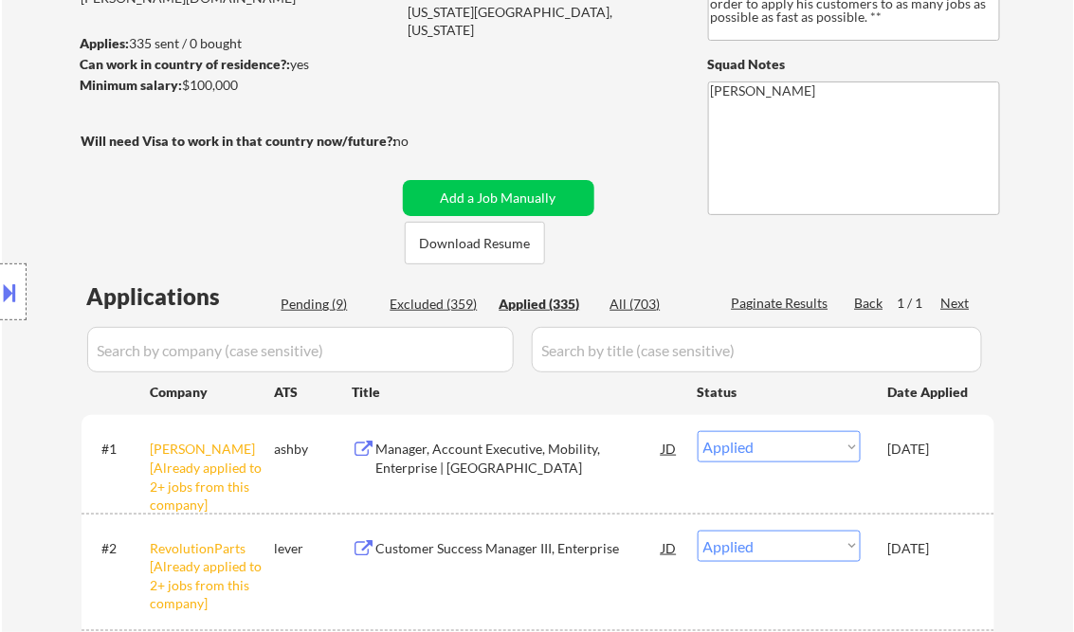
select select ""applied""
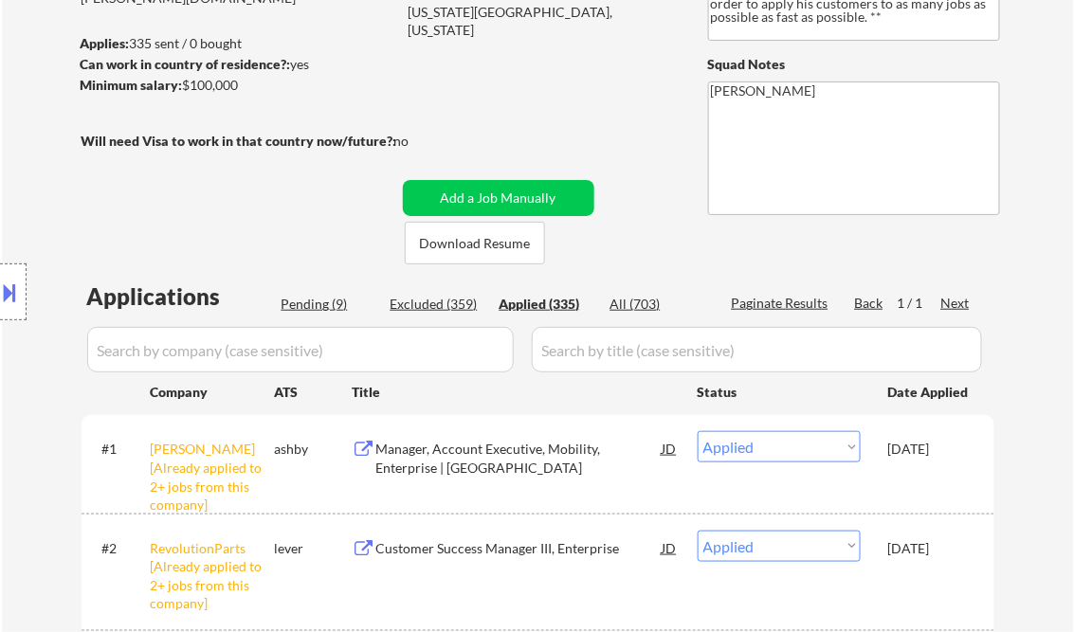
select select ""applied""
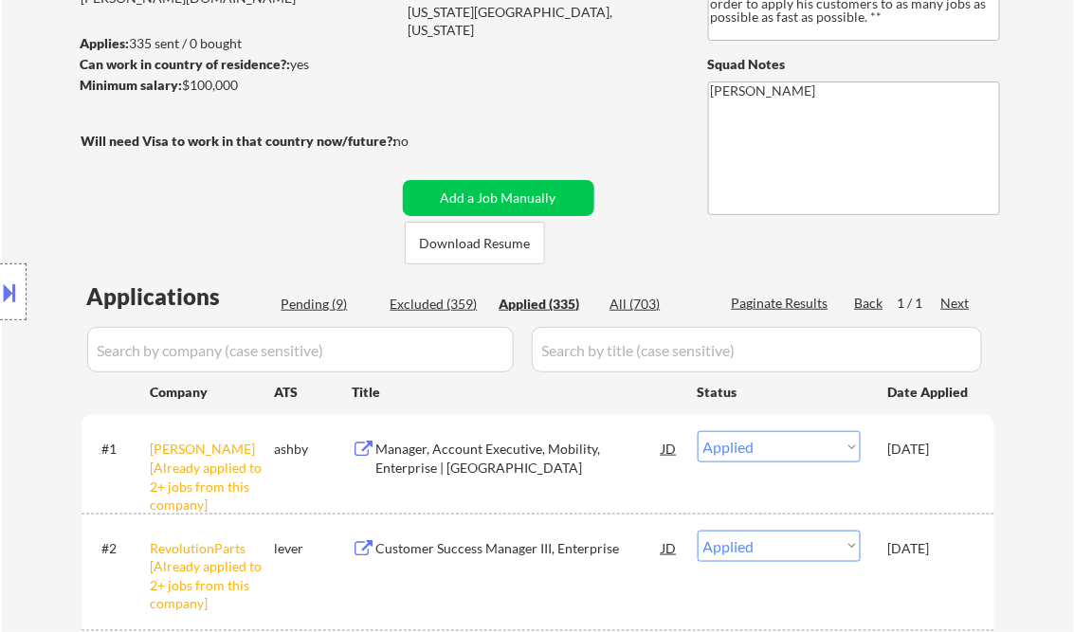
select select ""applied""
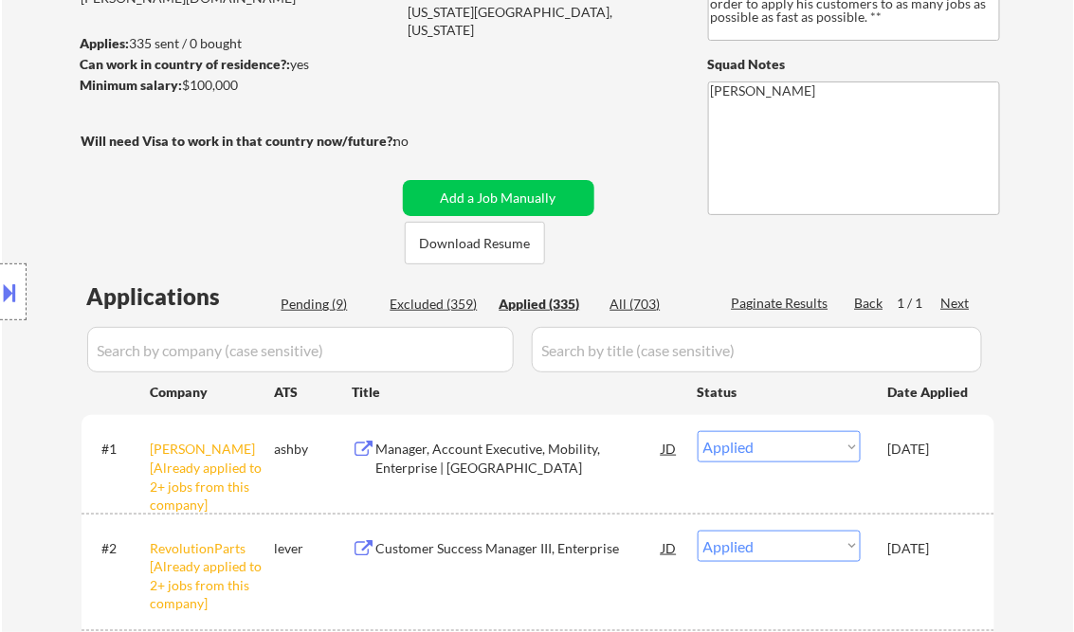
select select ""applied""
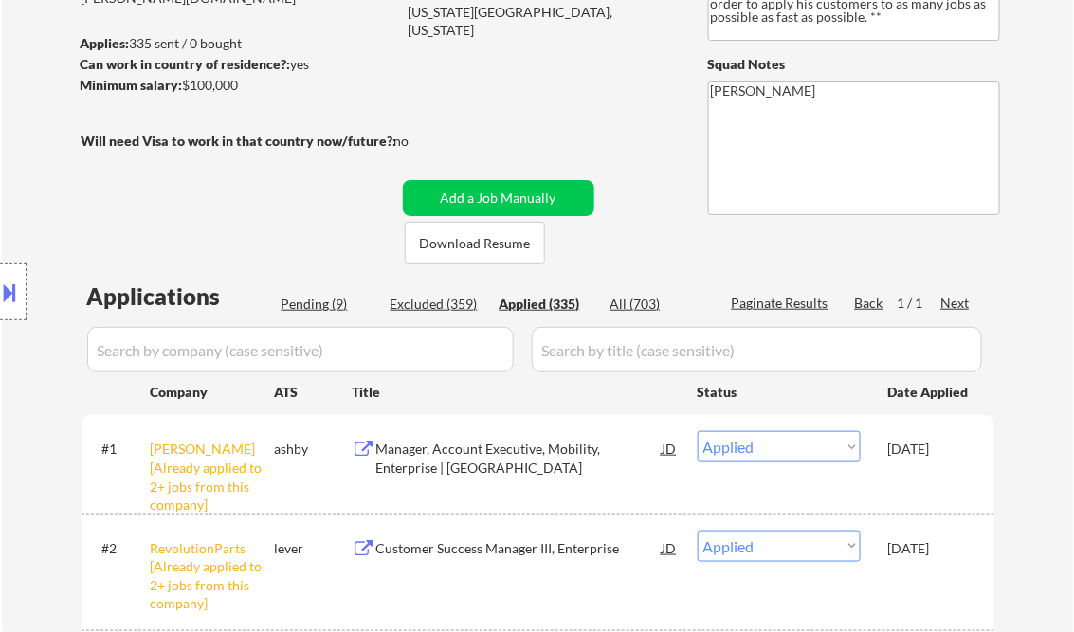
select select ""applied""
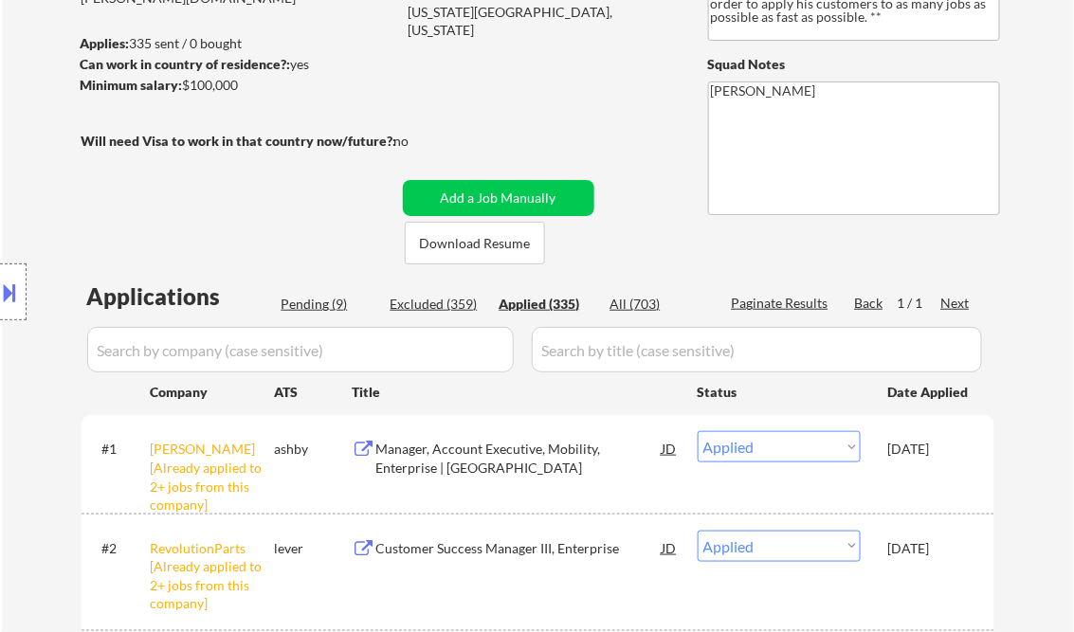
select select ""applied""
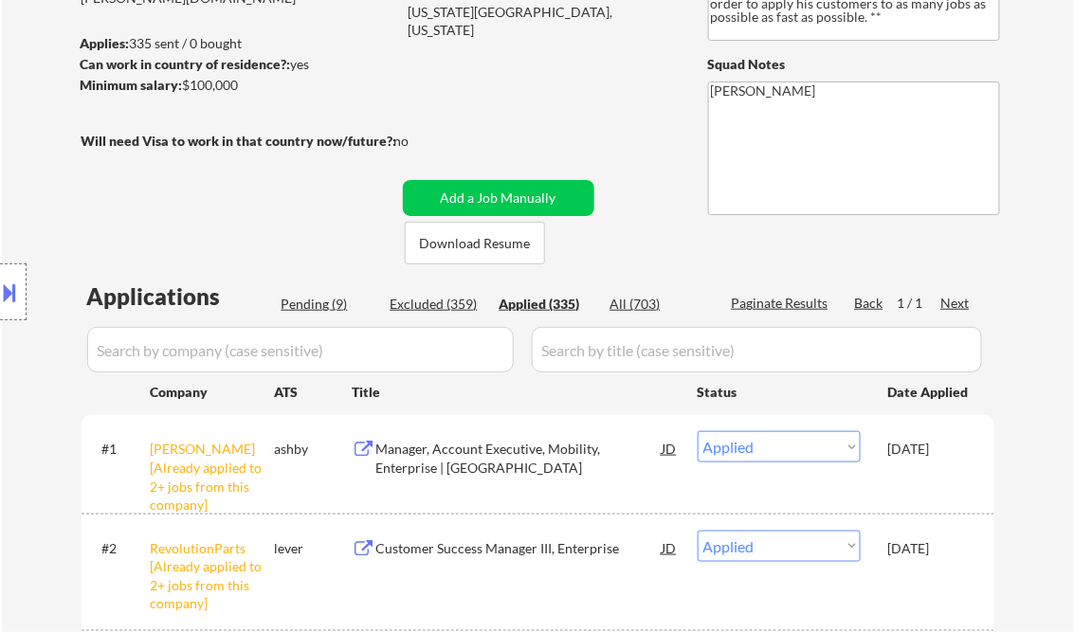
select select ""applied""
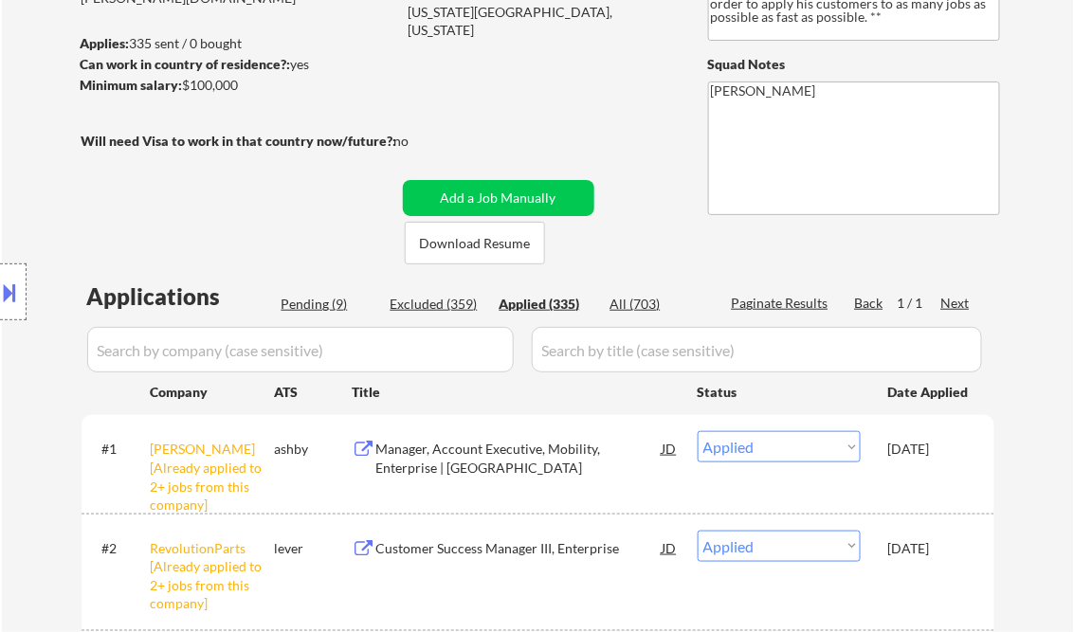
select select ""applied""
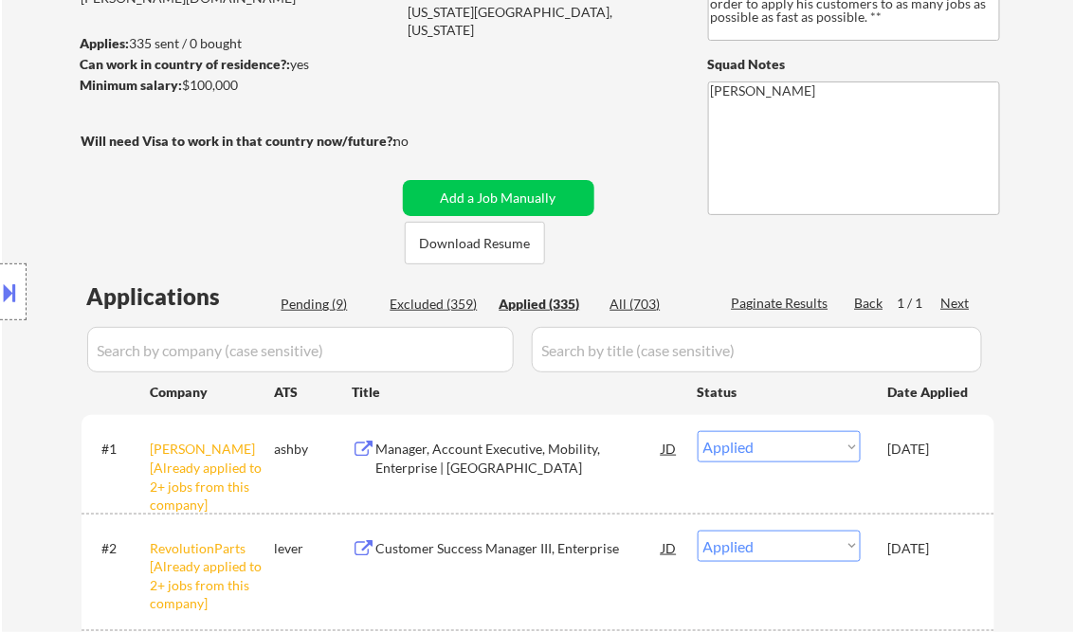
select select ""applied""
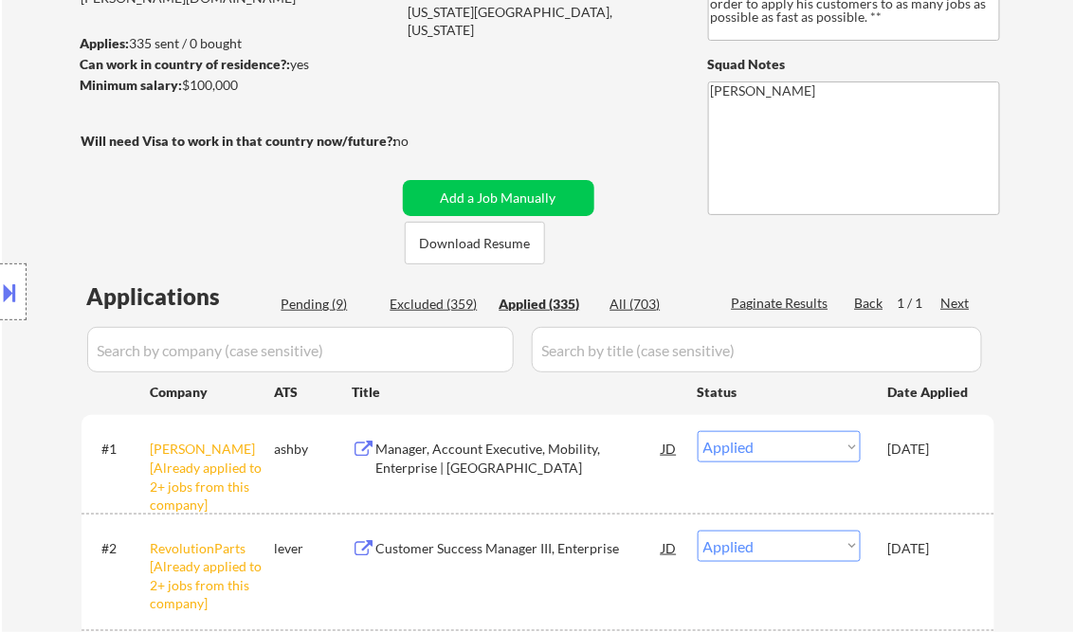
select select ""applied""
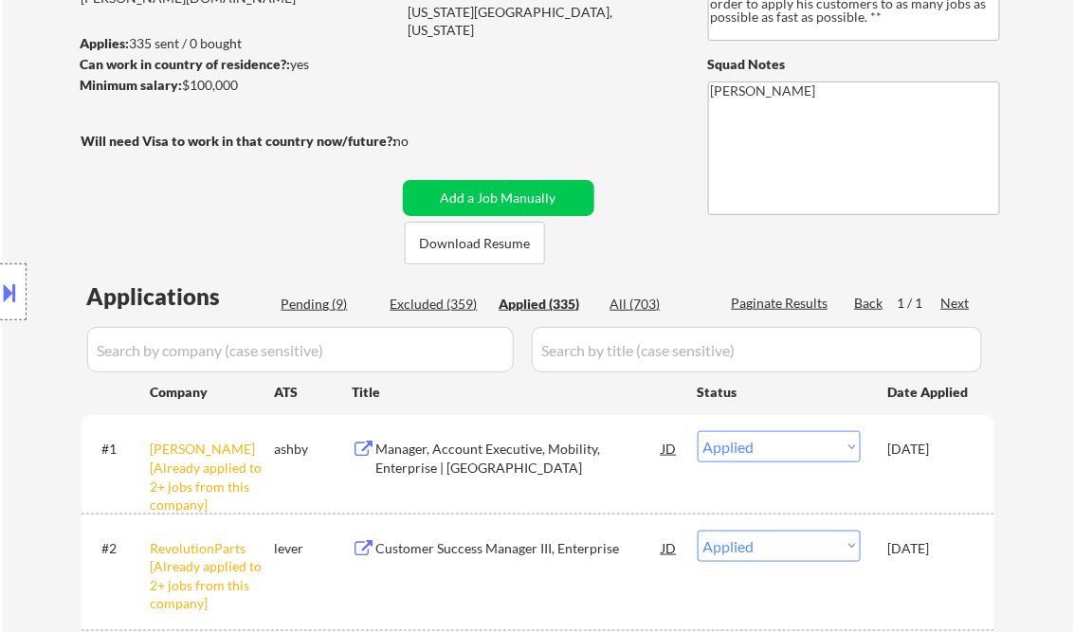
select select ""applied""
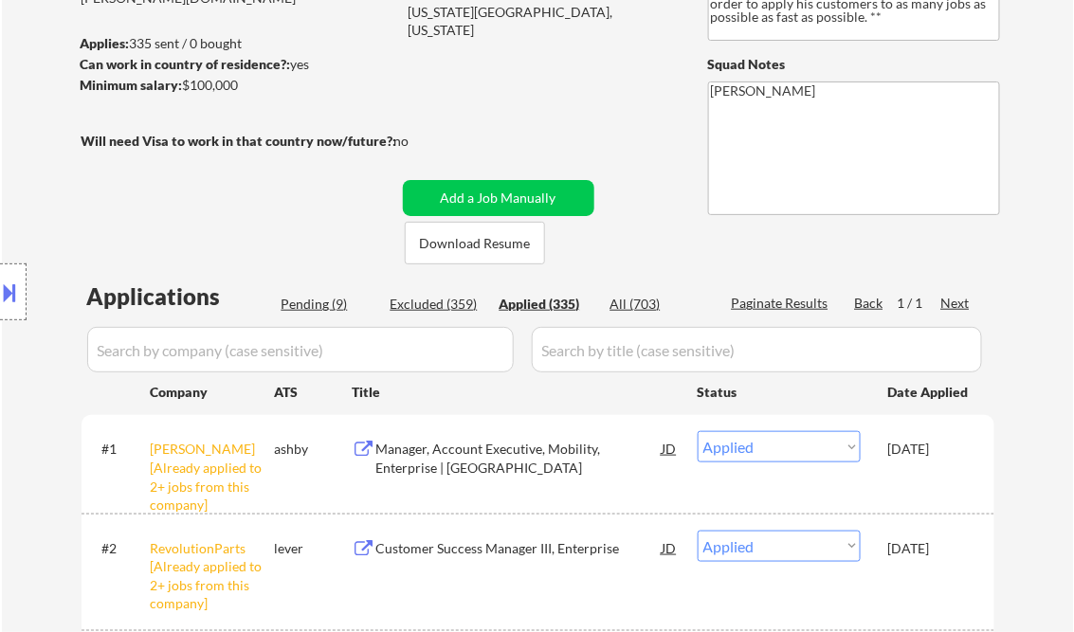
select select ""applied""
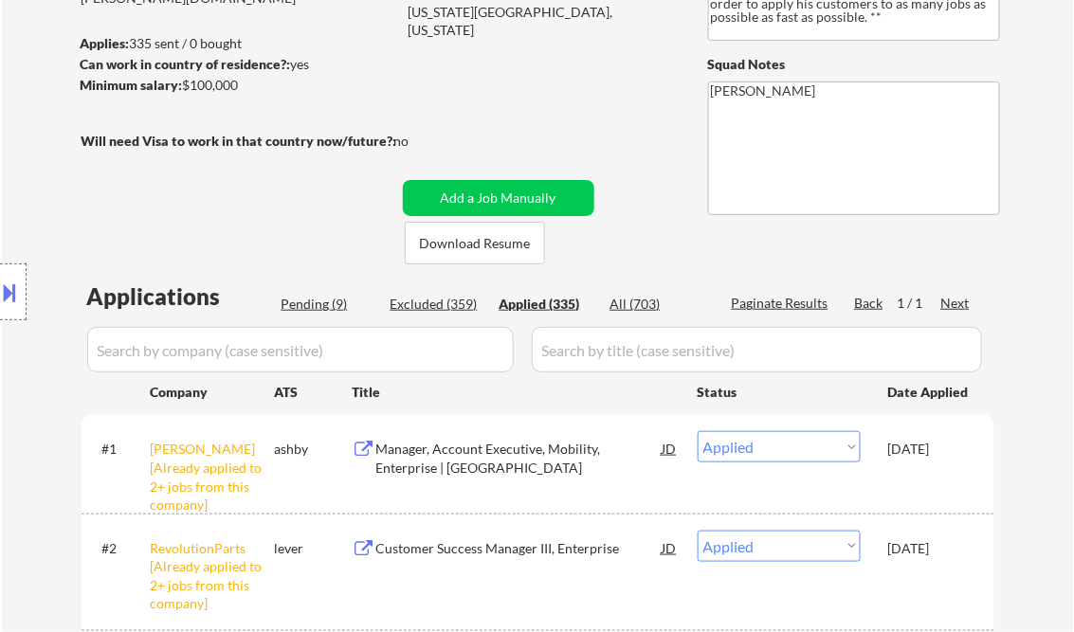
select select ""applied""
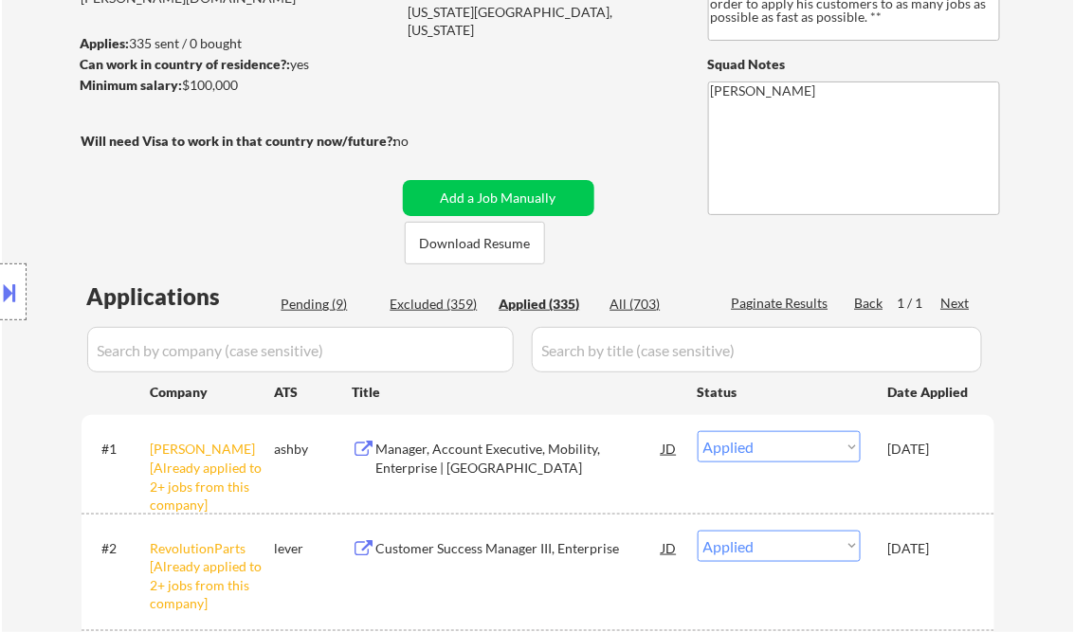
select select ""applied""
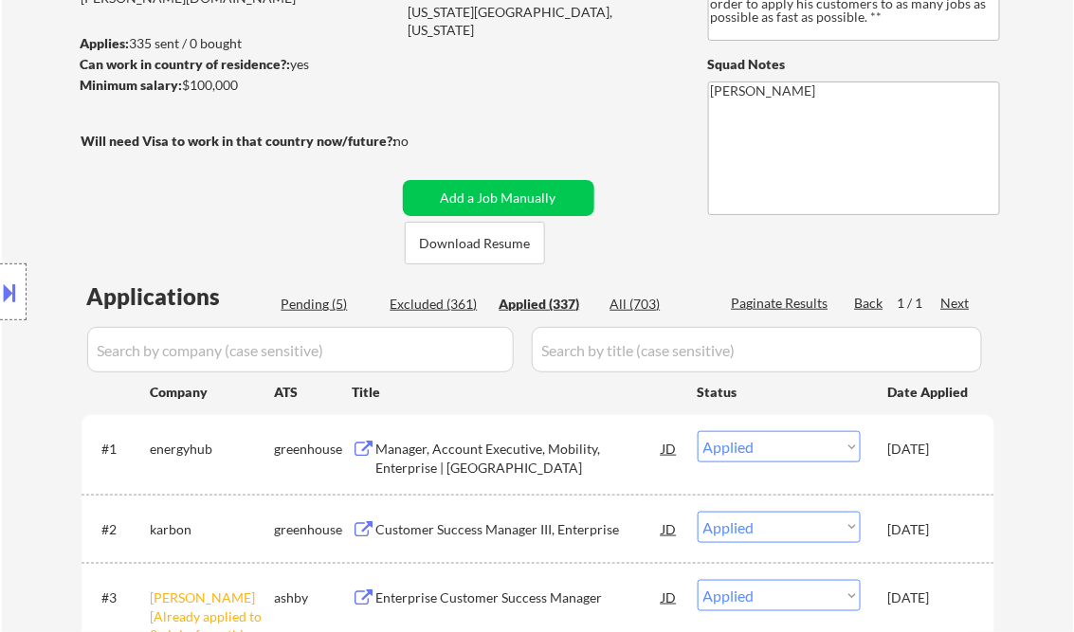
scroll to position [9291, 0]
